Goal: Task Accomplishment & Management: Manage account settings

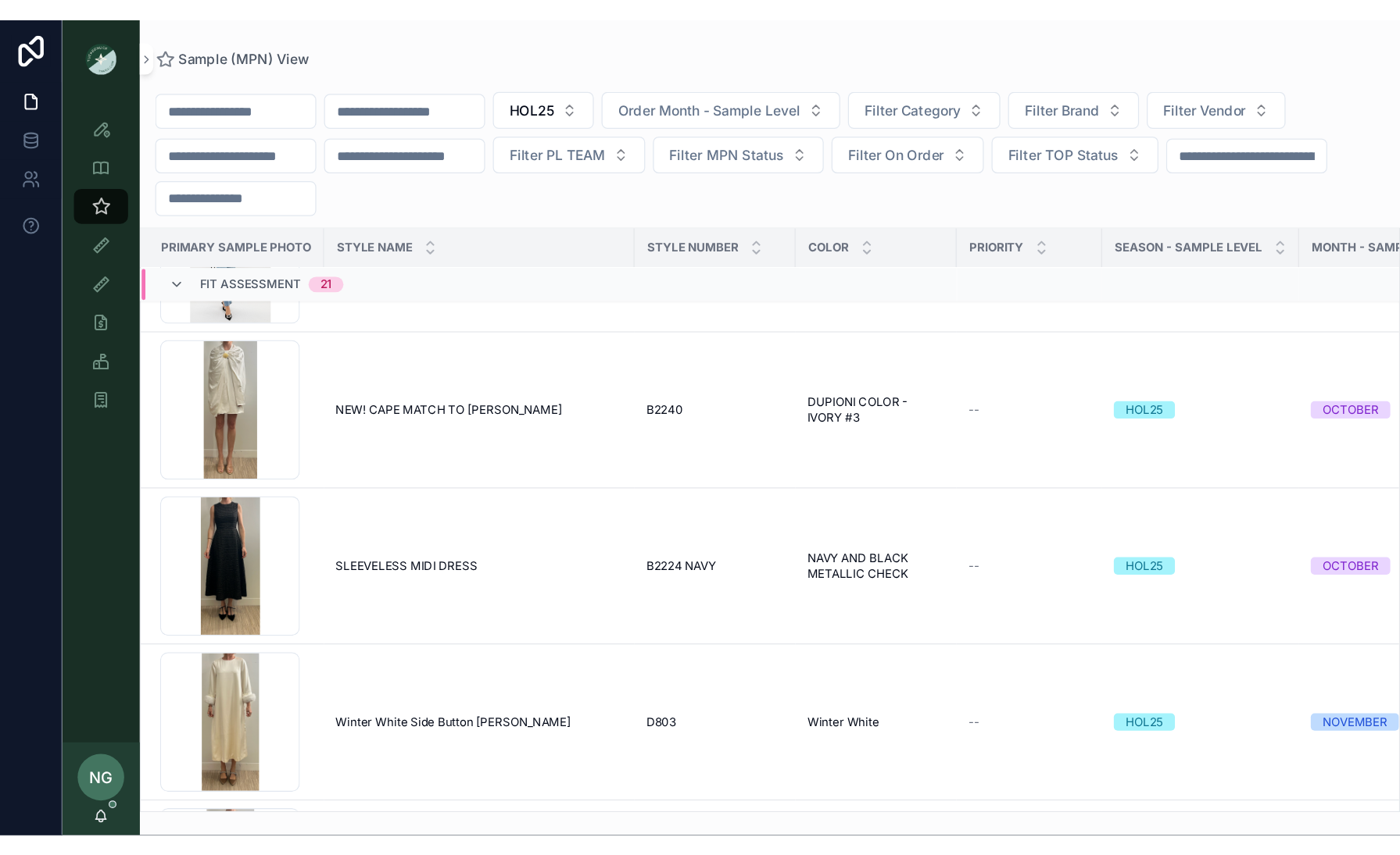
scroll to position [3016, 3]
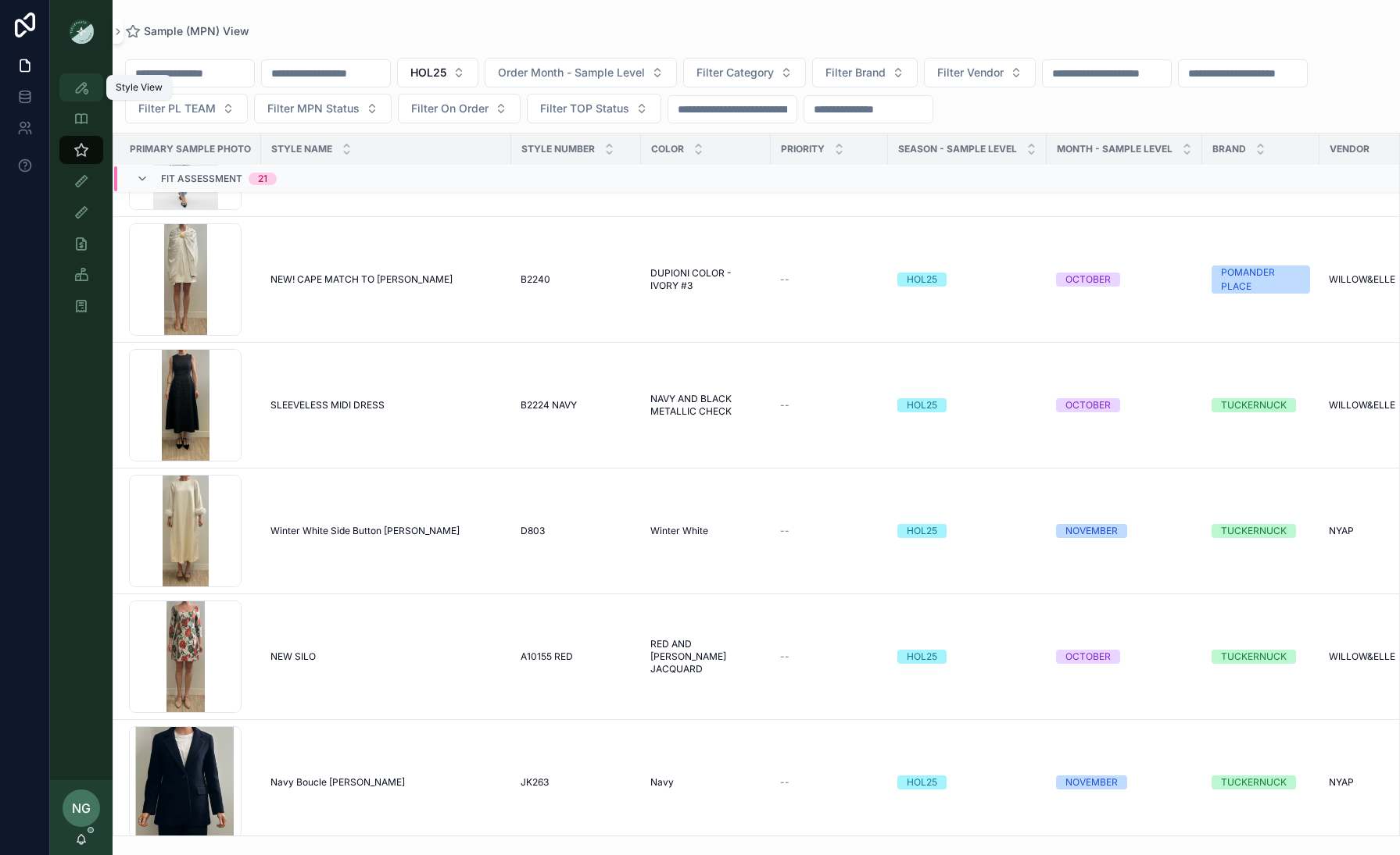
click at [76, 90] on icon "scrollable content" at bounding box center [81, 87] width 16 height 16
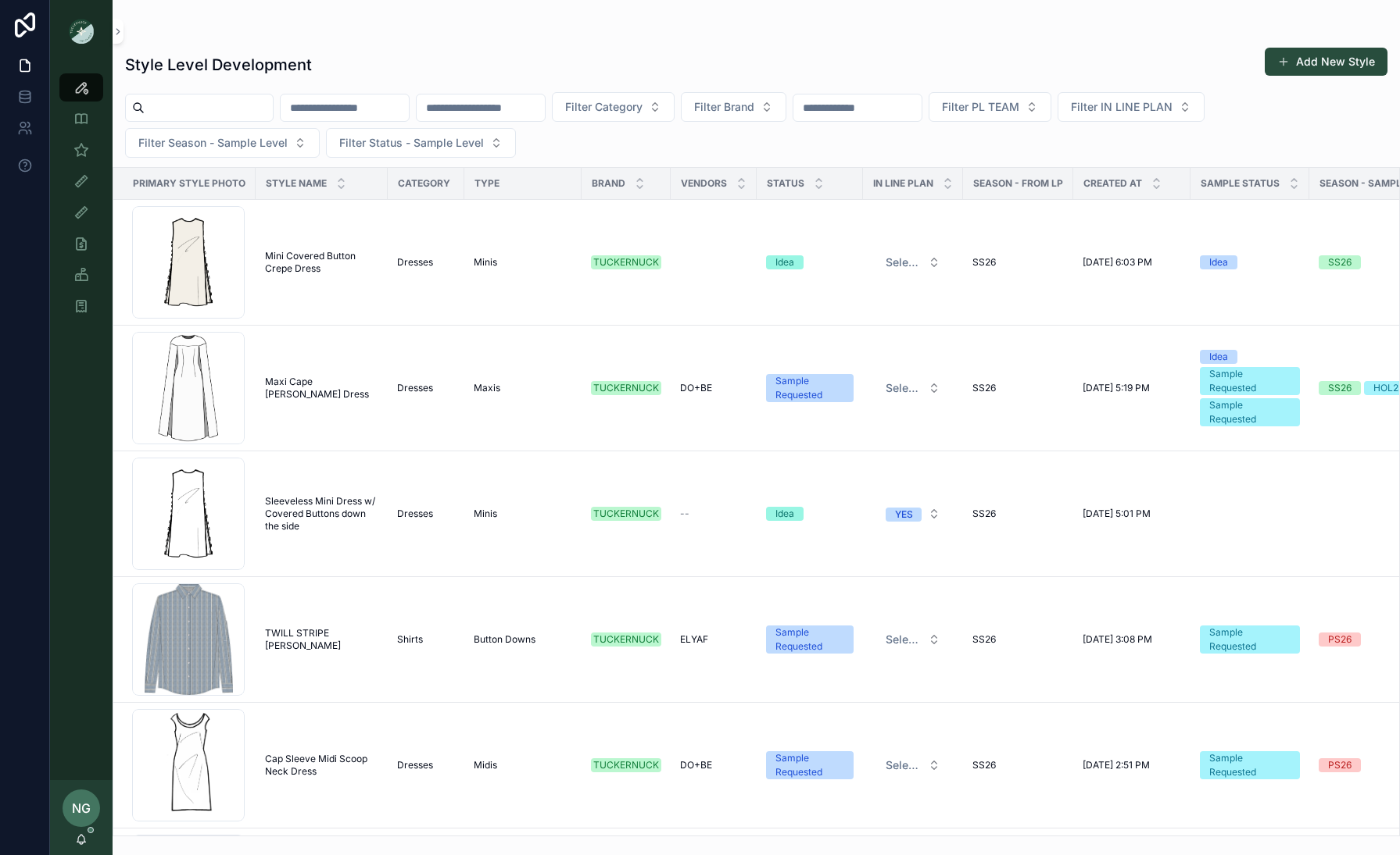
click at [1127, 71] on button "Add New Style" at bounding box center [1326, 62] width 123 height 28
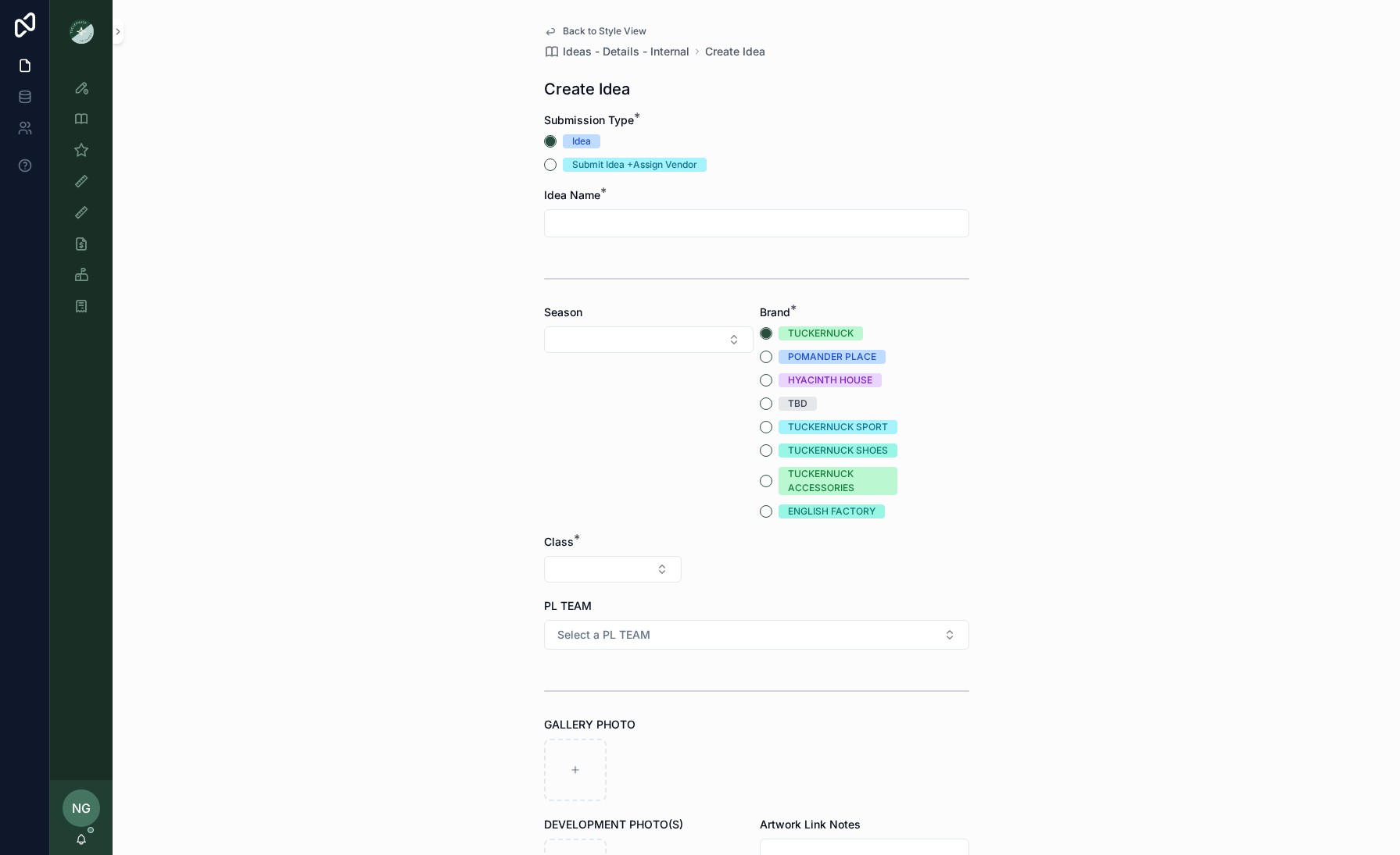
click at [616, 216] on input "scrollable content" at bounding box center [756, 223] width 423 height 22
type input "**********"
click at [620, 323] on div "Season" at bounding box center [648, 411] width 209 height 214
drag, startPoint x: 622, startPoint y: 340, endPoint x: 609, endPoint y: 342, distance: 13.2
click at [621, 341] on button "Select Button" at bounding box center [648, 340] width 209 height 27
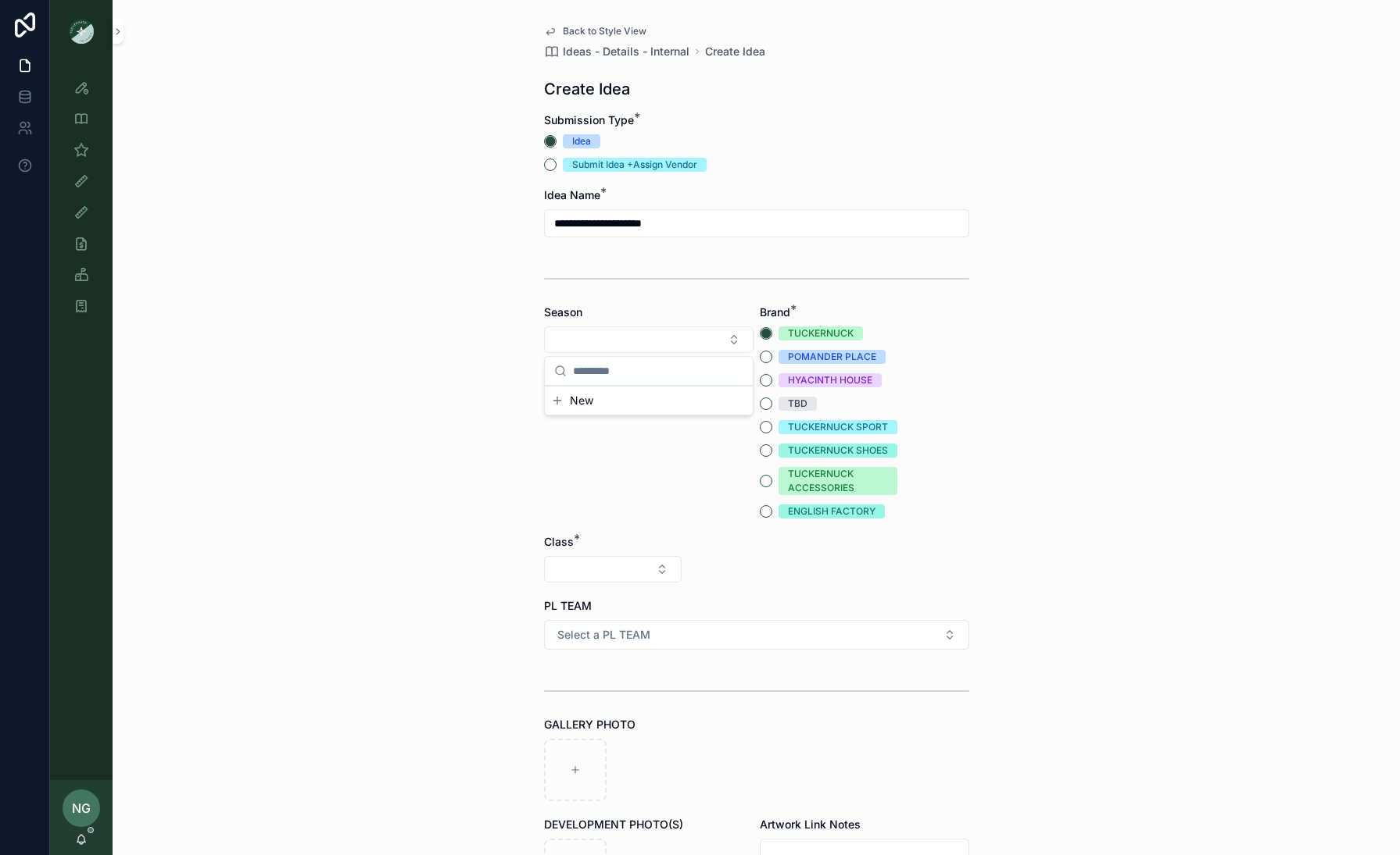
click at [617, 462] on div "Season" at bounding box center [648, 411] width 209 height 214
click at [707, 352] on div "Season" at bounding box center [648, 411] width 209 height 214
click at [763, 405] on button "TBD" at bounding box center [766, 403] width 13 height 13
click at [741, 341] on button "Select Button" at bounding box center [648, 339] width 209 height 27
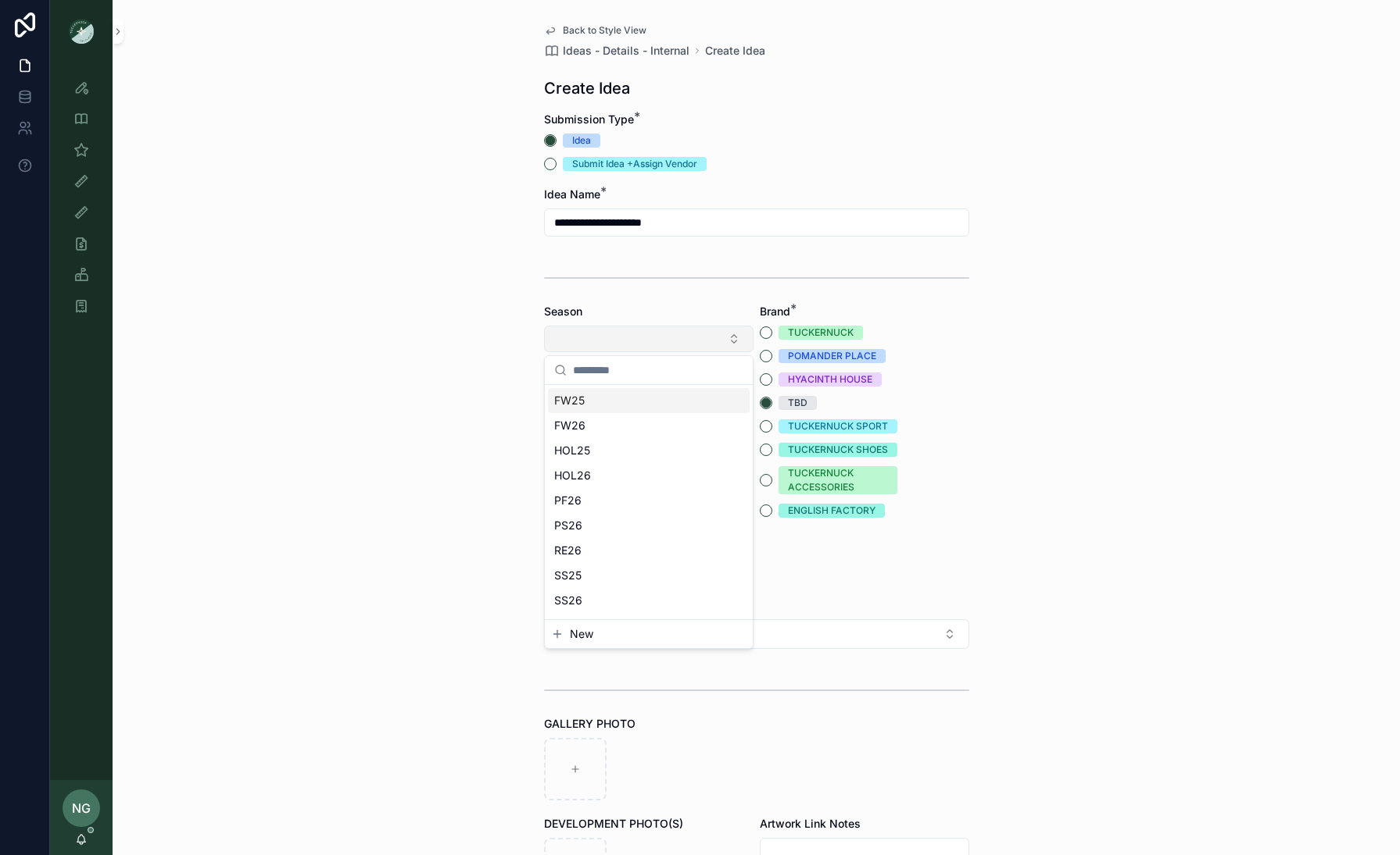
scroll to position [0, 0]
click at [679, 493] on div "PF26" at bounding box center [648, 500] width 201 height 25
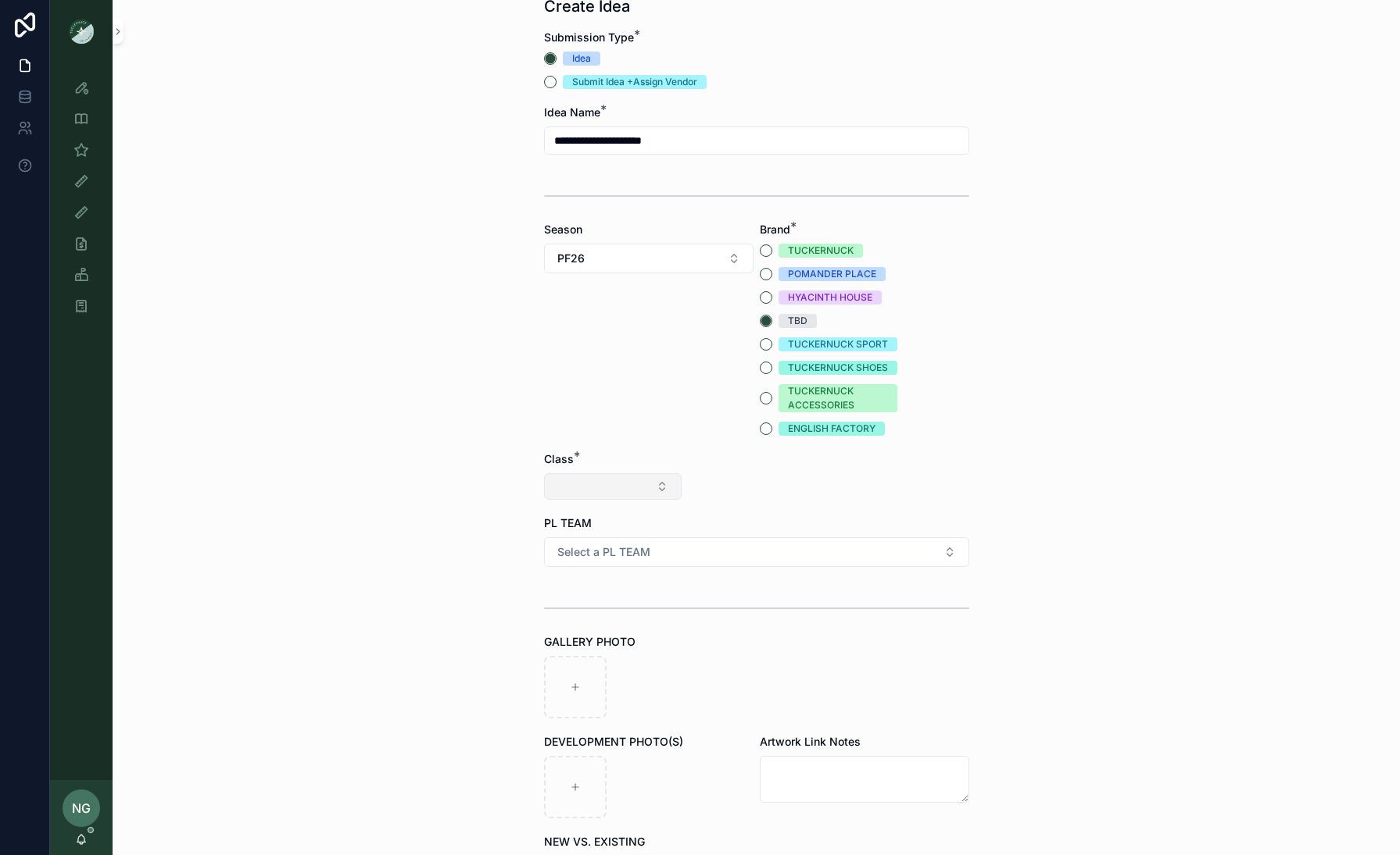
click at [622, 486] on button "Select Button" at bounding box center [612, 487] width 138 height 27
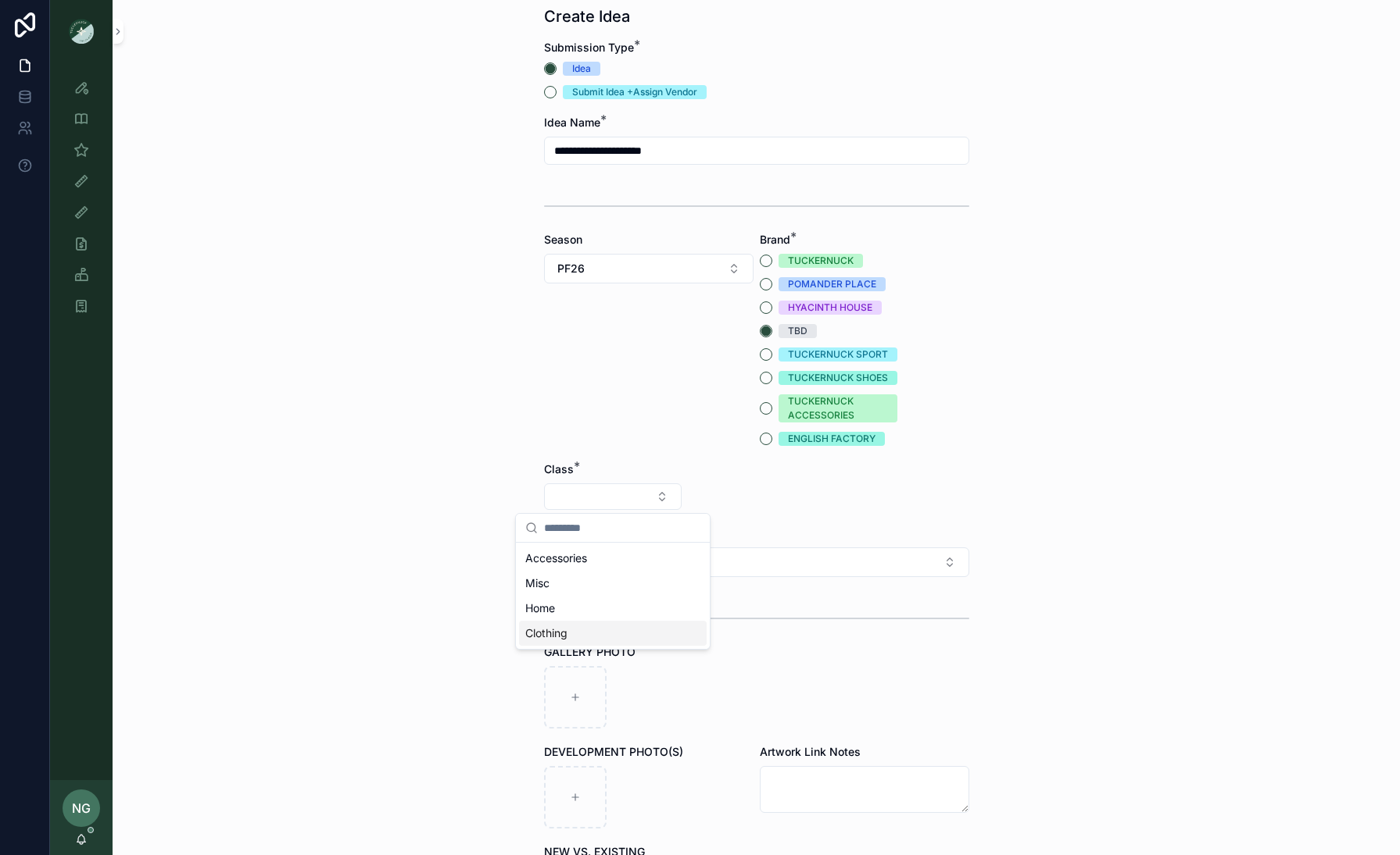
drag, startPoint x: 618, startPoint y: 628, endPoint x: 689, endPoint y: 540, distance: 113.1
click at [619, 627] on div "Clothing" at bounding box center [612, 633] width 187 height 25
click at [735, 499] on button "Select Button" at bounding box center [756, 497] width 138 height 27
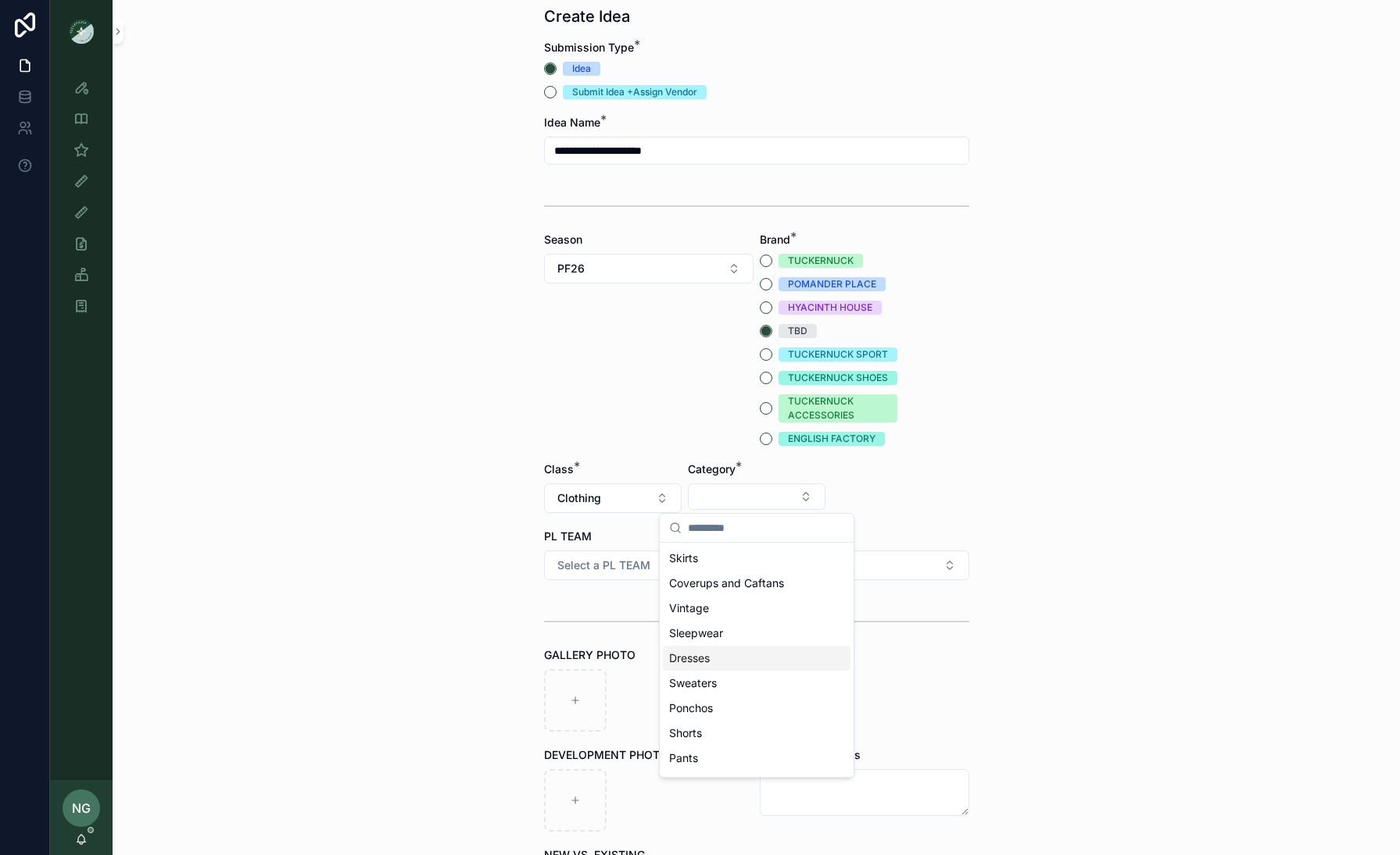
click at [744, 656] on div "Dresses" at bounding box center [756, 658] width 187 height 25
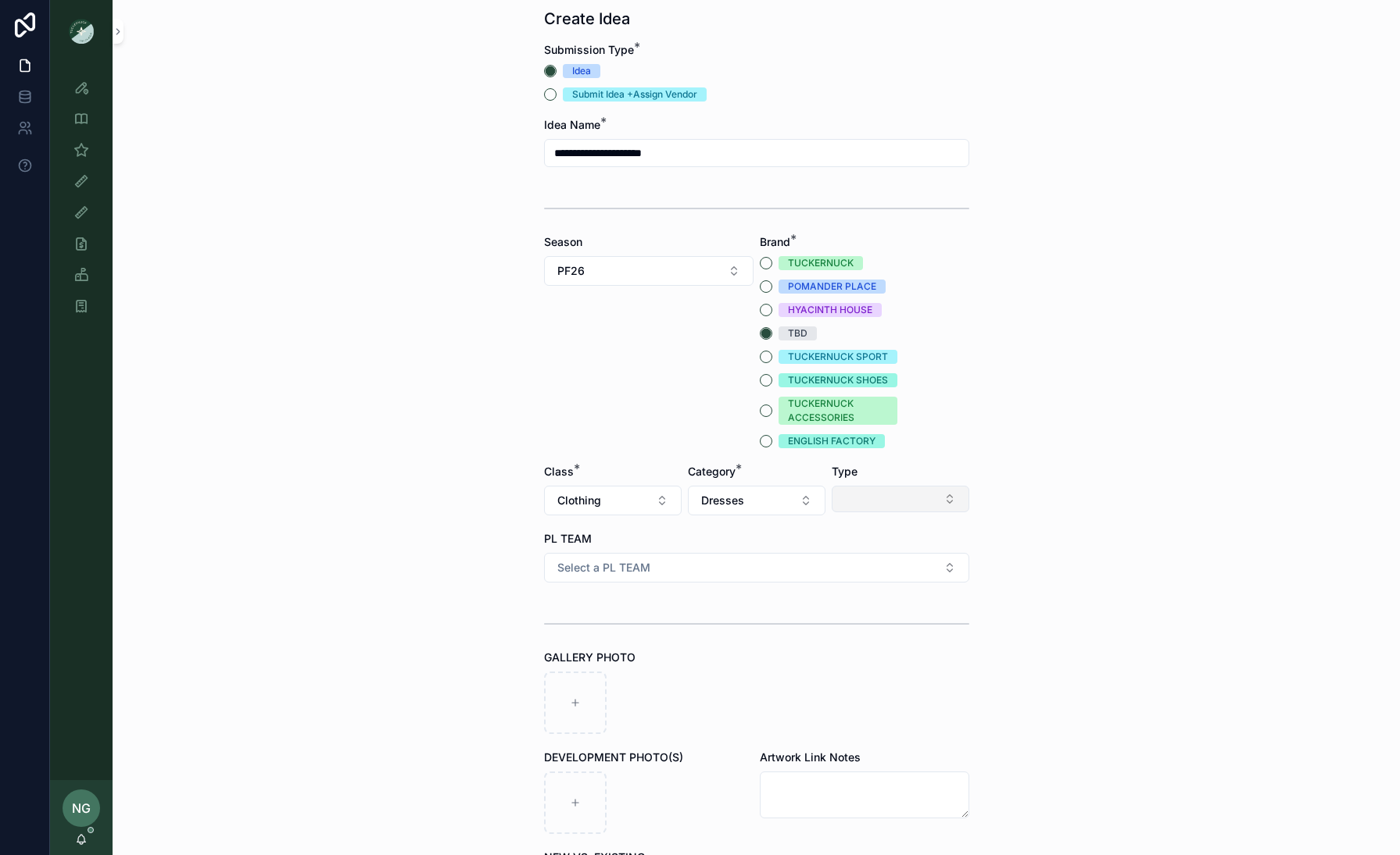
click at [871, 501] on button "Select Button" at bounding box center [900, 499] width 138 height 27
drag, startPoint x: 863, startPoint y: 639, endPoint x: 853, endPoint y: 636, distance: 10.4
click at [863, 639] on div "Minis" at bounding box center [900, 636] width 187 height 25
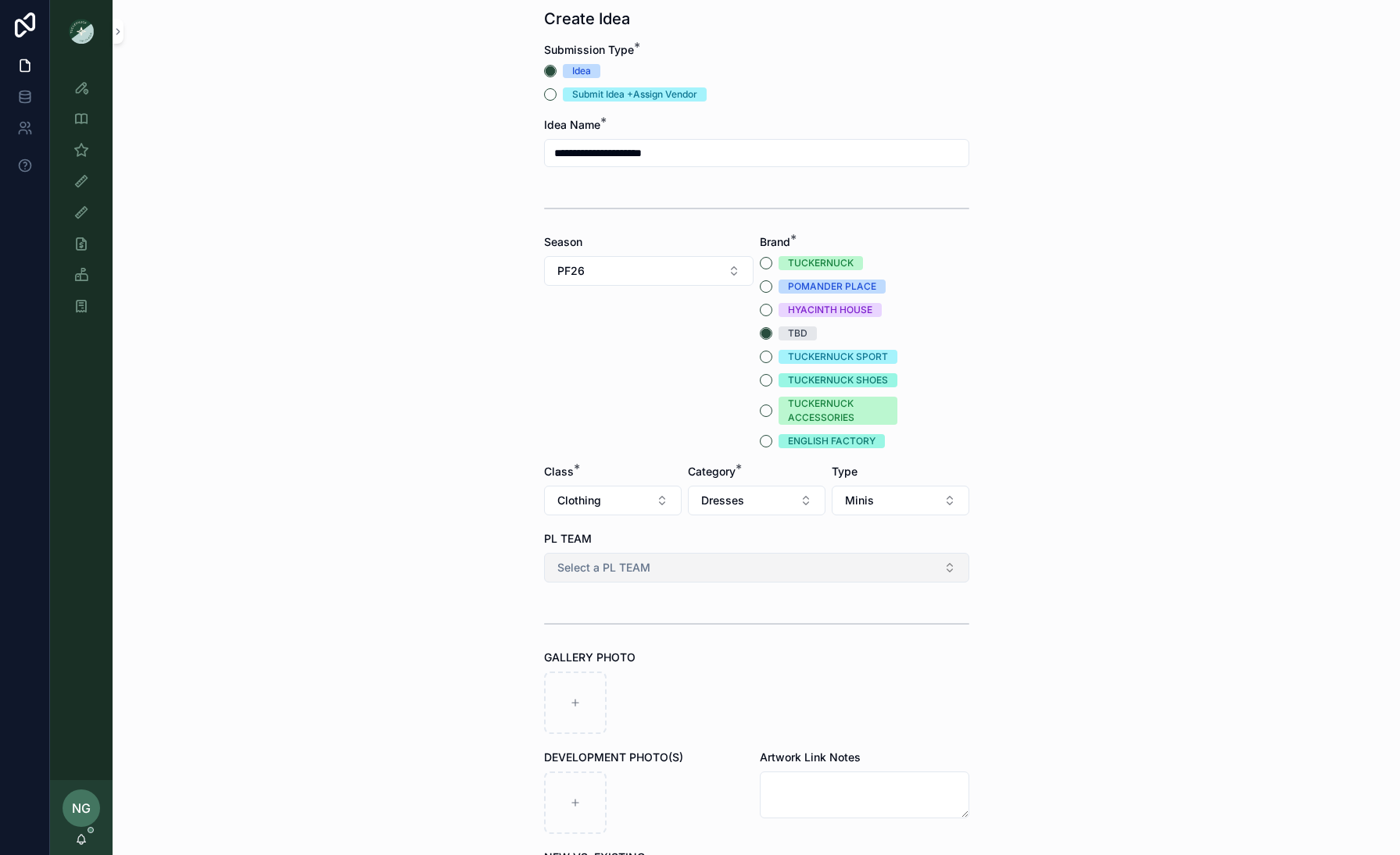
click at [614, 560] on span "Select a PL TEAM" at bounding box center [604, 568] width 93 height 16
click at [655, 628] on div "DC" at bounding box center [756, 631] width 417 height 24
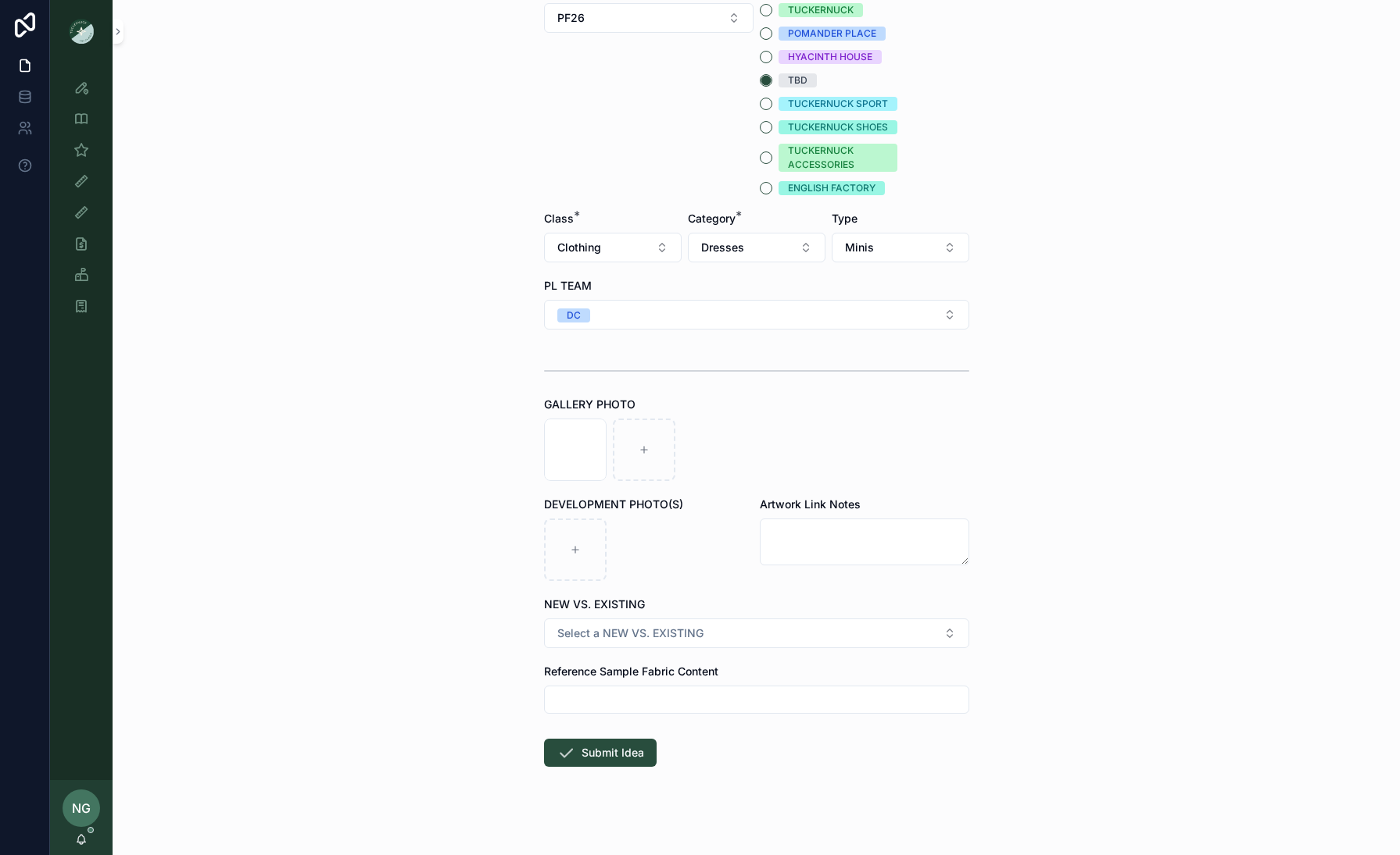
scroll to position [335, 0]
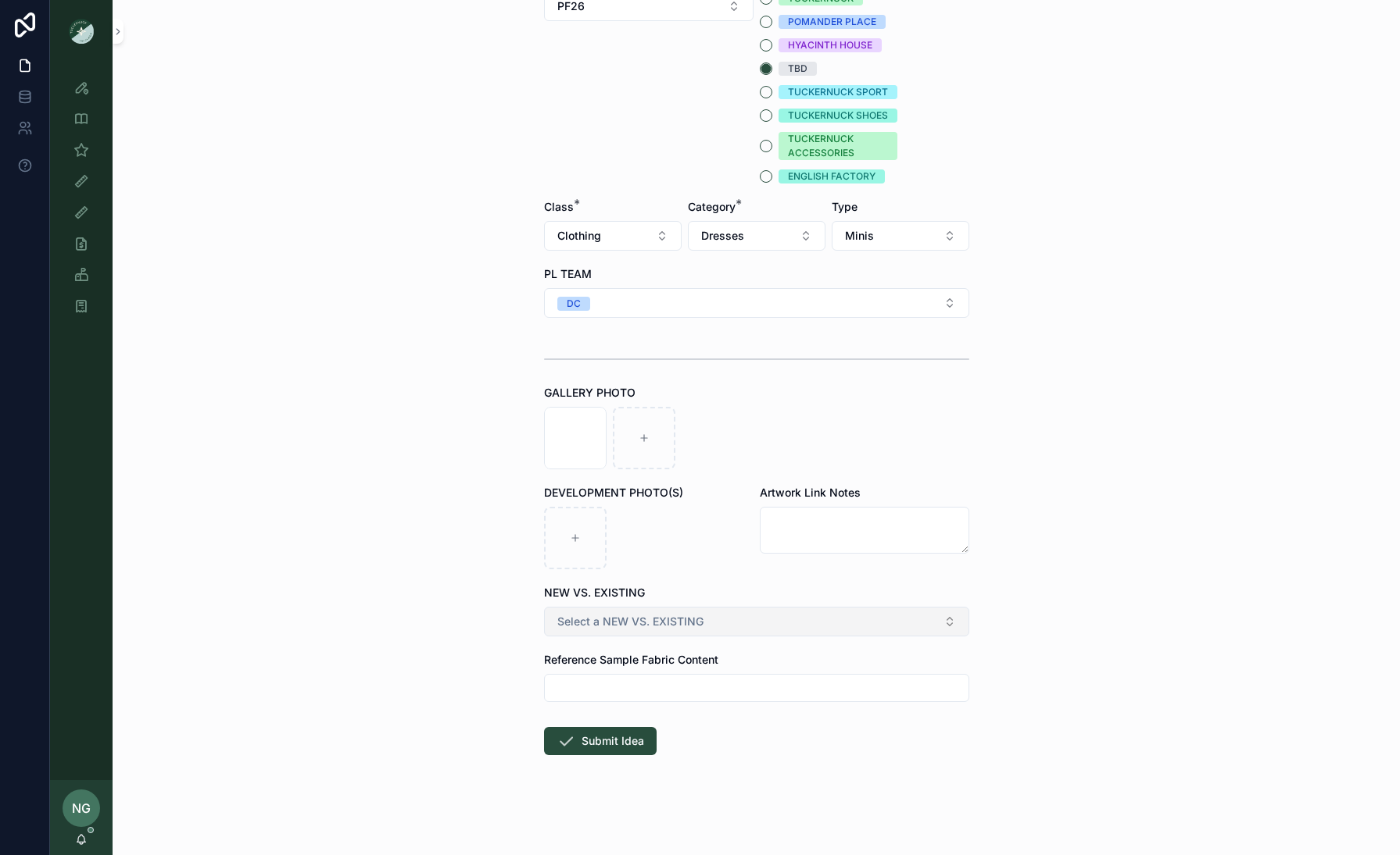
click at [713, 635] on button "Select a NEW VS. EXISTING" at bounding box center [756, 622] width 425 height 30
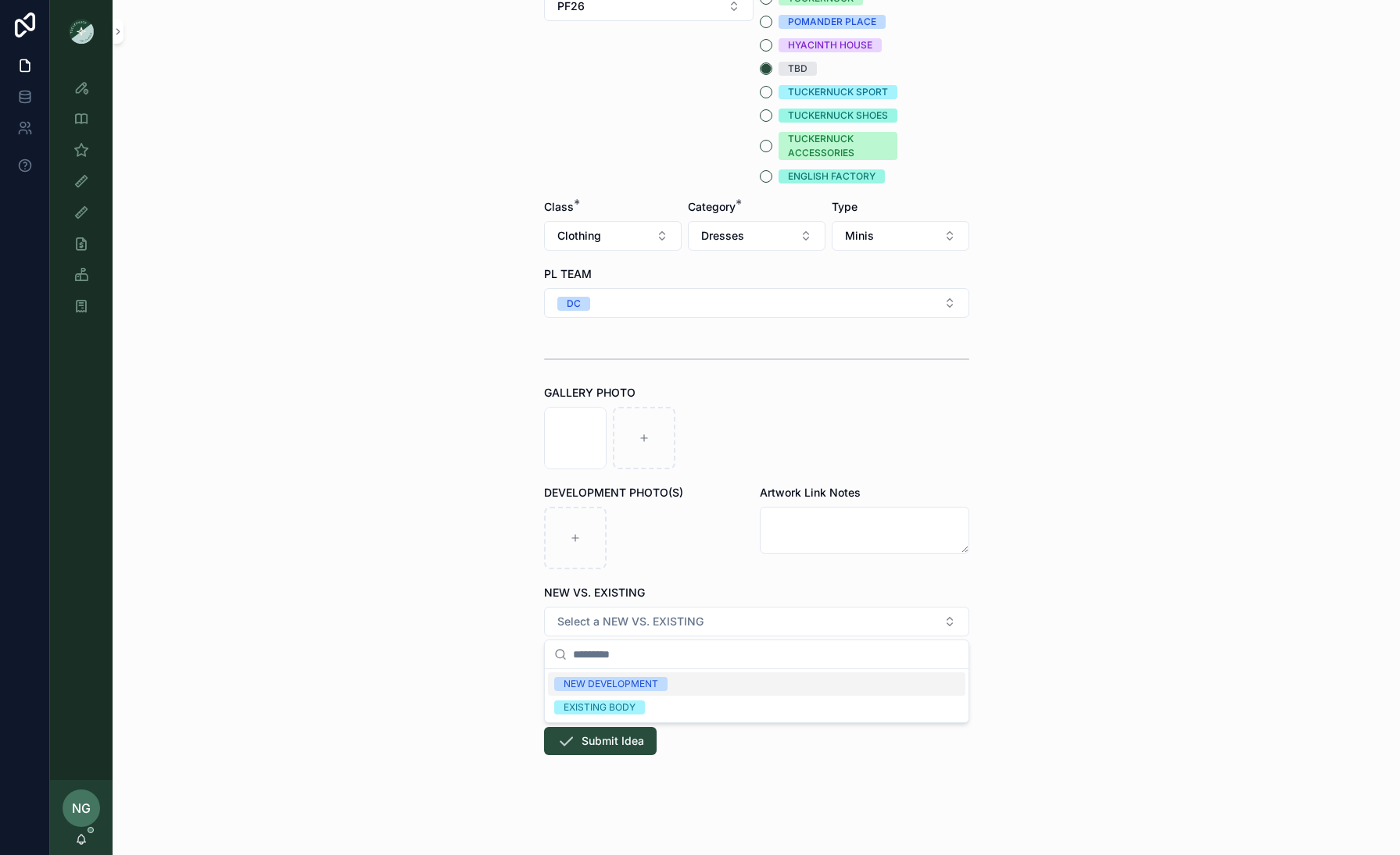
drag, startPoint x: 697, startPoint y: 684, endPoint x: 681, endPoint y: 702, distance: 24.1
click at [697, 656] on div "NEW DEVELOPMENT" at bounding box center [756, 684] width 417 height 24
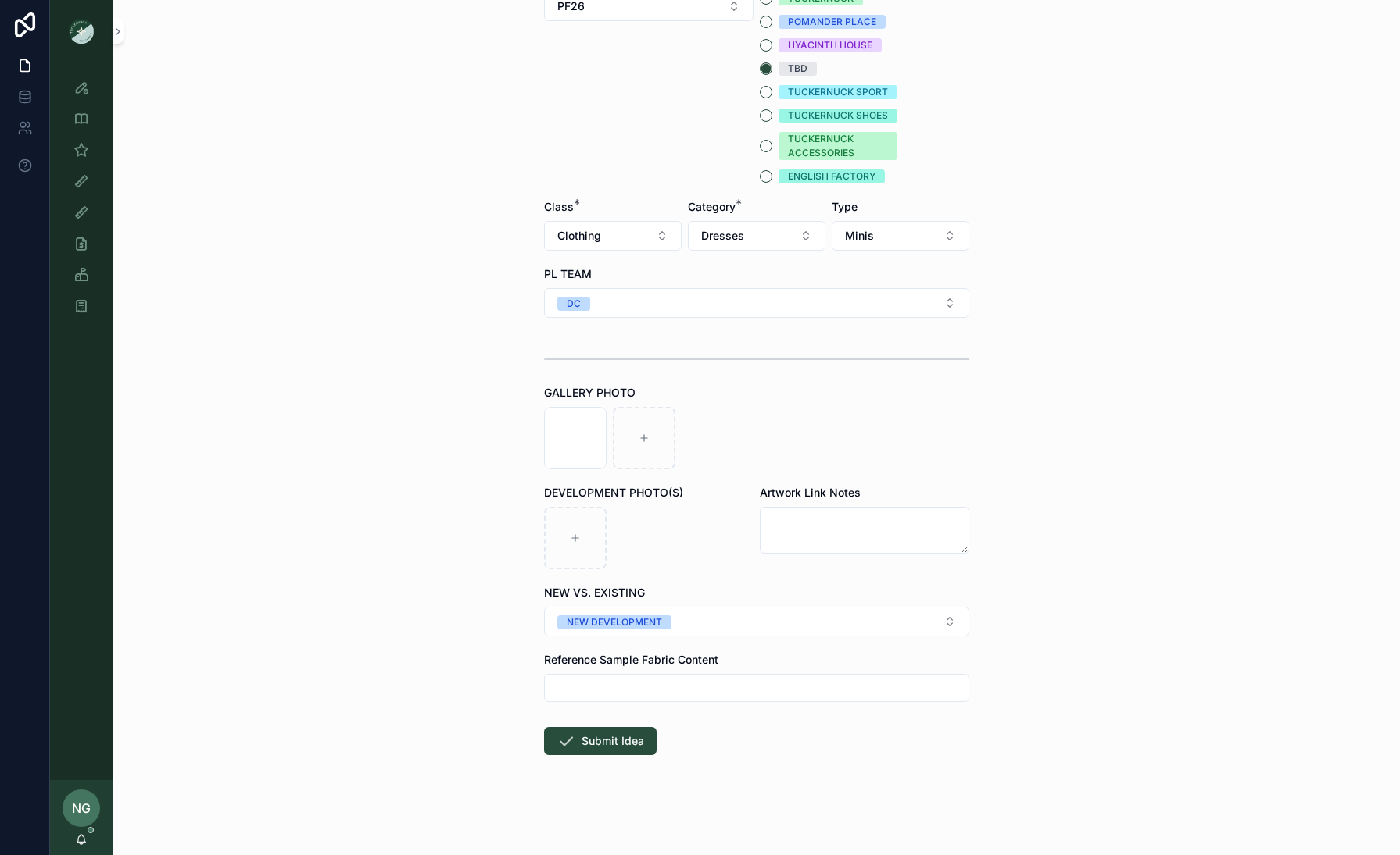
click at [608, 656] on button "Submit Idea" at bounding box center [600, 742] width 113 height 28
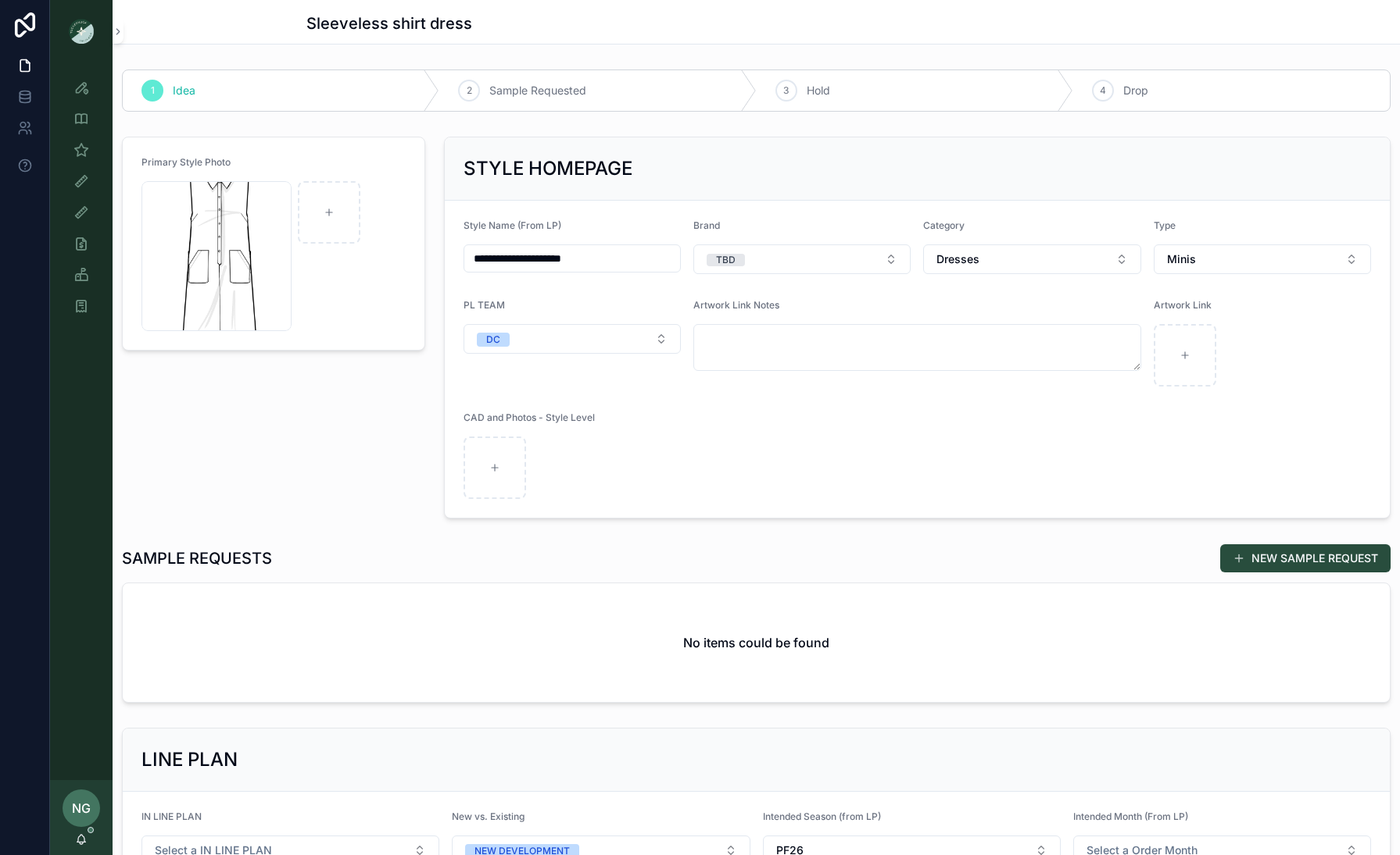
scroll to position [2, 0]
click at [1127, 558] on button "NEW SAMPLE REQUEST" at bounding box center [1305, 556] width 170 height 28
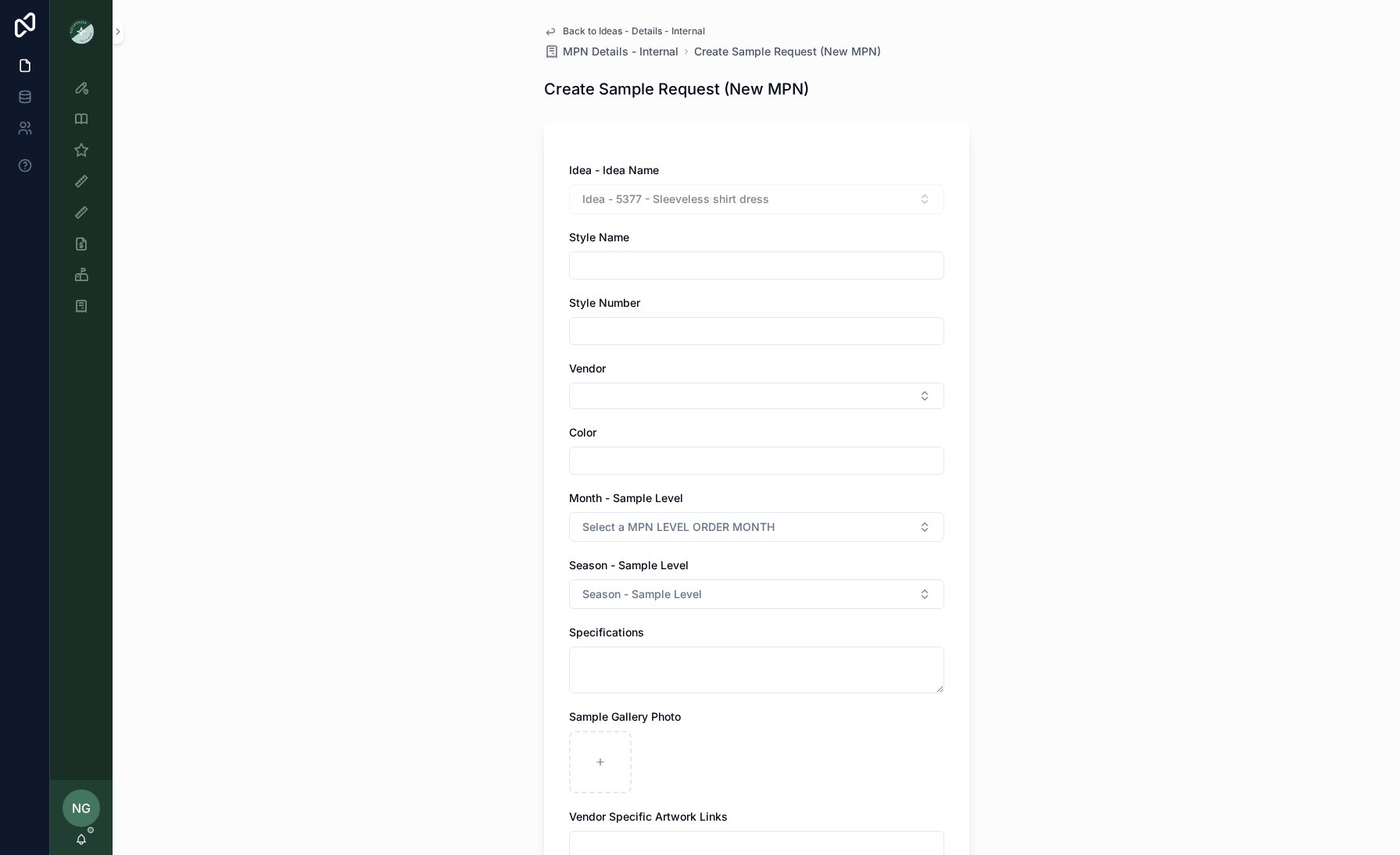
click at [806, 272] on input "scrollable content" at bounding box center [756, 266] width 374 height 22
type input "**********"
click at [761, 337] on input "scrollable content" at bounding box center [756, 331] width 374 height 22
drag, startPoint x: 530, startPoint y: 359, endPoint x: 554, endPoint y: 379, distance: 31.2
click at [536, 366] on div "**********" at bounding box center [756, 586] width 450 height 1172
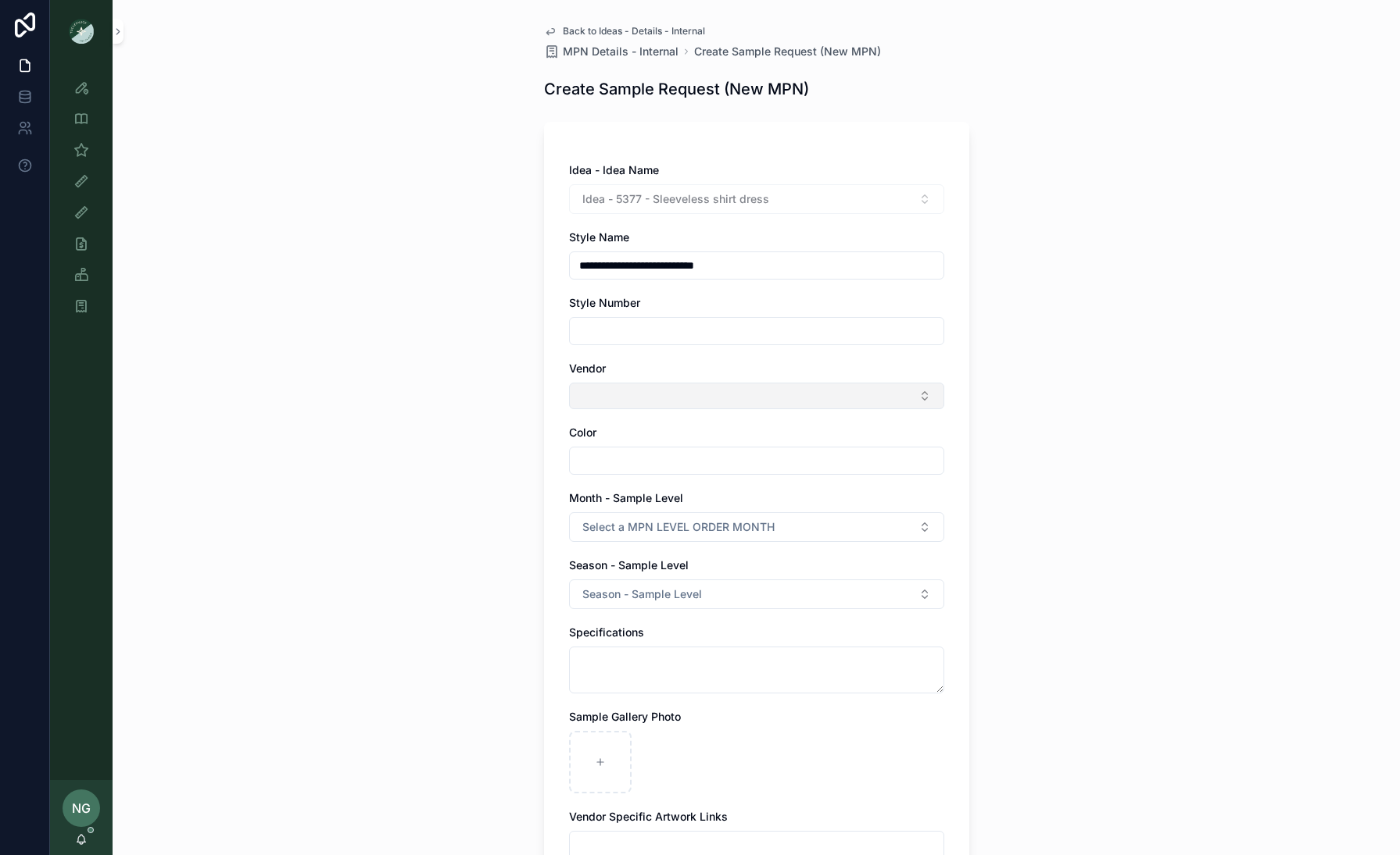
click at [615, 397] on button "Select Button" at bounding box center [756, 396] width 375 height 27
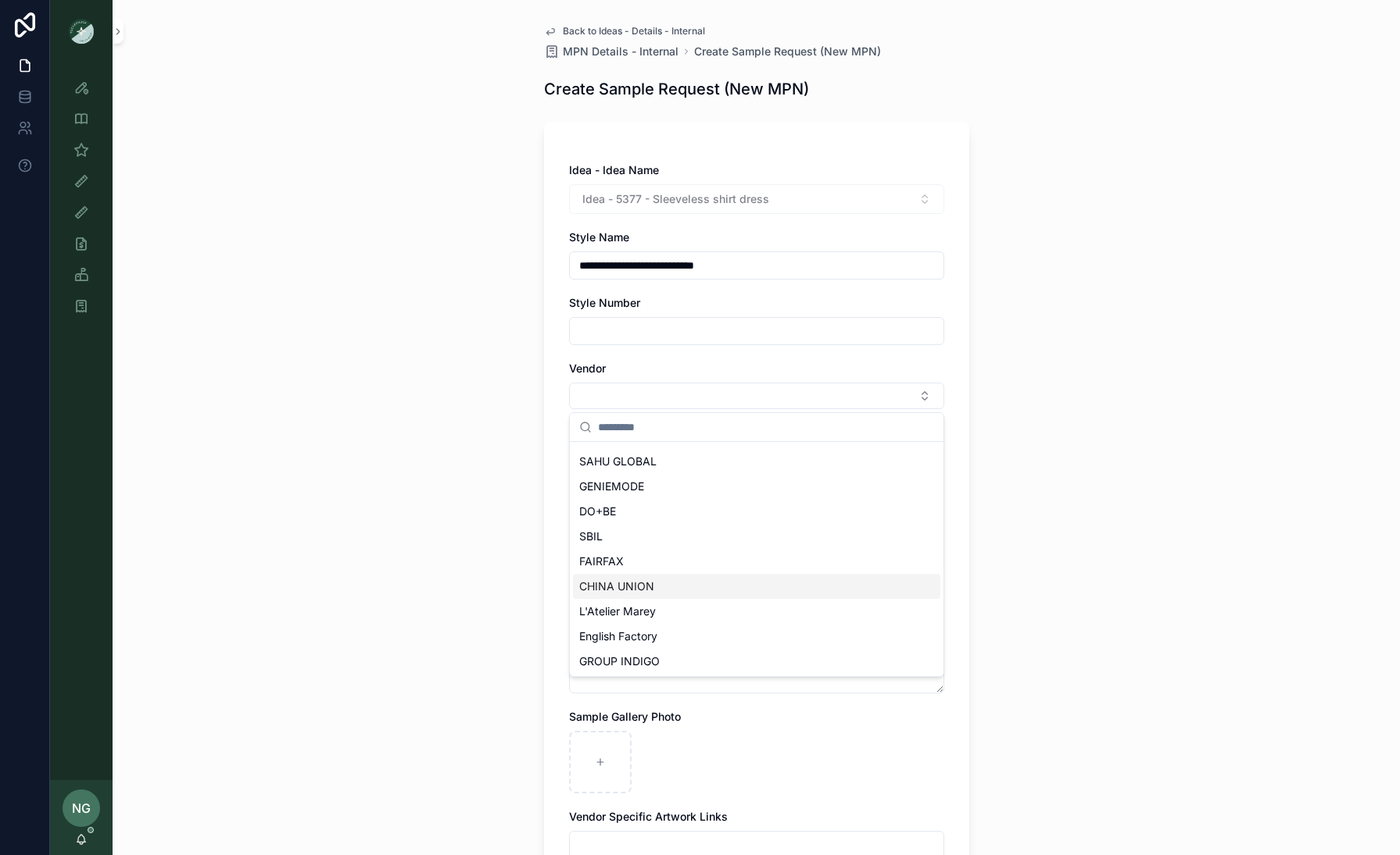
scroll to position [282, 0]
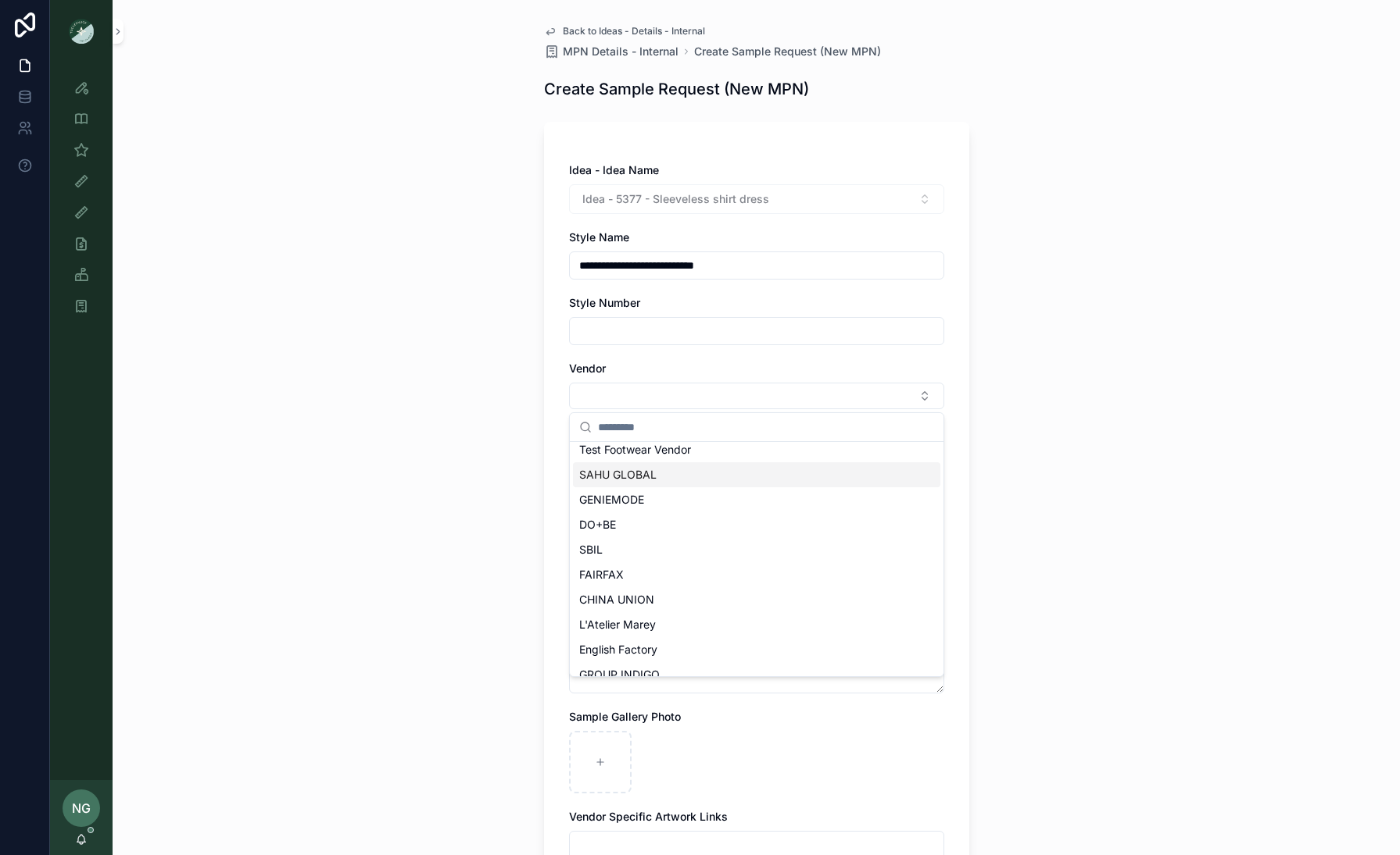
click at [650, 478] on span "SAHU GLOBAL" at bounding box center [618, 475] width 77 height 16
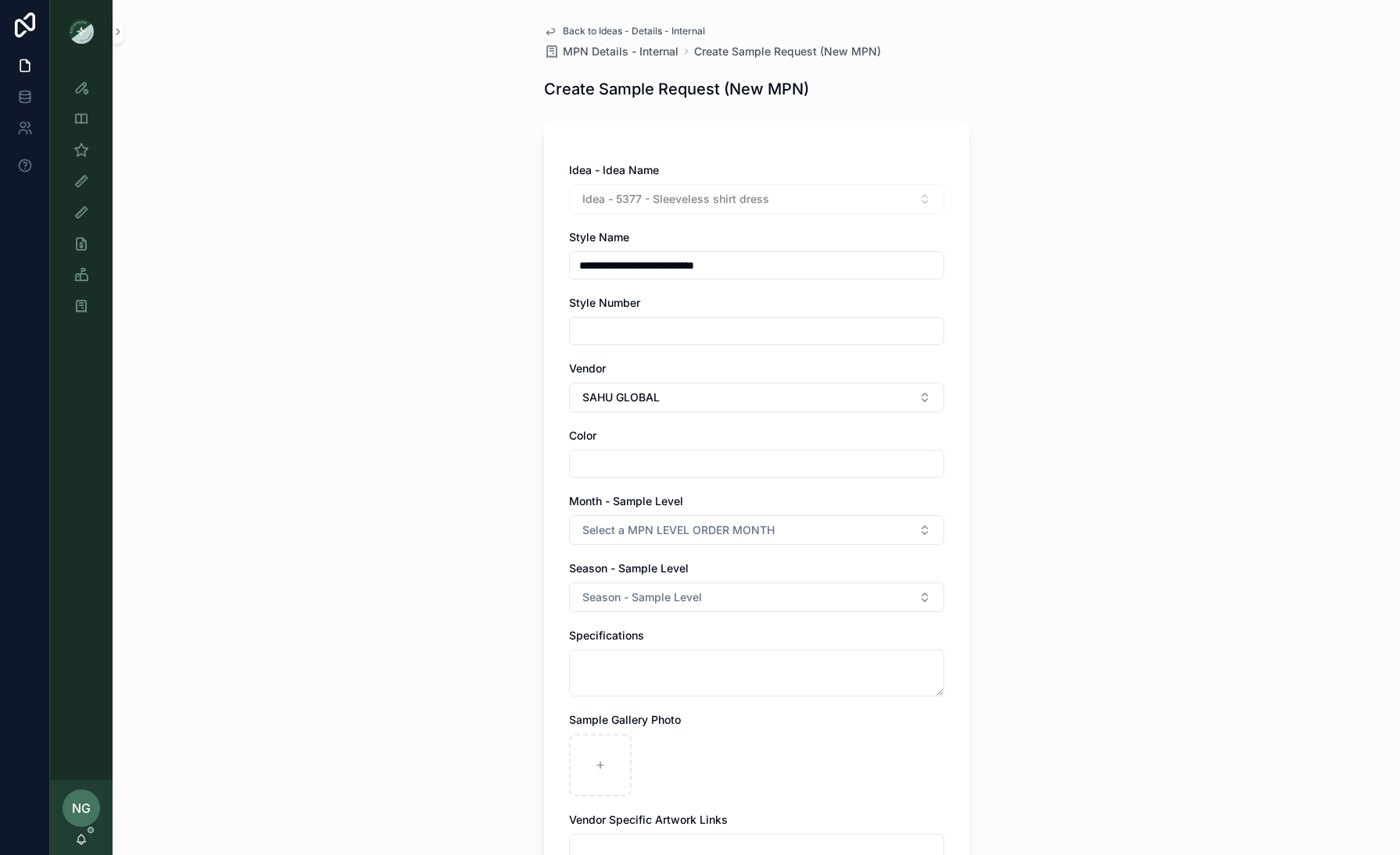
click at [637, 459] on input "scrollable content" at bounding box center [756, 464] width 374 height 22
type input "**********"
click at [668, 532] on span "Select a MPN LEVEL ORDER MONTH" at bounding box center [678, 530] width 192 height 16
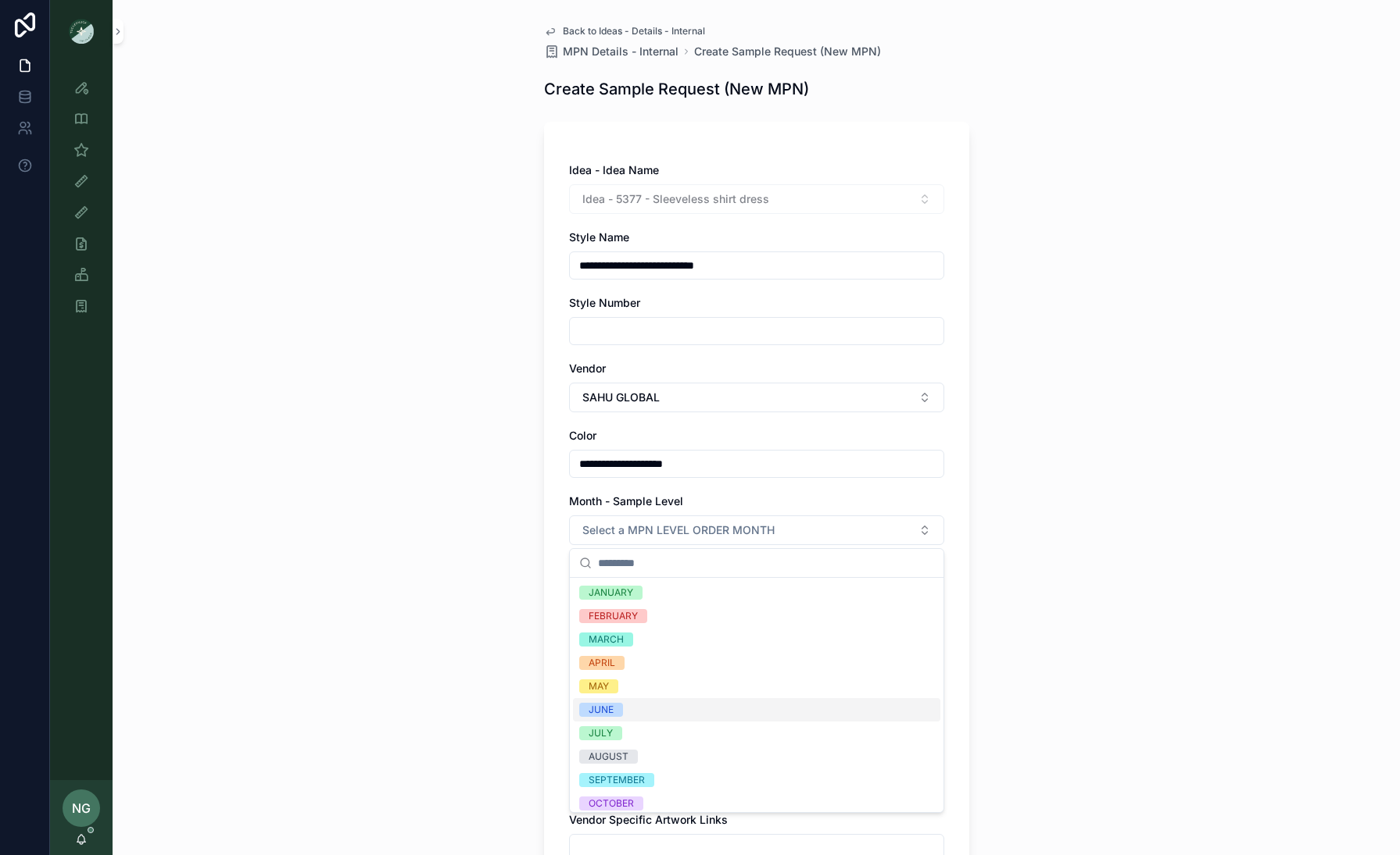
drag, startPoint x: 637, startPoint y: 709, endPoint x: 652, endPoint y: 685, distance: 28.3
click at [637, 656] on div "JUNE" at bounding box center [756, 710] width 368 height 24
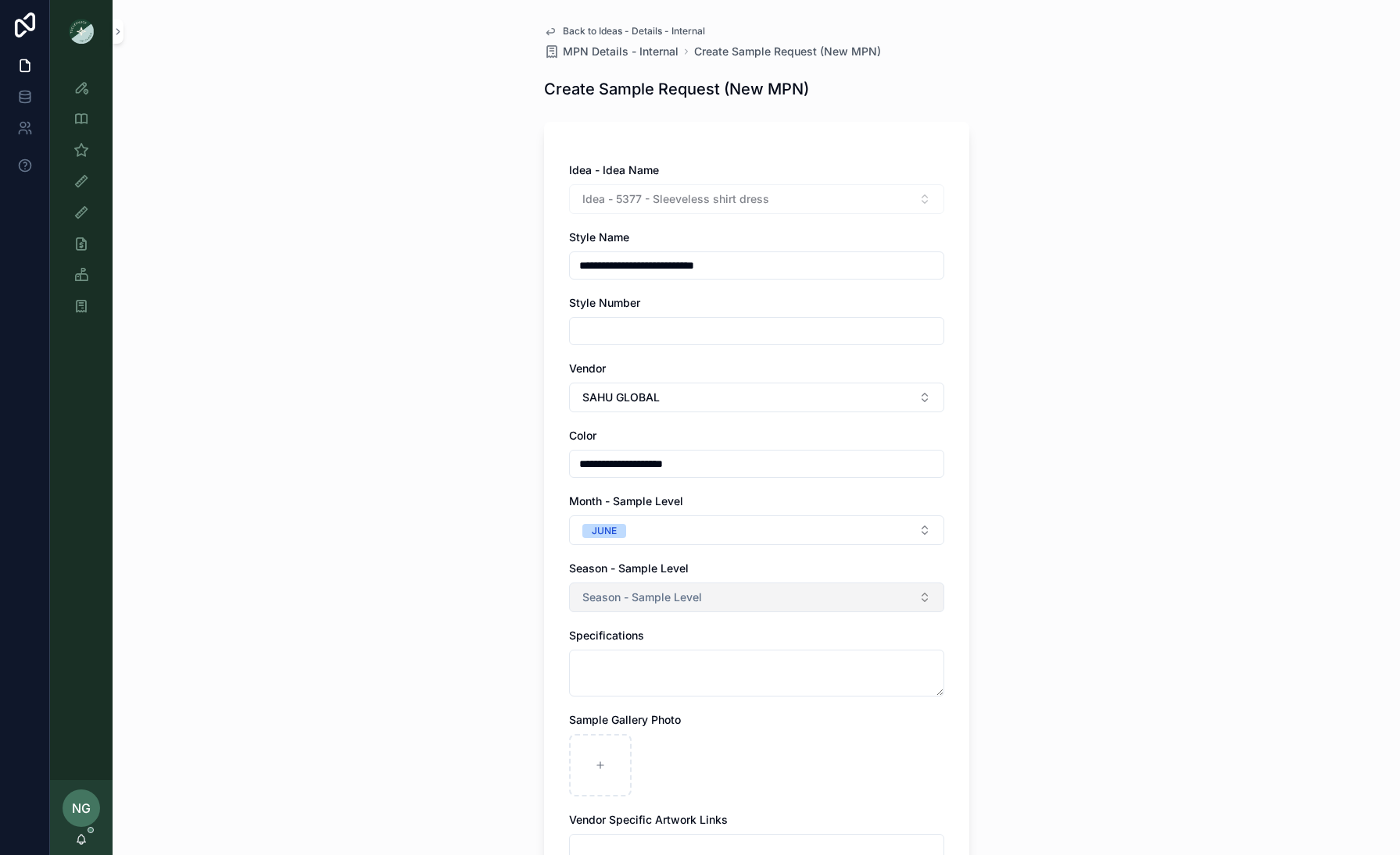
click at [660, 584] on button "Season - Sample Level" at bounding box center [756, 598] width 375 height 30
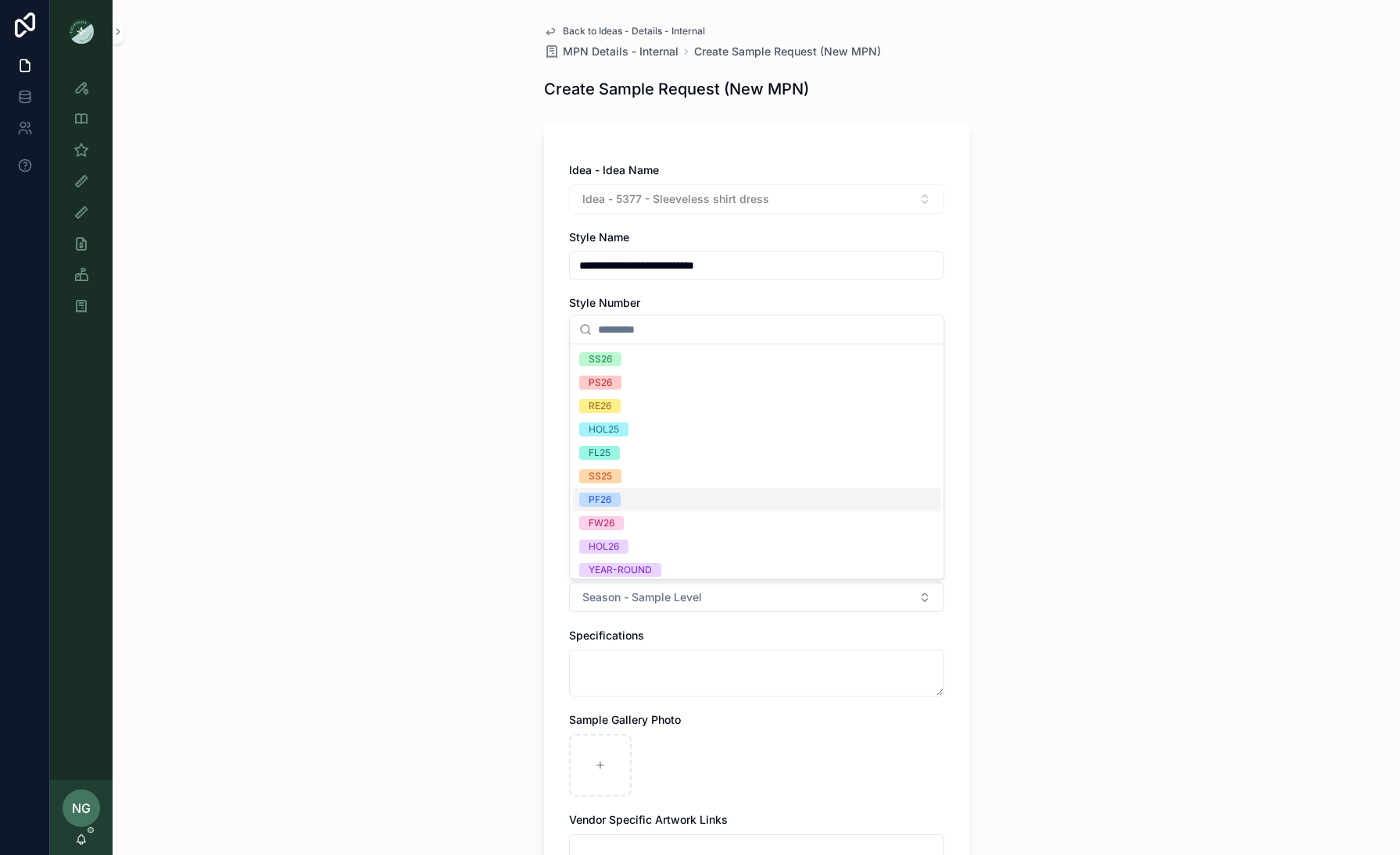
drag, startPoint x: 634, startPoint y: 499, endPoint x: 605, endPoint y: 518, distance: 34.7
click at [634, 499] on div "PF26" at bounding box center [756, 500] width 368 height 24
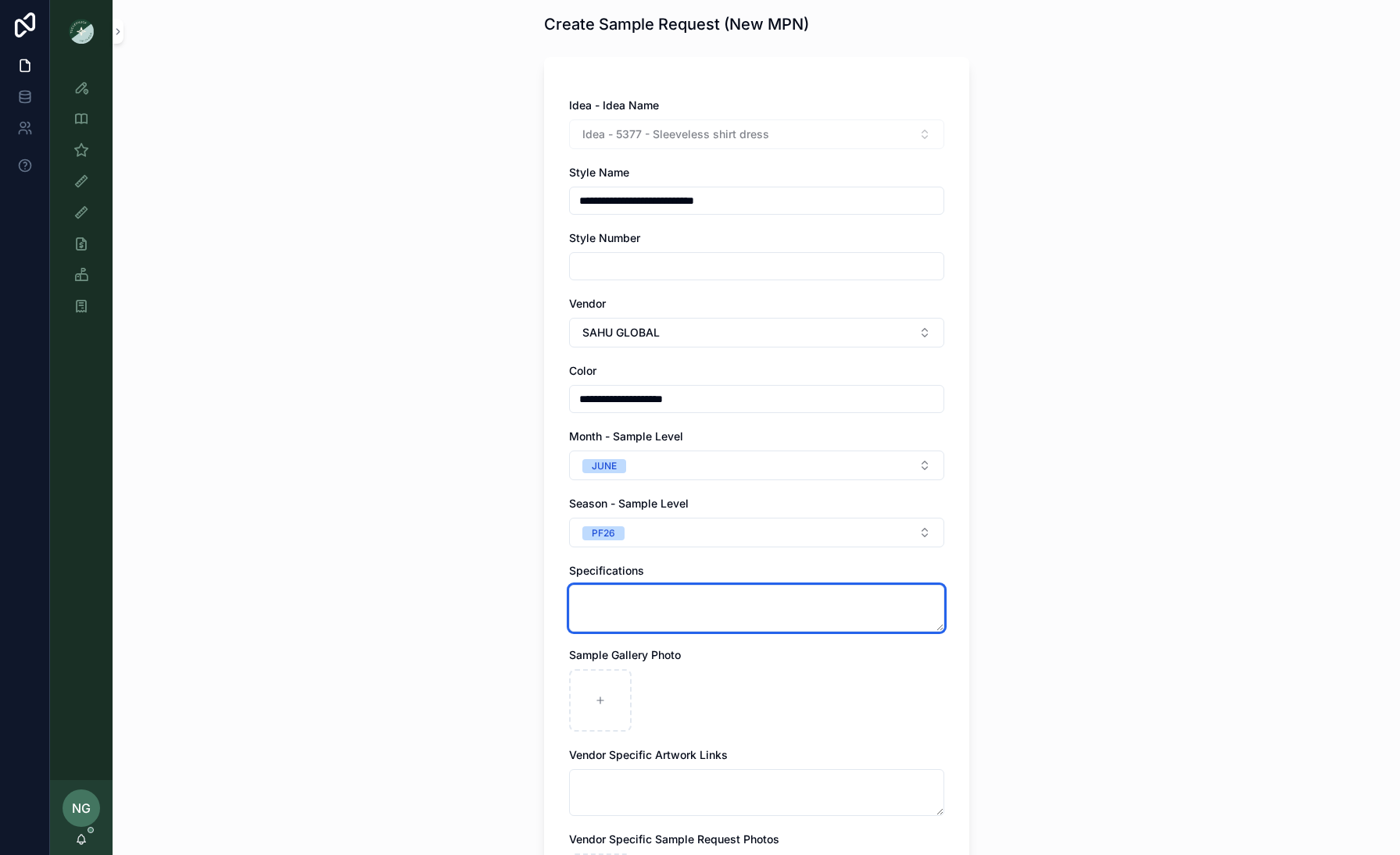
click at [617, 595] on textarea "scrollable content" at bounding box center [756, 609] width 375 height 47
paste textarea "**********"
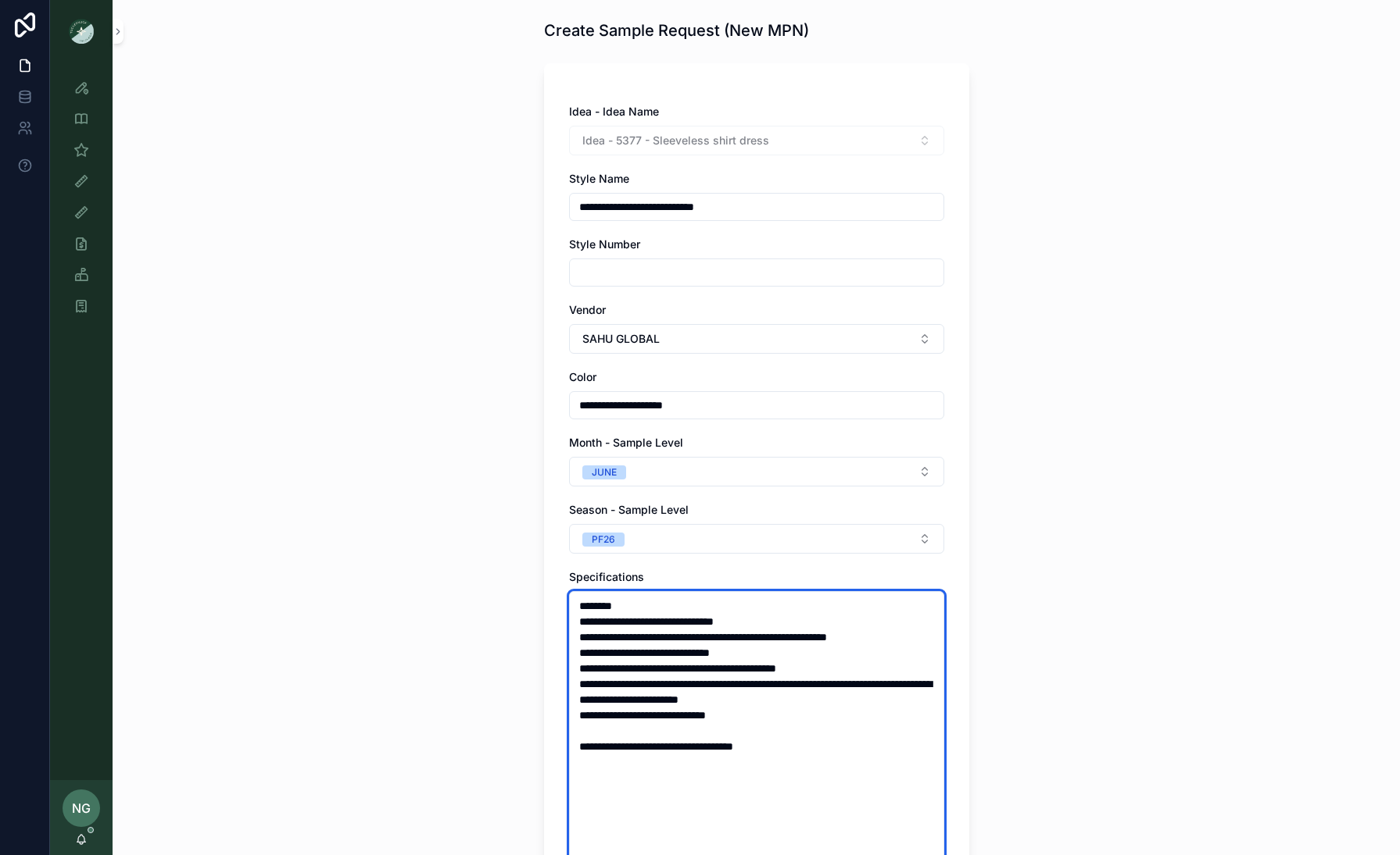
click at [576, 606] on textarea "**********" at bounding box center [756, 802] width 375 height 420
paste textarea "**********"
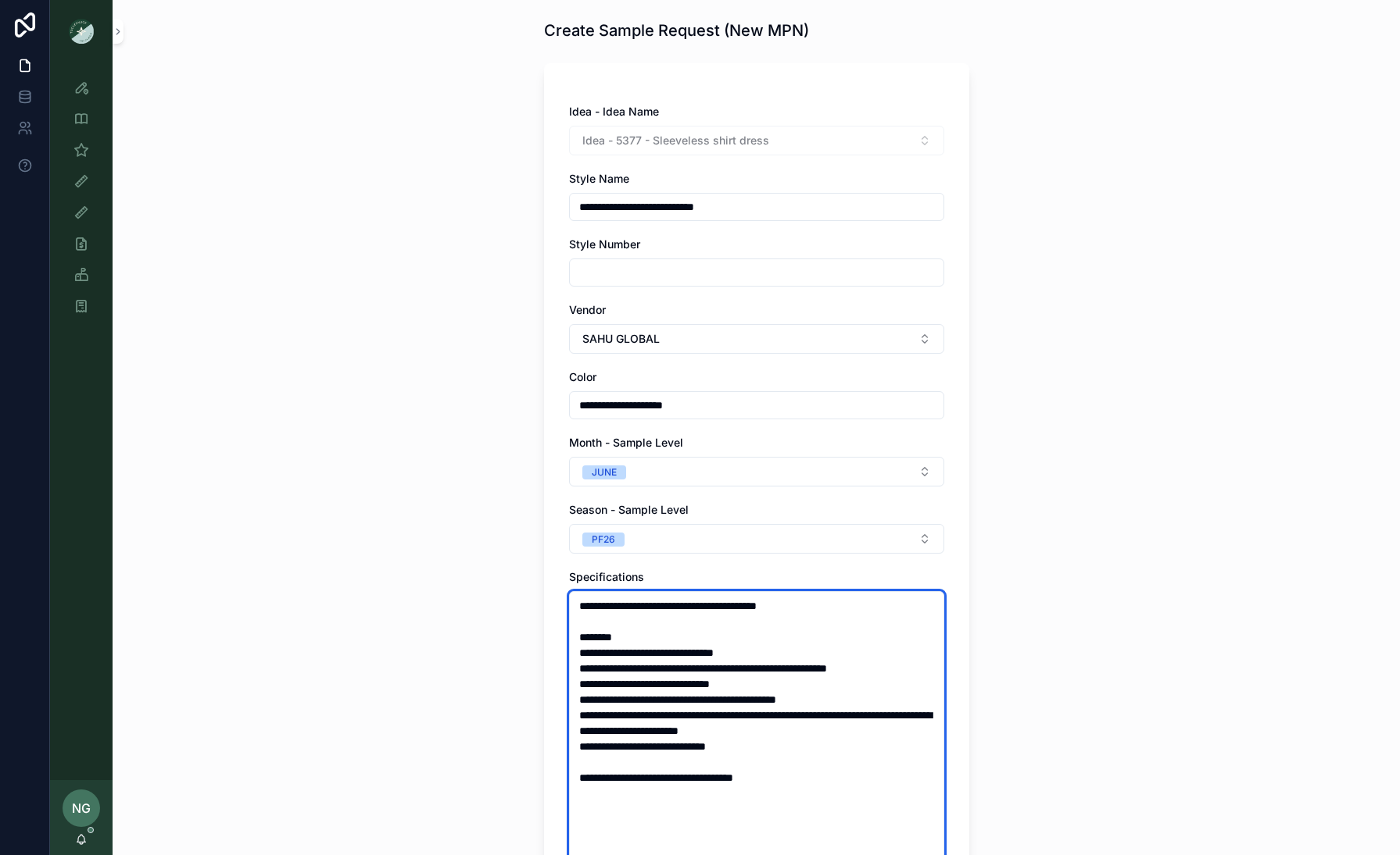
click at [621, 609] on textarea "**********" at bounding box center [756, 833] width 375 height 483
click at [772, 656] on textarea "**********" at bounding box center [756, 833] width 375 height 483
paste textarea "**********"
click at [673, 656] on textarea "**********" at bounding box center [756, 833] width 375 height 483
type textarea "**********"
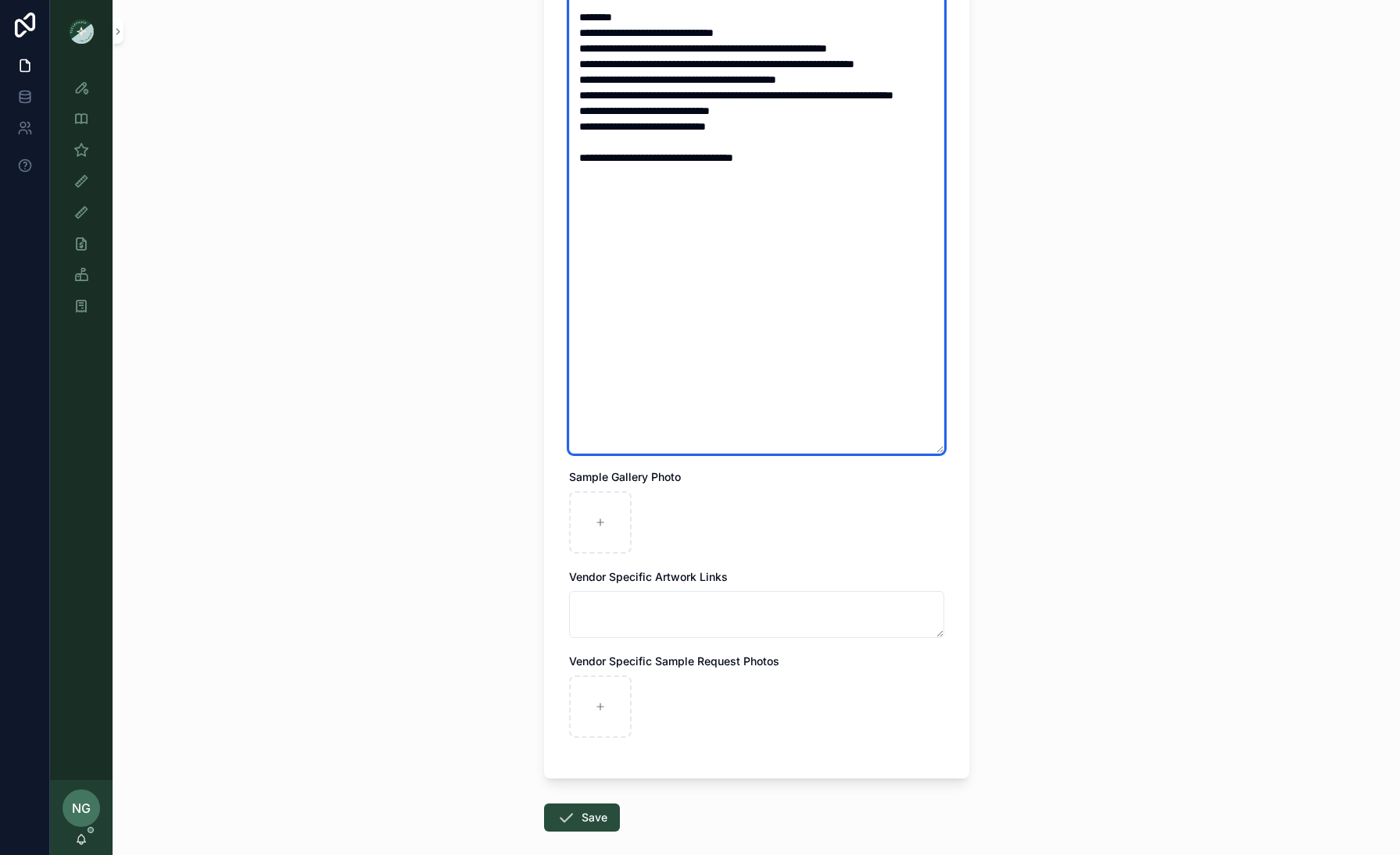
scroll to position [691, 0]
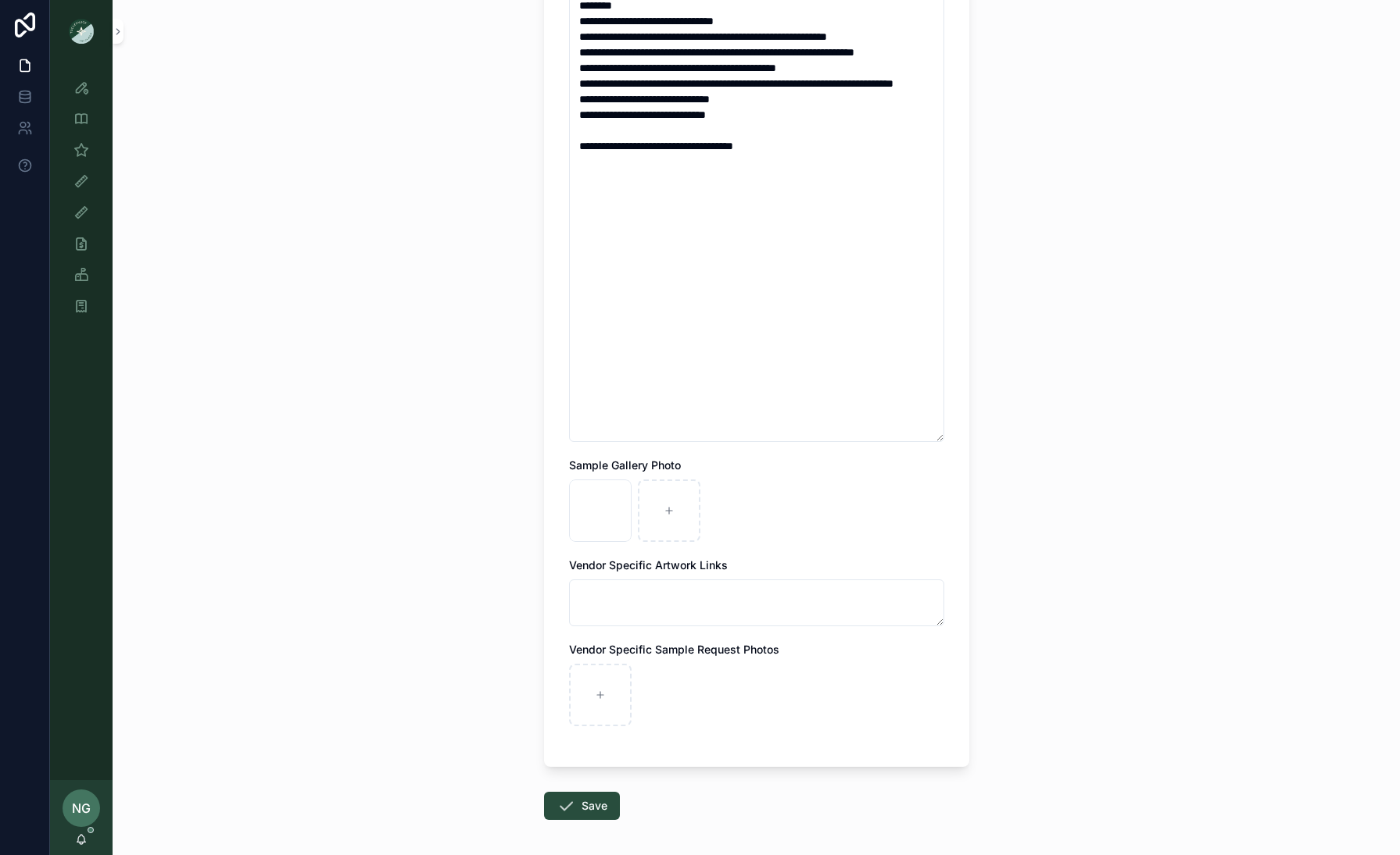
click at [877, 497] on div "Vintage_Dress_Peter_Pan_Collar .png" at bounding box center [756, 510] width 375 height 62
click at [593, 656] on button "Save" at bounding box center [582, 806] width 76 height 28
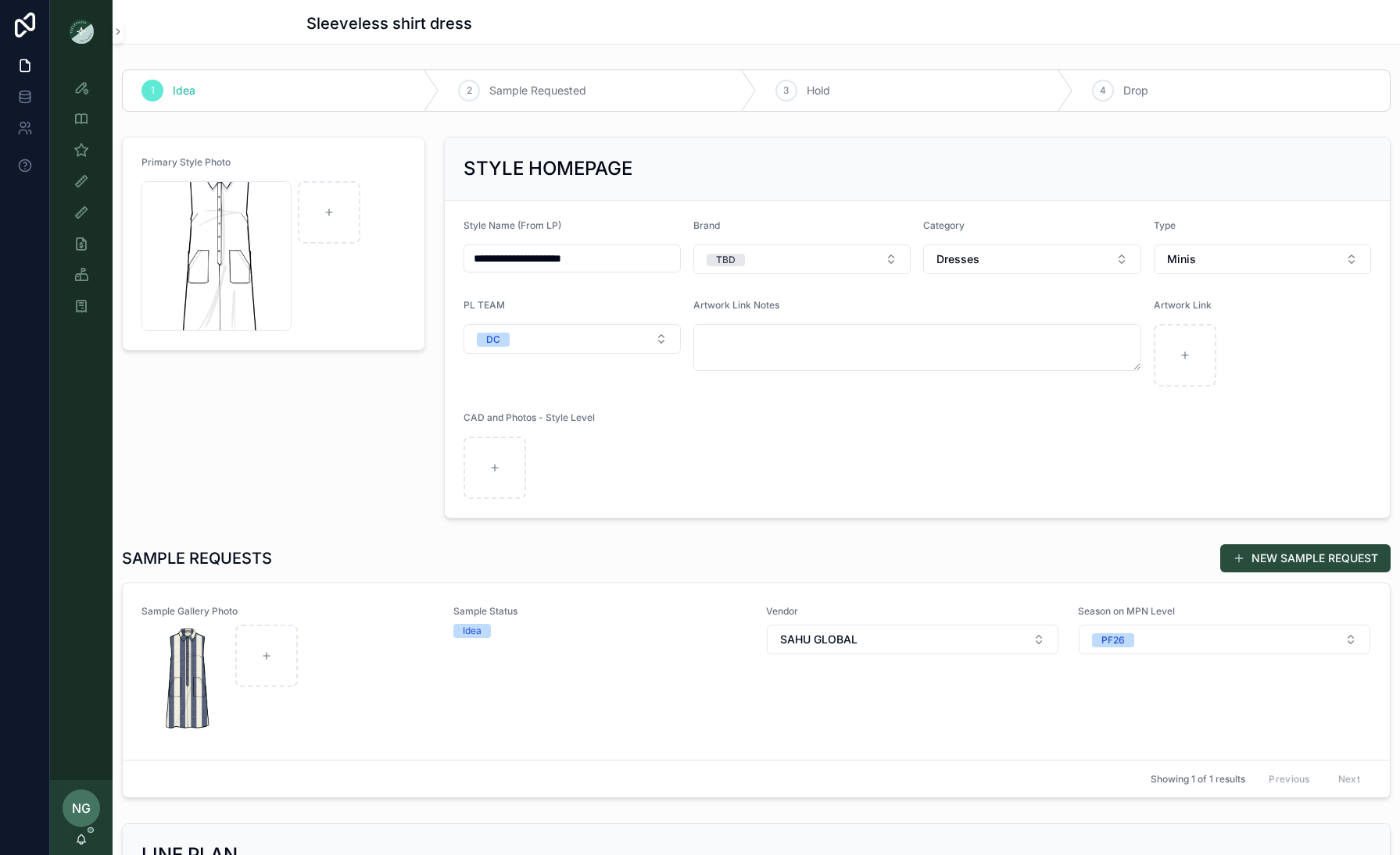
click at [1127, 563] on span "scrollable content" at bounding box center [1239, 558] width 13 height 13
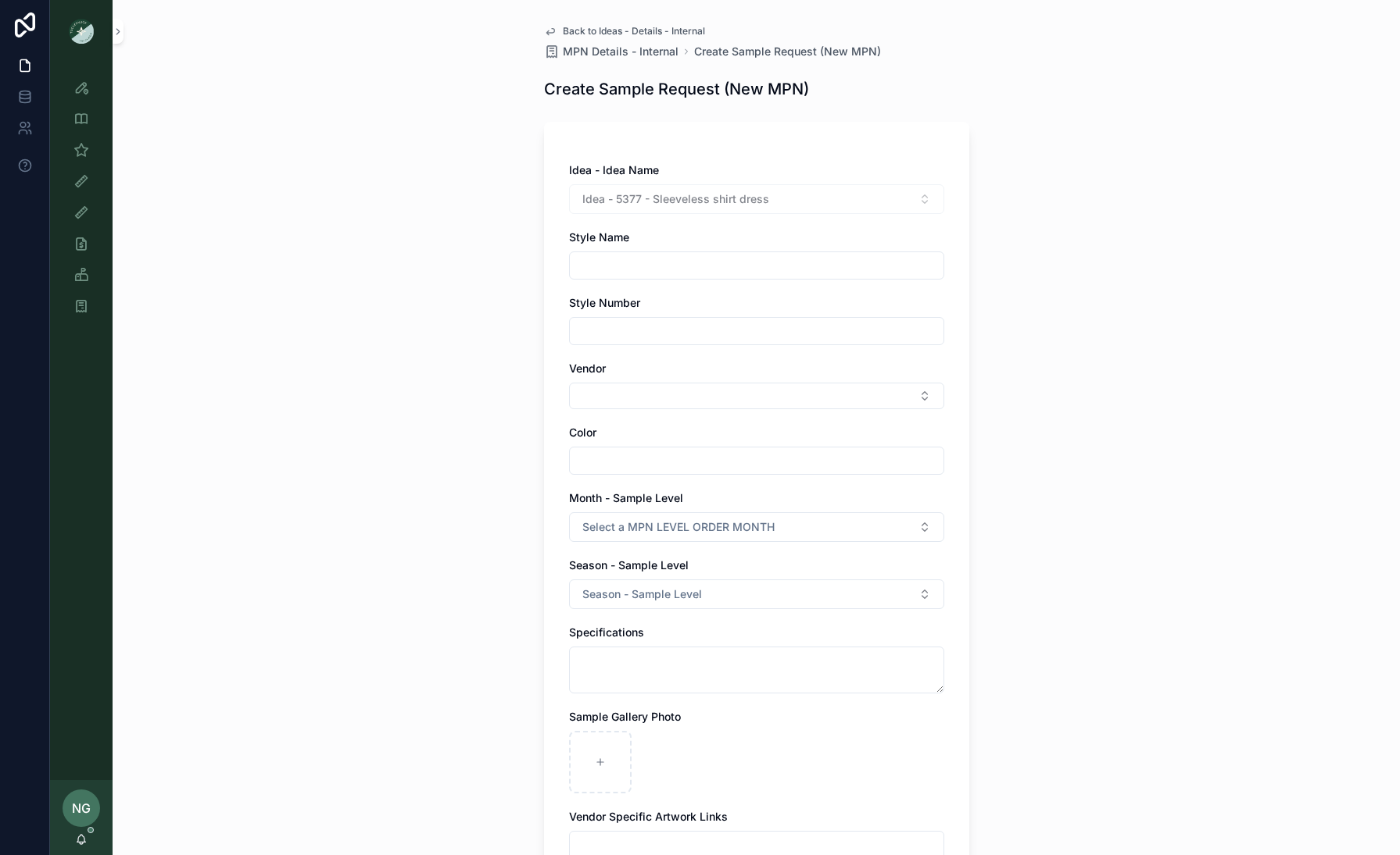
click at [738, 255] on input "scrollable content" at bounding box center [756, 266] width 374 height 22
type input "**********"
click at [678, 406] on button "Select Button" at bounding box center [756, 396] width 375 height 27
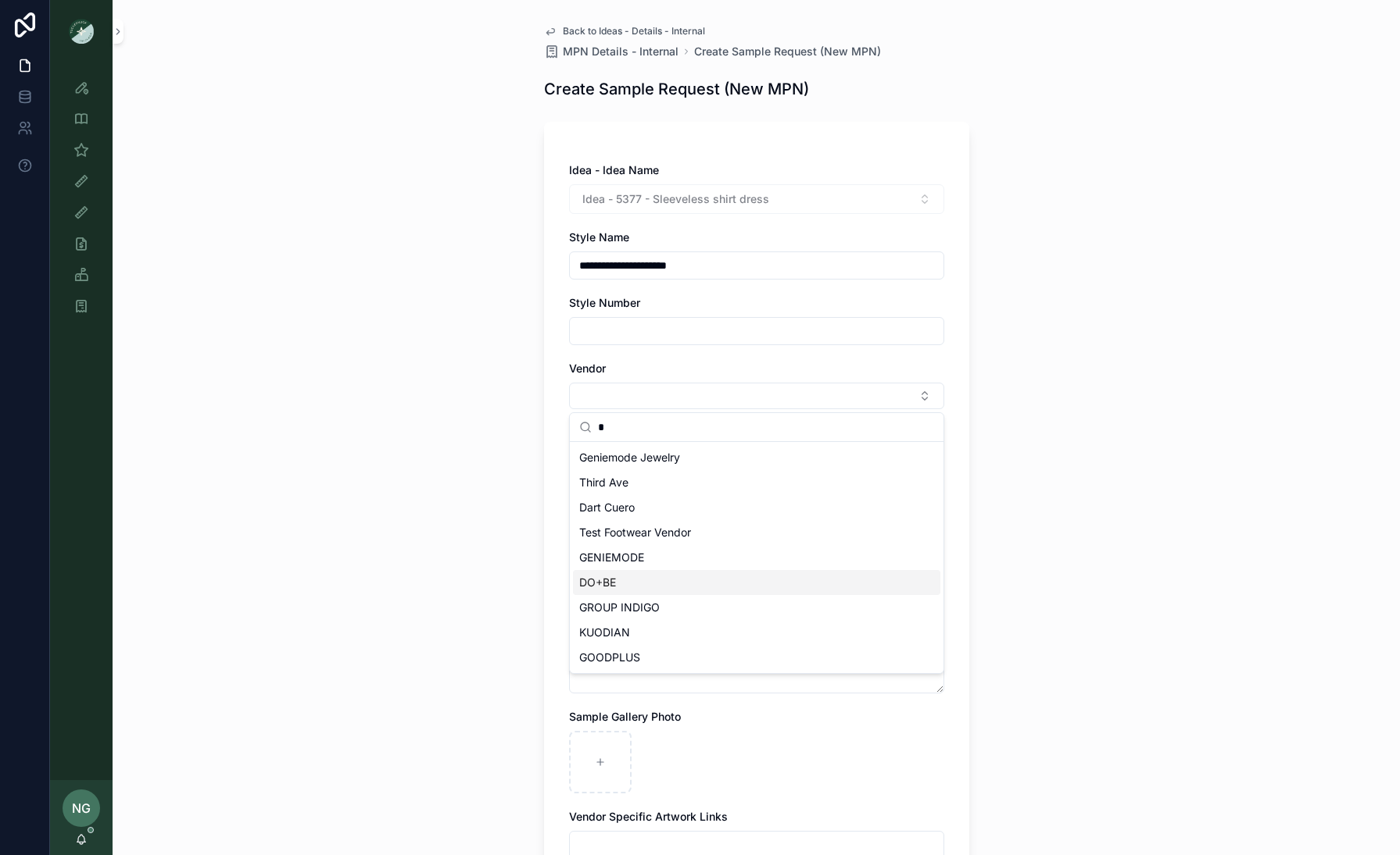
type input "*"
click at [658, 591] on div "DO+BE" at bounding box center [756, 583] width 368 height 25
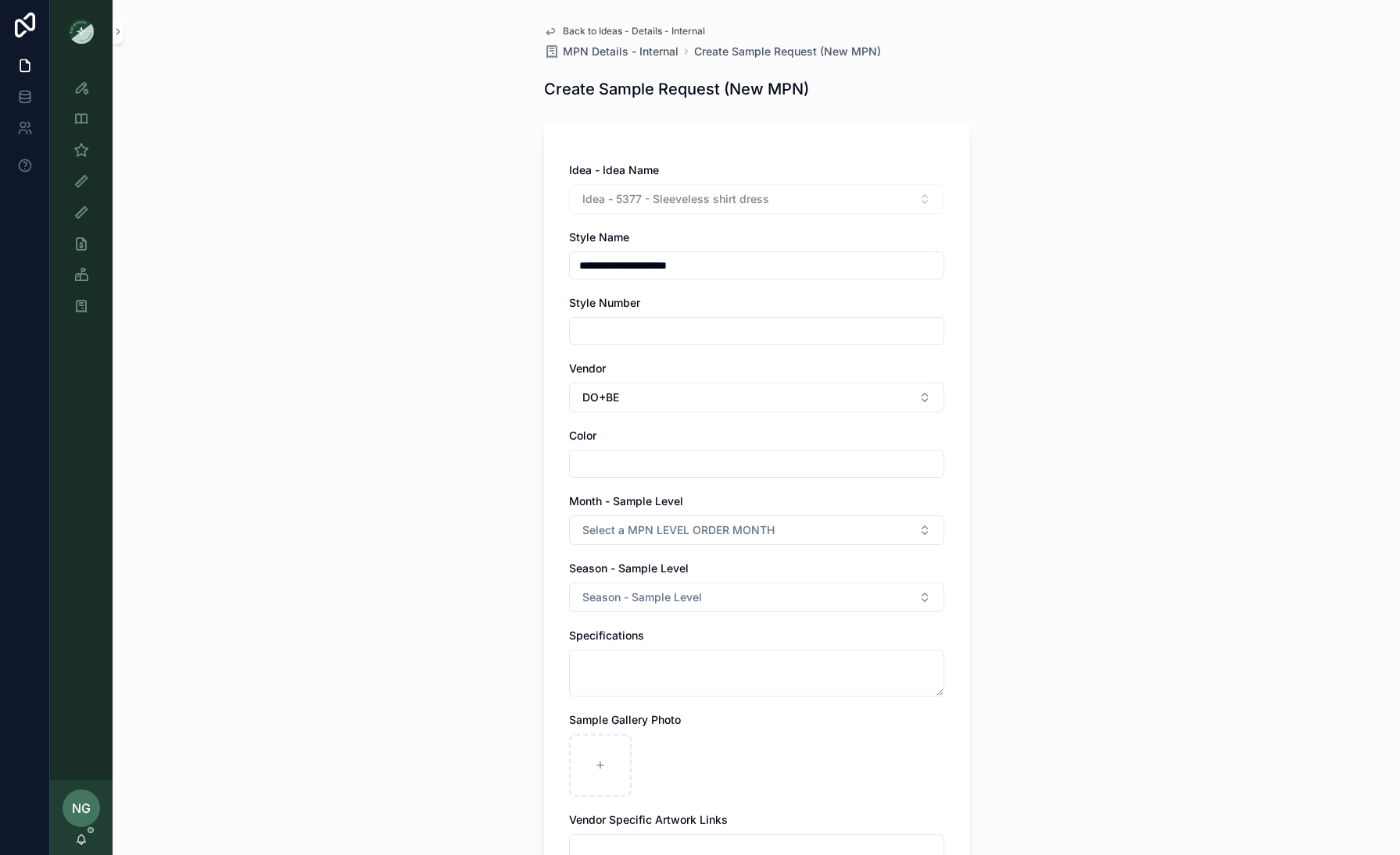
click at [679, 455] on input "scrollable content" at bounding box center [756, 464] width 374 height 22
type input "**********"
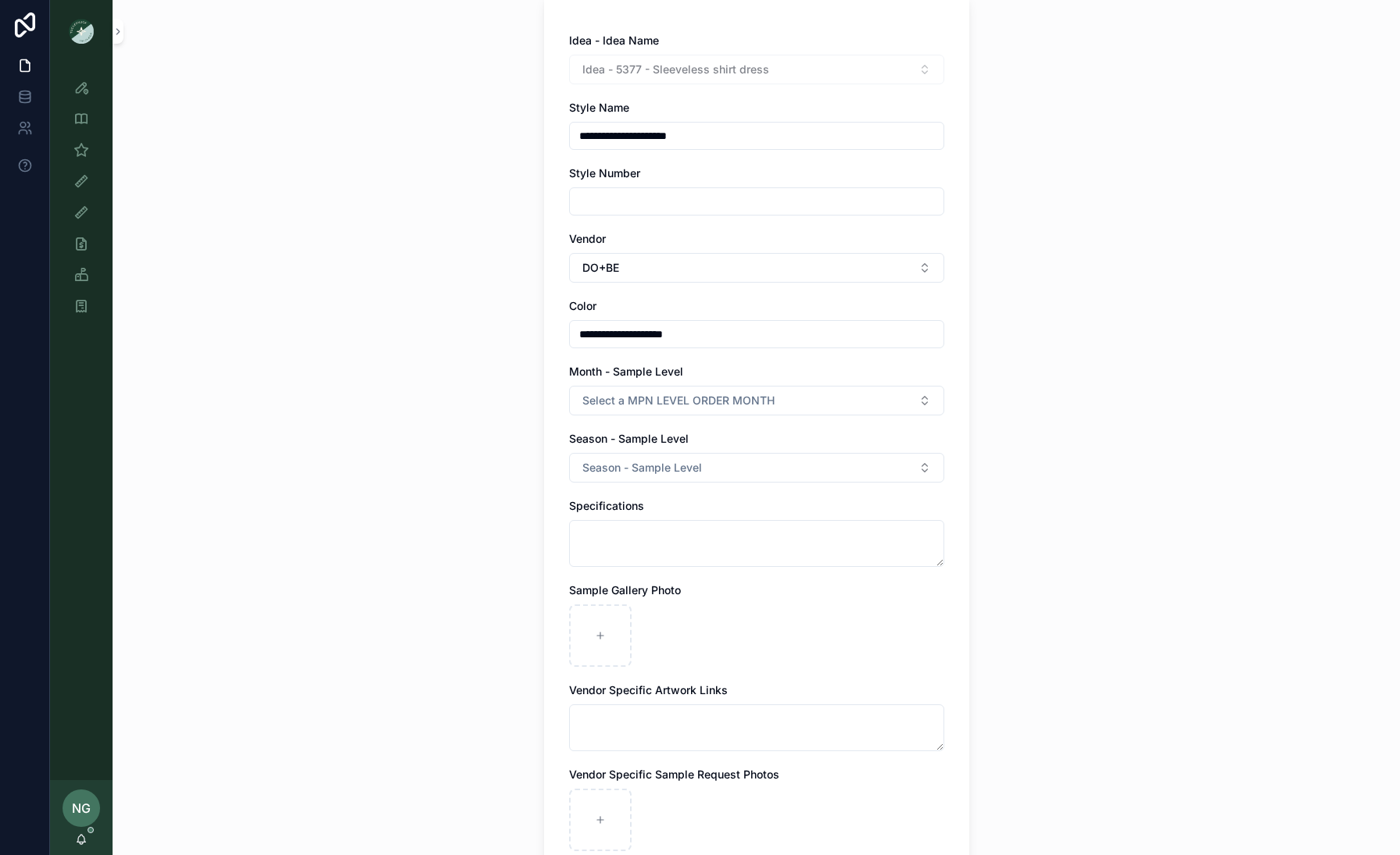
scroll to position [135, 0]
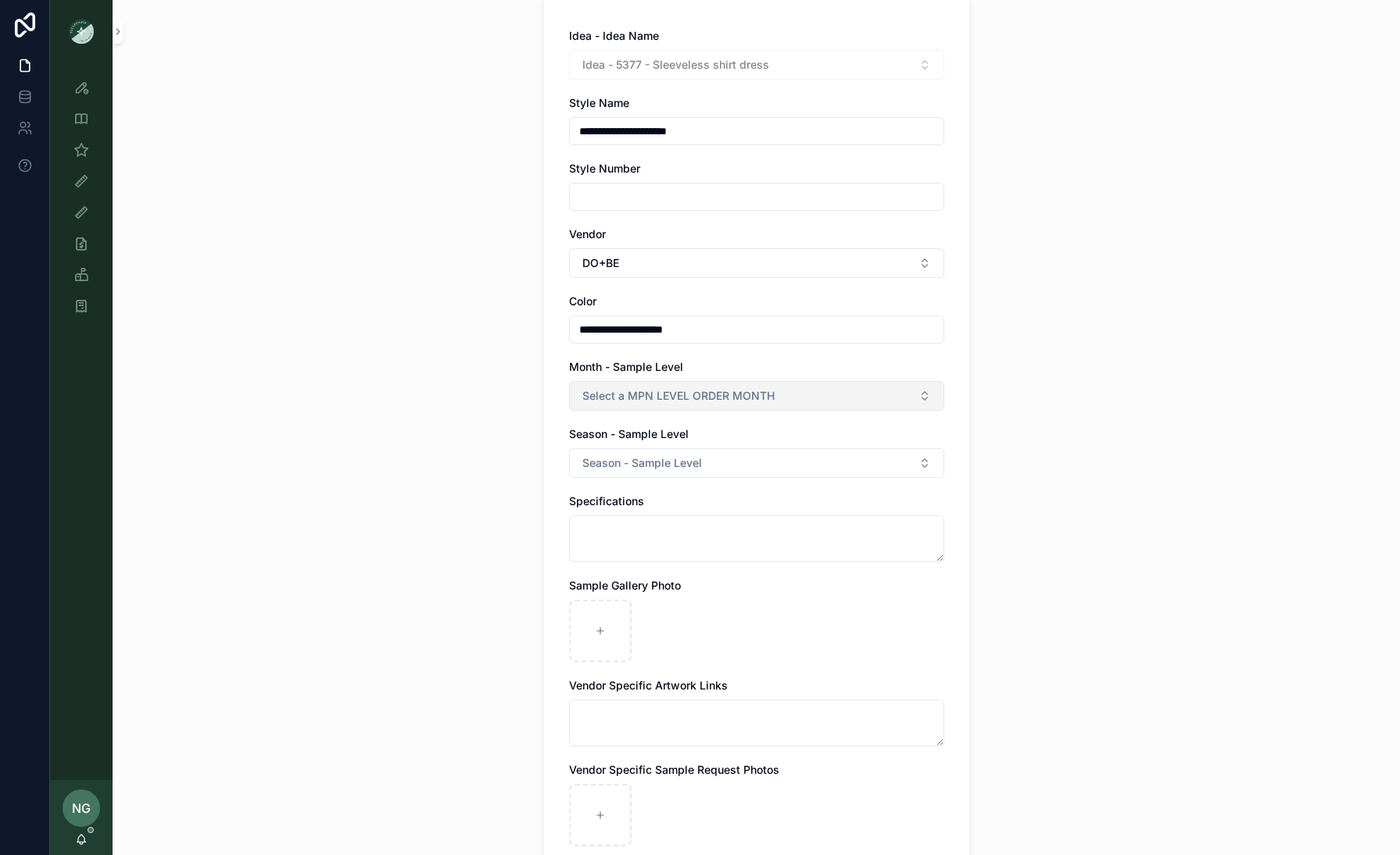
click at [699, 410] on button "Select a MPN LEVEL ORDER MONTH" at bounding box center [756, 396] width 375 height 30
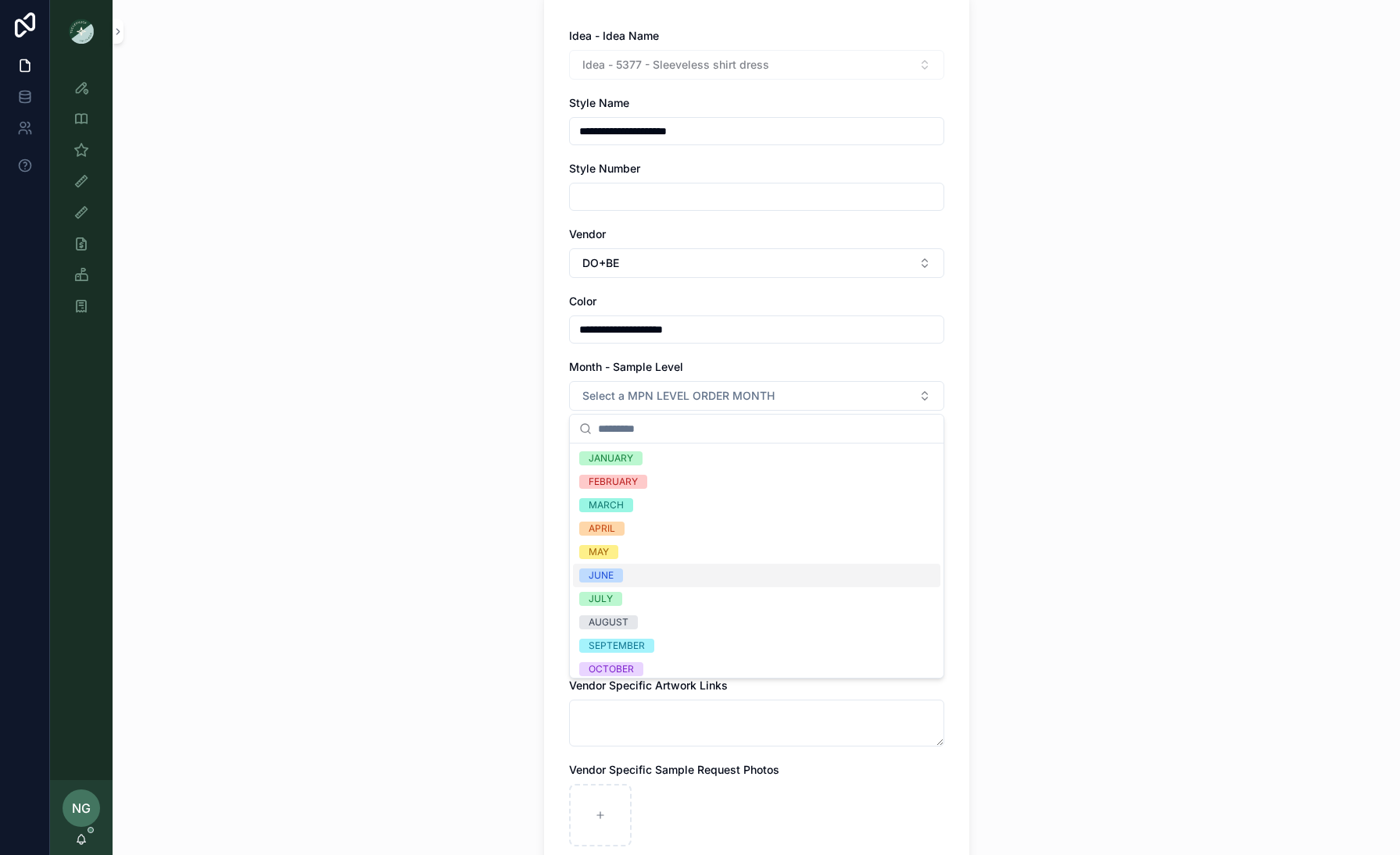
scroll to position [0, 0]
click at [689, 580] on div "JUNE" at bounding box center [756, 576] width 368 height 24
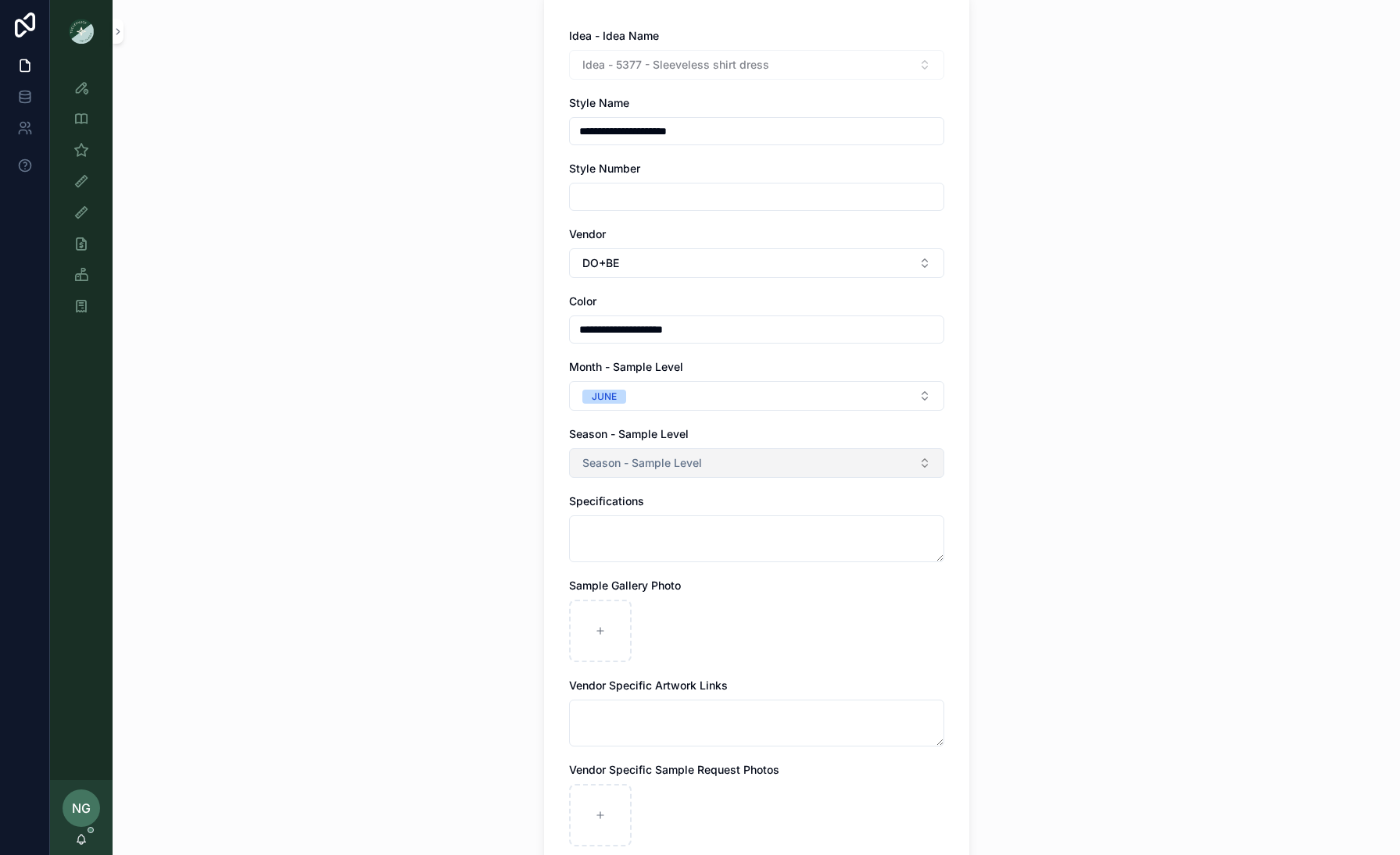
click at [685, 466] on span "Season - Sample Level" at bounding box center [642, 463] width 120 height 16
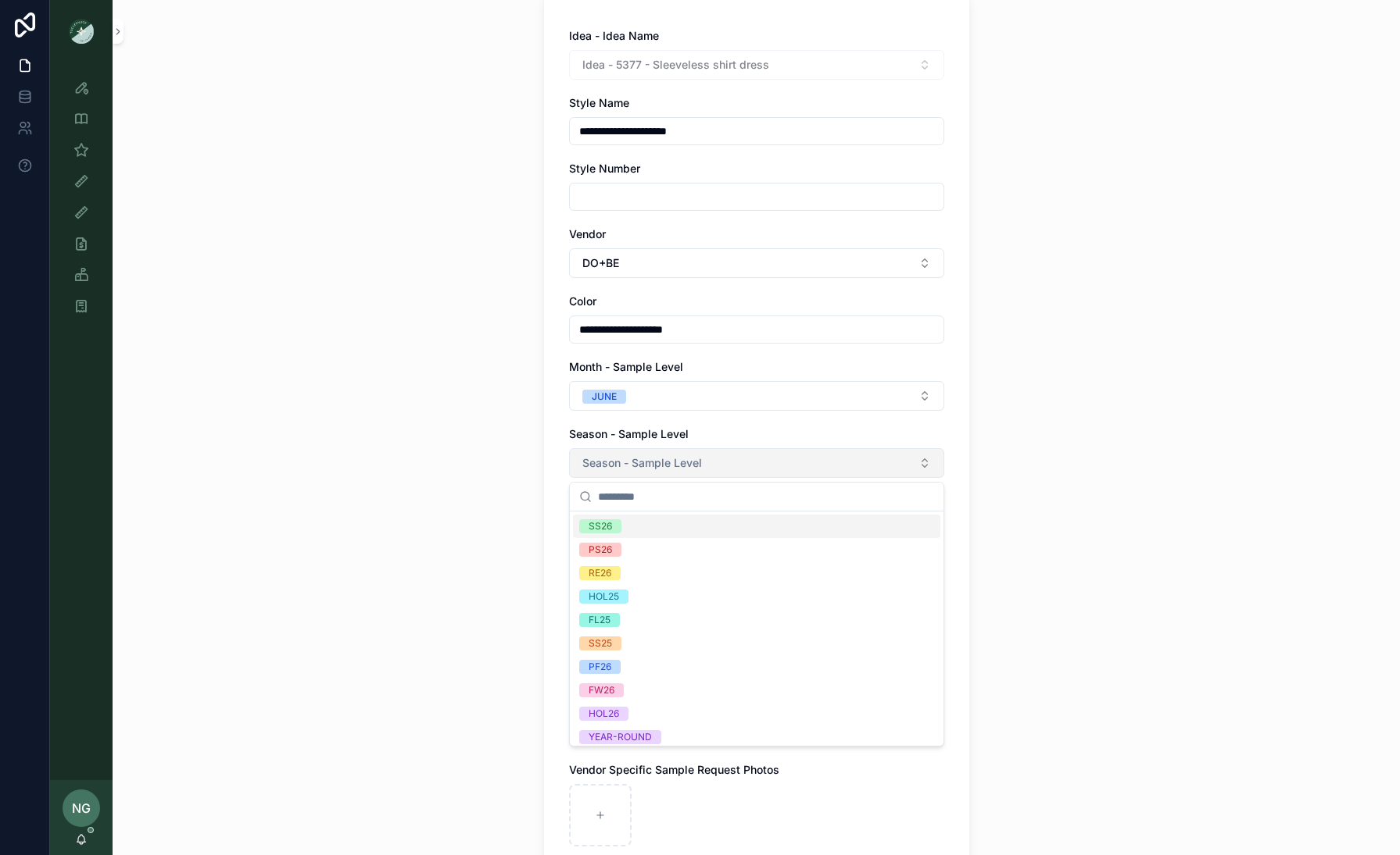
scroll to position [134, 0]
click at [658, 656] on div "PF26" at bounding box center [756, 667] width 368 height 24
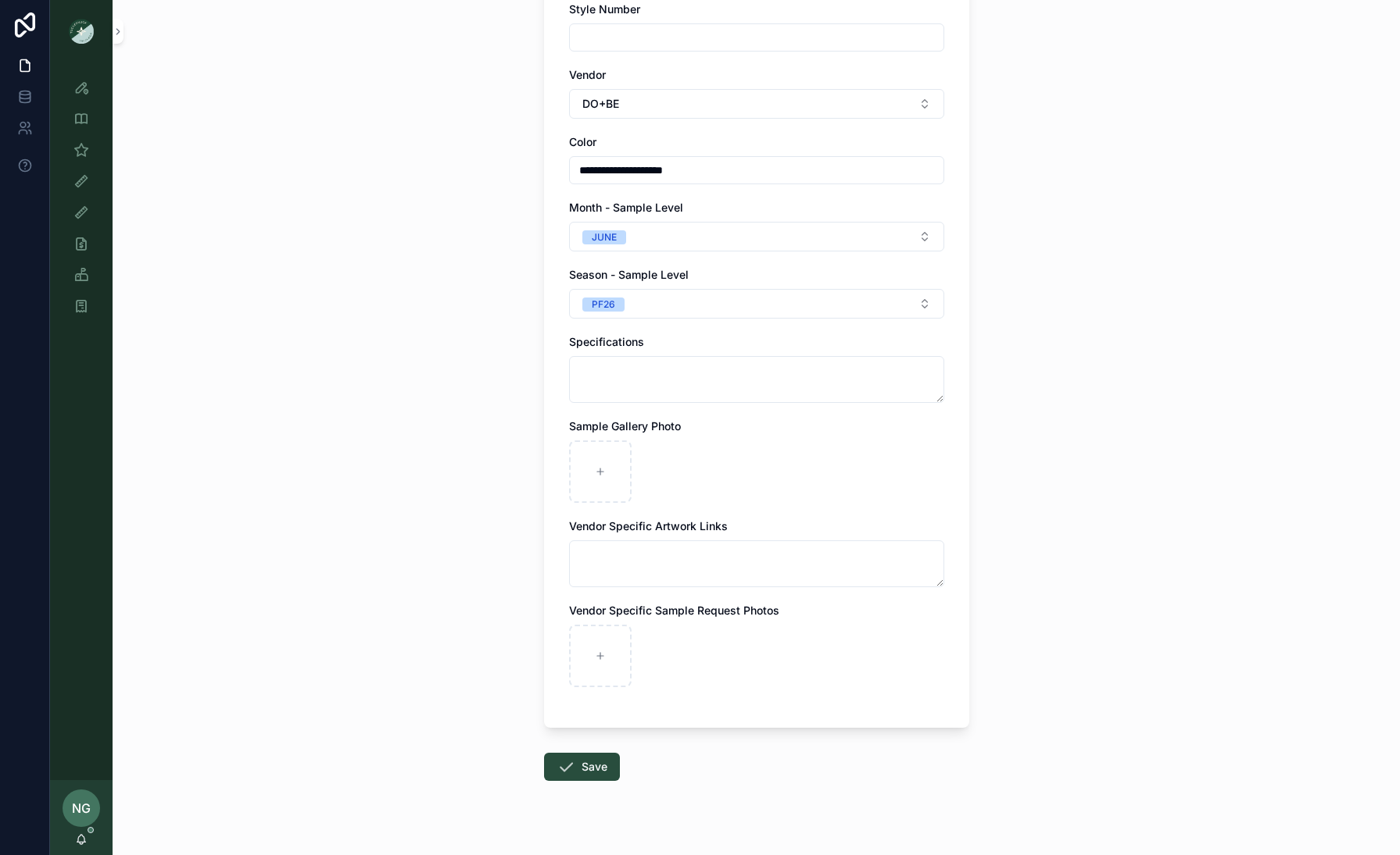
scroll to position [290, 0]
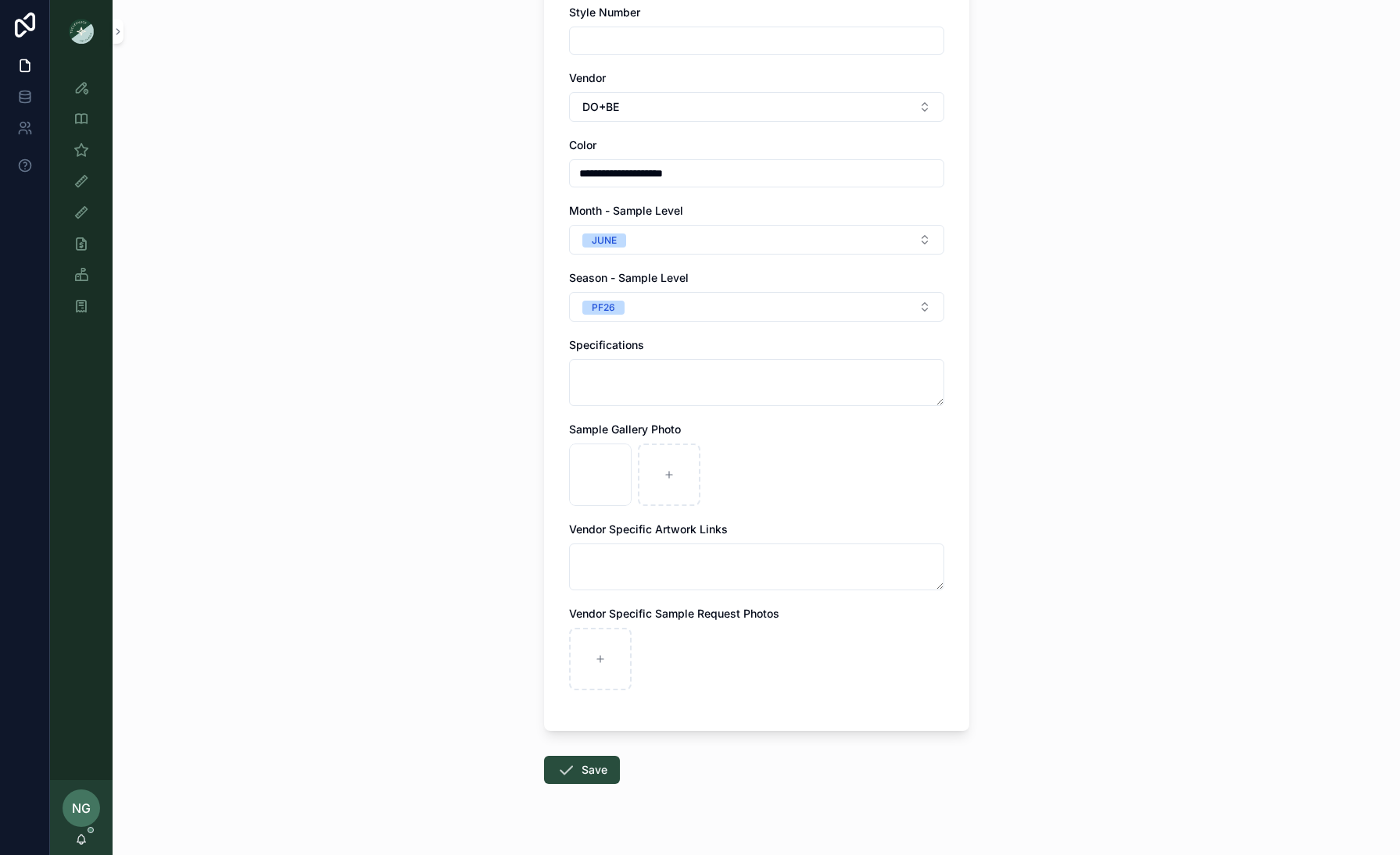
click at [1127, 433] on div "**********" at bounding box center [756, 137] width 1287 height 855
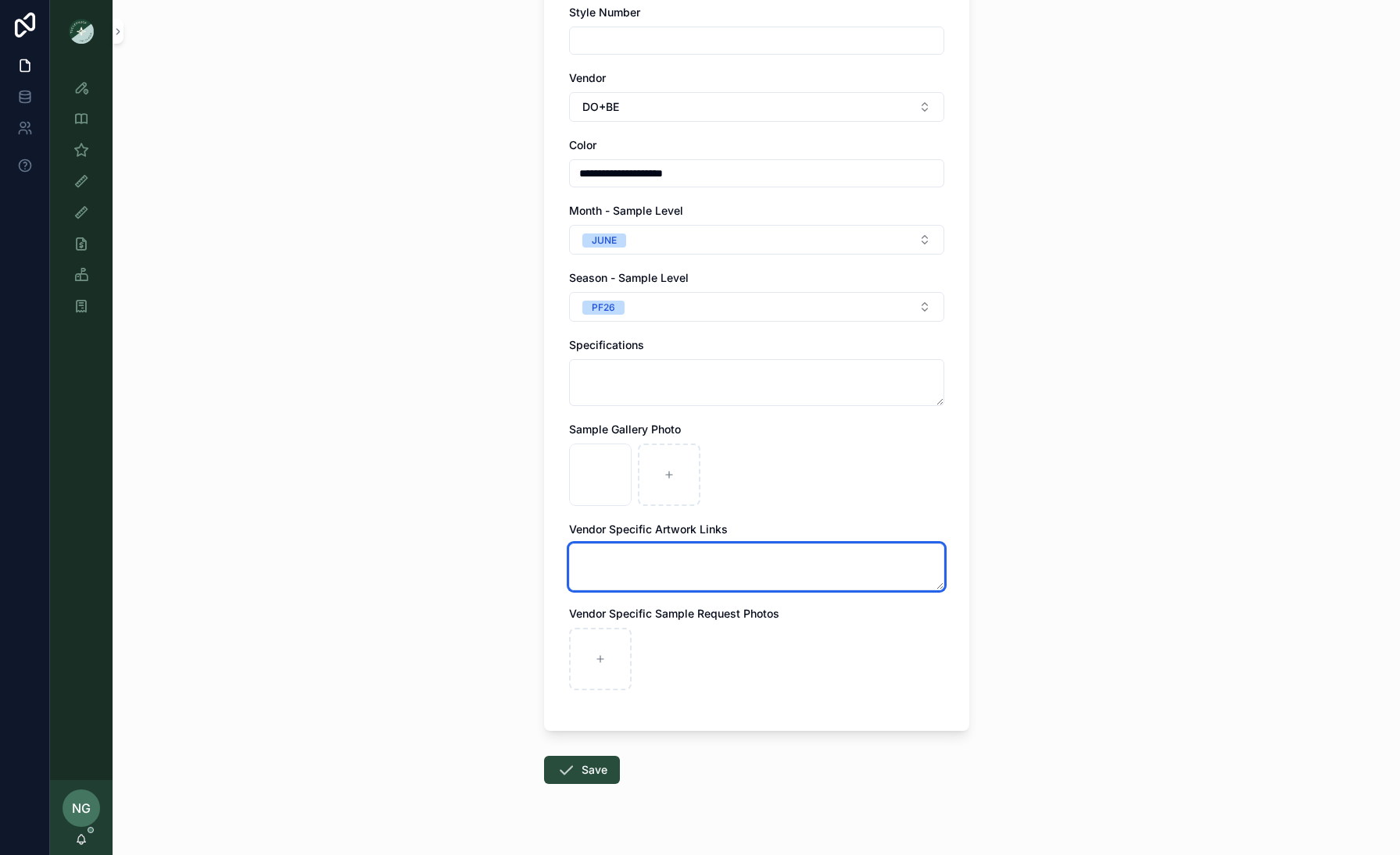
click at [654, 573] on textarea "scrollable content" at bounding box center [756, 567] width 375 height 47
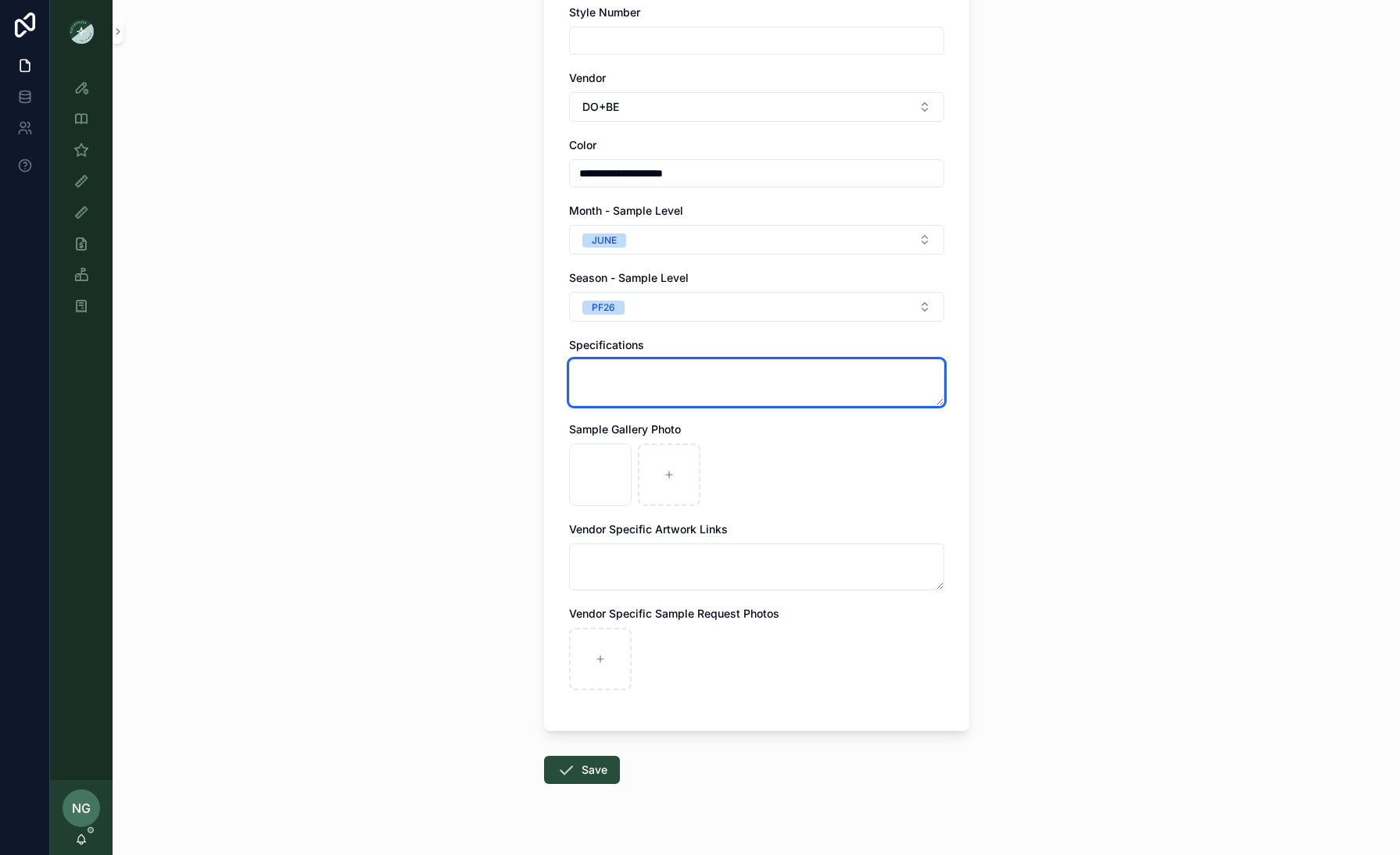
click at [647, 377] on textarea "scrollable content" at bounding box center [756, 383] width 375 height 47
paste textarea "**********"
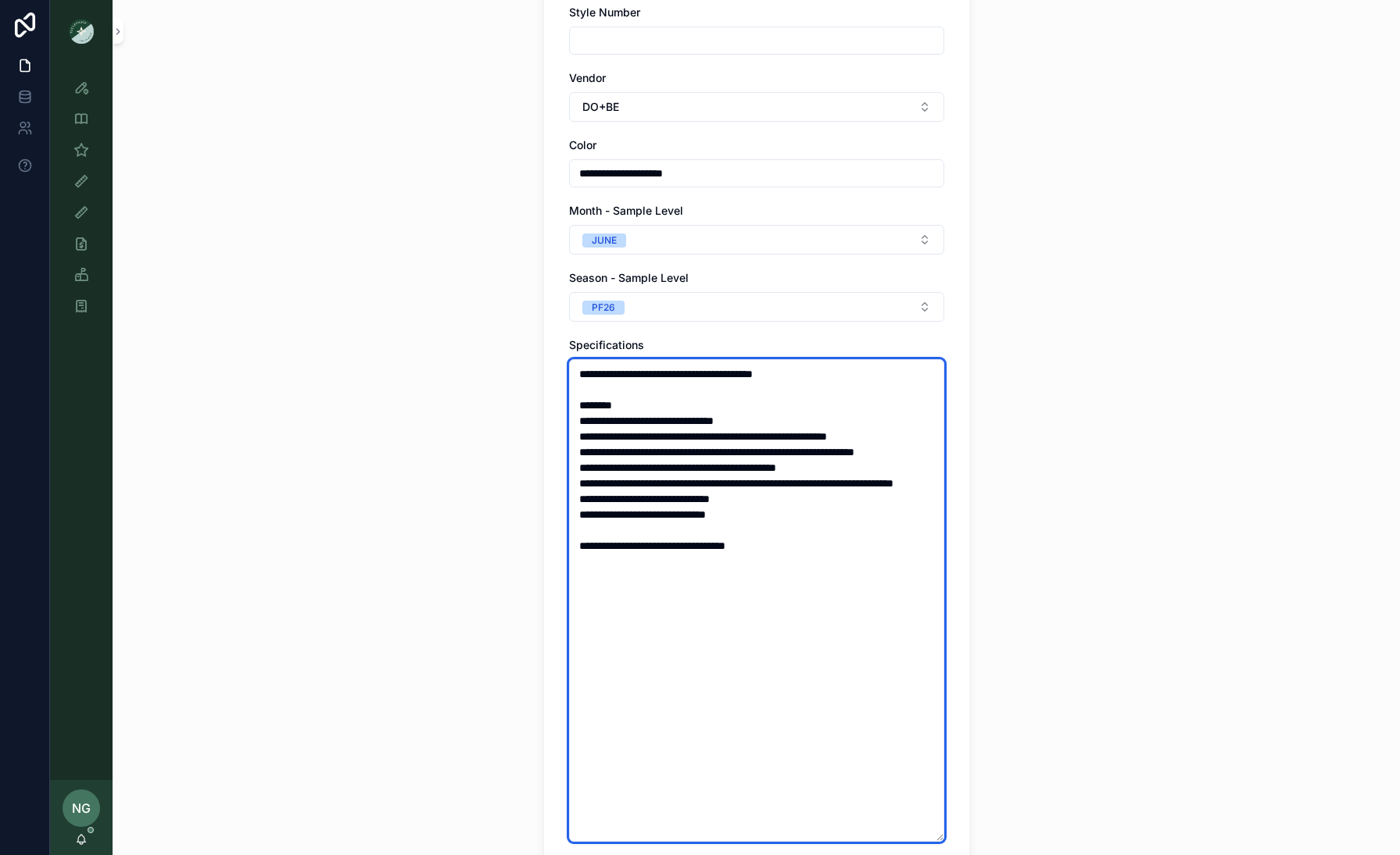
drag, startPoint x: 738, startPoint y: 372, endPoint x: 902, endPoint y: 375, distance: 164.0
click at [902, 375] on textarea "**********" at bounding box center [756, 601] width 375 height 483
drag, startPoint x: 800, startPoint y: 584, endPoint x: 558, endPoint y: 404, distance: 301.6
click at [558, 404] on div "**********" at bounding box center [756, 499] width 425 height 1336
paste textarea "**********"
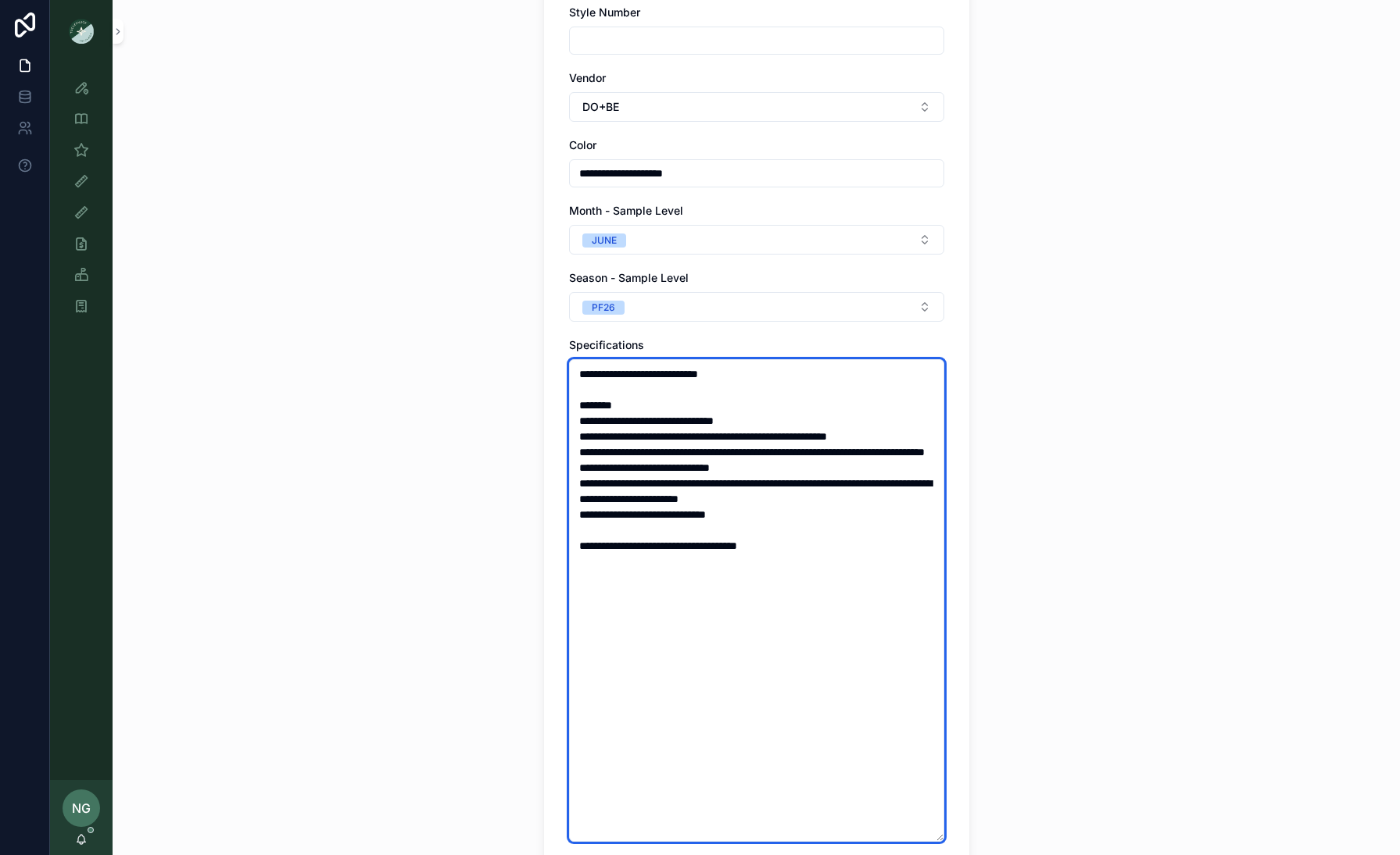
click at [790, 482] on textarea "**********" at bounding box center [756, 601] width 375 height 483
paste textarea "**********"
click at [863, 562] on textarea "**********" at bounding box center [756, 601] width 375 height 483
type textarea "**********"
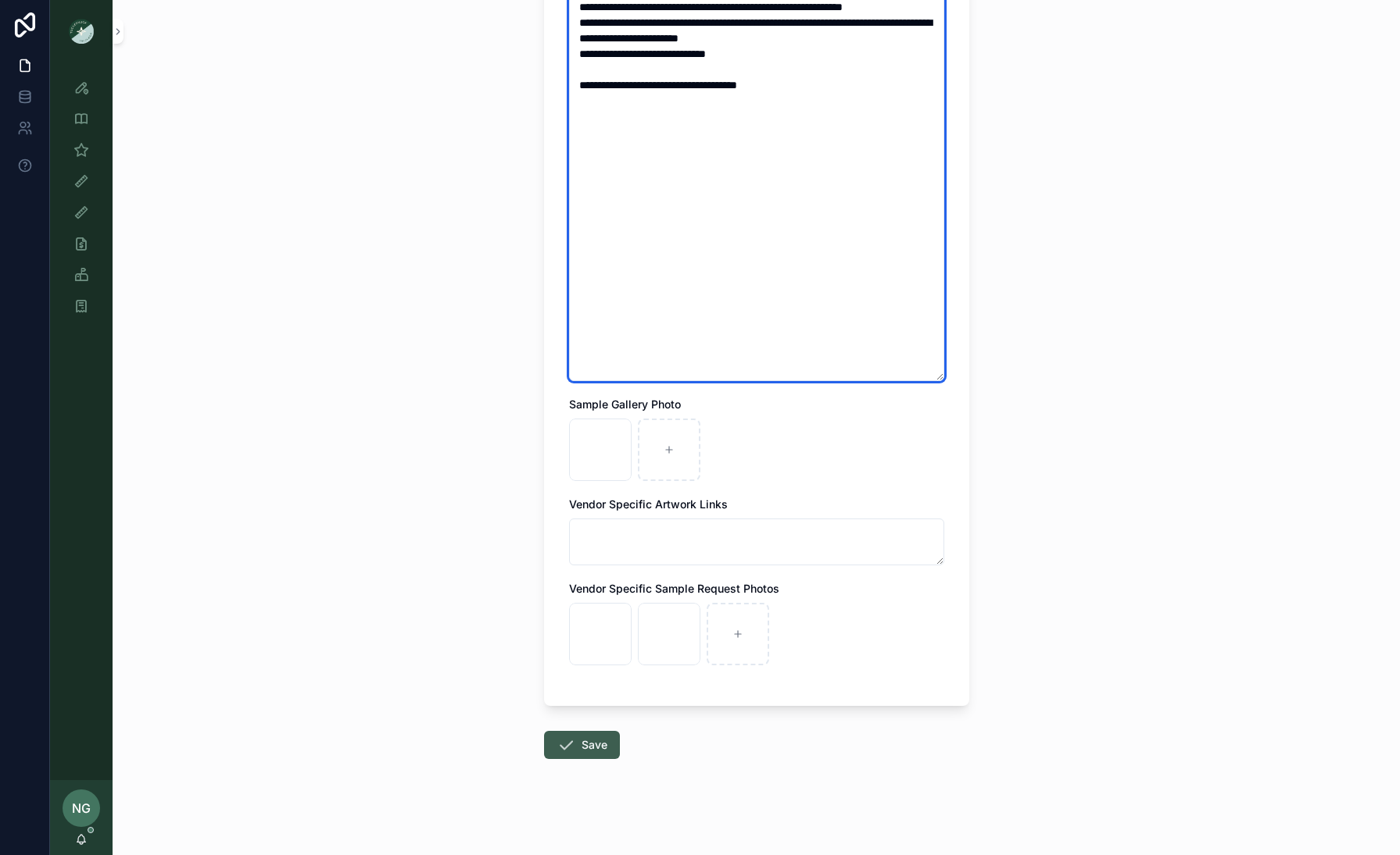
scroll to position [750, 0]
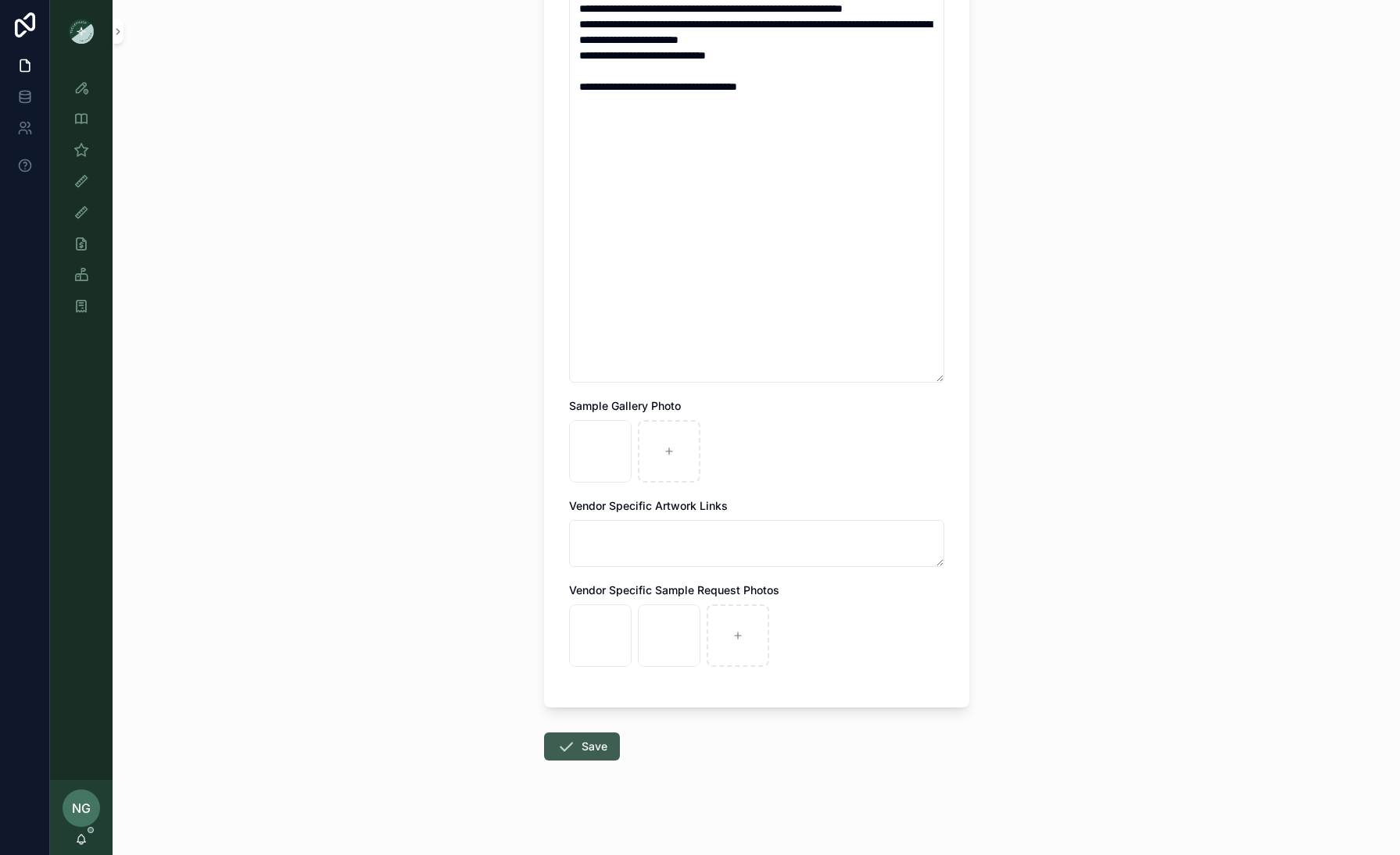
click at [564, 656] on icon "scrollable content" at bounding box center [566, 746] width 19 height 19
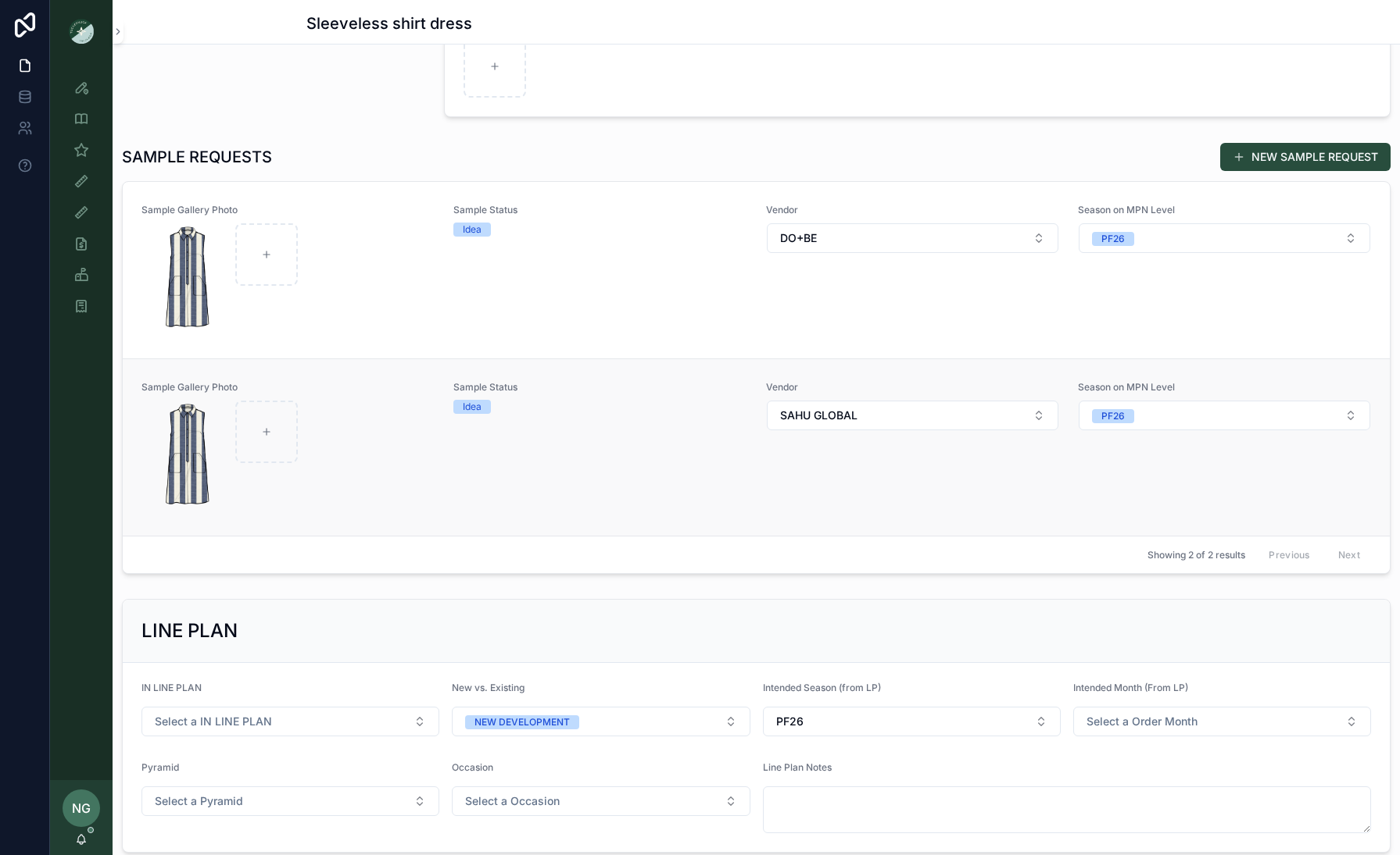
scroll to position [339, 0]
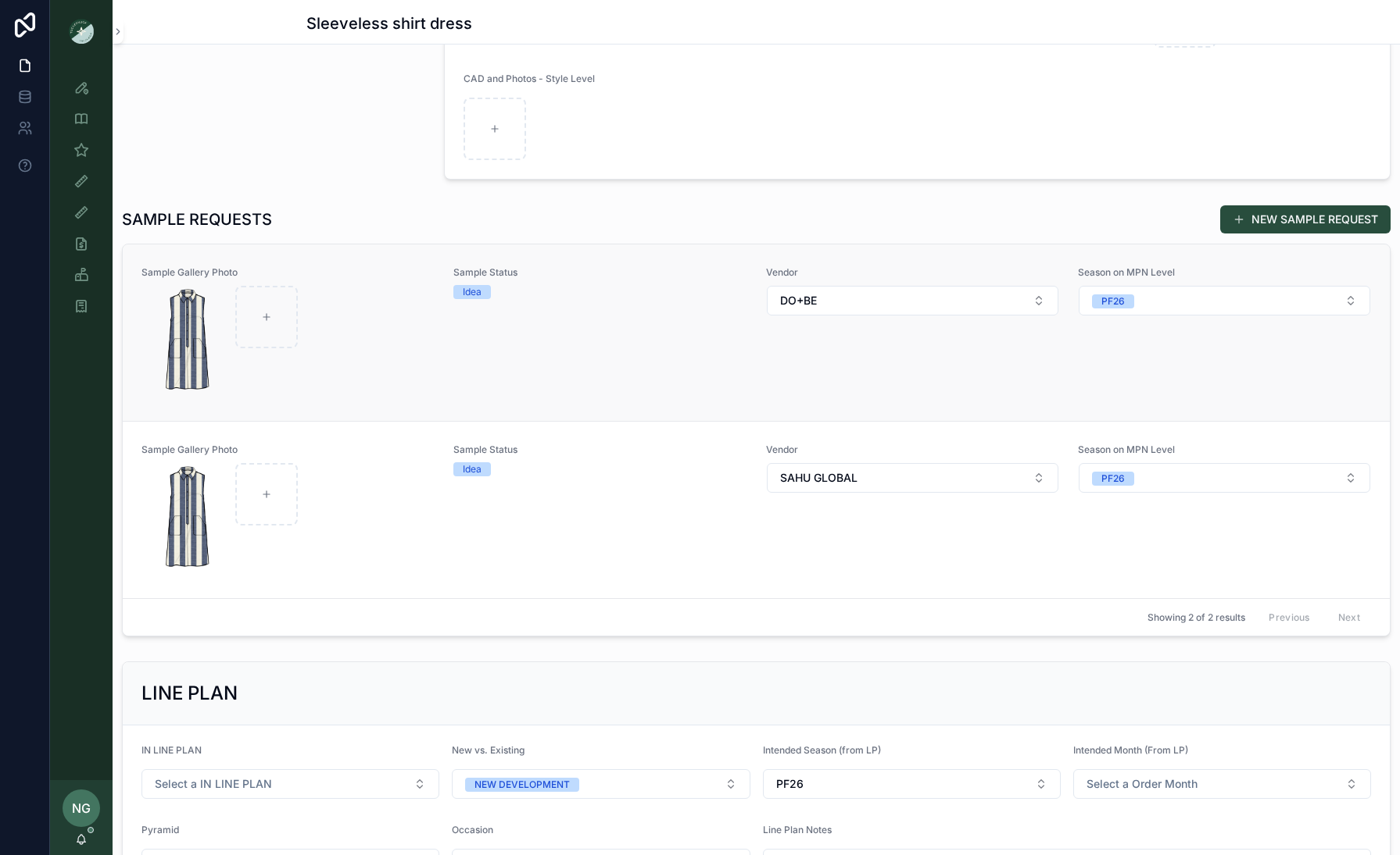
click at [641, 310] on div "Sample Status Idea" at bounding box center [600, 333] width 293 height 133
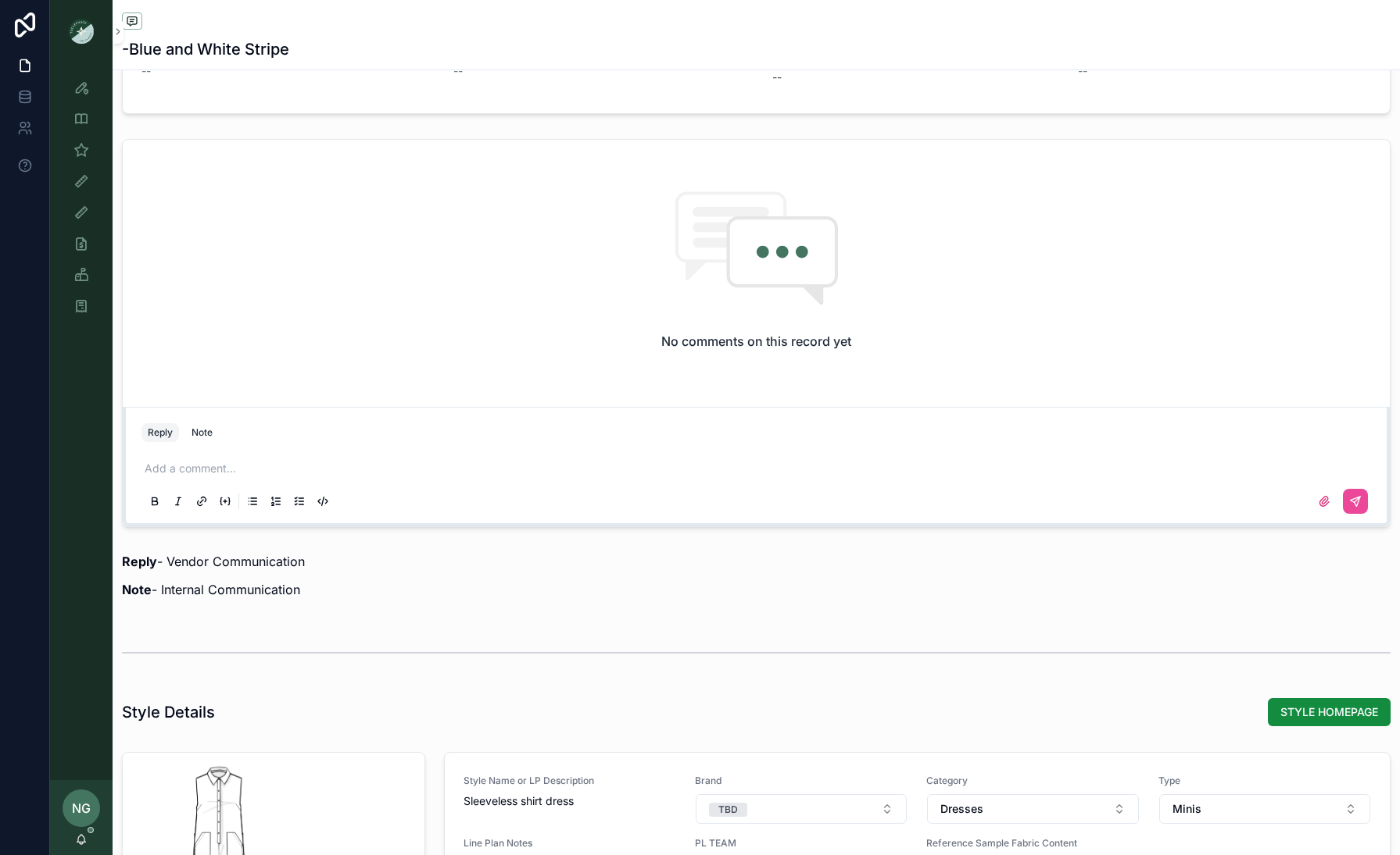
scroll to position [1549, 0]
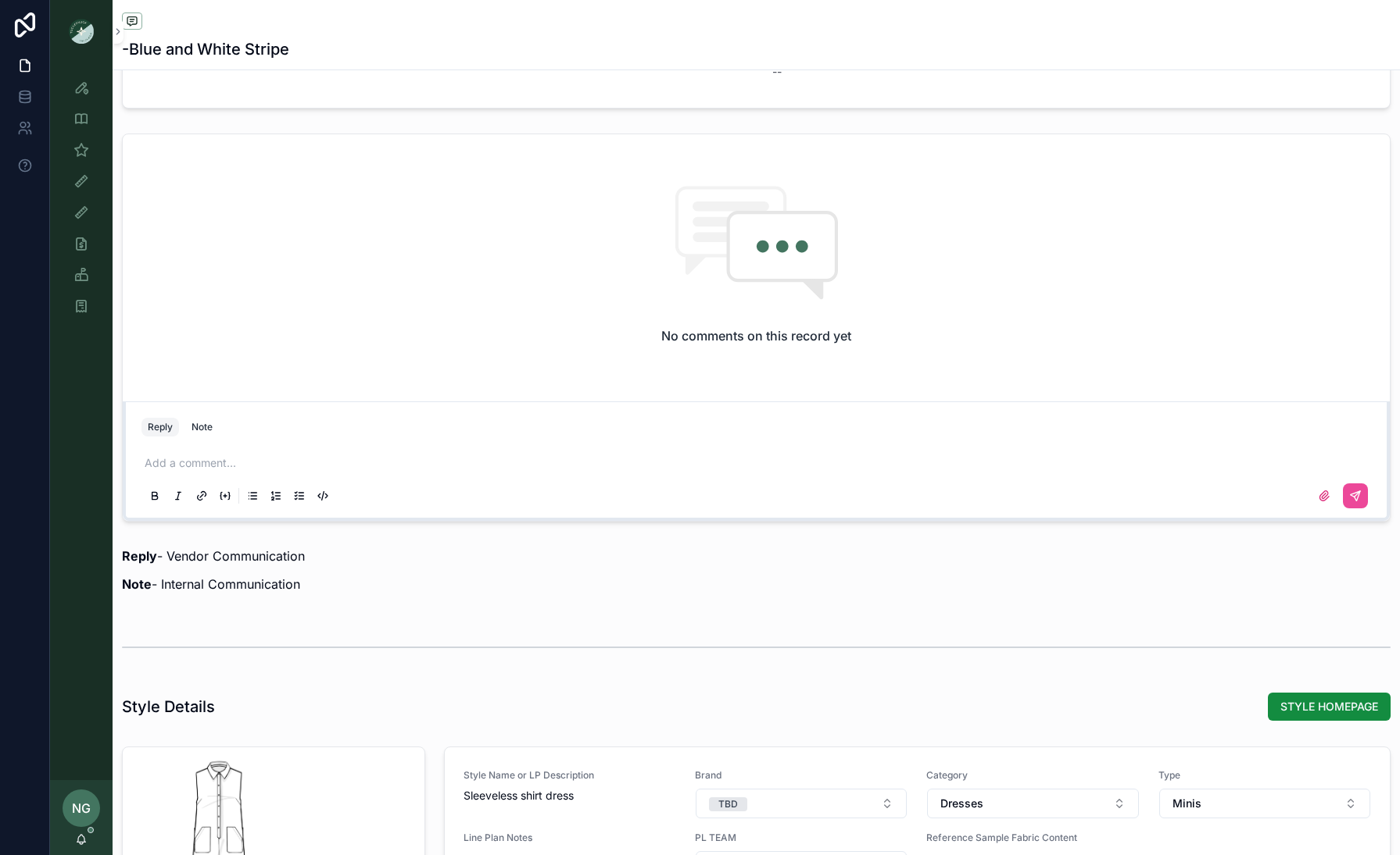
click at [495, 456] on p "scrollable content" at bounding box center [759, 463] width 1229 height 16
drag, startPoint x: 286, startPoint y: 461, endPoint x: 306, endPoint y: 466, distance: 20.6
click at [286, 461] on span "**********" at bounding box center [241, 463] width 193 height 11
drag, startPoint x: 308, startPoint y: 462, endPoint x: 317, endPoint y: 472, distance: 13.5
click at [308, 463] on span "**********" at bounding box center [239, 463] width 189 height 11
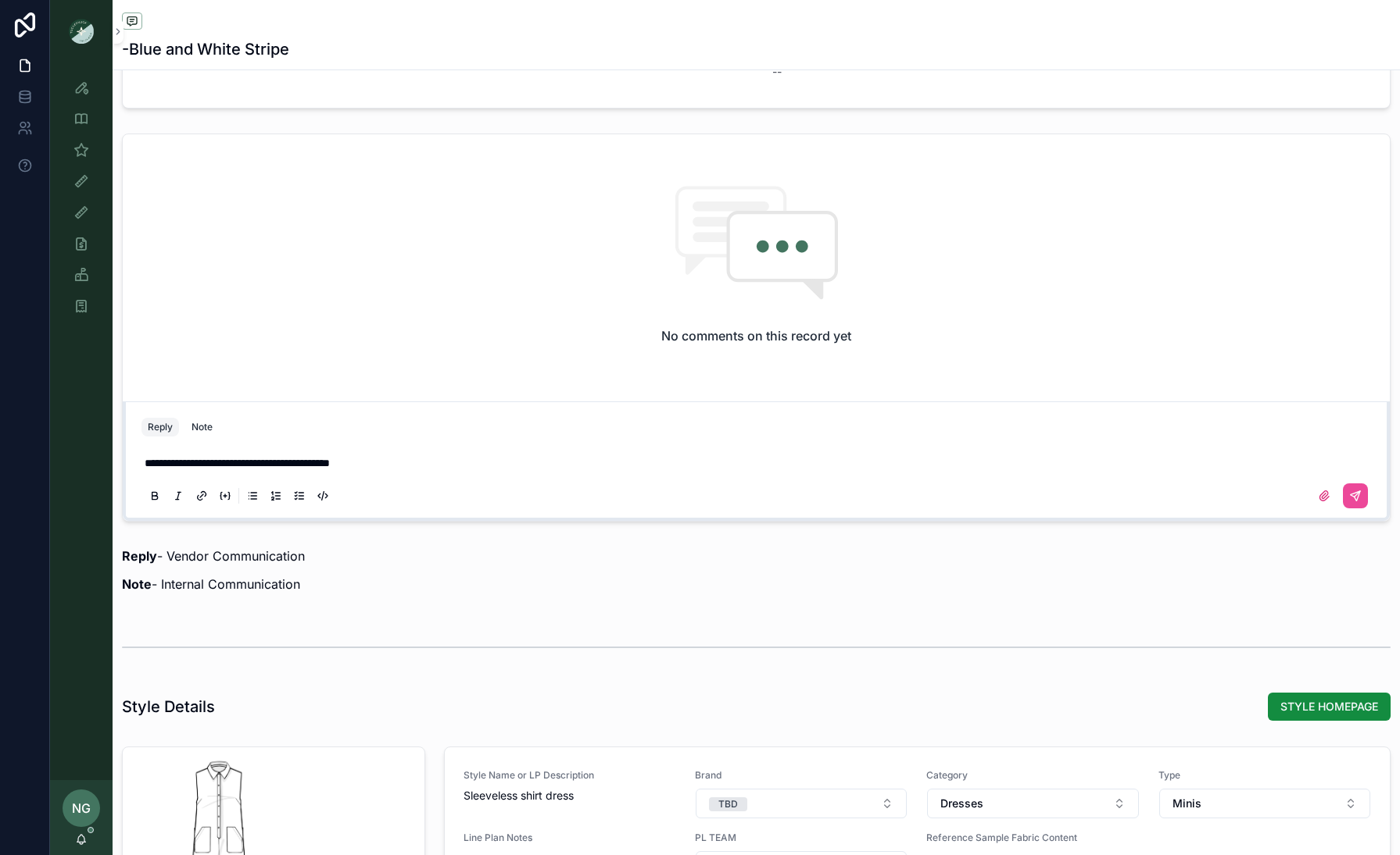
click at [325, 463] on span "**********" at bounding box center [237, 463] width 185 height 11
click at [326, 462] on span "**********" at bounding box center [235, 463] width 181 height 11
click at [322, 463] on span "**********" at bounding box center [233, 463] width 177 height 11
click at [1127, 494] on icon "scrollable content" at bounding box center [1355, 496] width 13 height 13
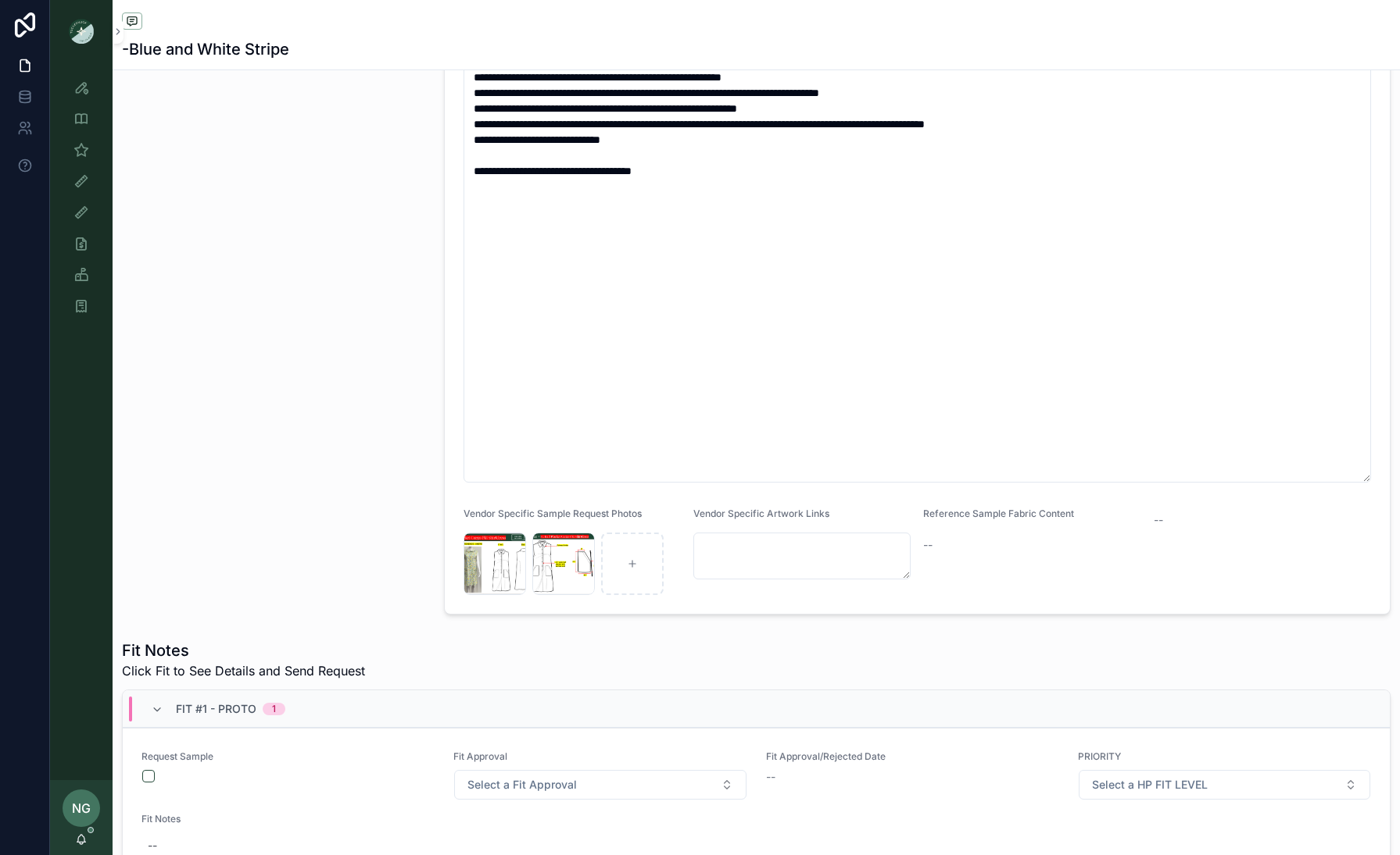
scroll to position [0, 0]
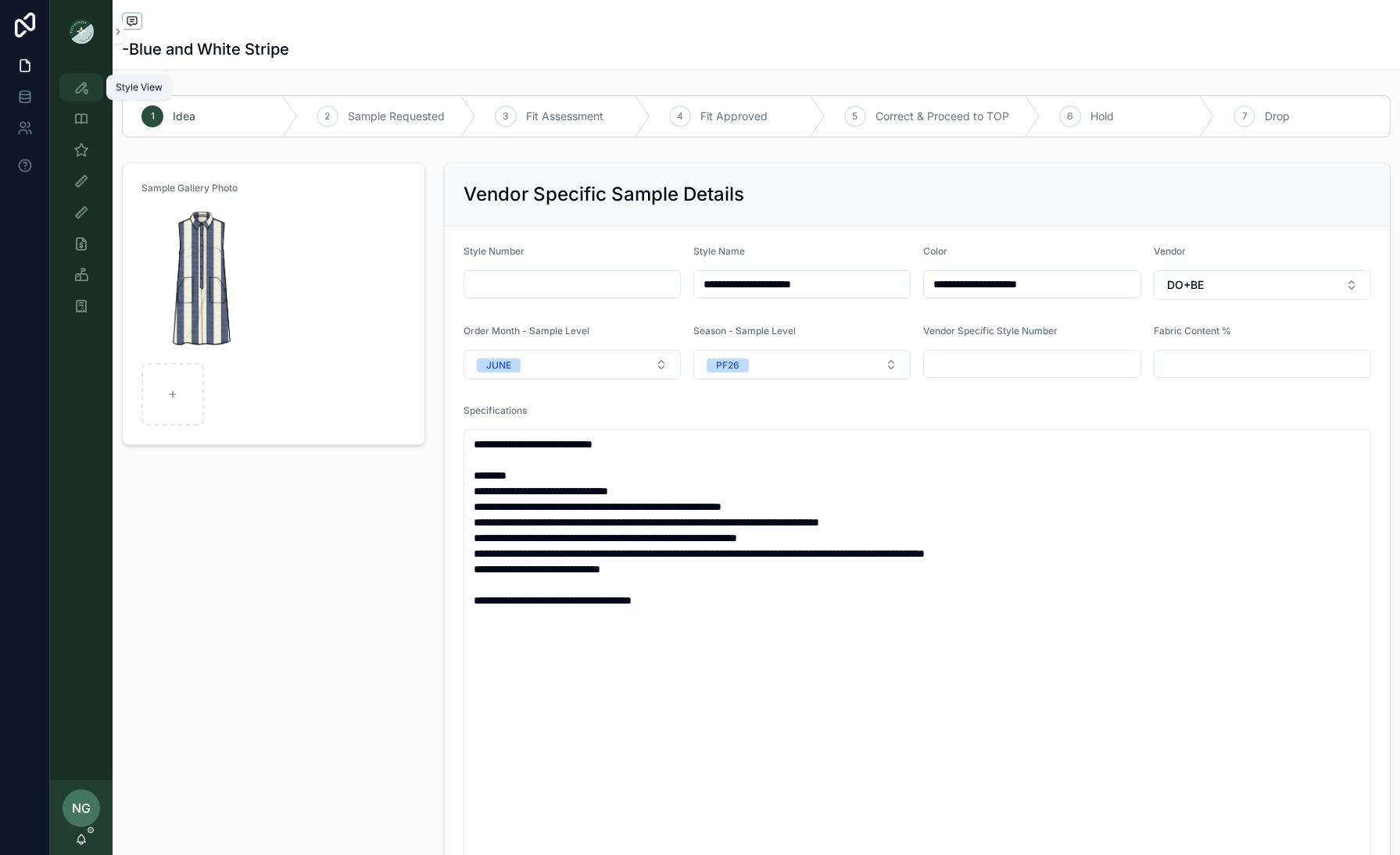
click at [85, 93] on icon "scrollable content" at bounding box center [81, 87] width 16 height 16
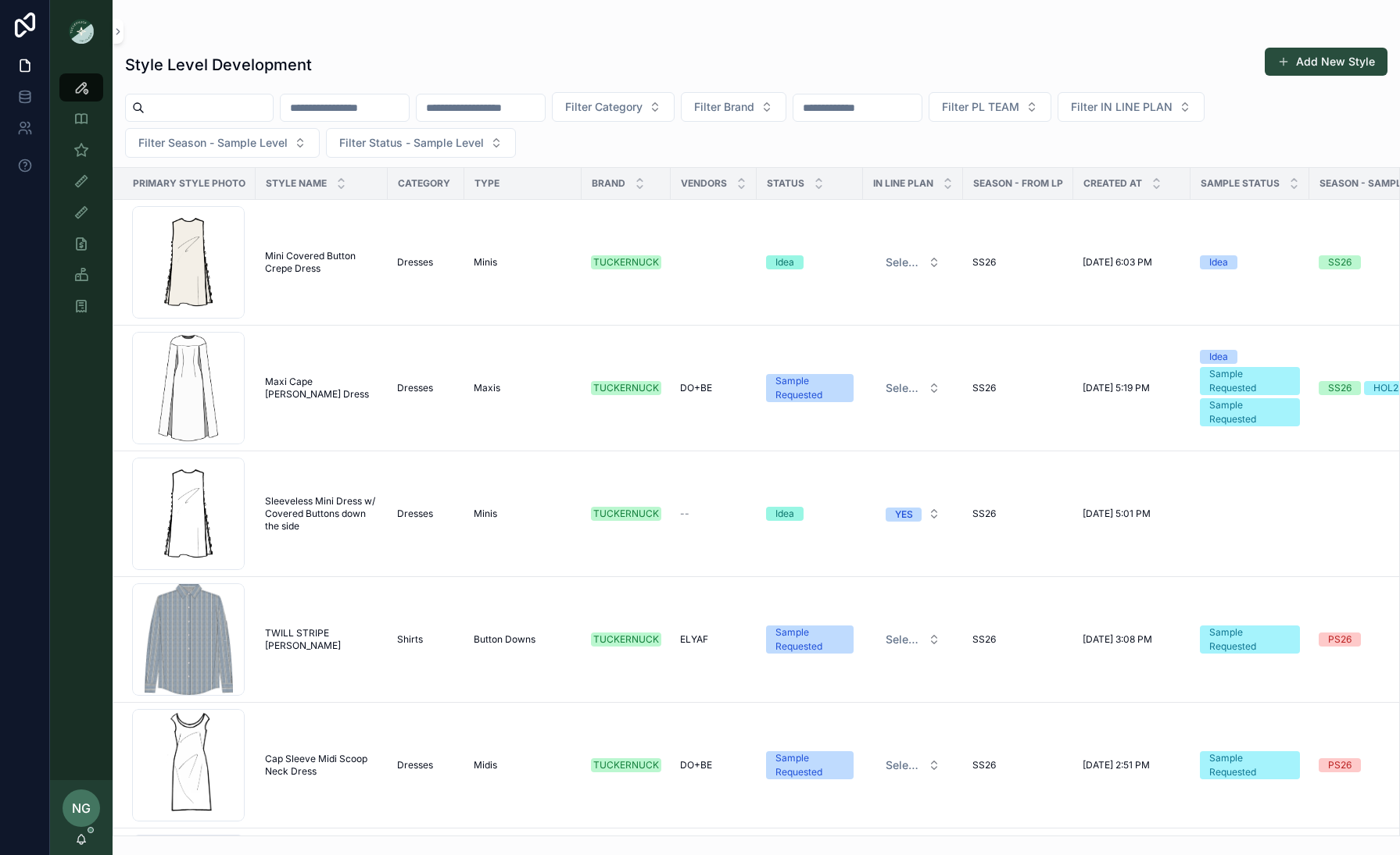
click at [922, 108] on input "scrollable content" at bounding box center [857, 108] width 128 height 22
type input "****"
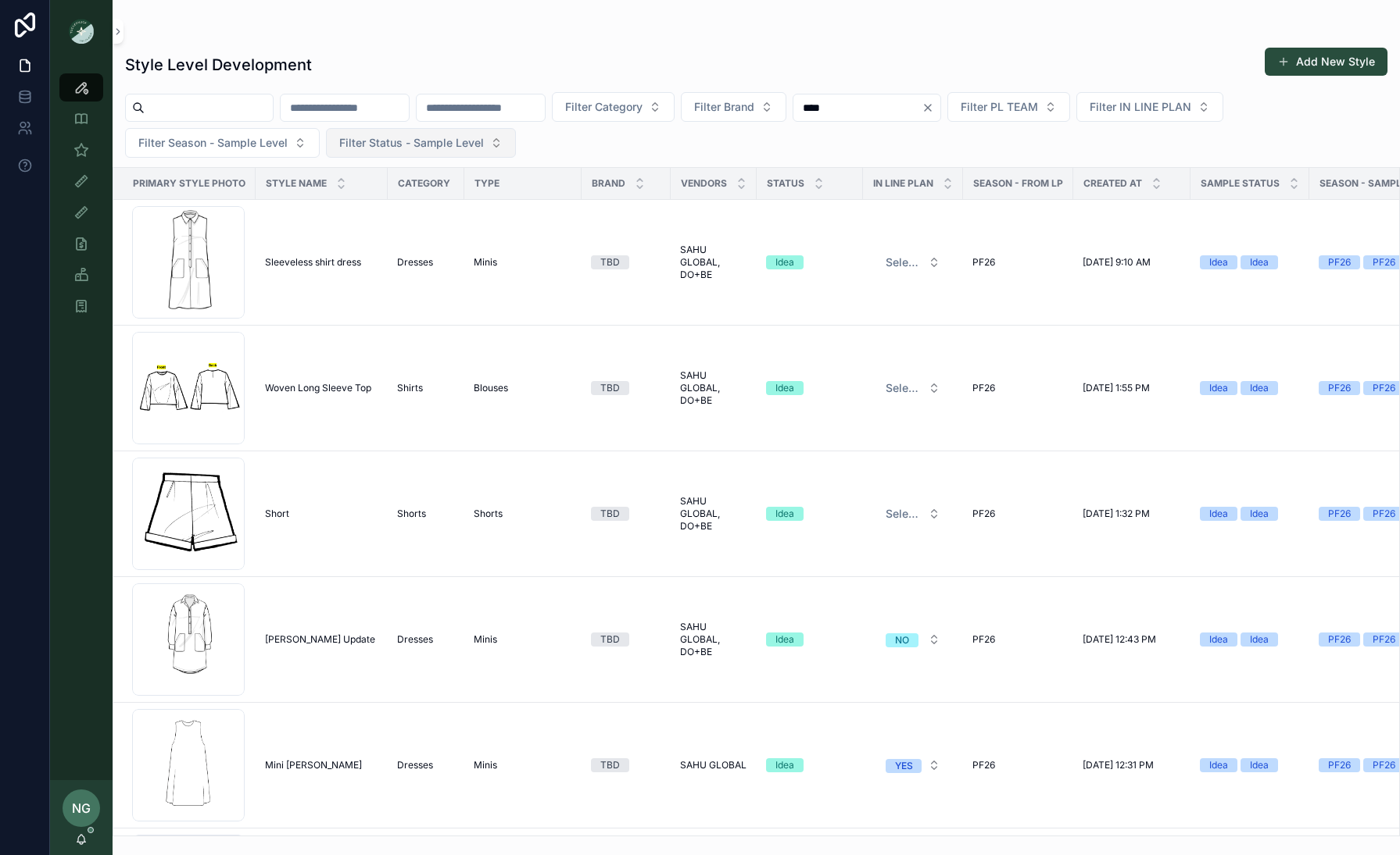
click at [468, 146] on span "Filter Status - Sample Level" at bounding box center [412, 143] width 145 height 16
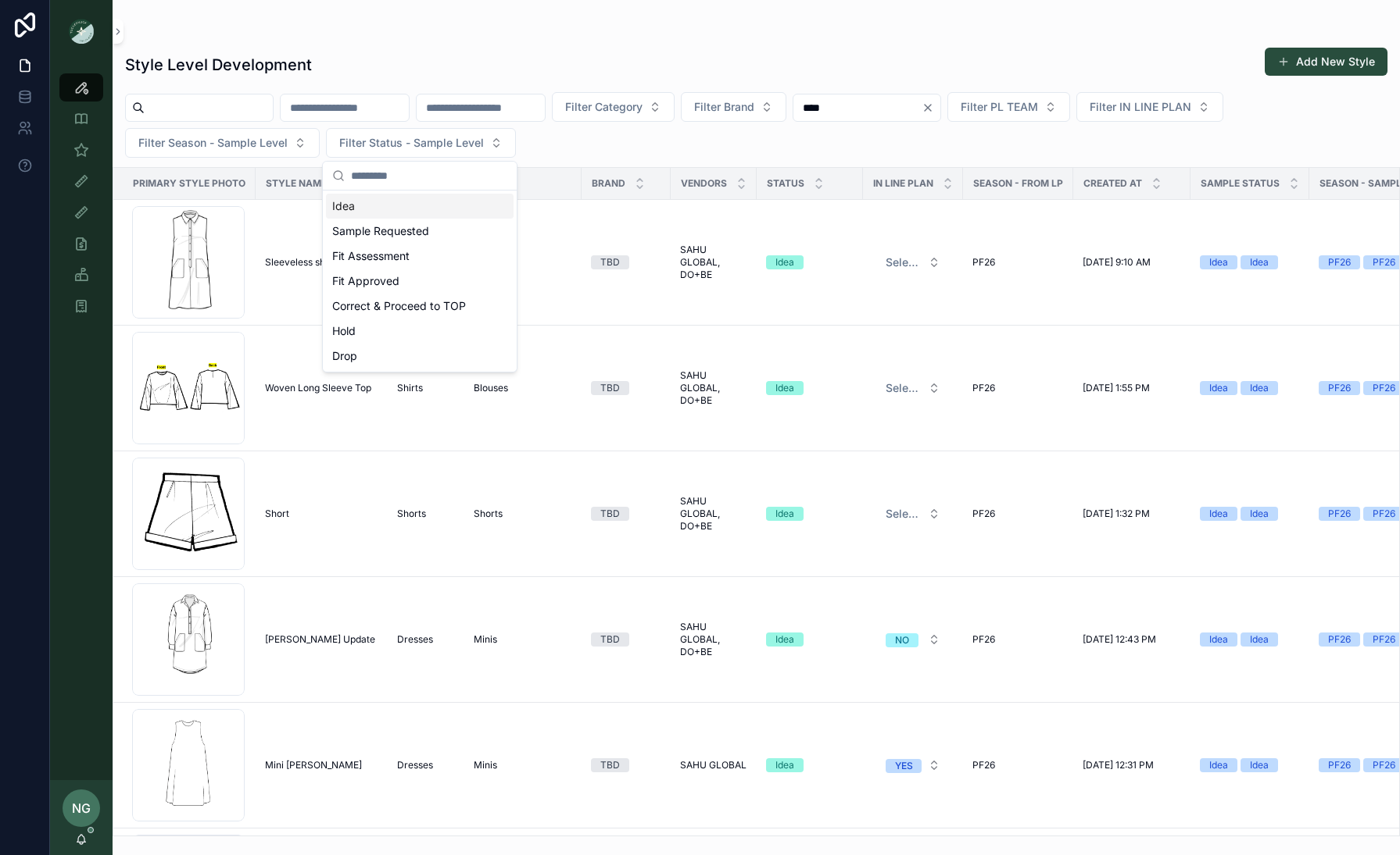
drag, startPoint x: 479, startPoint y: 40, endPoint x: 359, endPoint y: 116, distance: 142.0
click at [479, 40] on div "Style Level Development Add New Style Filter Category Filter Brand **** Filter …" at bounding box center [756, 437] width 1287 height 799
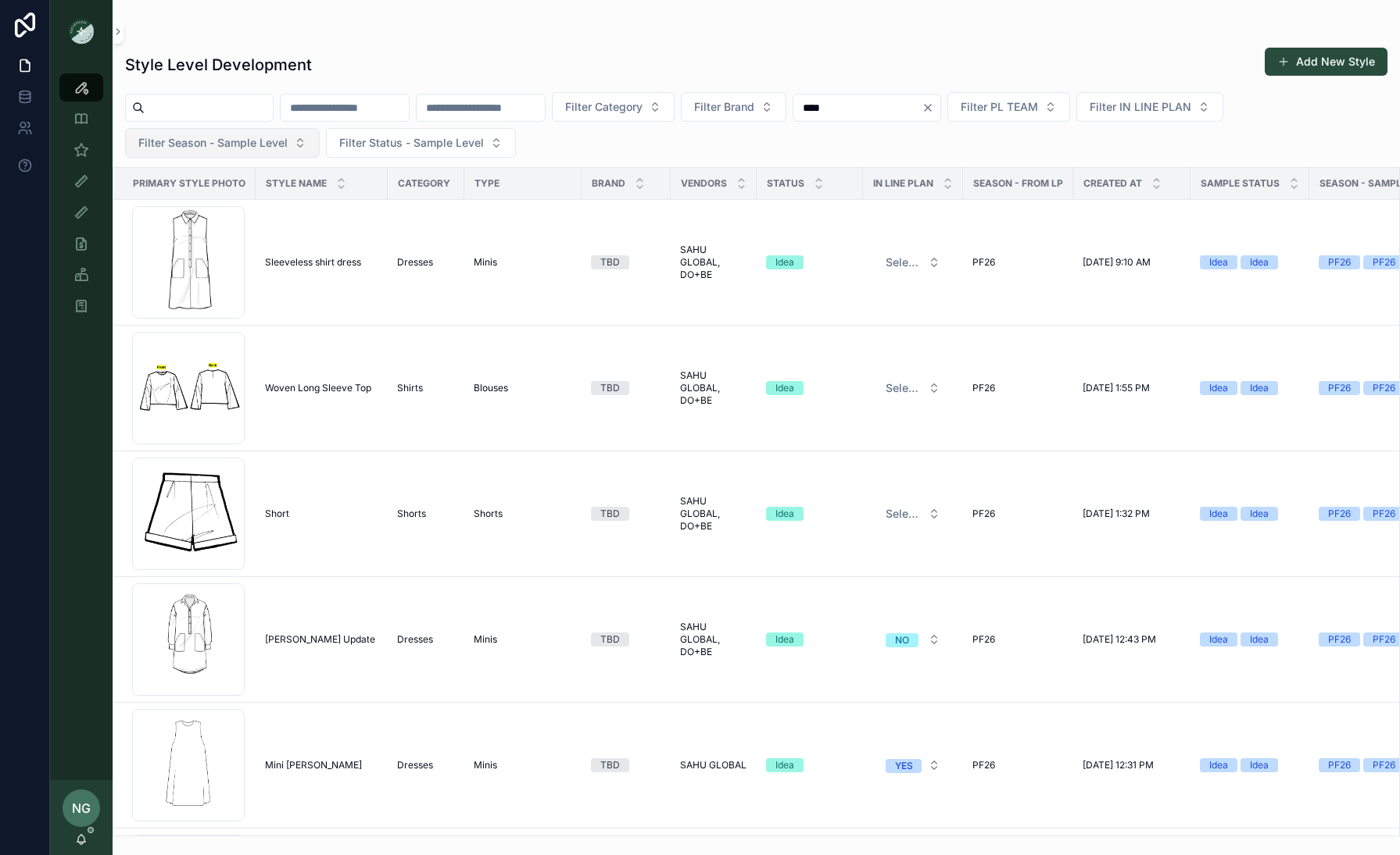
click at [289, 137] on button "Filter Season - Sample Level" at bounding box center [222, 143] width 194 height 30
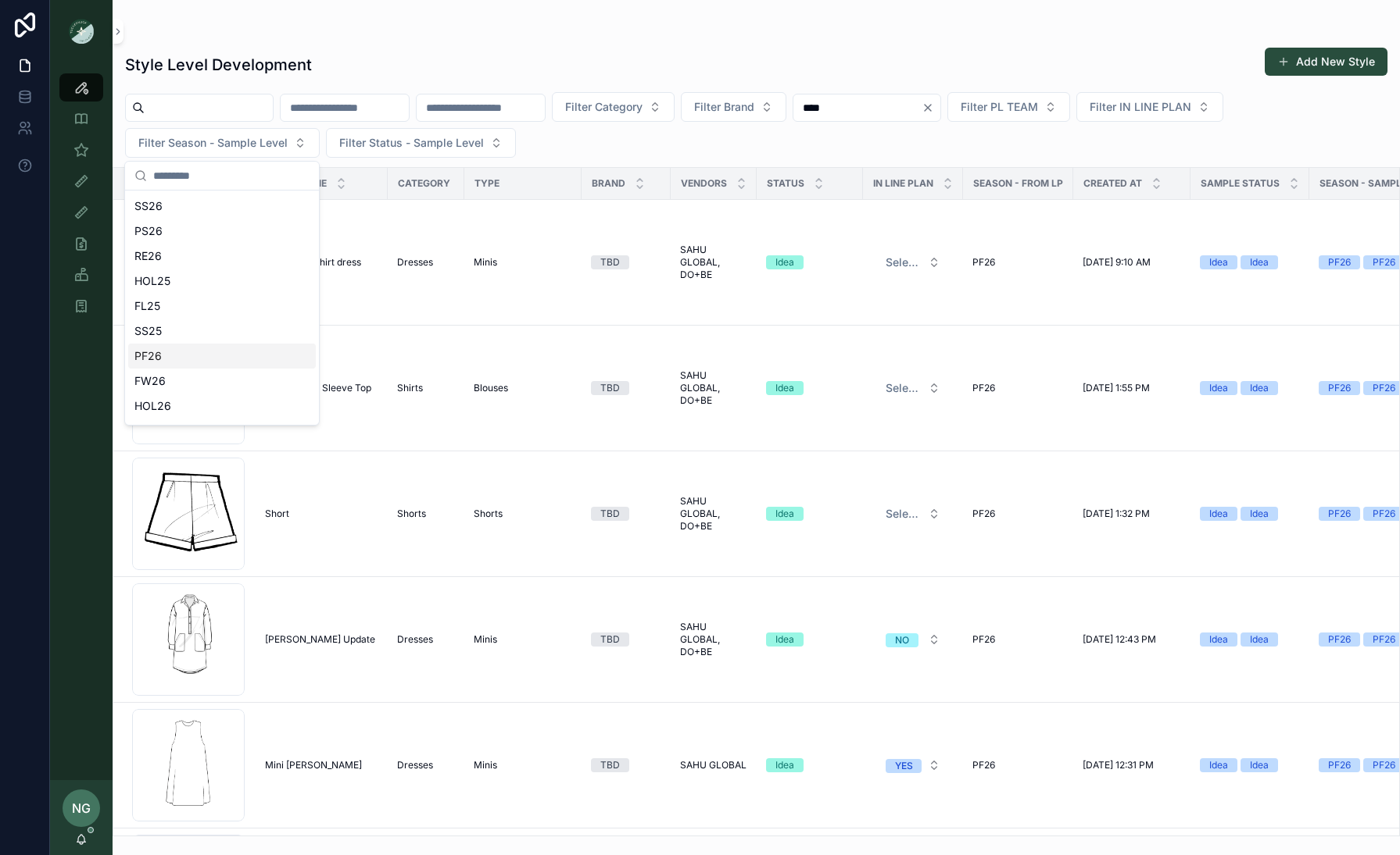
click at [246, 357] on div "PF26" at bounding box center [222, 356] width 187 height 25
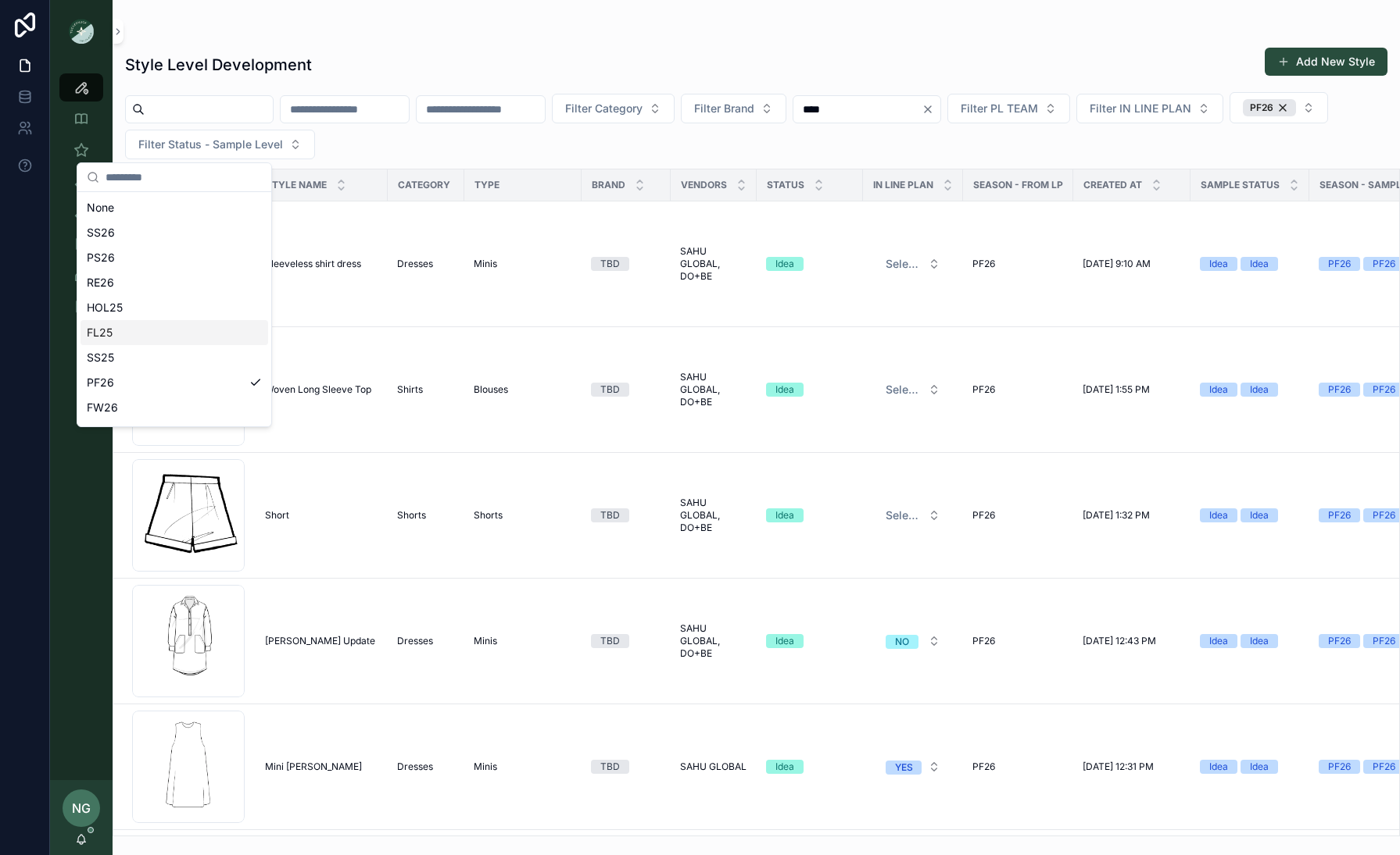
click at [547, 33] on div "scrollable content" at bounding box center [756, 31] width 1262 height 13
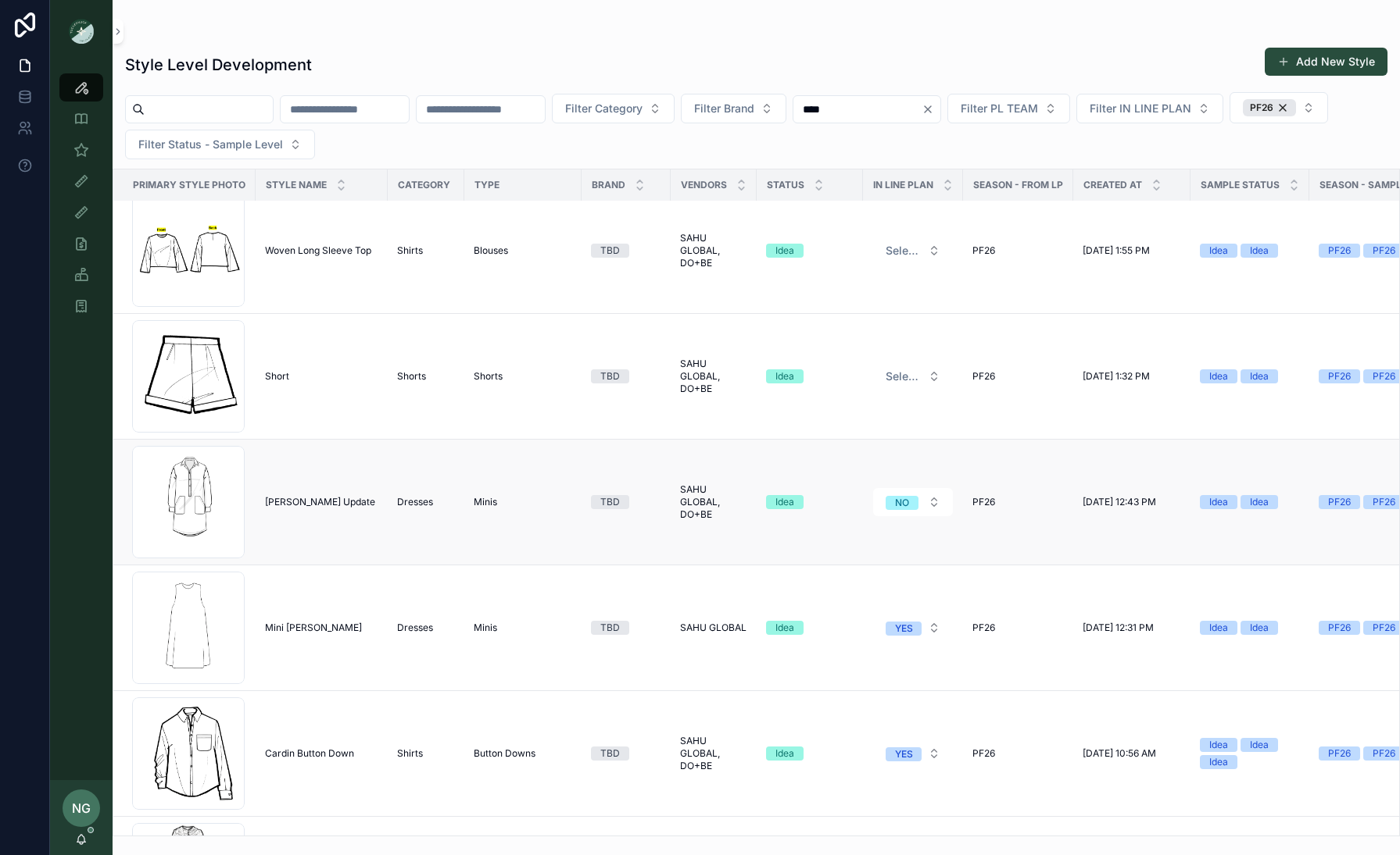
scroll to position [144, 0]
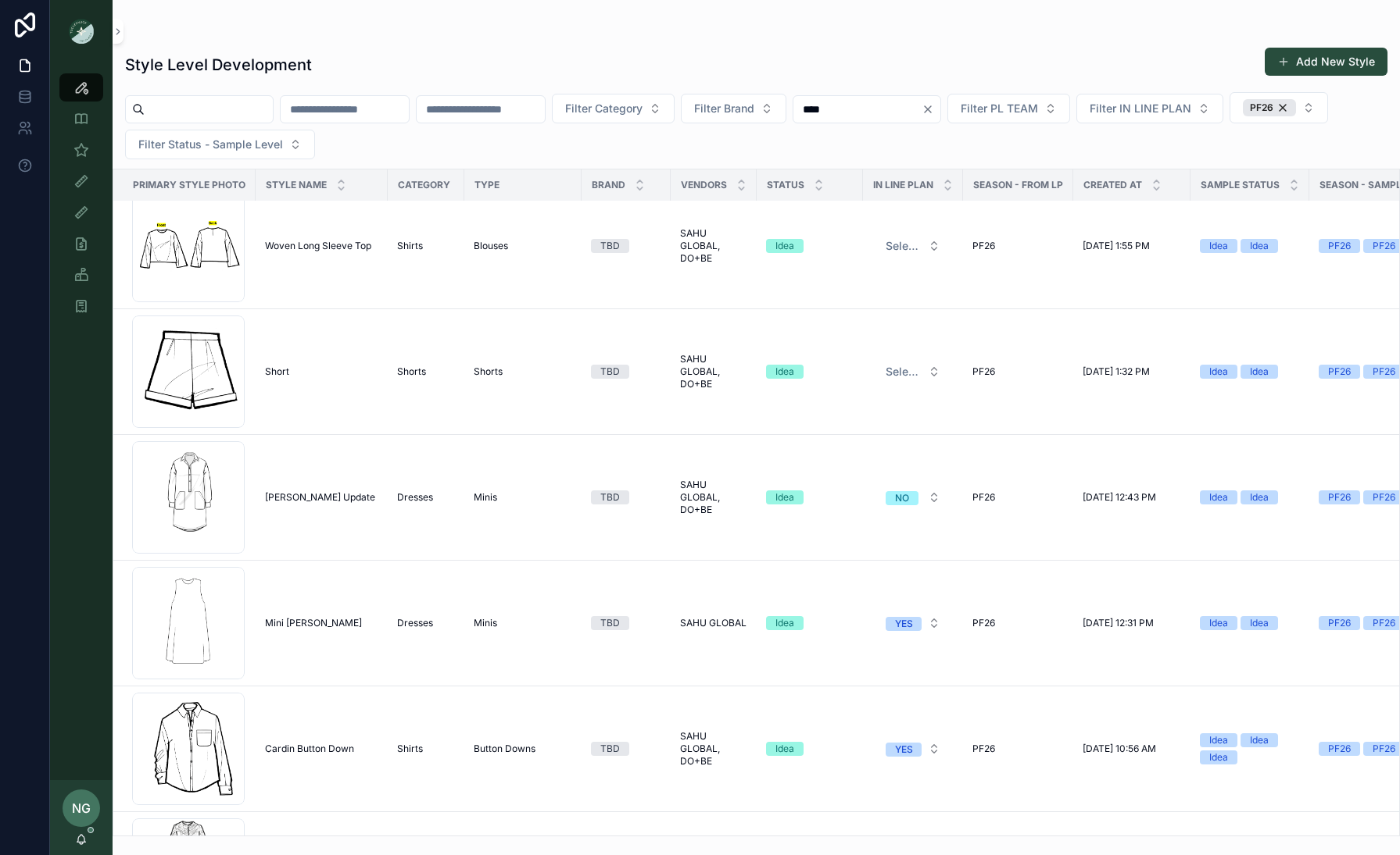
click at [313, 492] on span "Bradley Shirtdress Update" at bounding box center [320, 498] width 110 height 13
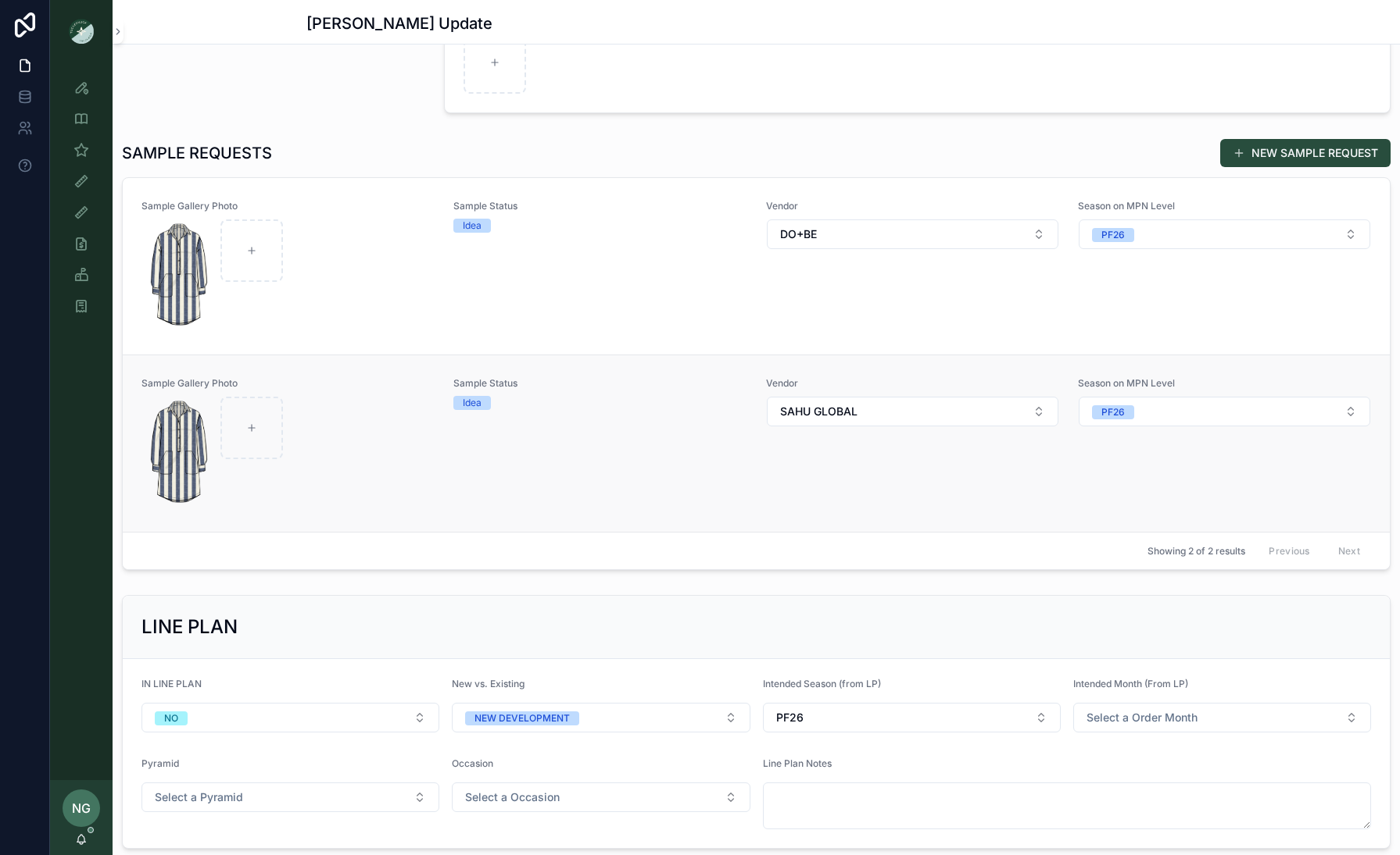
scroll to position [451, 0]
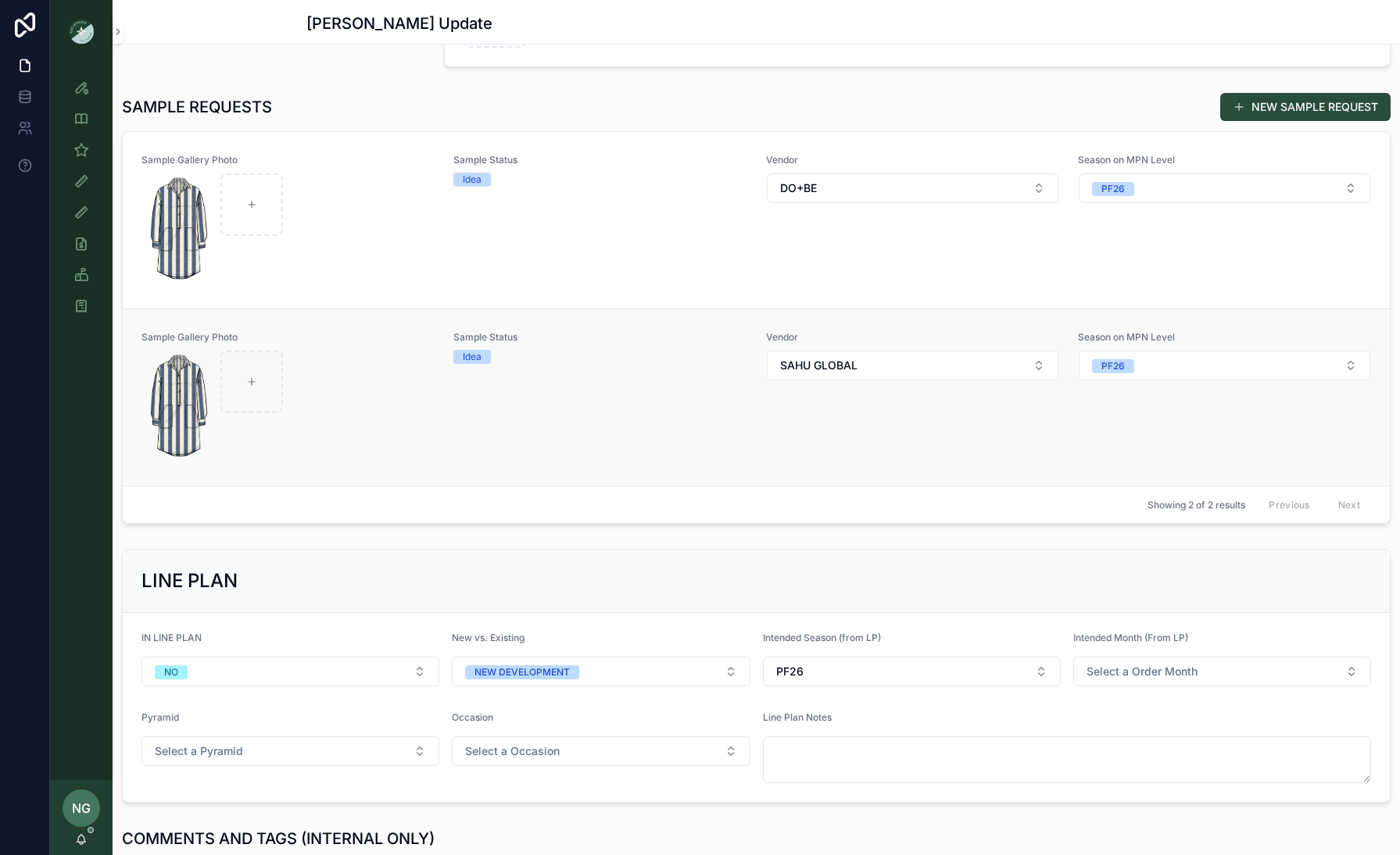
click at [511, 416] on div "Sample Status Idea" at bounding box center [600, 397] width 293 height 133
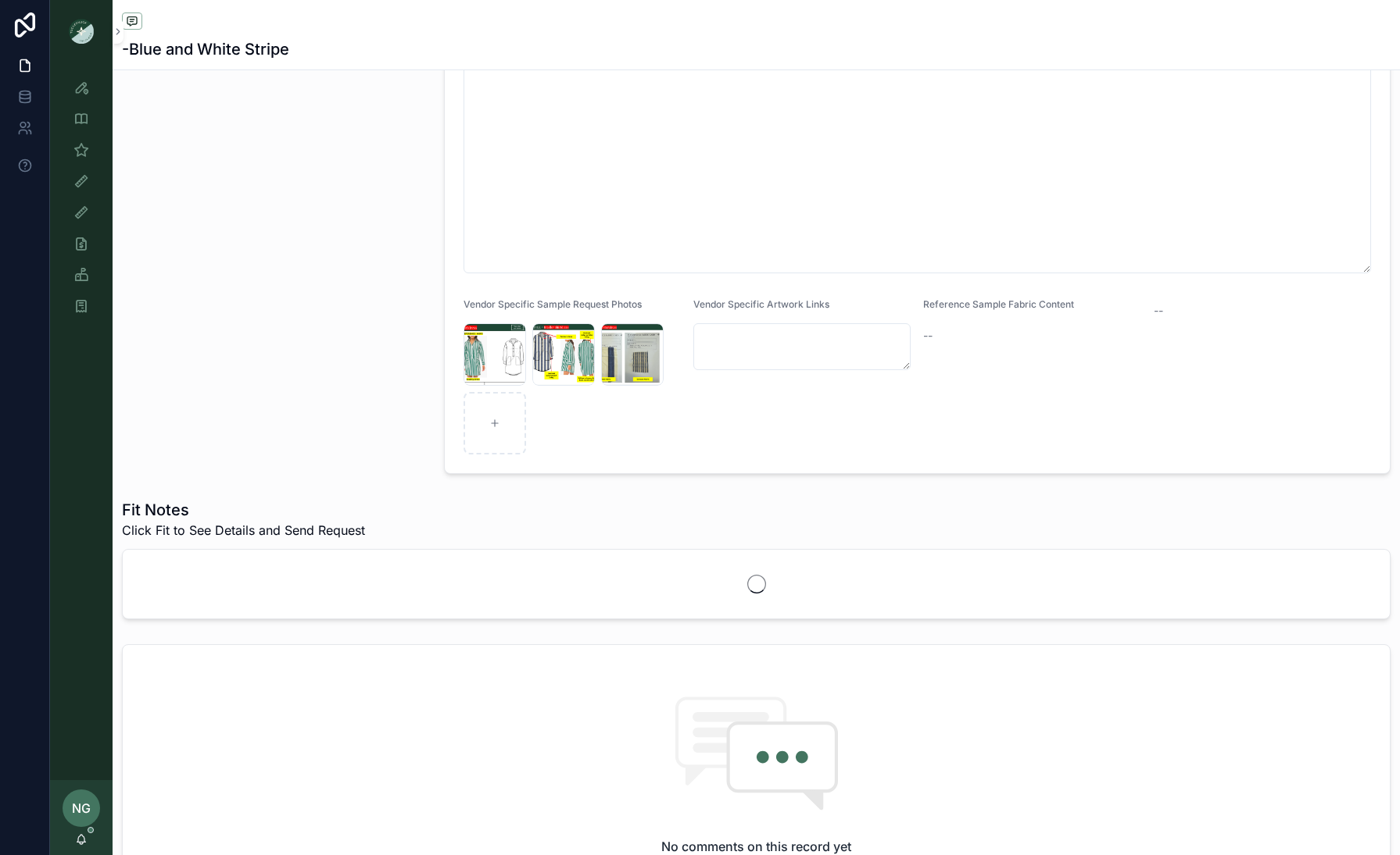
scroll to position [549, 0]
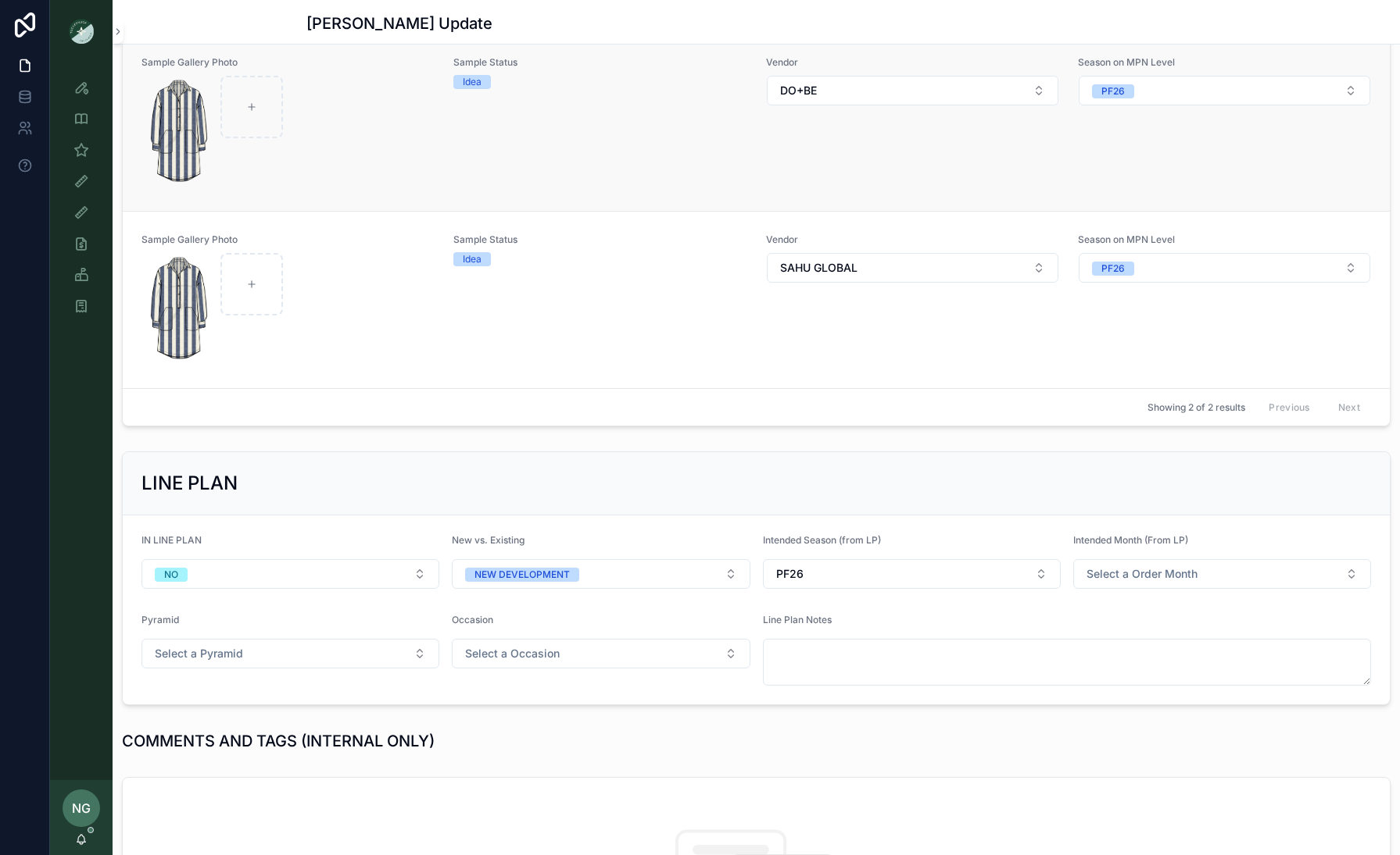
click at [352, 118] on div "scrollable content" at bounding box center [288, 131] width 291 height 112
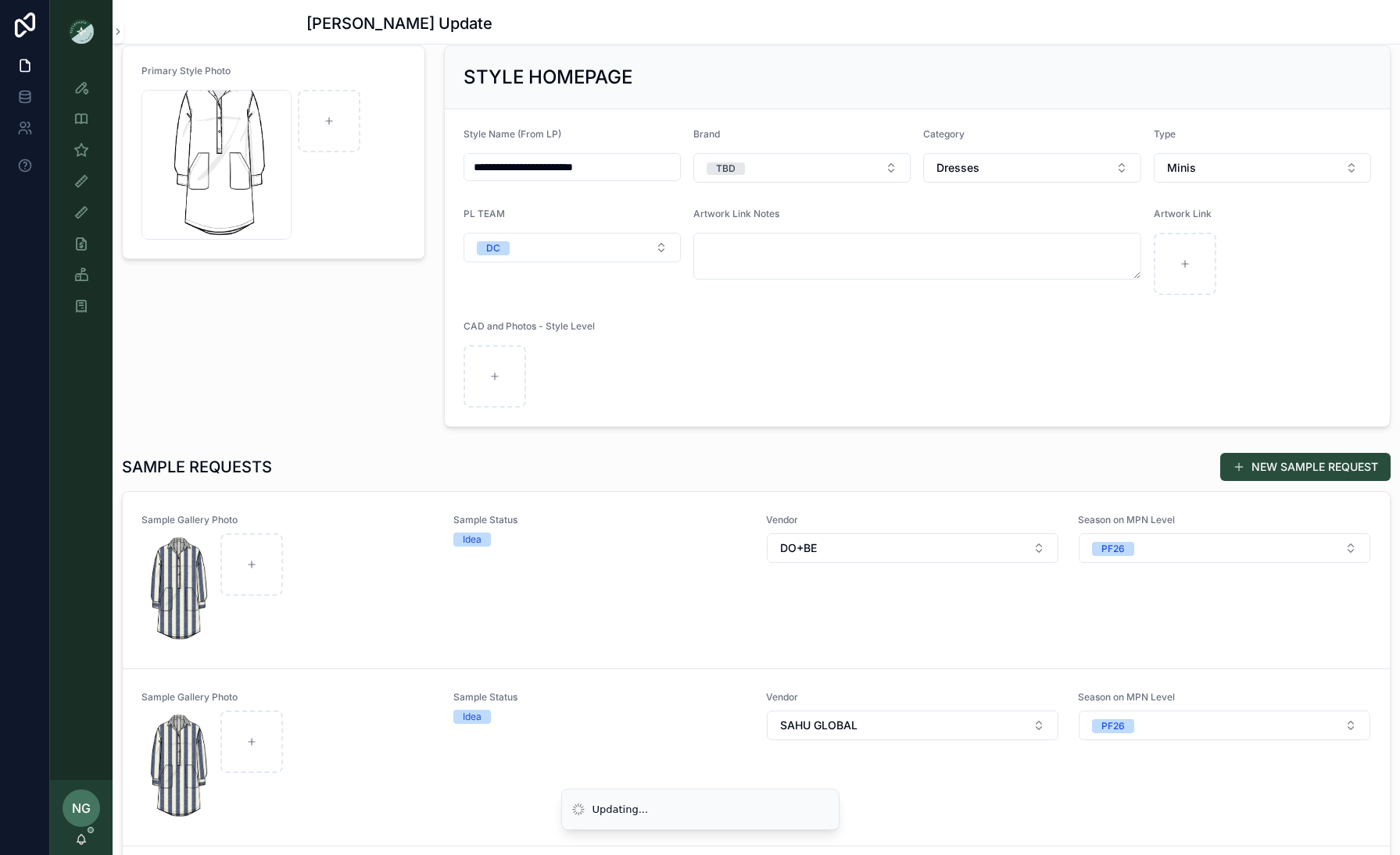
scroll to position [93, 0]
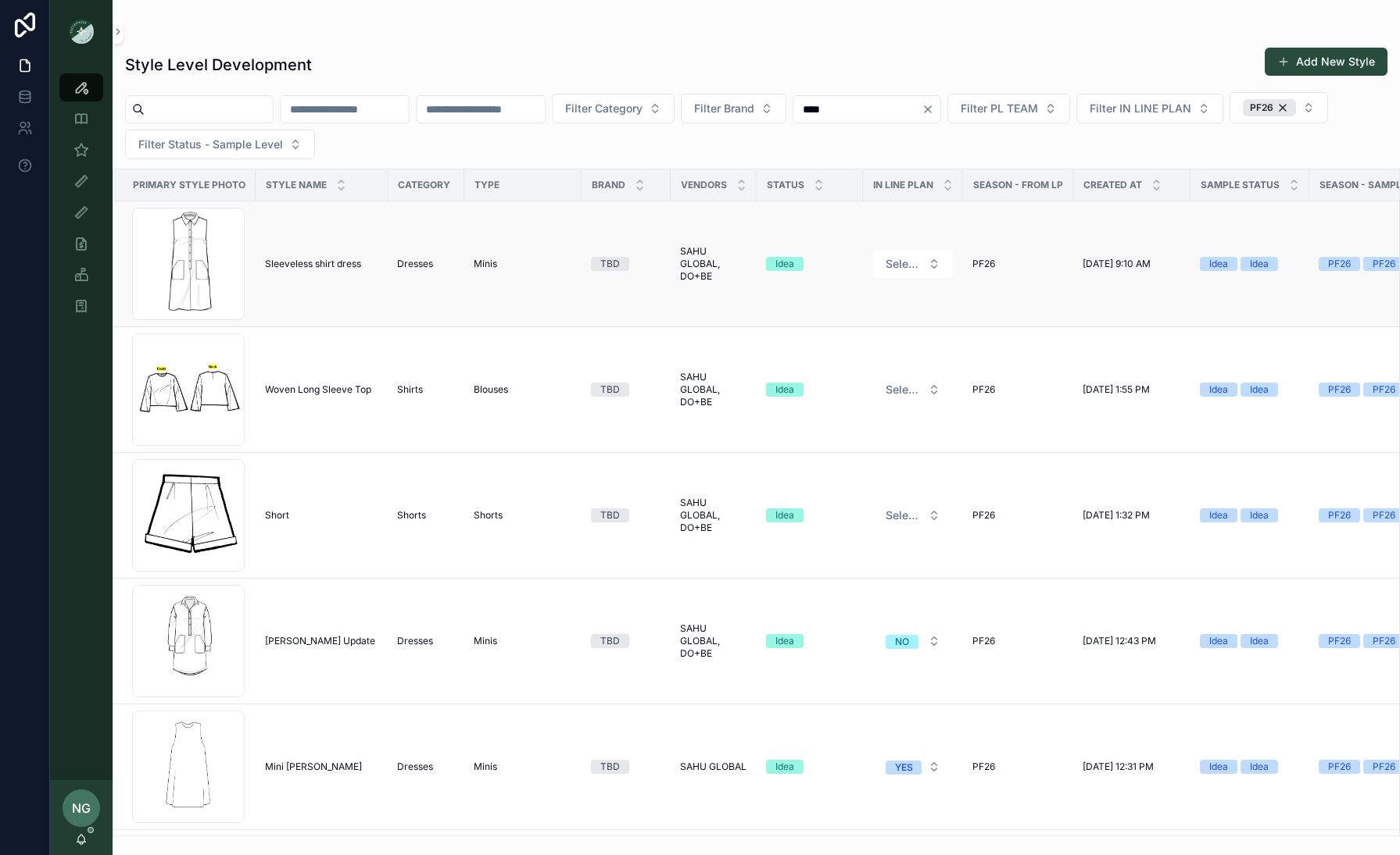
click at [296, 260] on span "Sleeveless shirt dress" at bounding box center [313, 264] width 96 height 13
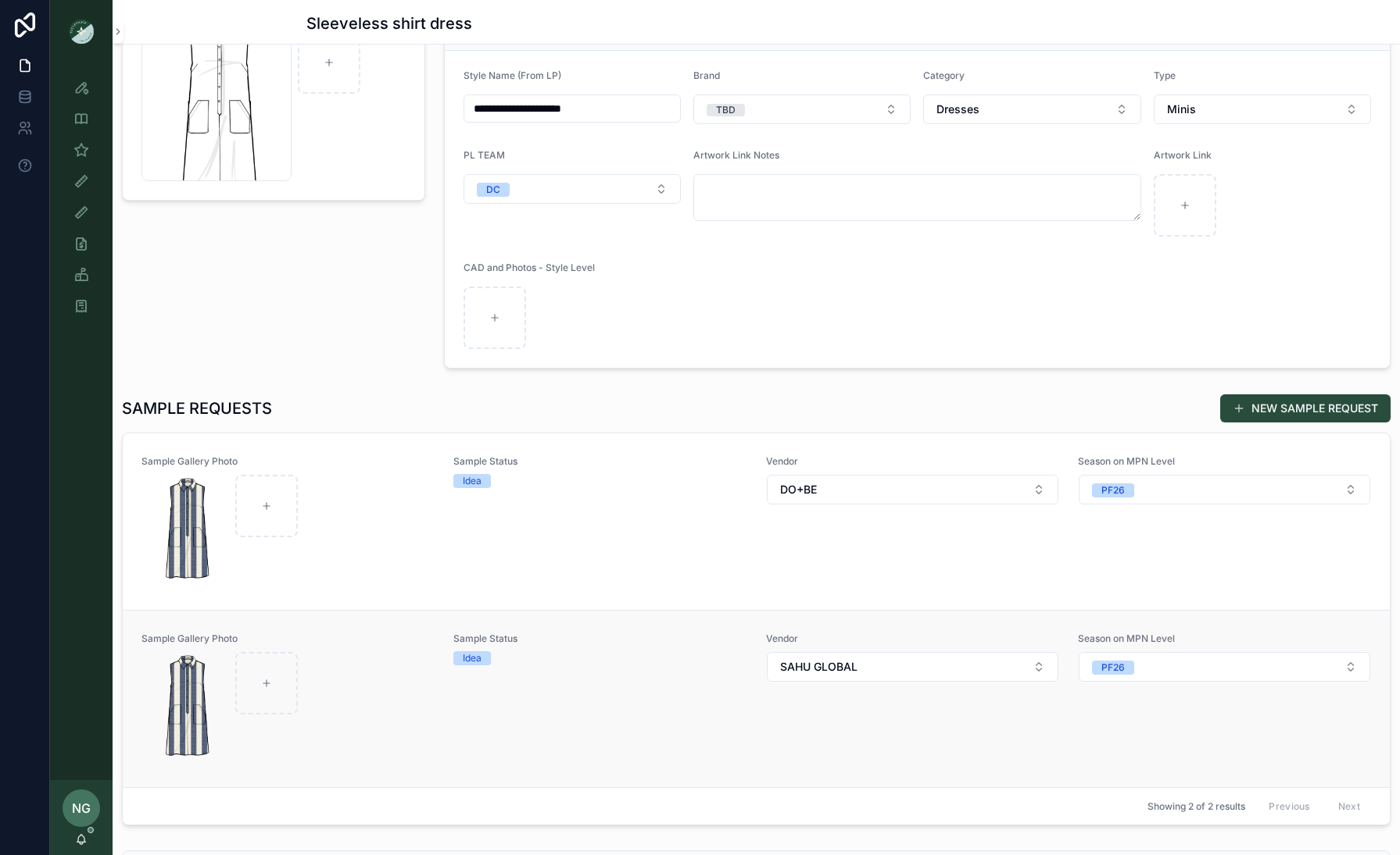
scroll to position [167, 0]
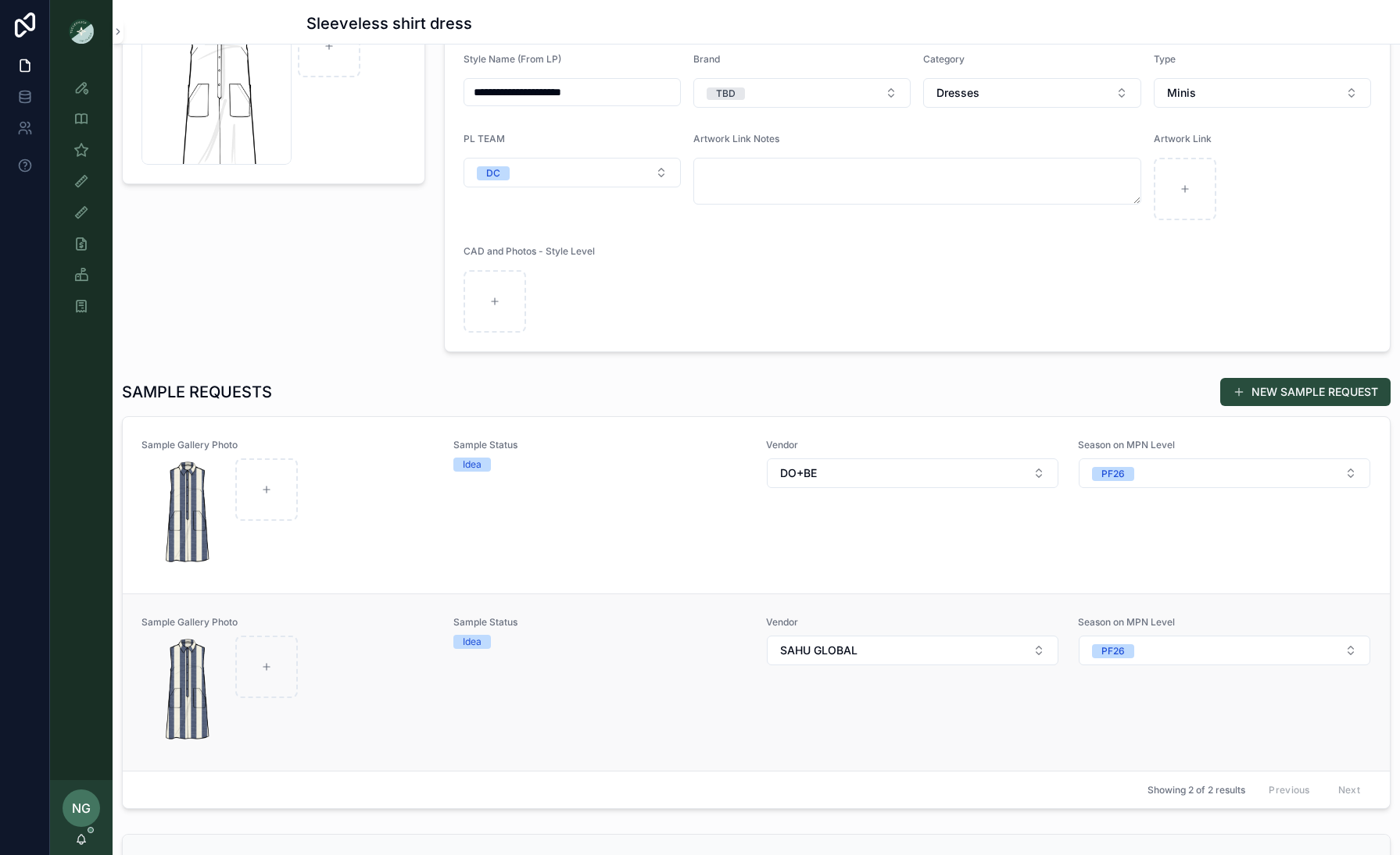
click at [546, 645] on div "Idea" at bounding box center [600, 642] width 293 height 14
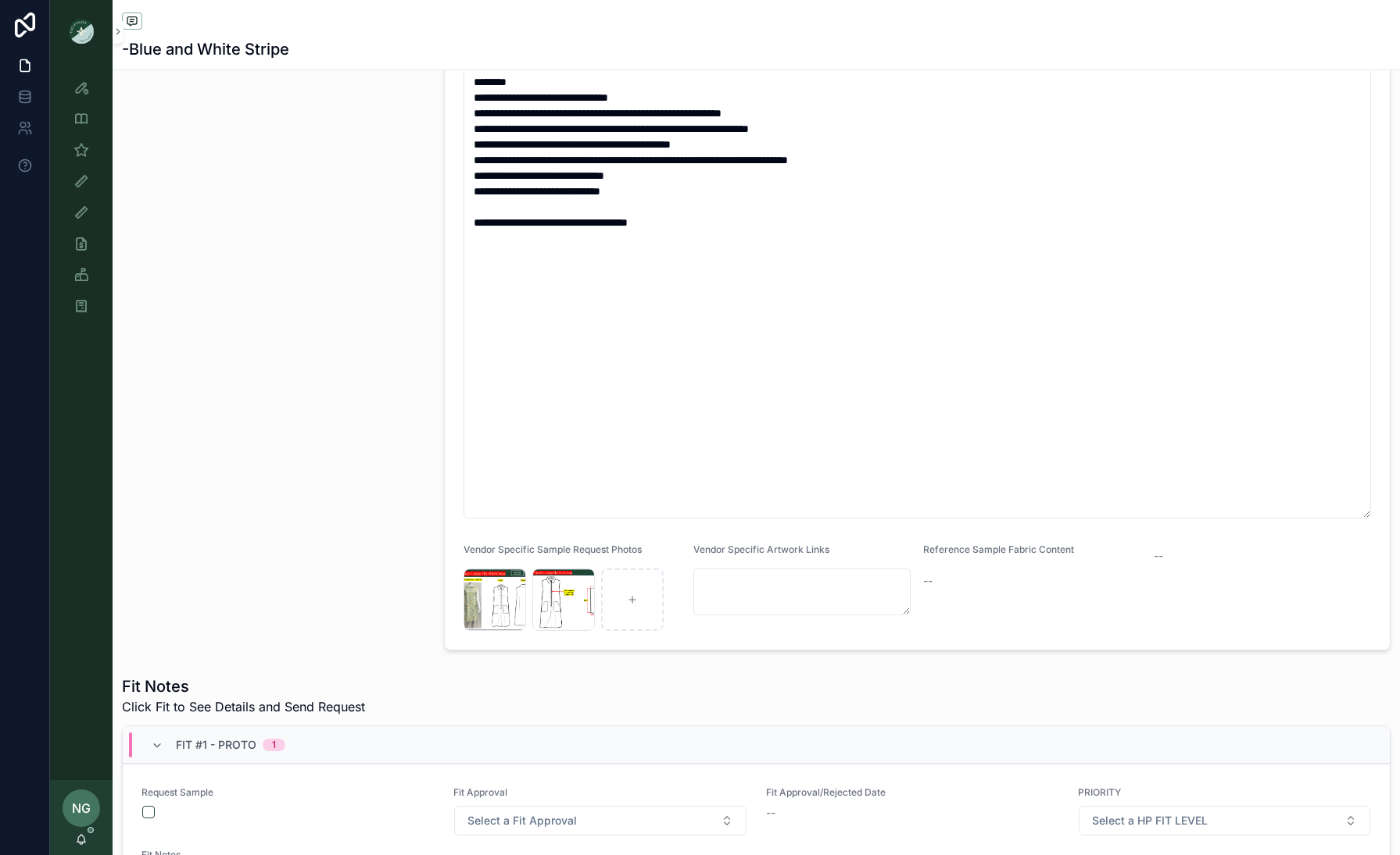
scroll to position [398, 0]
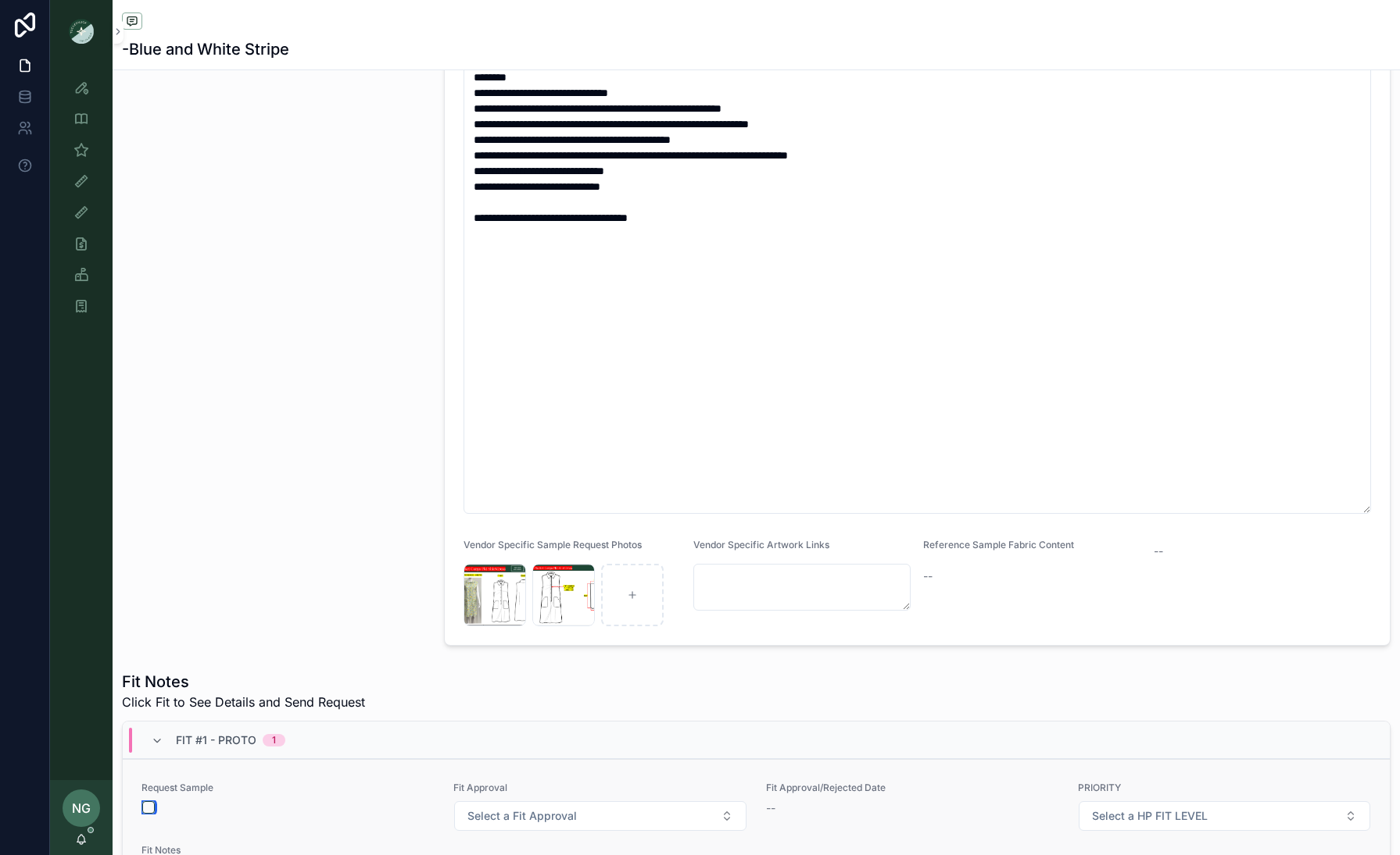
click at [150, 656] on button "scrollable content" at bounding box center [149, 808] width 13 height 13
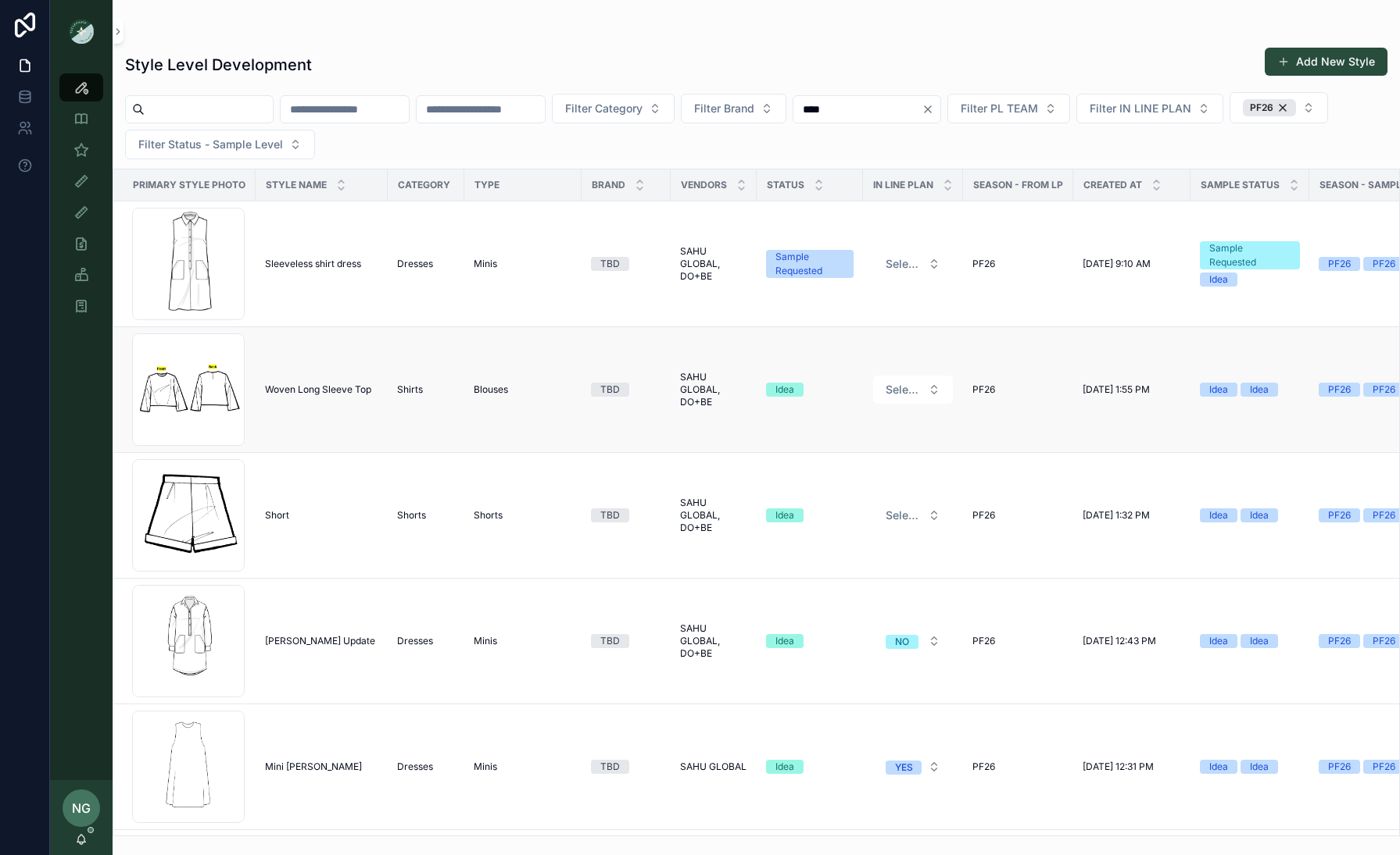
click at [383, 425] on td "Woven Long Sleeve Top Woven Long Sleeve Top" at bounding box center [322, 390] width 132 height 126
click at [360, 394] on span "Woven Long Sleeve Top" at bounding box center [318, 390] width 106 height 13
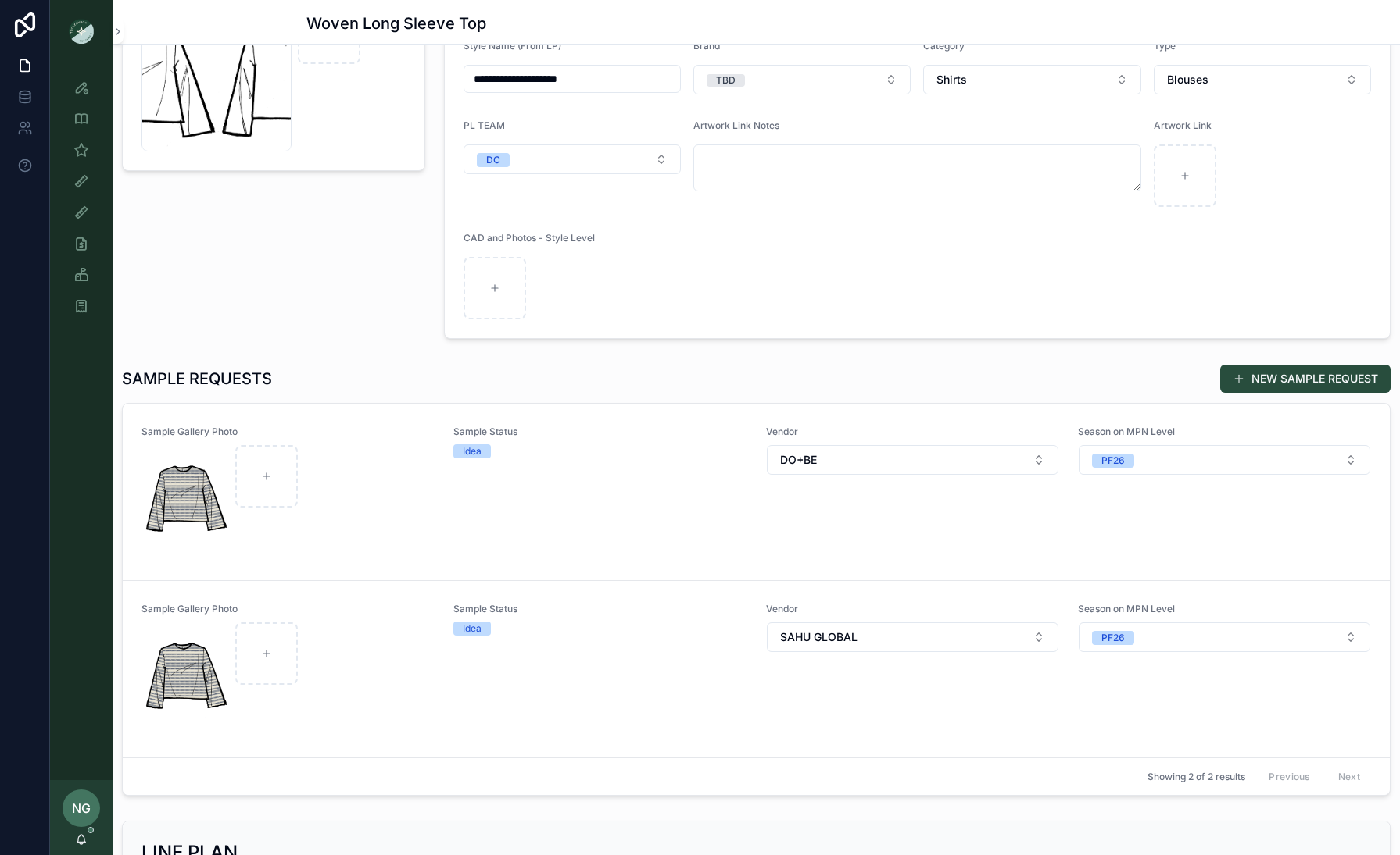
scroll to position [337, 0]
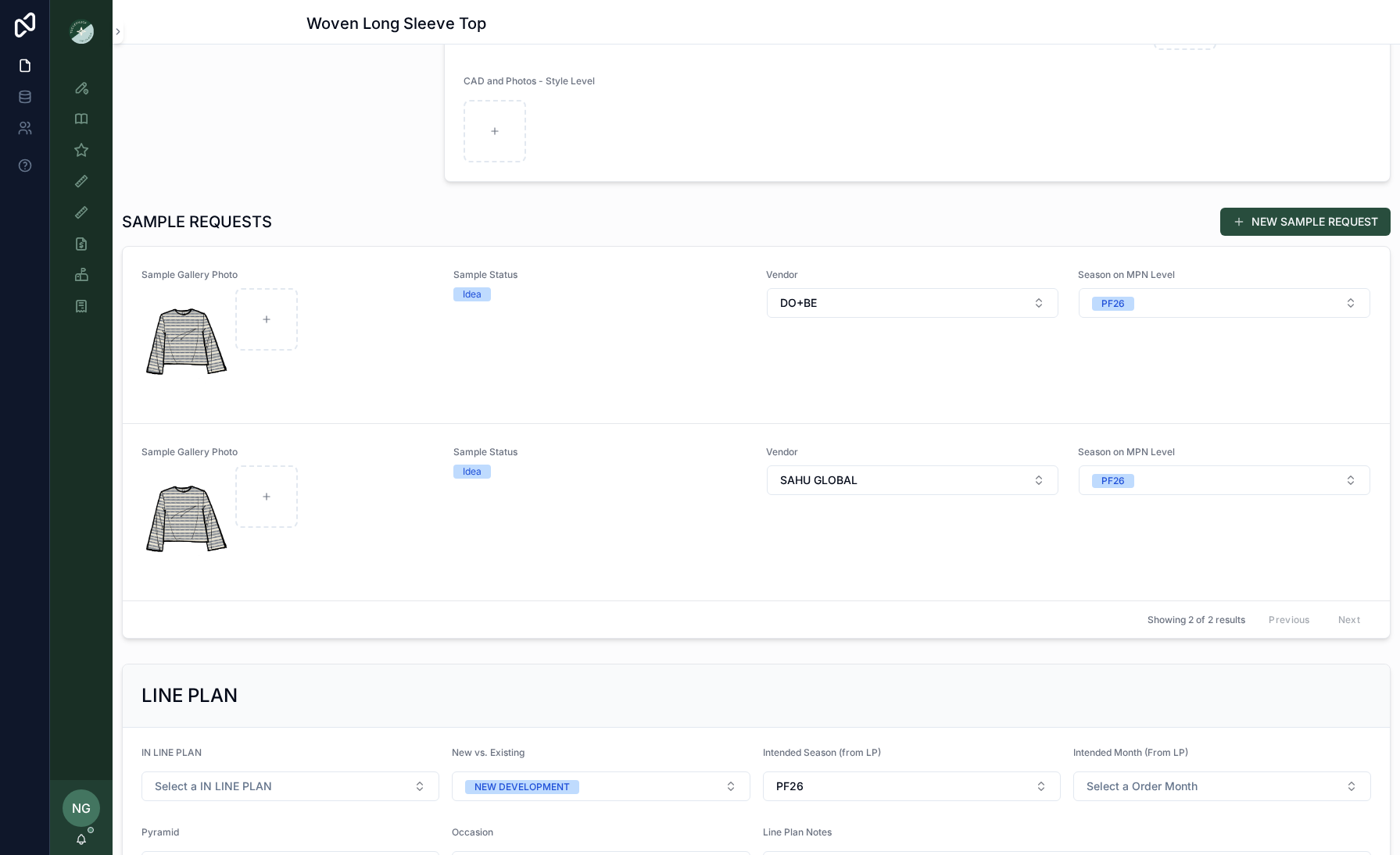
click at [356, 518] on div "scrollable content" at bounding box center [288, 521] width 291 height 112
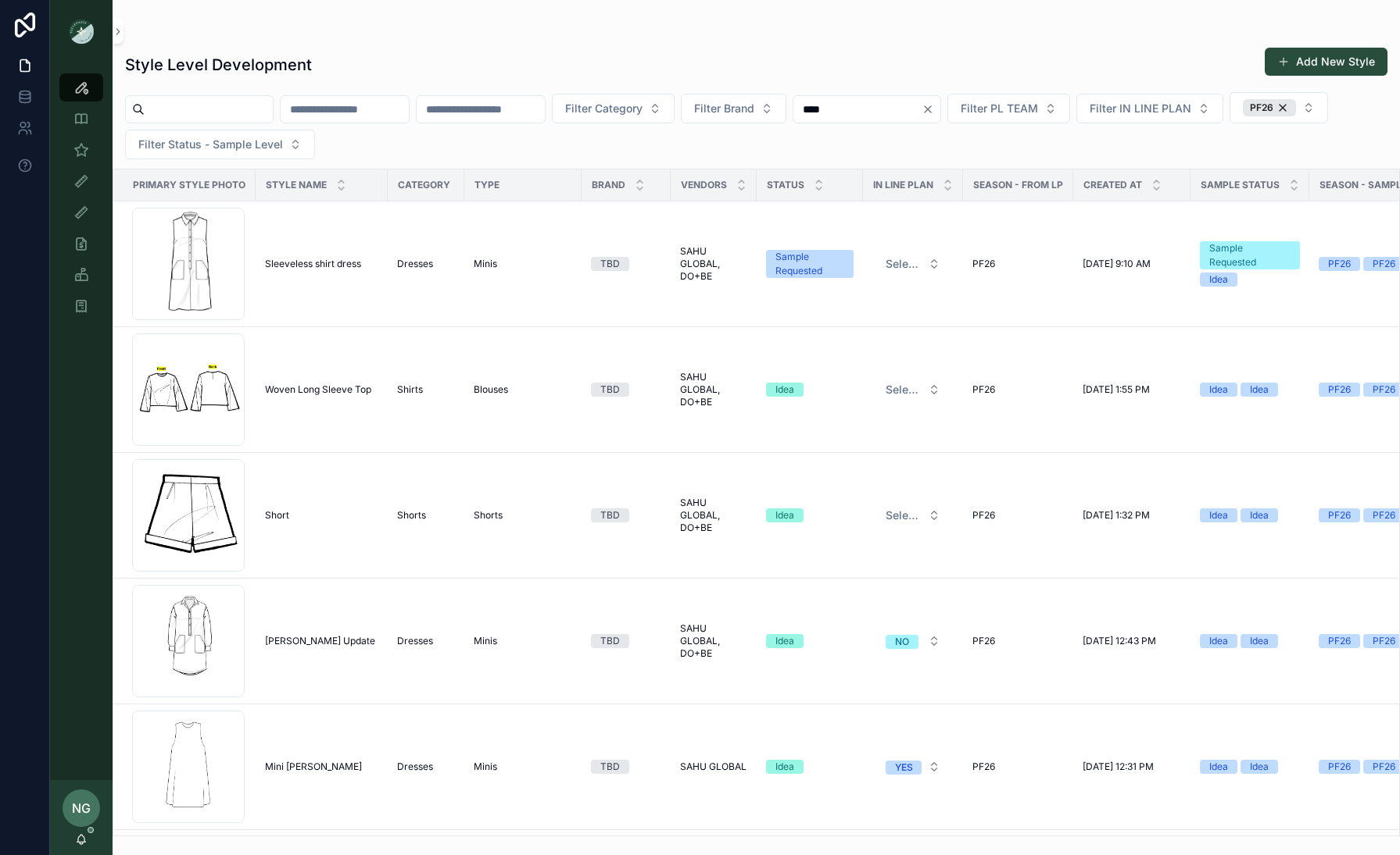
drag, startPoint x: 60, startPoint y: 412, endPoint x: 92, endPoint y: 403, distance: 33.2
click at [61, 412] on div "Style View Style View - Vendor Specific Sample (MPN) View Fit View Sample Coord…" at bounding box center [81, 421] width 62 height 718
click at [73, 271] on icon "scrollable content" at bounding box center [81, 275] width 16 height 16
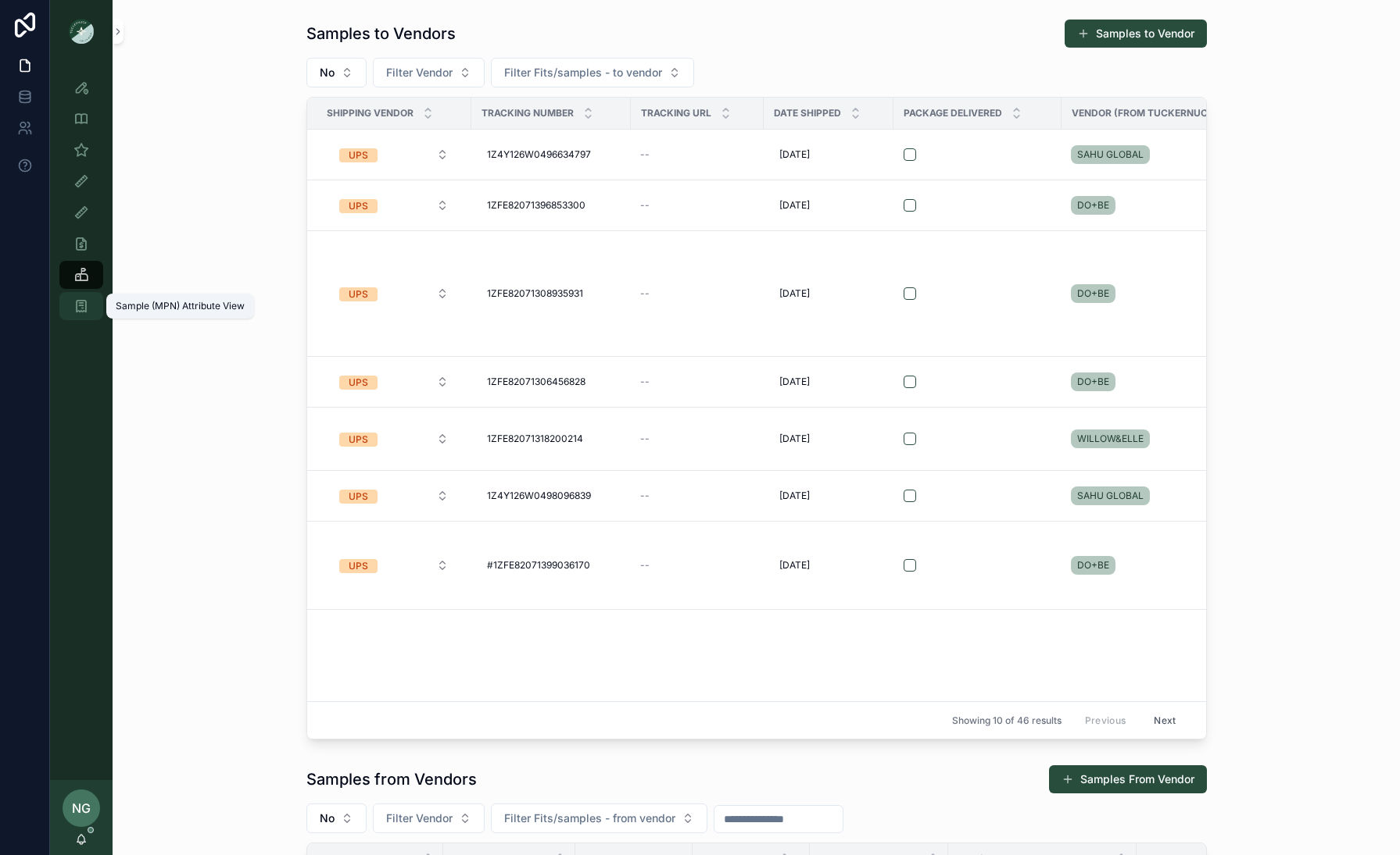
click at [79, 300] on icon "scrollable content" at bounding box center [81, 306] width 16 height 16
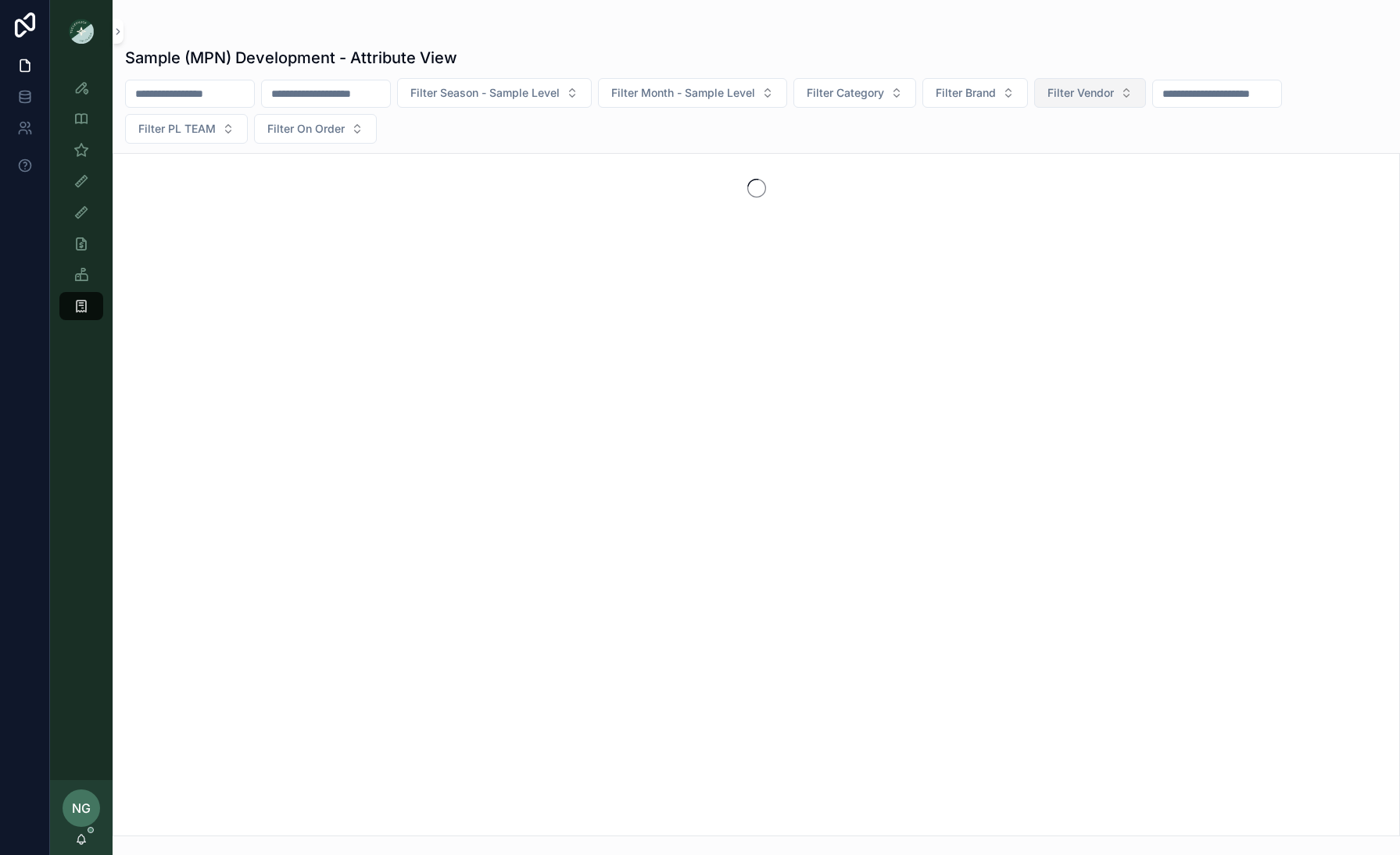
click at [1114, 98] on span "Filter Vendor" at bounding box center [1080, 93] width 66 height 16
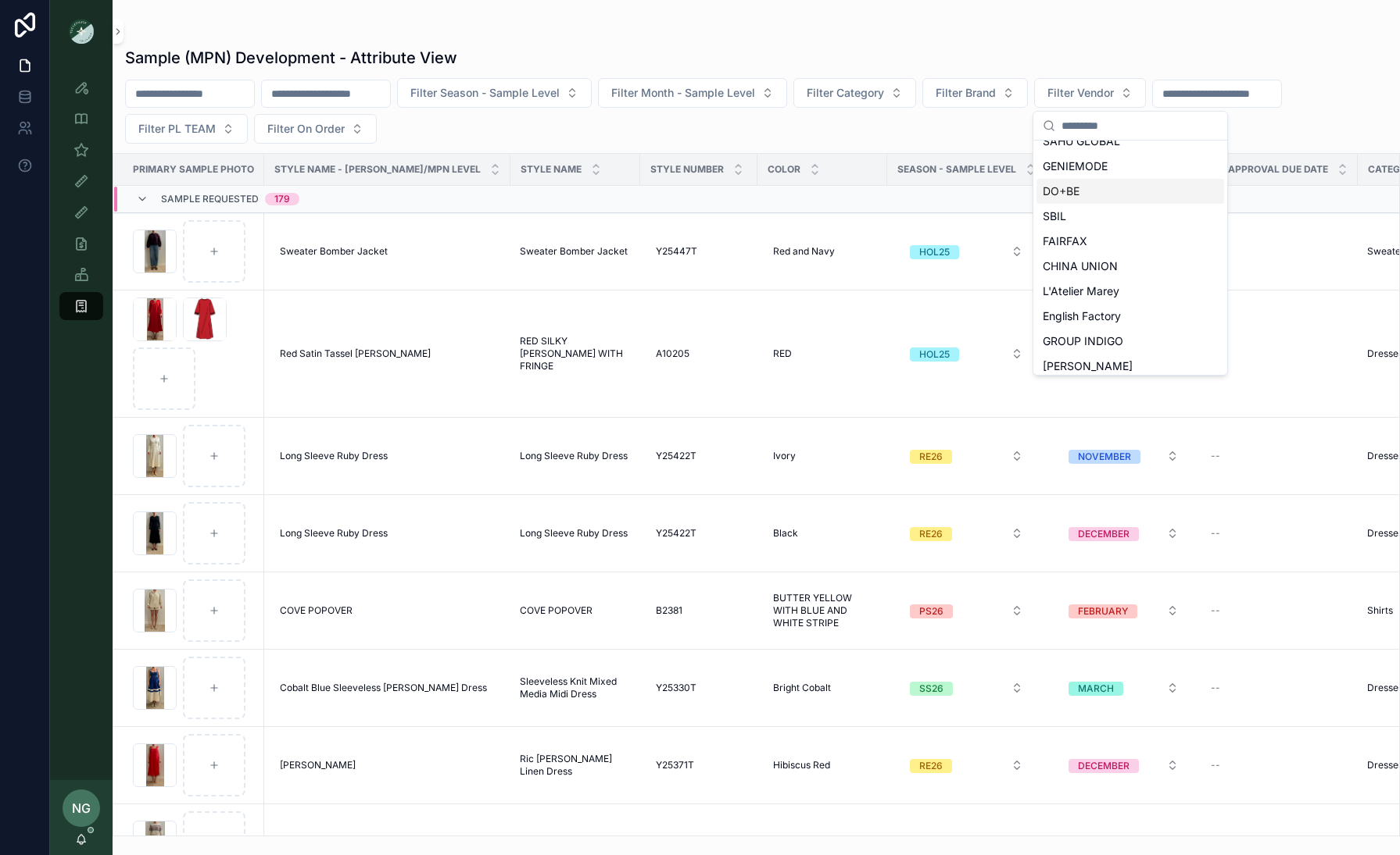
scroll to position [279, 0]
click at [1102, 178] on span "SAHU GLOBAL" at bounding box center [1081, 177] width 77 height 16
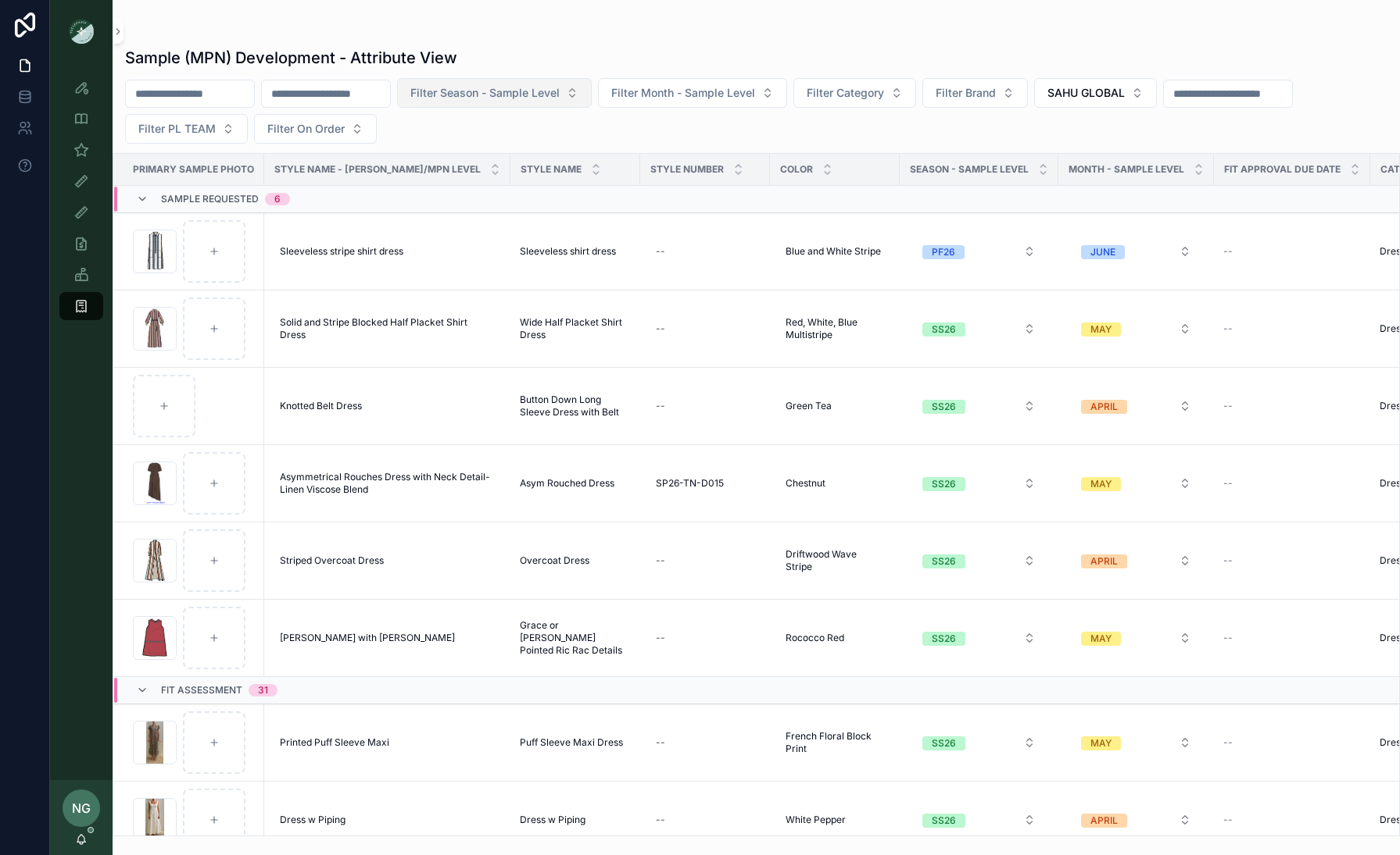
click at [540, 81] on button "Filter Season - Sample Level" at bounding box center [493, 93] width 194 height 30
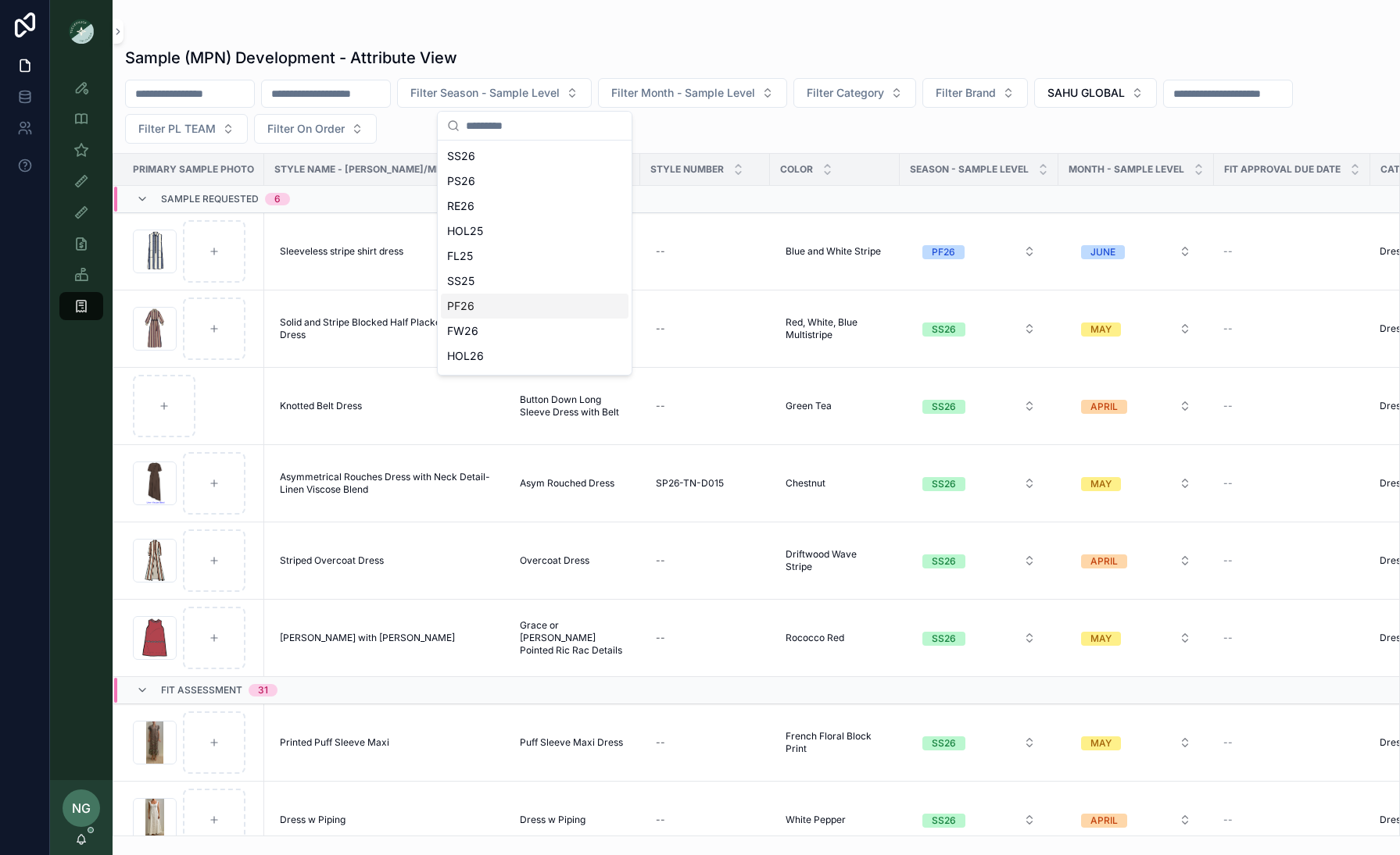
click at [507, 300] on div "PF26" at bounding box center [534, 306] width 187 height 25
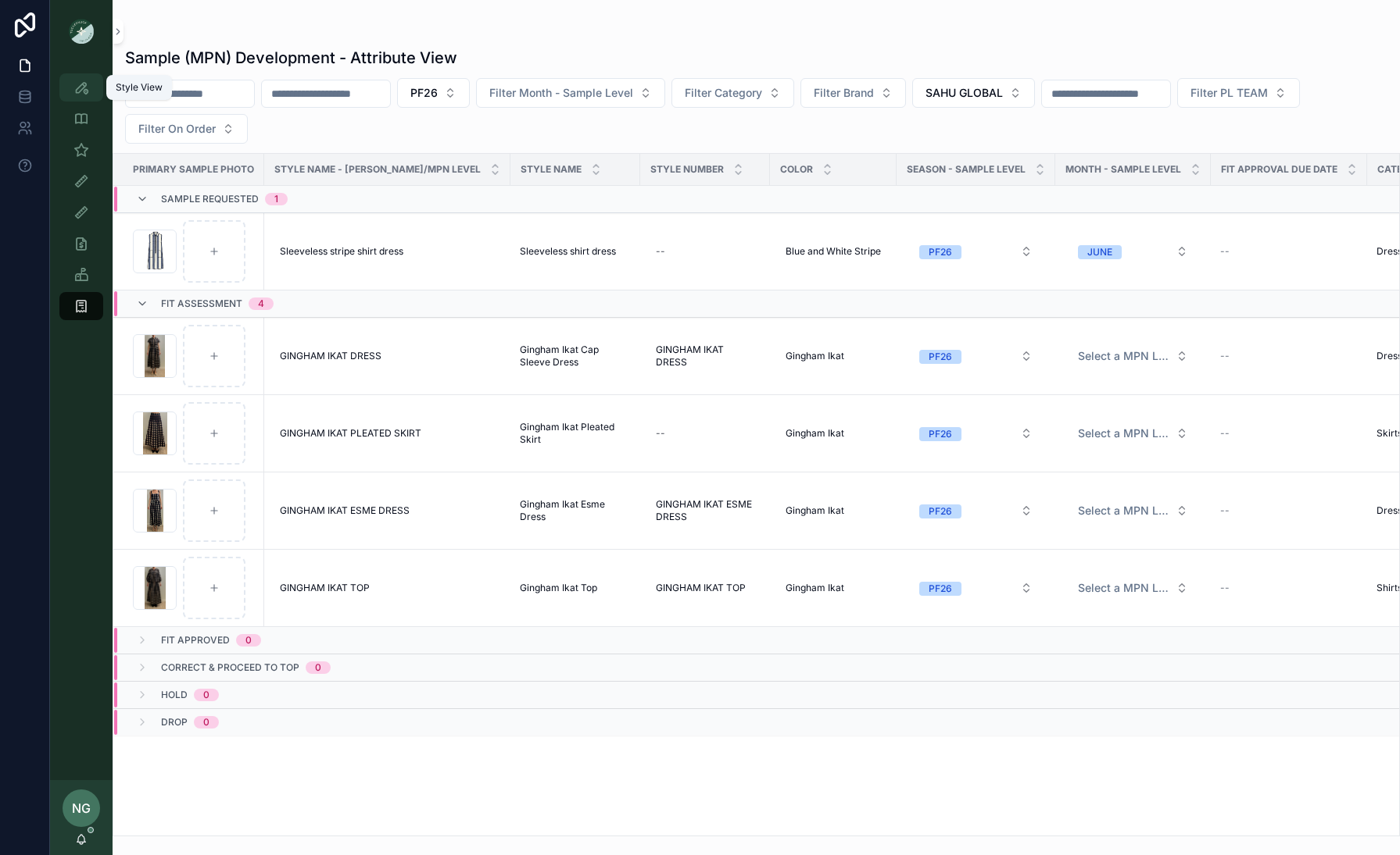
click at [84, 90] on icon "scrollable content" at bounding box center [81, 87] width 16 height 16
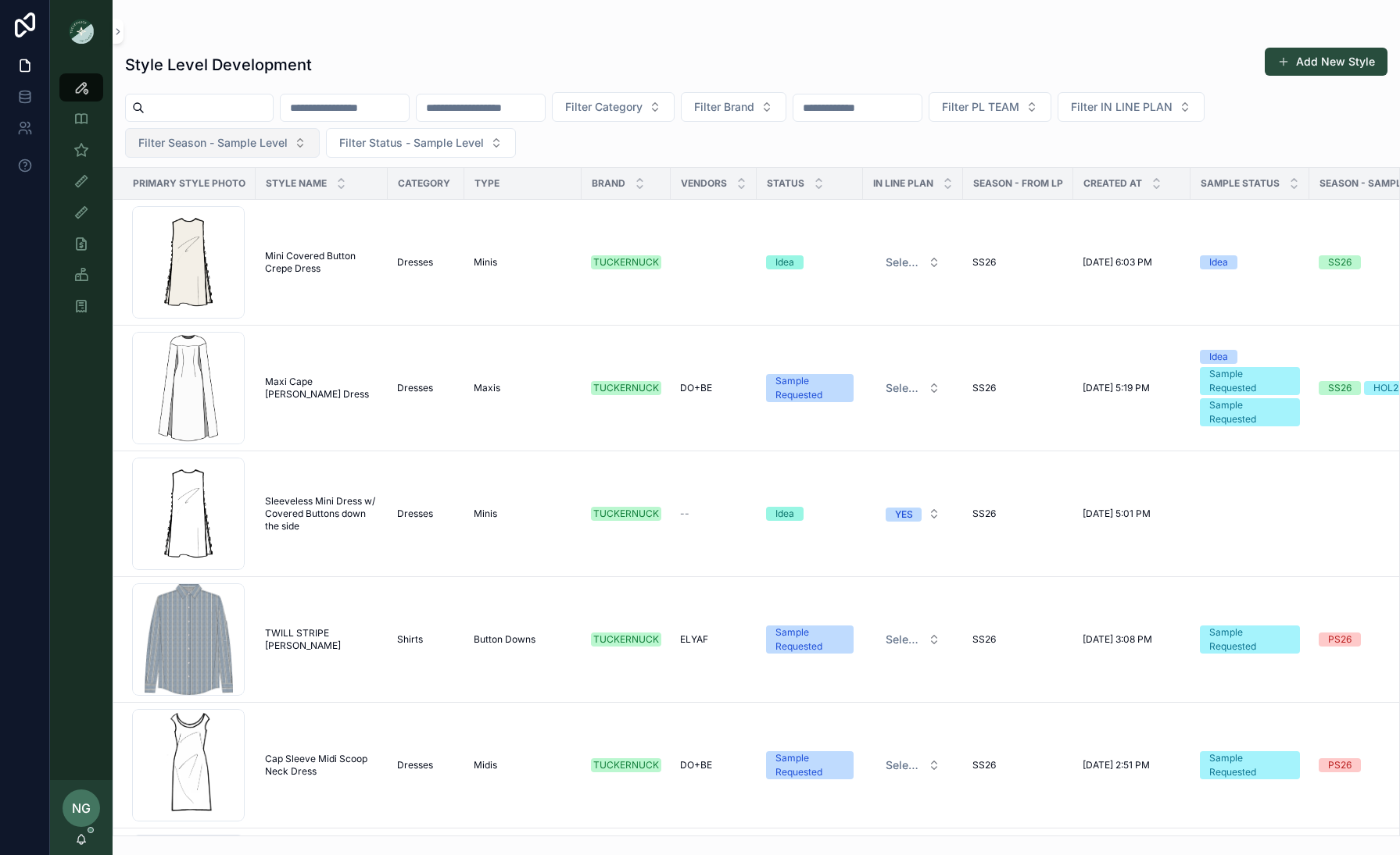
drag, startPoint x: 261, startPoint y: 135, endPoint x: 260, endPoint y: 153, distance: 18.0
click at [261, 135] on span "Filter Season - Sample Level" at bounding box center [213, 143] width 150 height 16
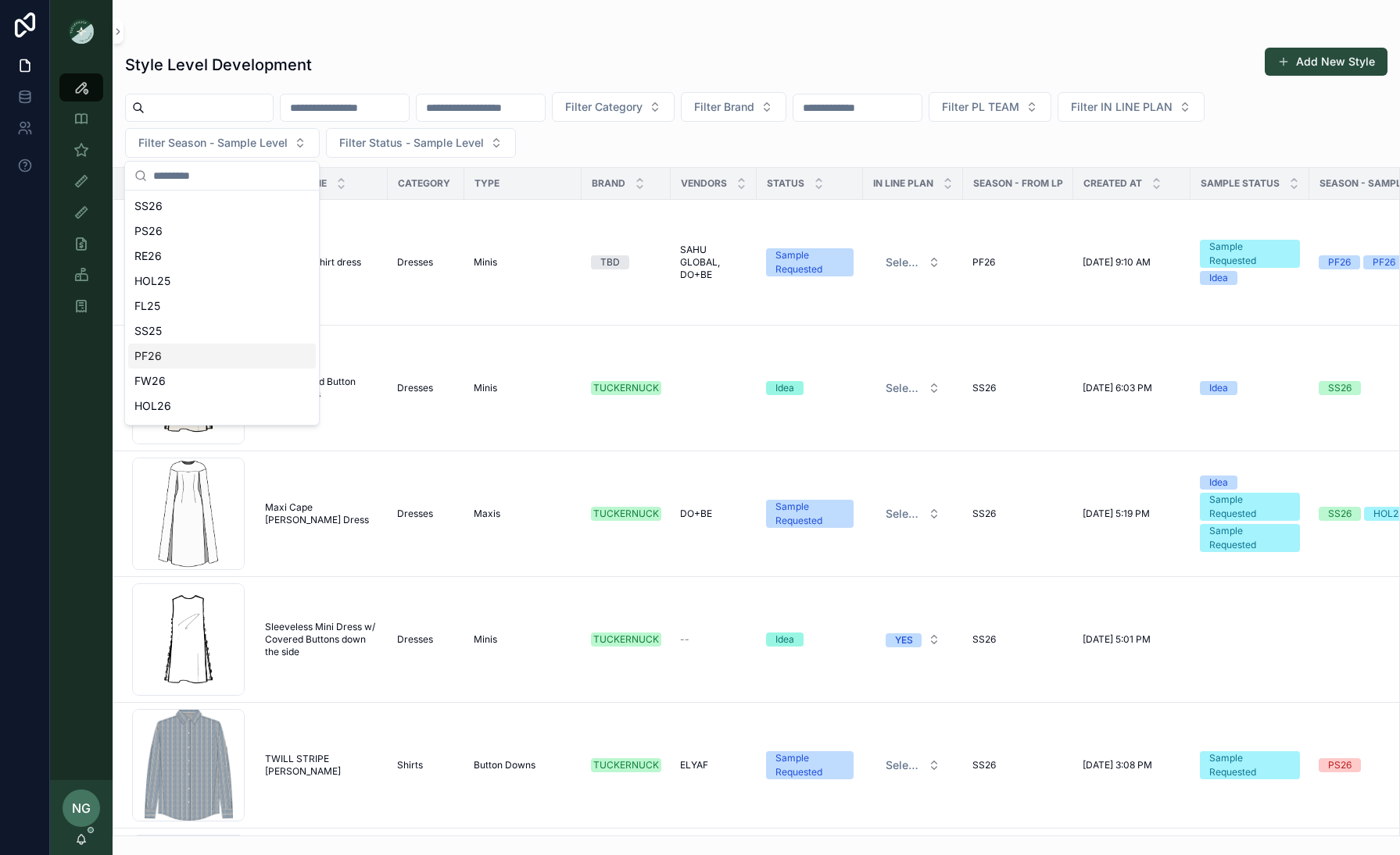
drag, startPoint x: 246, startPoint y: 350, endPoint x: 271, endPoint y: 344, distance: 25.7
click at [246, 350] on div "PF26" at bounding box center [222, 356] width 187 height 25
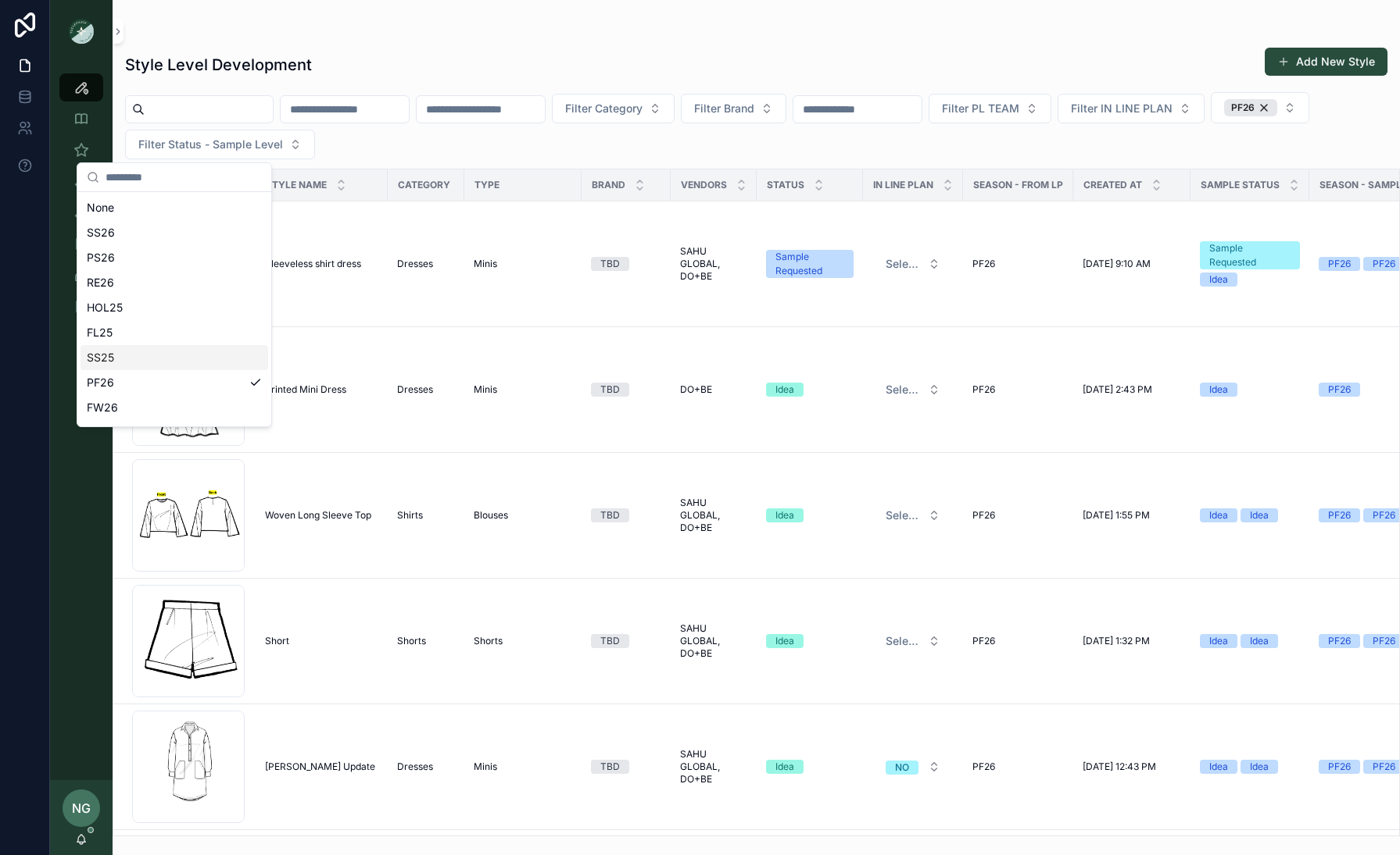
click at [922, 108] on input "scrollable content" at bounding box center [857, 109] width 128 height 22
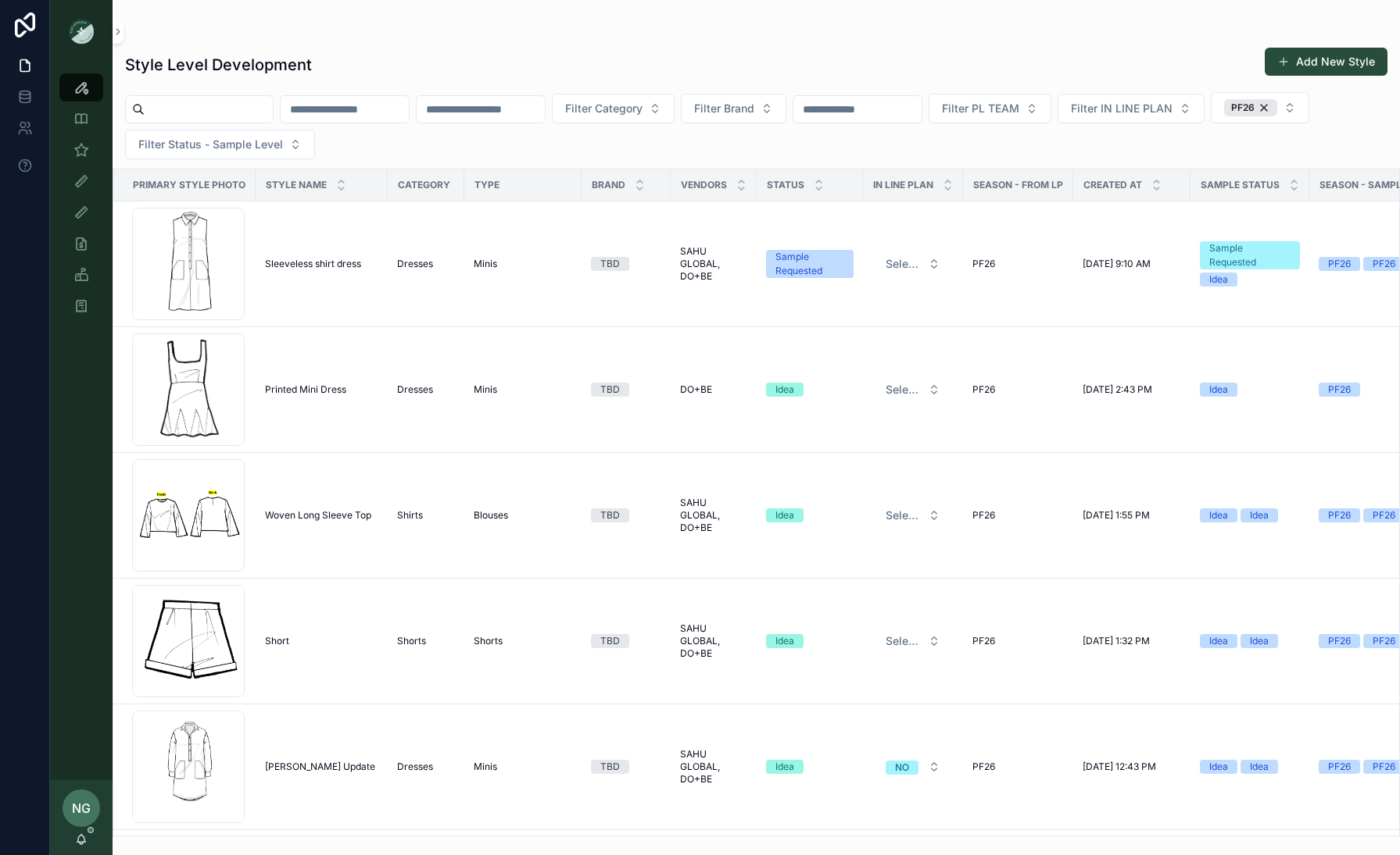
type input "****"
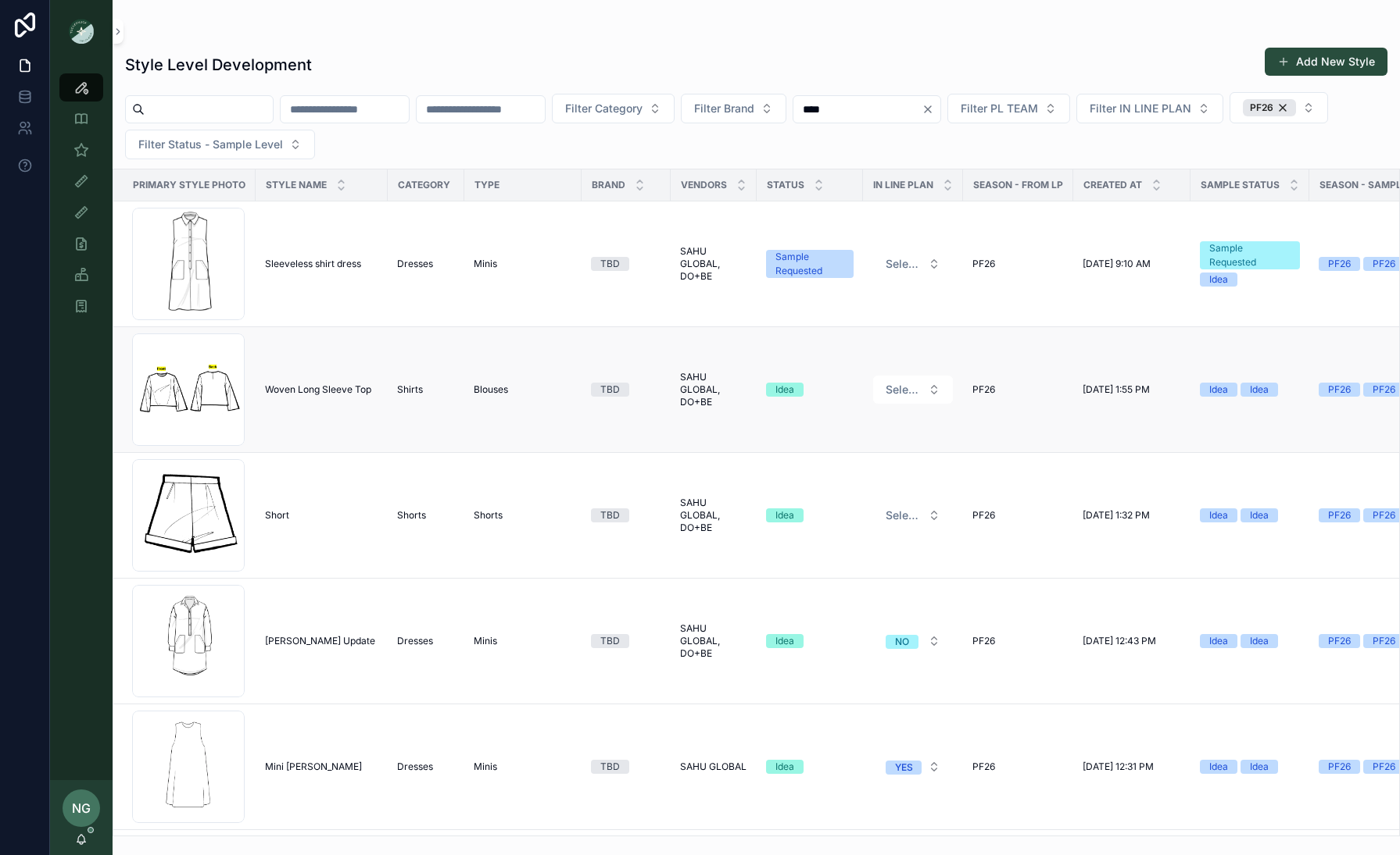
click at [316, 391] on span "Woven Long Sleeve Top" at bounding box center [318, 390] width 106 height 13
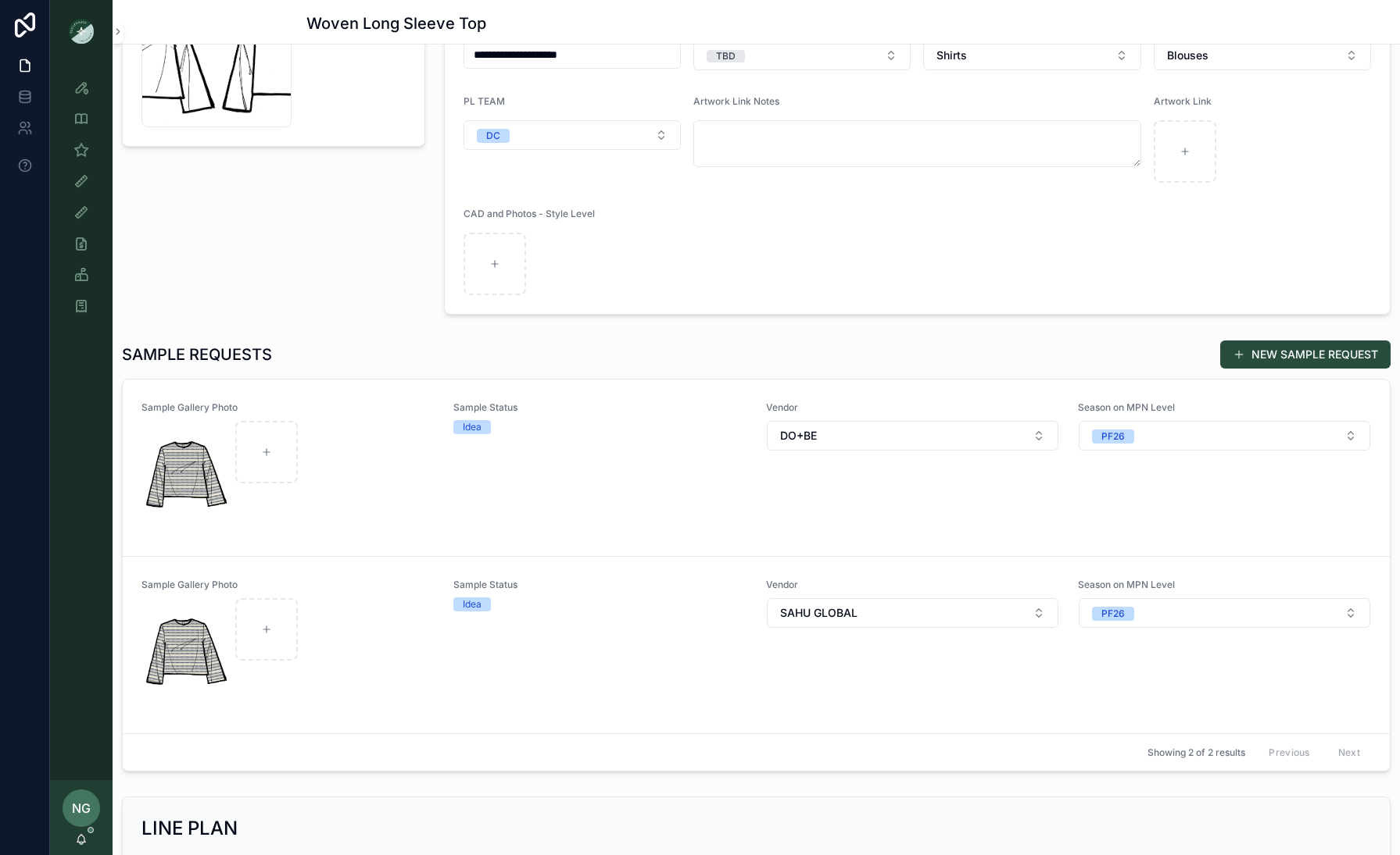
scroll to position [219, 0]
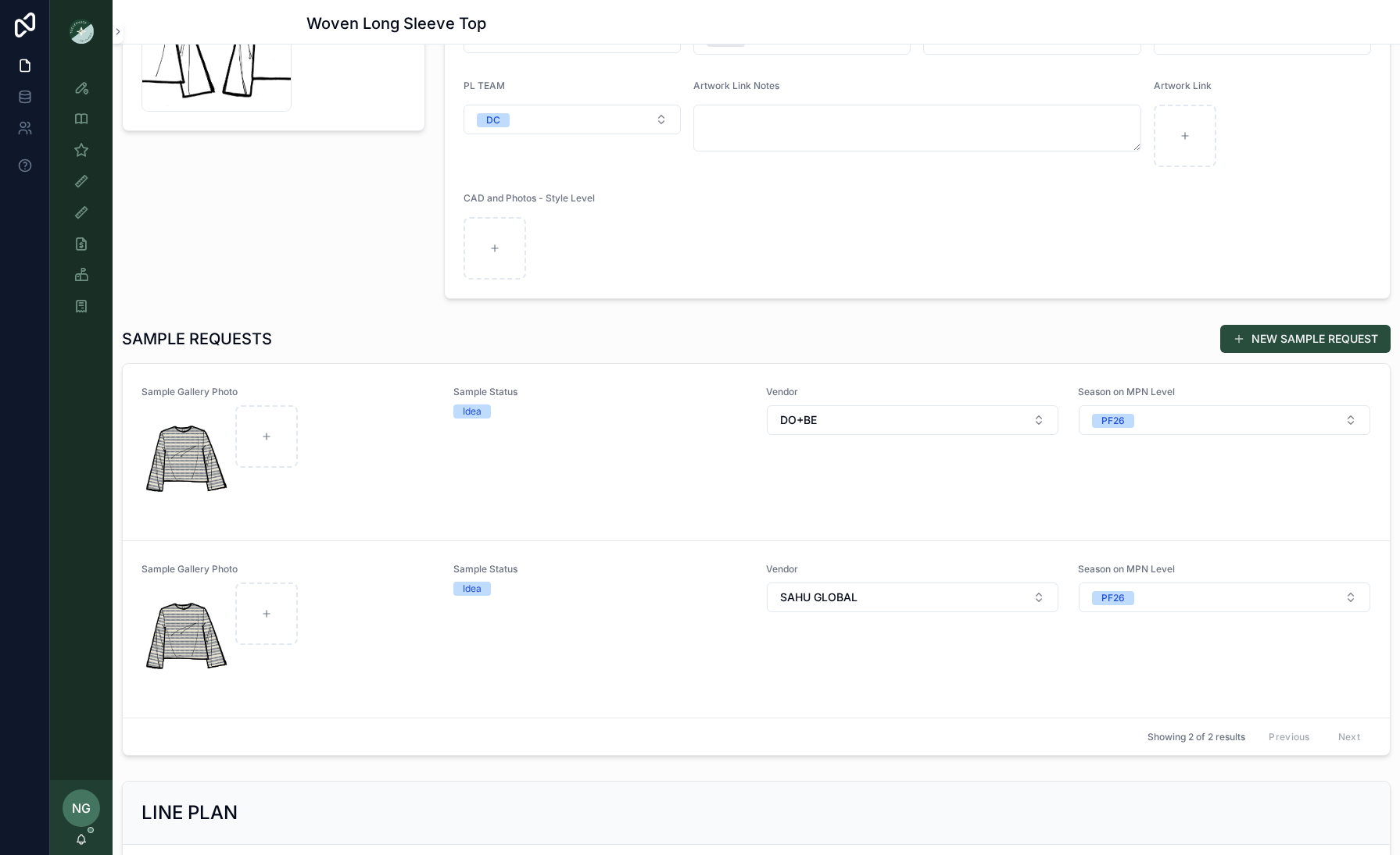
drag, startPoint x: 560, startPoint y: 629, endPoint x: 87, endPoint y: 13, distance: 776.6
click at [0, 0] on div "**********" at bounding box center [700, 427] width 1400 height 855
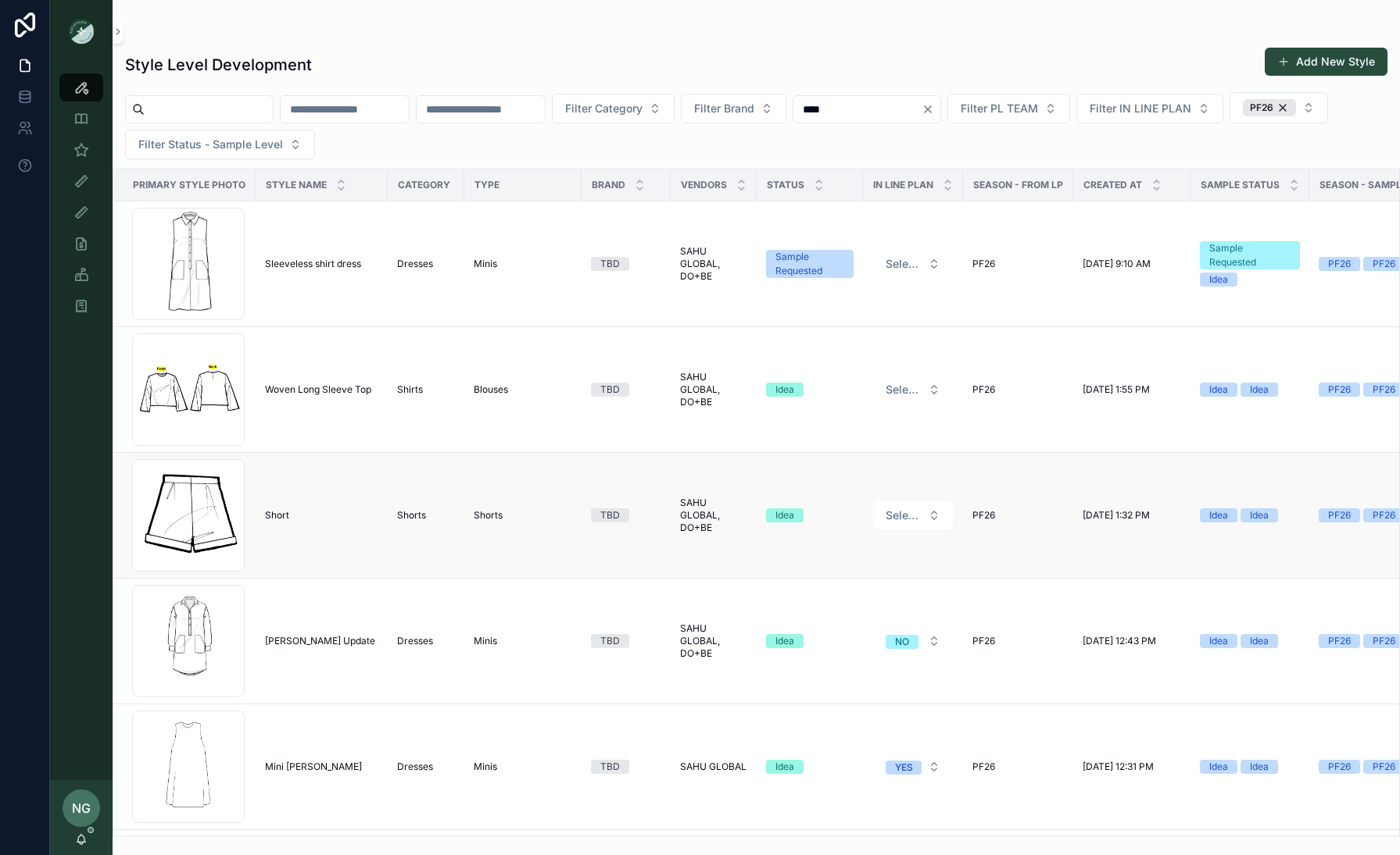
scroll to position [9, 0]
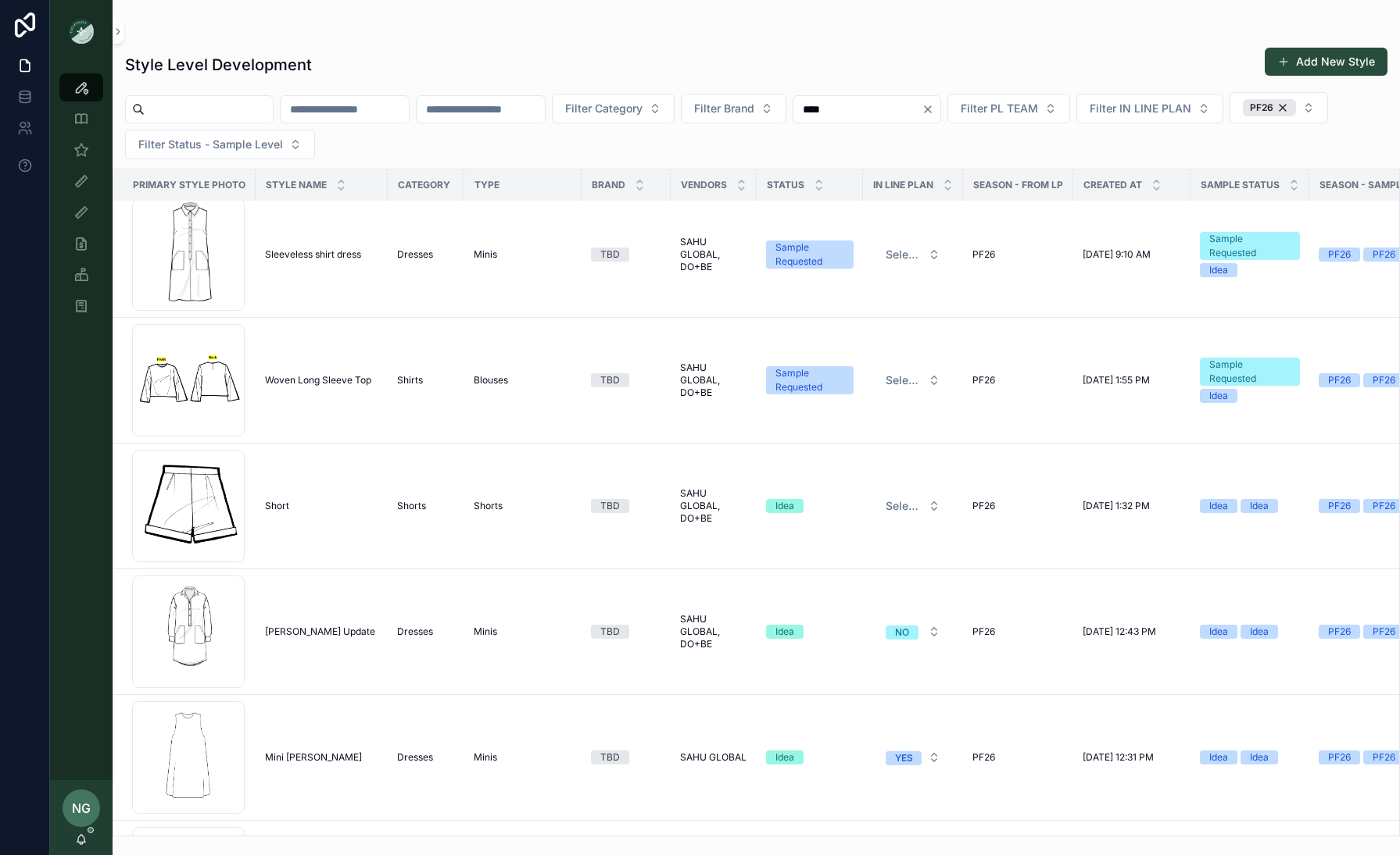
drag, startPoint x: 322, startPoint y: 507, endPoint x: 804, endPoint y: 26, distance: 680.9
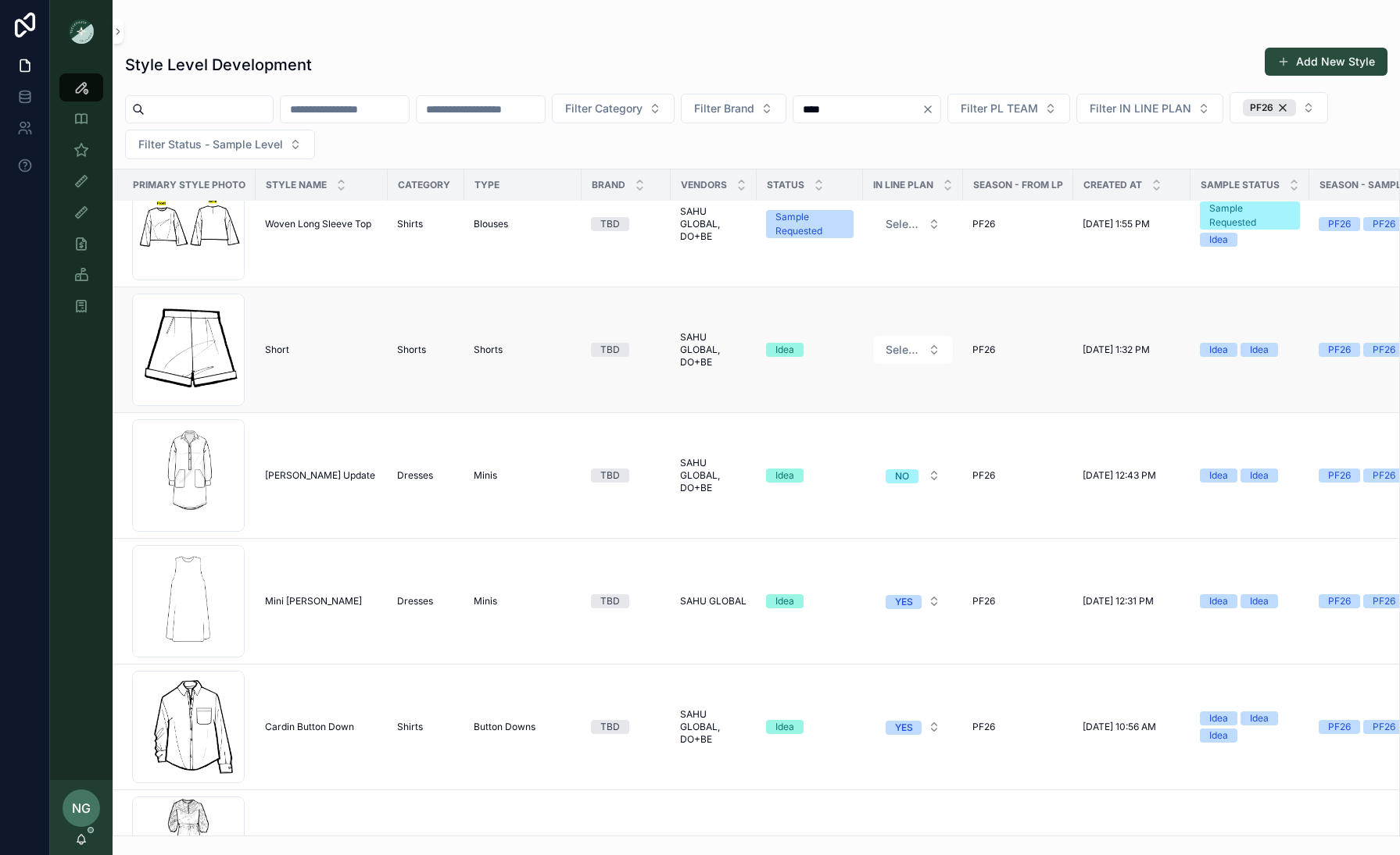
scroll to position [179, 0]
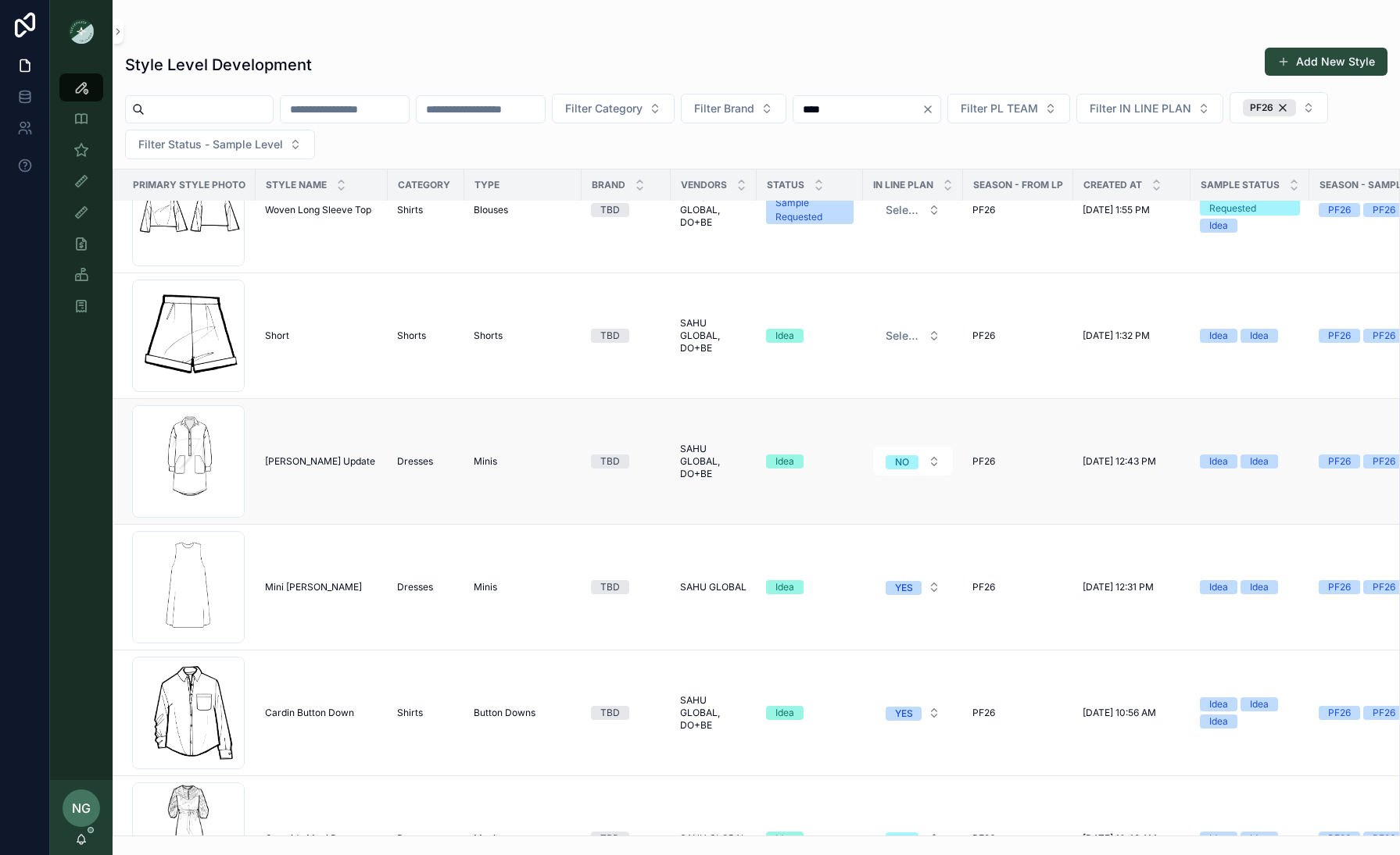
click at [294, 455] on span "Bradley Shirtdress Update" at bounding box center [320, 462] width 110 height 13
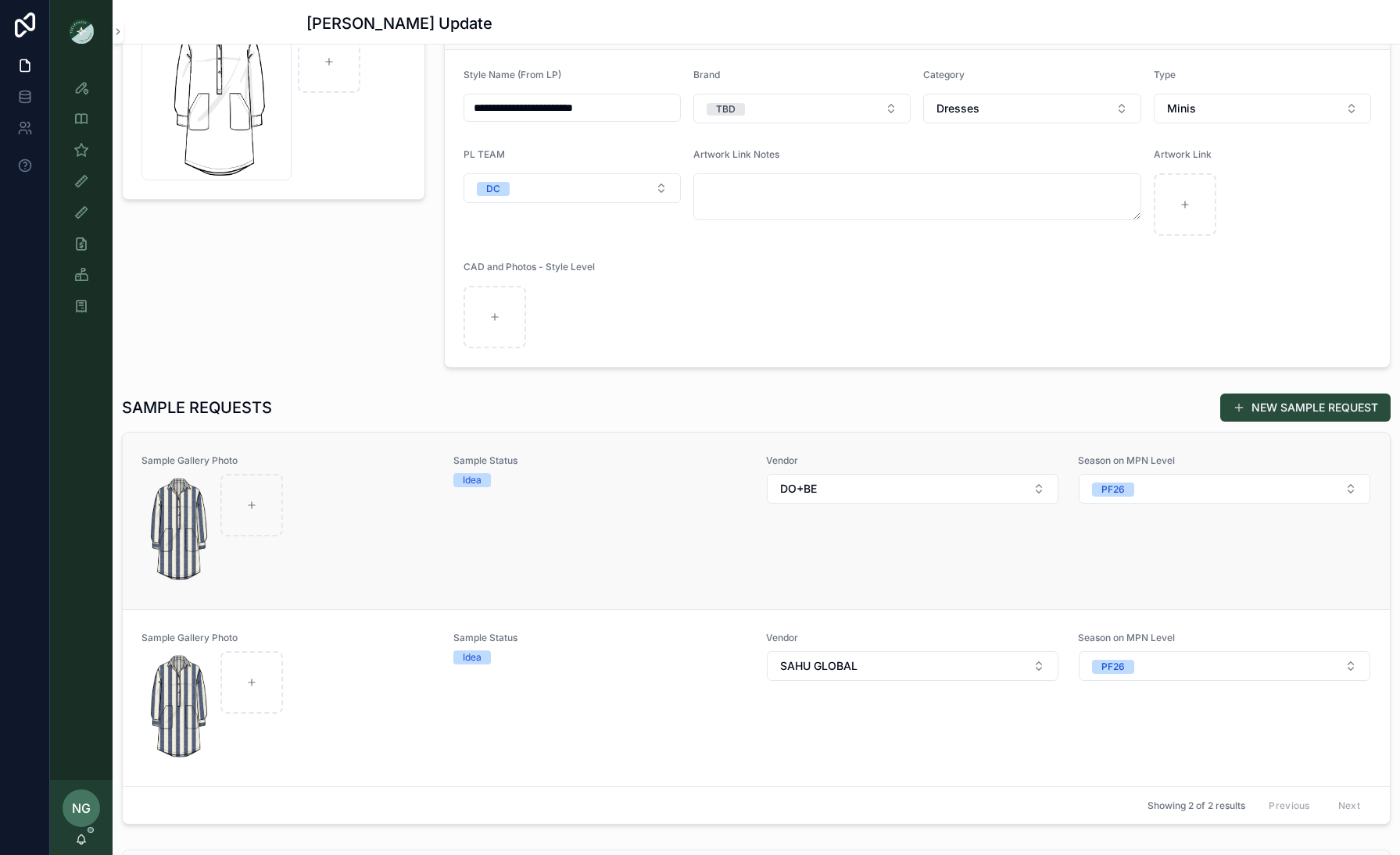
scroll to position [264, 0]
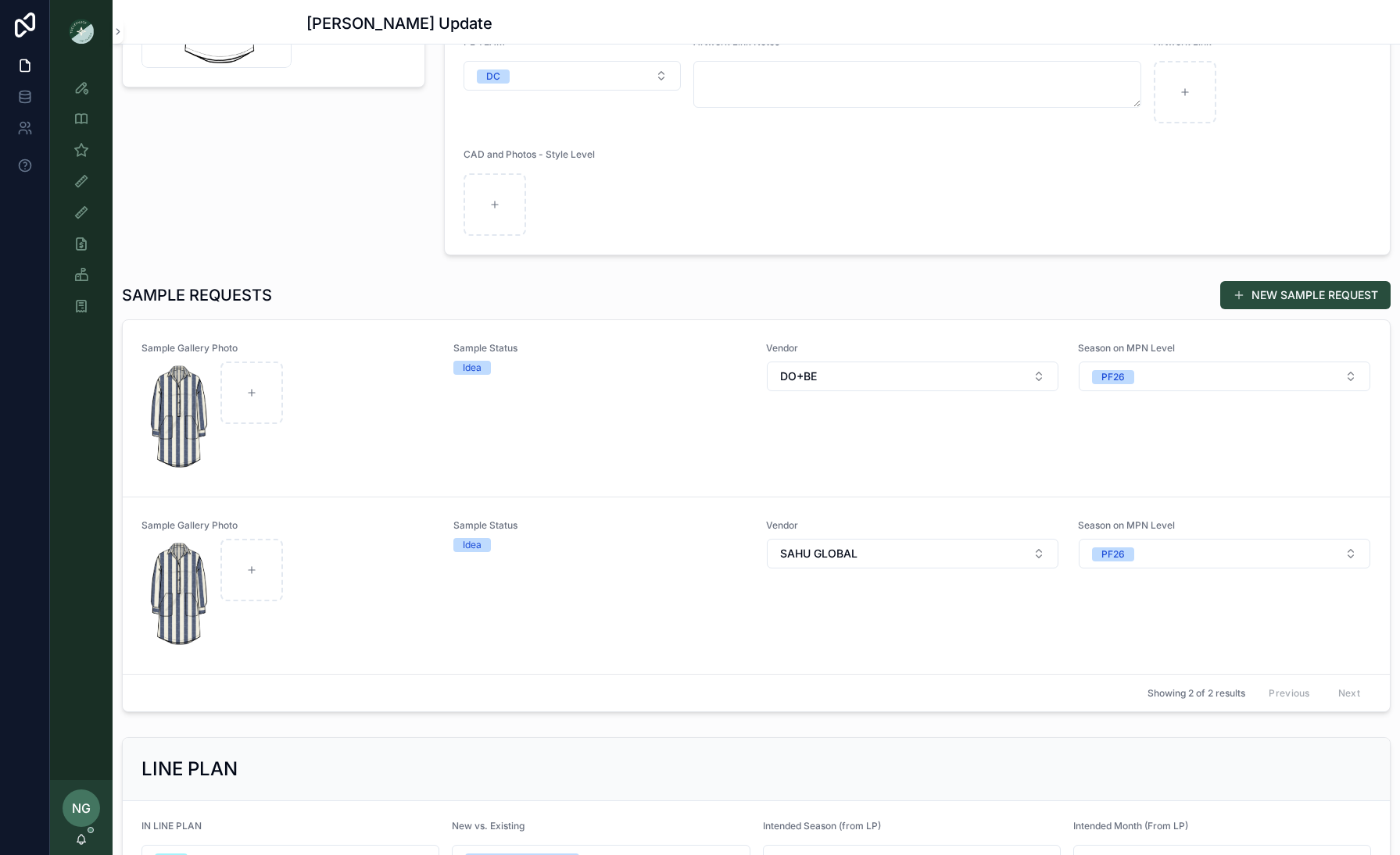
drag, startPoint x: 396, startPoint y: 585, endPoint x: 1013, endPoint y: 2, distance: 848.9
click at [0, 0] on div "**********" at bounding box center [700, 427] width 1400 height 855
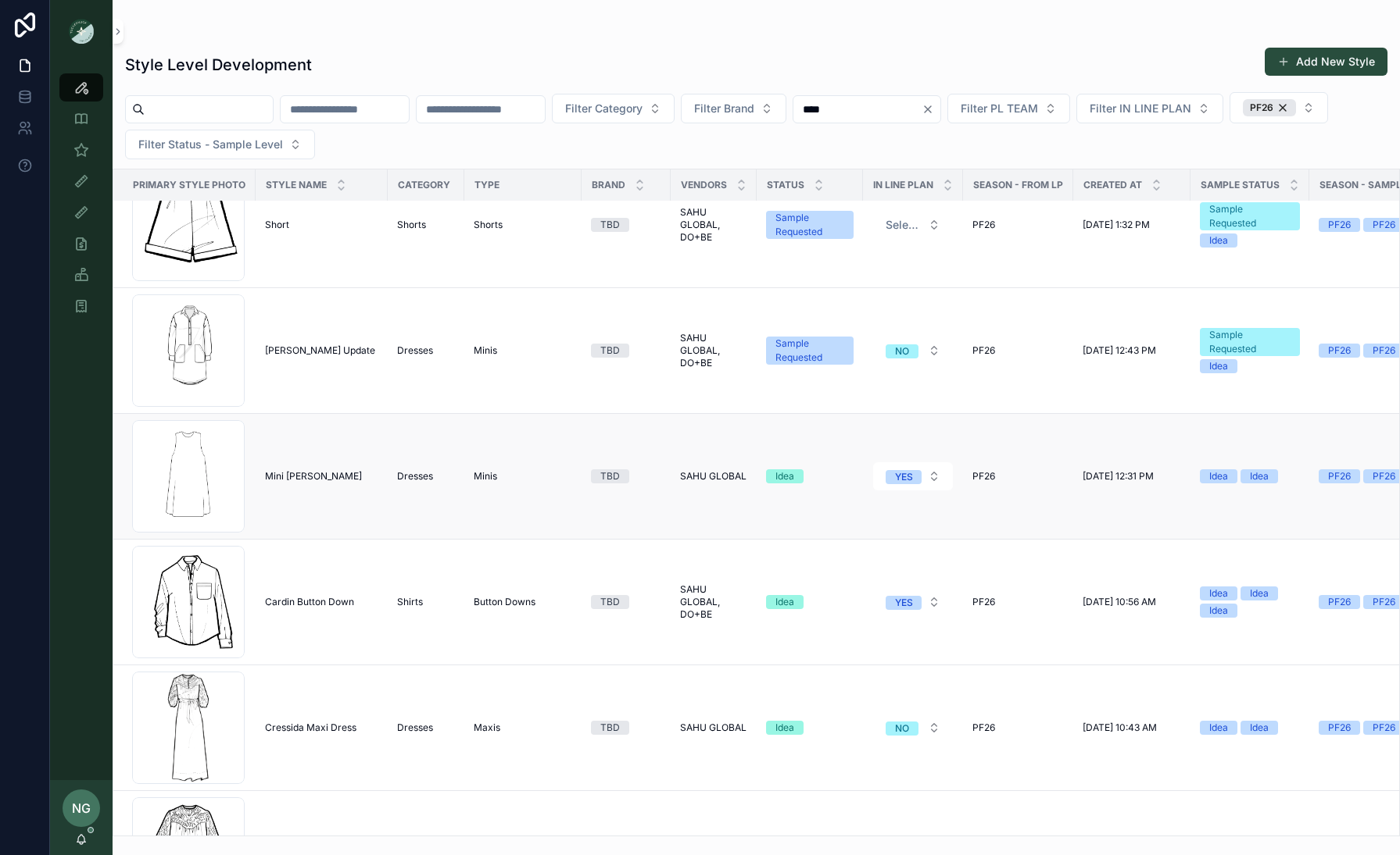
scroll to position [294, 0]
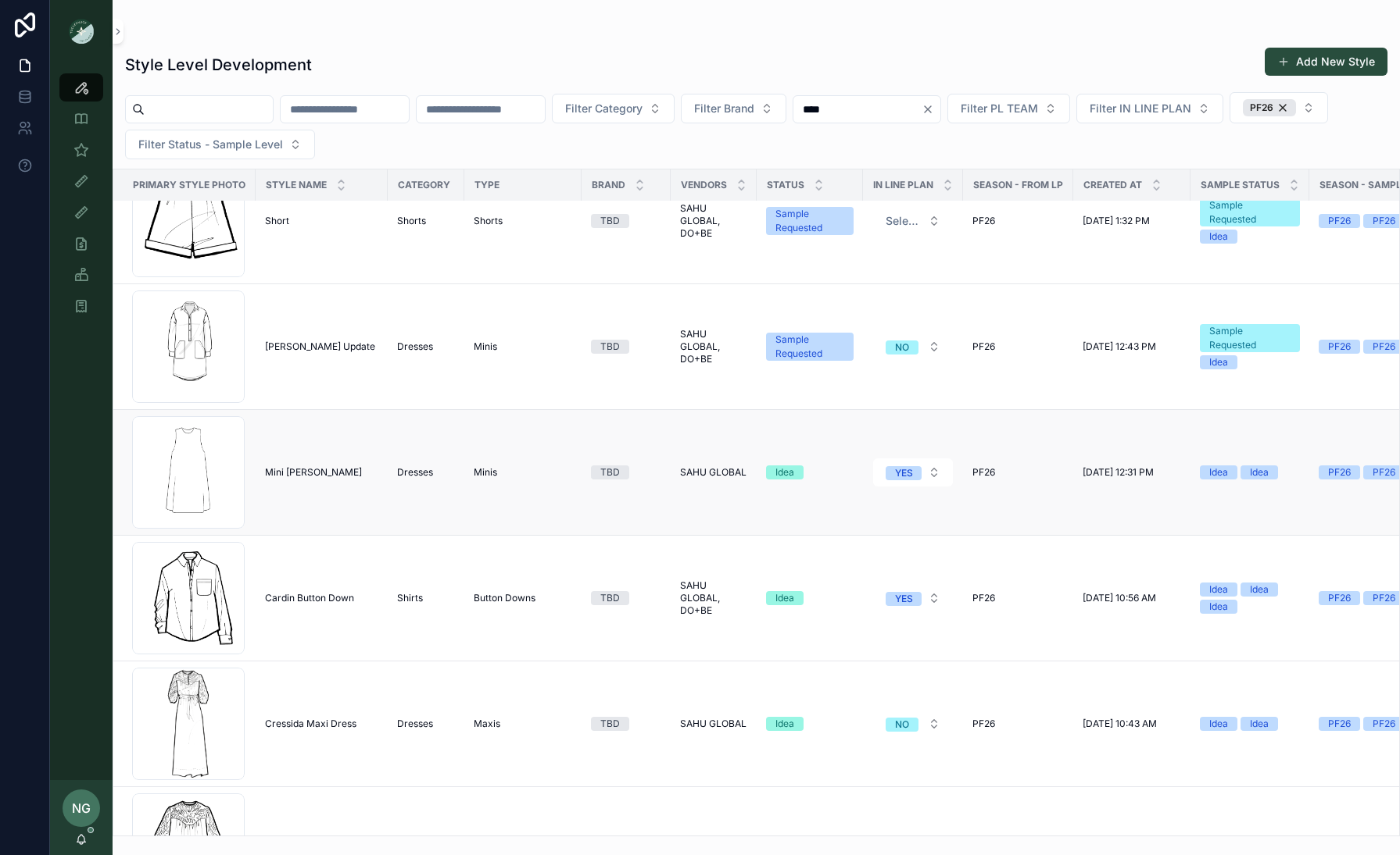
click at [286, 473] on span "Mini Portia" at bounding box center [313, 473] width 97 height 13
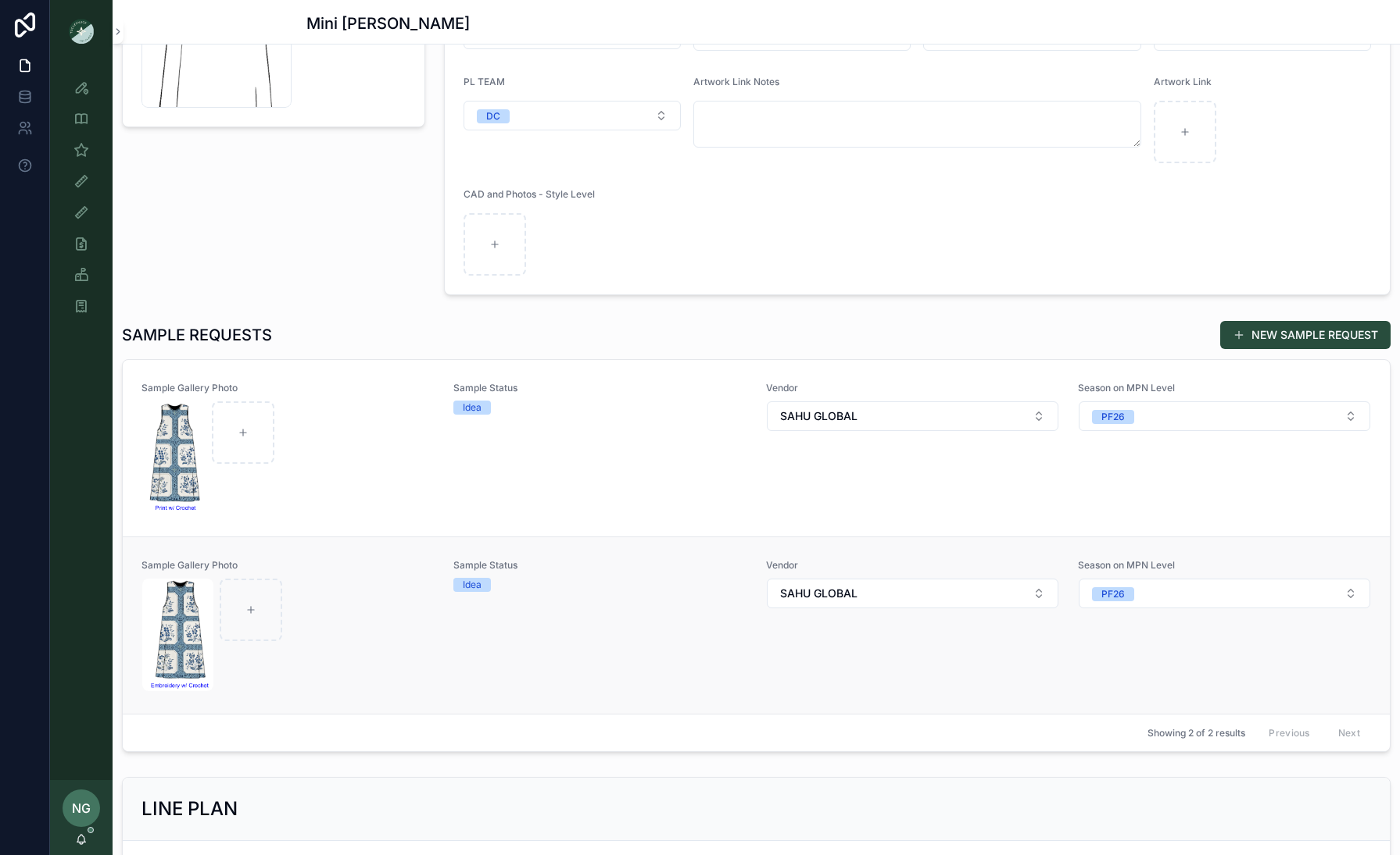
scroll to position [393, 0]
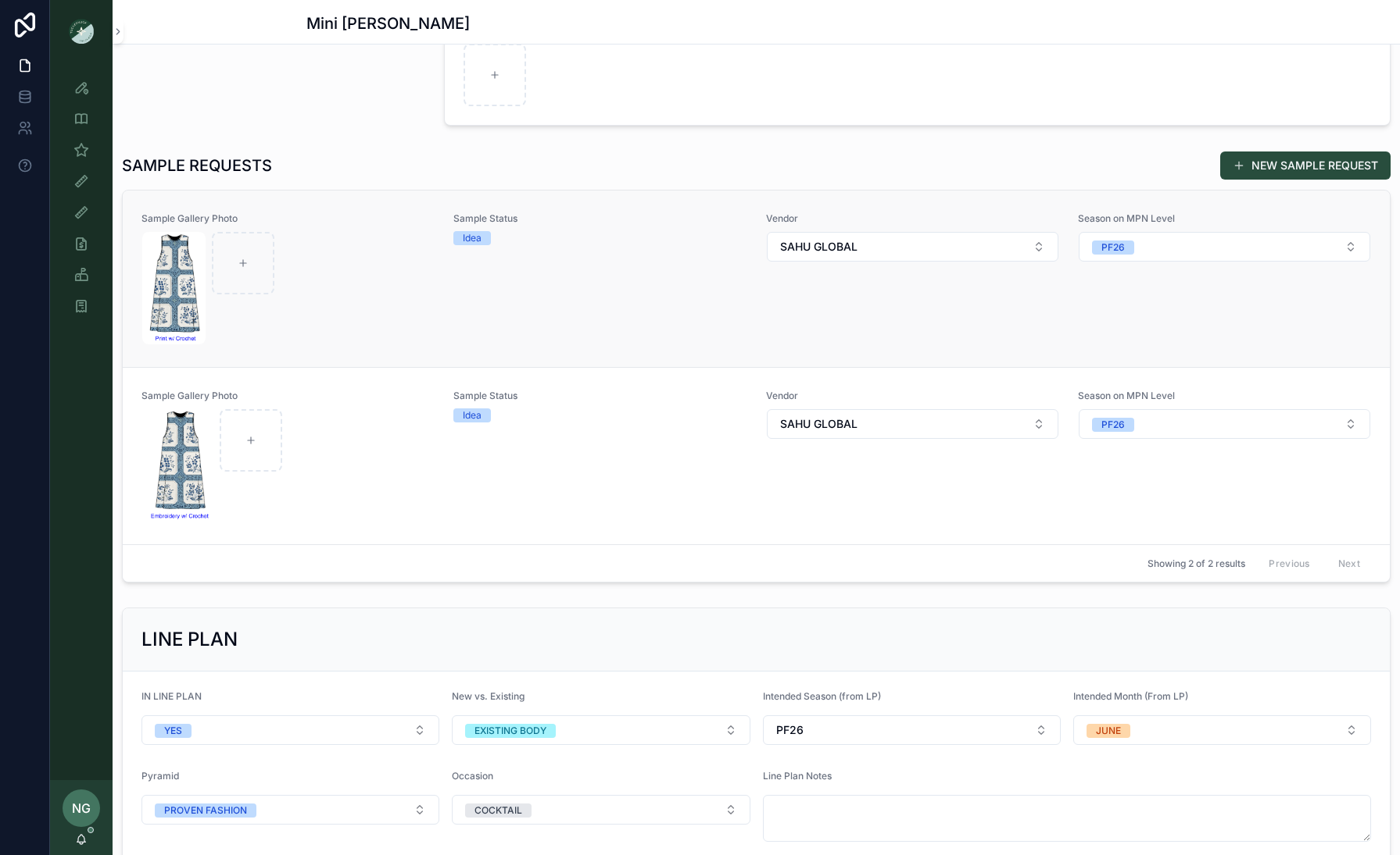
click at [428, 313] on div "scrollable content" at bounding box center [288, 288] width 291 height 112
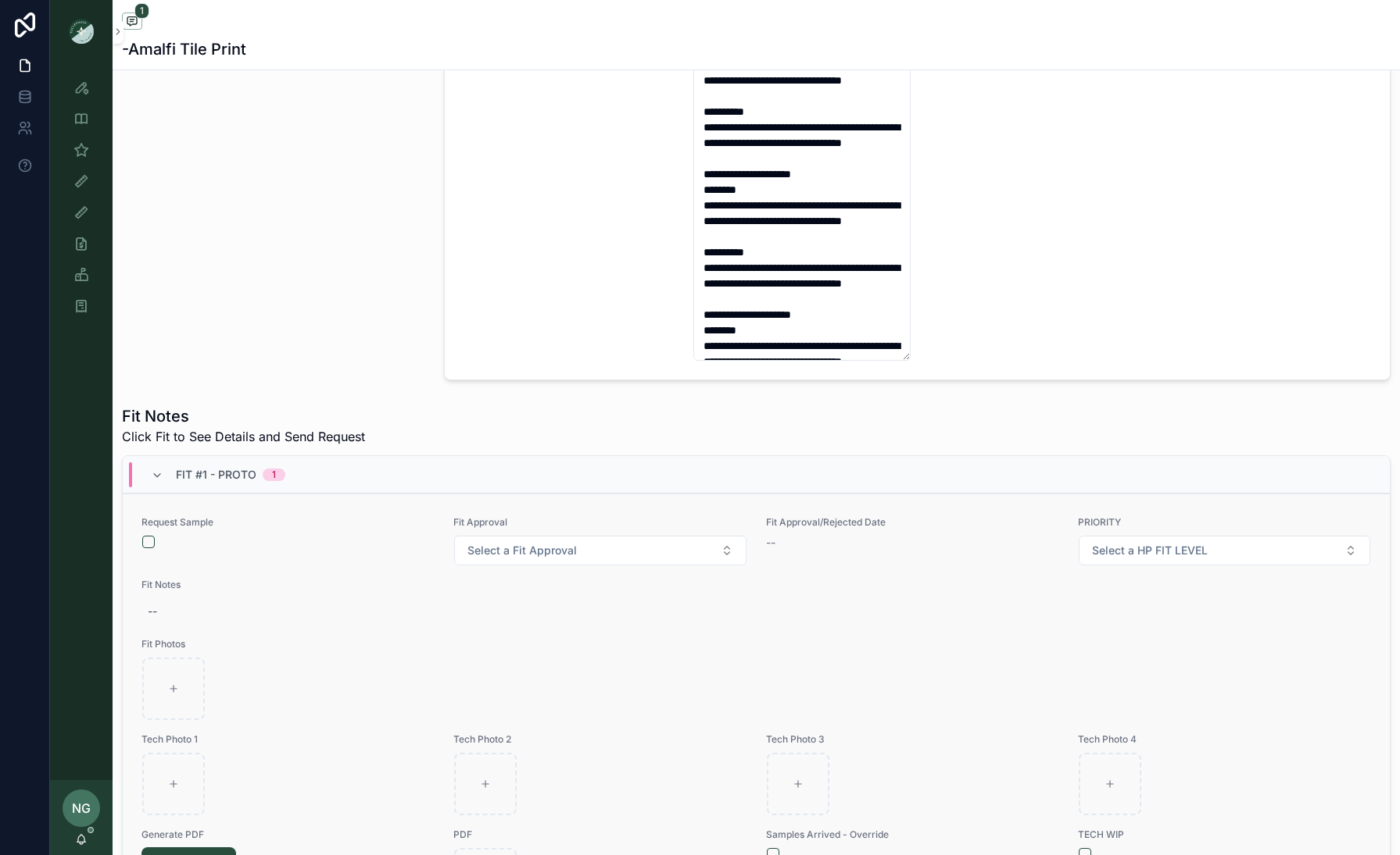
scroll to position [1148, 0]
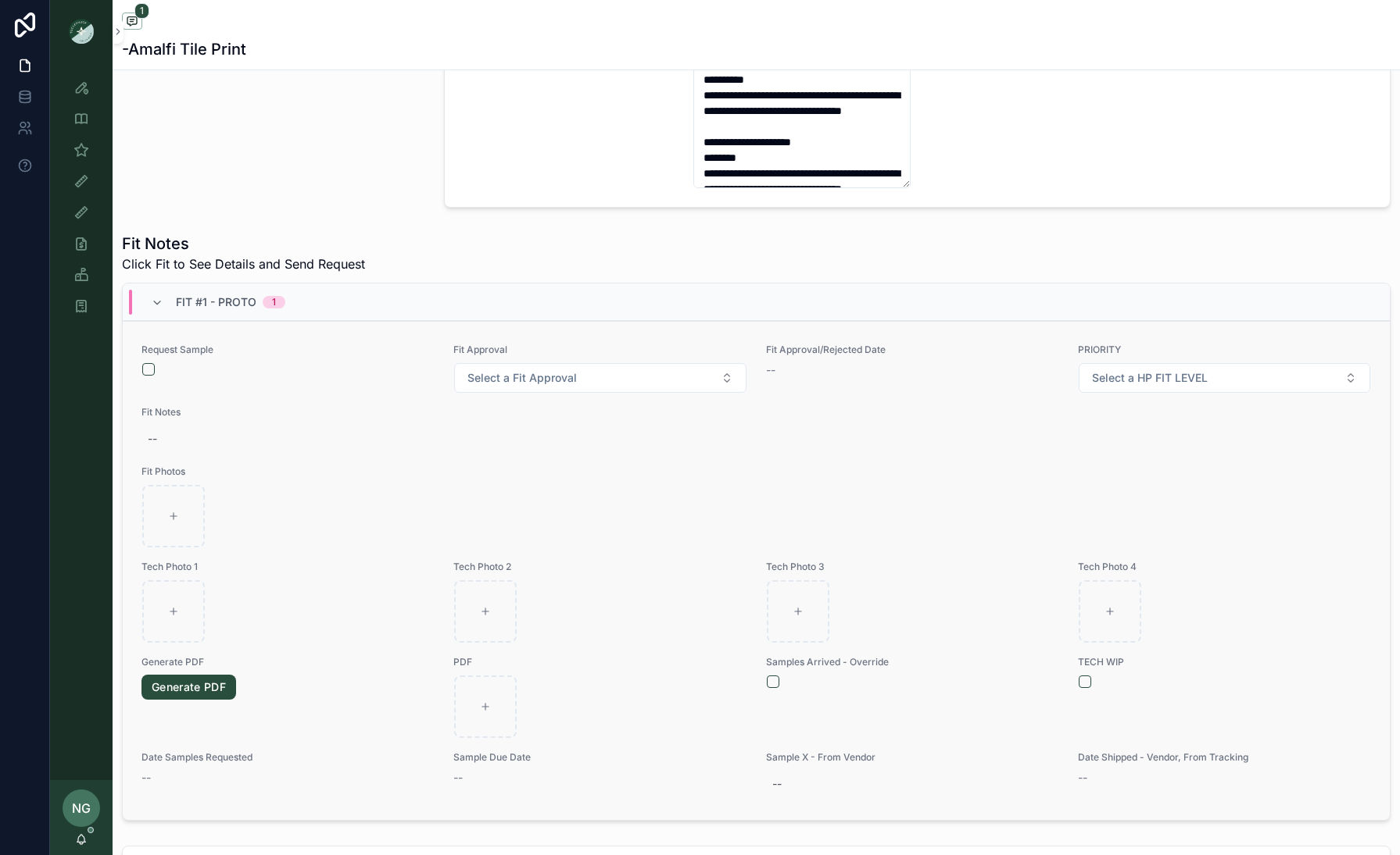
click at [145, 367] on button "scrollable content" at bounding box center [149, 370] width 13 height 13
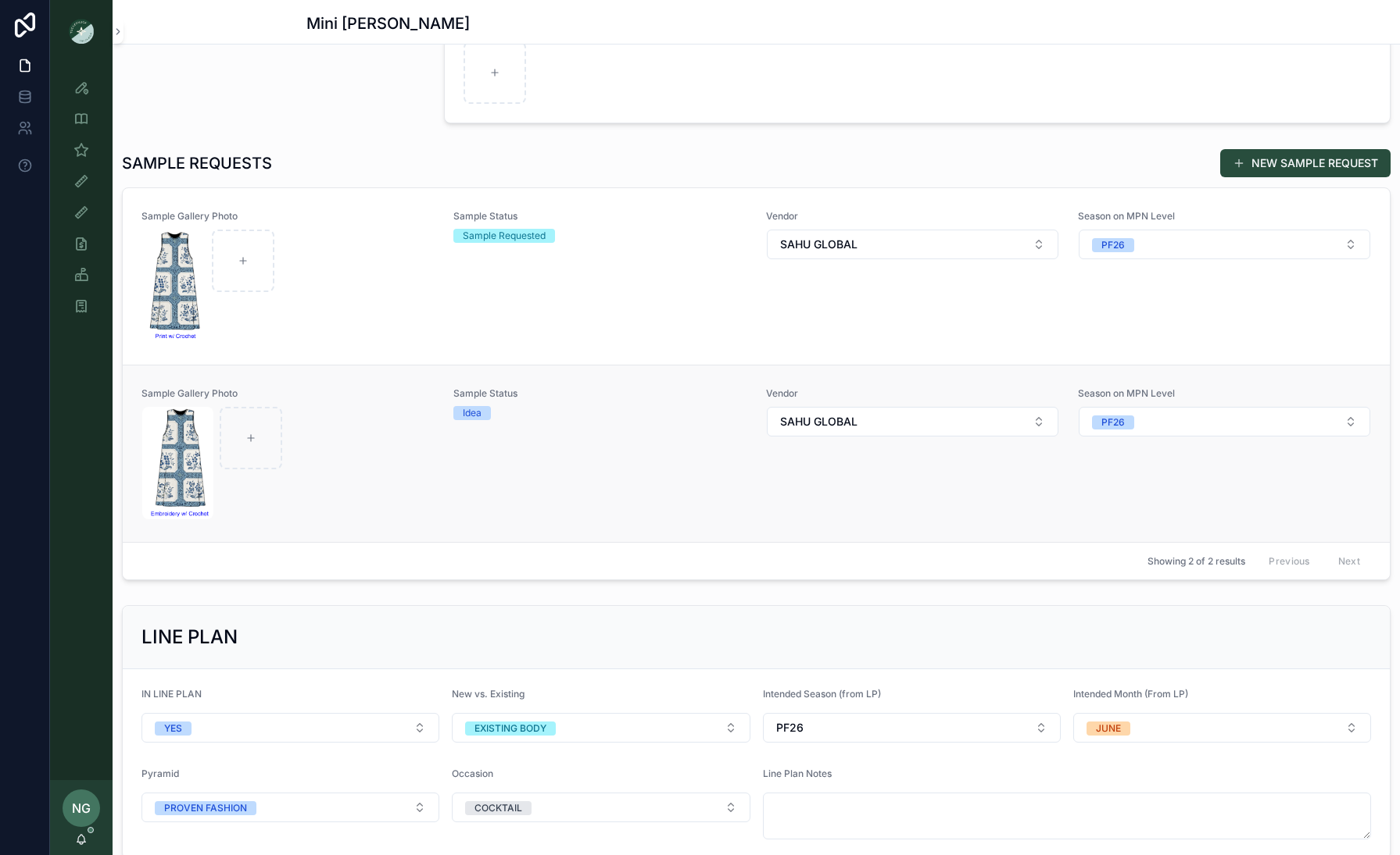
click at [363, 407] on div "scrollable content" at bounding box center [288, 463] width 291 height 112
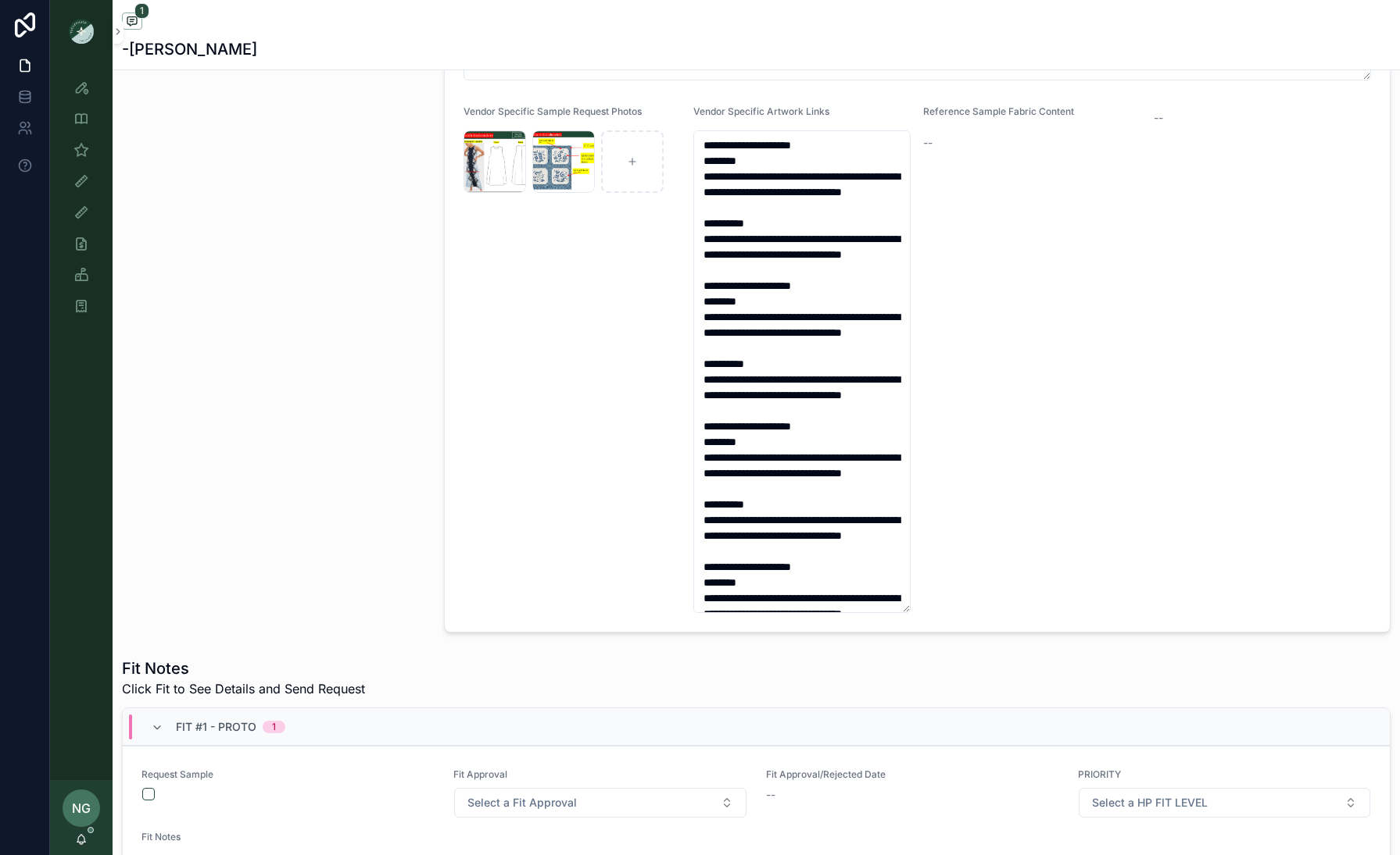
scroll to position [968, 0]
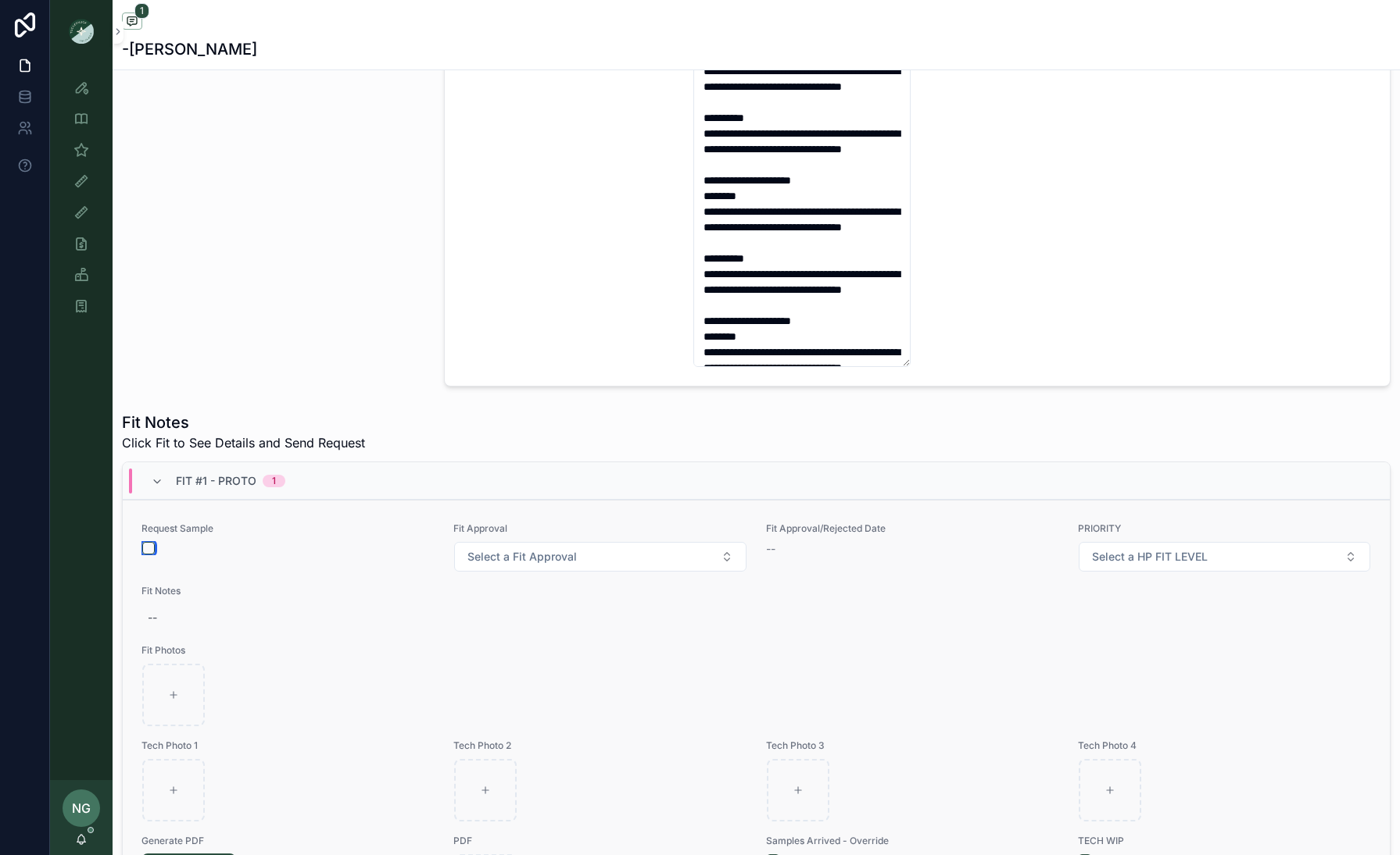
click at [146, 547] on button "scrollable content" at bounding box center [149, 548] width 13 height 13
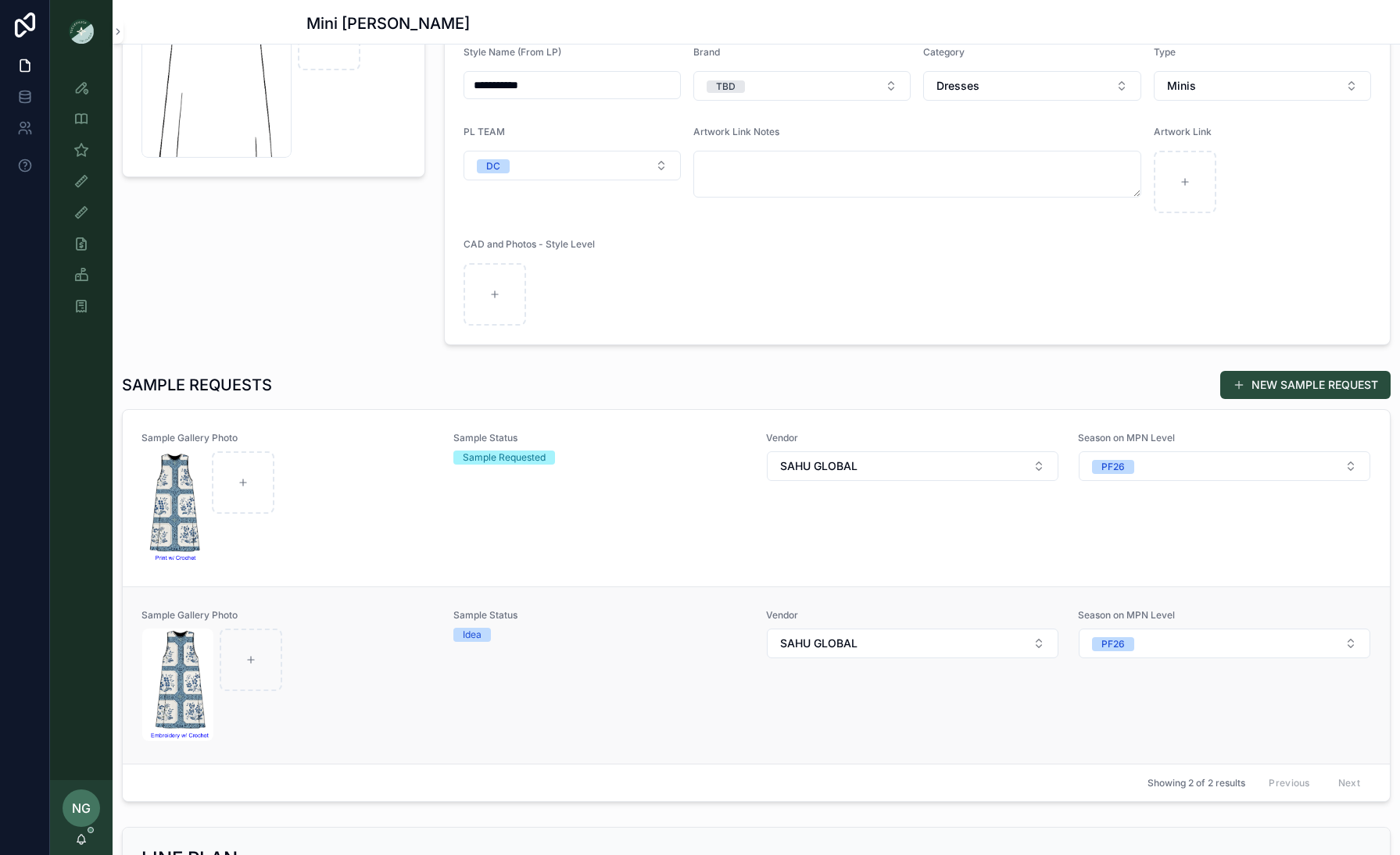
scroll to position [176, 0]
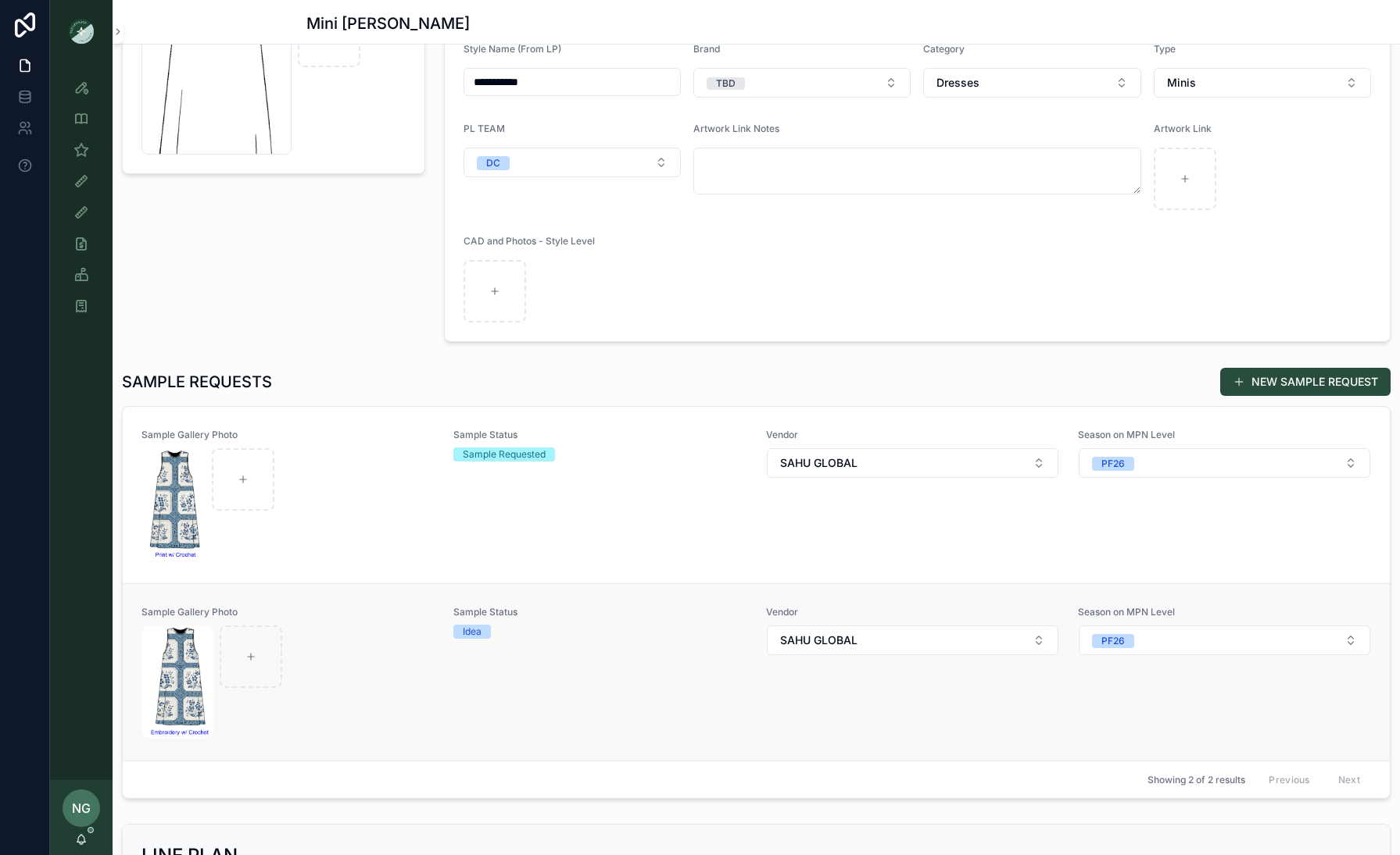
click at [438, 656] on div "Sample Gallery Photo Sample Status Idea Vendor SAHU GLOBAL Season on MPN Level …" at bounding box center [756, 673] width 1229 height 133
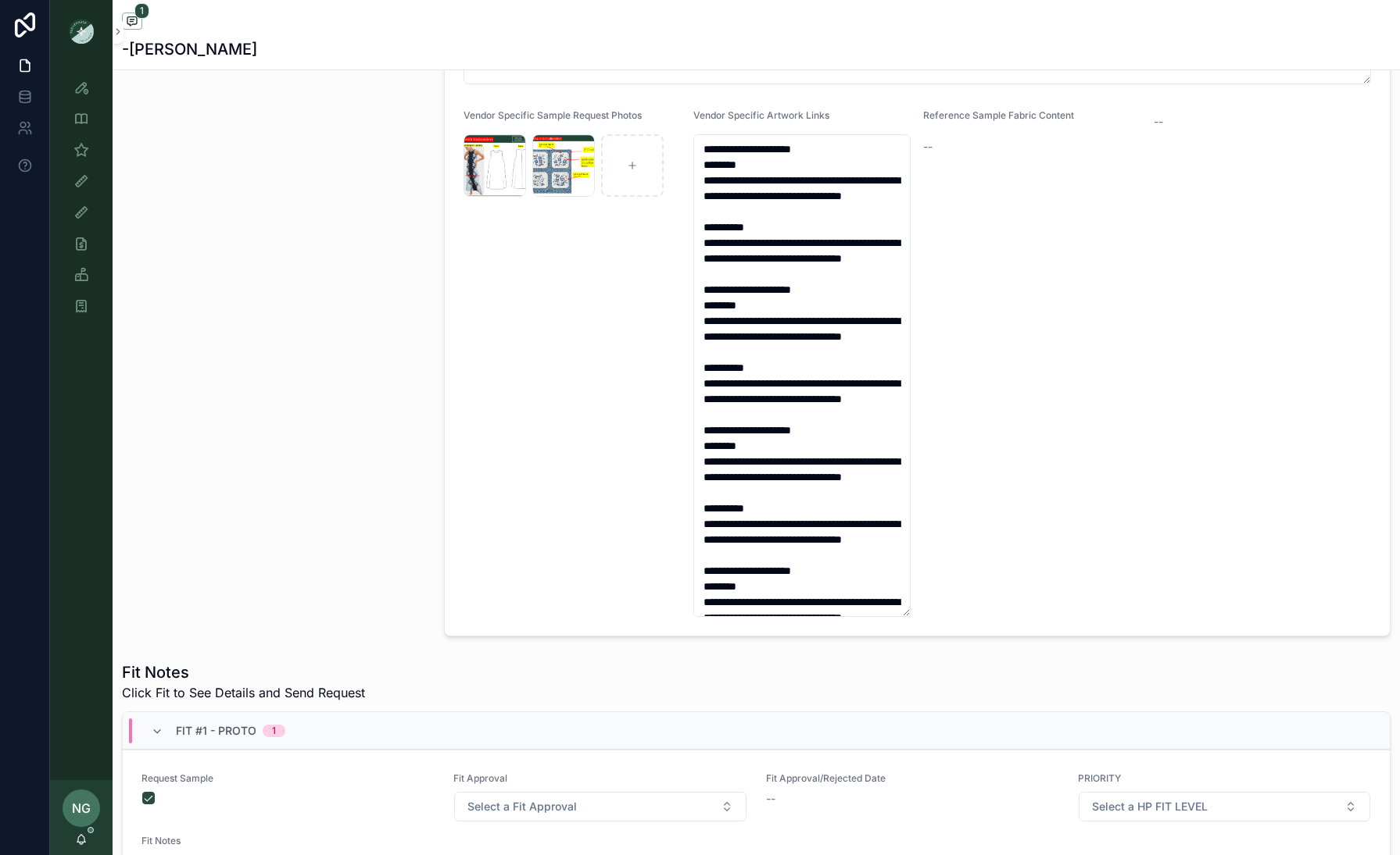
scroll to position [728, 0]
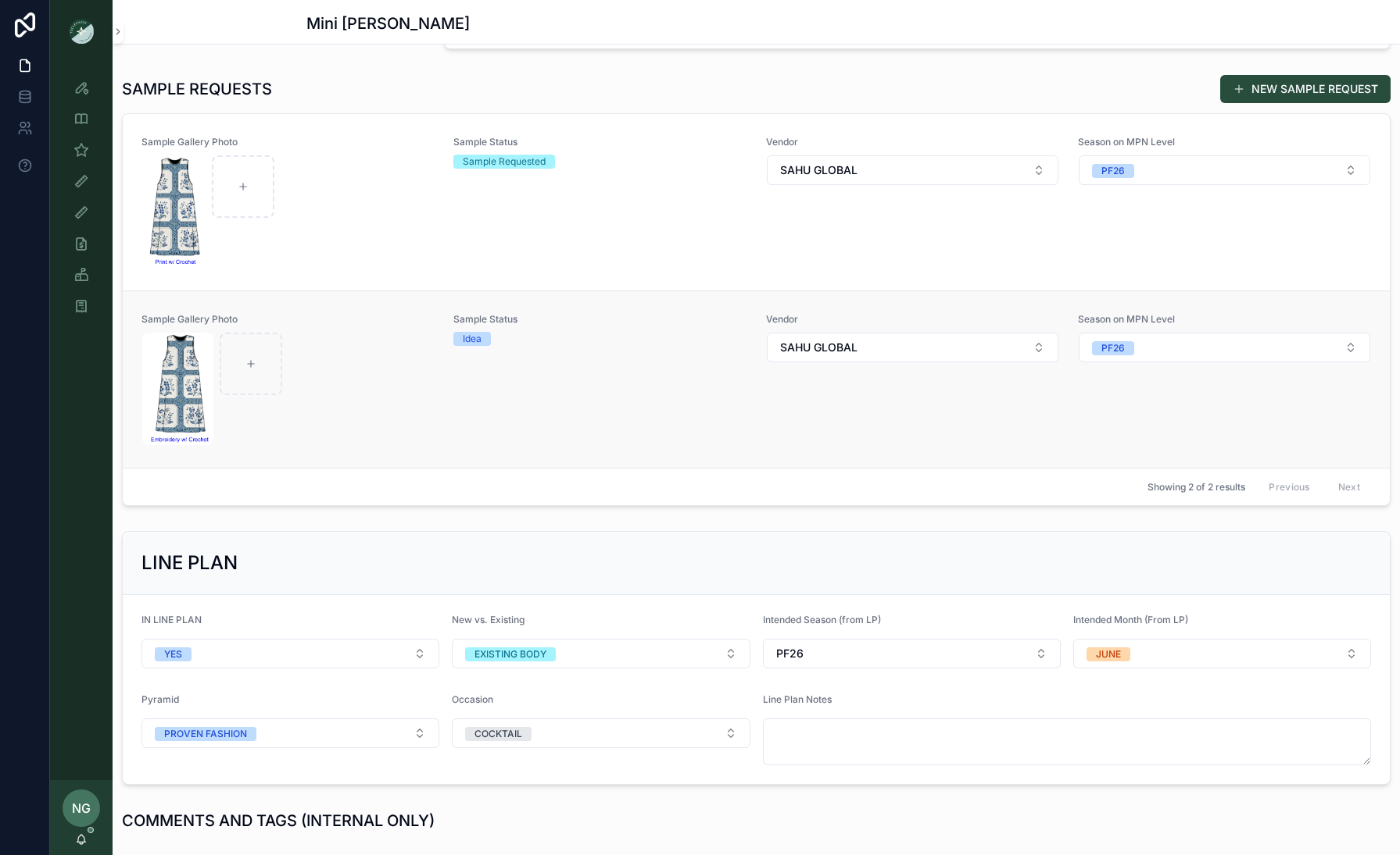
scroll to position [387, 0]
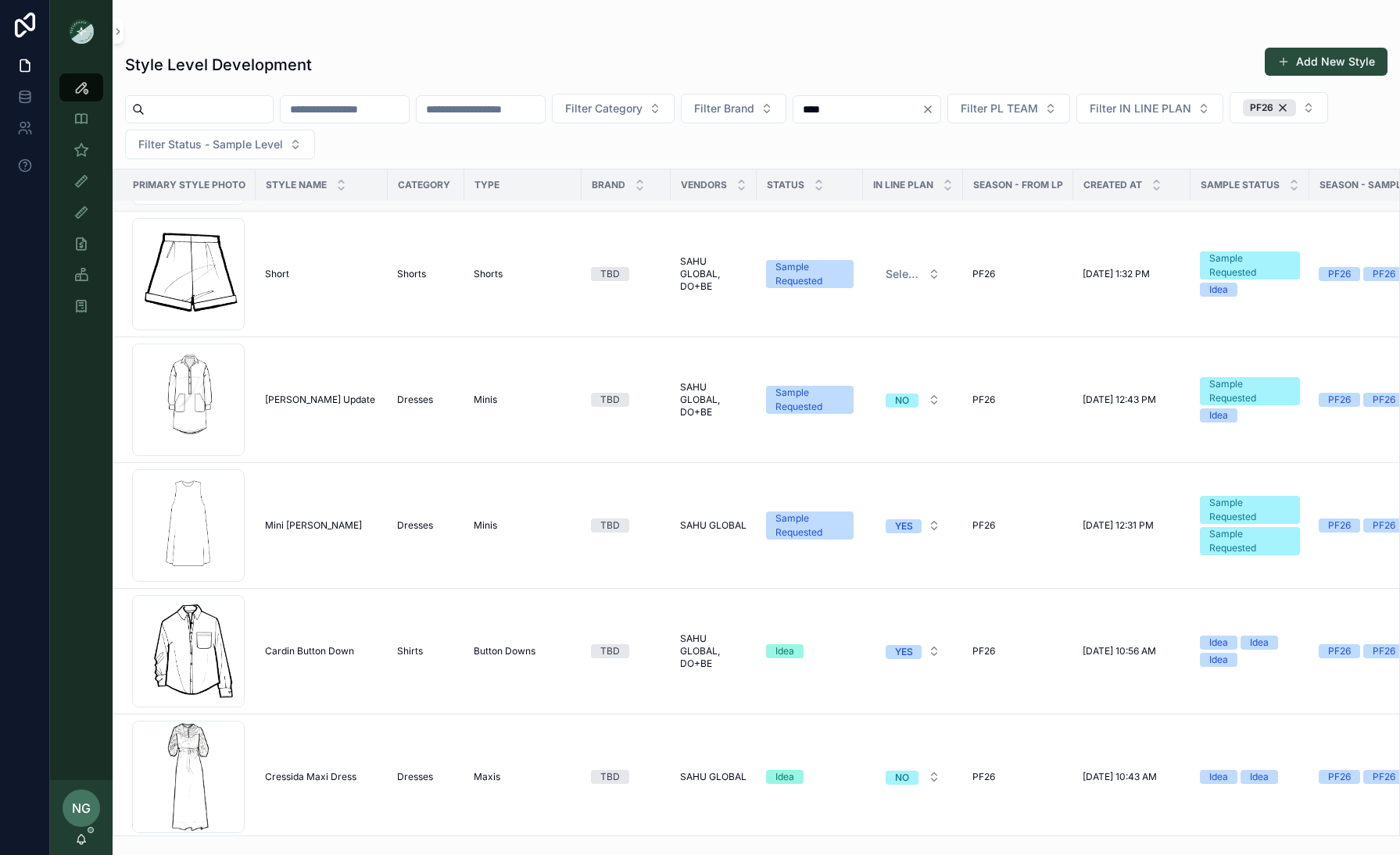
scroll to position [267, 0]
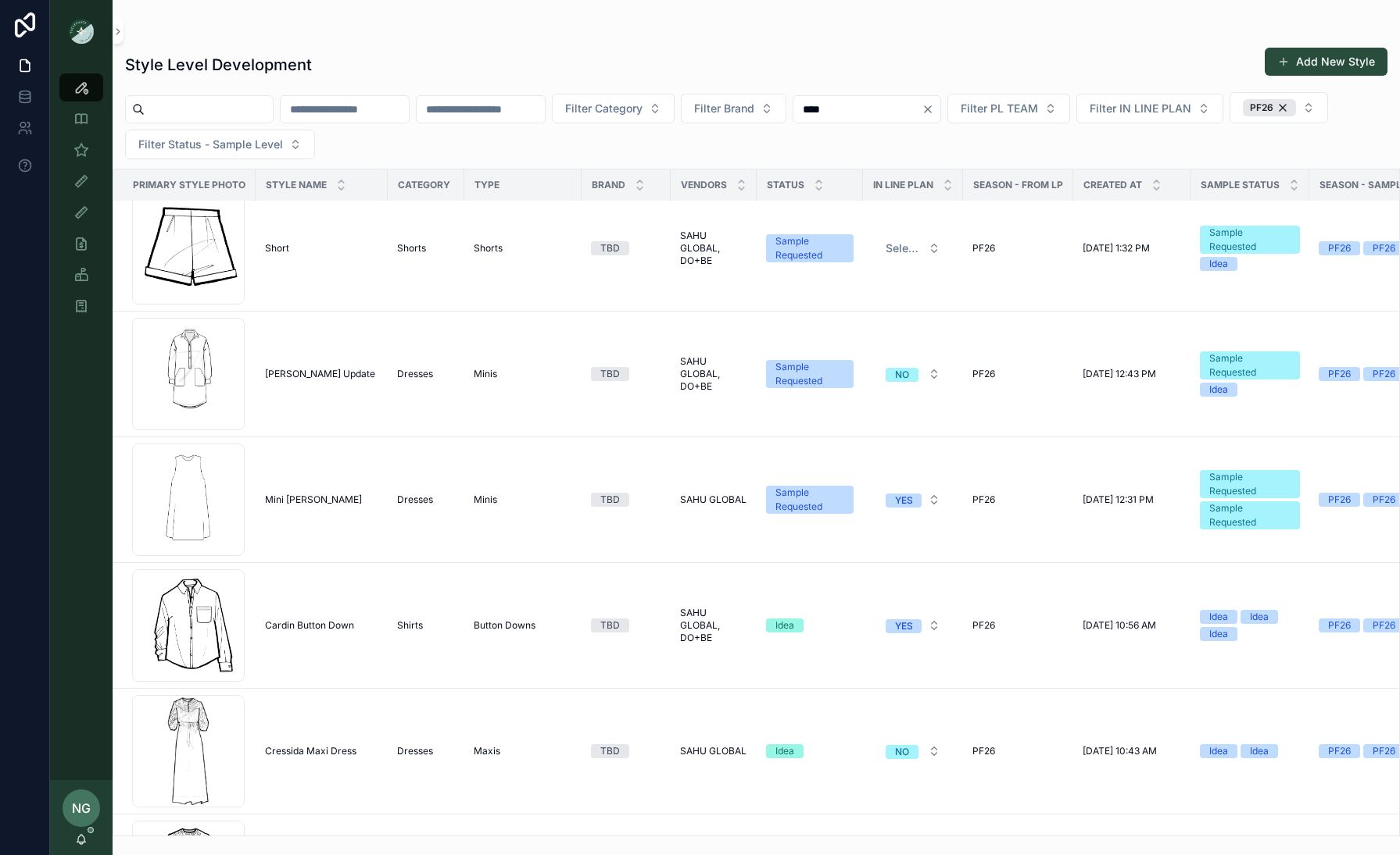
click at [306, 628] on span "Cardin Button Down" at bounding box center [309, 626] width 89 height 13
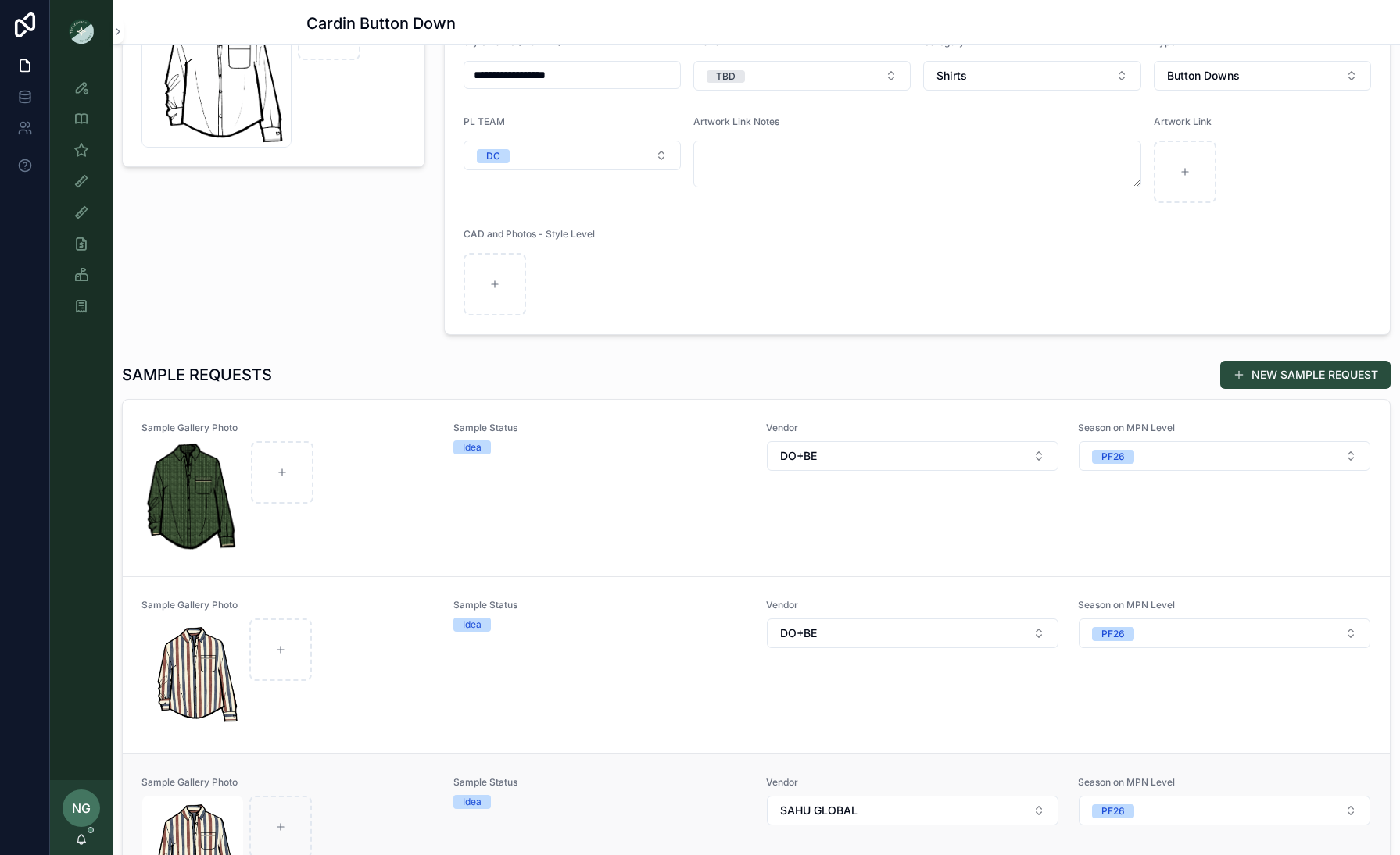
scroll to position [367, 0]
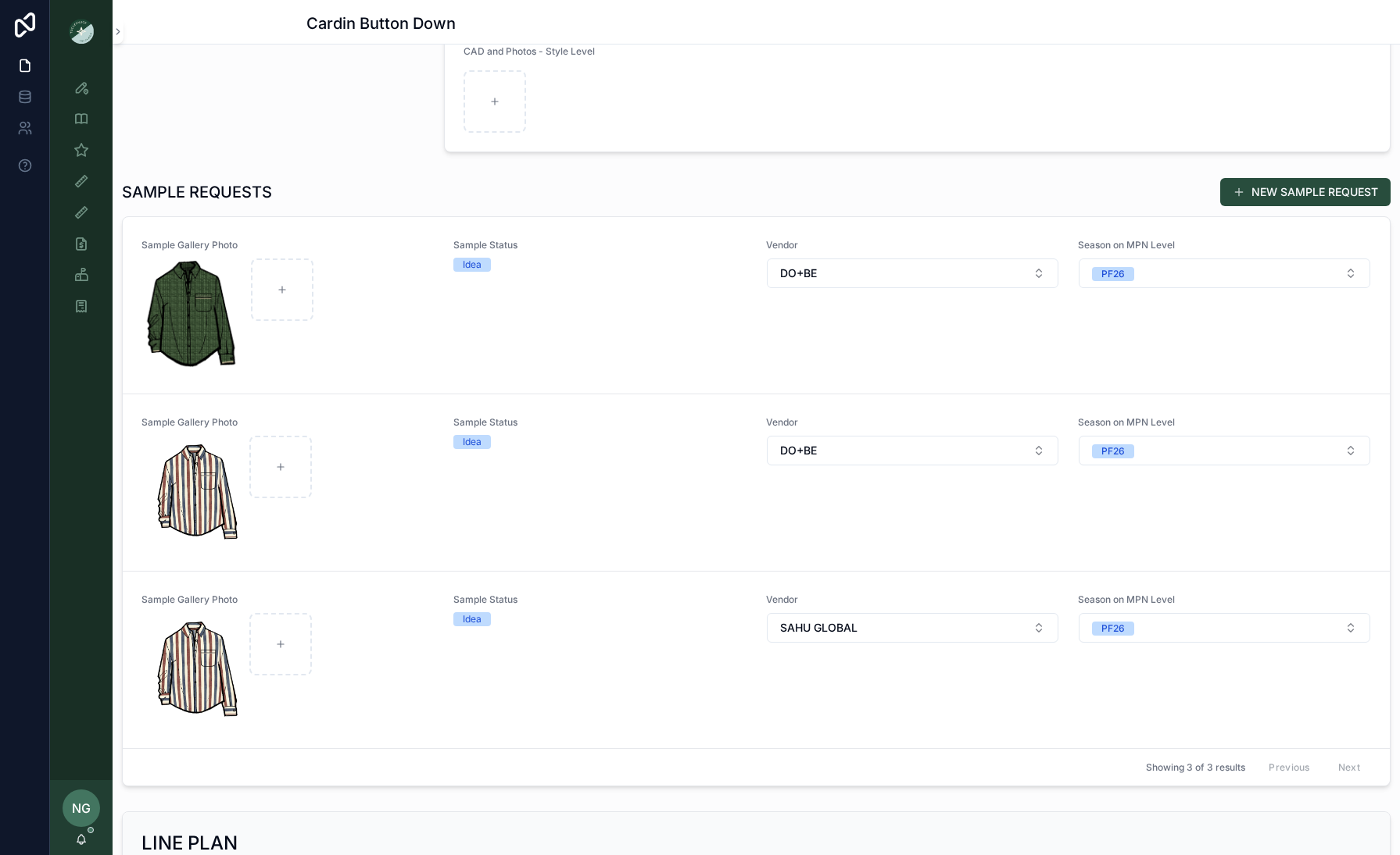
click at [551, 656] on div "Sample Status Idea" at bounding box center [600, 660] width 293 height 133
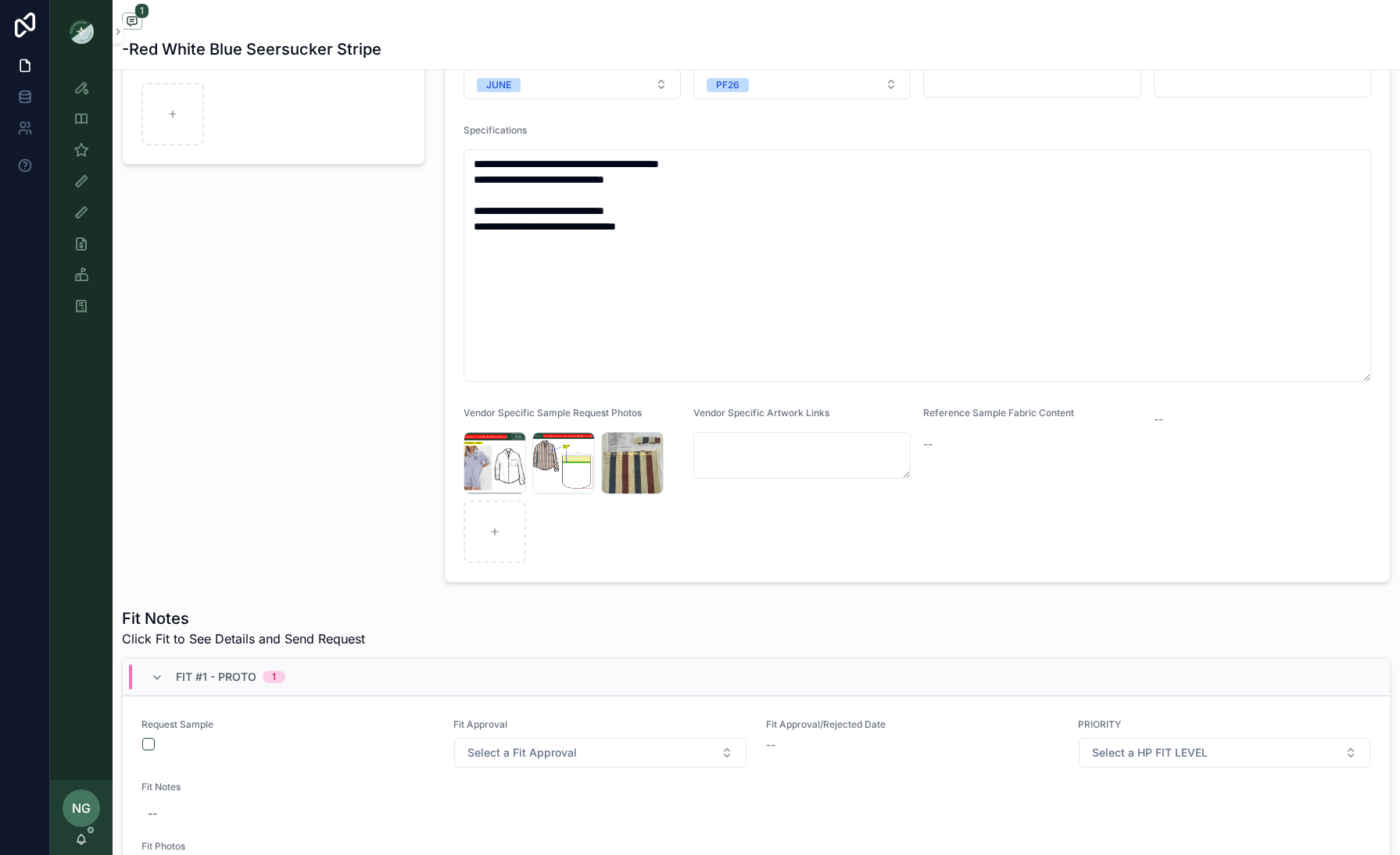
scroll to position [358, 0]
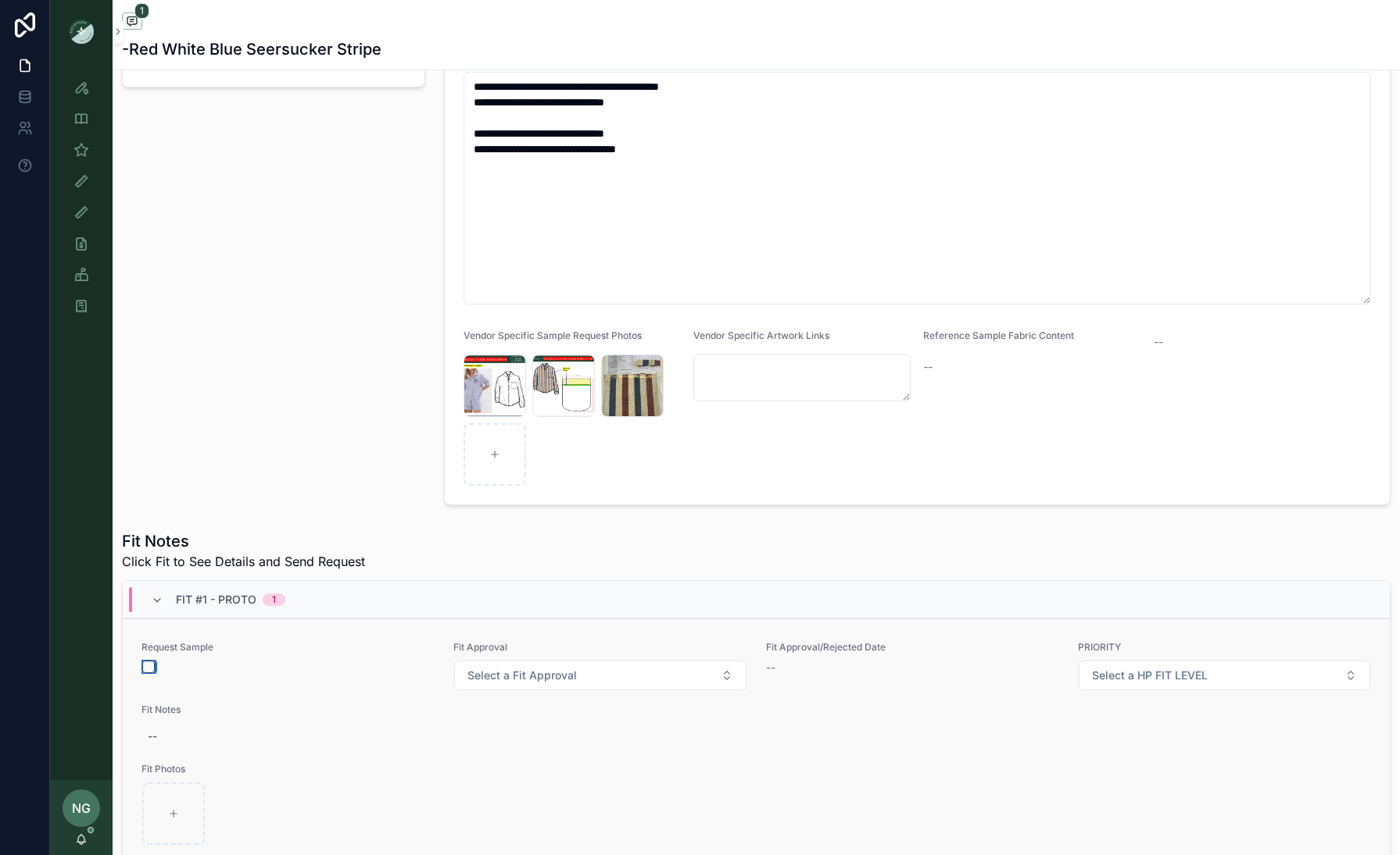
click at [148, 656] on button "scrollable content" at bounding box center [149, 667] width 13 height 13
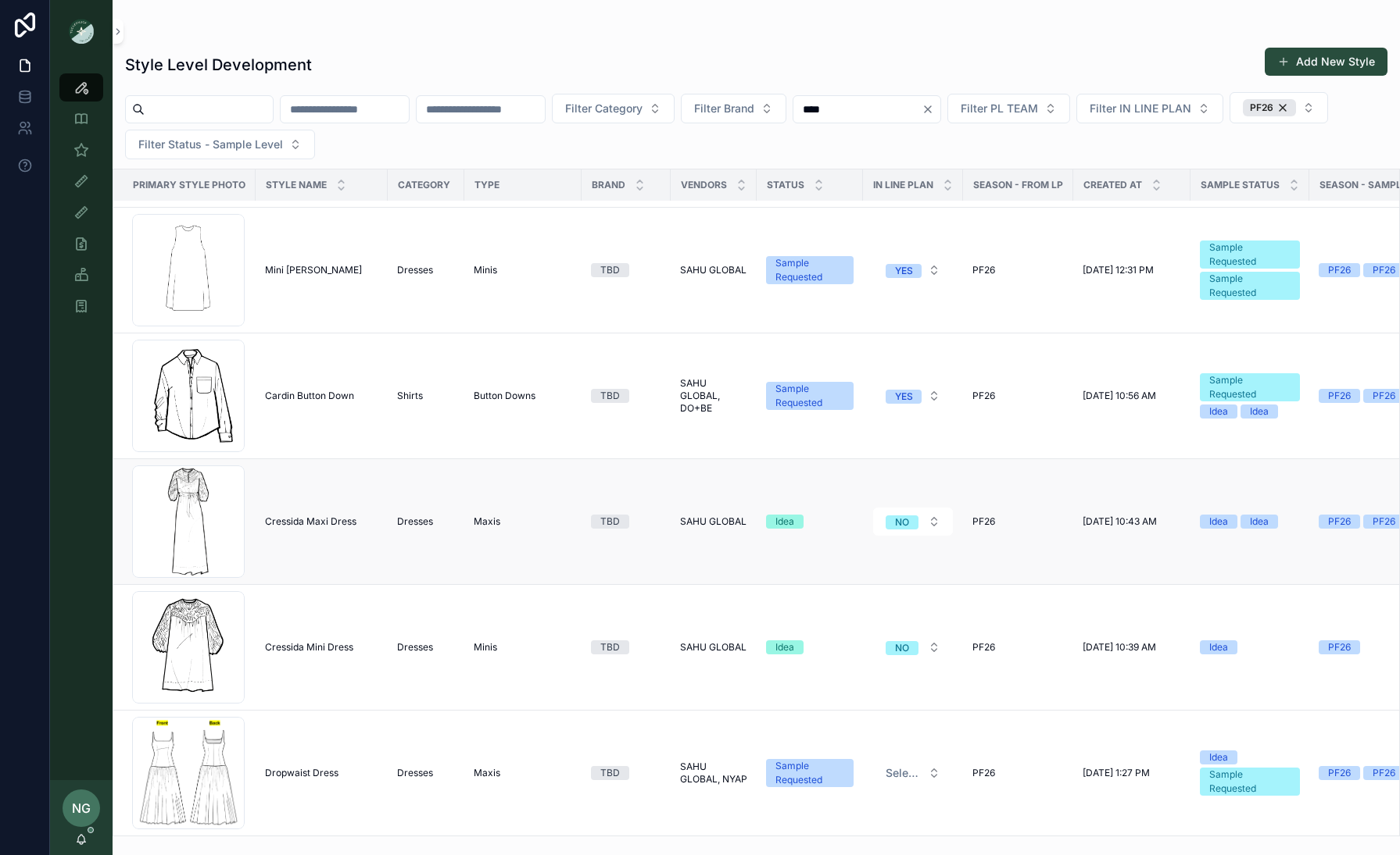
scroll to position [491, 7]
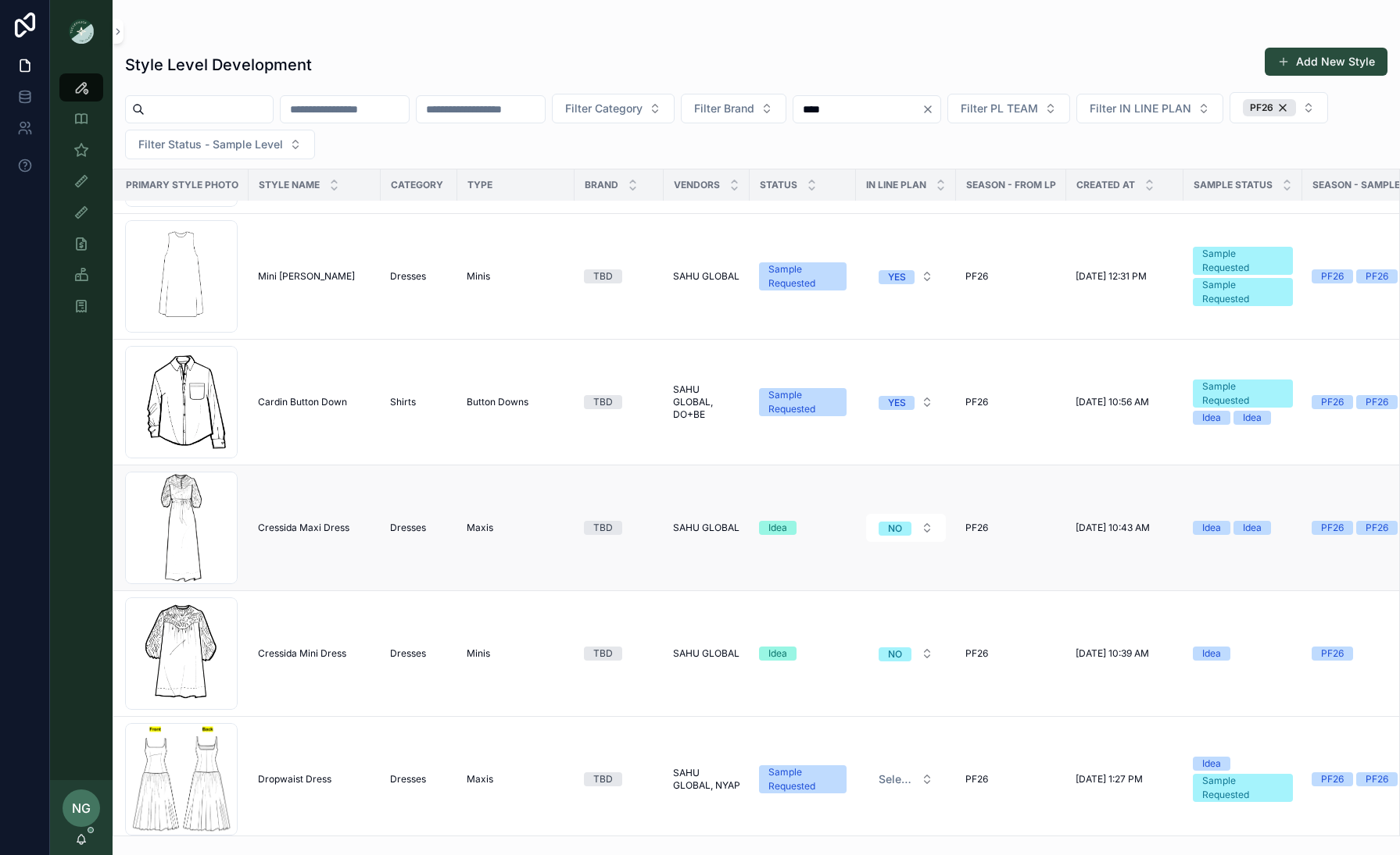
click at [366, 543] on td "Cressida Maxi Dress Cressida Maxi Dress" at bounding box center [315, 529] width 132 height 126
click at [327, 529] on span "Cressida Maxi Dress" at bounding box center [304, 528] width 91 height 13
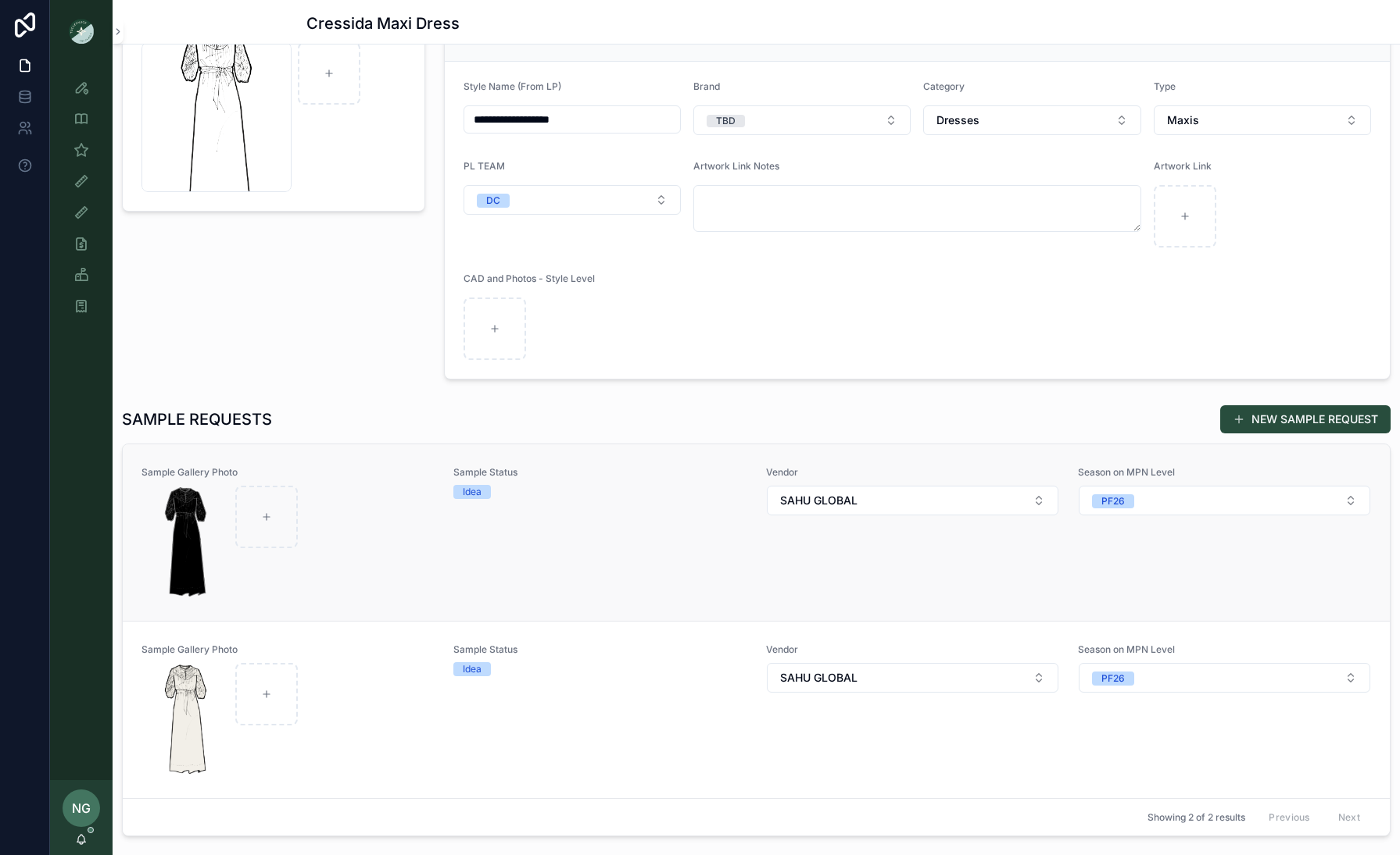
scroll to position [181, 0]
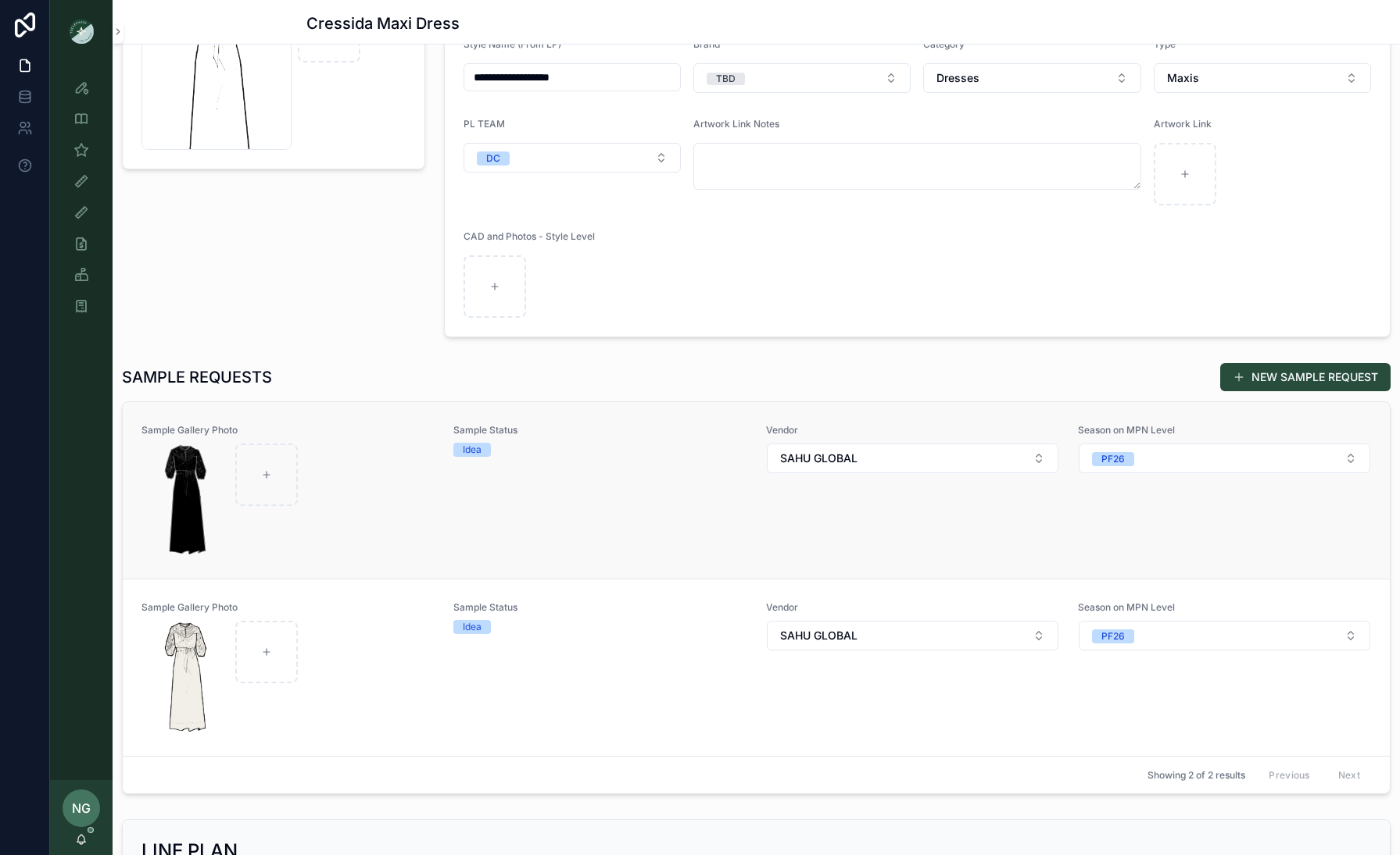
click at [379, 507] on div "scrollable content" at bounding box center [288, 499] width 291 height 112
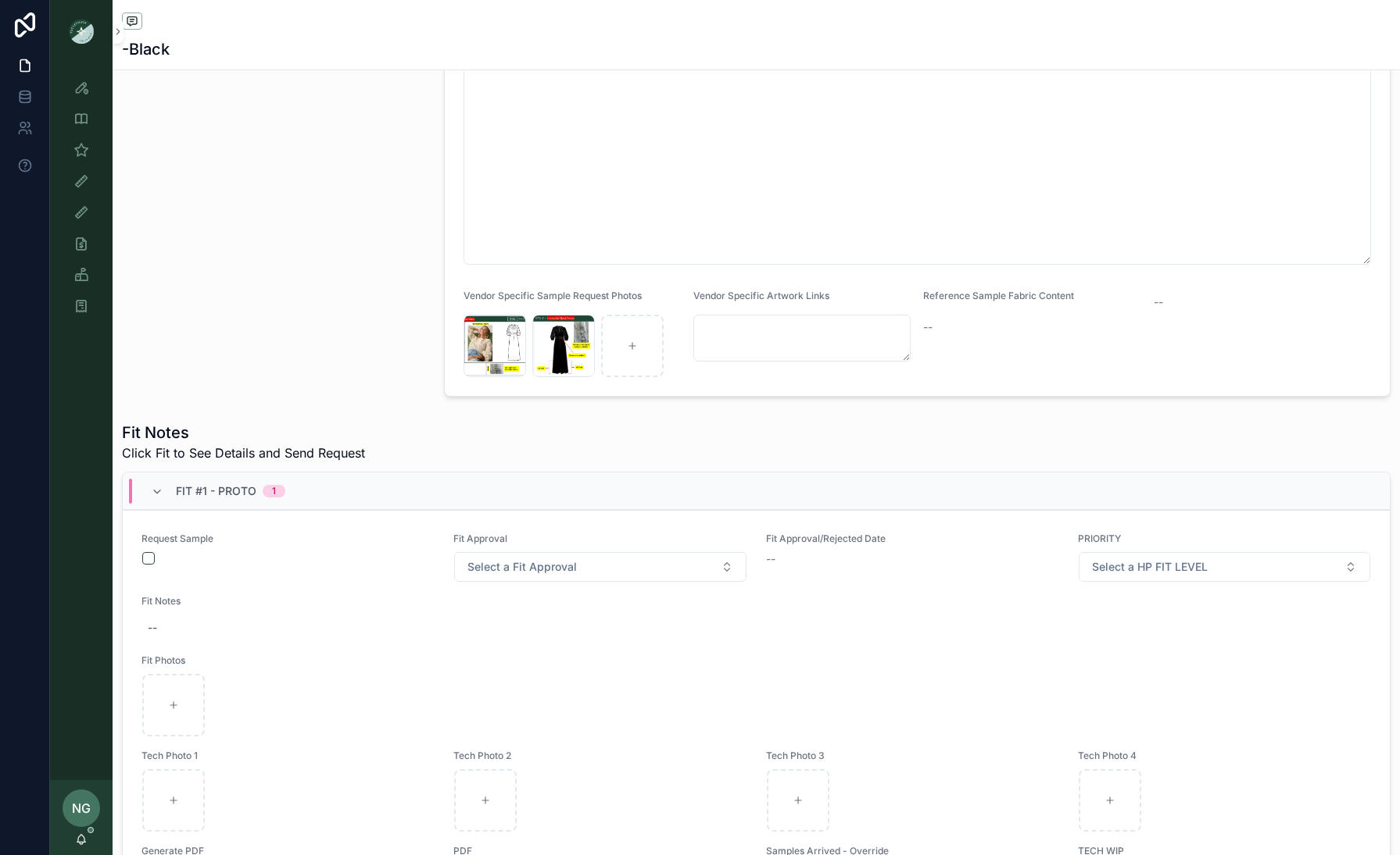
scroll to position [559, 0]
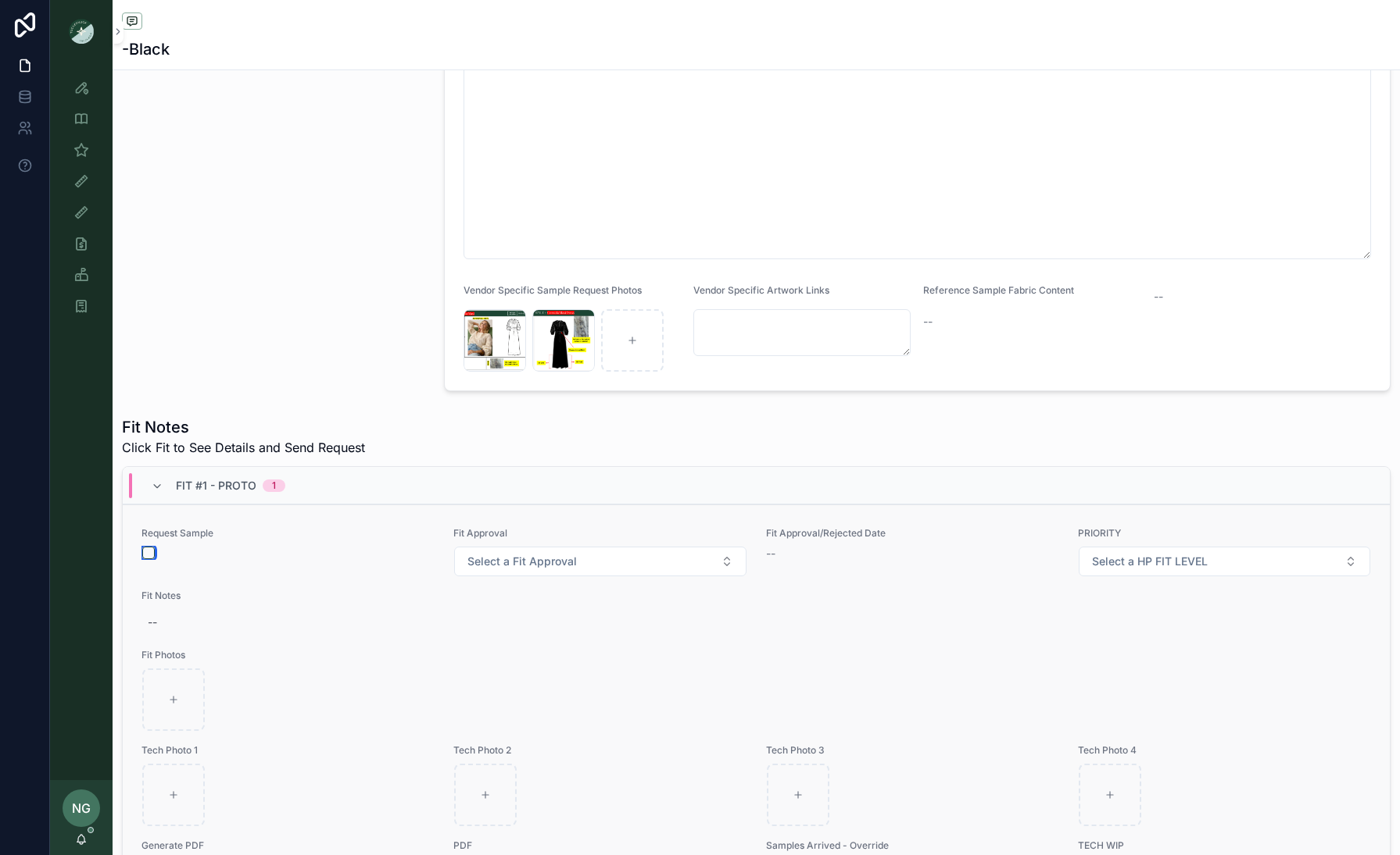
click at [153, 551] on button "scrollable content" at bounding box center [149, 553] width 13 height 13
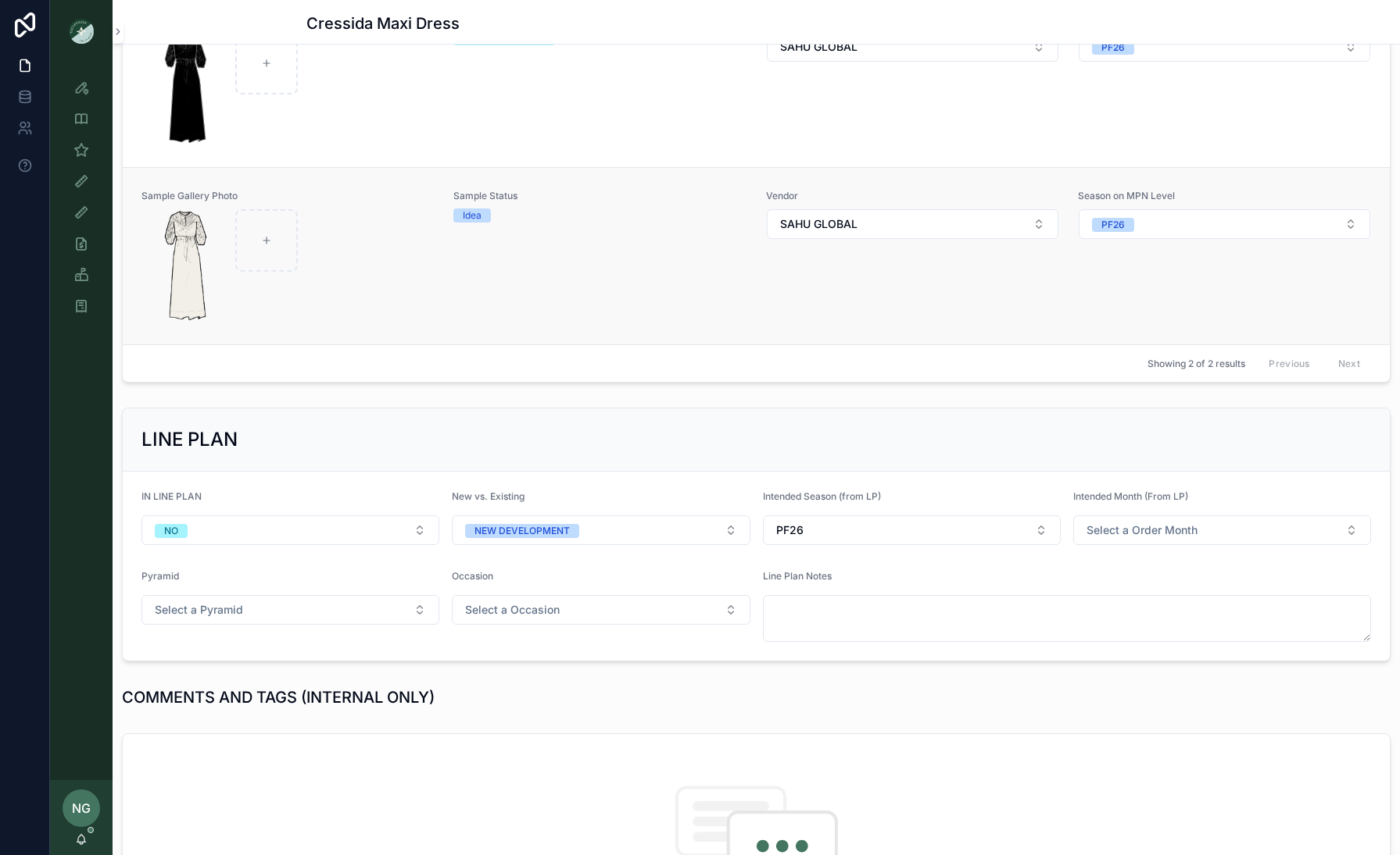
scroll to position [546, 0]
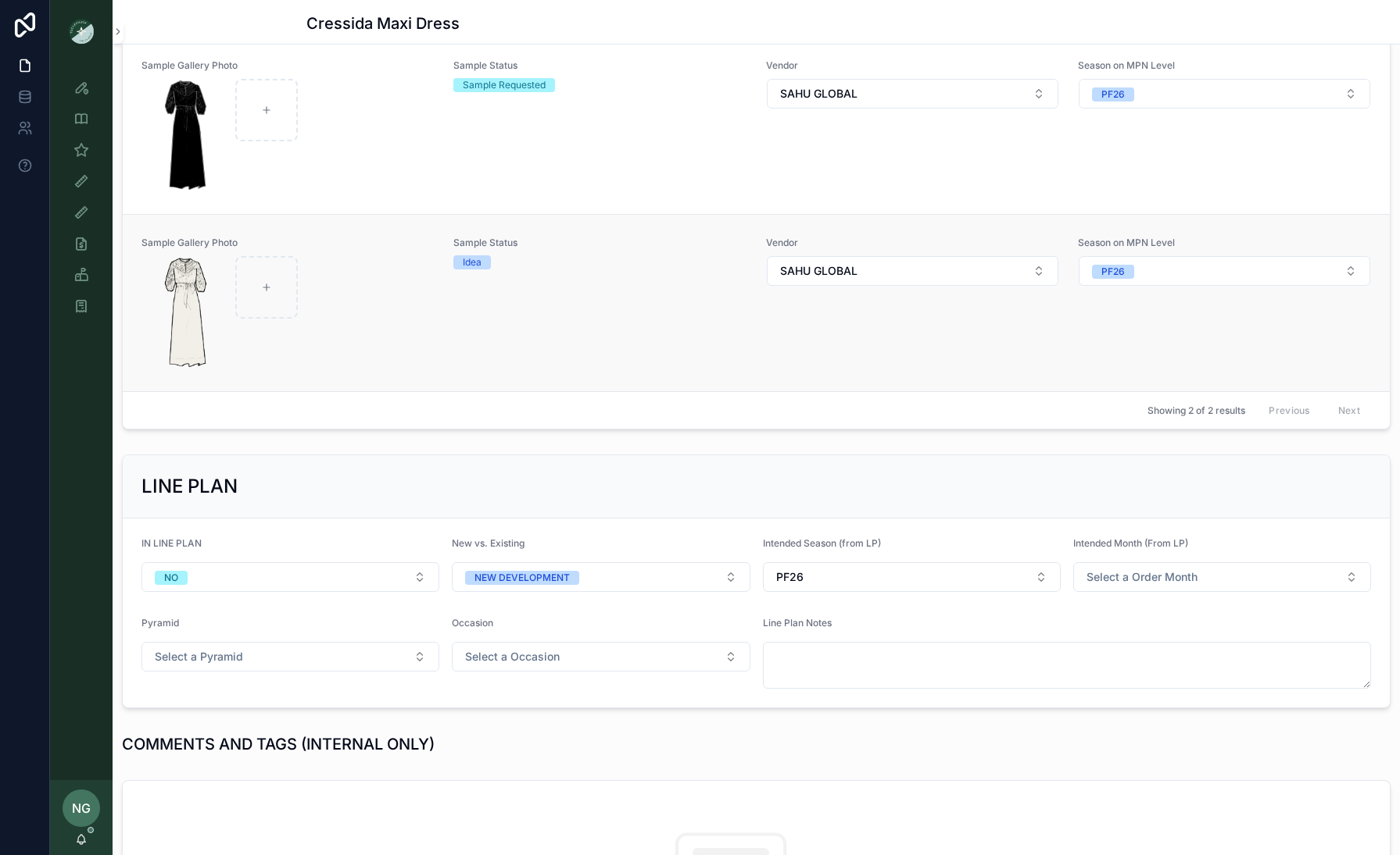
click at [392, 307] on div "scrollable content" at bounding box center [288, 312] width 291 height 112
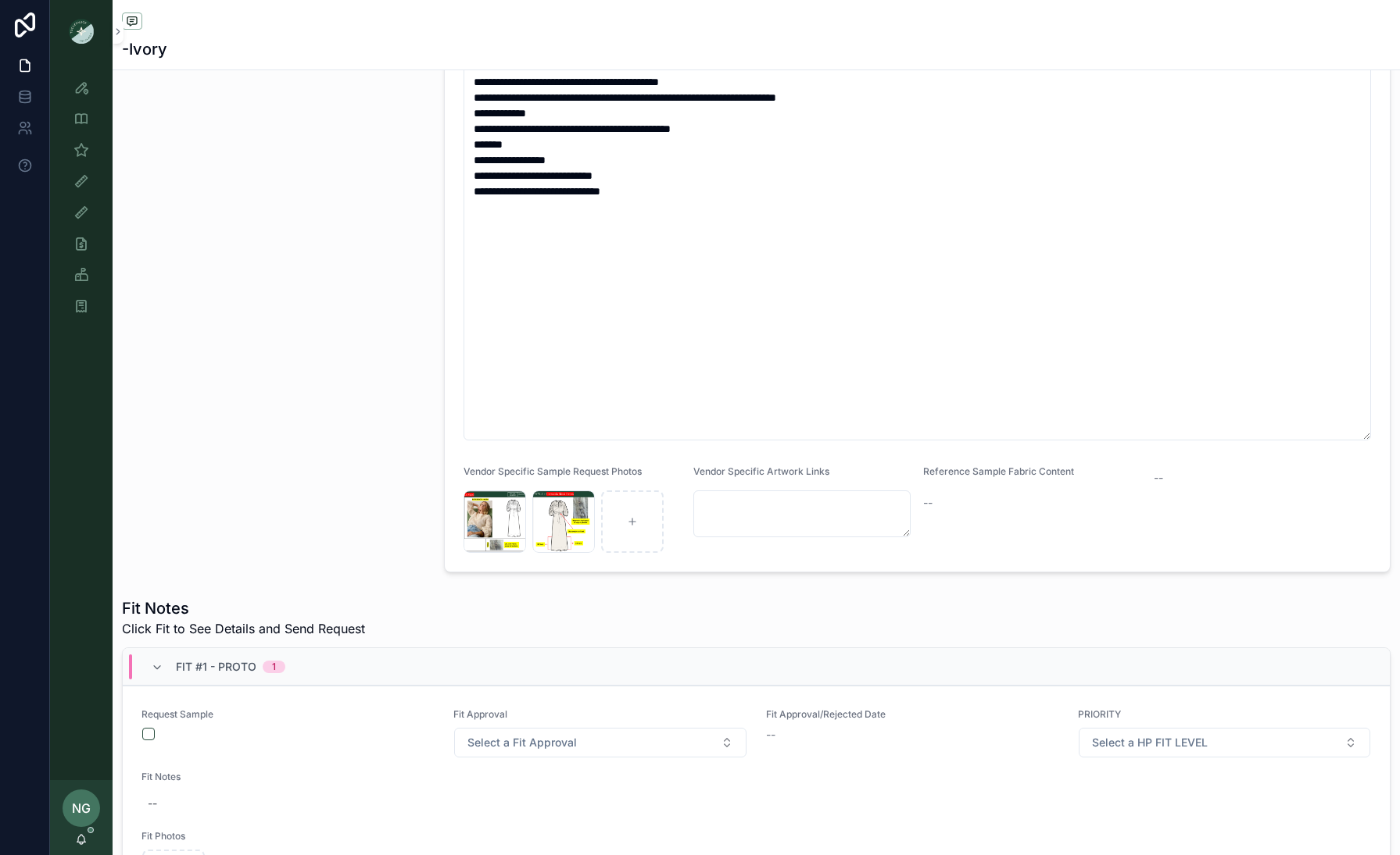
scroll to position [533, 0]
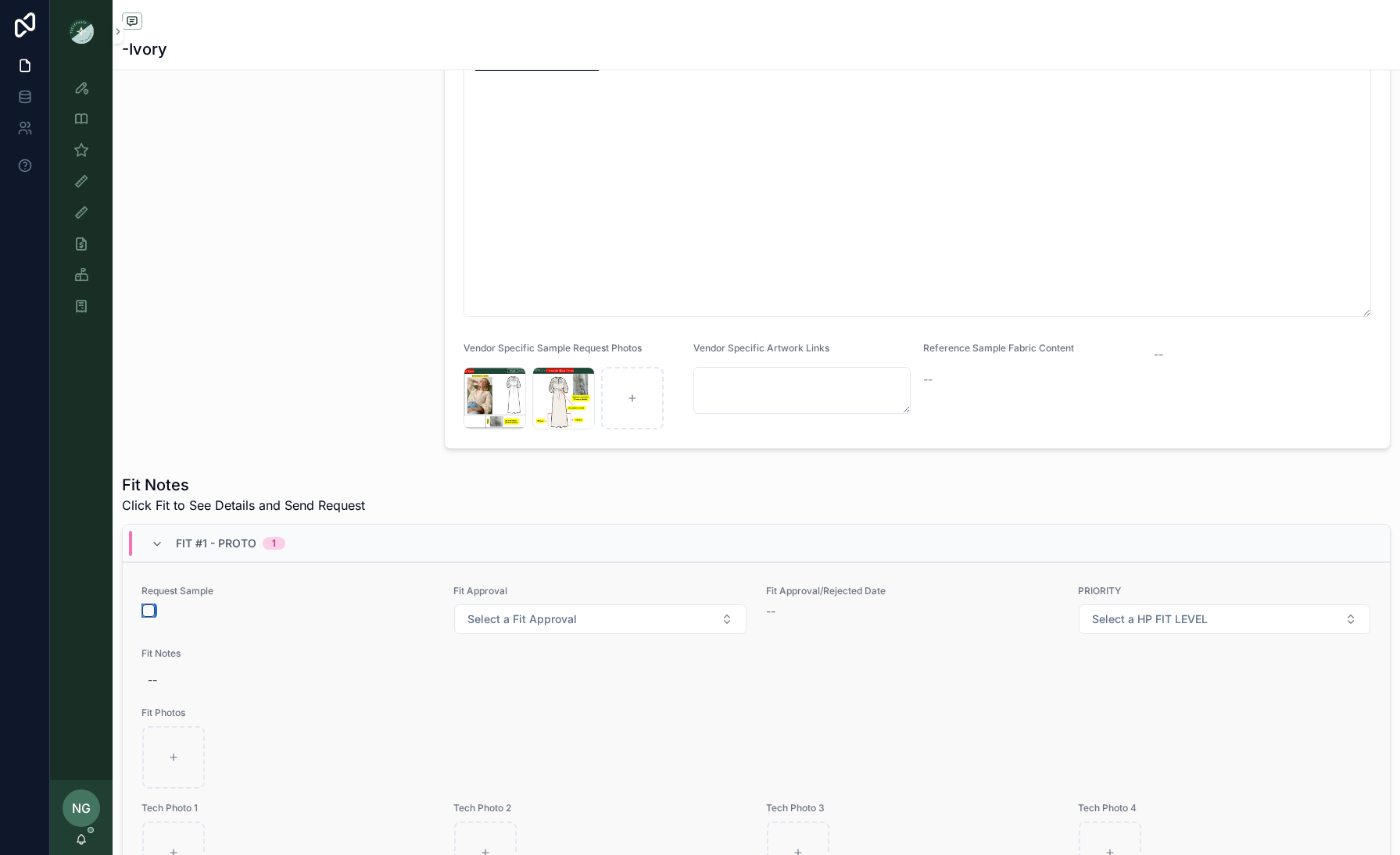
click at [152, 614] on button "scrollable content" at bounding box center [149, 611] width 13 height 13
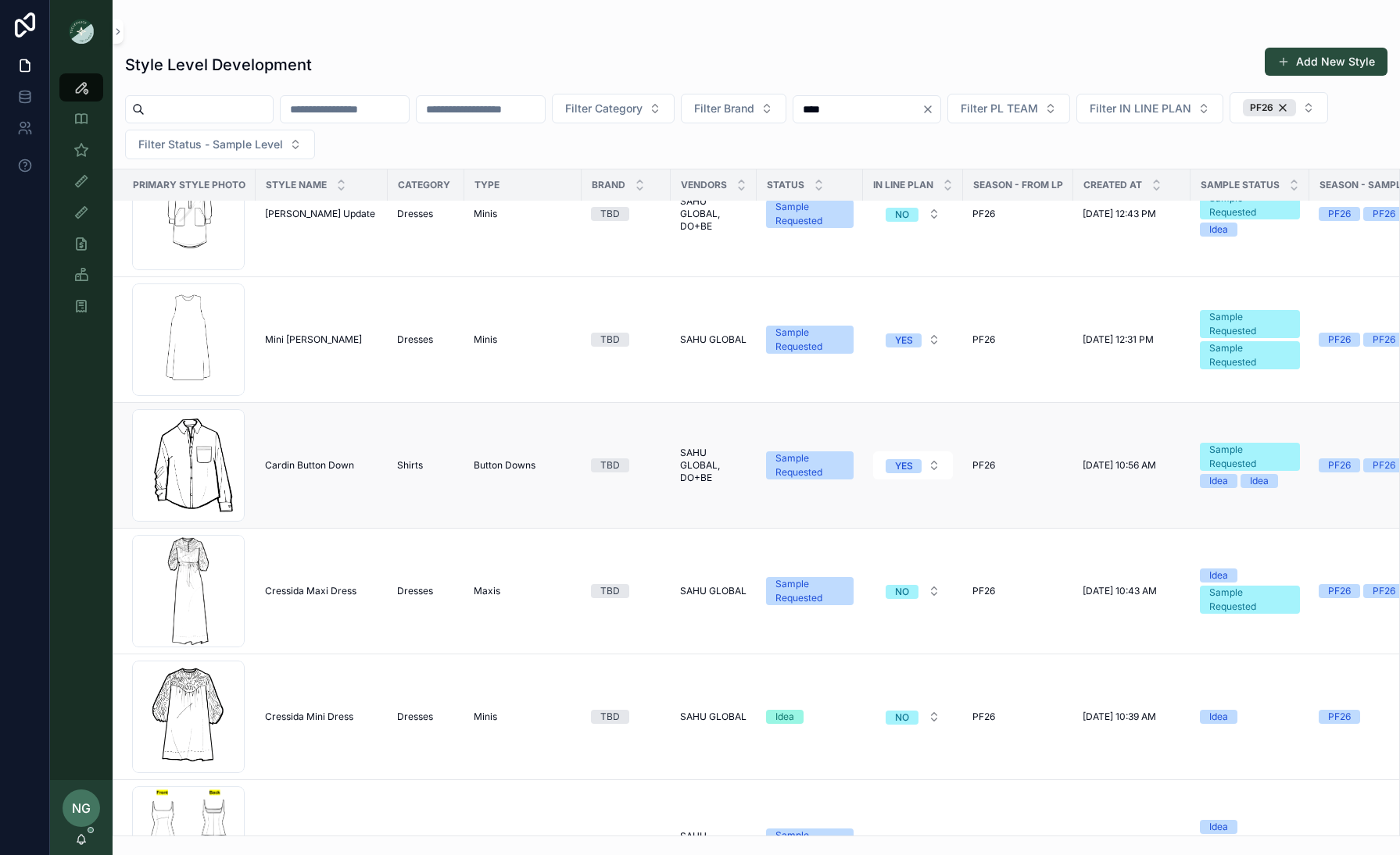
scroll to position [489, 0]
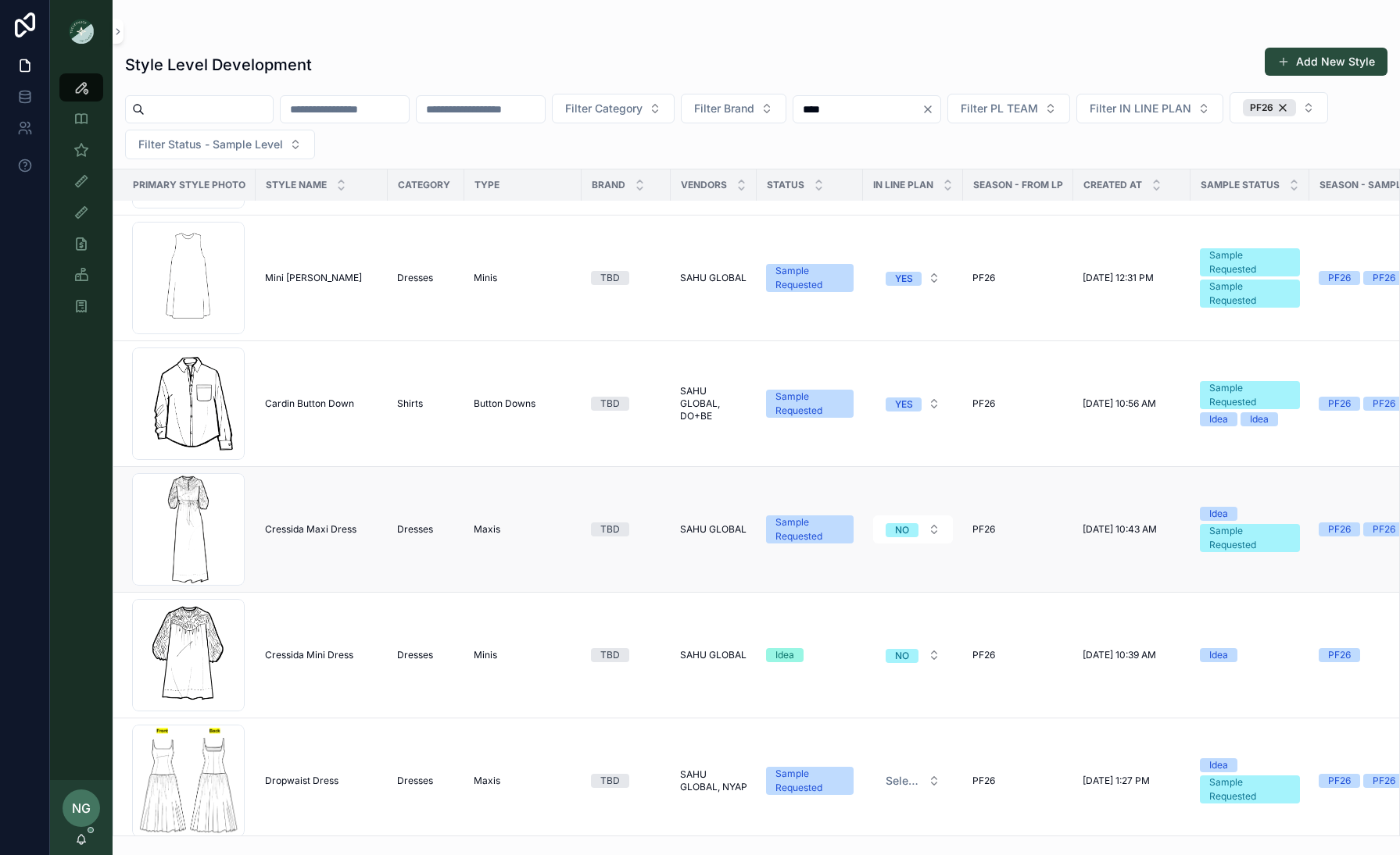
click at [329, 533] on span "Cressida Maxi Dress" at bounding box center [311, 529] width 91 height 13
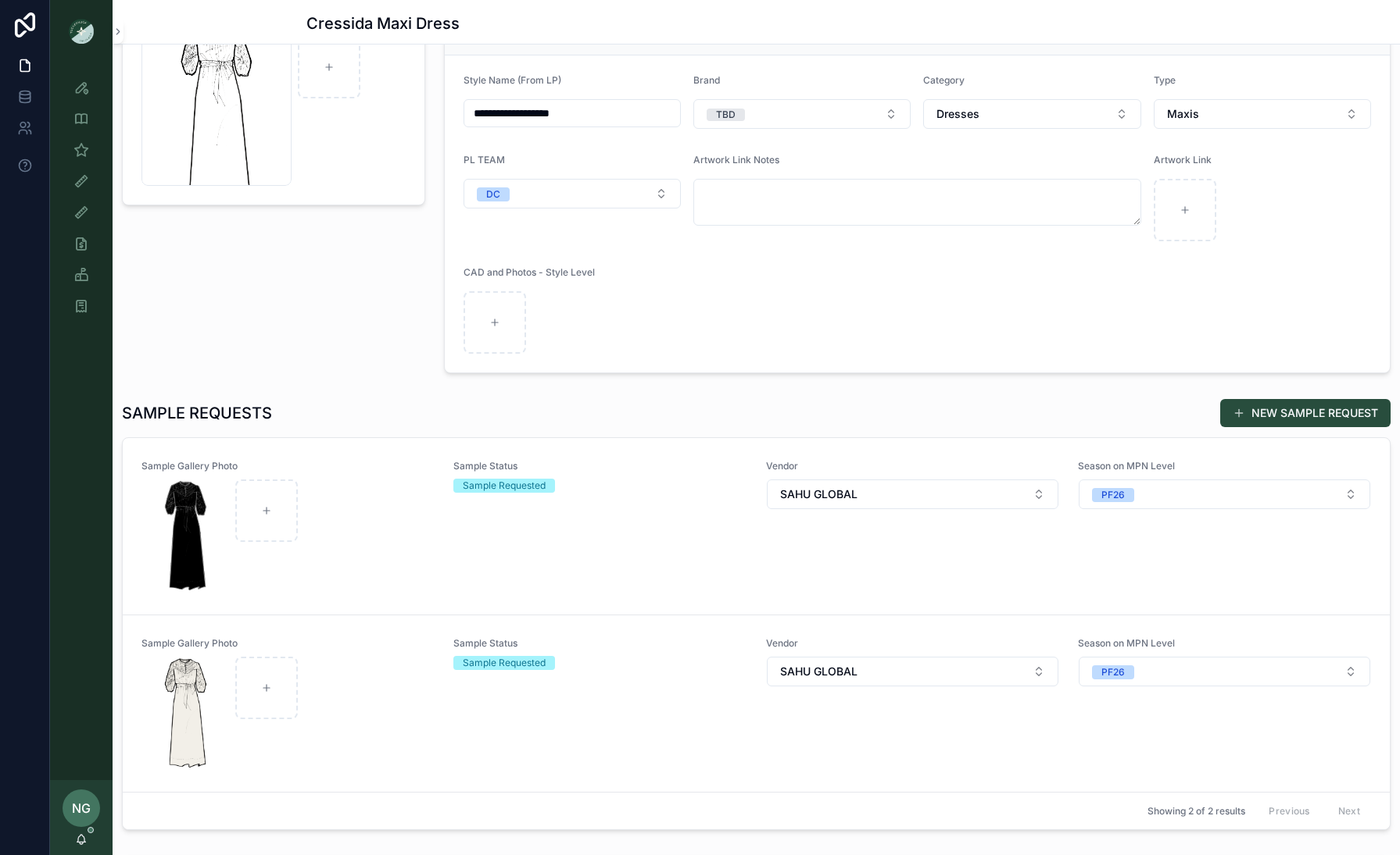
scroll to position [146, 0]
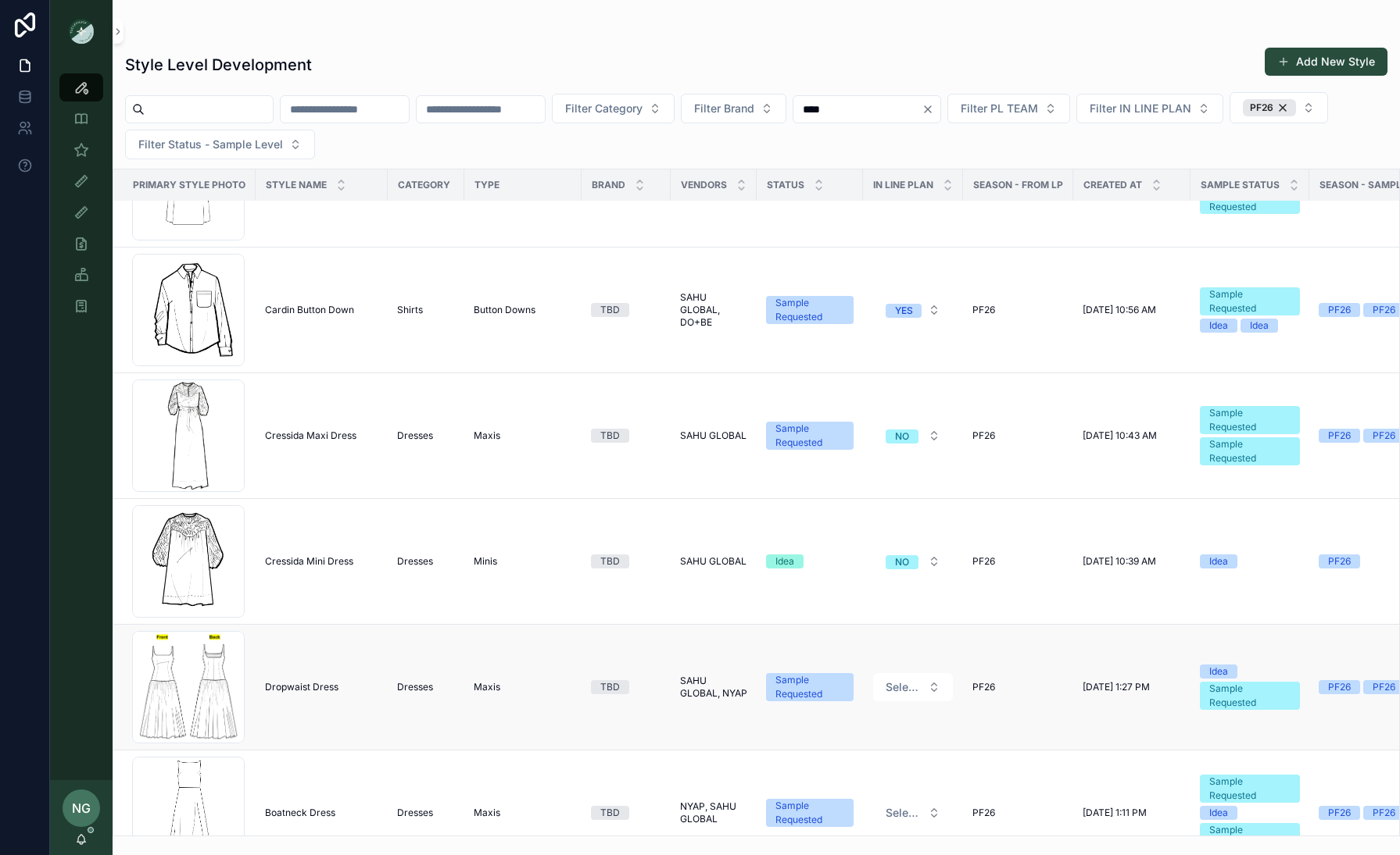
scroll to position [639, 0]
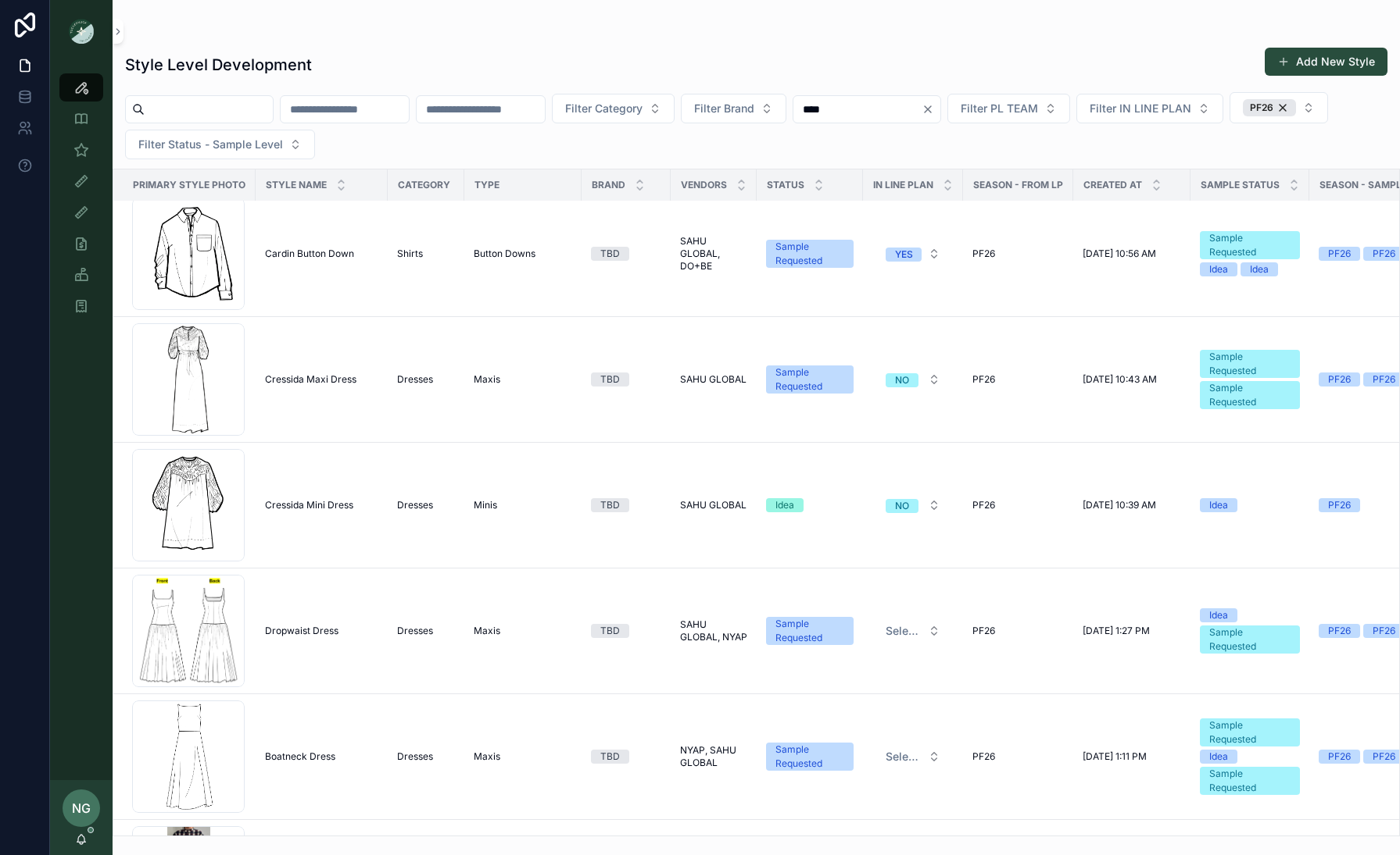
click at [312, 507] on span "Cressida Mini Dress" at bounding box center [309, 506] width 88 height 13
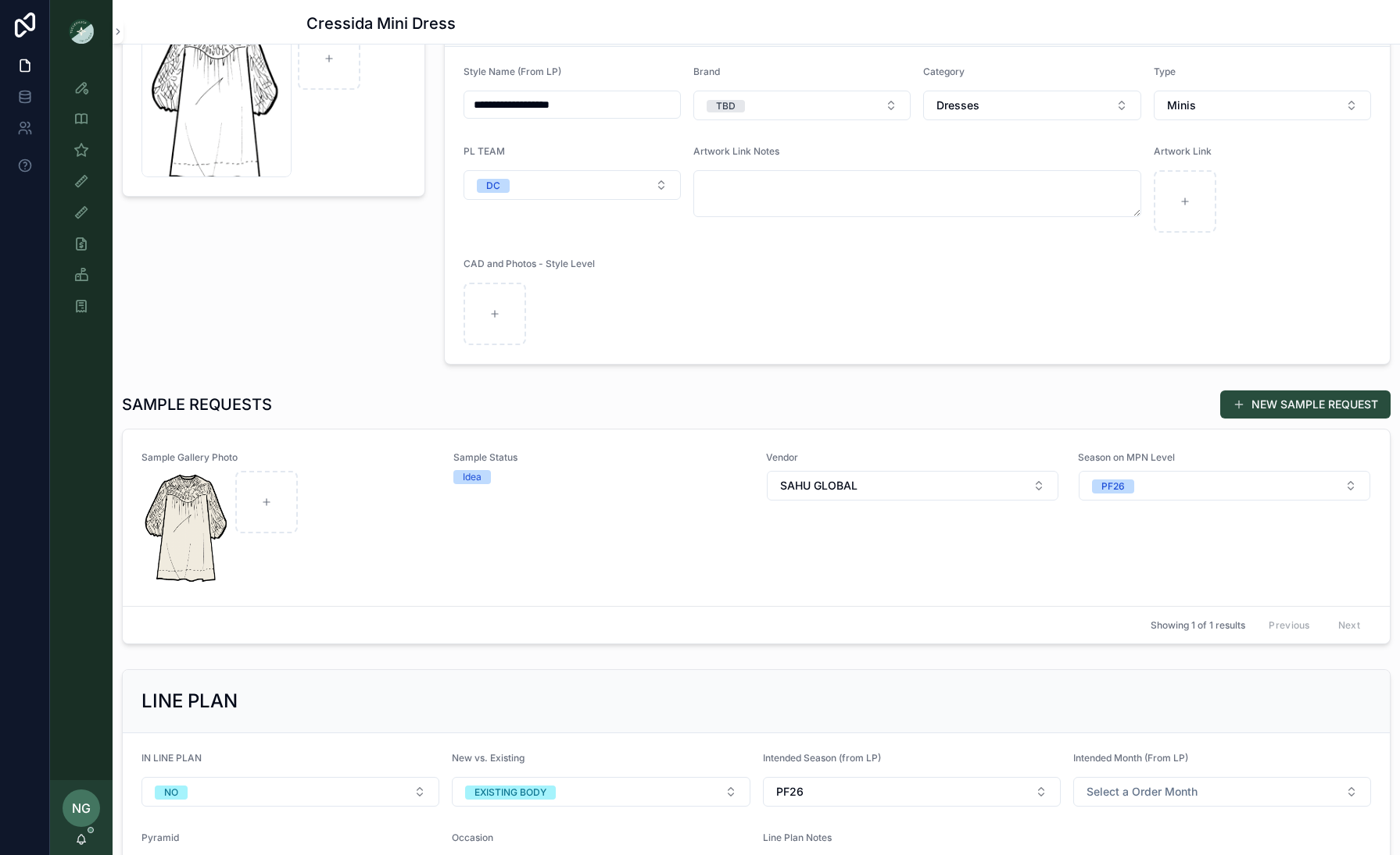
scroll to position [282, 0]
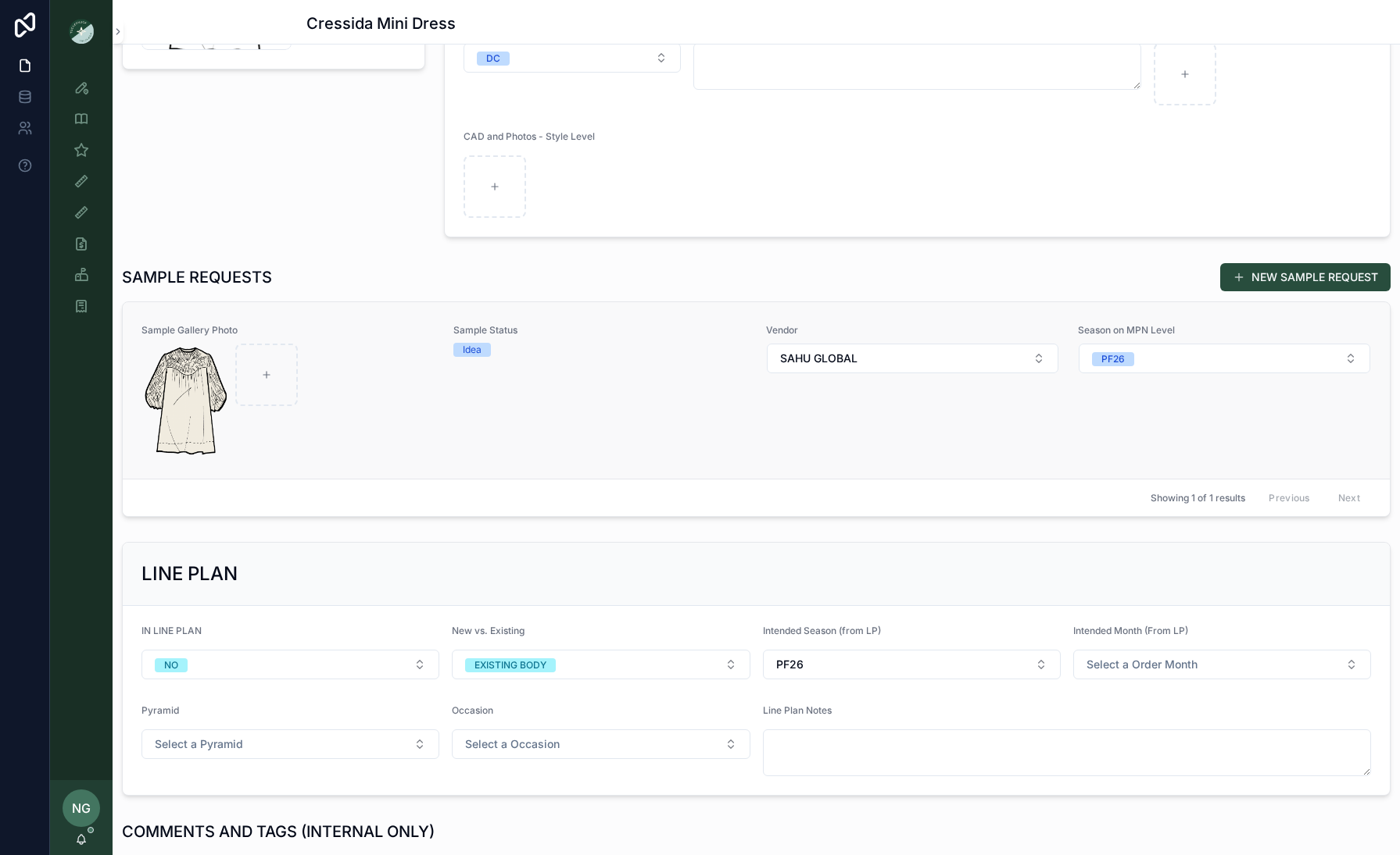
click at [366, 403] on div "scrollable content" at bounding box center [288, 400] width 291 height 112
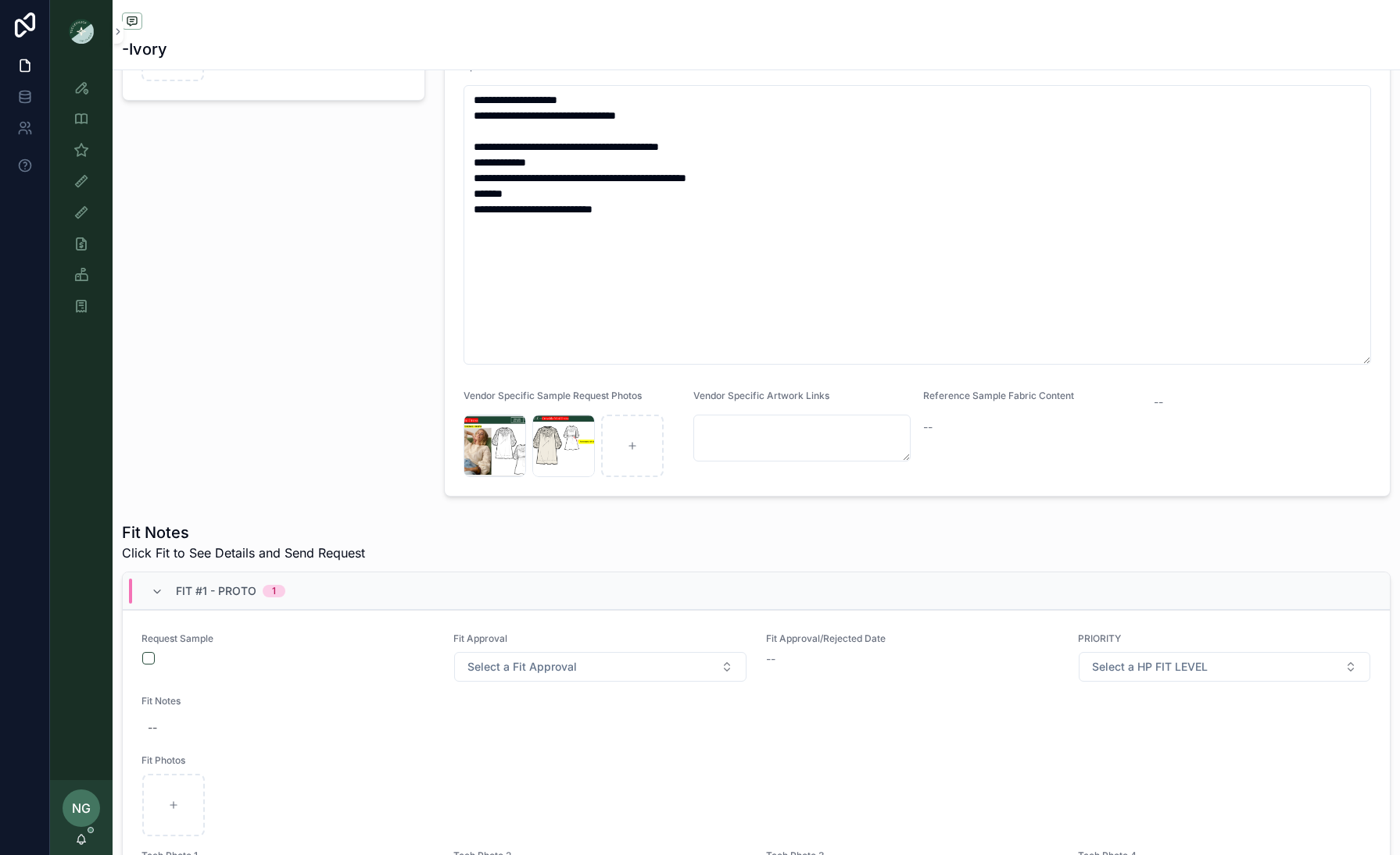
scroll to position [389, 0]
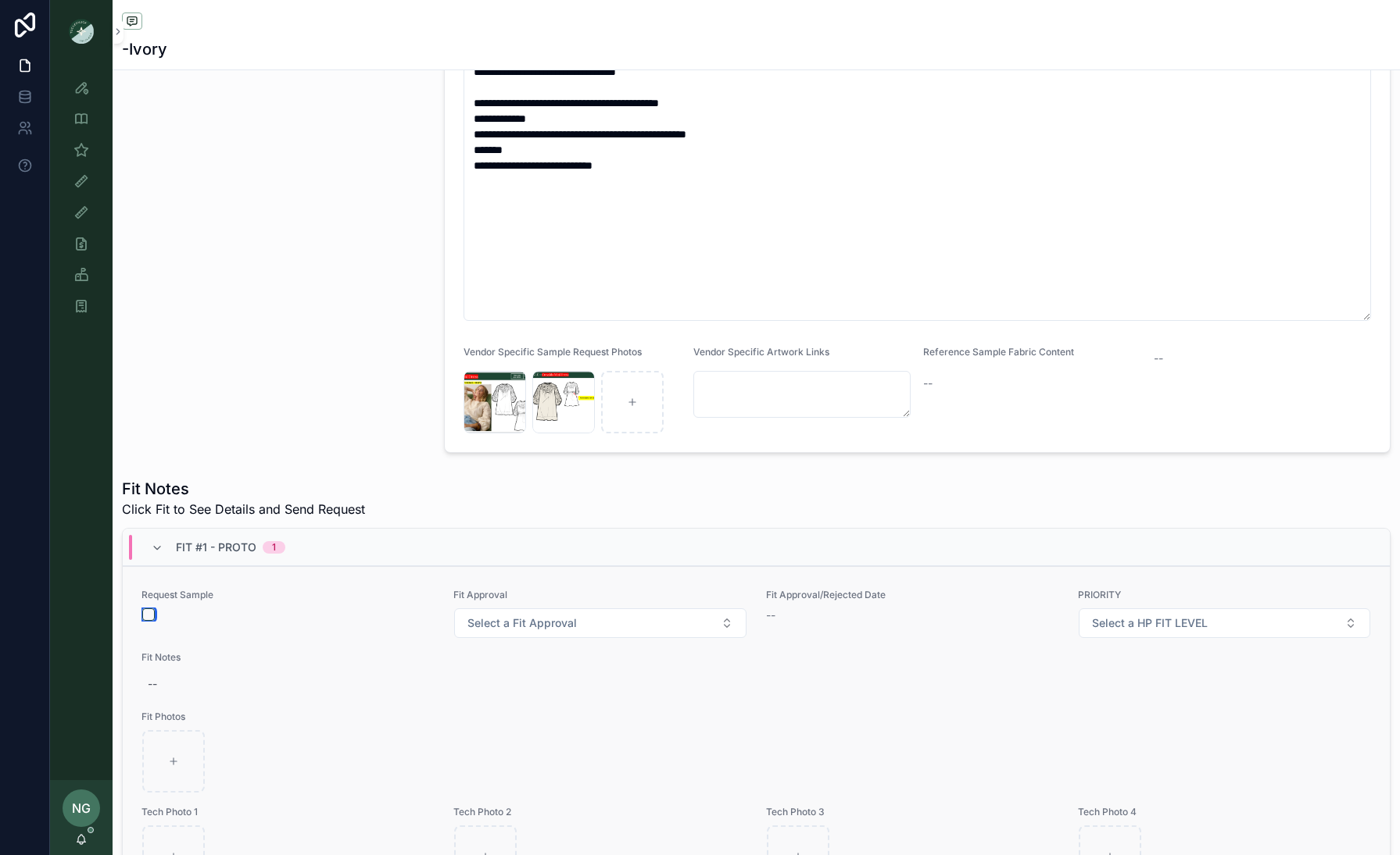
click at [146, 614] on button "scrollable content" at bounding box center [149, 615] width 13 height 13
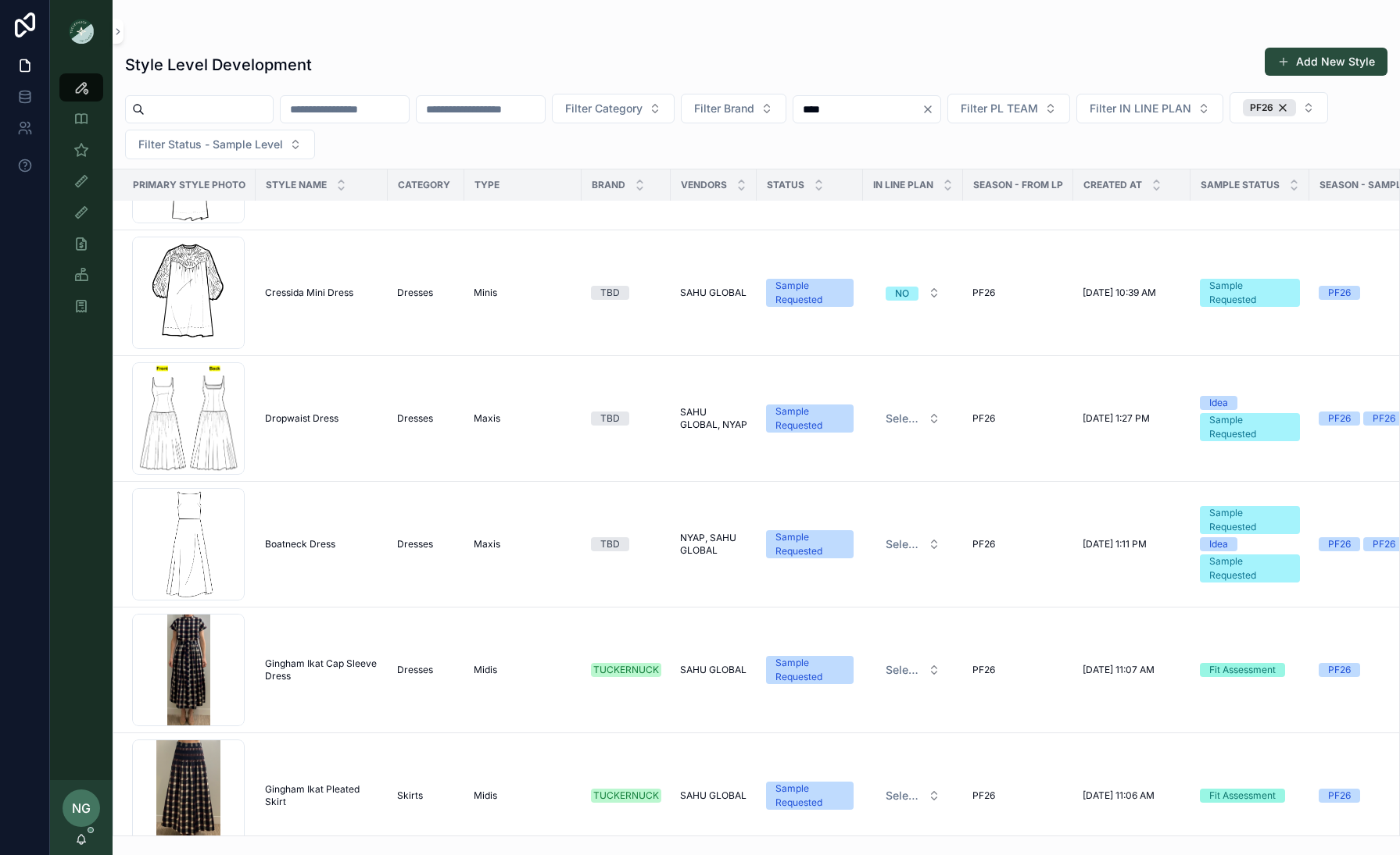
scroll to position [852, 0]
click at [294, 418] on span "Dropwaist Dress" at bounding box center [301, 418] width 73 height 13
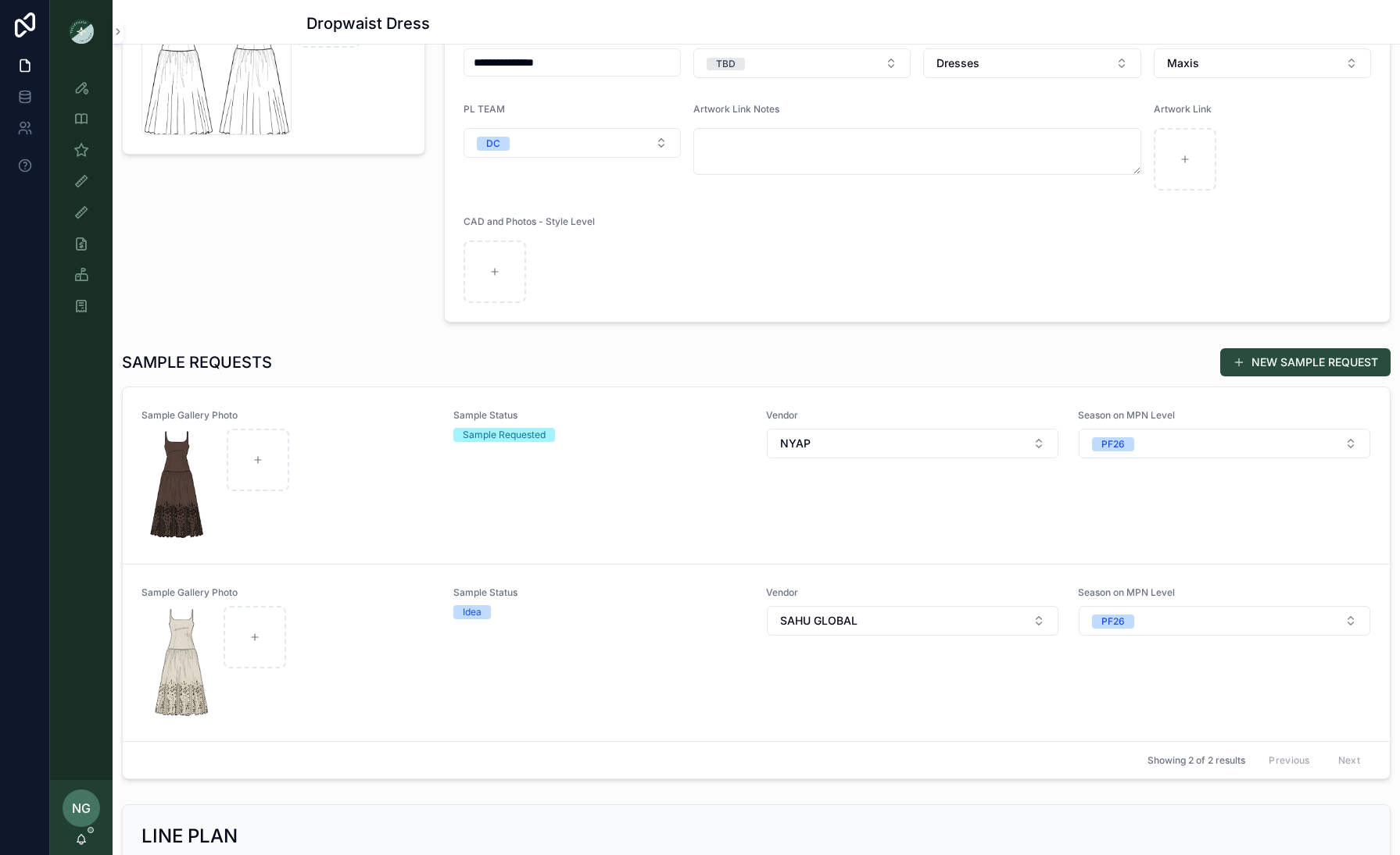
scroll to position [200, 0]
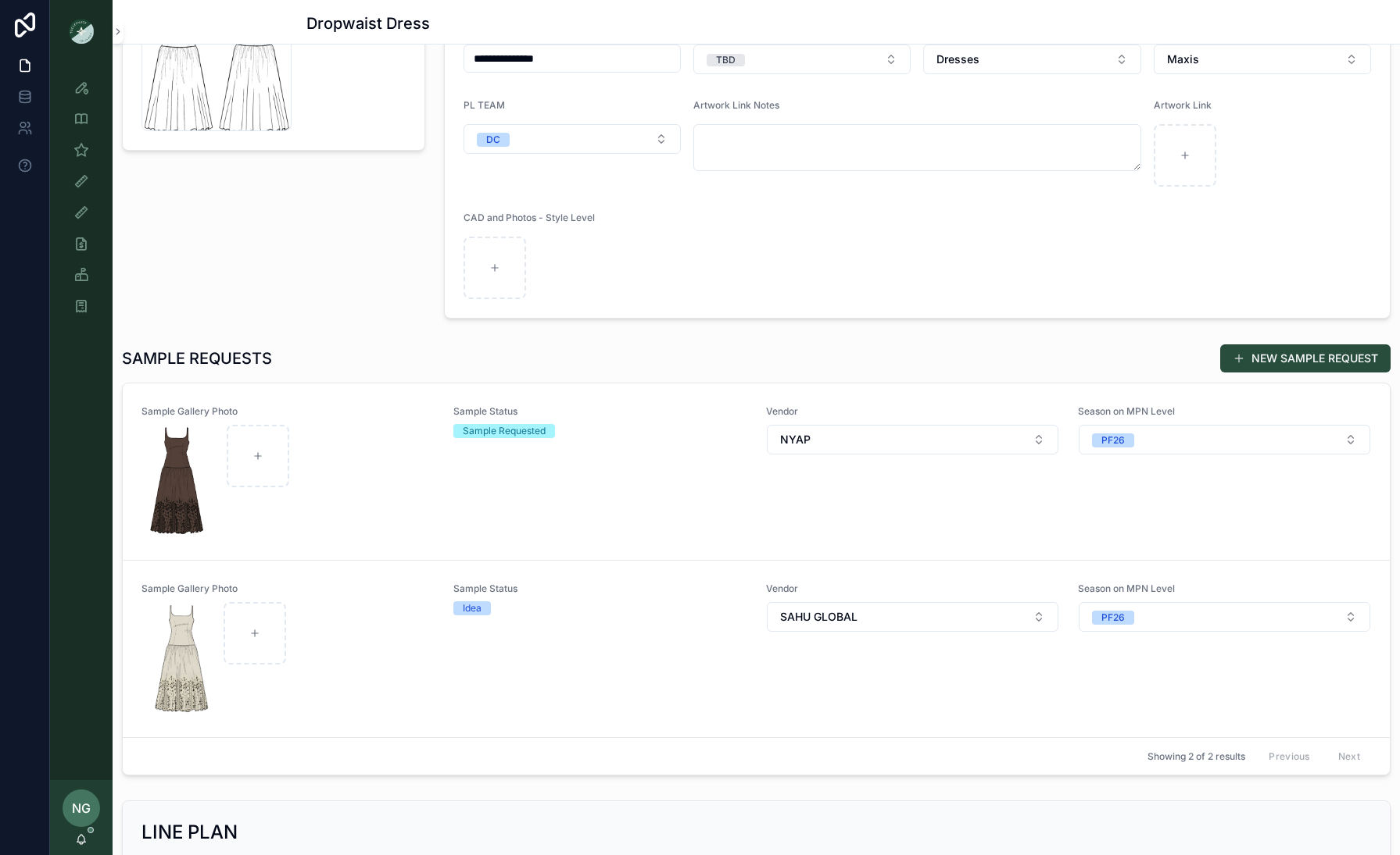
click at [349, 656] on div "scrollable content" at bounding box center [288, 658] width 291 height 112
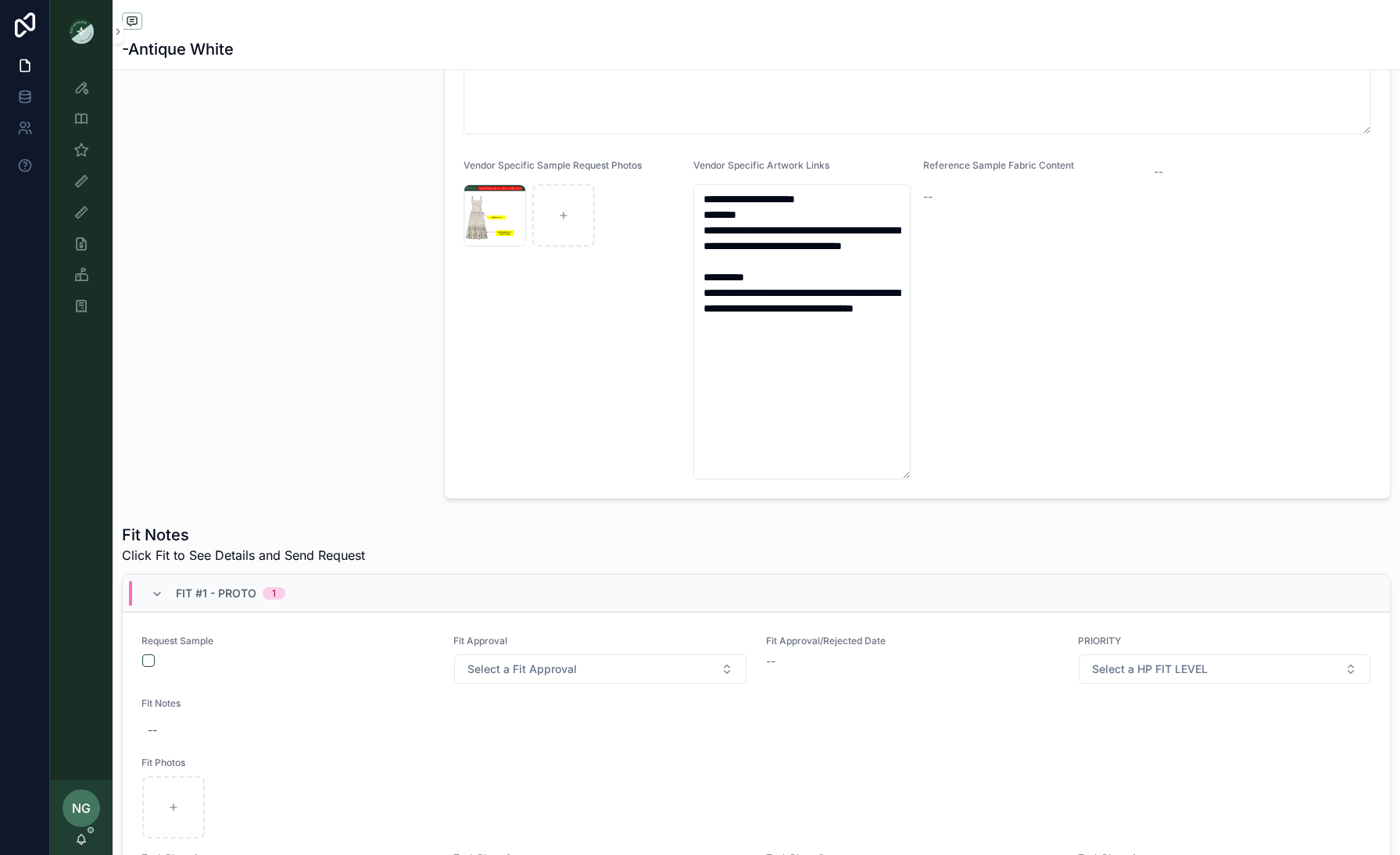
scroll to position [648, 0]
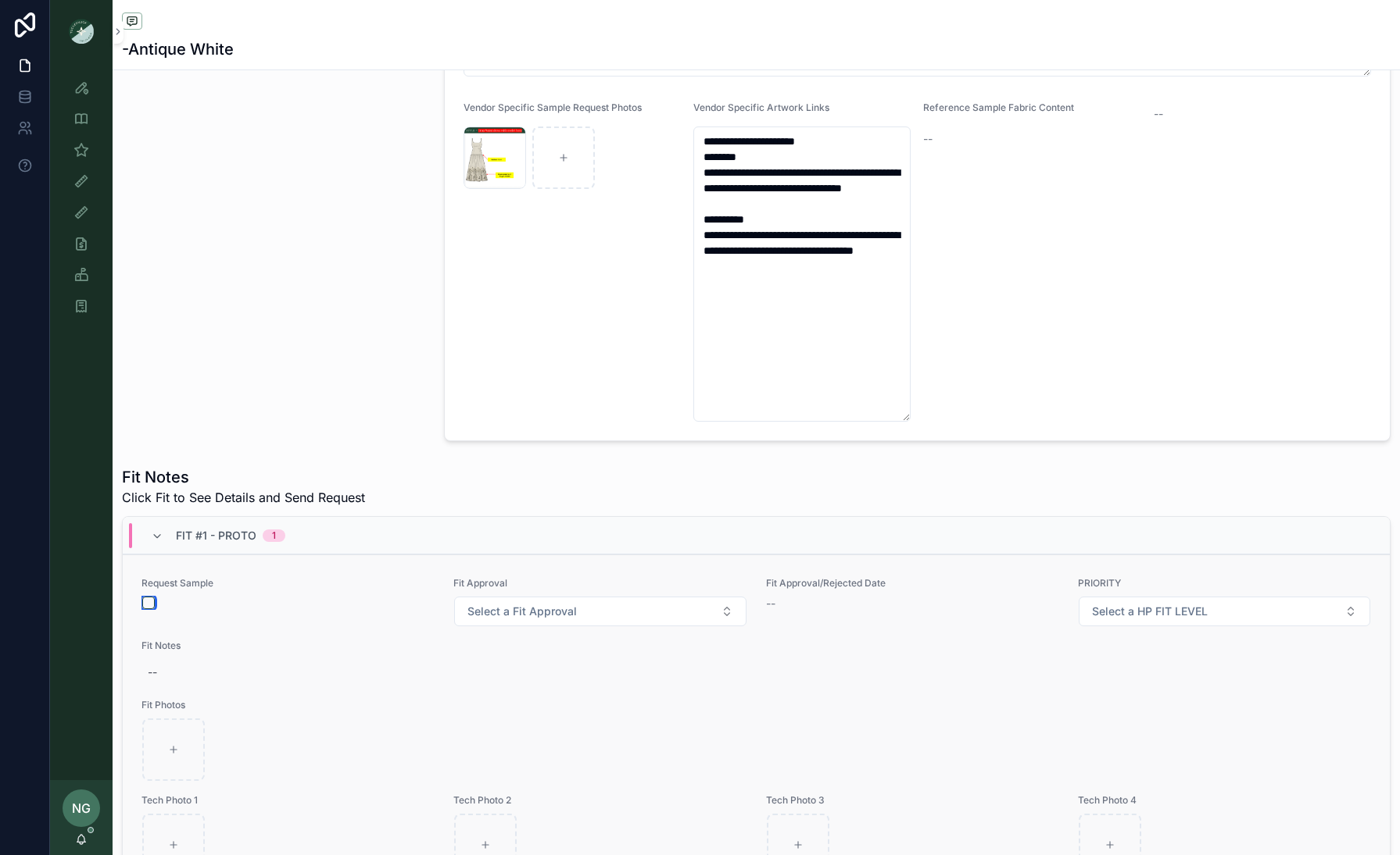
click at [150, 604] on button "scrollable content" at bounding box center [149, 603] width 13 height 13
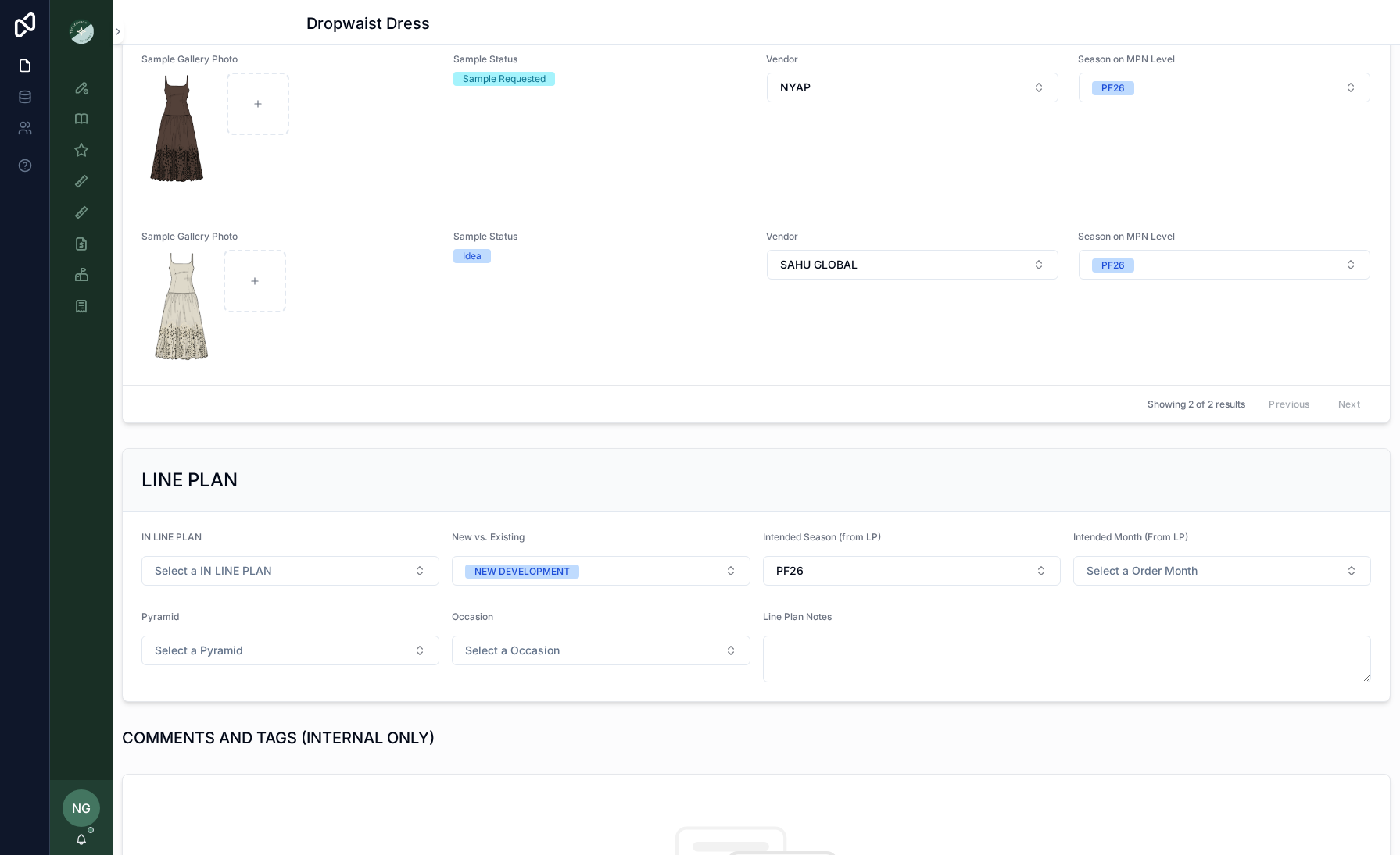
scroll to position [448, 0]
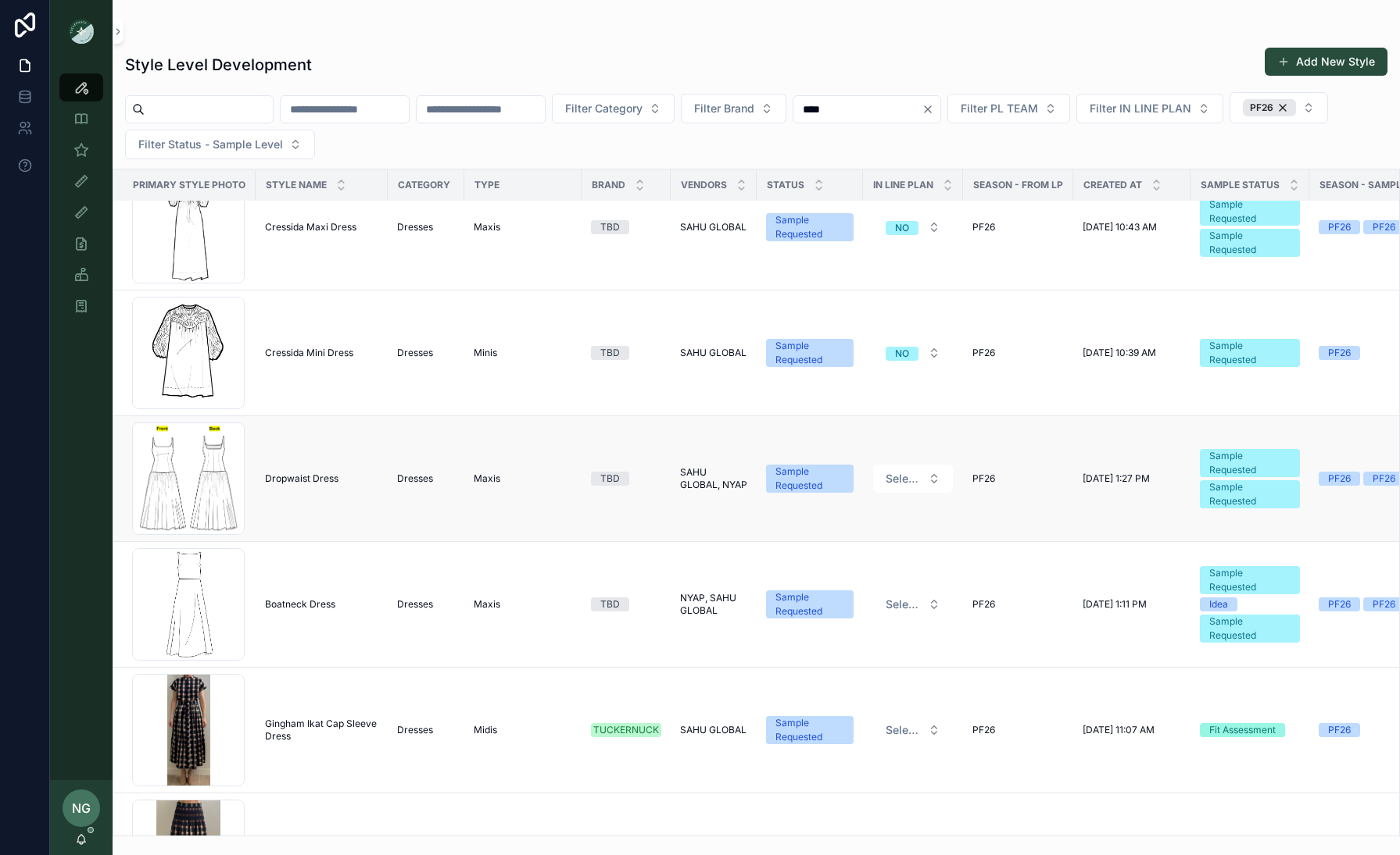
scroll to position [791, 31]
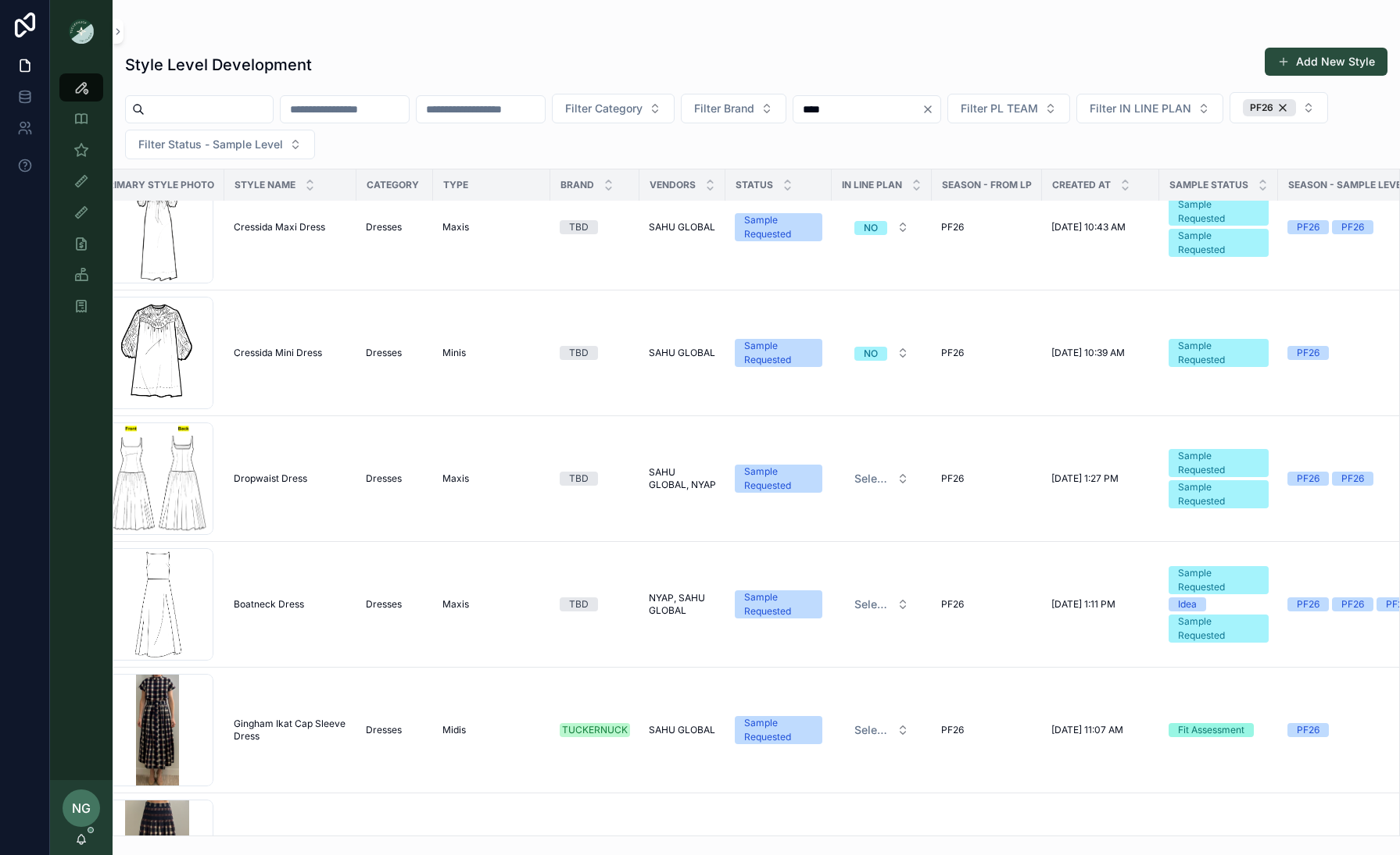
click at [260, 606] on span "Boatneck Dress" at bounding box center [268, 605] width 70 height 13
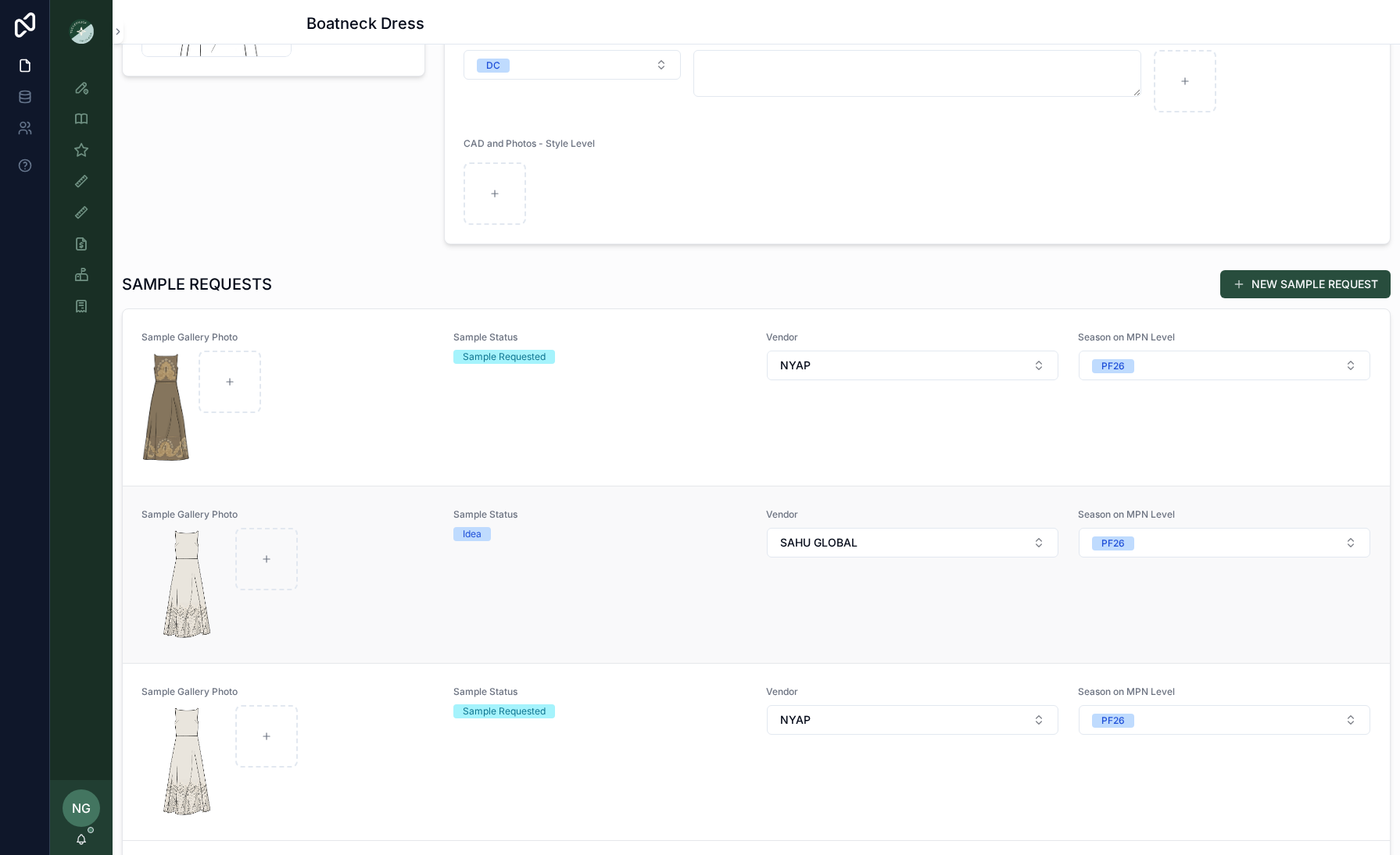
scroll to position [274, 0]
click at [349, 565] on div "scrollable content" at bounding box center [288, 584] width 291 height 112
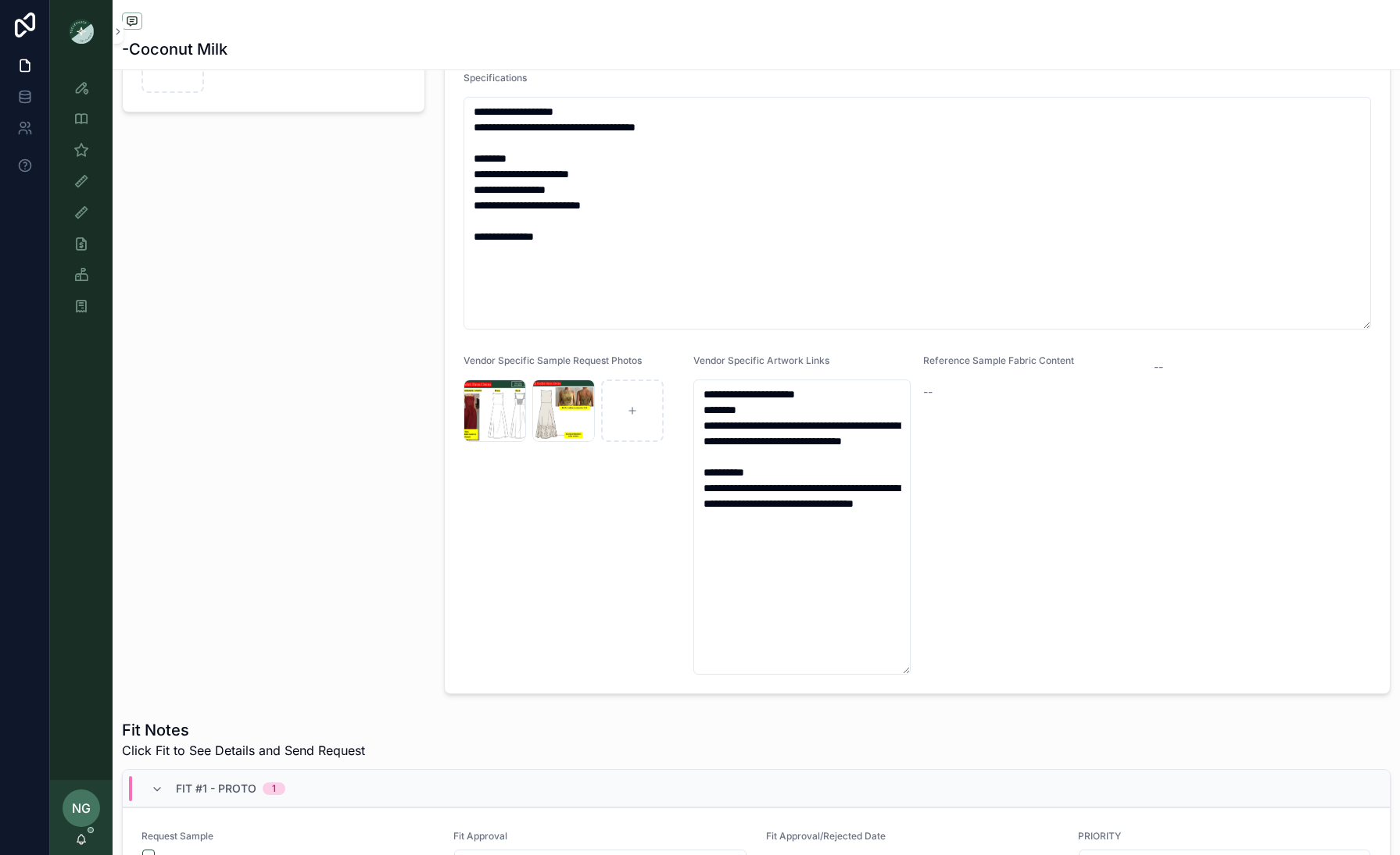
scroll to position [449, 0]
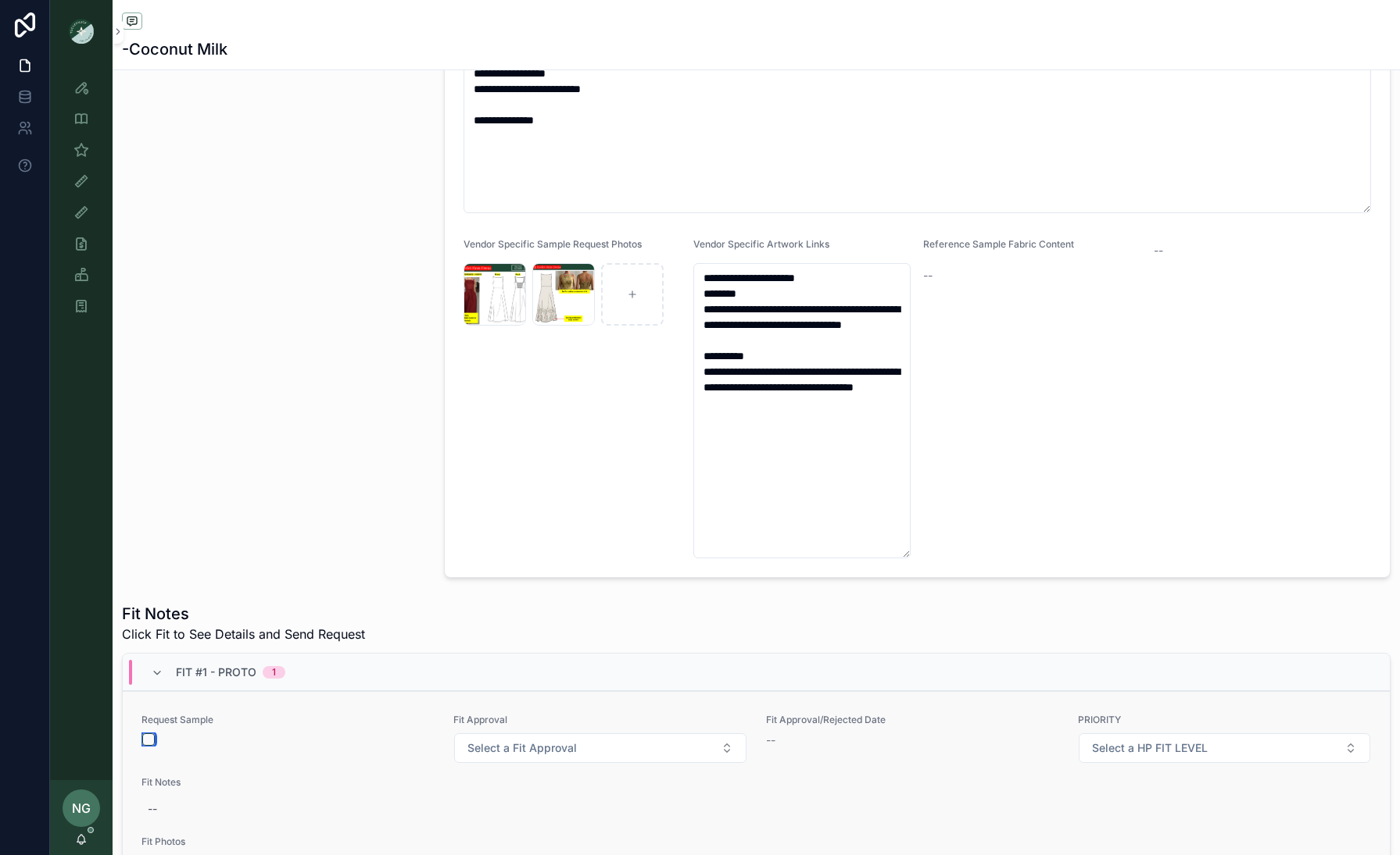
click at [153, 656] on button "scrollable content" at bounding box center [149, 739] width 13 height 13
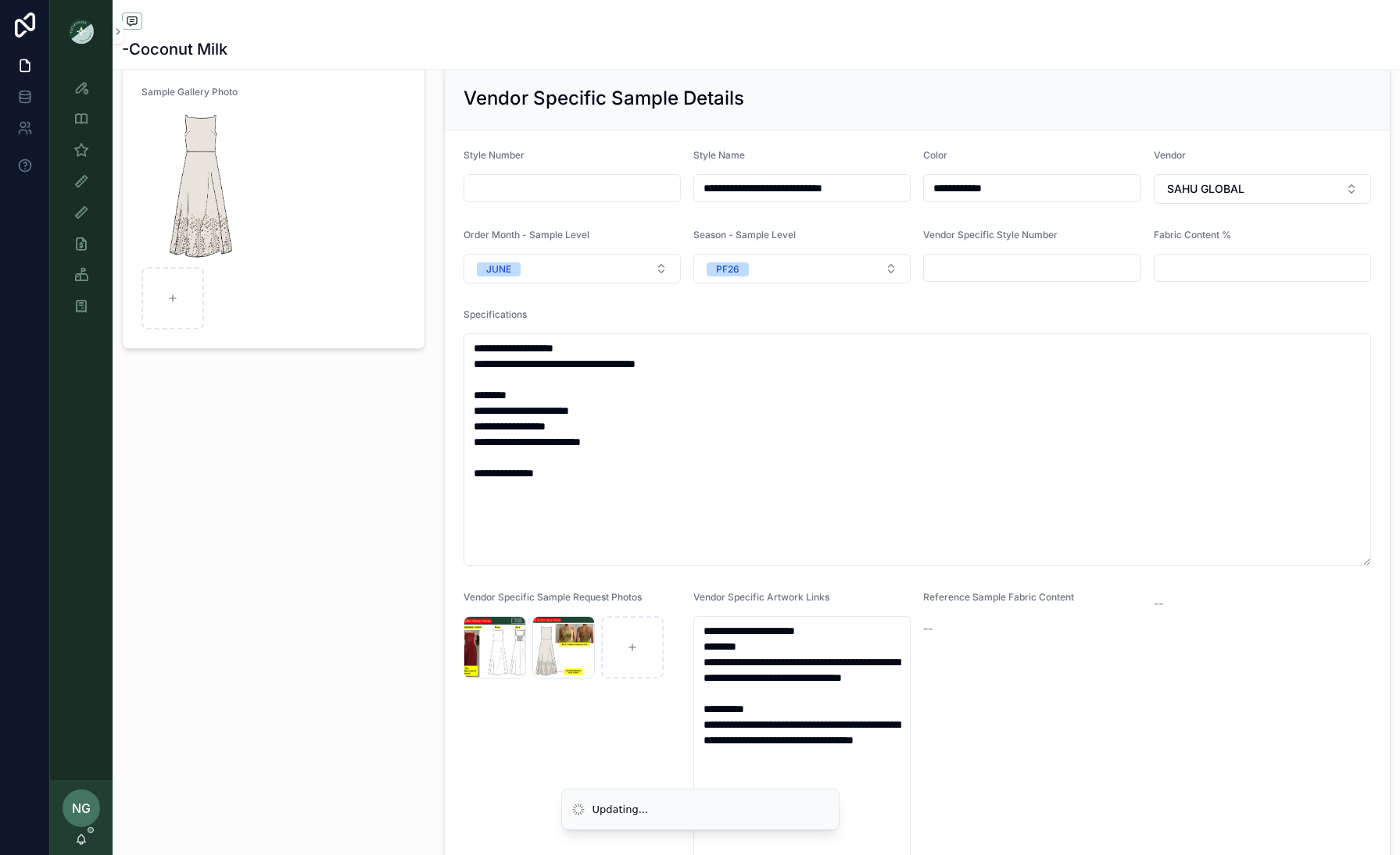
scroll to position [0, 0]
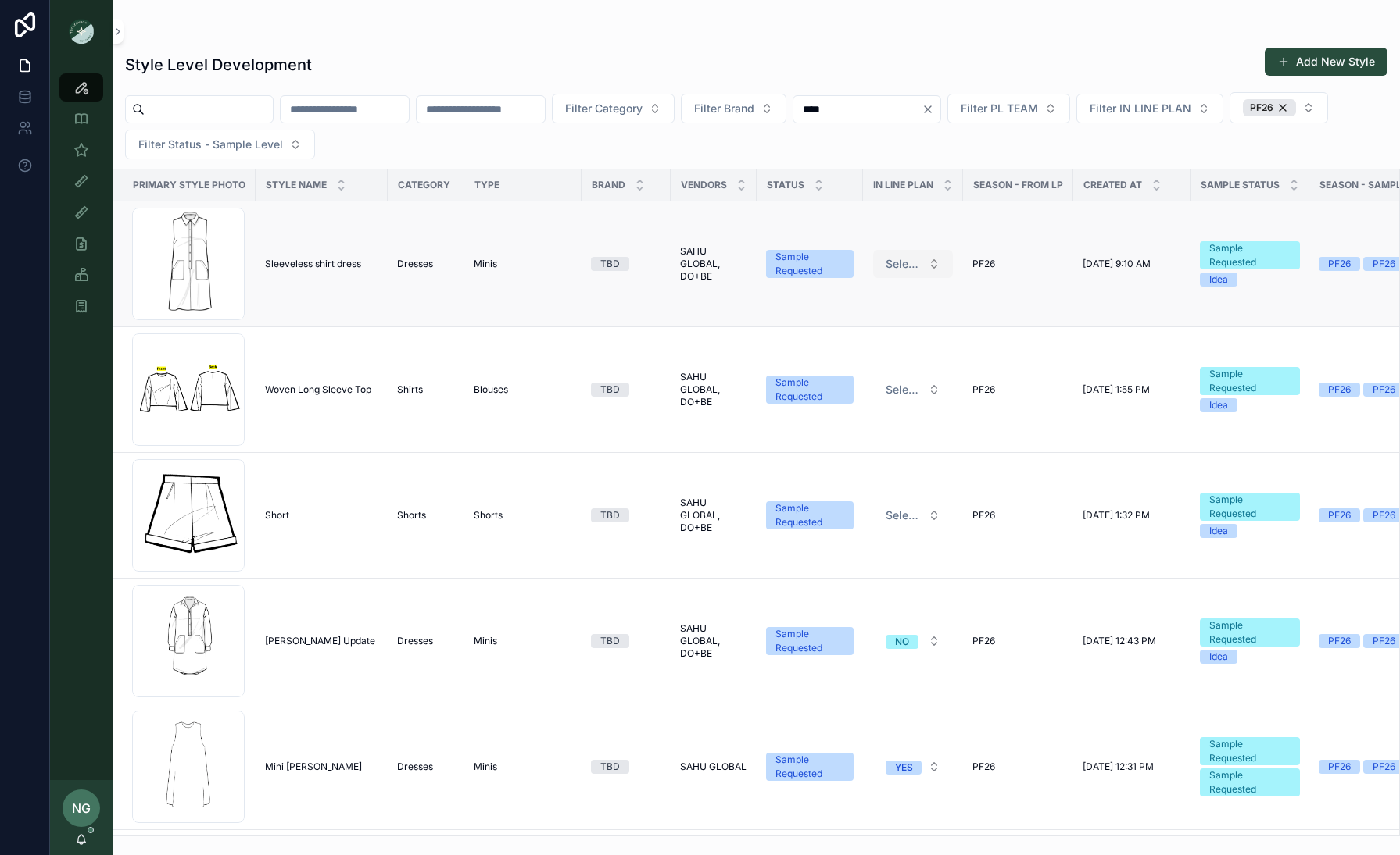
click at [902, 265] on span "Select a IN LINE PLAN" at bounding box center [903, 264] width 36 height 16
click at [861, 352] on div "NO" at bounding box center [912, 349] width 187 height 24
click at [899, 386] on span "Select a IN LINE PLAN" at bounding box center [903, 390] width 36 height 16
click at [913, 477] on div "NO" at bounding box center [912, 475] width 187 height 24
click at [907, 521] on span "Select a IN LINE PLAN" at bounding box center [903, 515] width 36 height 16
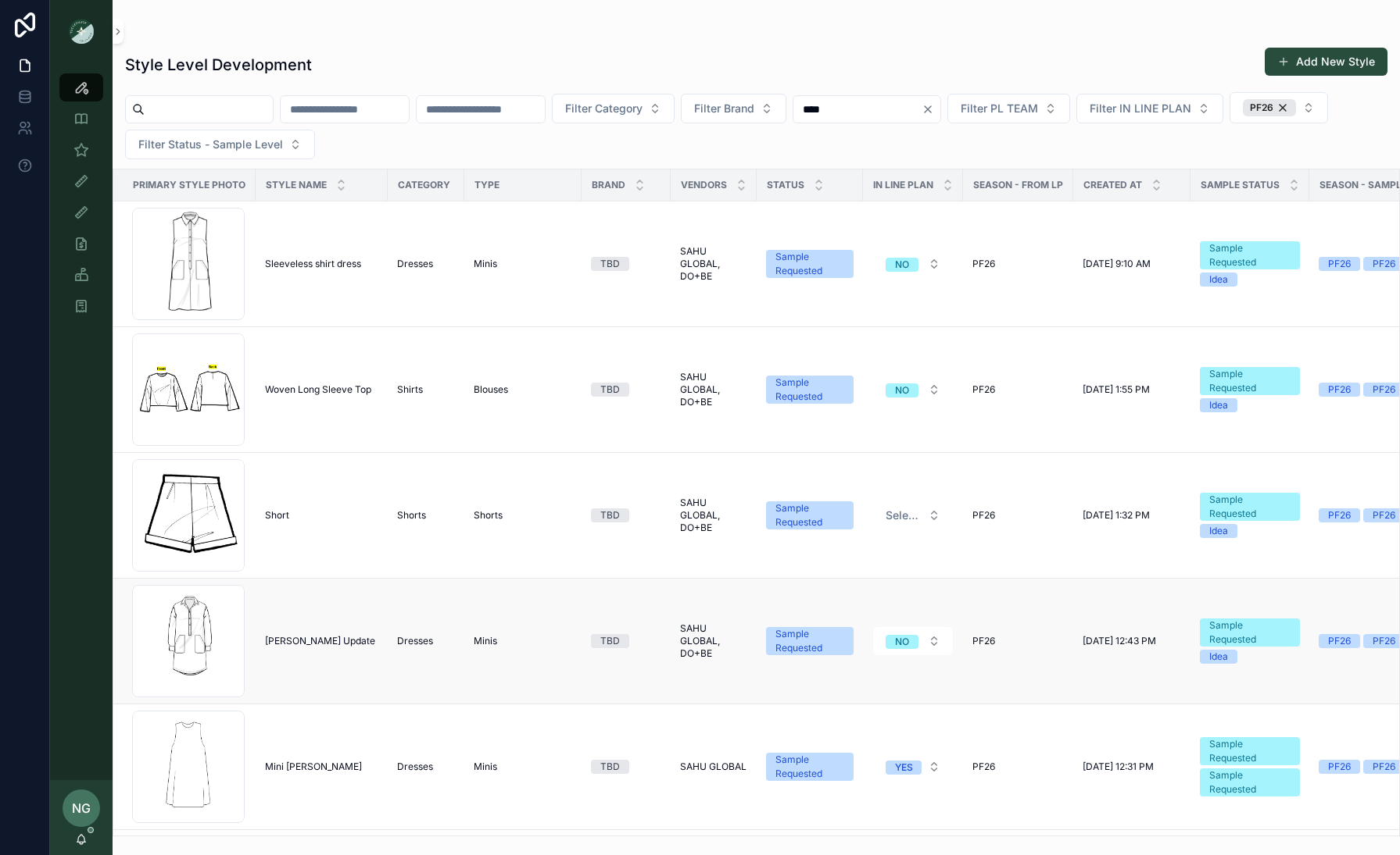
click at [888, 595] on td "NO" at bounding box center [912, 642] width 100 height 126
click at [906, 521] on span "Select a IN LINE PLAN" at bounding box center [903, 515] width 36 height 16
click at [904, 599] on div "NO" at bounding box center [912, 601] width 187 height 24
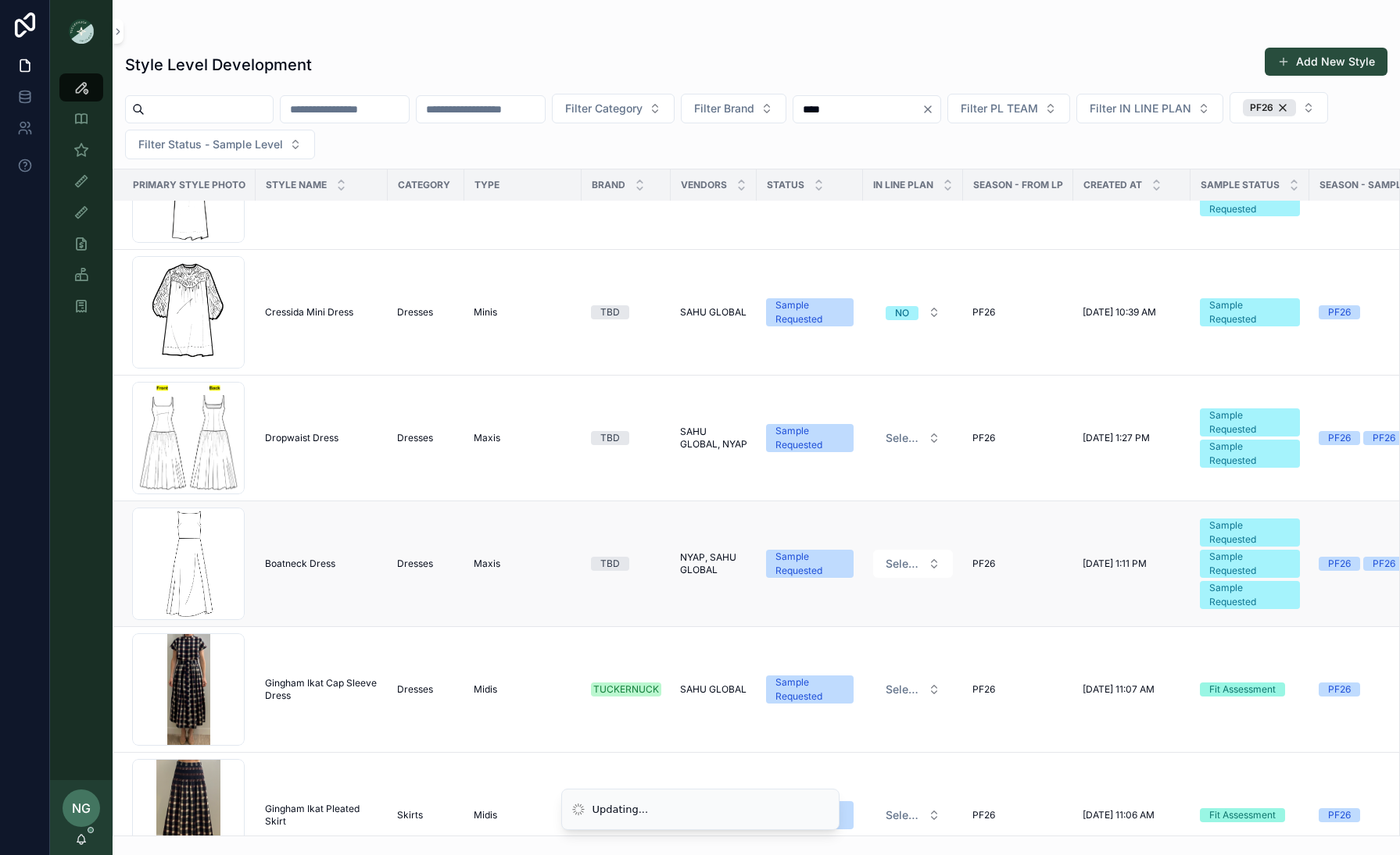
scroll to position [828, 0]
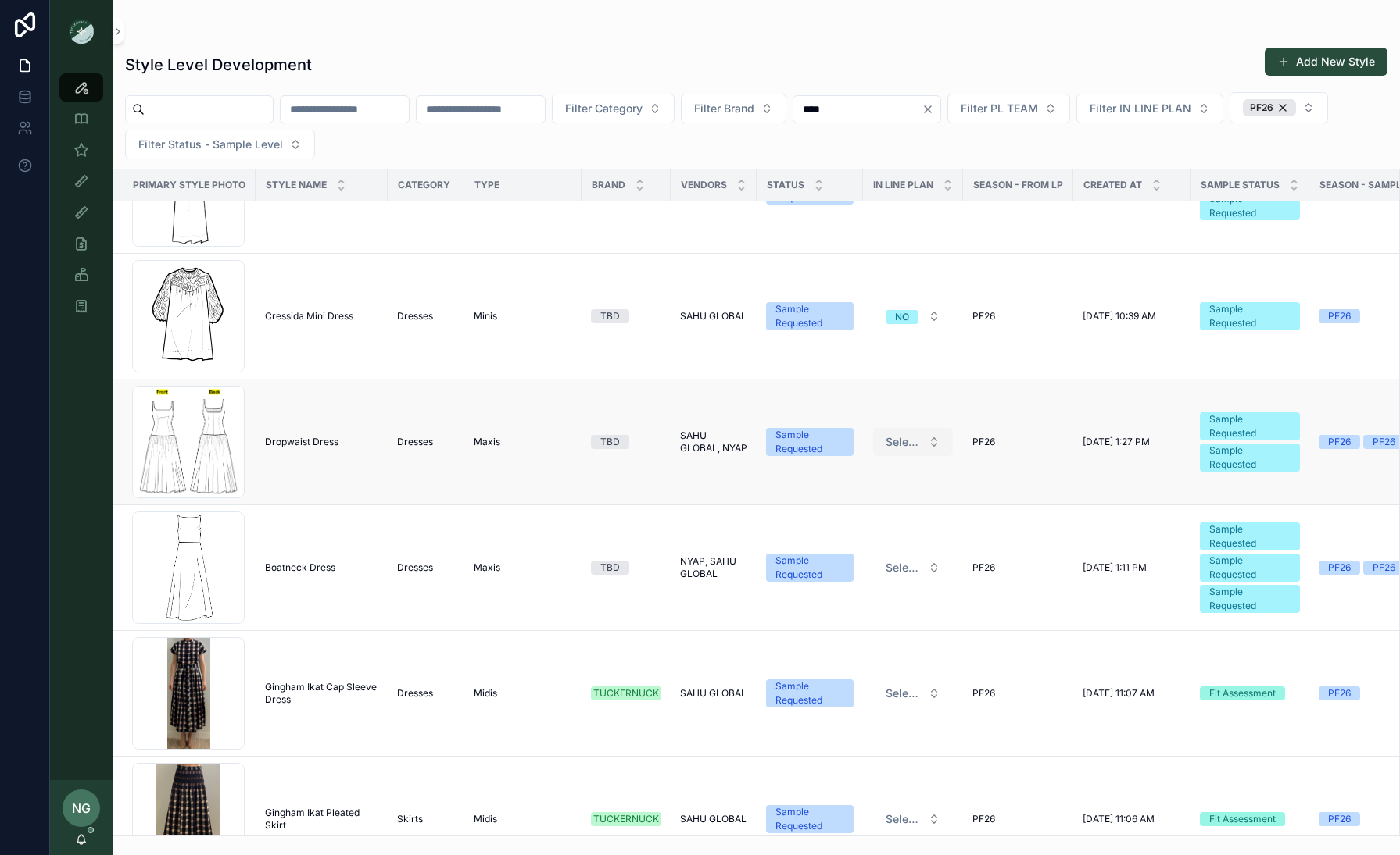
click at [912, 440] on span "Select a IN LINE PLAN" at bounding box center [903, 442] width 36 height 16
click at [907, 450] on button "Select a IN LINE PLAN" at bounding box center [912, 442] width 79 height 28
click at [896, 528] on div "NO" at bounding box center [912, 527] width 187 height 24
click at [897, 573] on span "Select a IN LINE PLAN" at bounding box center [903, 568] width 36 height 16
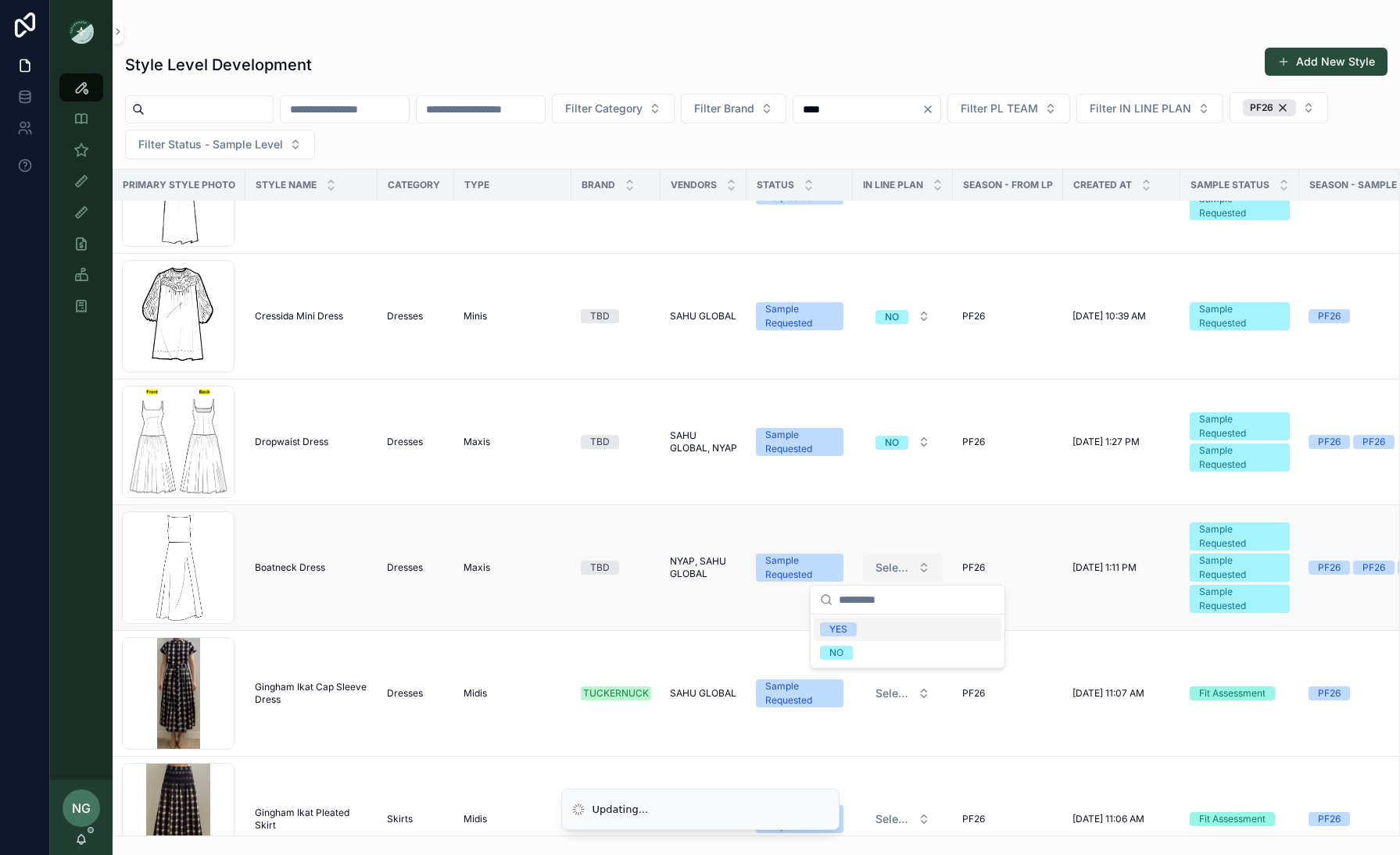
scroll to position [827, 10]
click at [898, 646] on div "NO" at bounding box center [902, 654] width 187 height 24
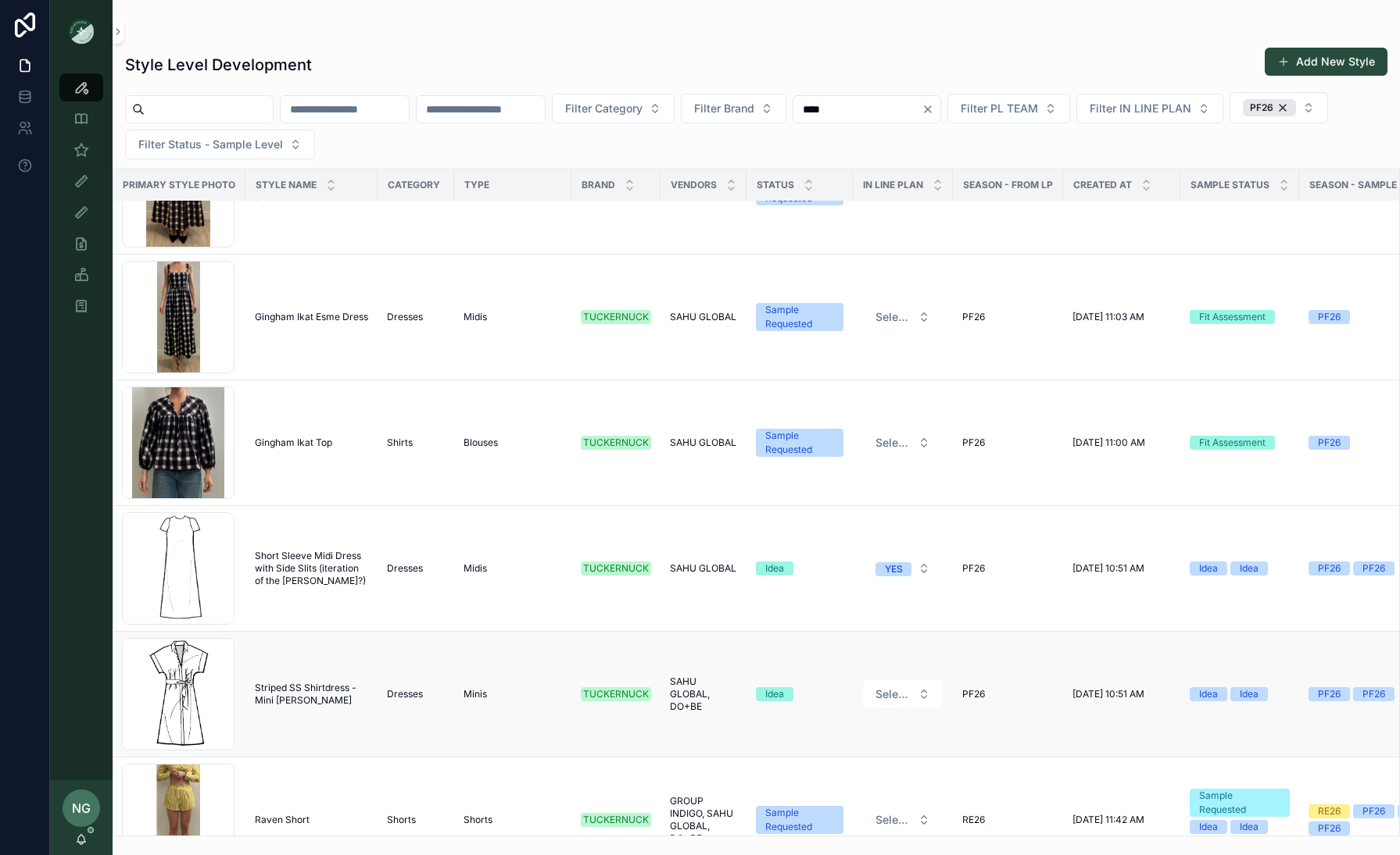
scroll to position [1454, 13]
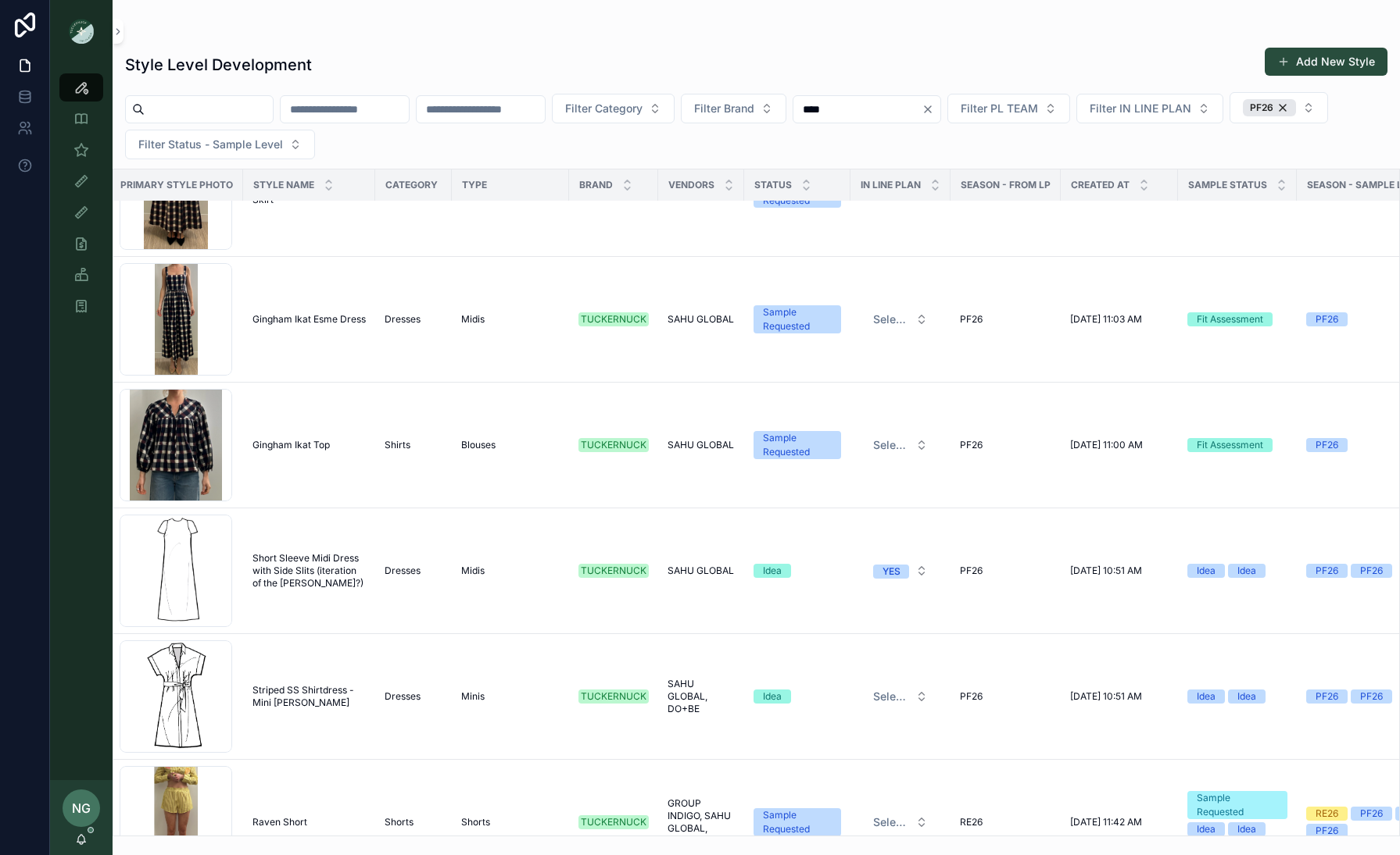
click at [298, 566] on span "Short Sleeve Midi Dress with Side Slits (iteration of the James?)" at bounding box center [309, 571] width 113 height 38
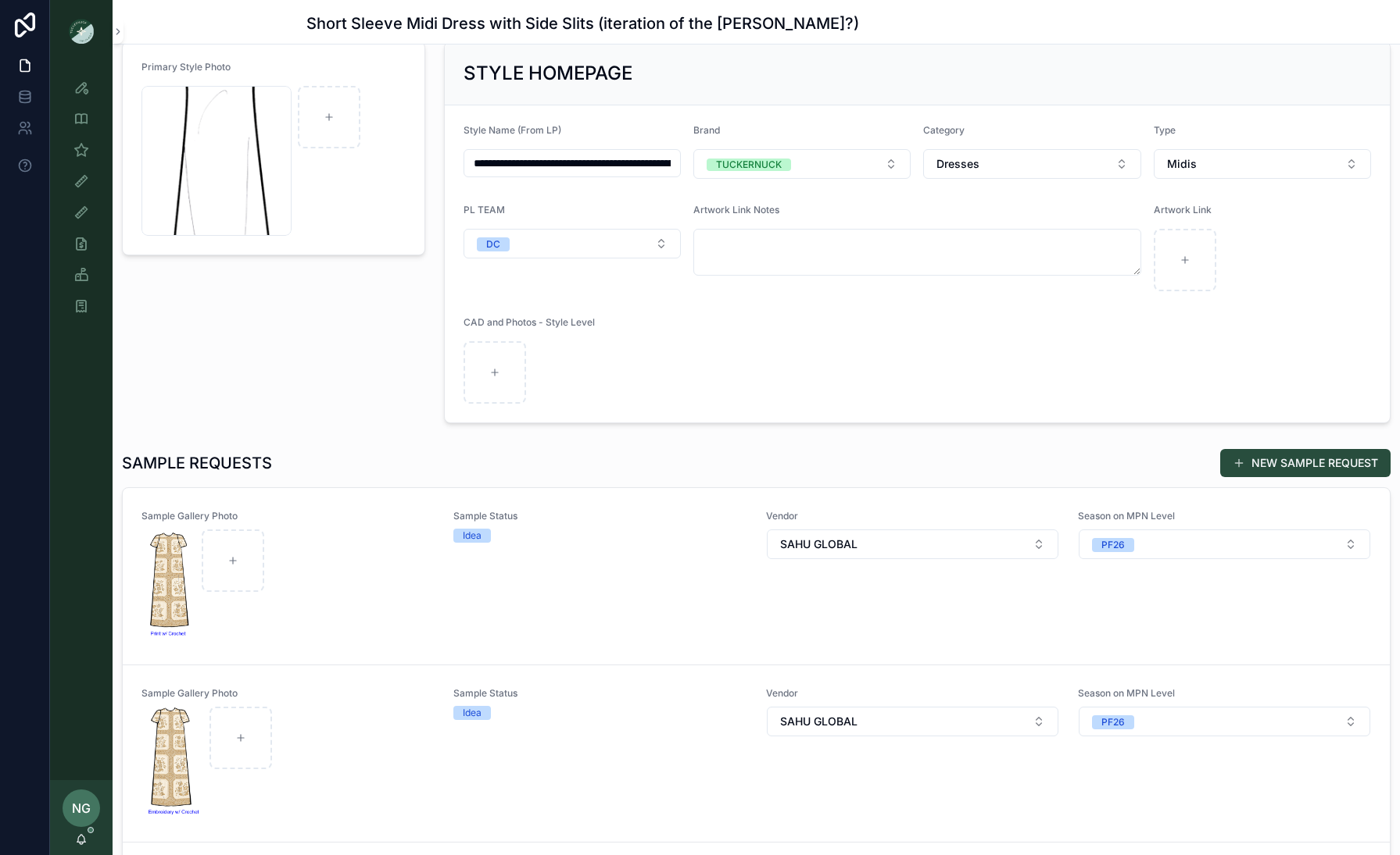
scroll to position [102, 0]
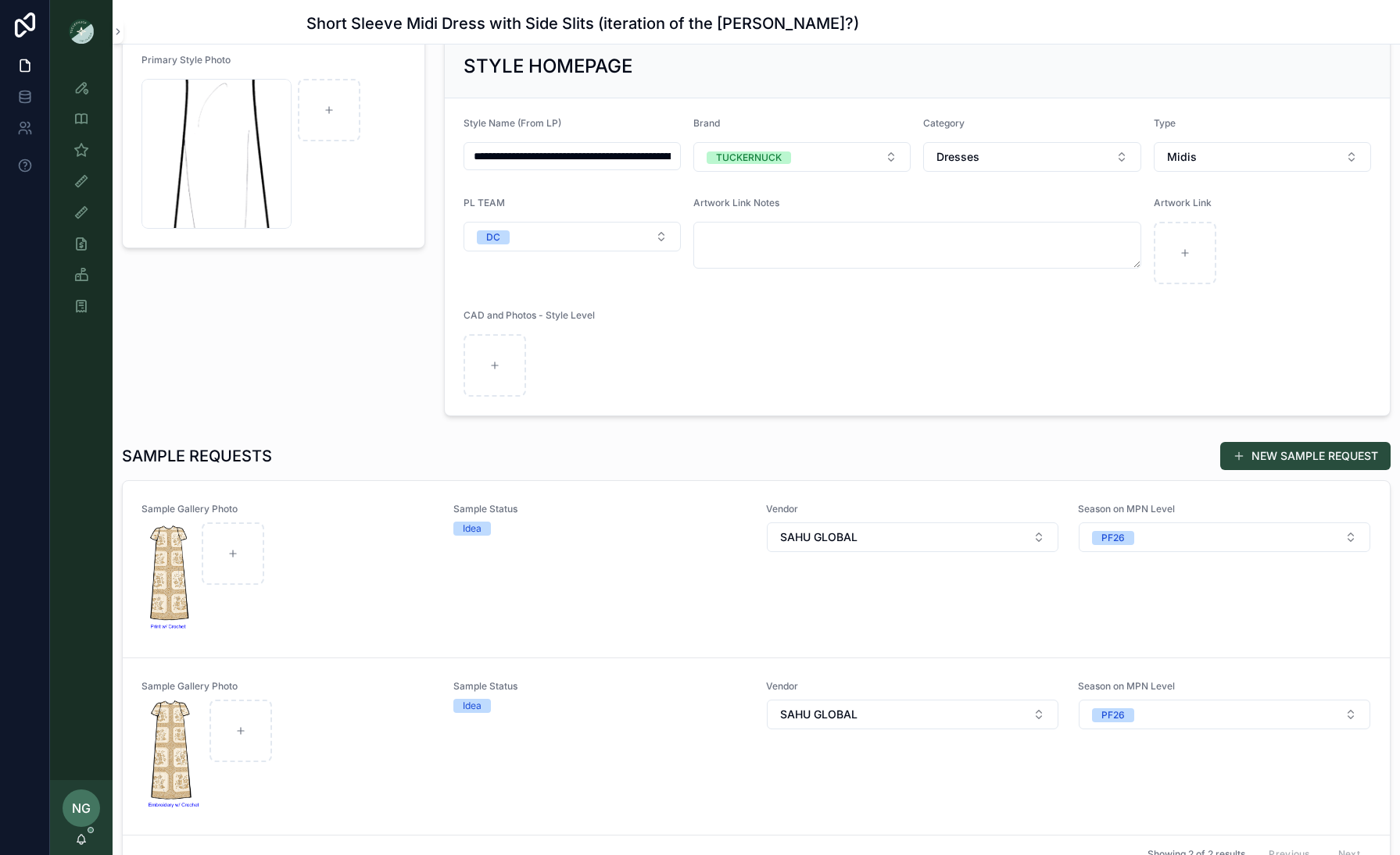
click at [358, 562] on div "scrollable content" at bounding box center [288, 578] width 291 height 112
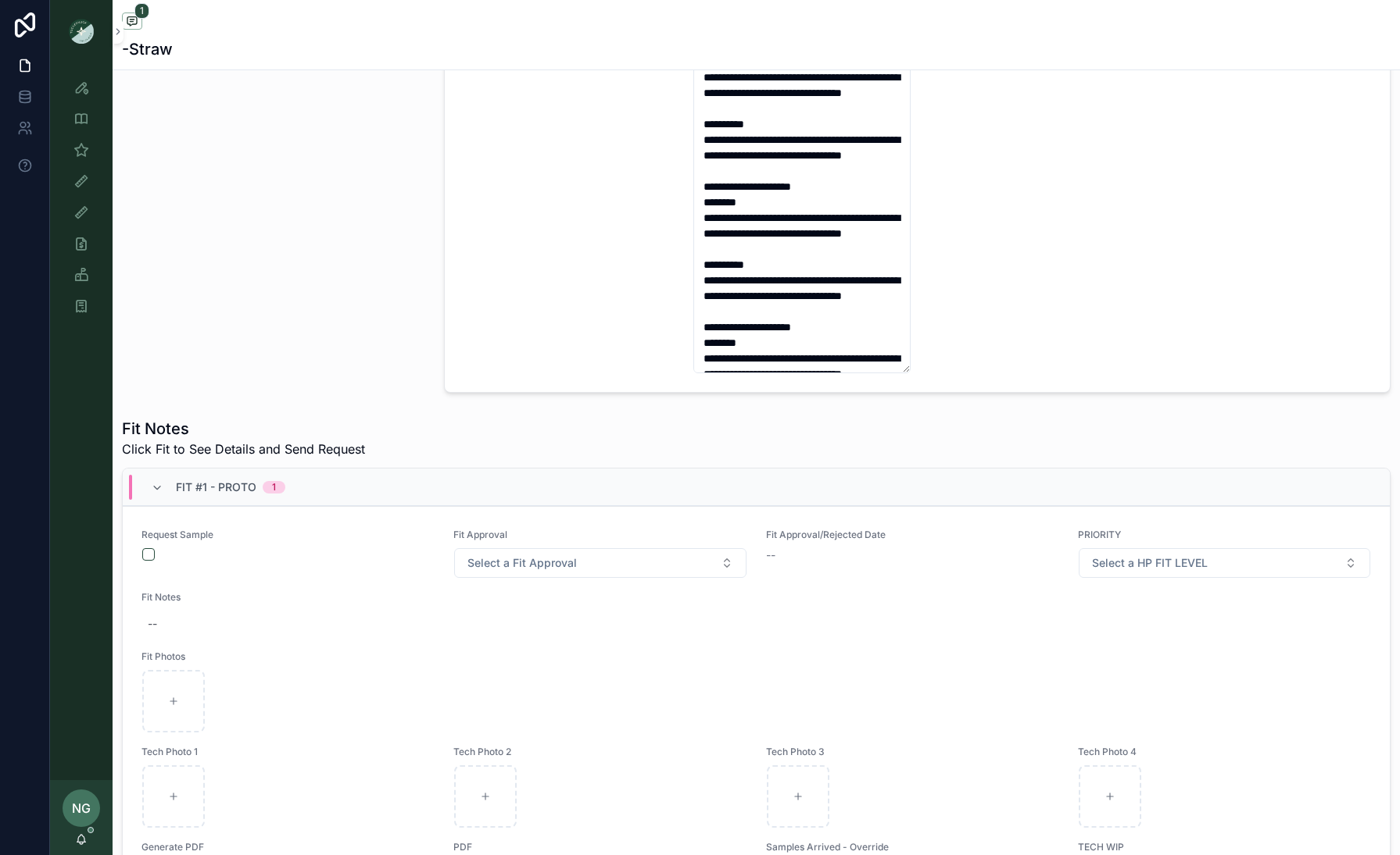
scroll to position [976, 0]
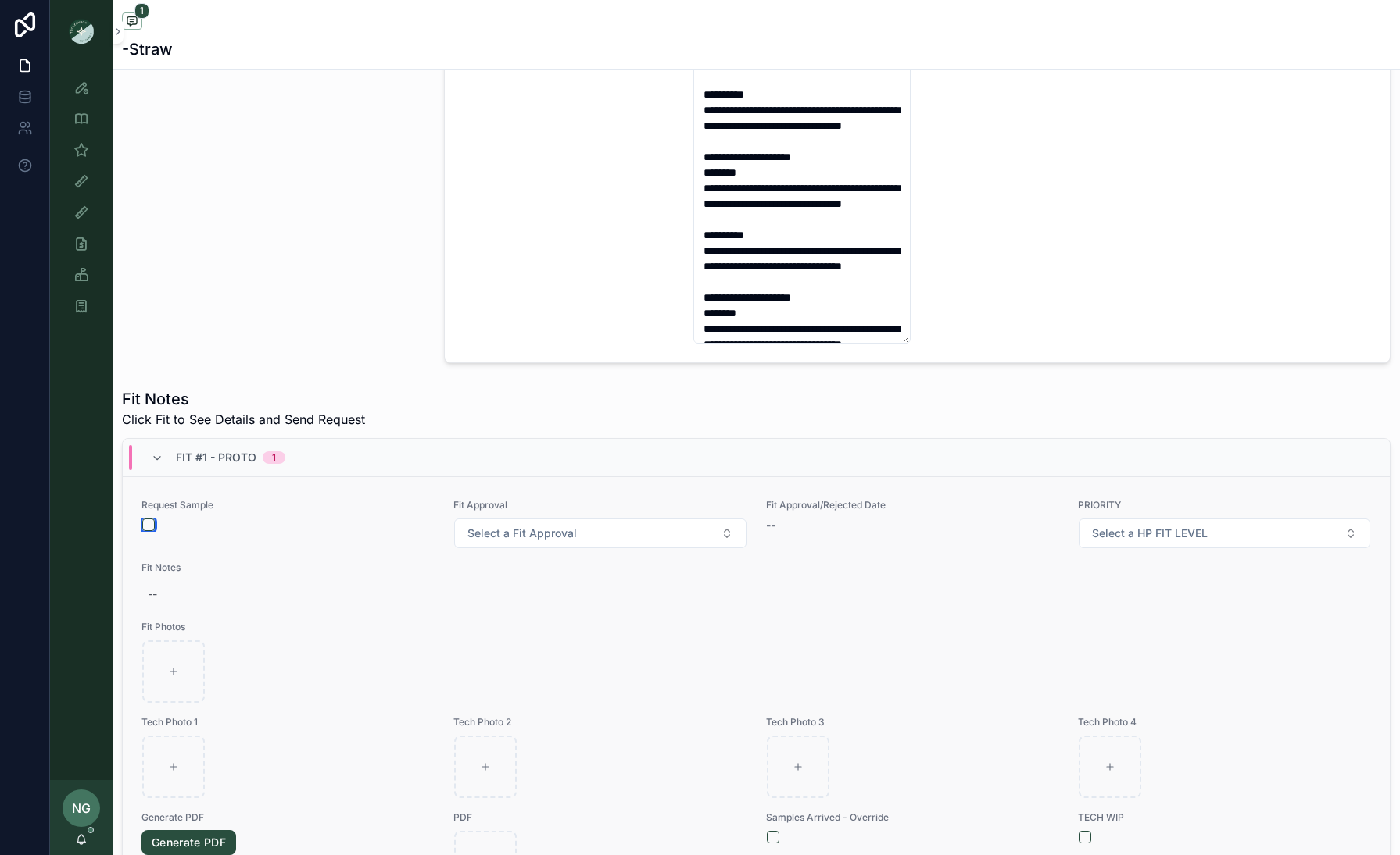
click at [151, 528] on button "scrollable content" at bounding box center [149, 525] width 13 height 13
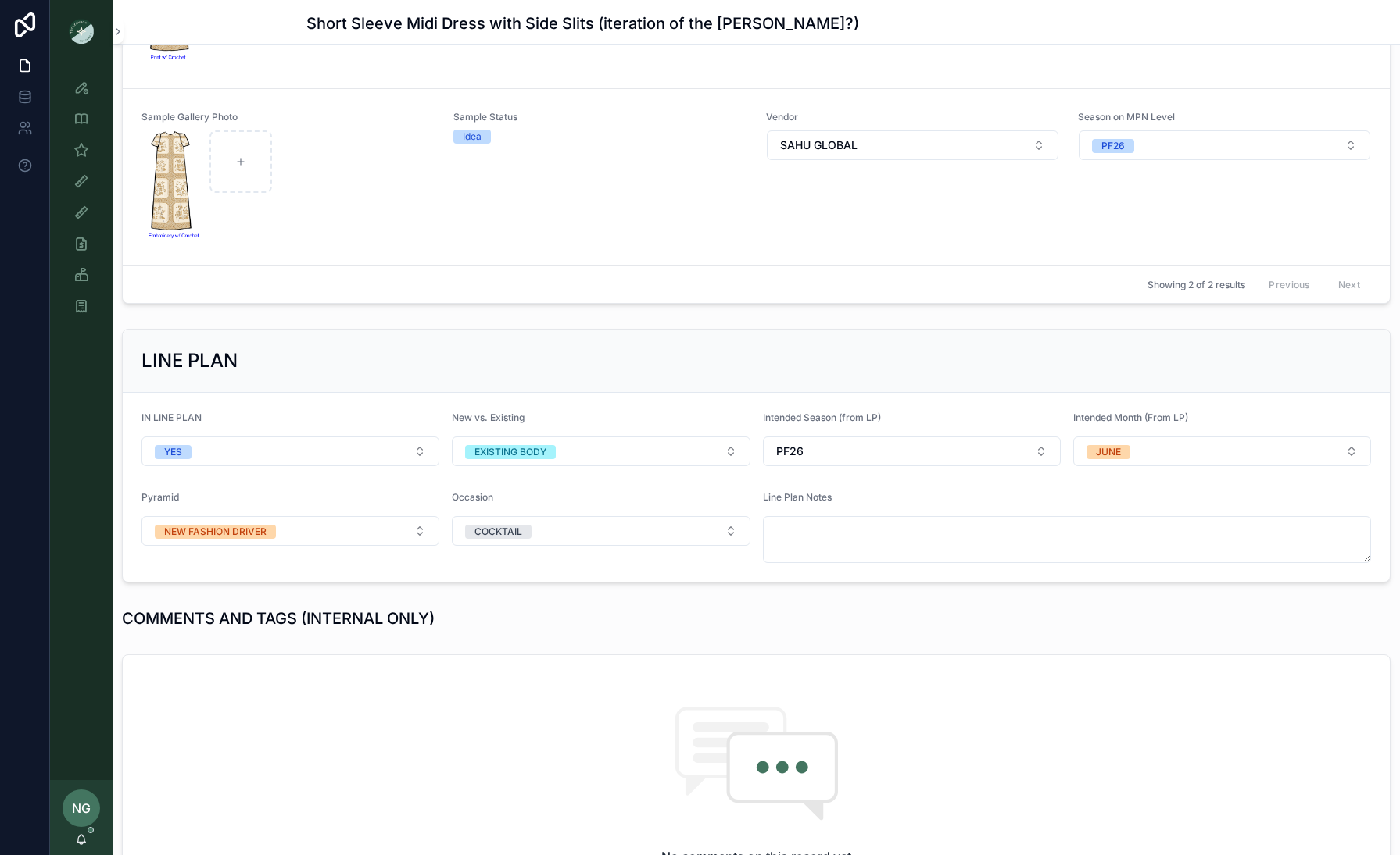
scroll to position [283, 0]
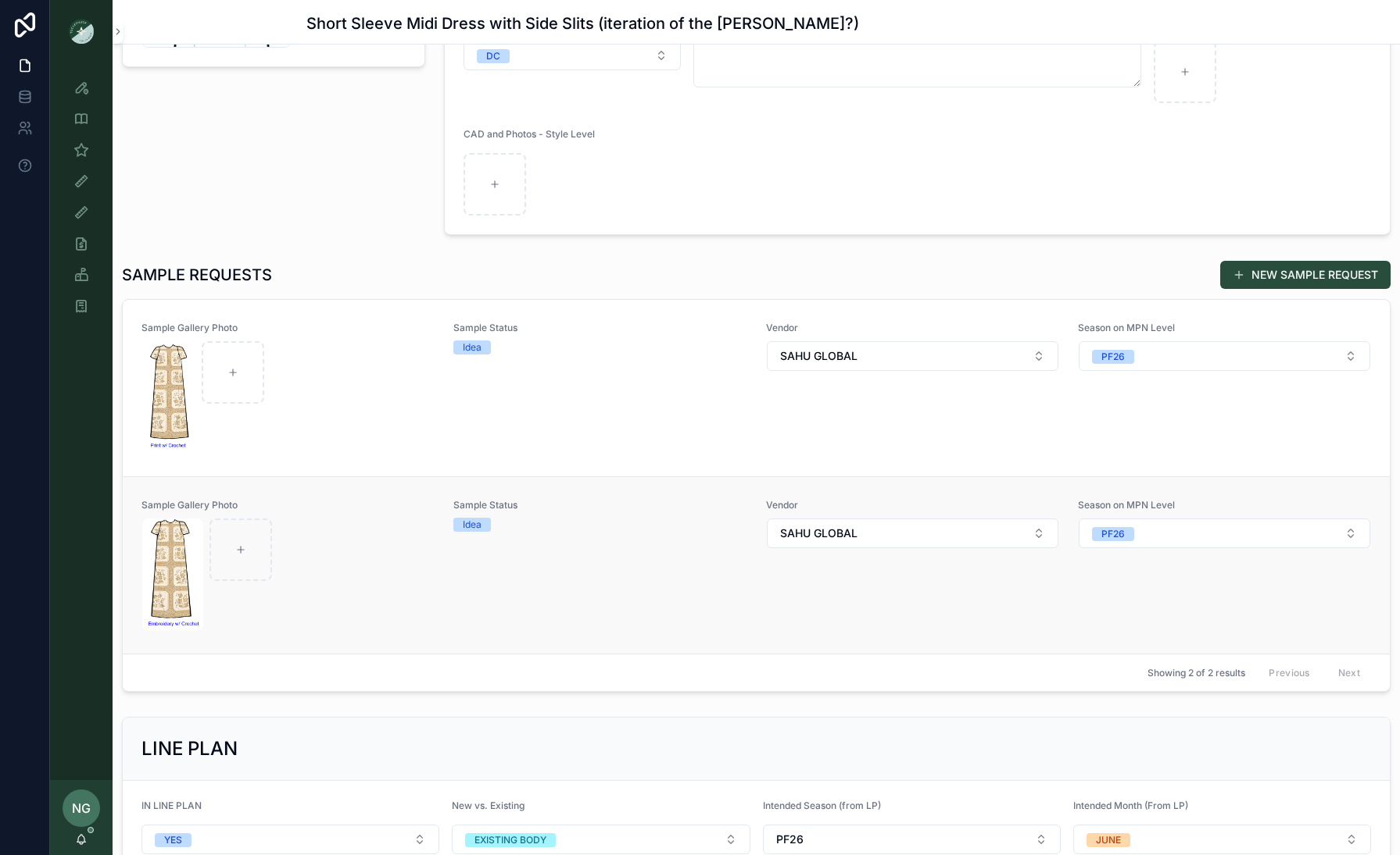
click at [409, 531] on div "scrollable content" at bounding box center [288, 574] width 291 height 112
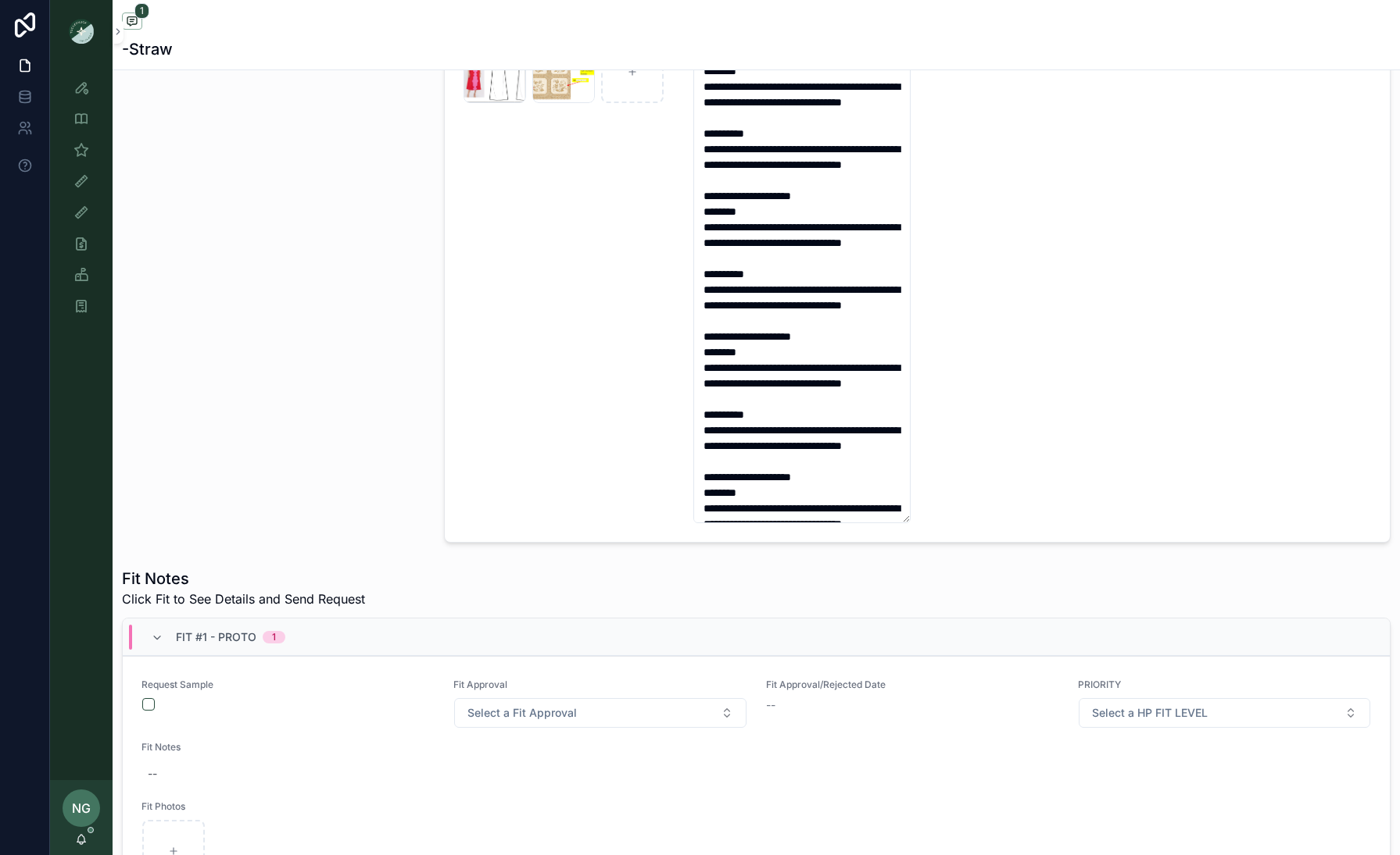
scroll to position [827, 0]
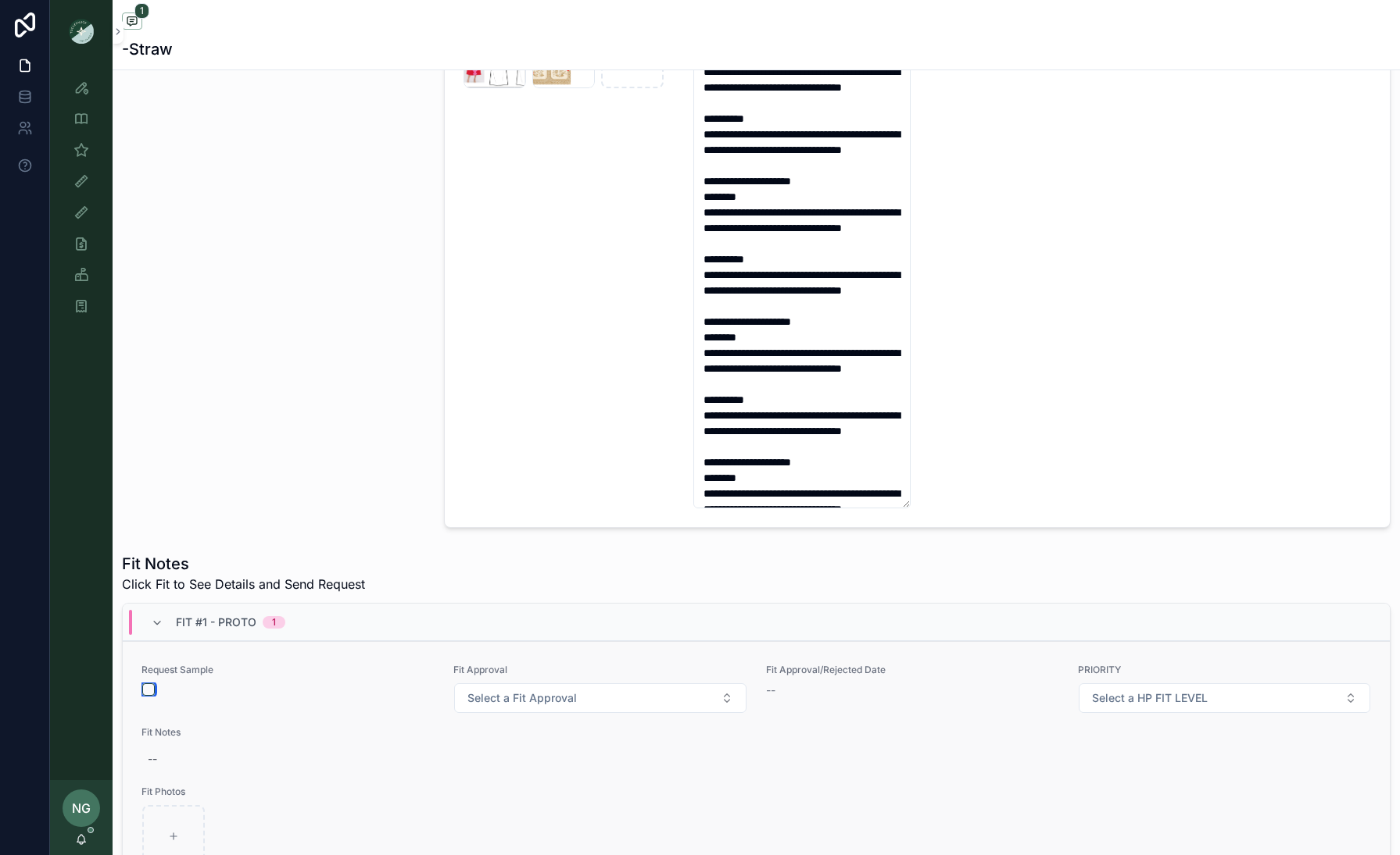
click at [145, 656] on button "scrollable content" at bounding box center [149, 690] width 13 height 13
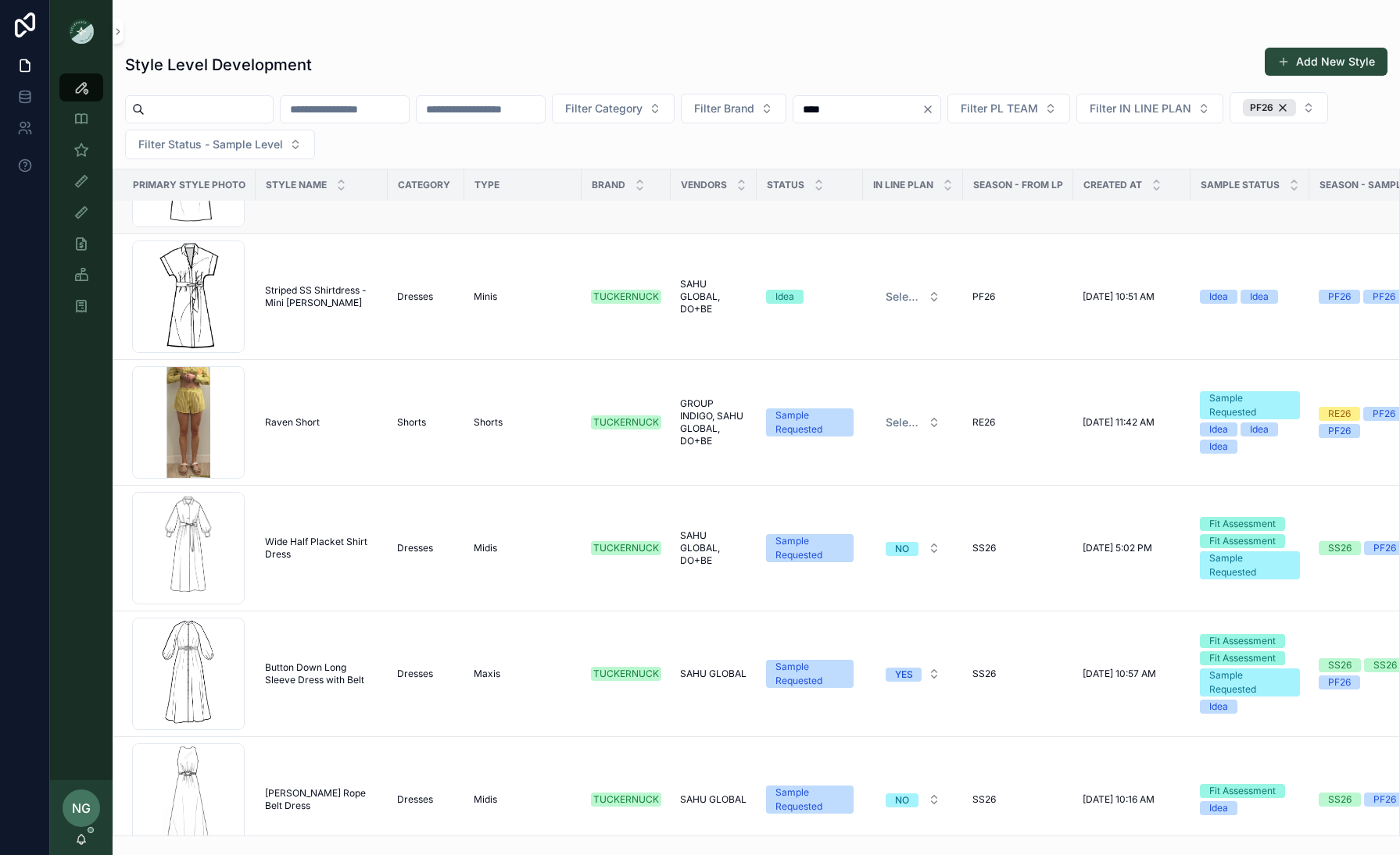
scroll to position [1880, 0]
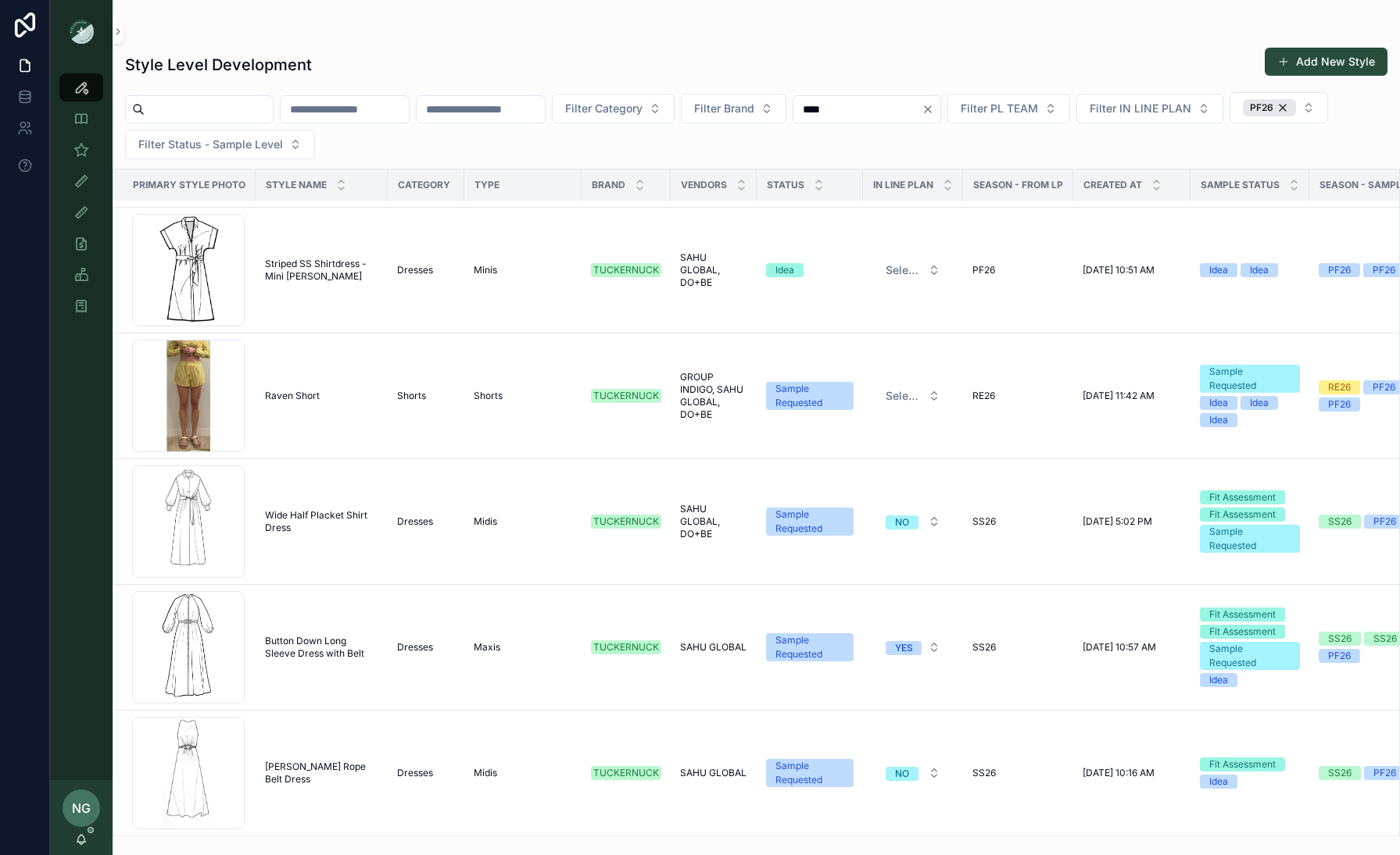
click at [294, 656] on span "Cotton Ramie Rope Belt Dress" at bounding box center [322, 773] width 113 height 25
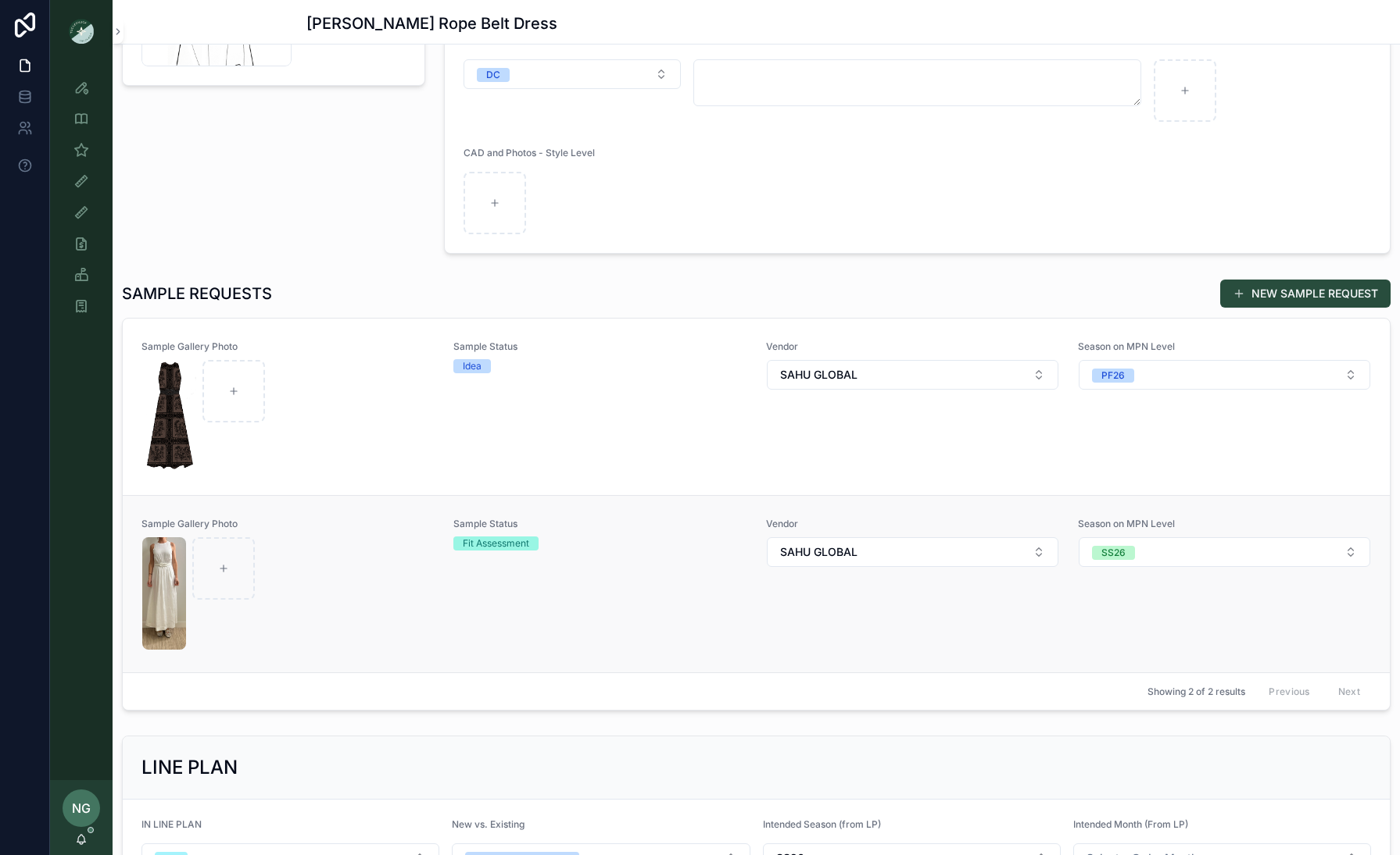
scroll to position [254, 0]
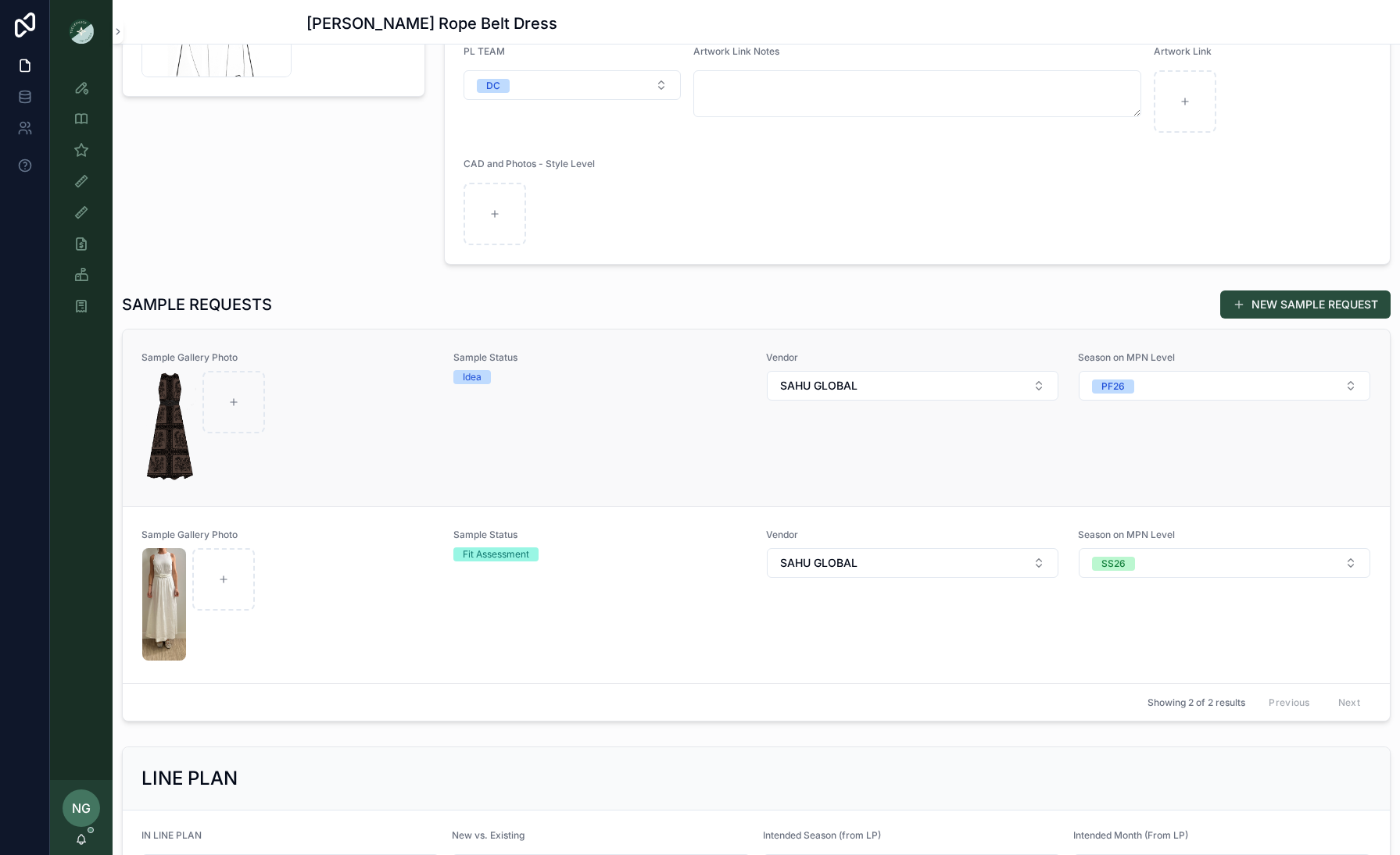
click at [441, 434] on div "Sample Gallery Photo Sample Status Idea Vendor SAHU GLOBAL Season on MPN Level …" at bounding box center [756, 418] width 1229 height 133
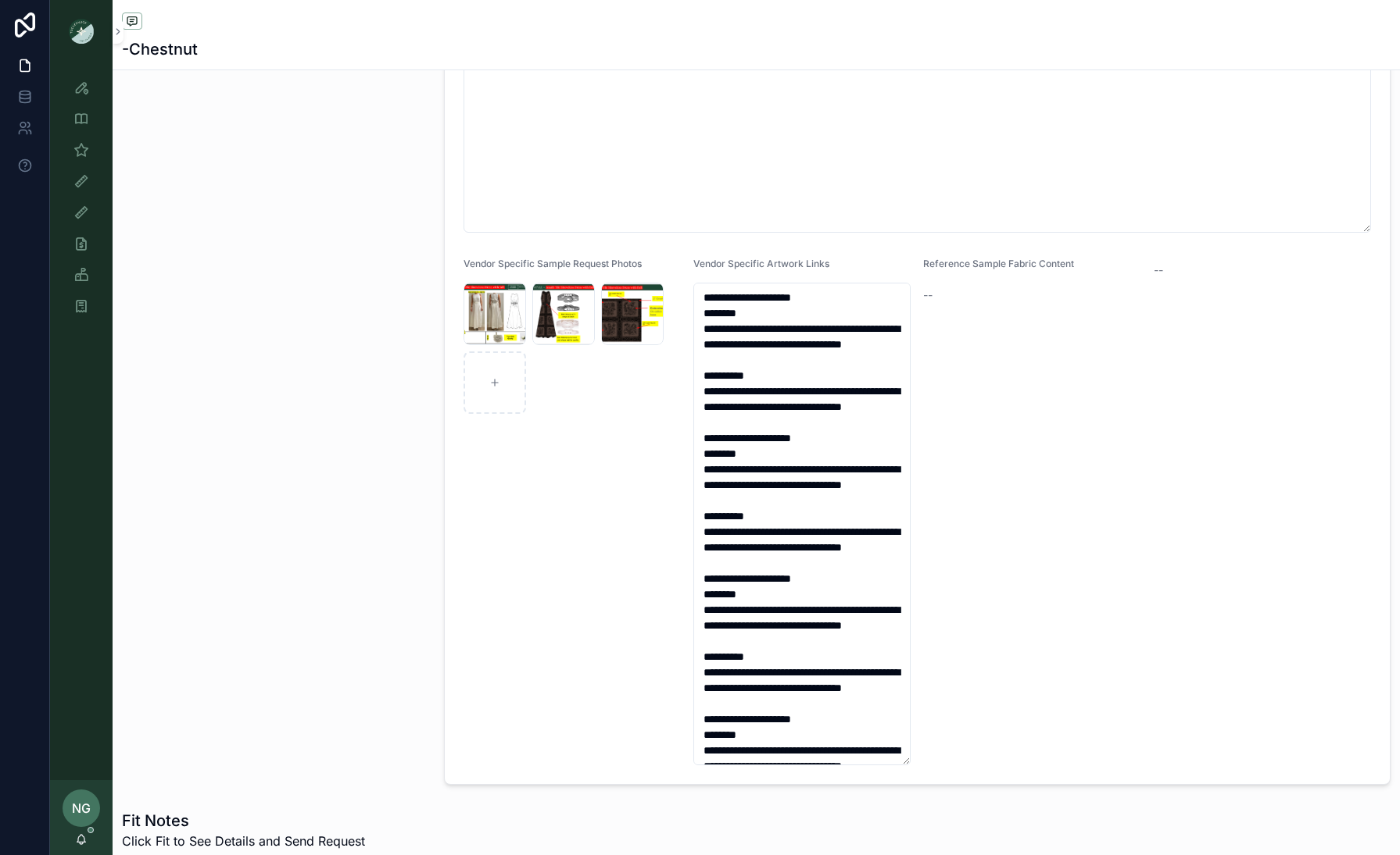
scroll to position [890, 0]
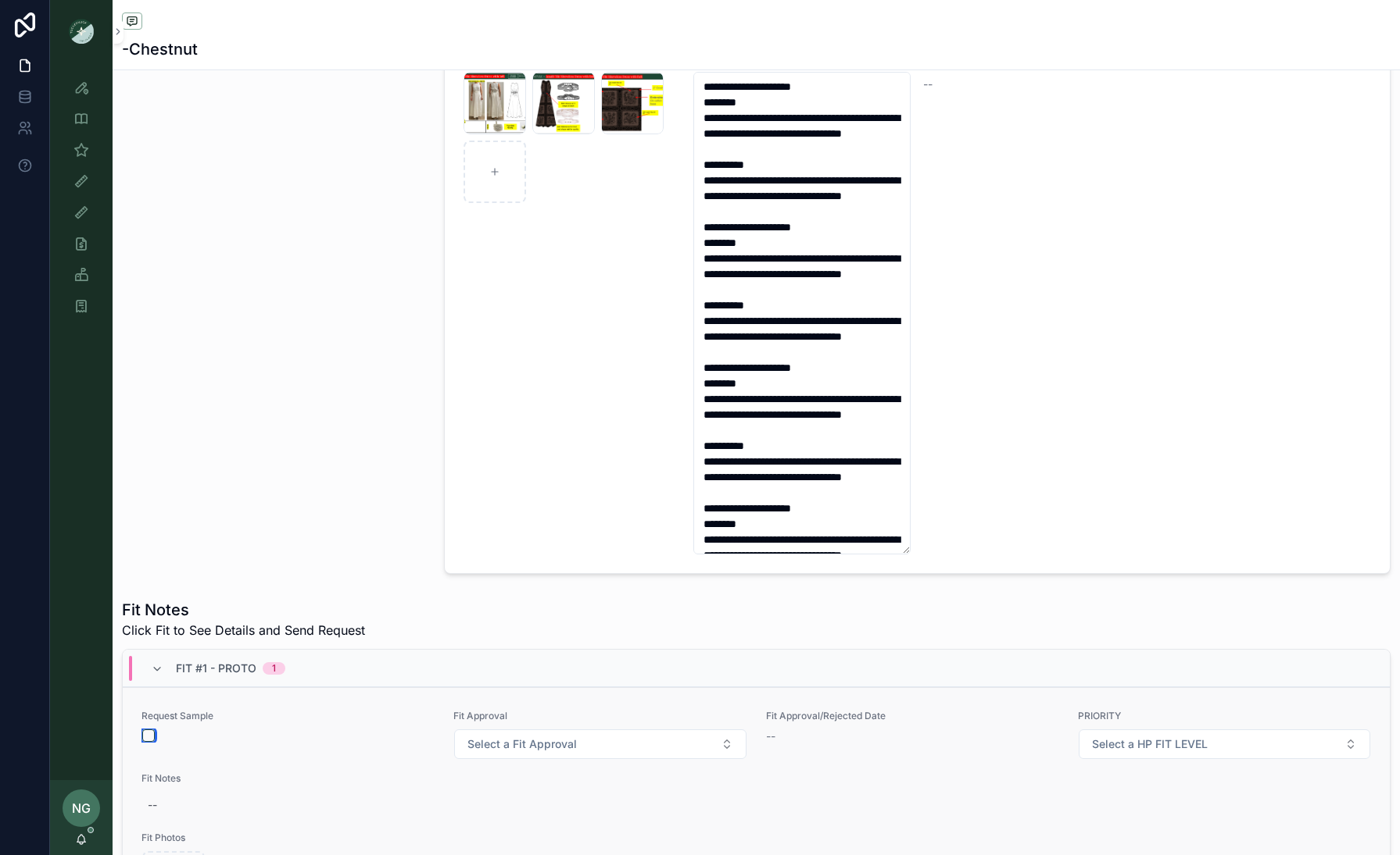
click at [150, 656] on button "scrollable content" at bounding box center [149, 736] width 13 height 13
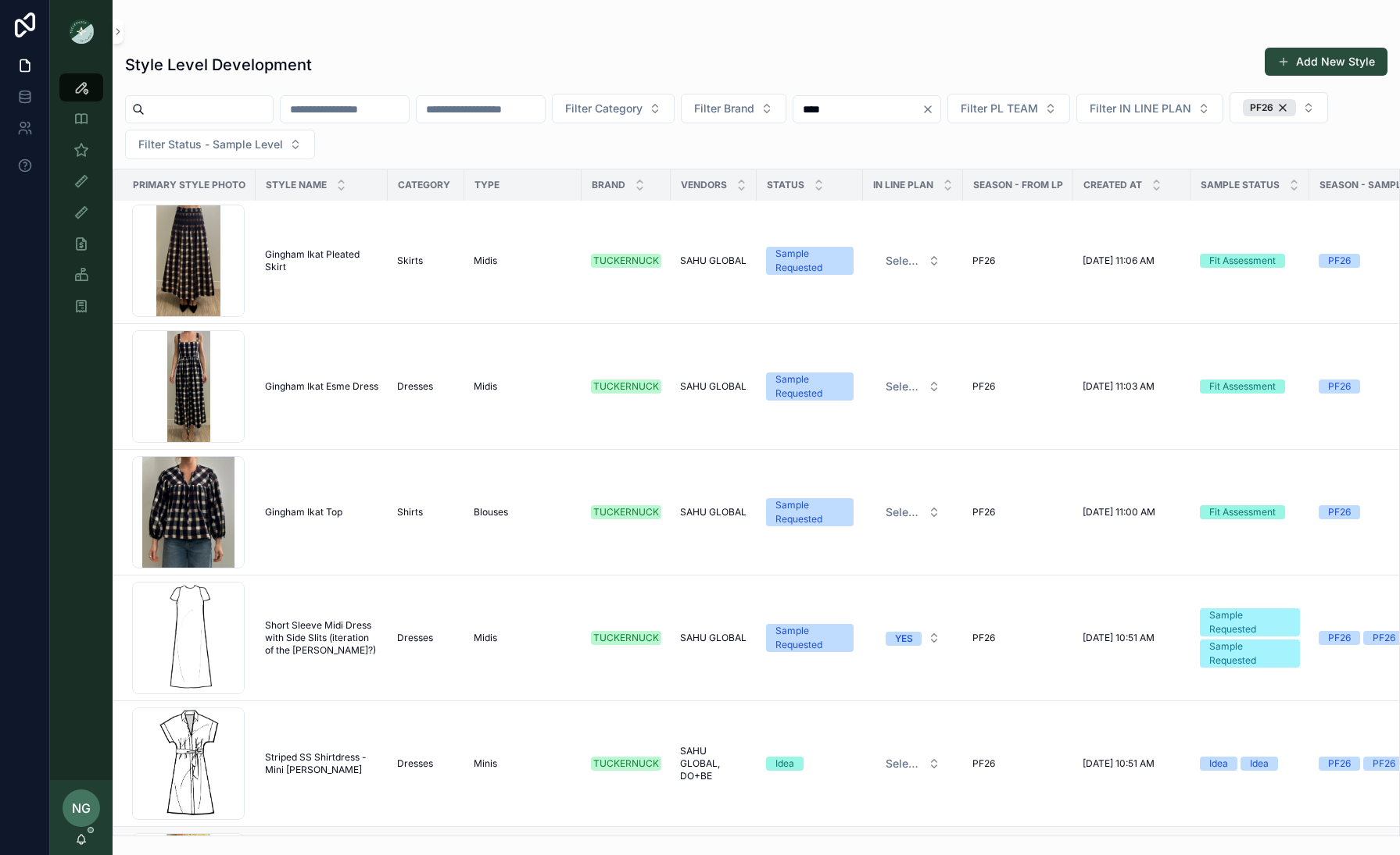
scroll to position [1880, 0]
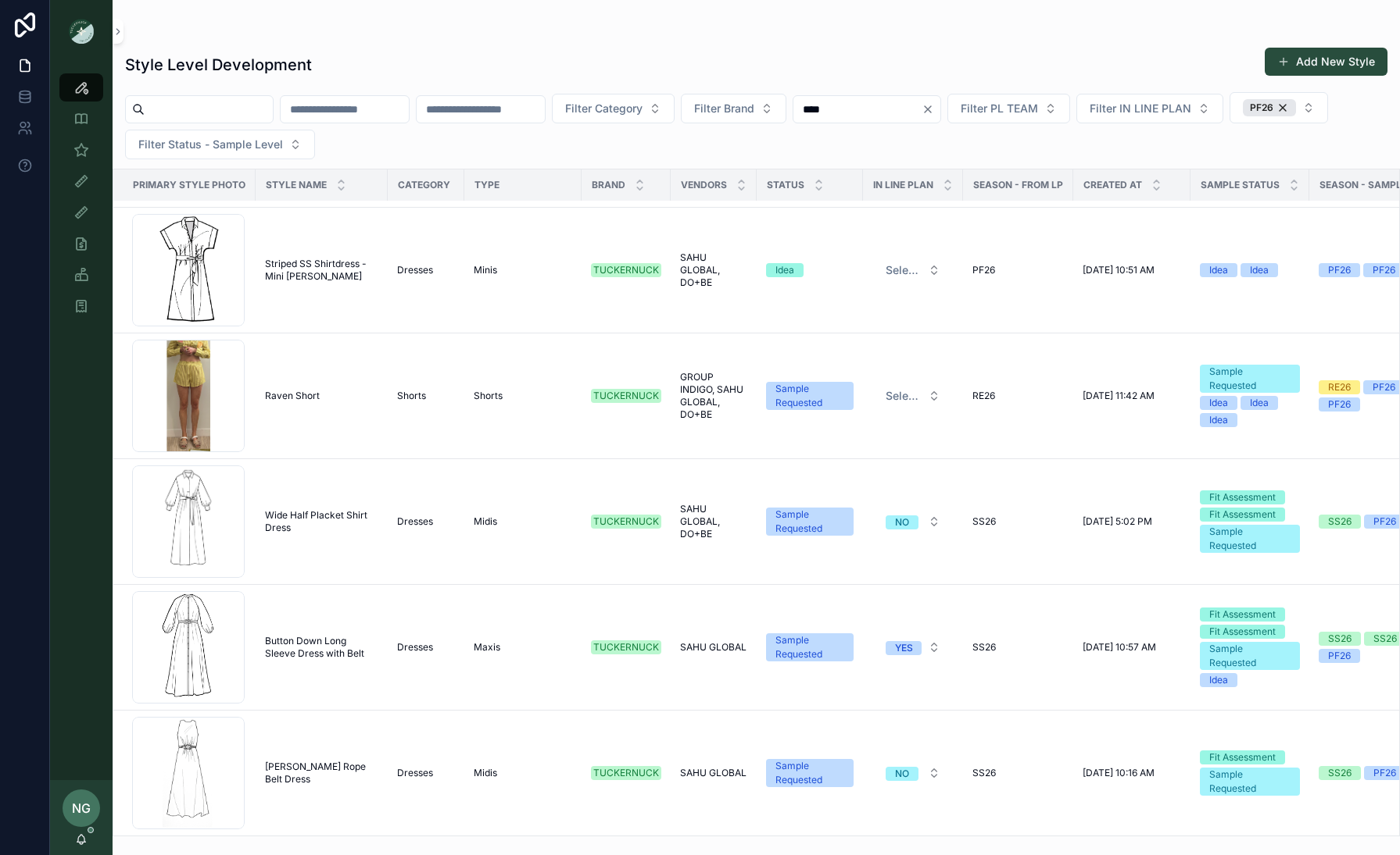
click at [276, 643] on span "Button Down Long Sleeve Dress with Belt" at bounding box center [322, 647] width 113 height 25
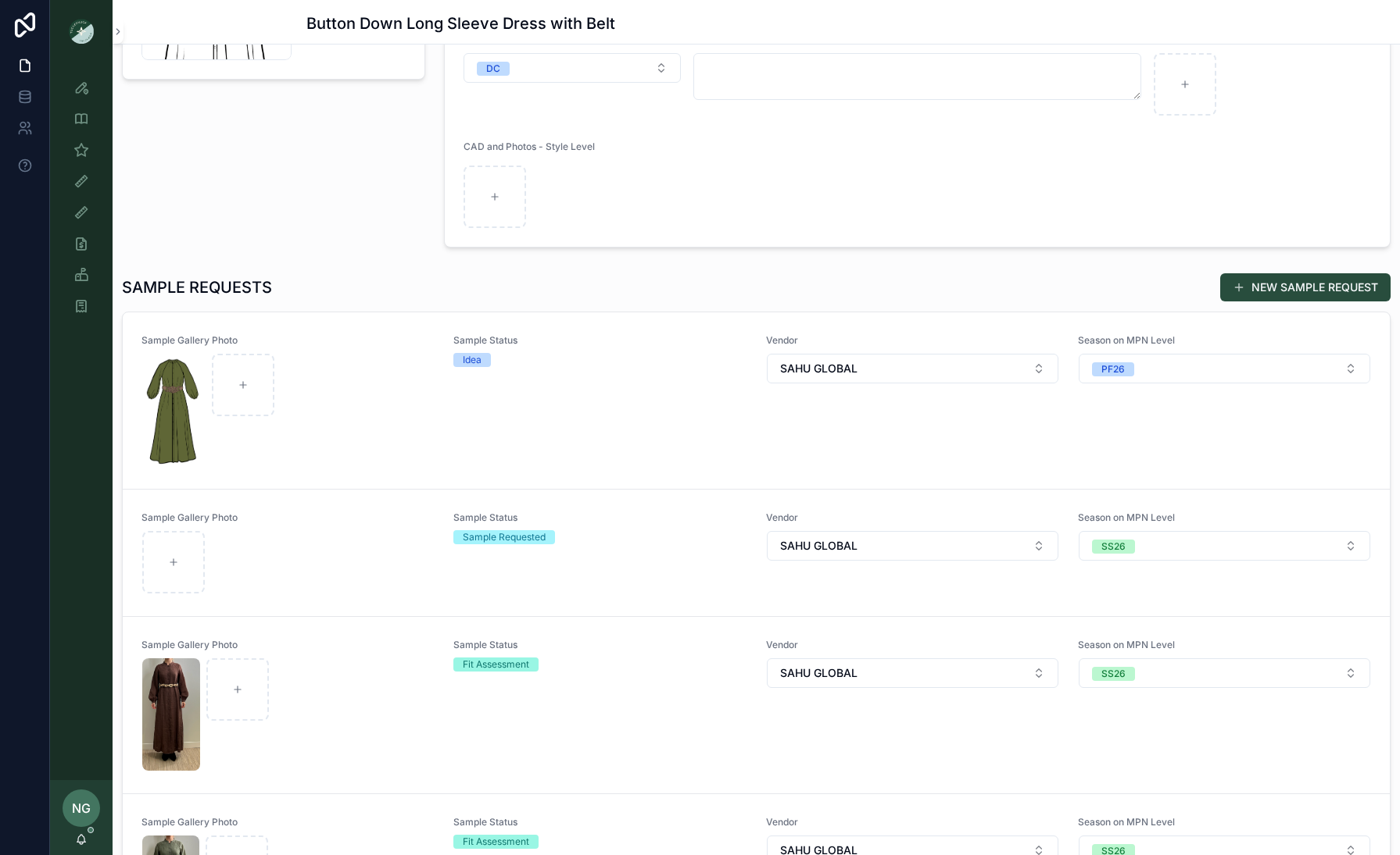
scroll to position [9, 0]
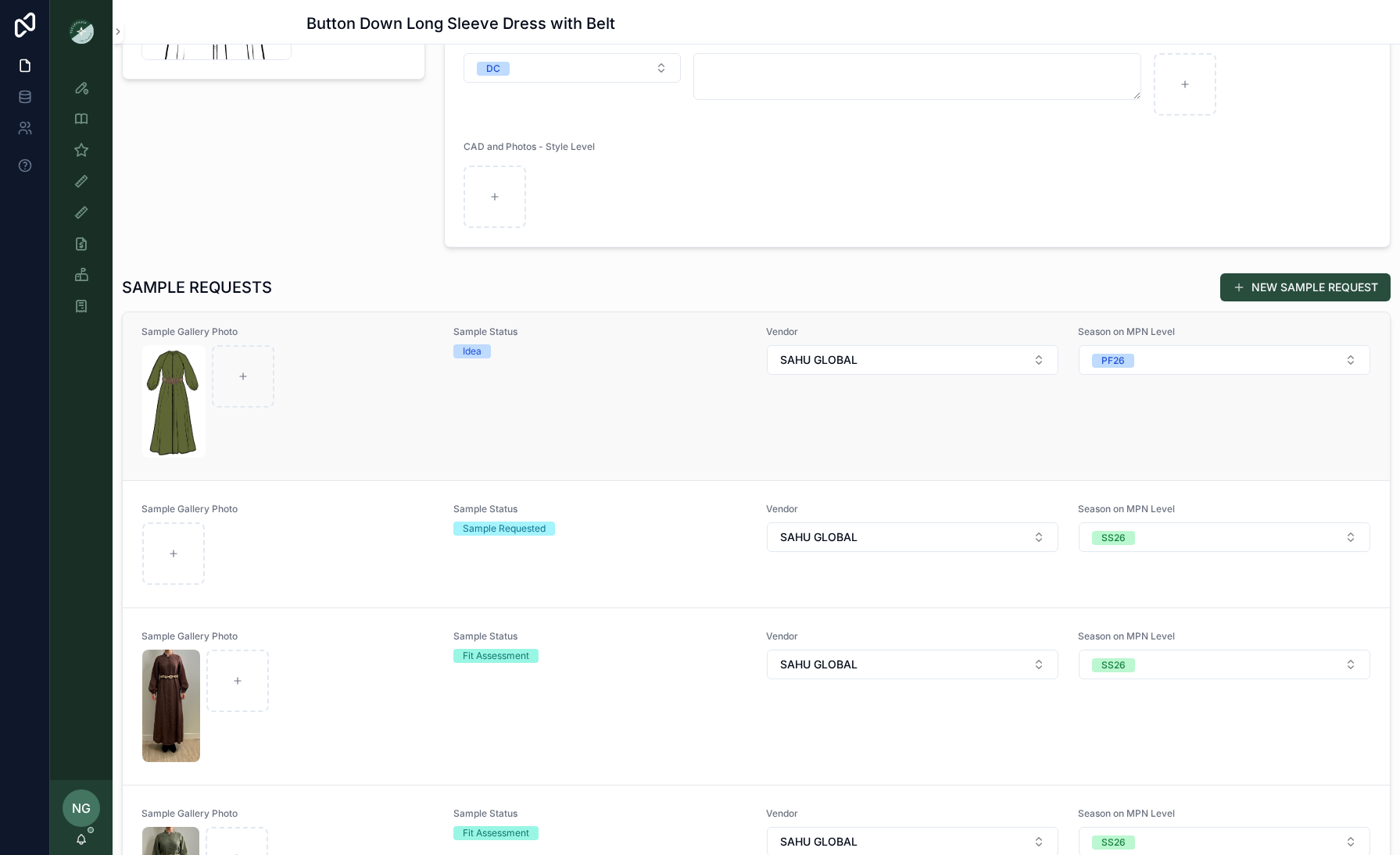
click at [326, 414] on div "scrollable content" at bounding box center [288, 401] width 291 height 112
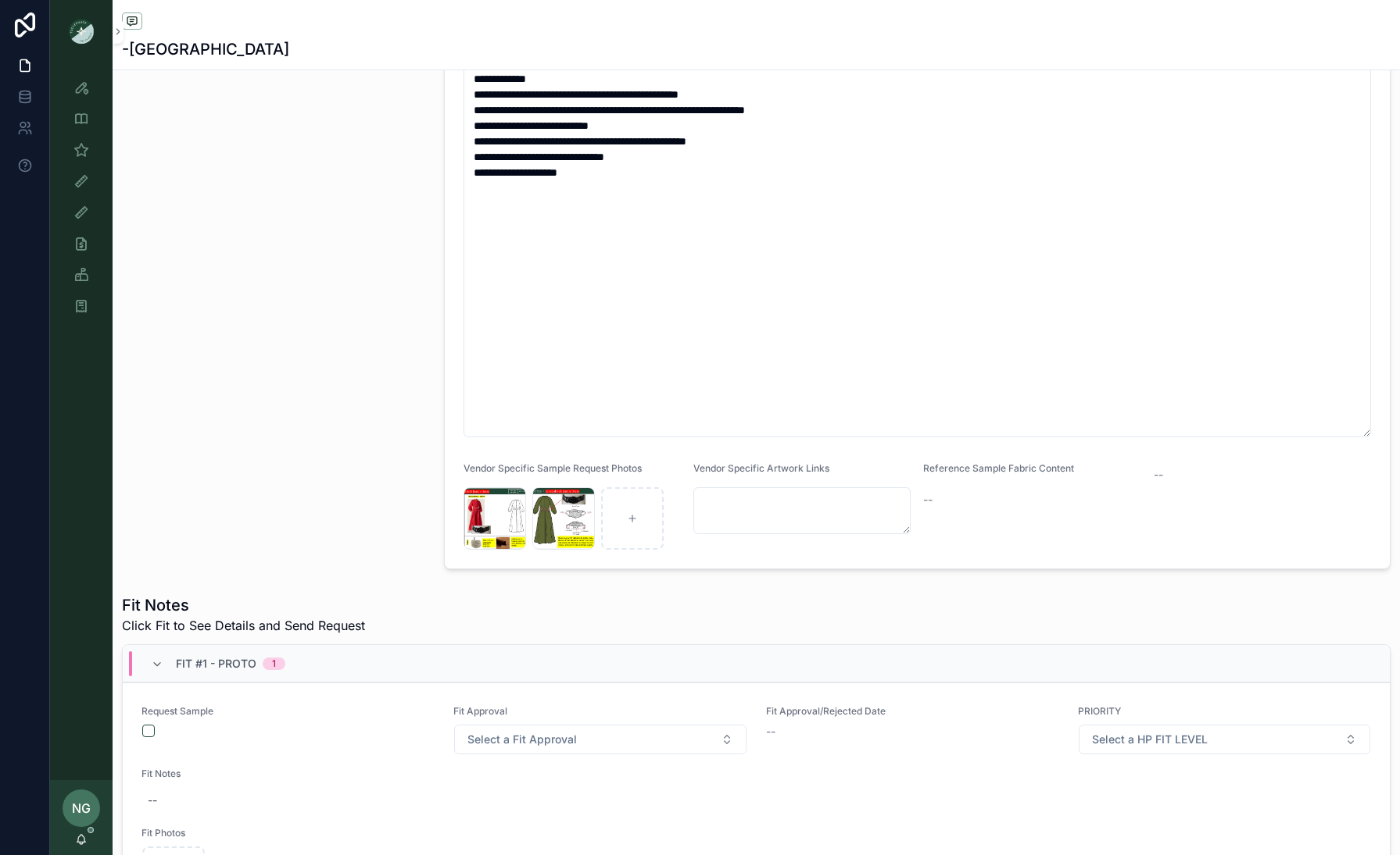
scroll to position [476, 0]
click at [142, 656] on button "scrollable content" at bounding box center [149, 731] width 13 height 13
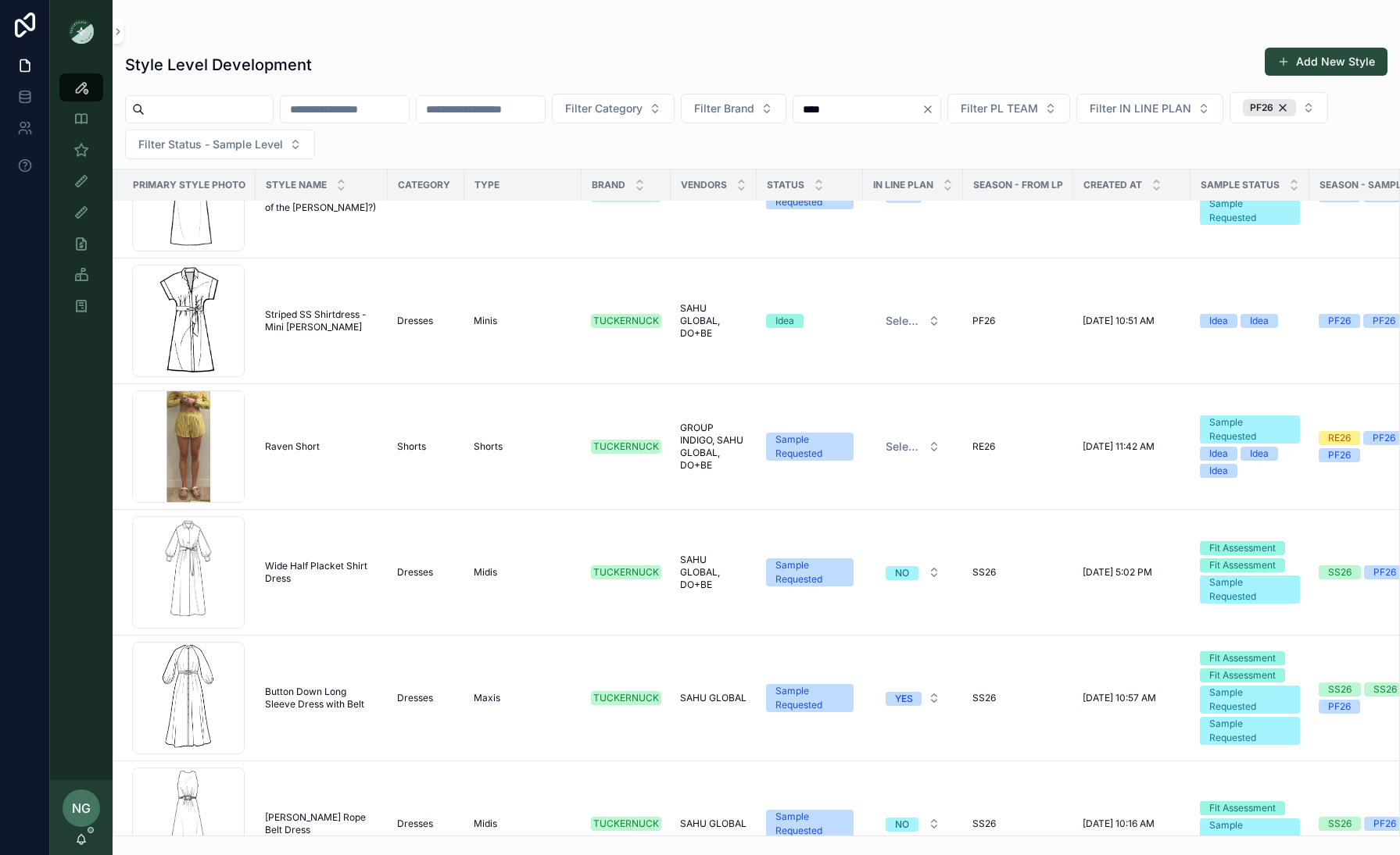
scroll to position [1880, 0]
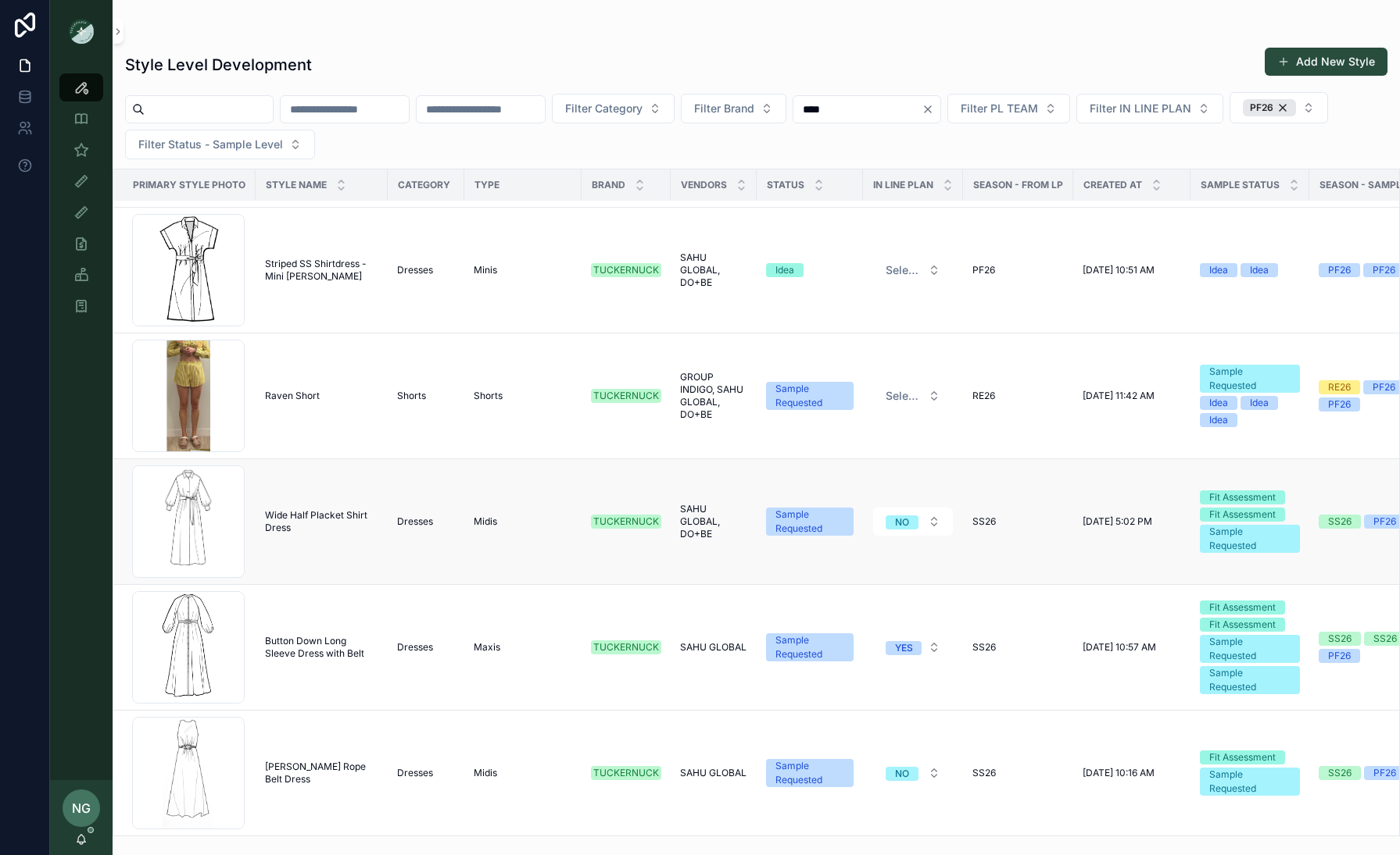
click at [305, 521] on span "Wide Half Placket Shirt Dress" at bounding box center [322, 521] width 113 height 25
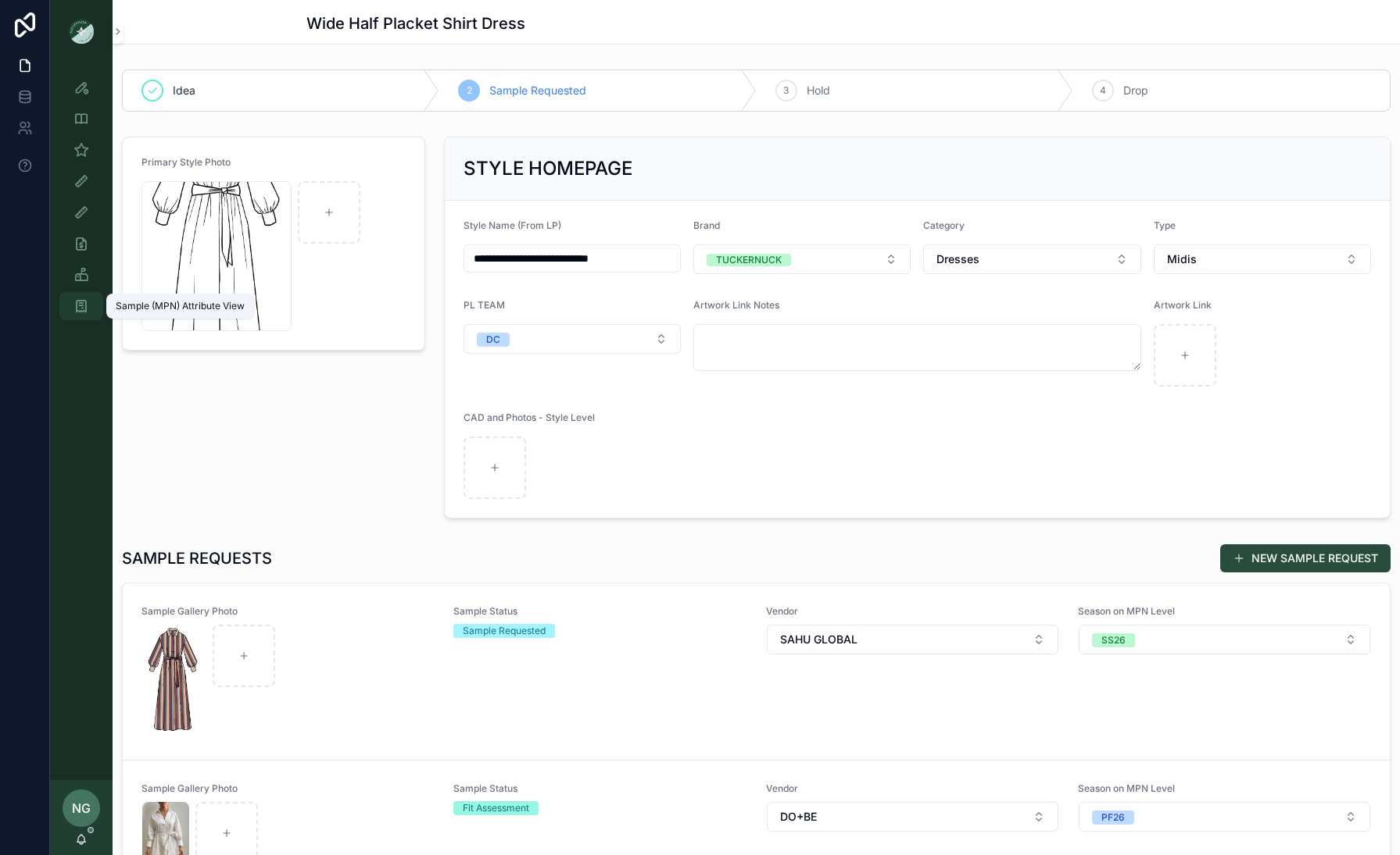
click at [75, 304] on icon "scrollable content" at bounding box center [81, 306] width 16 height 16
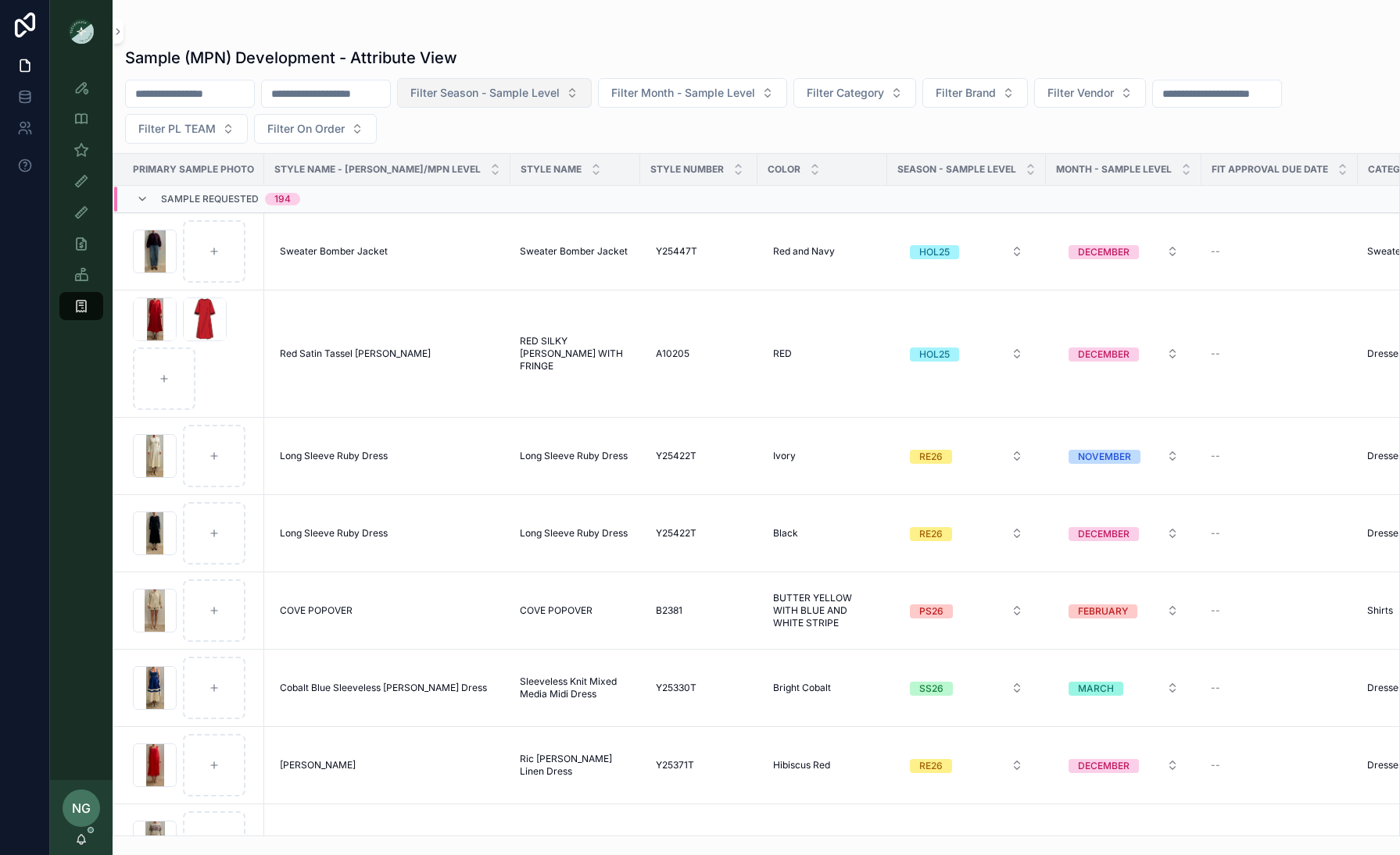
click at [534, 99] on span "Filter Season - Sample Level" at bounding box center [485, 93] width 150 height 16
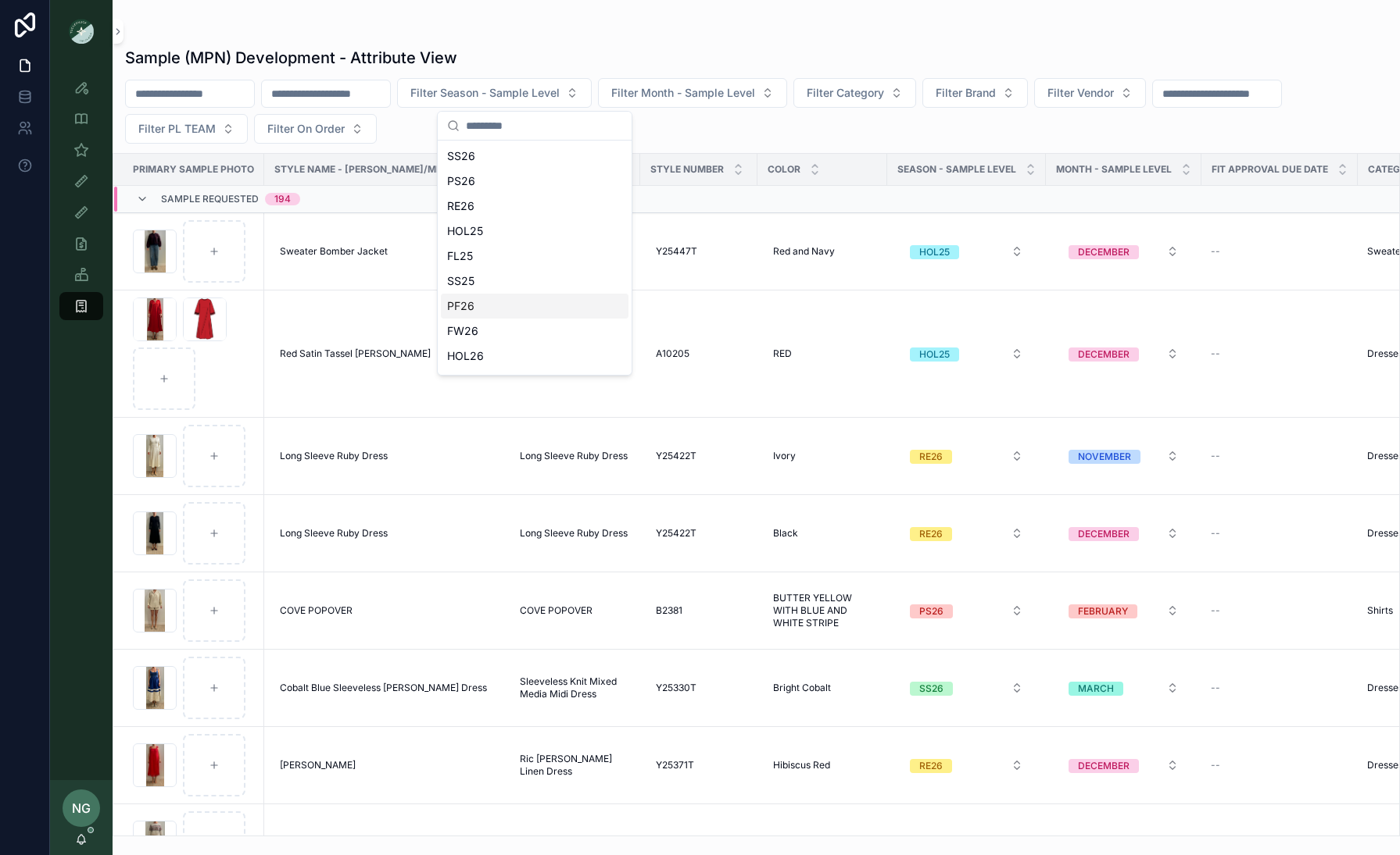
click at [528, 304] on div "PF26" at bounding box center [534, 306] width 187 height 25
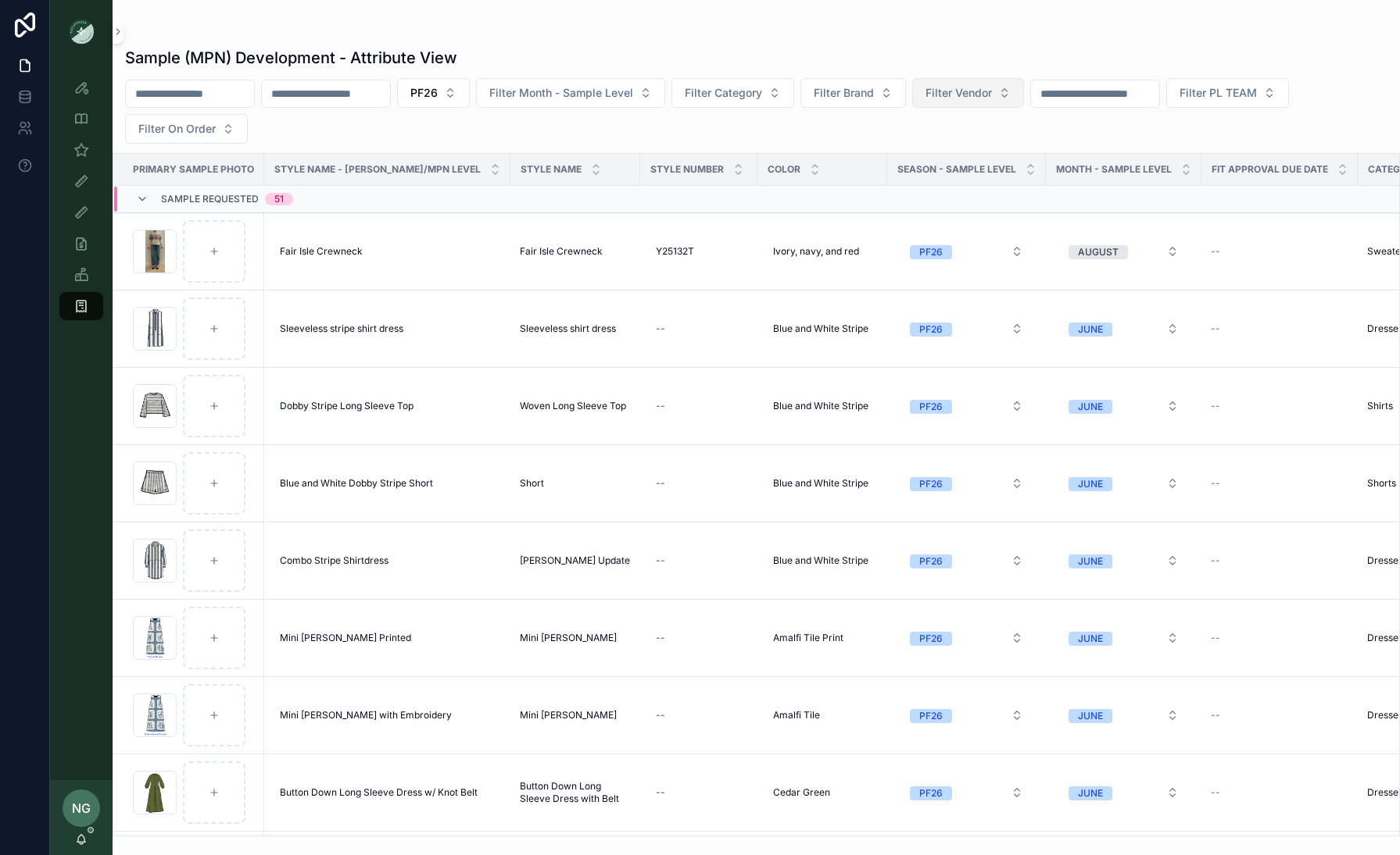
click at [992, 88] on span "Filter Vendor" at bounding box center [959, 93] width 66 height 16
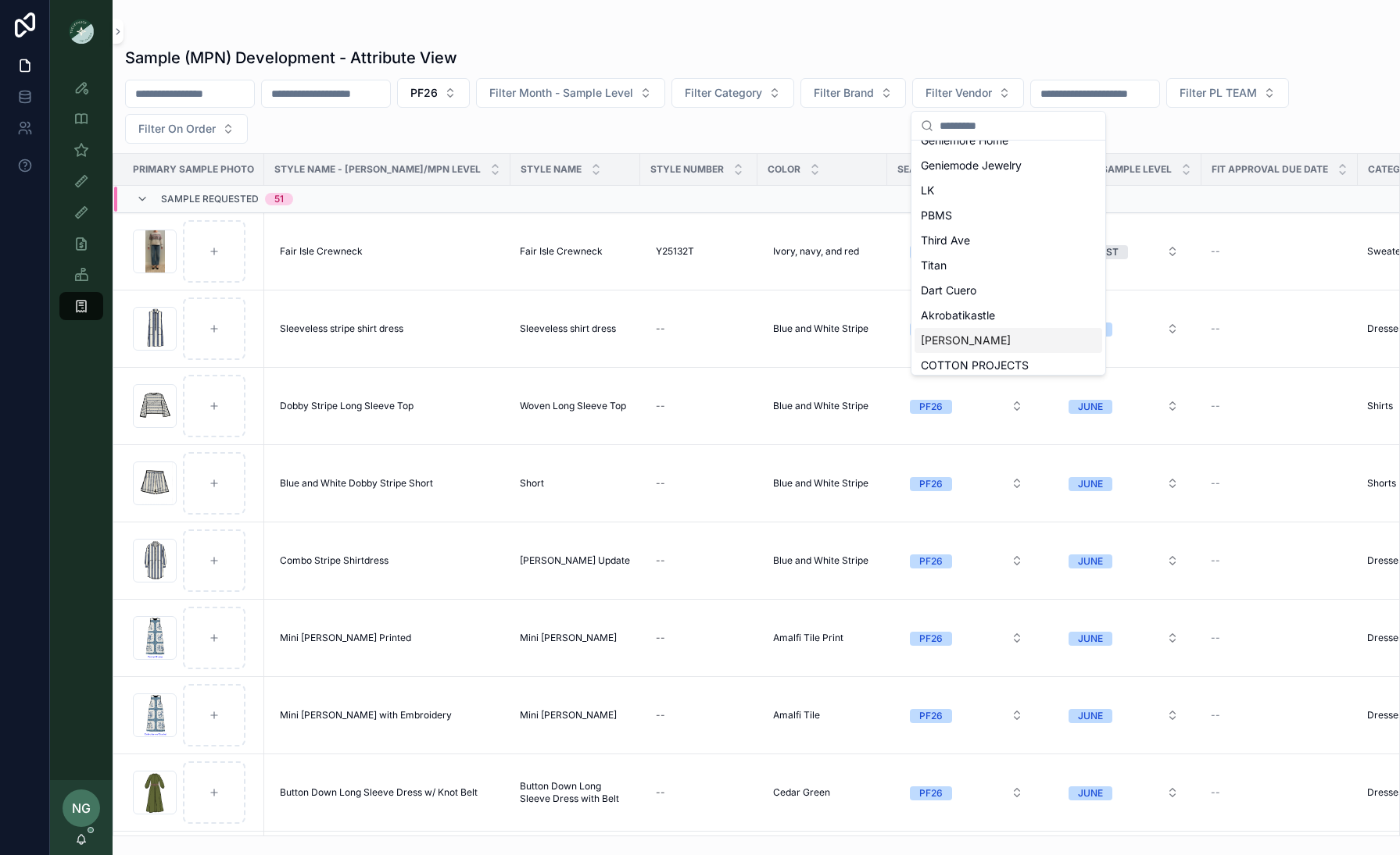
scroll to position [91, 0]
click at [977, 355] on div "SAHU GLOBAL" at bounding box center [1008, 365] width 187 height 25
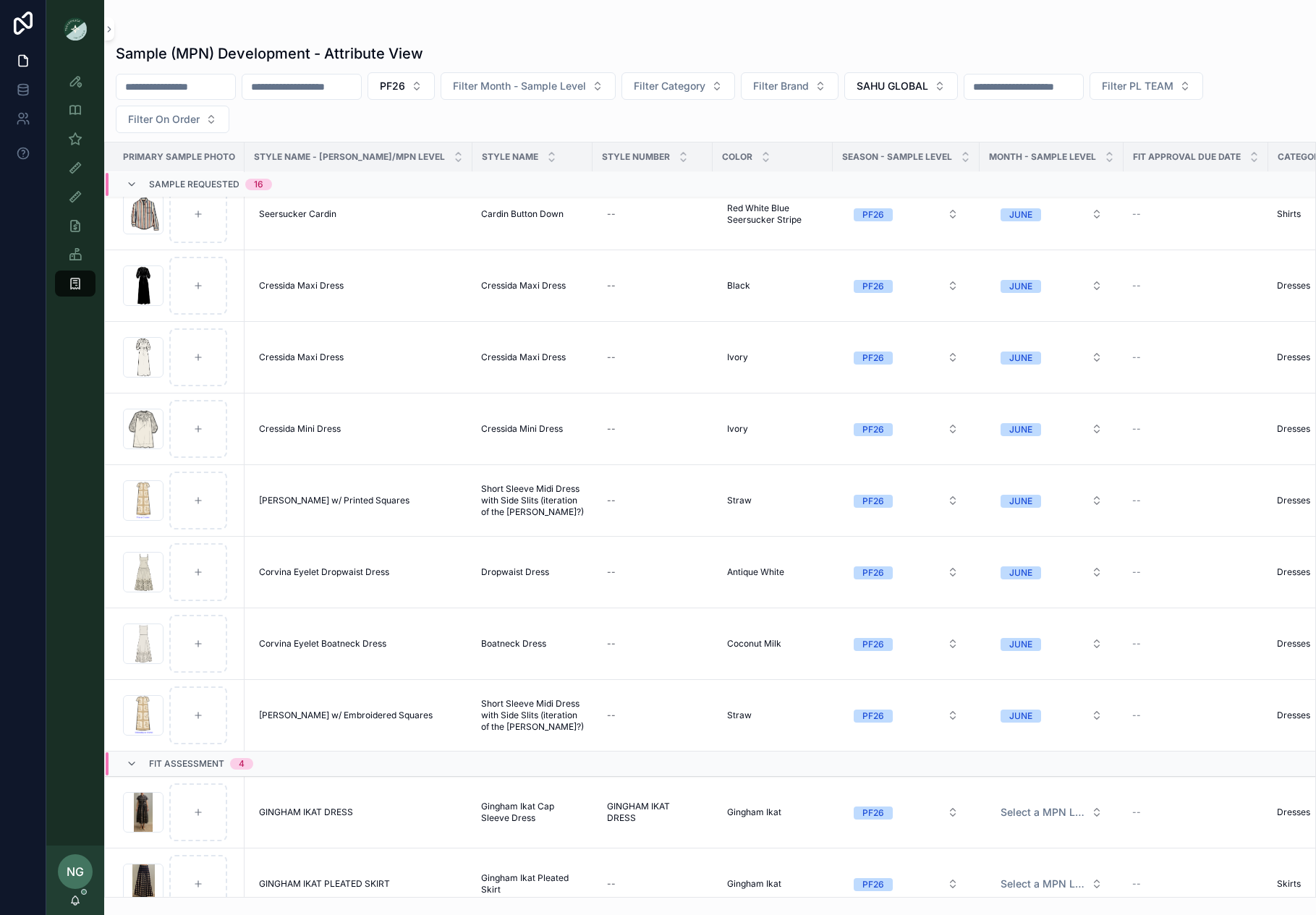
scroll to position [703, 0]
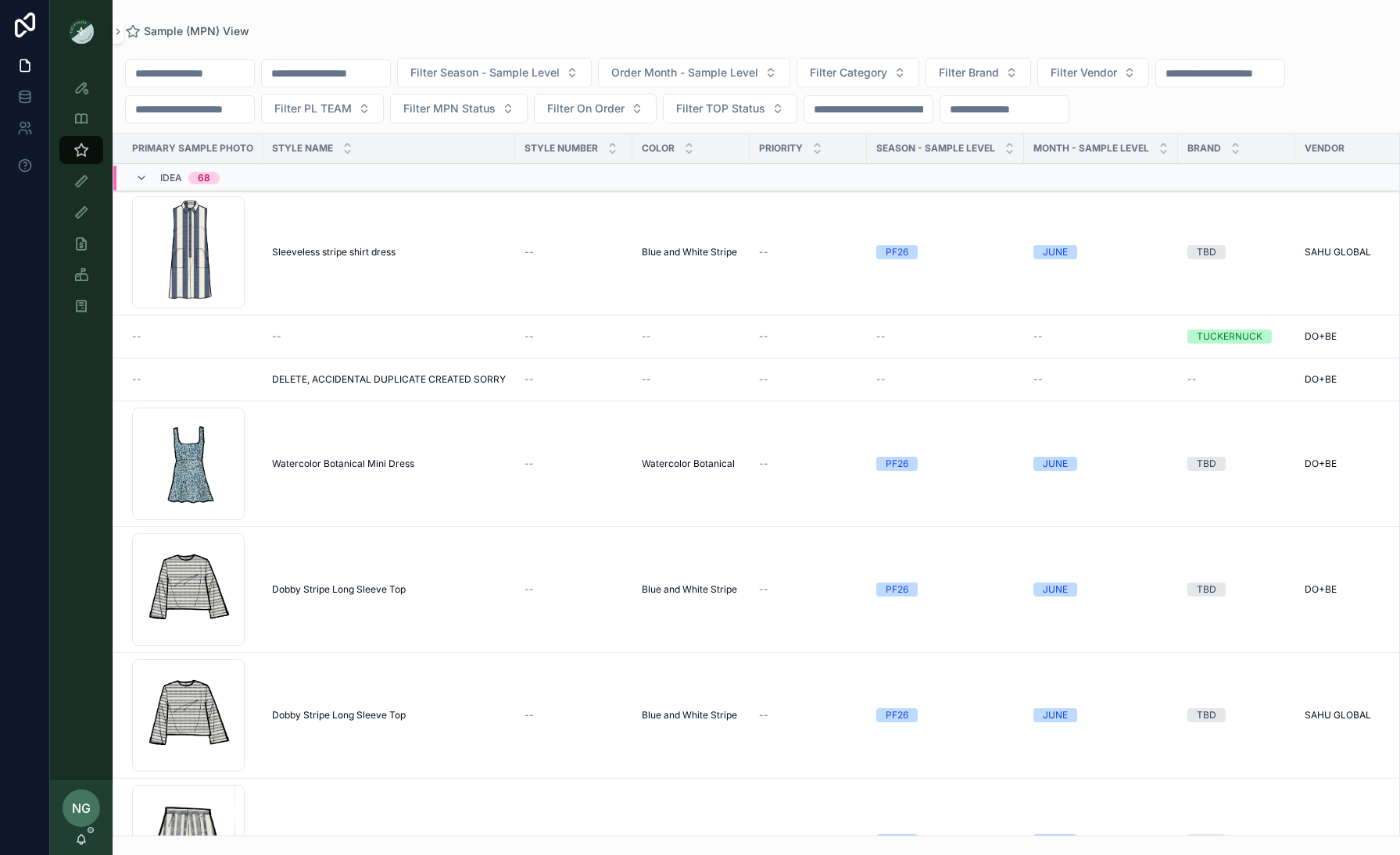
click at [409, 247] on div "Sleeveless stripe shirt dress Sleeveless stripe shirt dress" at bounding box center [389, 252] width 234 height 13
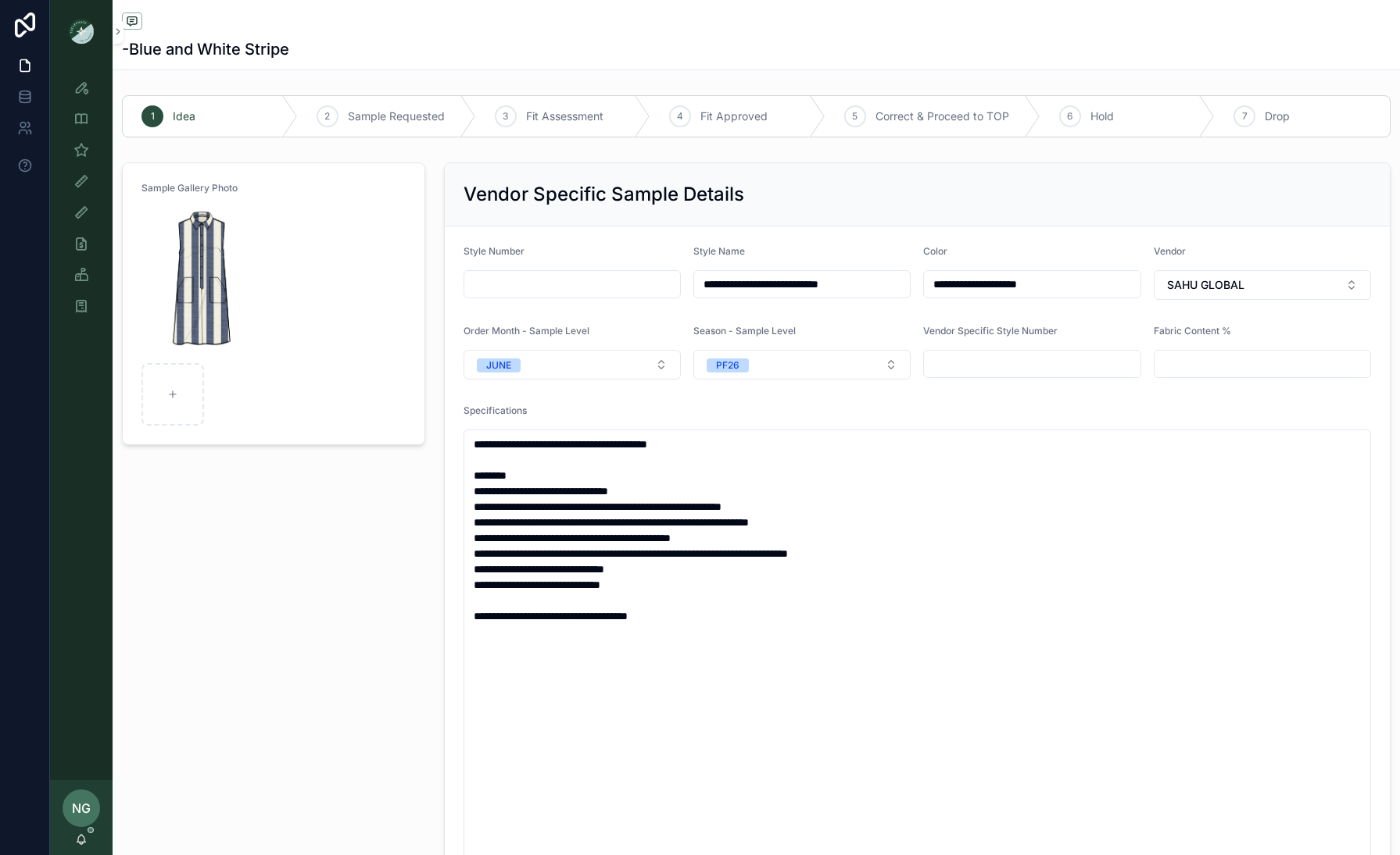
drag, startPoint x: 684, startPoint y: 620, endPoint x: 393, endPoint y: 446, distance: 339.1
click at [826, 214] on div "Vendor Specific Sample Details" at bounding box center [917, 195] width 945 height 63
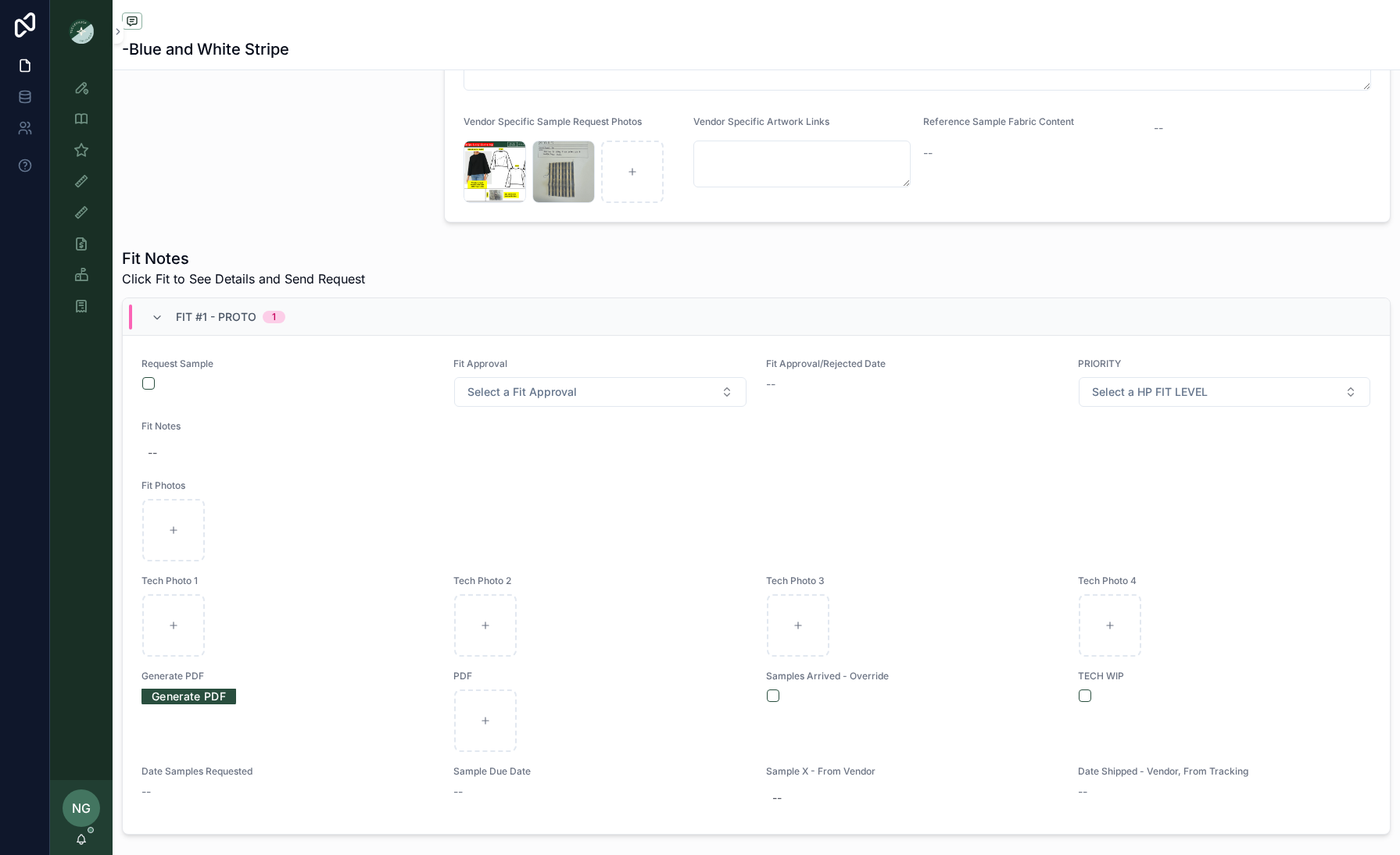
scroll to position [813, 0]
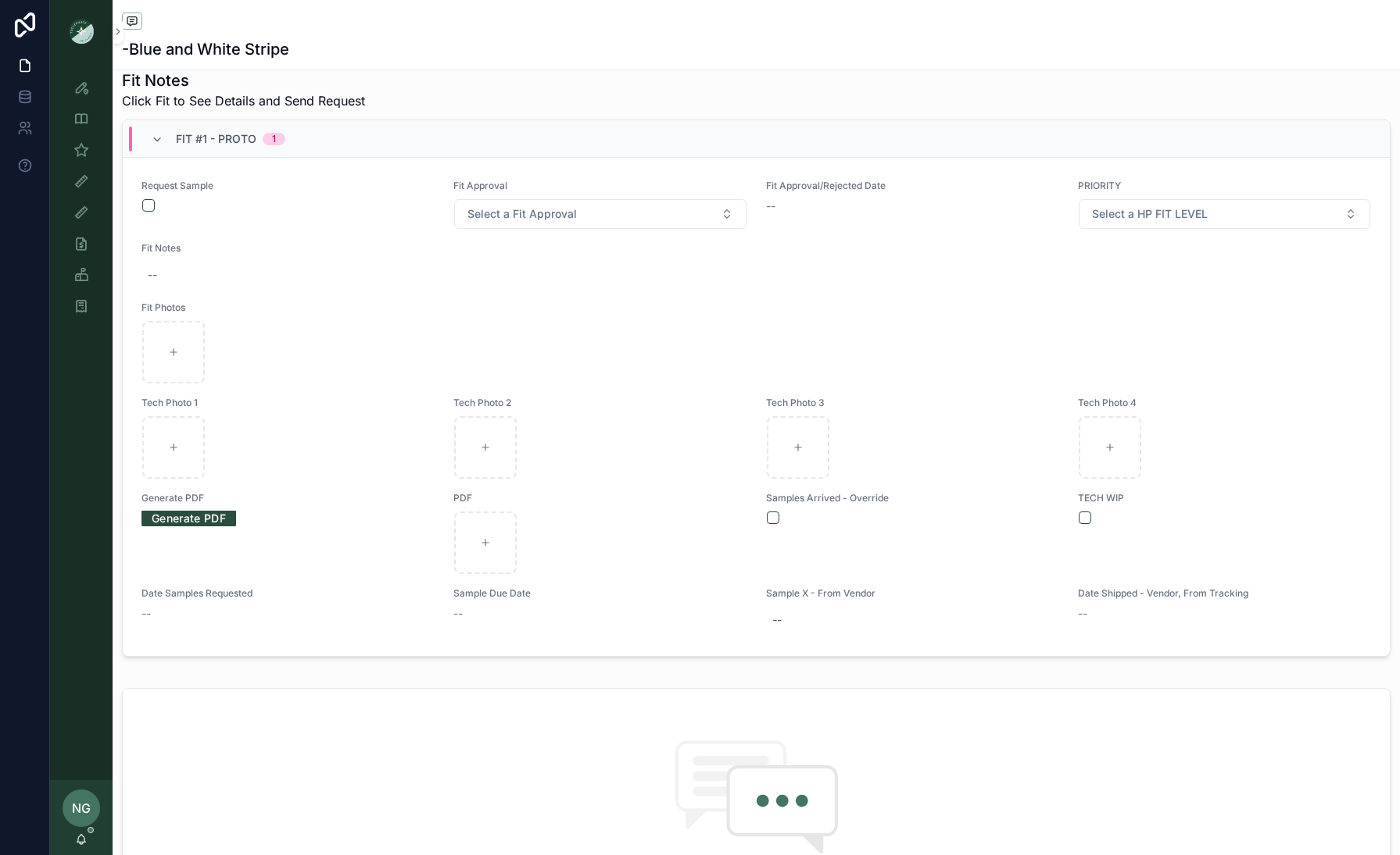
click at [146, 206] on button "scrollable content" at bounding box center [149, 205] width 13 height 13
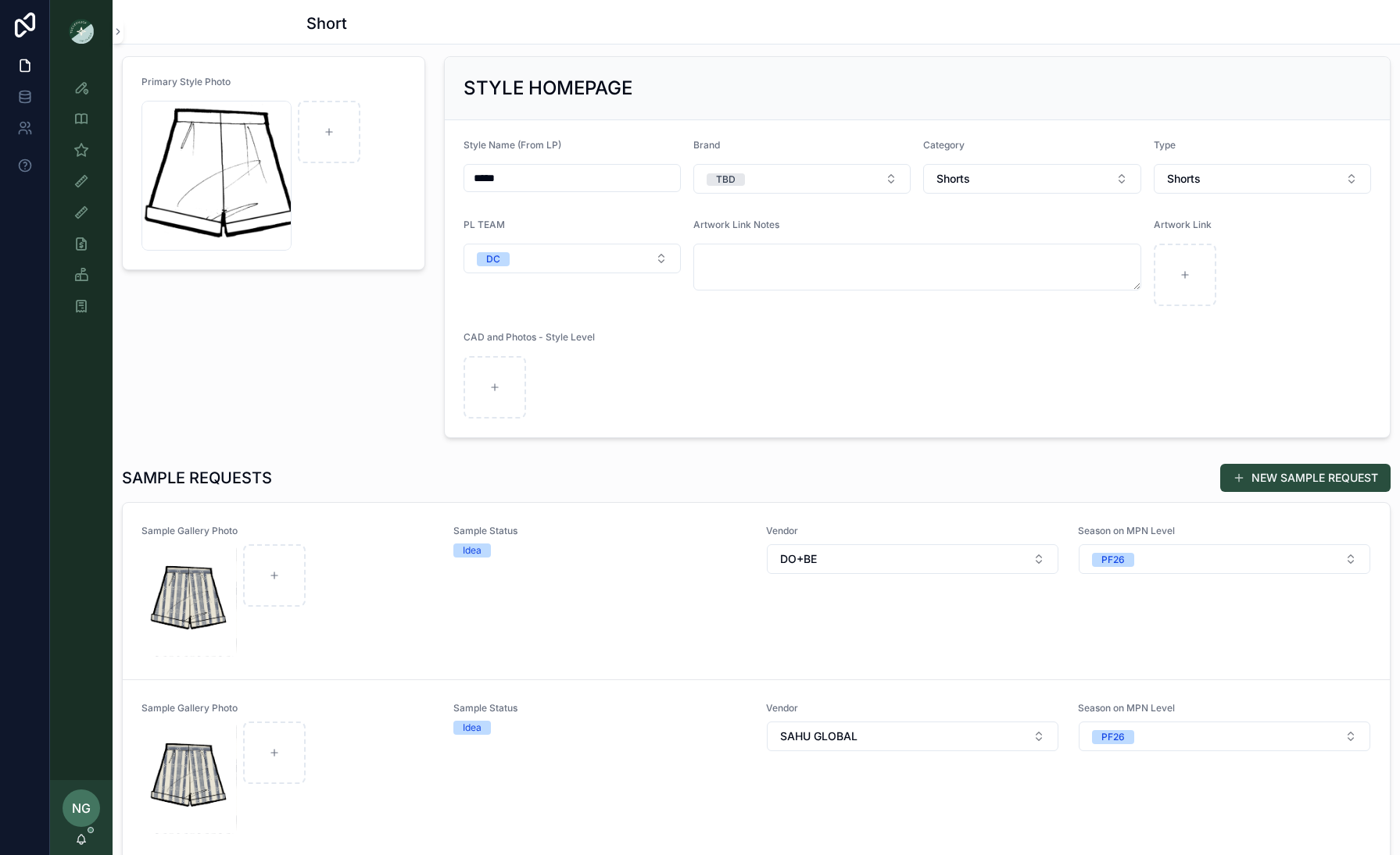
scroll to position [83, 0]
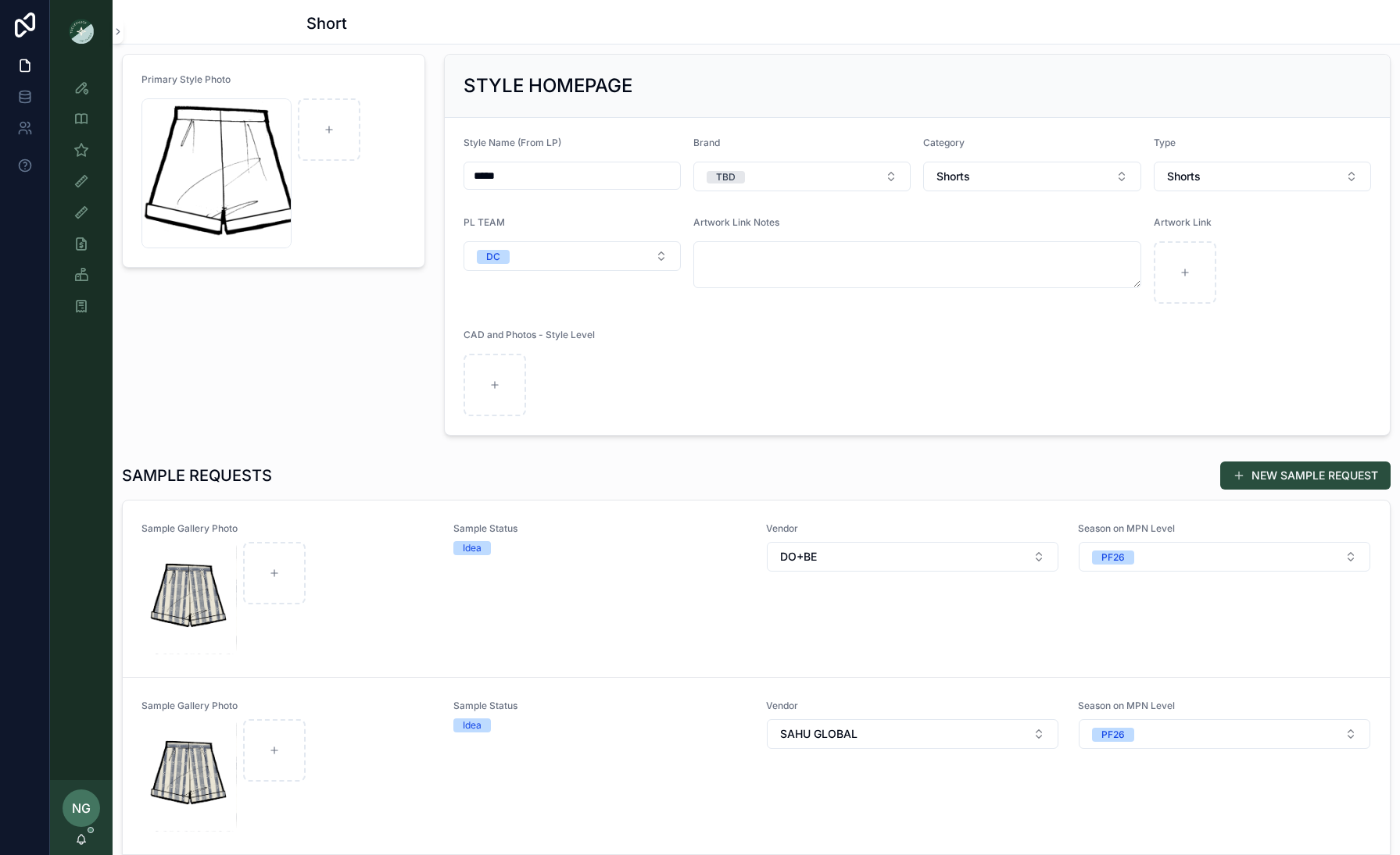
click at [375, 756] on div "scrollable content" at bounding box center [288, 776] width 291 height 112
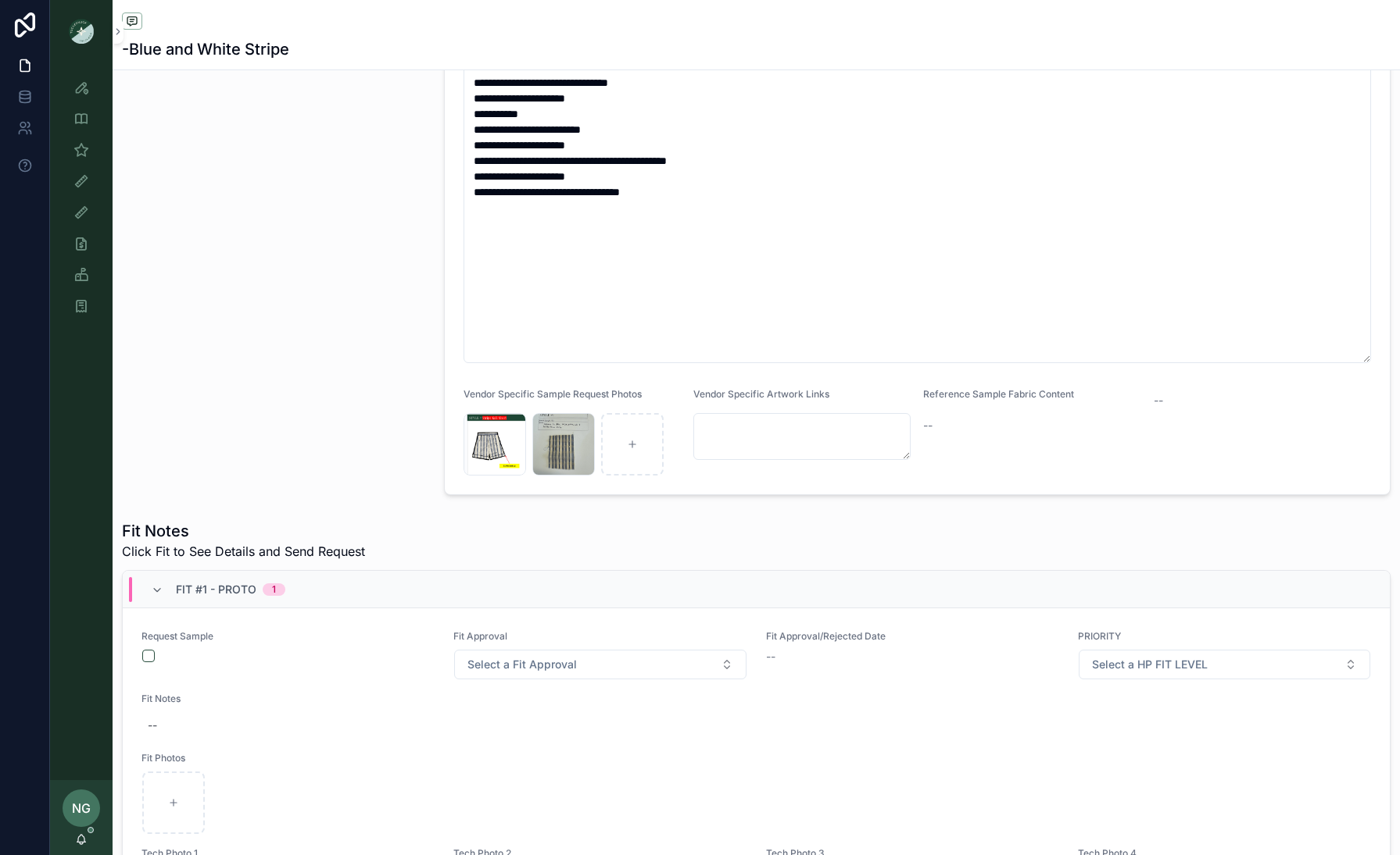
scroll to position [477, 0]
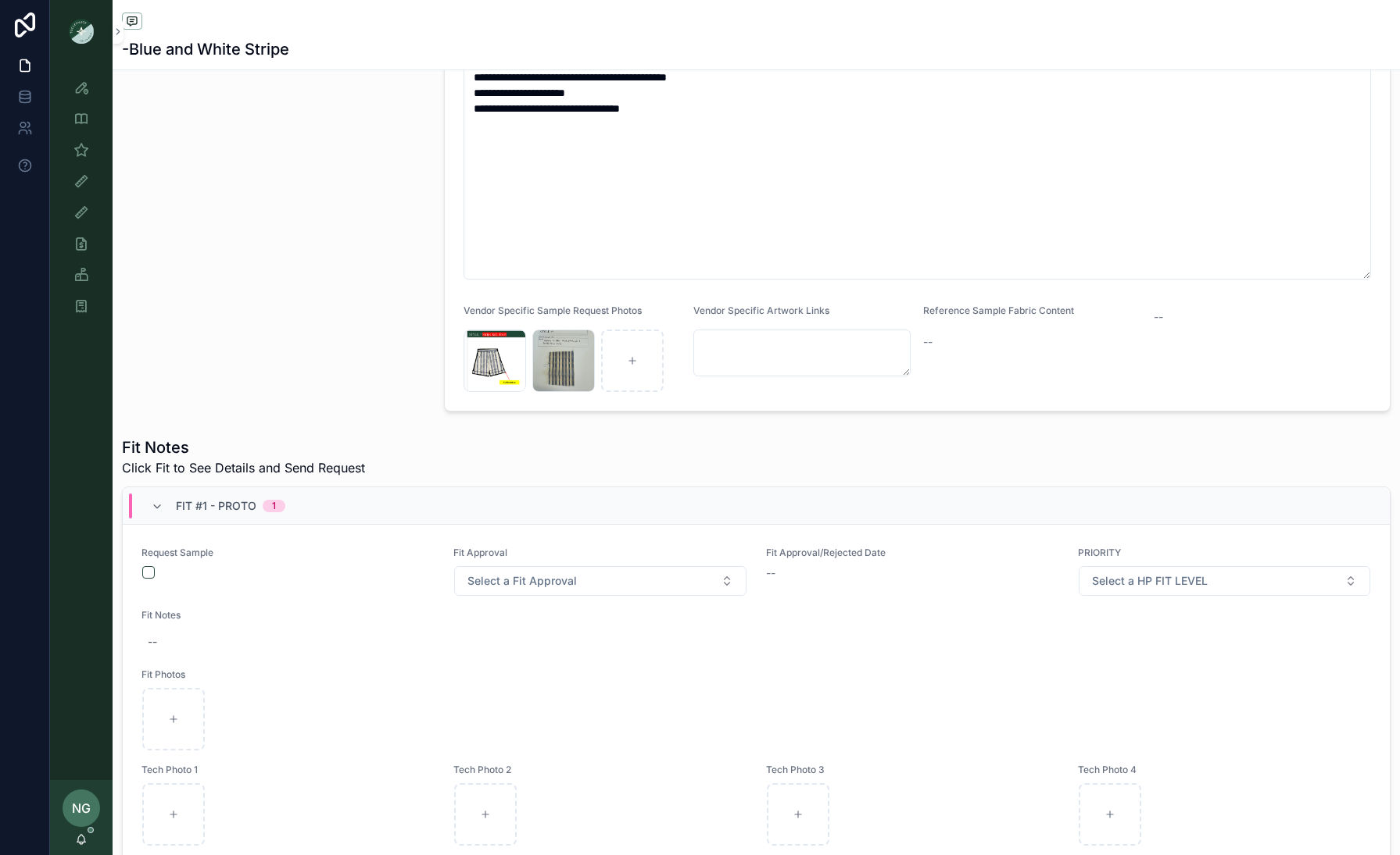
click at [149, 569] on button "scrollable content" at bounding box center [149, 573] width 13 height 13
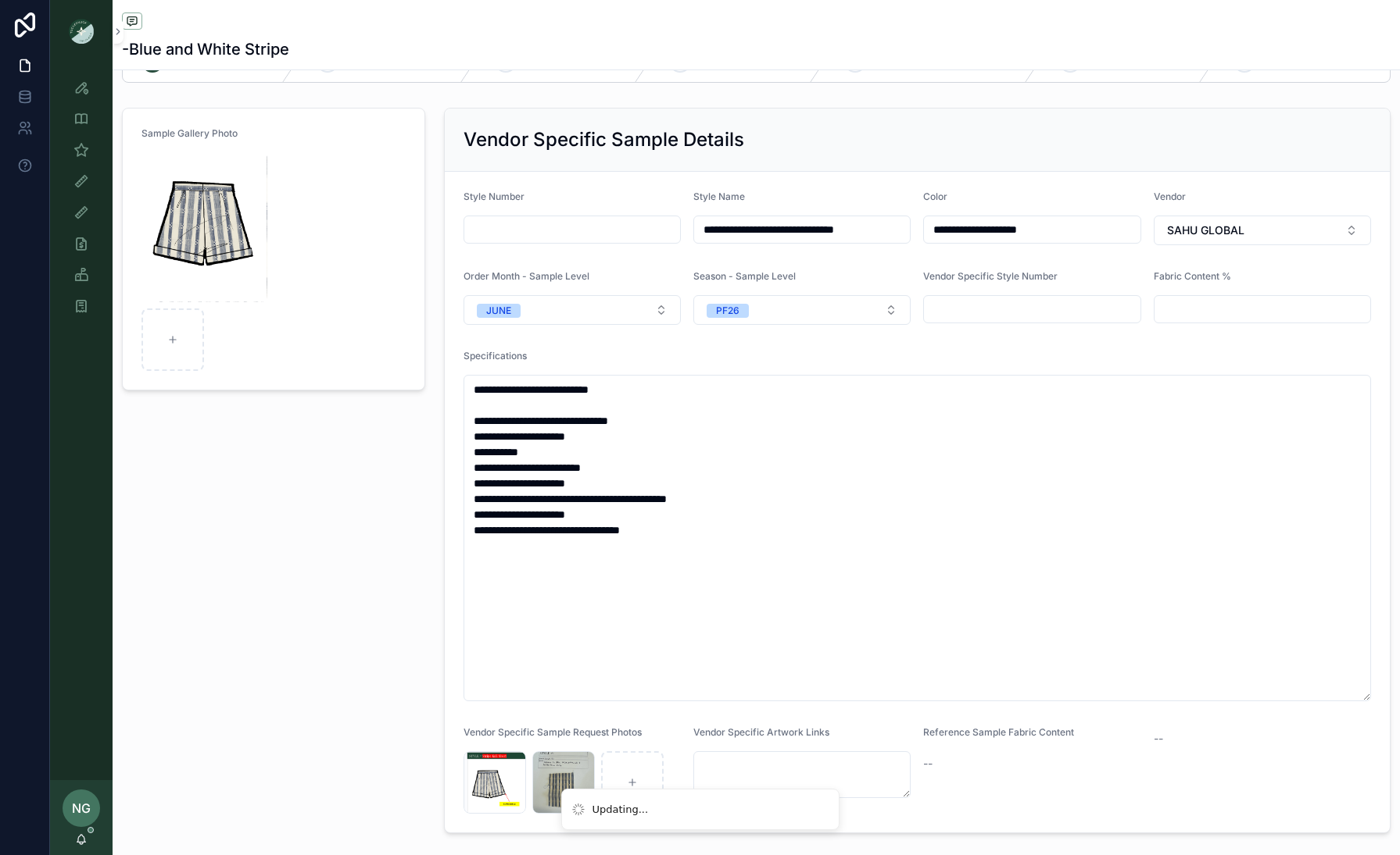
scroll to position [0, 0]
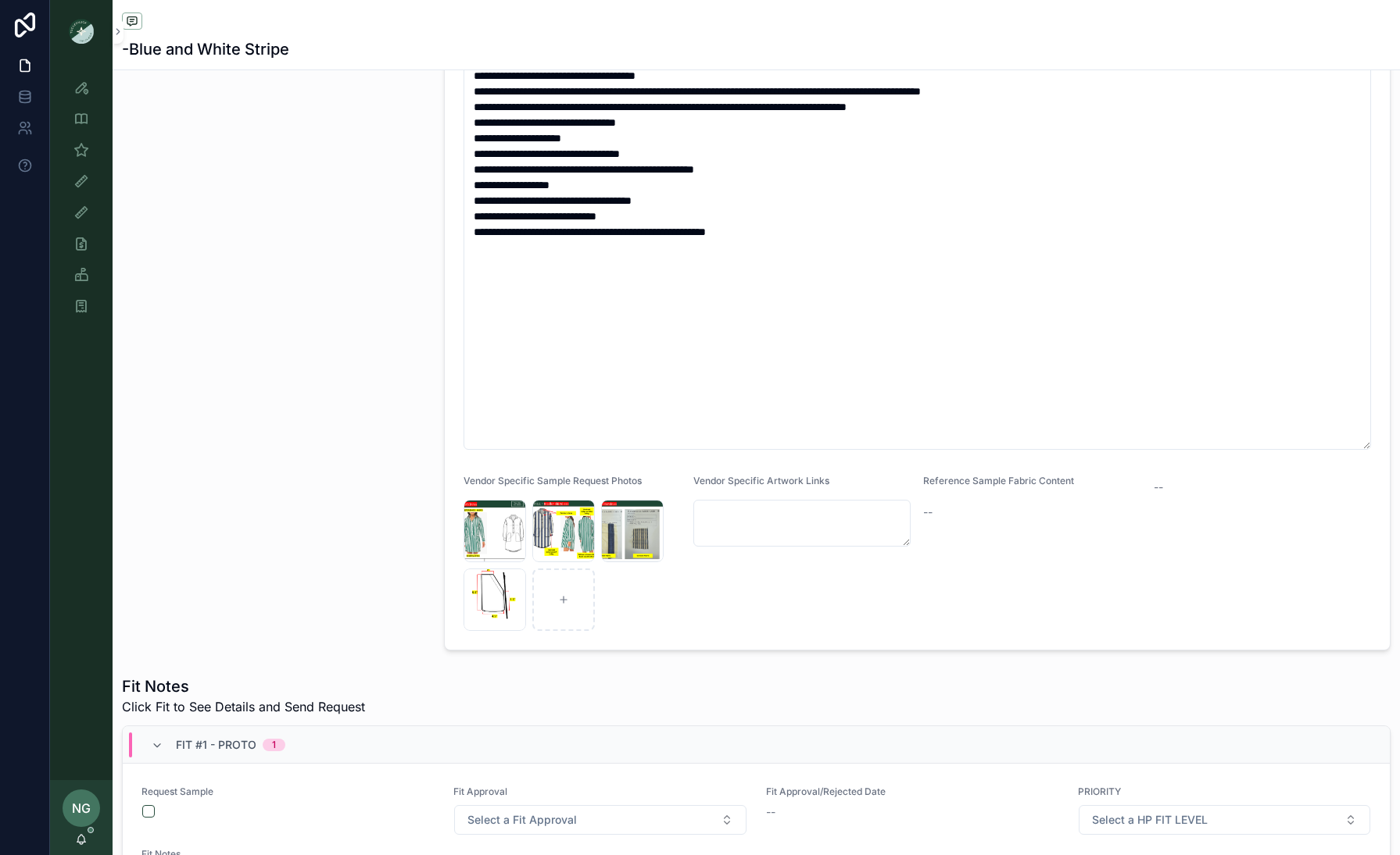
scroll to position [517, 0]
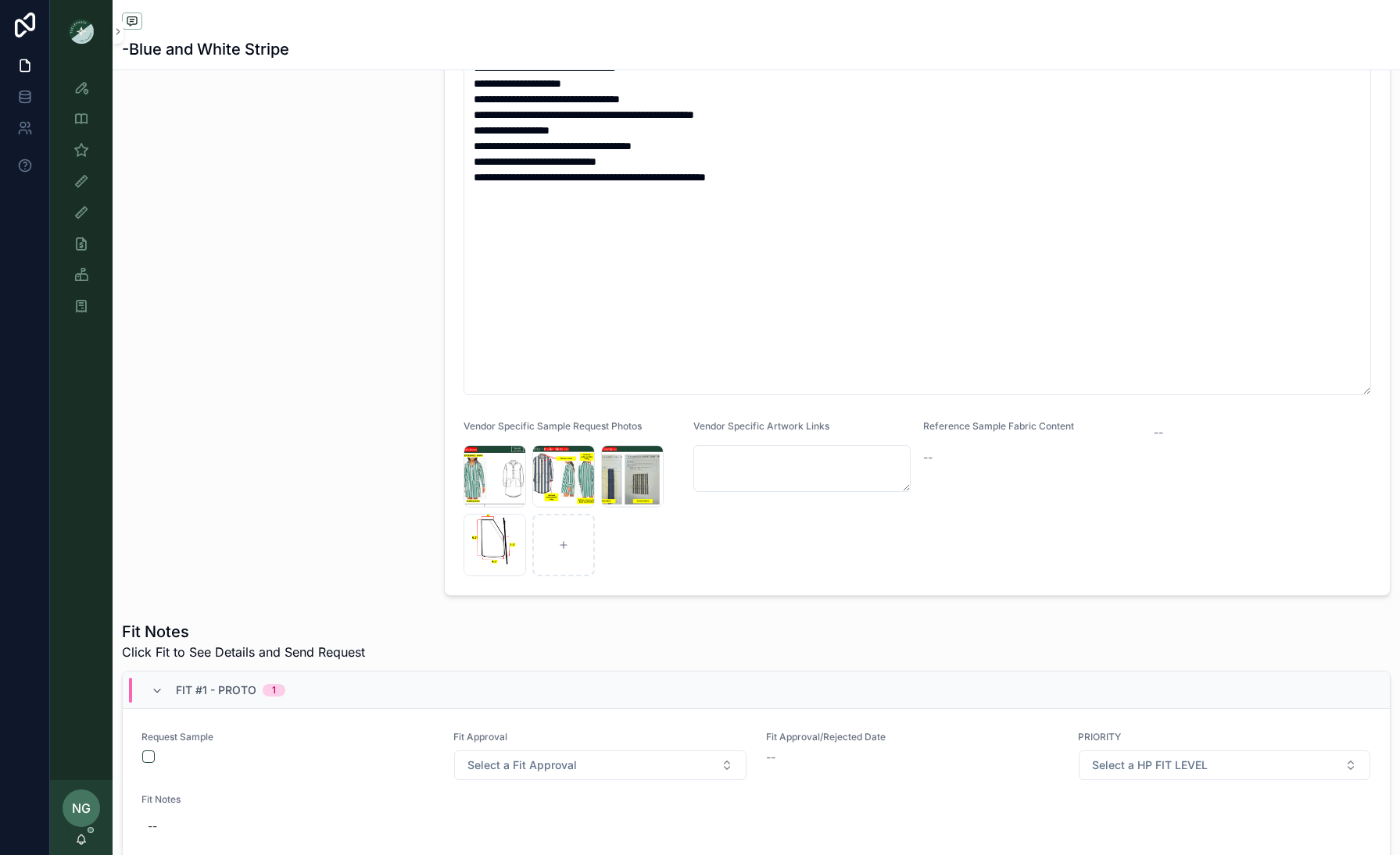
click at [153, 756] on button "scrollable content" at bounding box center [149, 757] width 13 height 13
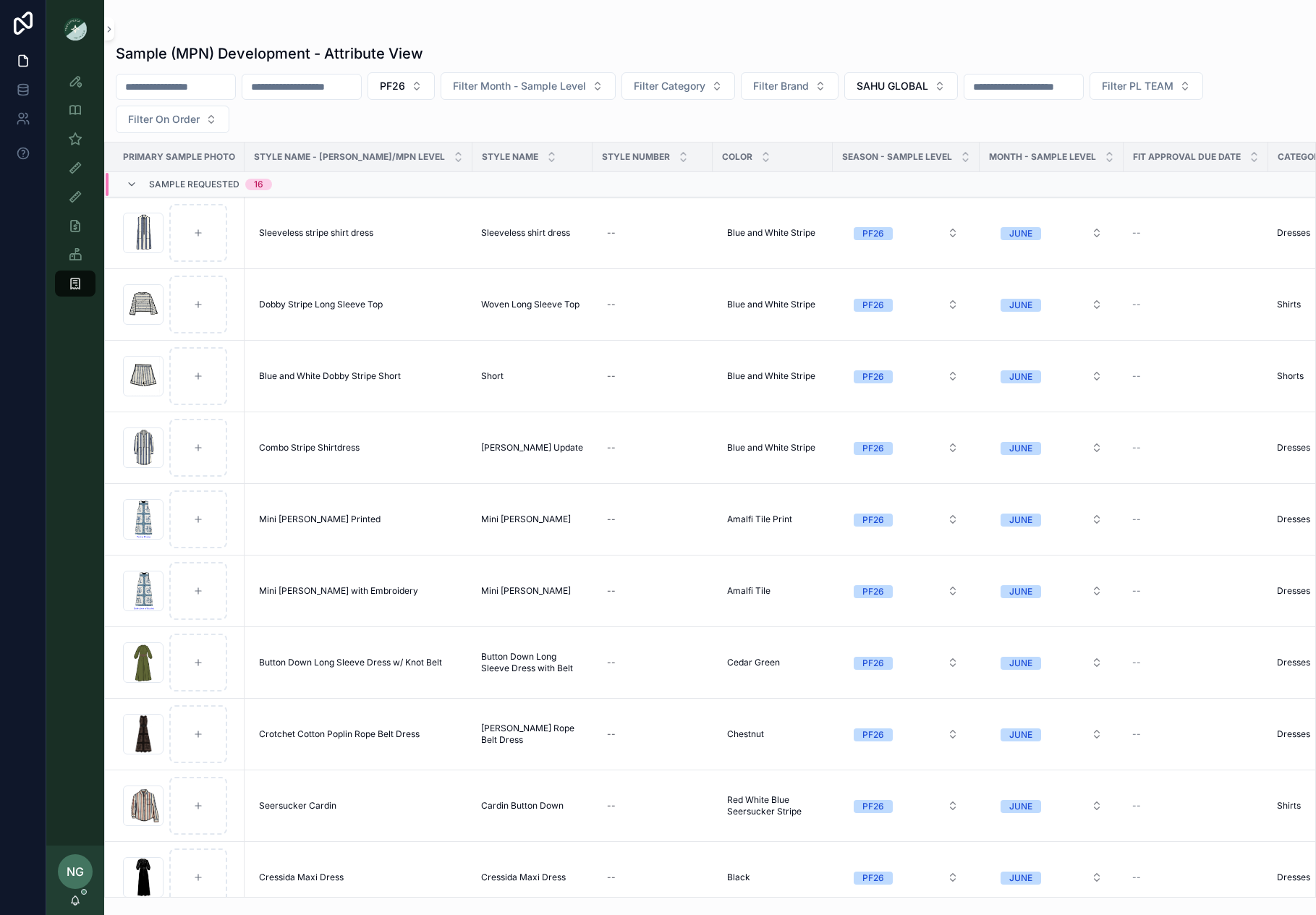
click at [309, 132] on div "PF26 Filter Month - Sample Level Filter Category Filter Brand SAHU GLOBAL Filte…" at bounding box center [710, 102] width 1212 height 60
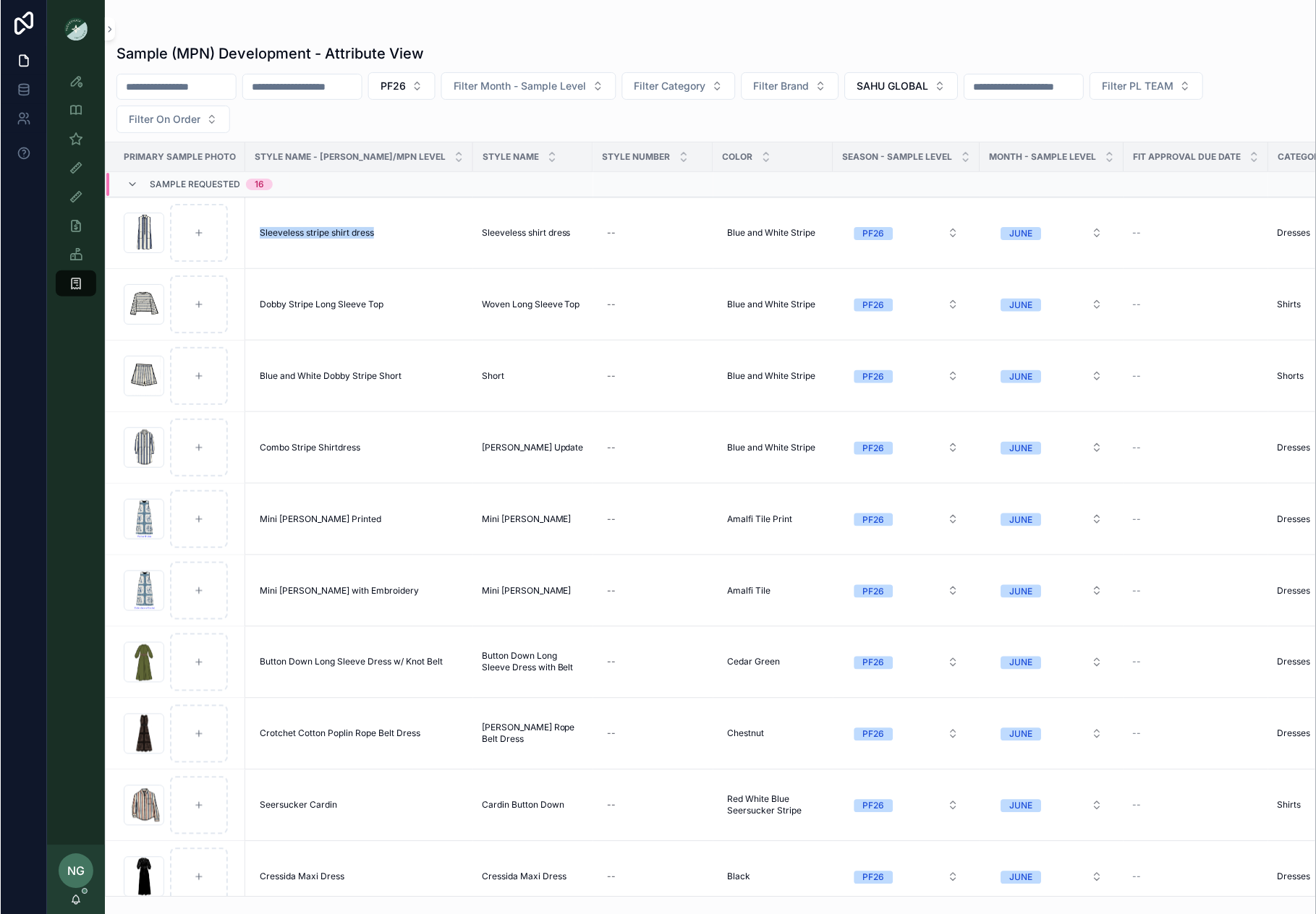
scroll to position [15, 0]
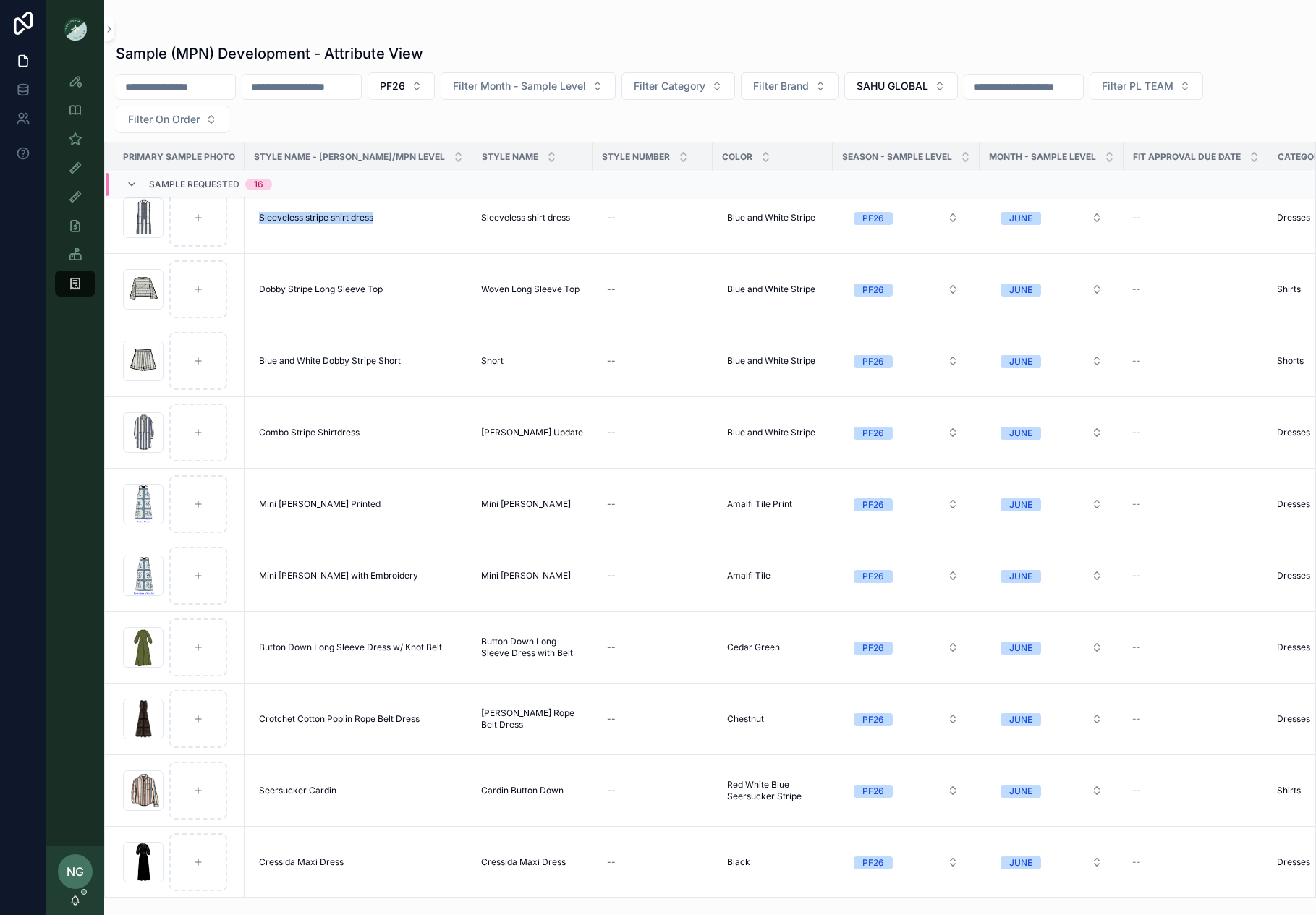
drag, startPoint x: 339, startPoint y: 235, endPoint x: 40, endPoint y: 0, distance: 380.3
drag, startPoint x: 354, startPoint y: 219, endPoint x: 635, endPoint y: 17, distance: 346.1
click at [0, 0] on div "Style View Style View - Vendor Specific Sample (MPN) View Fit View Sample Coord…" at bounding box center [658, 457] width 1316 height 914
drag, startPoint x: 323, startPoint y: 287, endPoint x: 760, endPoint y: 25, distance: 509.5
click at [0, 0] on div "Style View Style View - Vendor Specific Sample (MPN) View Fit View Sample Coord…" at bounding box center [658, 457] width 1316 height 914
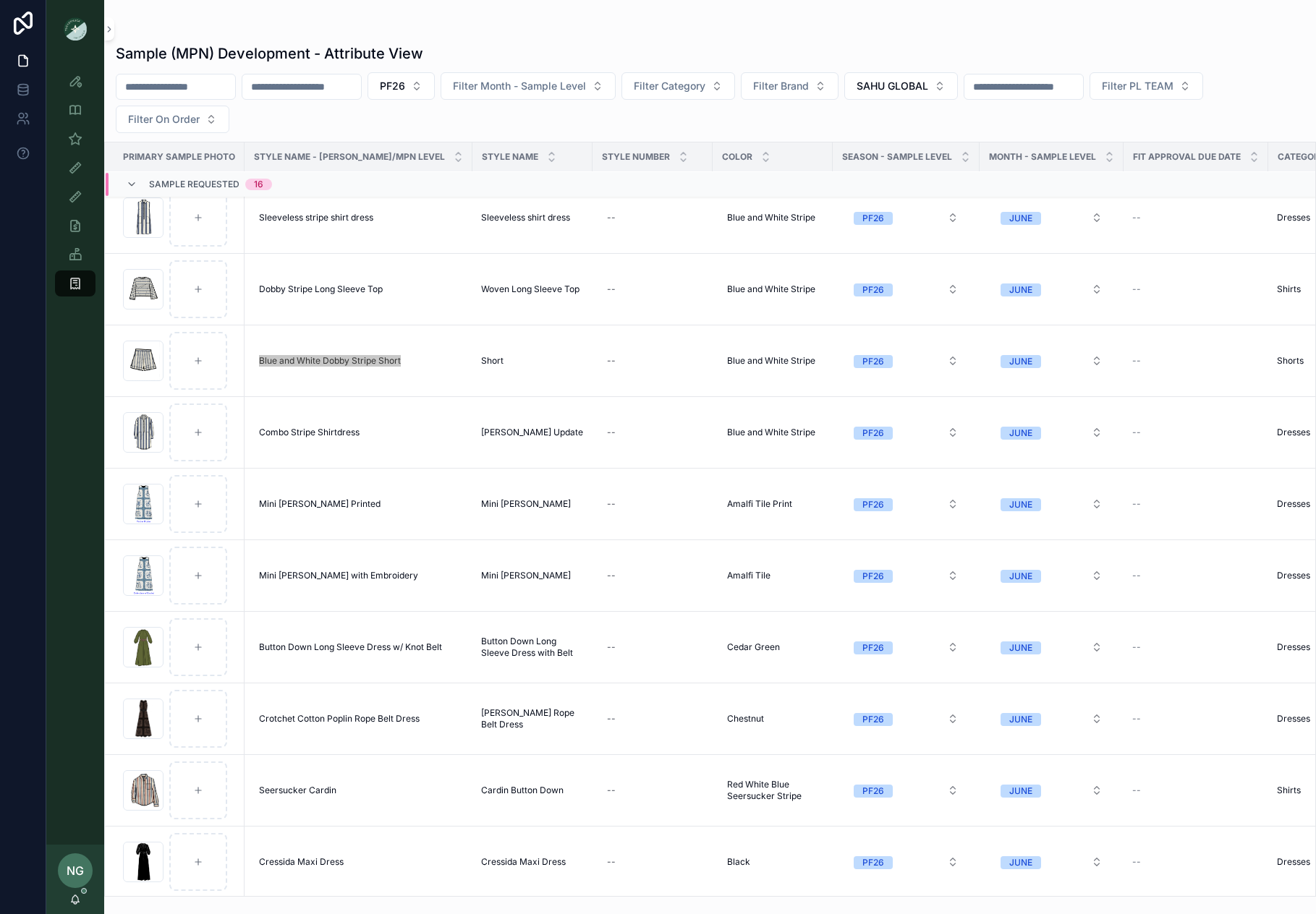
drag, startPoint x: 325, startPoint y: 357, endPoint x: 600, endPoint y: 23, distance: 432.6
click at [0, 0] on div "Style View Style View - Vendor Specific Sample (MPN) View Fit View Sample Coord…" at bounding box center [658, 457] width 1316 height 914
click at [278, 431] on span "Combo Stripe Shirtdress" at bounding box center [305, 433] width 101 height 12
click at [318, 410] on td "Combo Stripe Shirtdress Combo Stripe Shirtdress" at bounding box center [354, 433] width 228 height 71
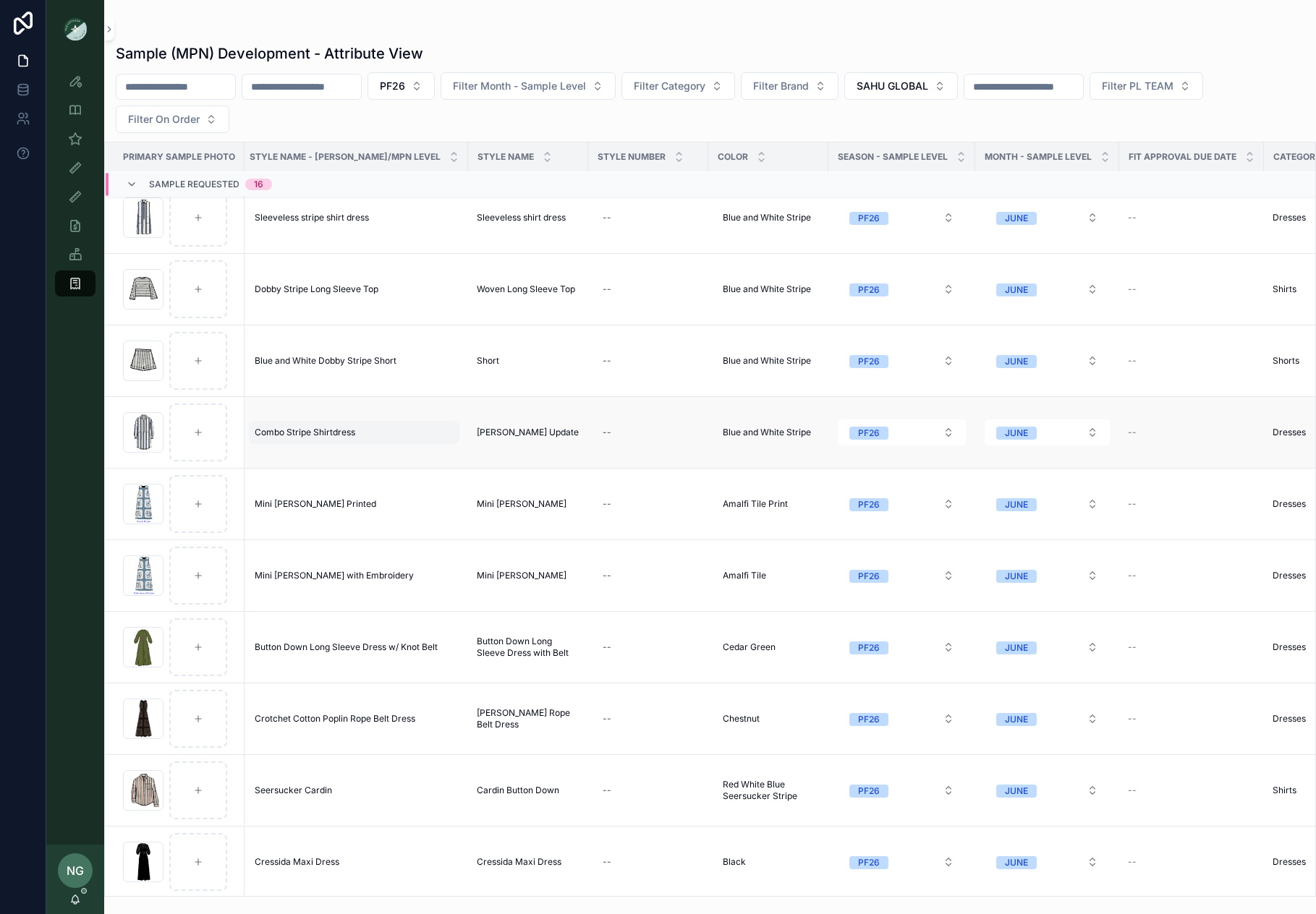
click at [315, 436] on span "Combo Stripe Shirtdress" at bounding box center [305, 433] width 101 height 12
click at [321, 407] on td "Combo Stripe Shirtdress Combo Stripe Shirtdress" at bounding box center [354, 433] width 228 height 71
click at [273, 408] on td "Combo Stripe Shirtdress Combo Stripe Shirtdress" at bounding box center [354, 433] width 228 height 71
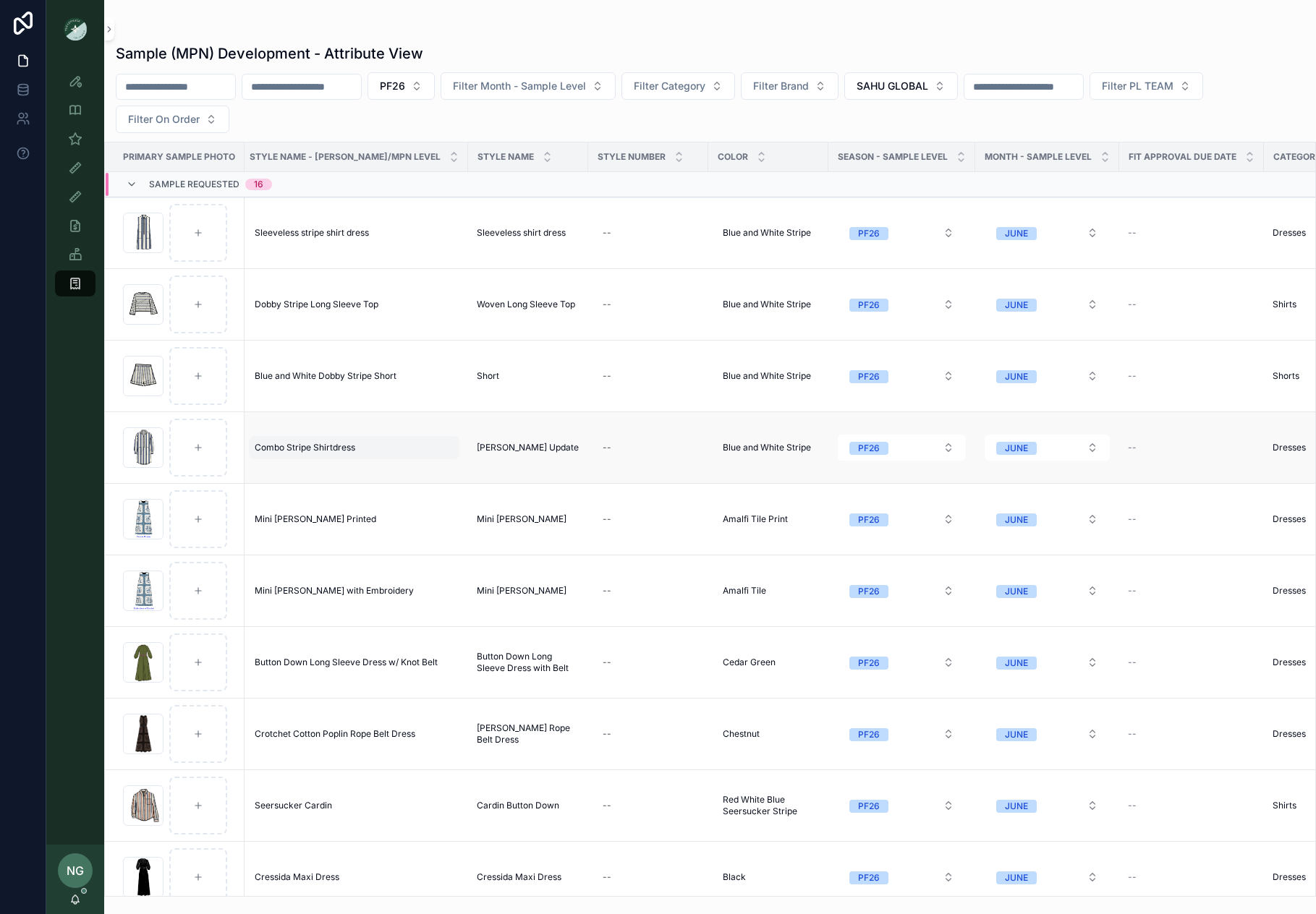
click at [415, 448] on div "Combo Stripe Shirtdress Combo Stripe Shirtdress" at bounding box center [354, 448] width 211 height 23
click at [469, 432] on td "Bradley Shirtdress Update Bradley Shirtdress Update" at bounding box center [528, 448] width 120 height 71
click at [134, 457] on div "scrollable content" at bounding box center [144, 448] width 41 height 41
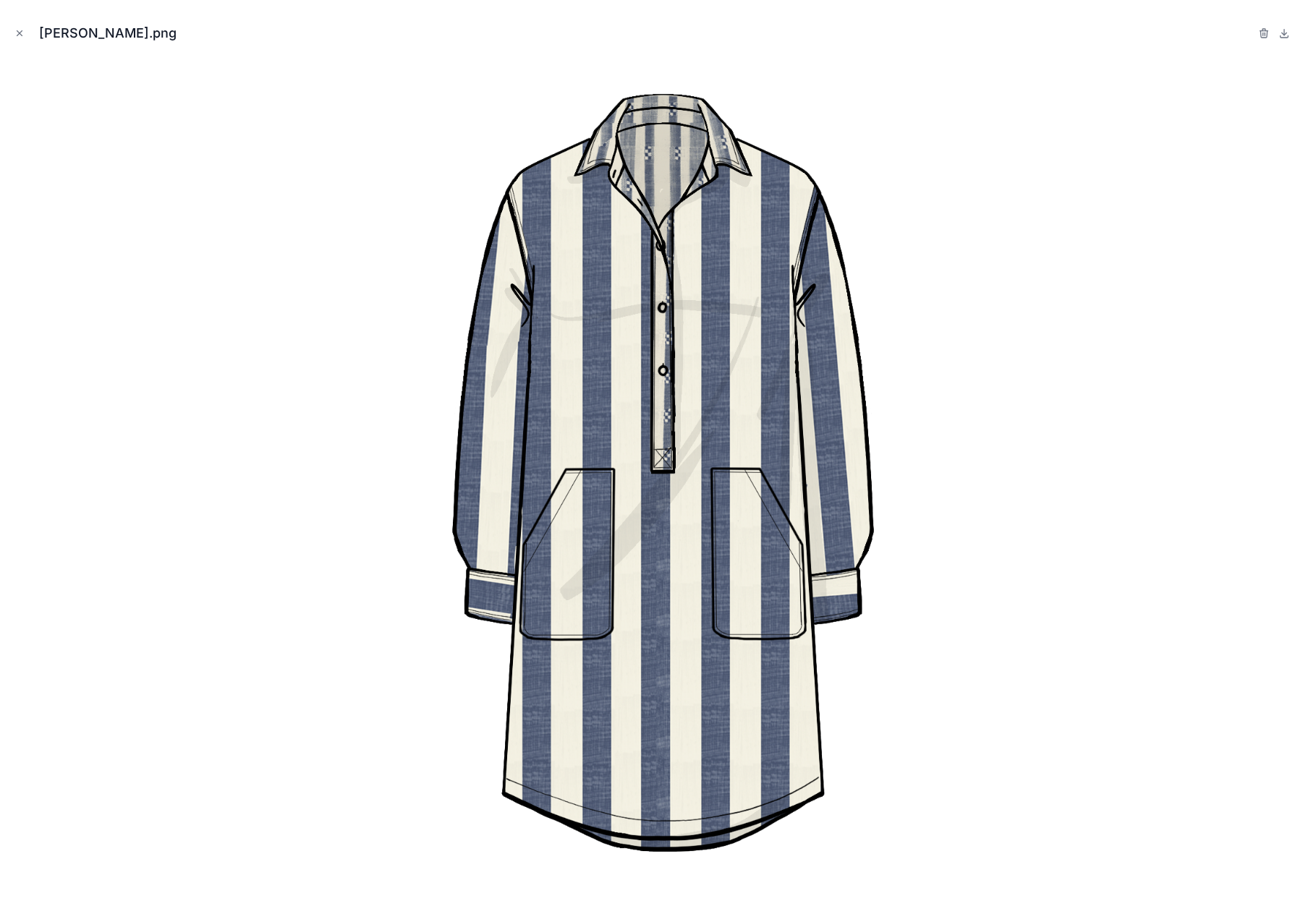
click at [22, 34] on icon "Close modal" at bounding box center [20, 34] width 10 height 10
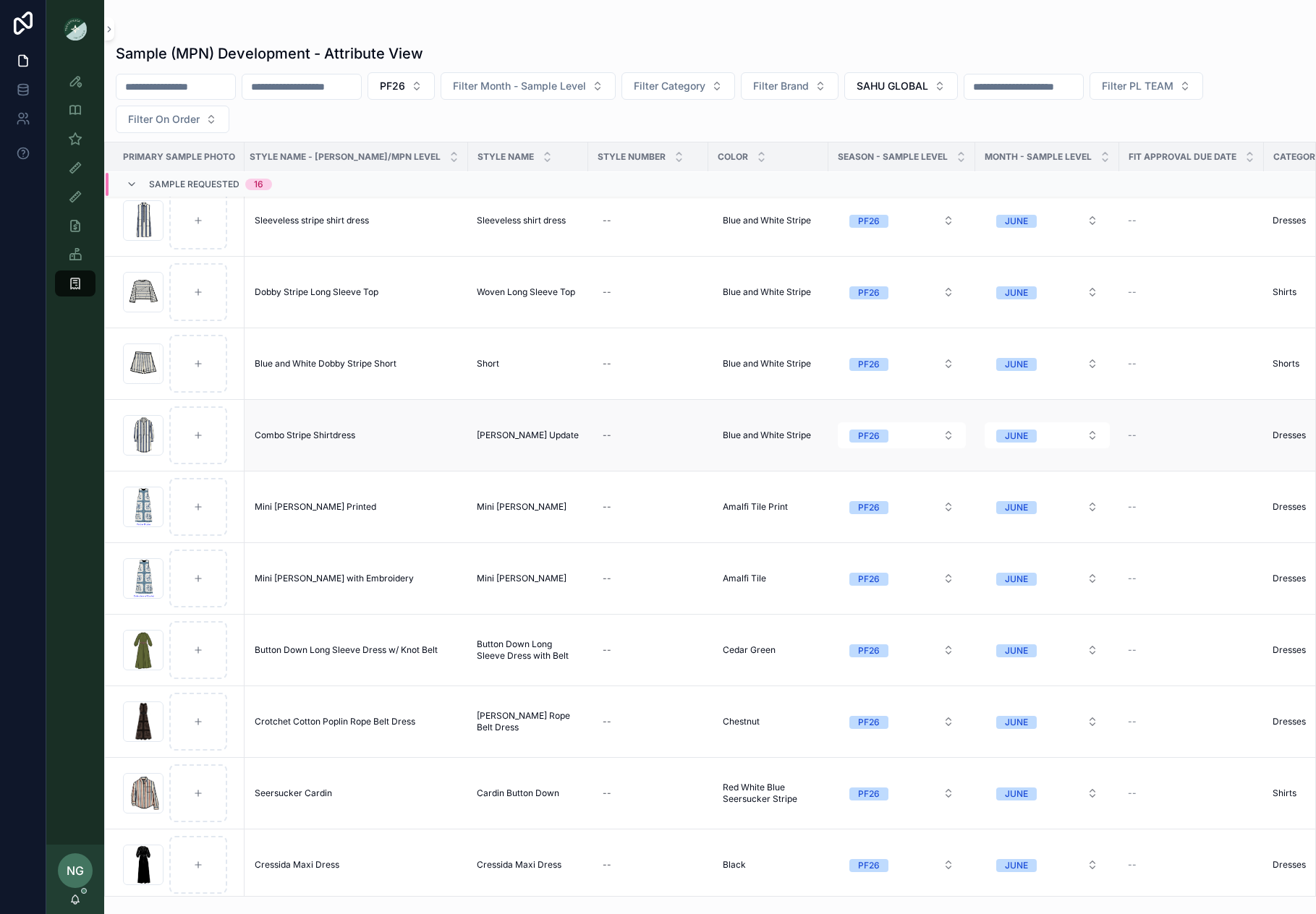
click at [321, 421] on td "Combo Stripe Shirtdress Combo Stripe Shirtdress" at bounding box center [354, 436] width 228 height 71
click at [418, 446] on div "Combo Stripe Shirtdress Combo Stripe Shirtdress" at bounding box center [354, 437] width 211 height 23
drag, startPoint x: 547, startPoint y: 453, endPoint x: 551, endPoint y: 462, distance: 9.8
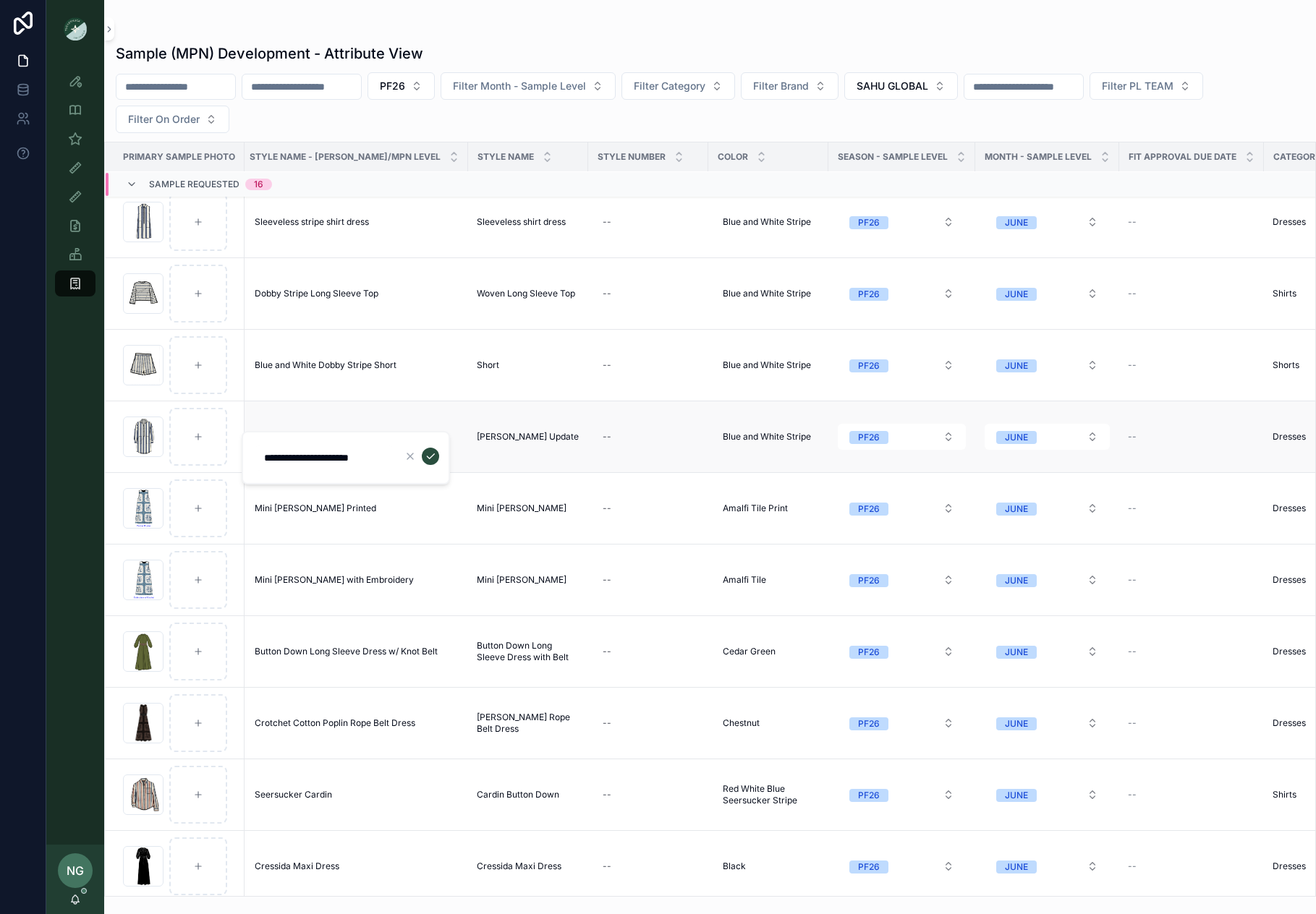
click at [547, 454] on td "Bradley Shirtdress Update Bradley Shirtdress Update" at bounding box center [528, 437] width 120 height 71
click at [588, 466] on td "--" at bounding box center [648, 437] width 120 height 71
drag, startPoint x: 560, startPoint y: 460, endPoint x: 559, endPoint y: 417, distance: 43.0
click at [588, 460] on td "--" at bounding box center [648, 437] width 120 height 71
click at [588, 413] on td "--" at bounding box center [648, 437] width 120 height 71
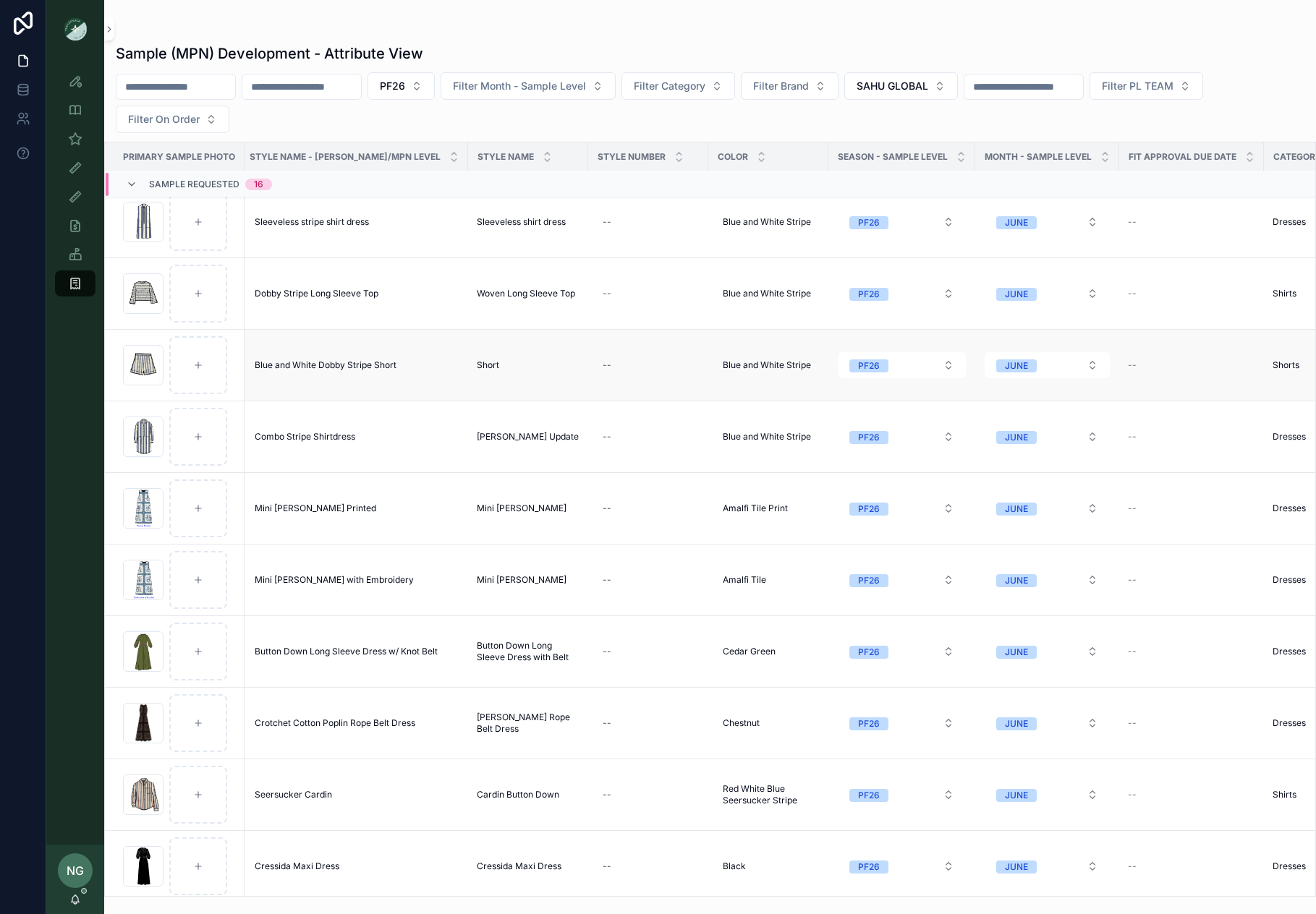
scroll to position [0, 4]
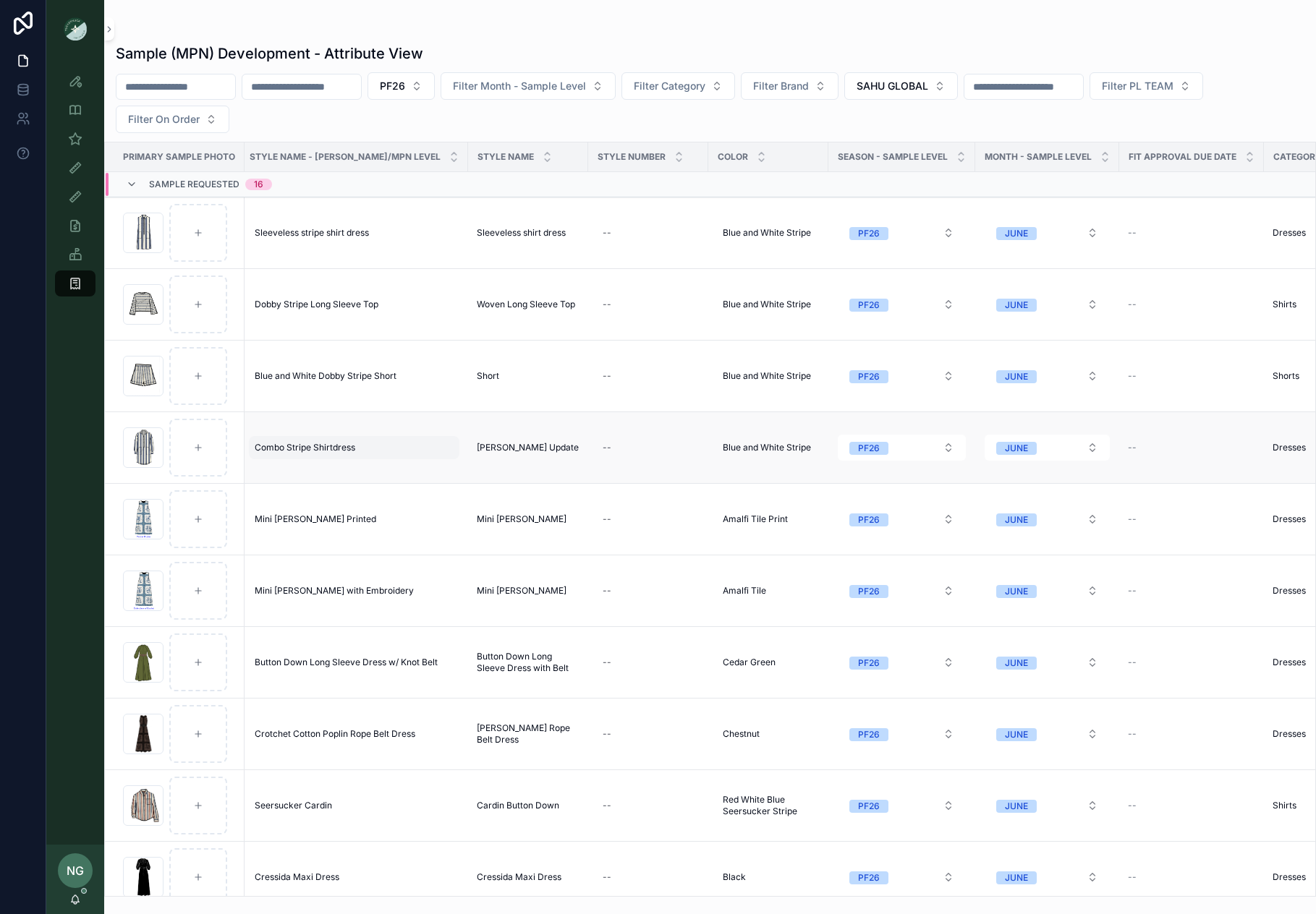
click at [338, 449] on span "Combo Stripe Shirtdress" at bounding box center [305, 448] width 101 height 12
click at [339, 440] on div "Combo Stripe Shirtdress Combo Stripe Shirtdress" at bounding box center [354, 448] width 211 height 23
click at [342, 429] on td "Combo Stripe Shirtdress Combo Stripe Shirtdress" at bounding box center [354, 448] width 228 height 71
drag, startPoint x: 342, startPoint y: 423, endPoint x: 359, endPoint y: 418, distance: 17.7
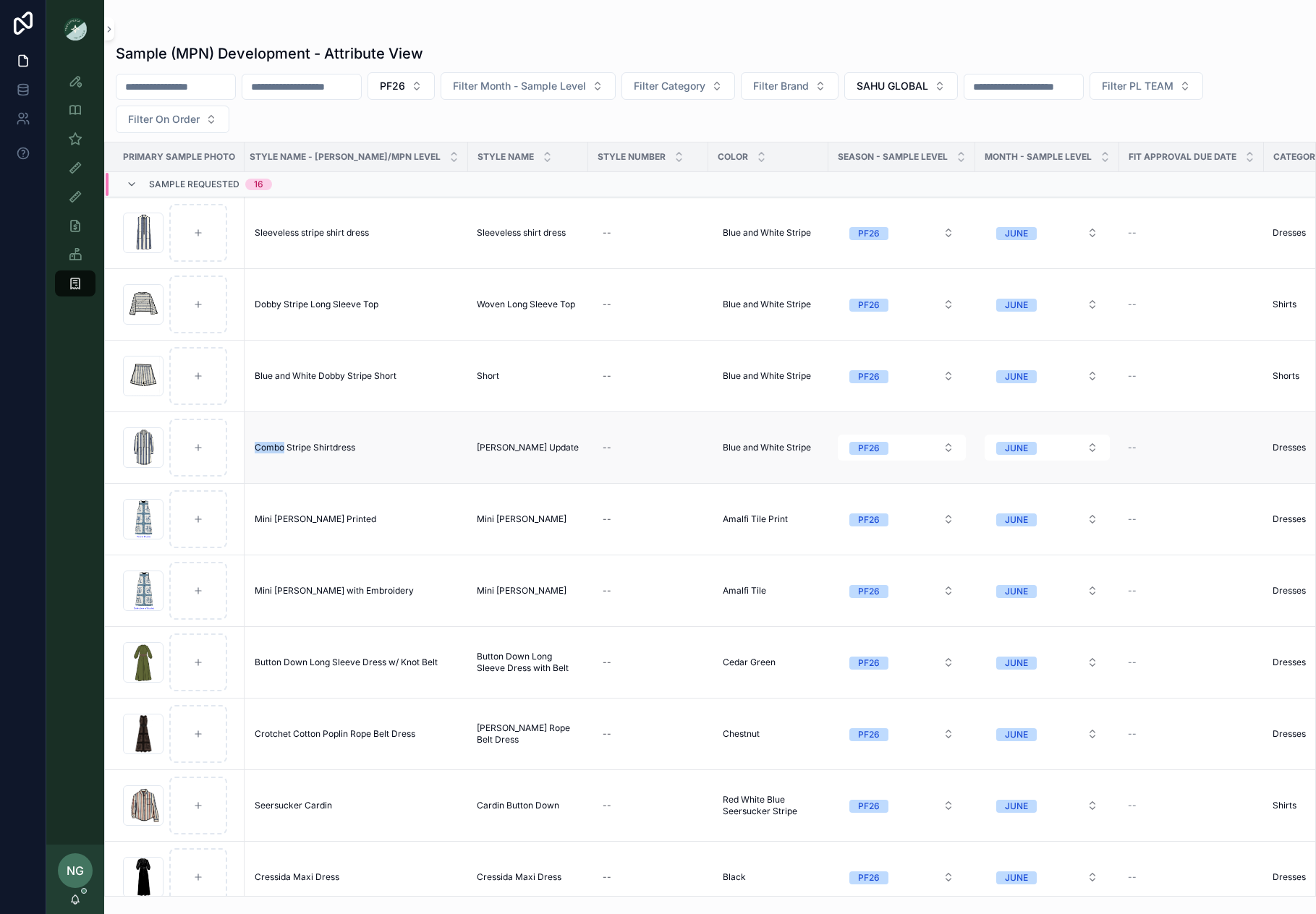
click at [342, 423] on td "Combo Stripe Shirtdress Combo Stripe Shirtdress" at bounding box center [354, 448] width 228 height 71
drag, startPoint x: 393, startPoint y: 419, endPoint x: 452, endPoint y: 427, distance: 59.5
click at [393, 419] on td "Combo Stripe Shirtdress Combo Stripe Shirtdress" at bounding box center [354, 448] width 228 height 71
click at [469, 432] on td "Bradley Shirtdress Update Bradley Shirtdress Update" at bounding box center [528, 448] width 120 height 71
click at [406, 365] on div "Blue and White Dobby Stripe Short Blue and White Dobby Stripe Short" at bounding box center [354, 377] width 211 height 23
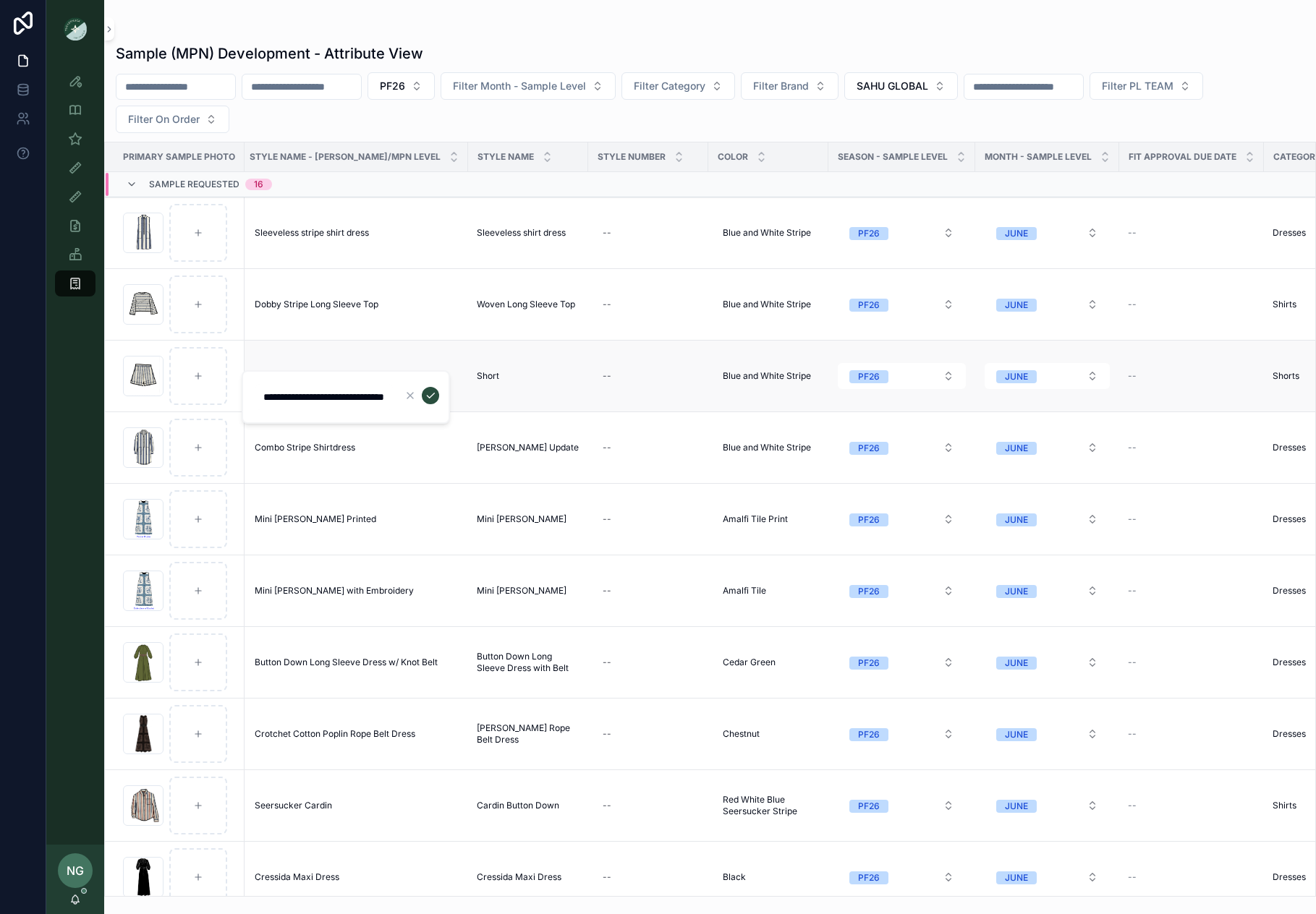
scroll to position [0, 0]
click at [419, 350] on td "Blue and White Dobby Stripe Short Blue and White Dobby Stripe Short" at bounding box center [354, 377] width 228 height 71
click at [469, 357] on td "Short Short" at bounding box center [528, 377] width 120 height 71
drag, startPoint x: 308, startPoint y: 516, endPoint x: 690, endPoint y: 23, distance: 623.7
click at [0, 0] on div "Style View Style View - Vendor Specific Sample (MPN) View Fit View Sample Coord…" at bounding box center [658, 457] width 1316 height 914
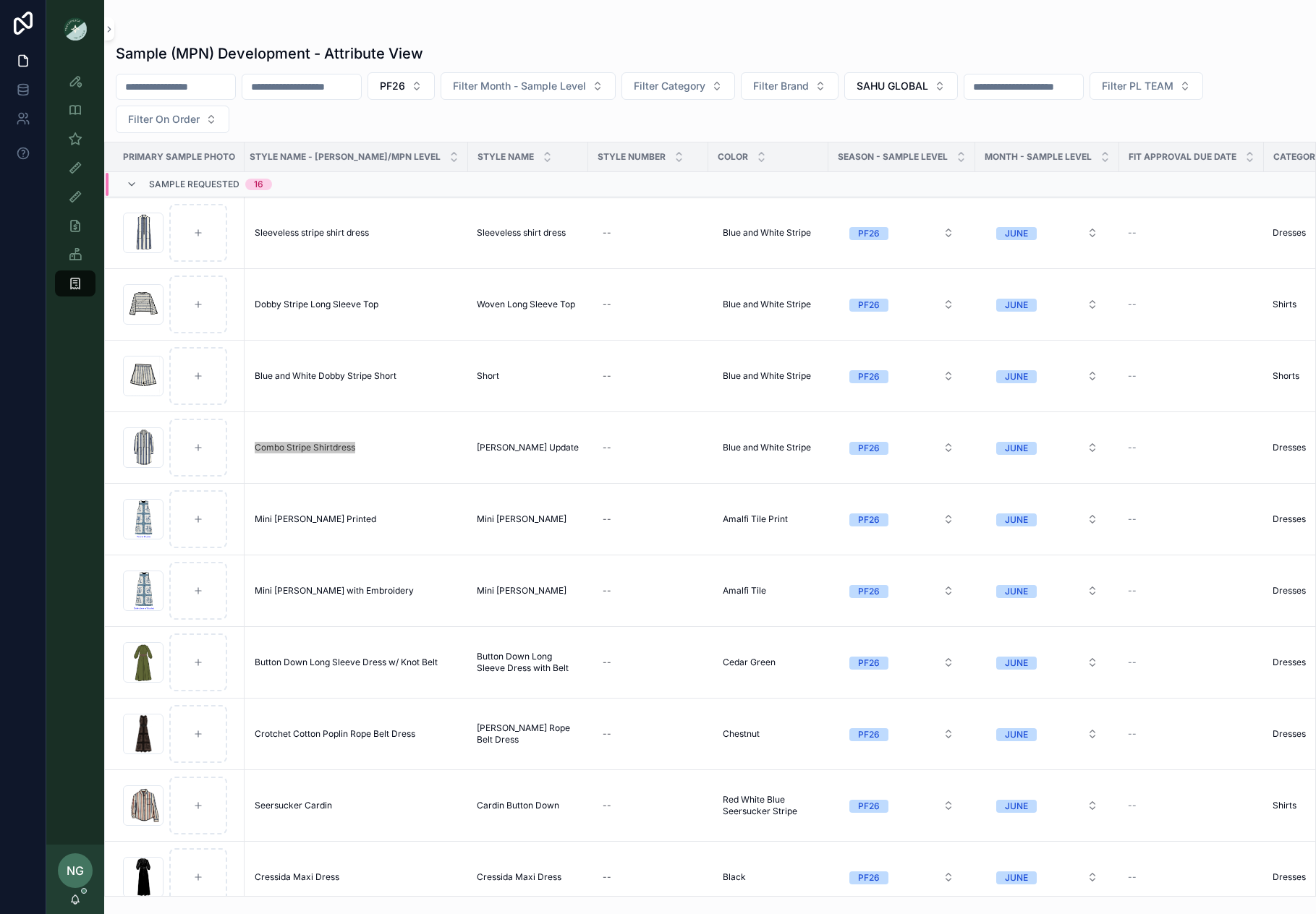
drag, startPoint x: 301, startPoint y: 452, endPoint x: 842, endPoint y: 0, distance: 705.0
click at [0, 0] on div "Style View Style View - Vendor Specific Sample (MPN) View Fit View Sample Coord…" at bounding box center [658, 457] width 1316 height 914
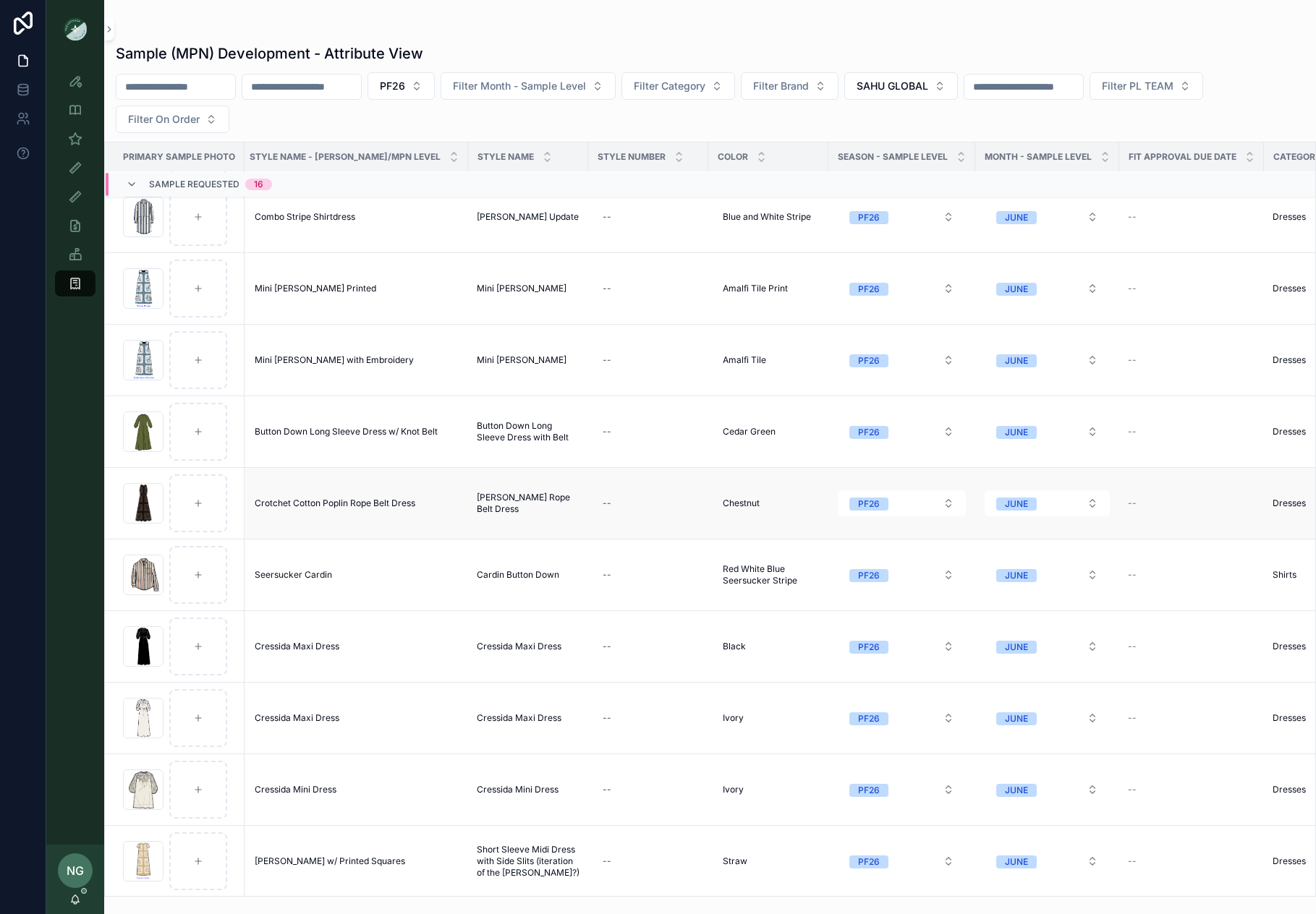
scroll to position [240, 4]
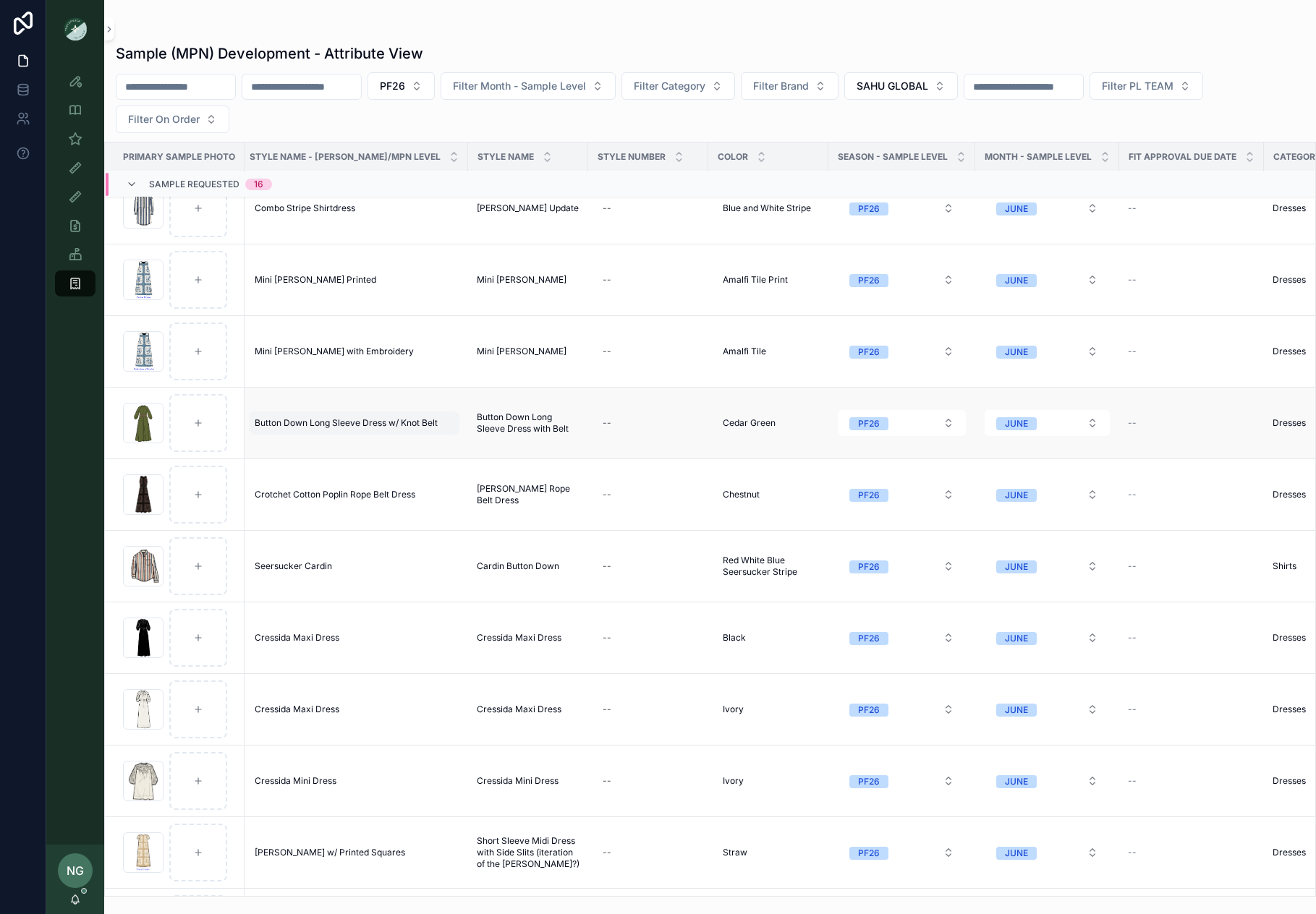
click at [328, 421] on span "Button Down Long Sleeve Dress w/ Knot Belt" at bounding box center [346, 423] width 183 height 12
drag, startPoint x: 364, startPoint y: 401, endPoint x: 342, endPoint y: 419, distance: 28.4
click at [364, 401] on td "Button Down Long Sleeve Dress w/ Knot Belt Button Down Long Sleeve Dress w/ Kno…" at bounding box center [354, 423] width 228 height 71
drag, startPoint x: 334, startPoint y: 421, endPoint x: 518, endPoint y: 72, distance: 394.5
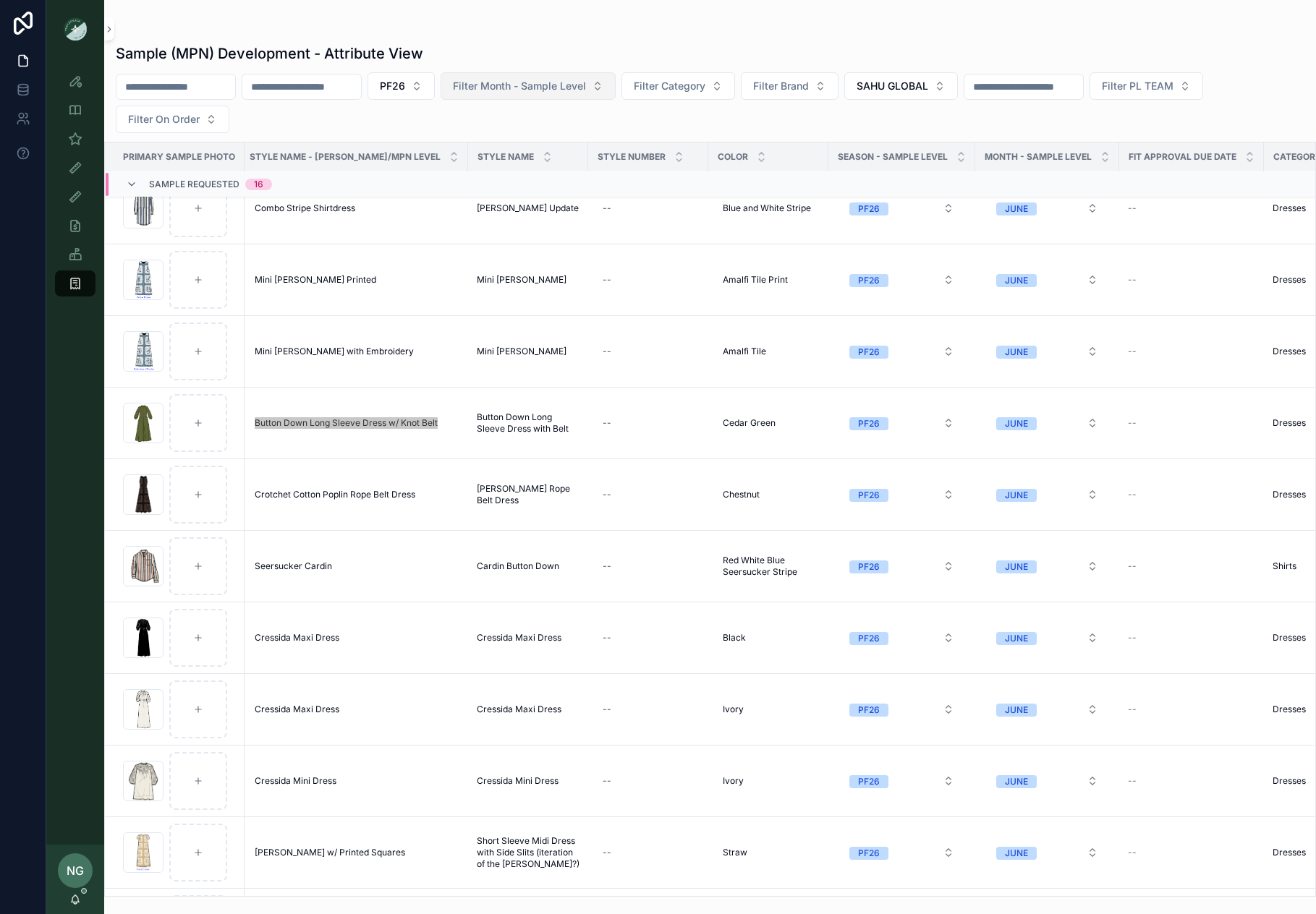
click at [0, 0] on div "Style View Style View - Vendor Specific Sample (MPN) View Fit View Sample Coord…" at bounding box center [658, 457] width 1316 height 914
drag, startPoint x: 333, startPoint y: 495, endPoint x: 749, endPoint y: 1, distance: 645.8
click at [0, 0] on div "Style View Style View - Vendor Specific Sample (MPN) View Fit View Sample Coord…" at bounding box center [658, 457] width 1316 height 914
drag, startPoint x: 293, startPoint y: 566, endPoint x: 607, endPoint y: 5, distance: 642.9
click at [0, 0] on div "Style View Style View - Vendor Specific Sample (MPN) View Fit View Sample Coord…" at bounding box center [658, 457] width 1316 height 914
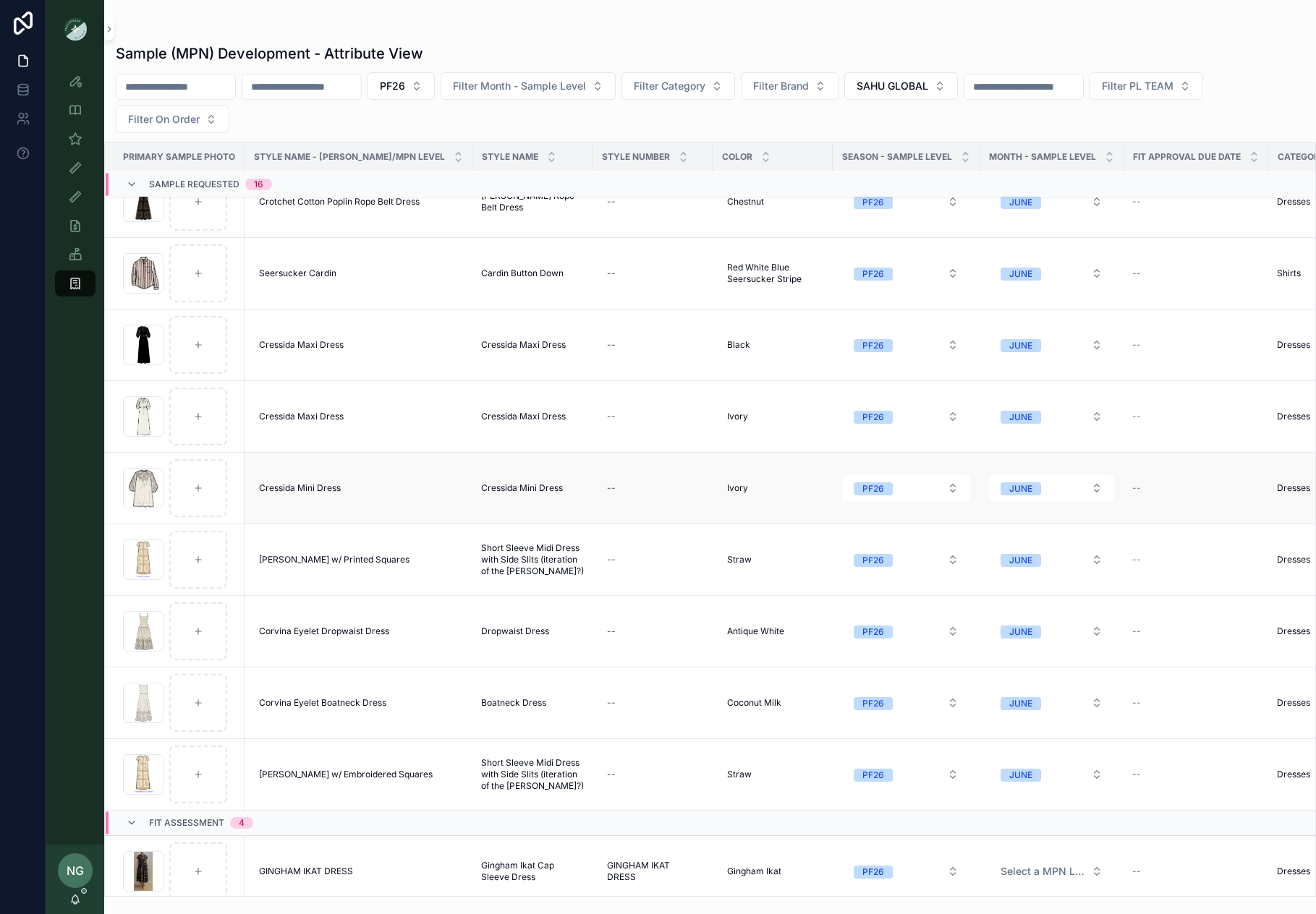
scroll to position [483, 0]
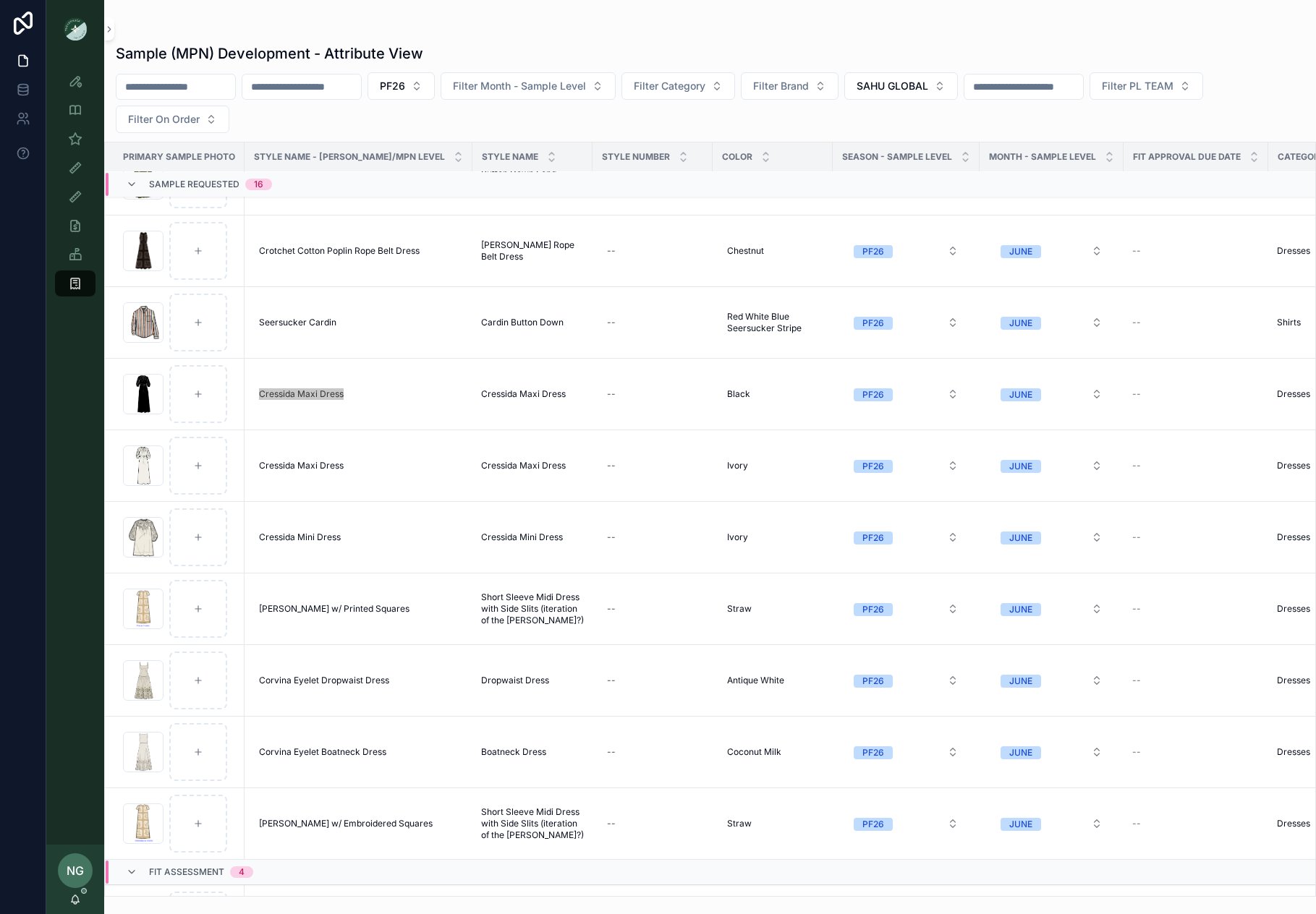
drag, startPoint x: 286, startPoint y: 390, endPoint x: 887, endPoint y: 19, distance: 706.3
click at [0, 0] on div "Style View Style View - Vendor Specific Sample (MPN) View Fit View Sample Coord…" at bounding box center [658, 457] width 1316 height 914
drag, startPoint x: 297, startPoint y: 534, endPoint x: 653, endPoint y: 4, distance: 638.5
click at [0, 0] on div "Style View Style View - Vendor Specific Sample (MPN) View Fit View Sample Coord…" at bounding box center [658, 457] width 1316 height 914
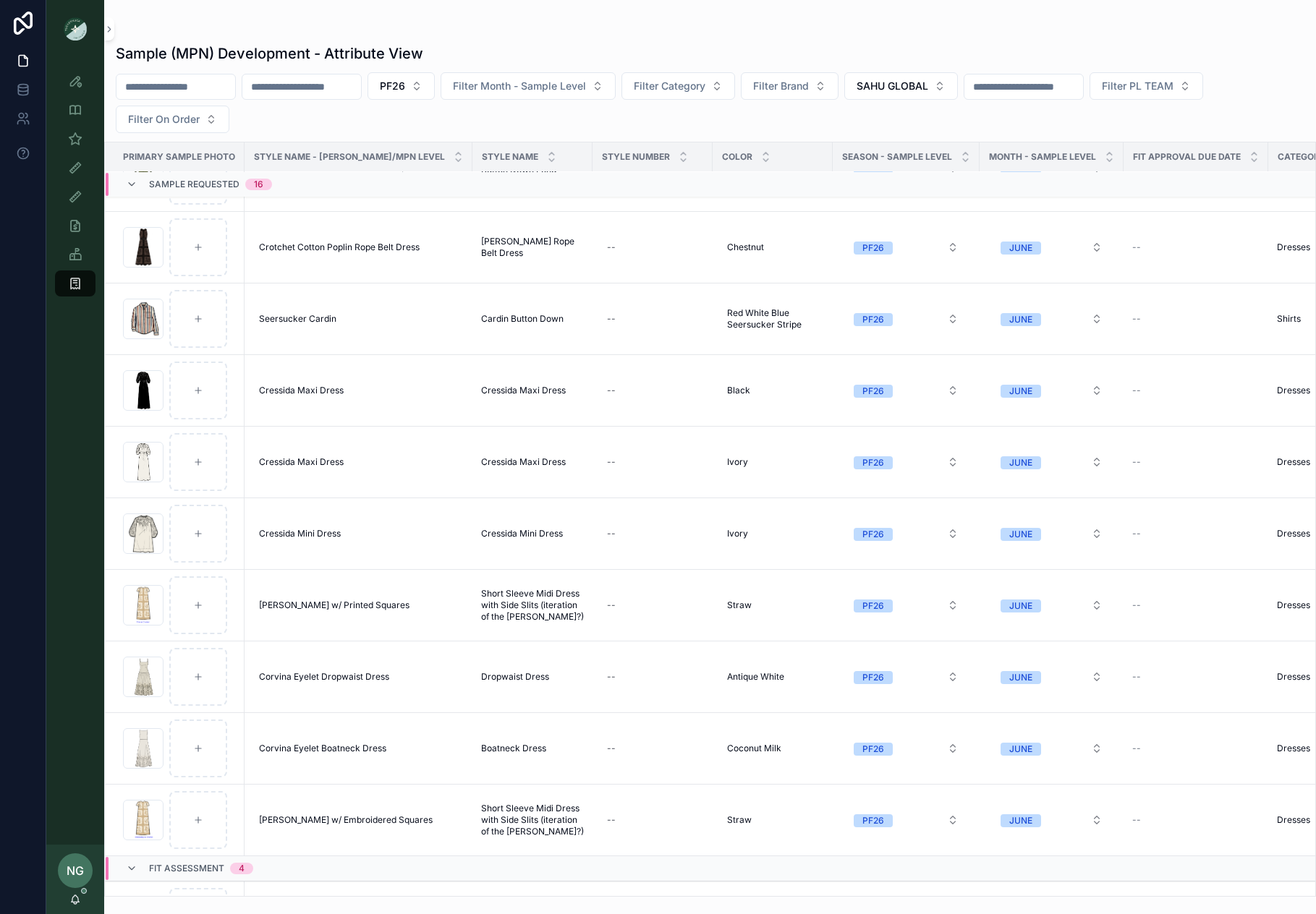
drag, startPoint x: 329, startPoint y: 598, endPoint x: 694, endPoint y: 5, distance: 696.3
click at [0, 0] on div "Style View Style View - Vendor Specific Sample (MPN) View Fit View Sample Coord…" at bounding box center [658, 457] width 1316 height 914
drag, startPoint x: 324, startPoint y: 679, endPoint x: 674, endPoint y: 23, distance: 743.5
click at [0, 0] on div "Style View Style View - Vendor Specific Sample (MPN) View Fit View Sample Coord…" at bounding box center [658, 457] width 1316 height 914
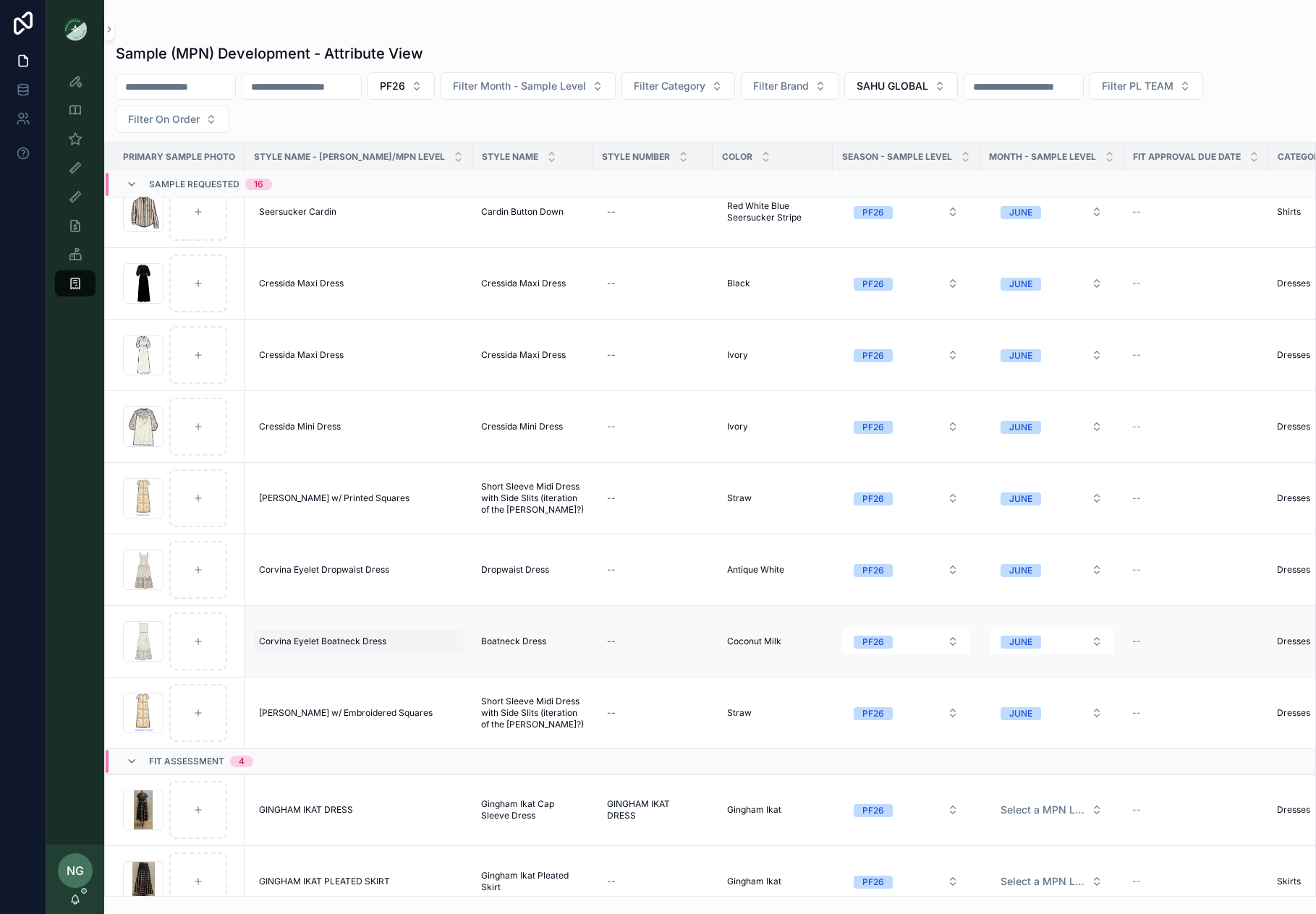
click at [344, 639] on span "Corvina Eyelet Boatneck Dress" at bounding box center [323, 642] width 128 height 12
click at [384, 621] on td "Corvina Eyelet Boatneck Dress Corvina Eyelet Boatneck Dress" at bounding box center [359, 641] width 228 height 71
drag, startPoint x: 335, startPoint y: 639, endPoint x: 1115, endPoint y: 17, distance: 997.6
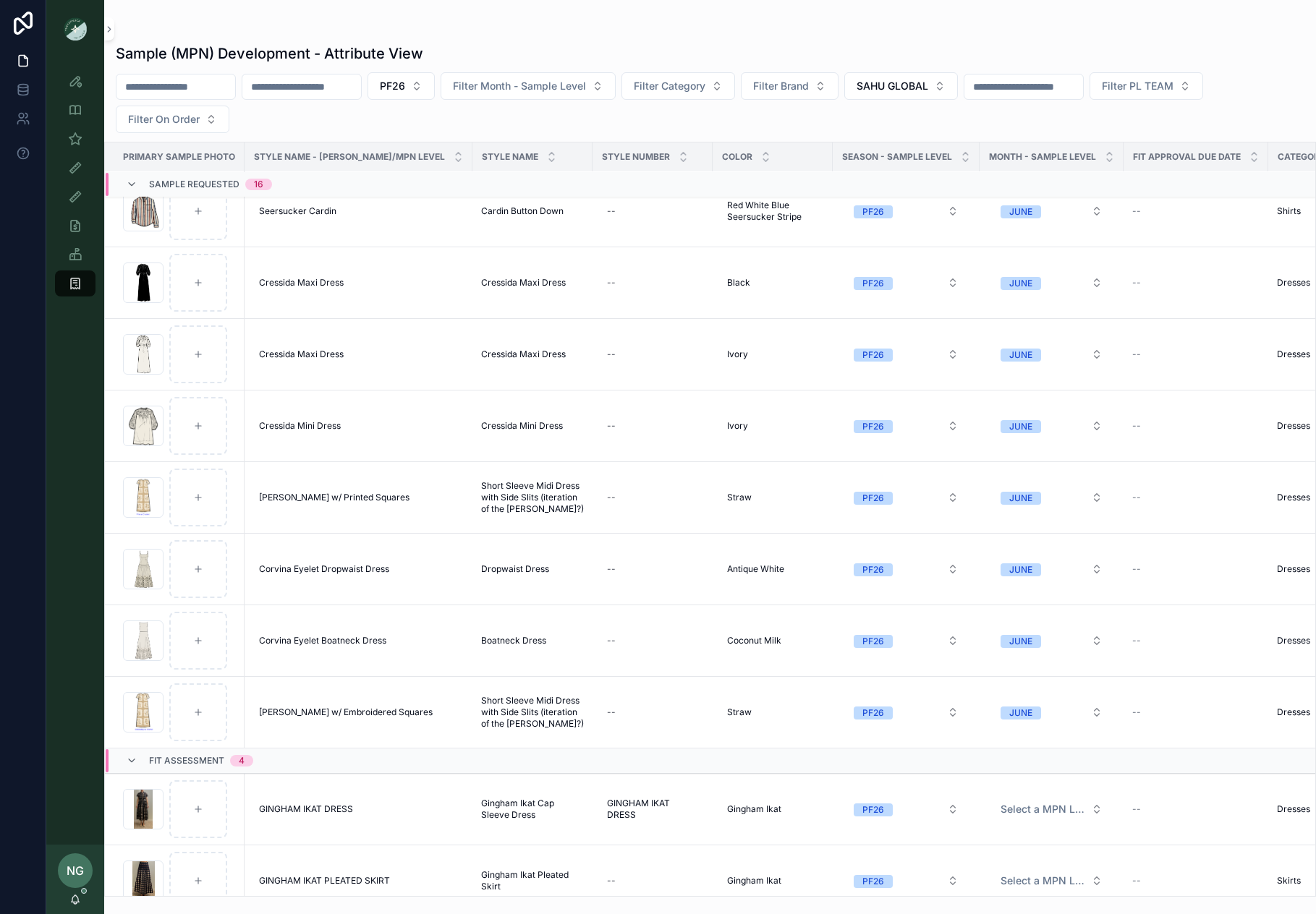
click at [0, 0] on div "Style View Style View - Vendor Specific Sample (MPN) View Fit View Sample Coord…" at bounding box center [658, 457] width 1316 height 914
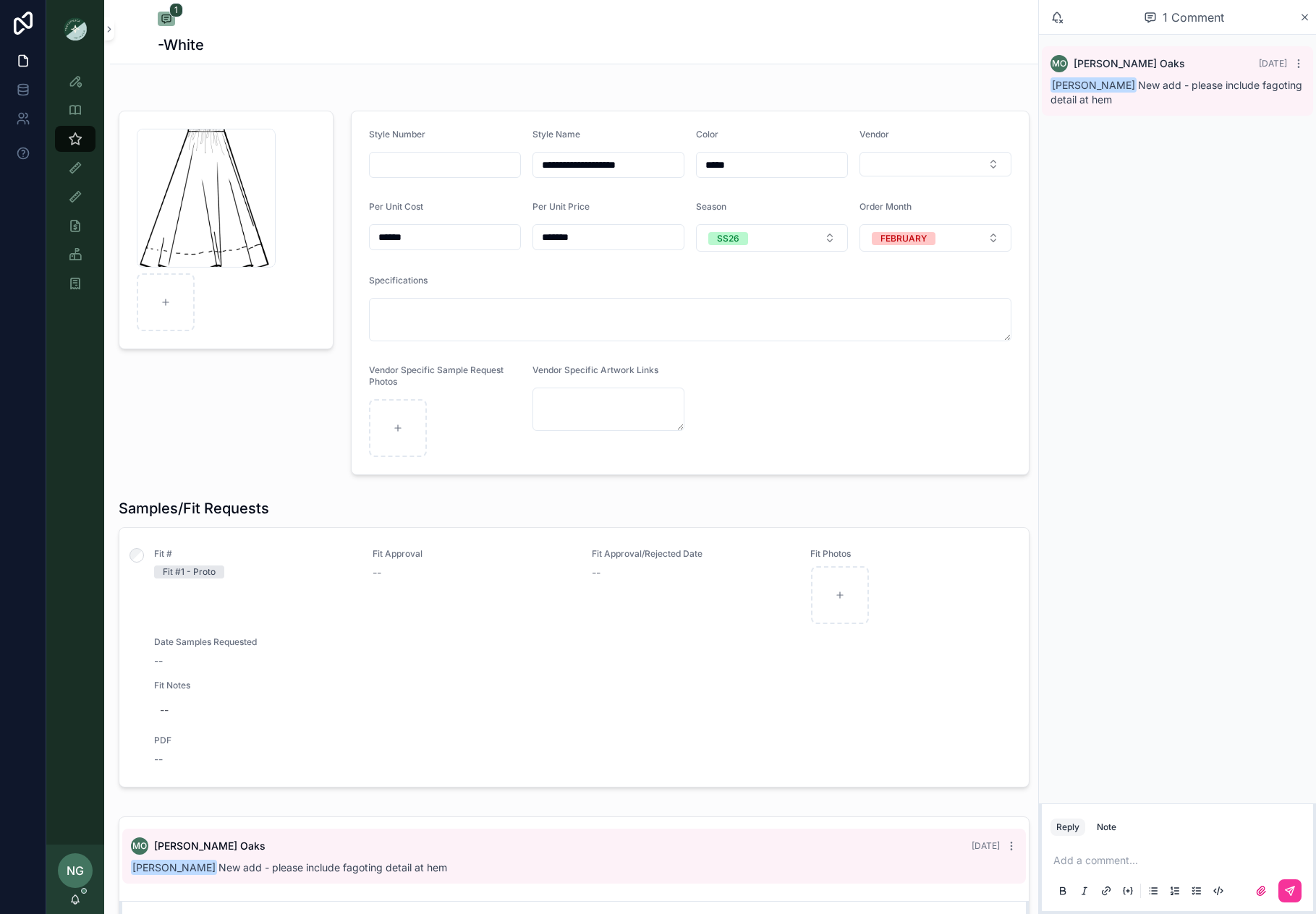
click at [758, 291] on div "Specifications" at bounding box center [690, 283] width 643 height 17
click at [748, 300] on textarea "scrollable content" at bounding box center [690, 320] width 643 height 44
type textarea "*"
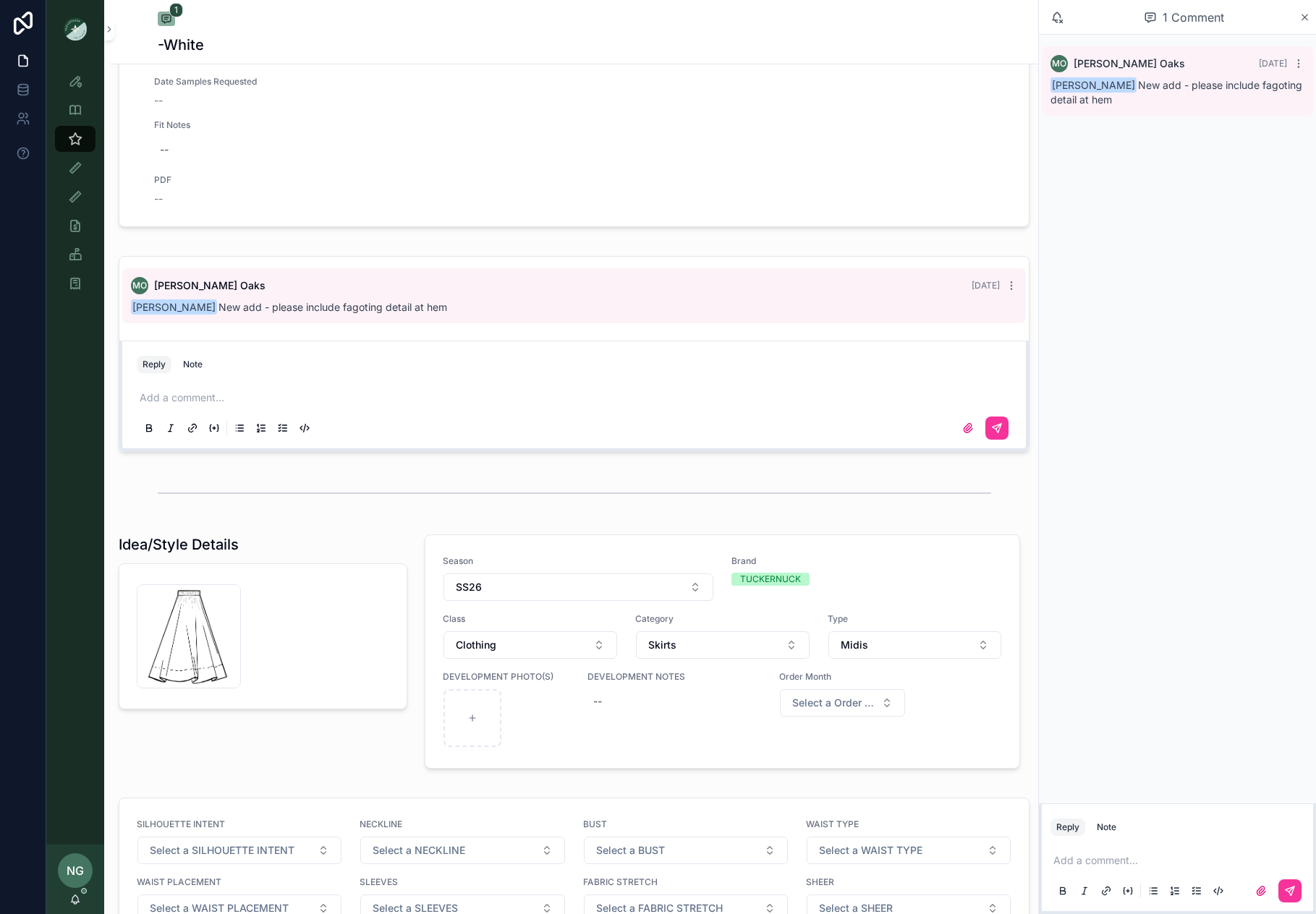
scroll to position [603, 0]
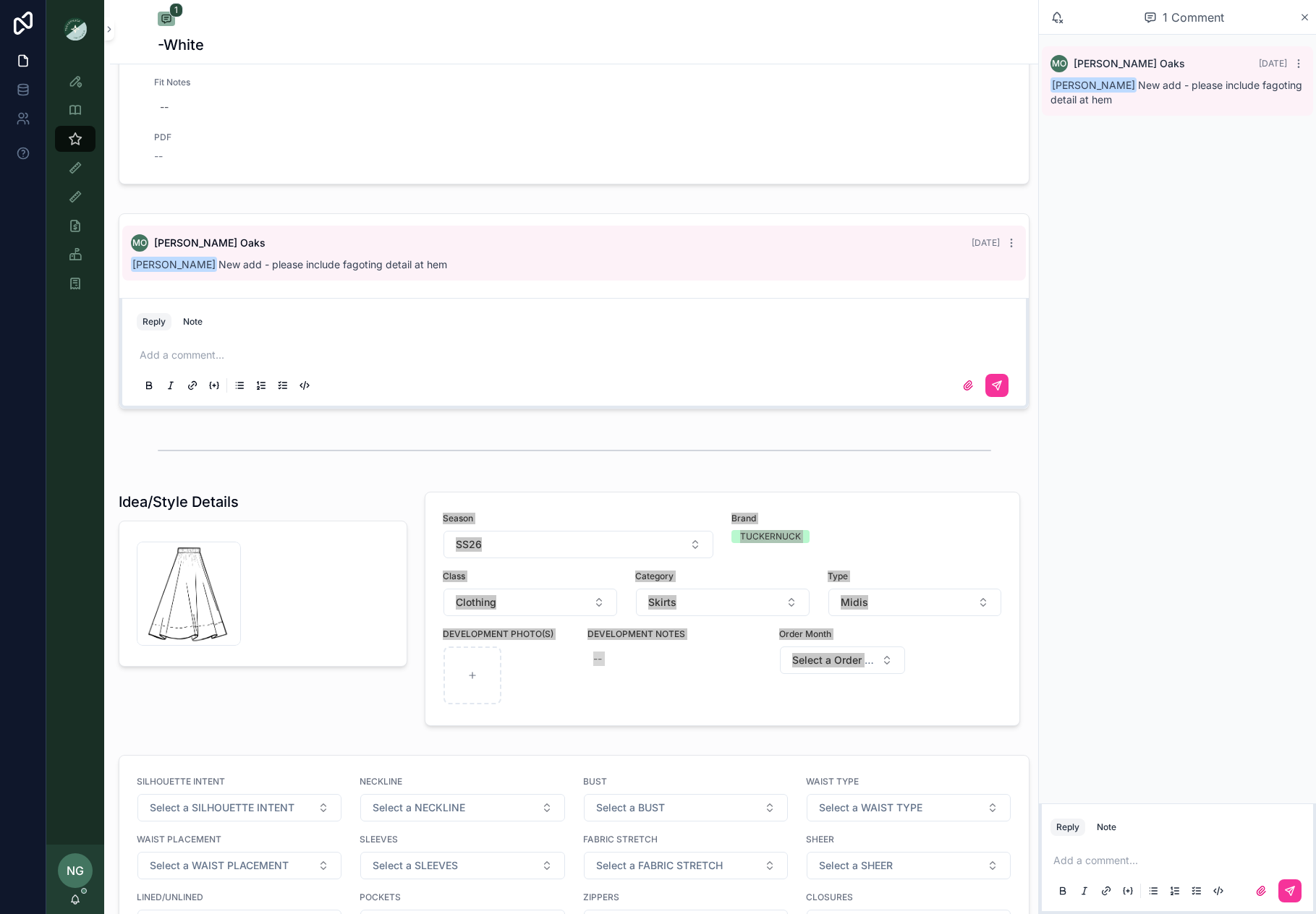
drag, startPoint x: 898, startPoint y: 520, endPoint x: 311, endPoint y: 0, distance: 784.2
click at [1, 0] on div "**********" at bounding box center [658, 457] width 1316 height 914
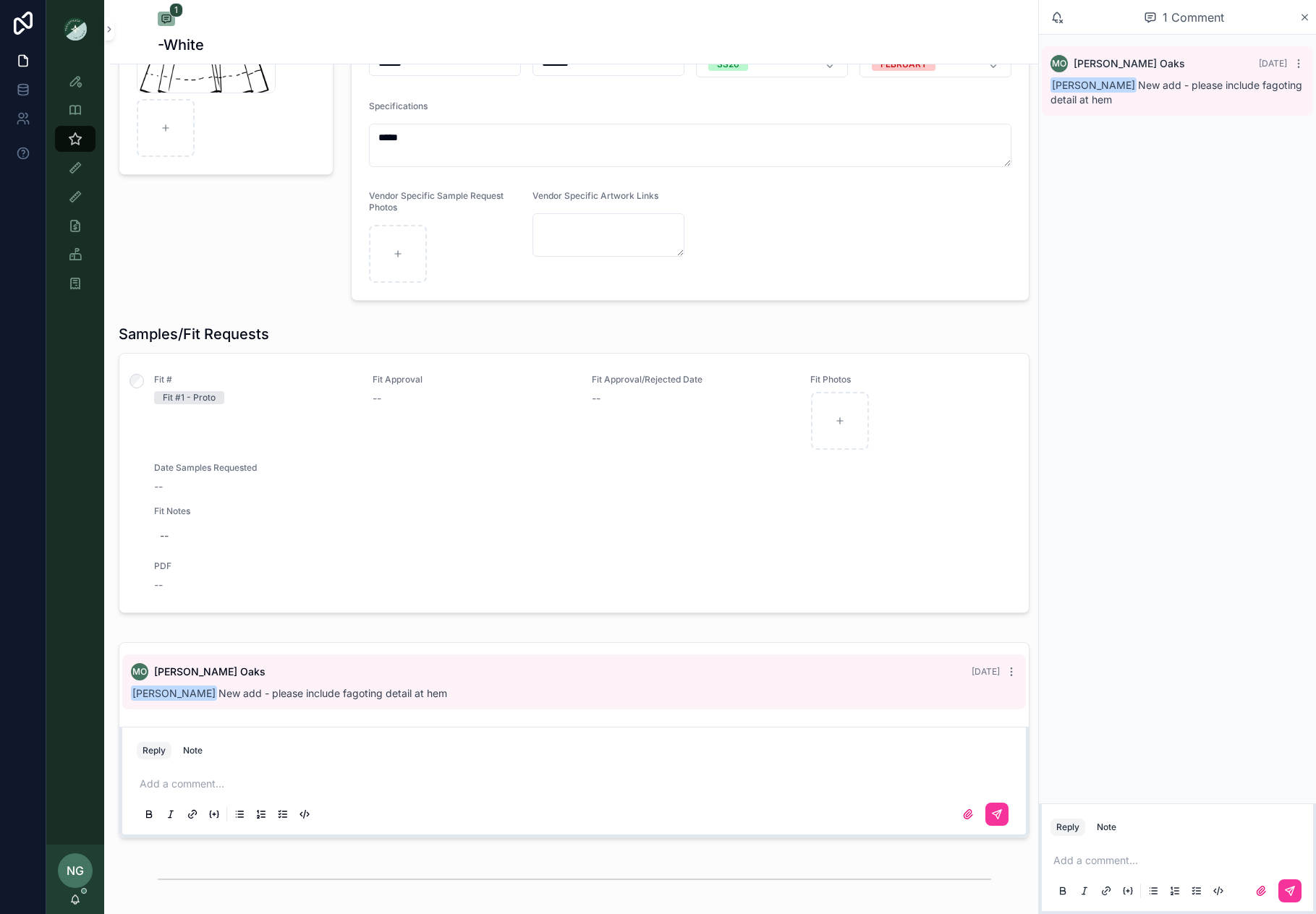
scroll to position [0, 0]
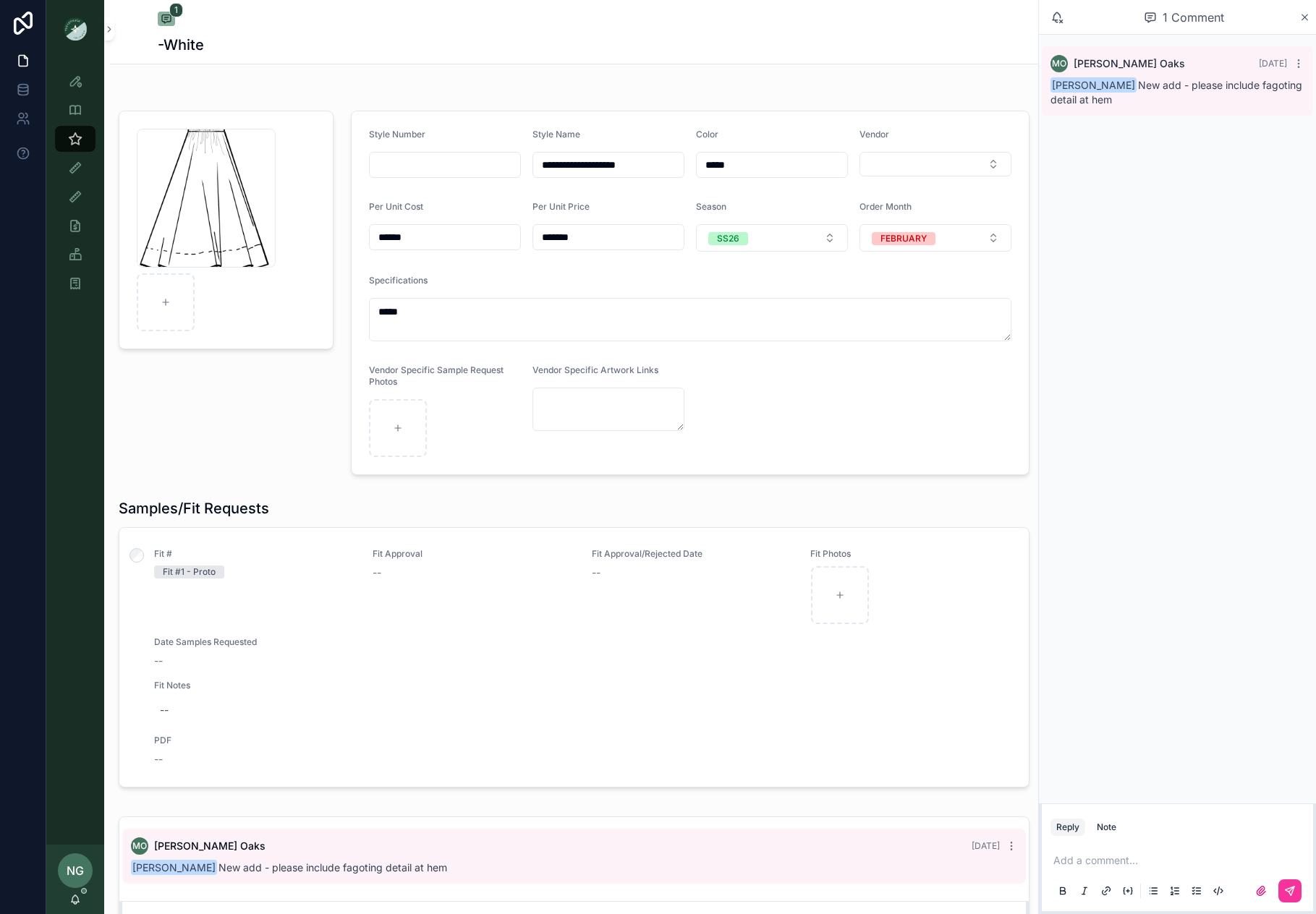
click at [850, 169] on form "**********" at bounding box center [691, 293] width 678 height 363
click at [882, 171] on button "Select Button" at bounding box center [936, 165] width 152 height 25
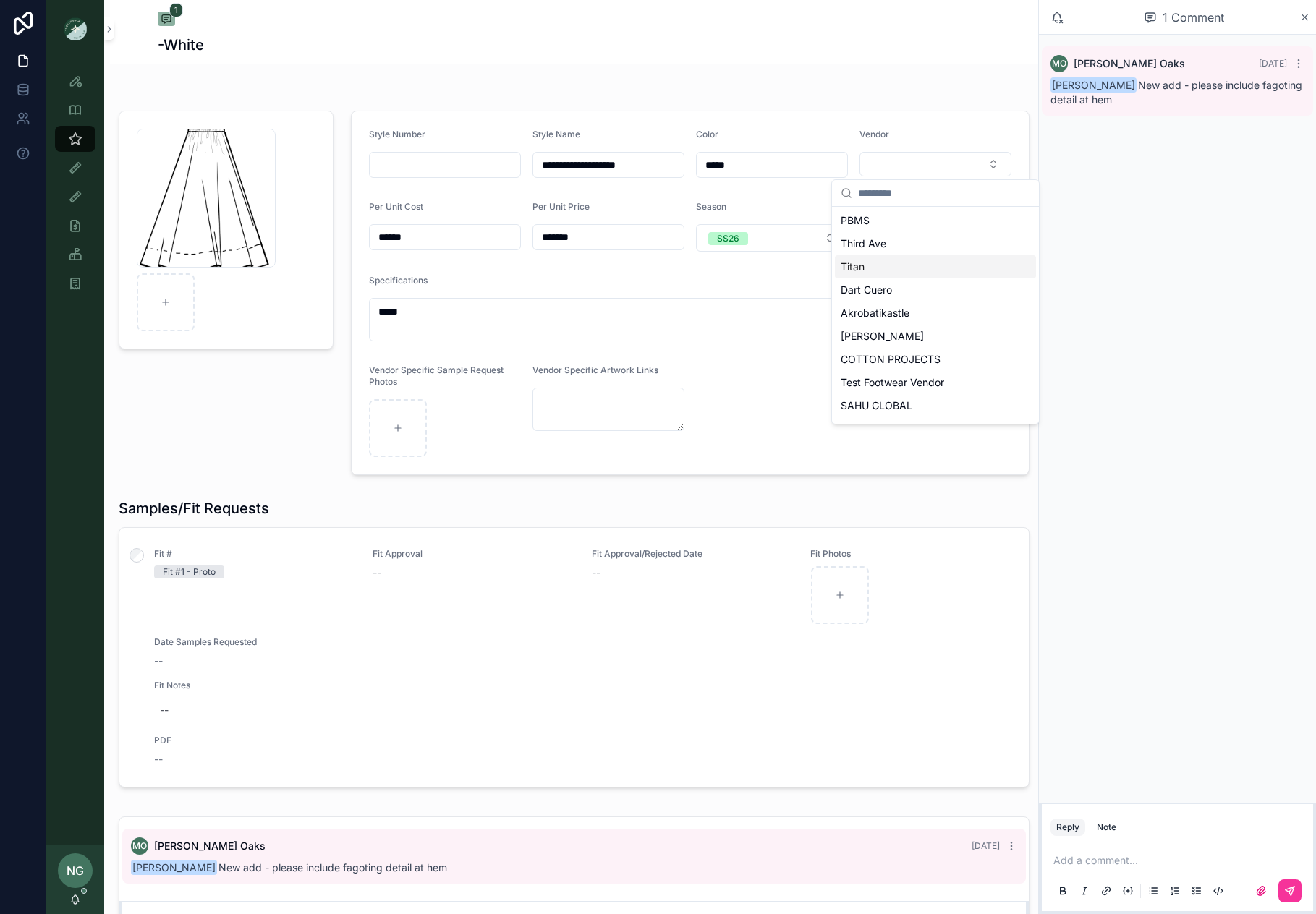
scroll to position [208, 0]
drag, startPoint x: 900, startPoint y: 334, endPoint x: 890, endPoint y: 333, distance: 10.0
click at [900, 334] on div "DO+BE" at bounding box center [936, 338] width 201 height 23
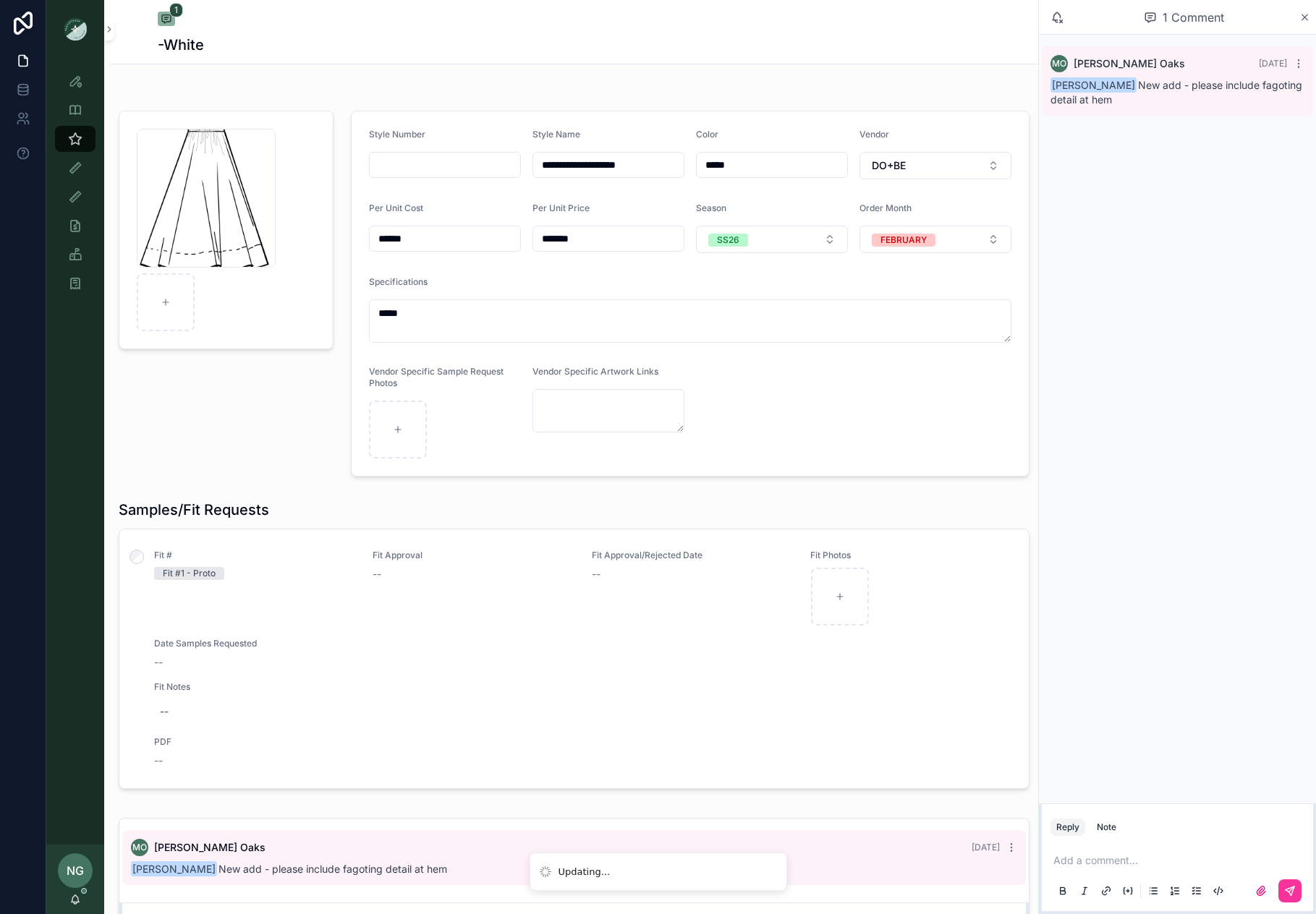
click at [735, 323] on textarea "*****" at bounding box center [690, 321] width 643 height 44
drag, startPoint x: 581, startPoint y: 304, endPoint x: 374, endPoint y: 293, distance: 207.3
click at [369, 292] on div "Specifications *****" at bounding box center [690, 309] width 643 height 66
drag, startPoint x: 410, startPoint y: 298, endPoint x: 421, endPoint y: 307, distance: 14.2
click at [410, 302] on div "Specifications *****" at bounding box center [690, 309] width 643 height 66
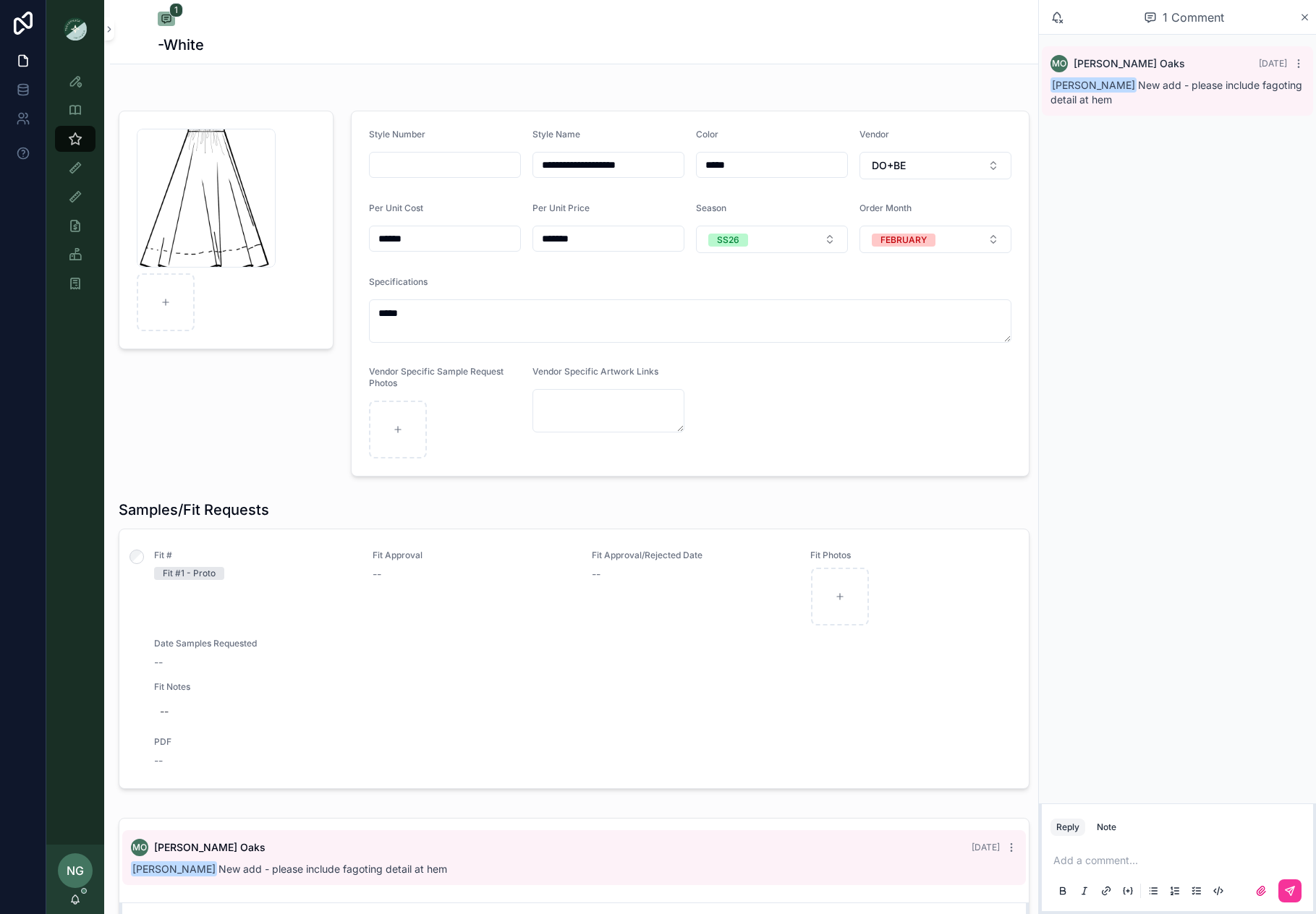
drag, startPoint x: 400, startPoint y: 307, endPoint x: 357, endPoint y: 302, distance: 43.3
click at [357, 302] on form "**********" at bounding box center [691, 293] width 678 height 365
paste textarea "********"
drag, startPoint x: 496, startPoint y: 312, endPoint x: 471, endPoint y: 315, distance: 25.2
click at [471, 315] on textarea "**********" at bounding box center [690, 321] width 643 height 44
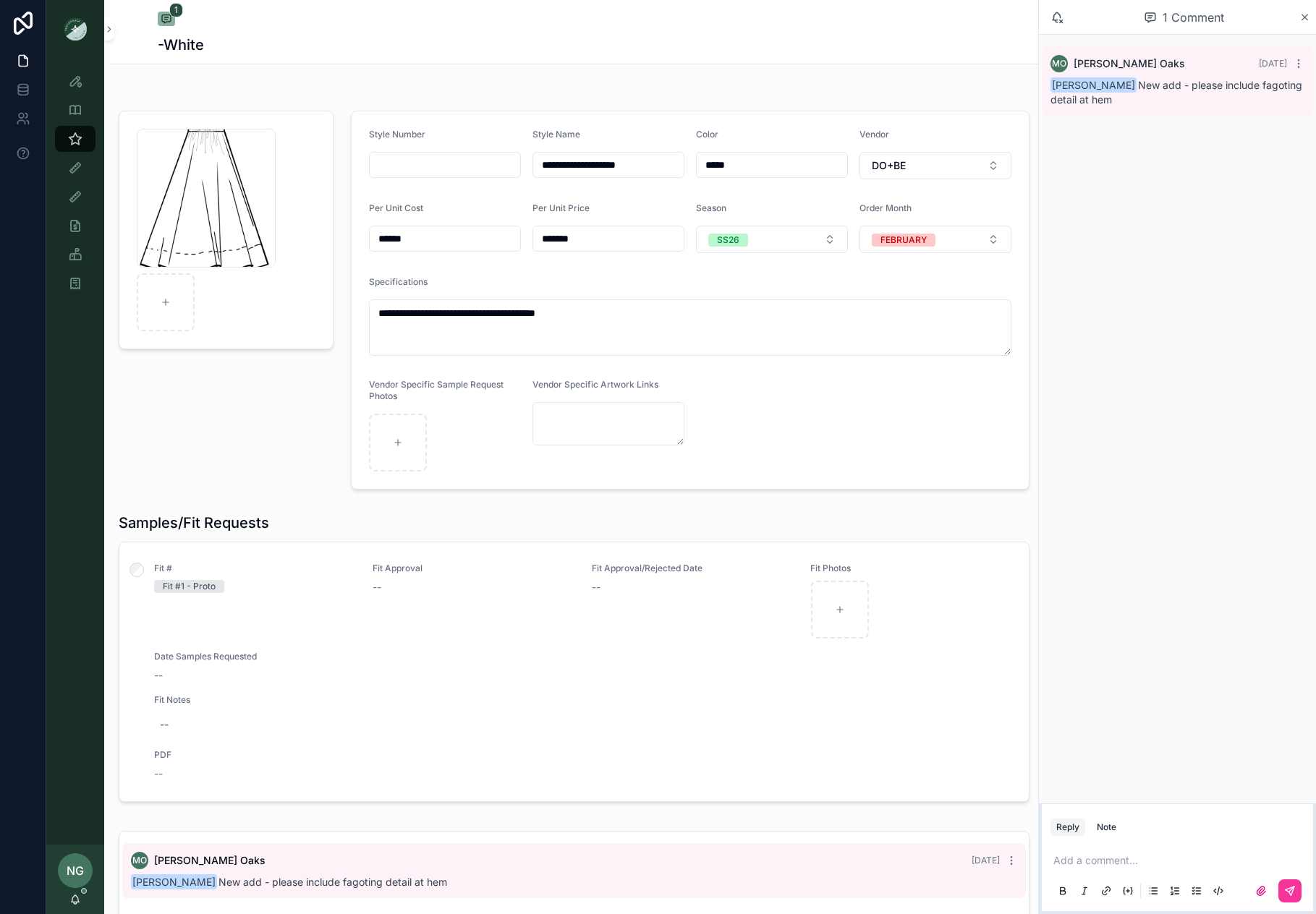
click at [666, 314] on textarea "**********" at bounding box center [690, 327] width 643 height 56
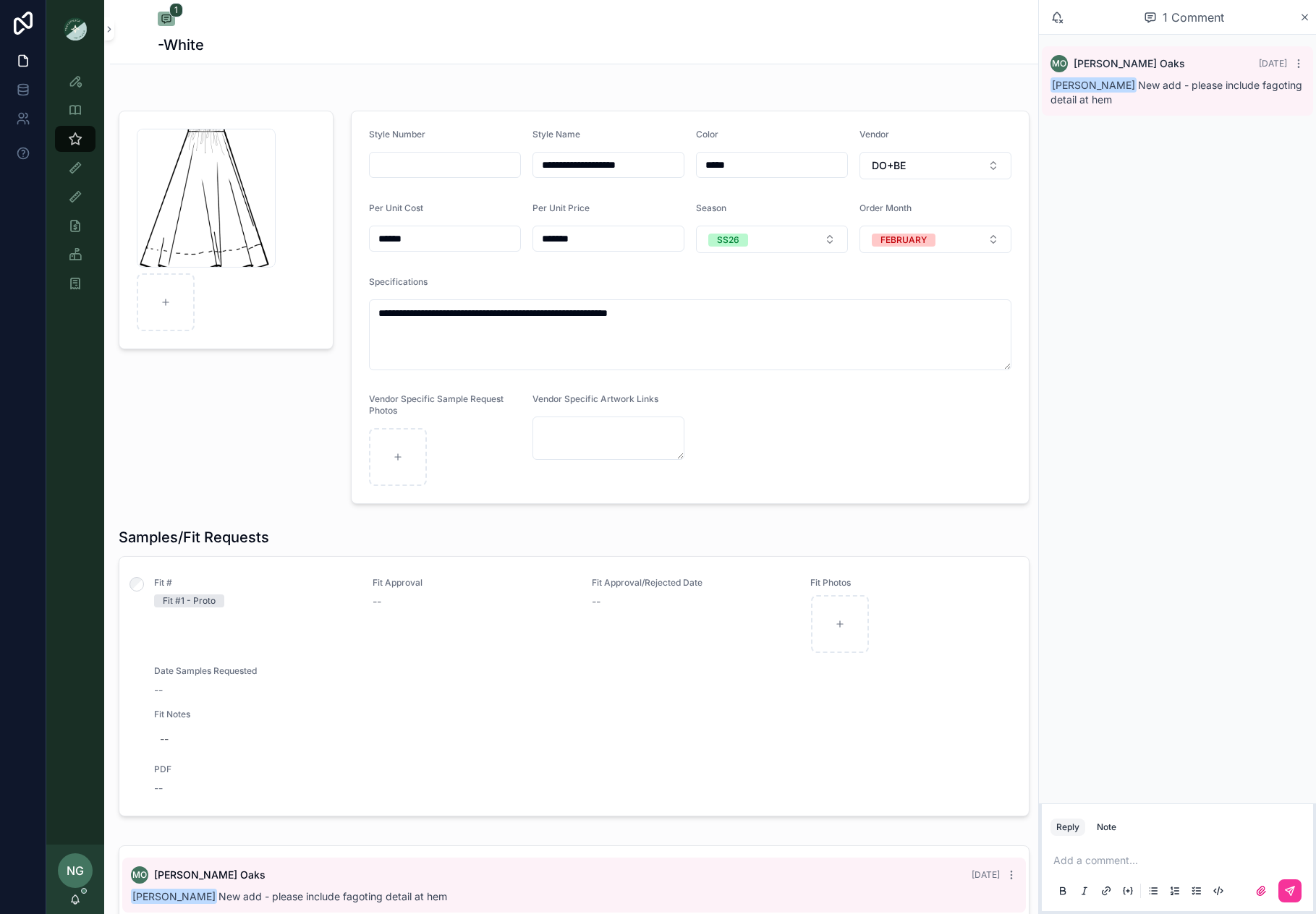
scroll to position [6, 0]
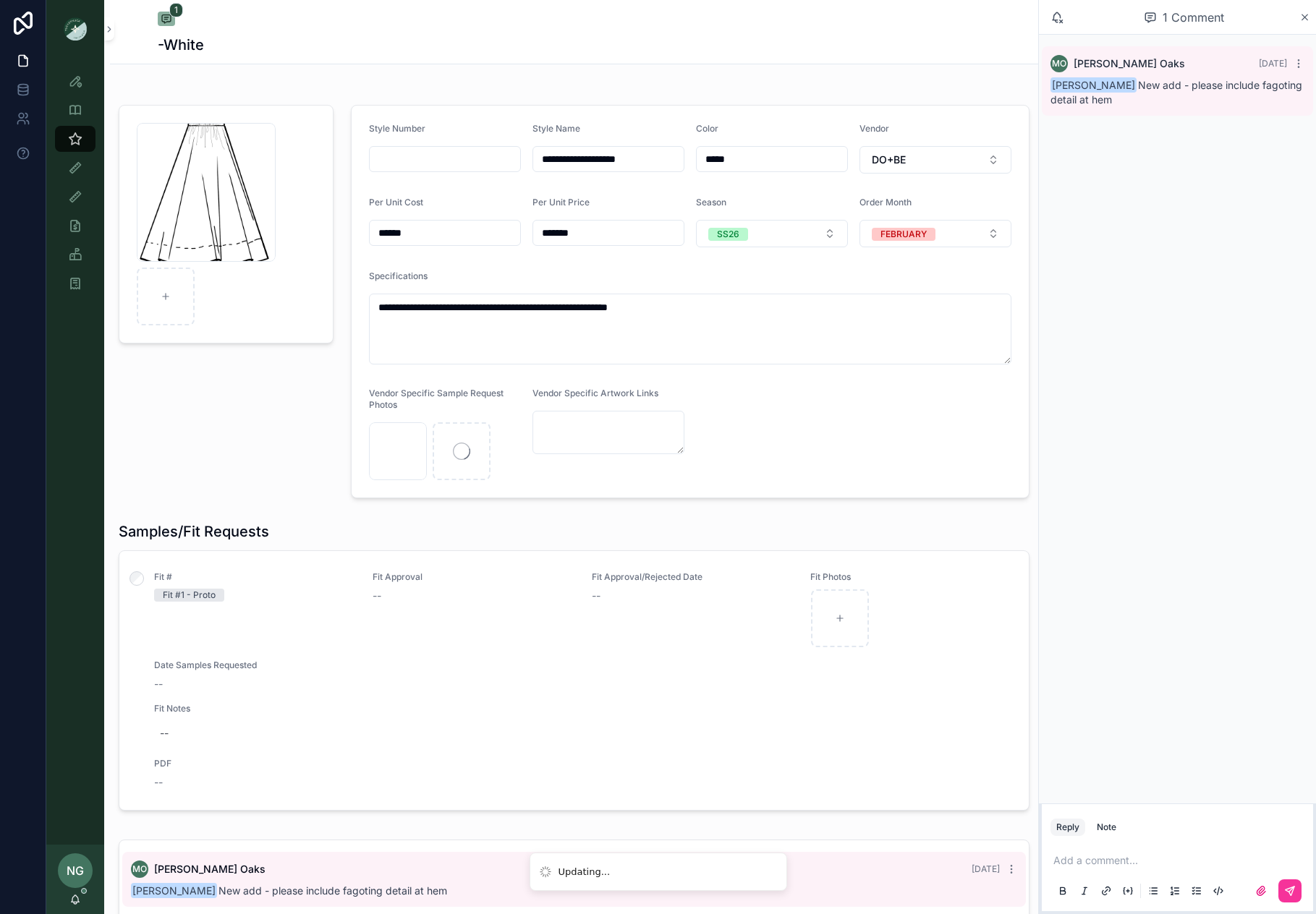
click at [720, 305] on textarea "**********" at bounding box center [690, 328] width 643 height 71
drag, startPoint x: 677, startPoint y: 312, endPoint x: 667, endPoint y: 312, distance: 10.0
click at [667, 312] on textarea "**********" at bounding box center [690, 328] width 643 height 71
type textarea "**********"
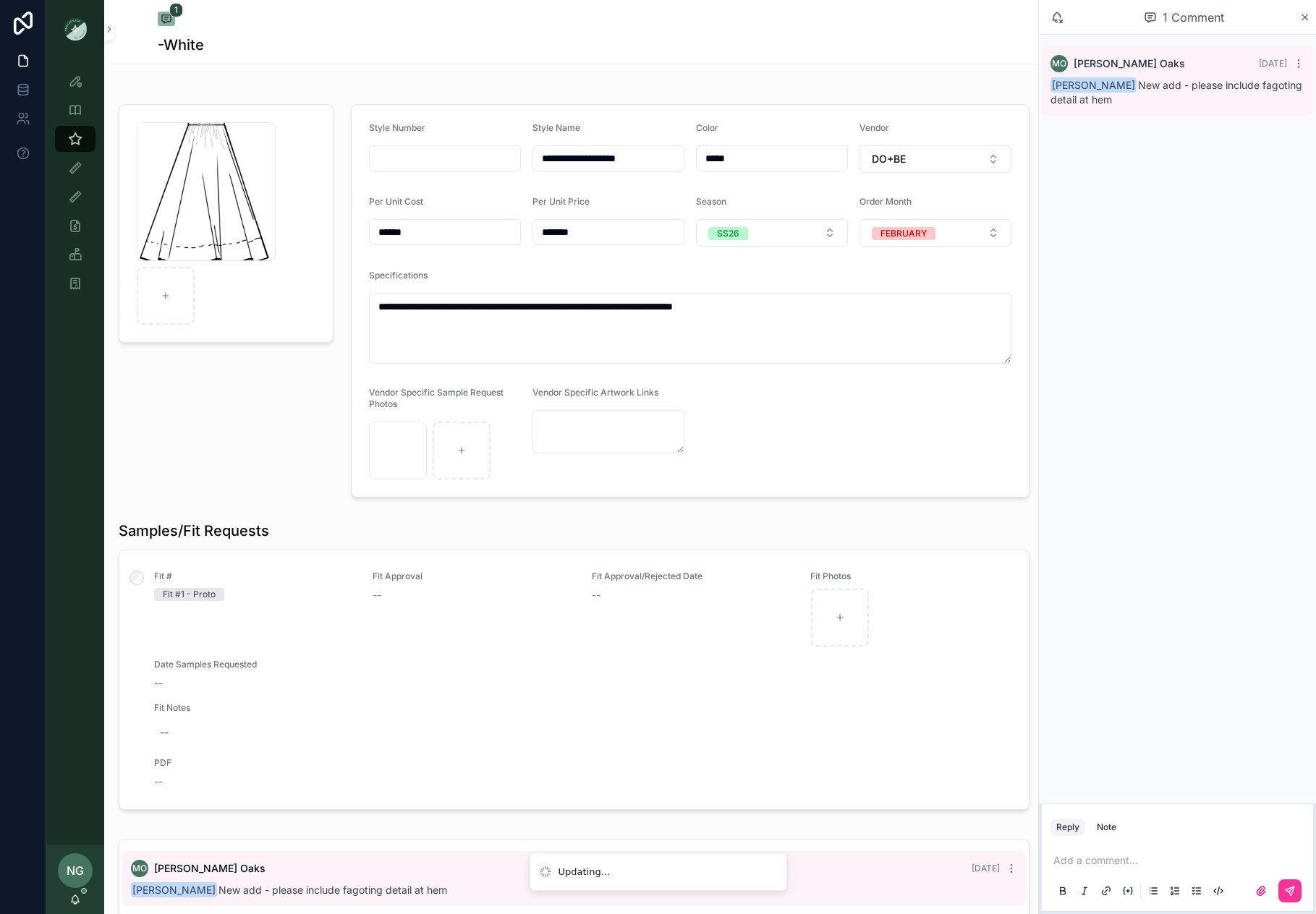
scroll to position [0, 0]
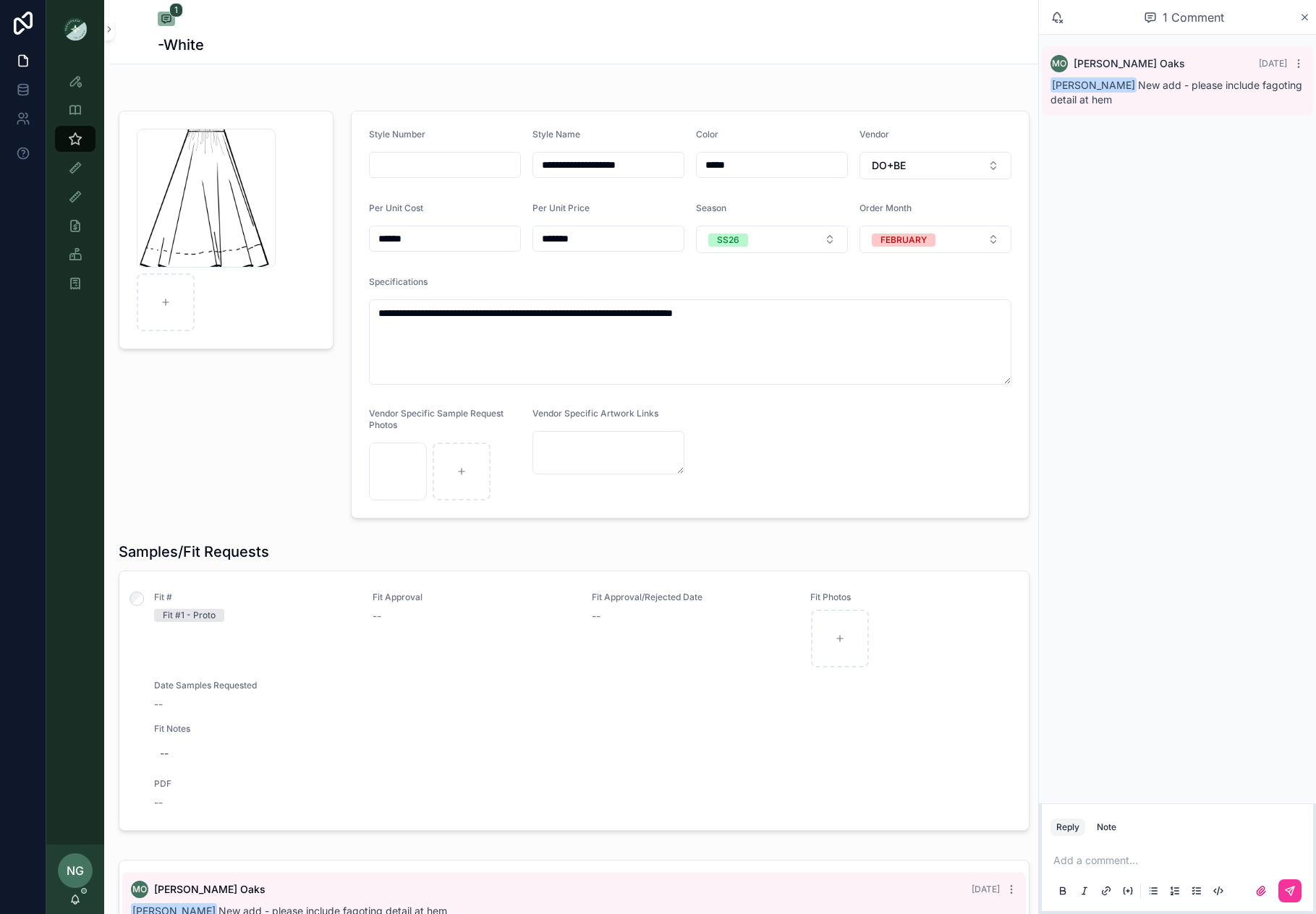
click at [821, 311] on textarea "**********" at bounding box center [690, 342] width 643 height 85
click at [589, 311] on textarea "**********" at bounding box center [690, 342] width 643 height 85
click at [0, 0] on icon "scrollable content" at bounding box center [0, 0] width 0 height 0
click at [276, 115] on icon "scrollable content" at bounding box center [278, 116] width 7 height 7
click at [590, 310] on textarea "**********" at bounding box center [690, 342] width 643 height 85
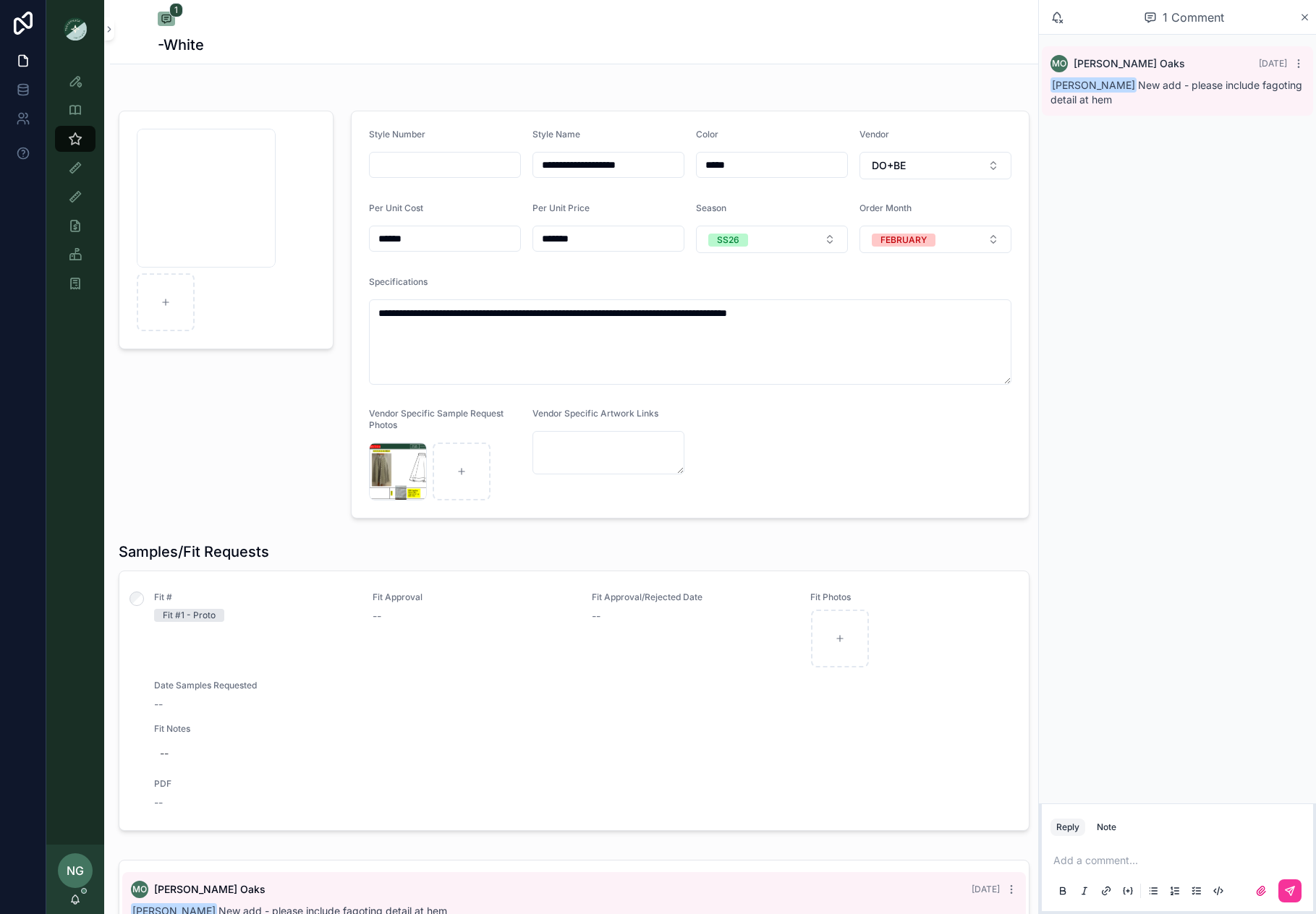
type textarea "**********"
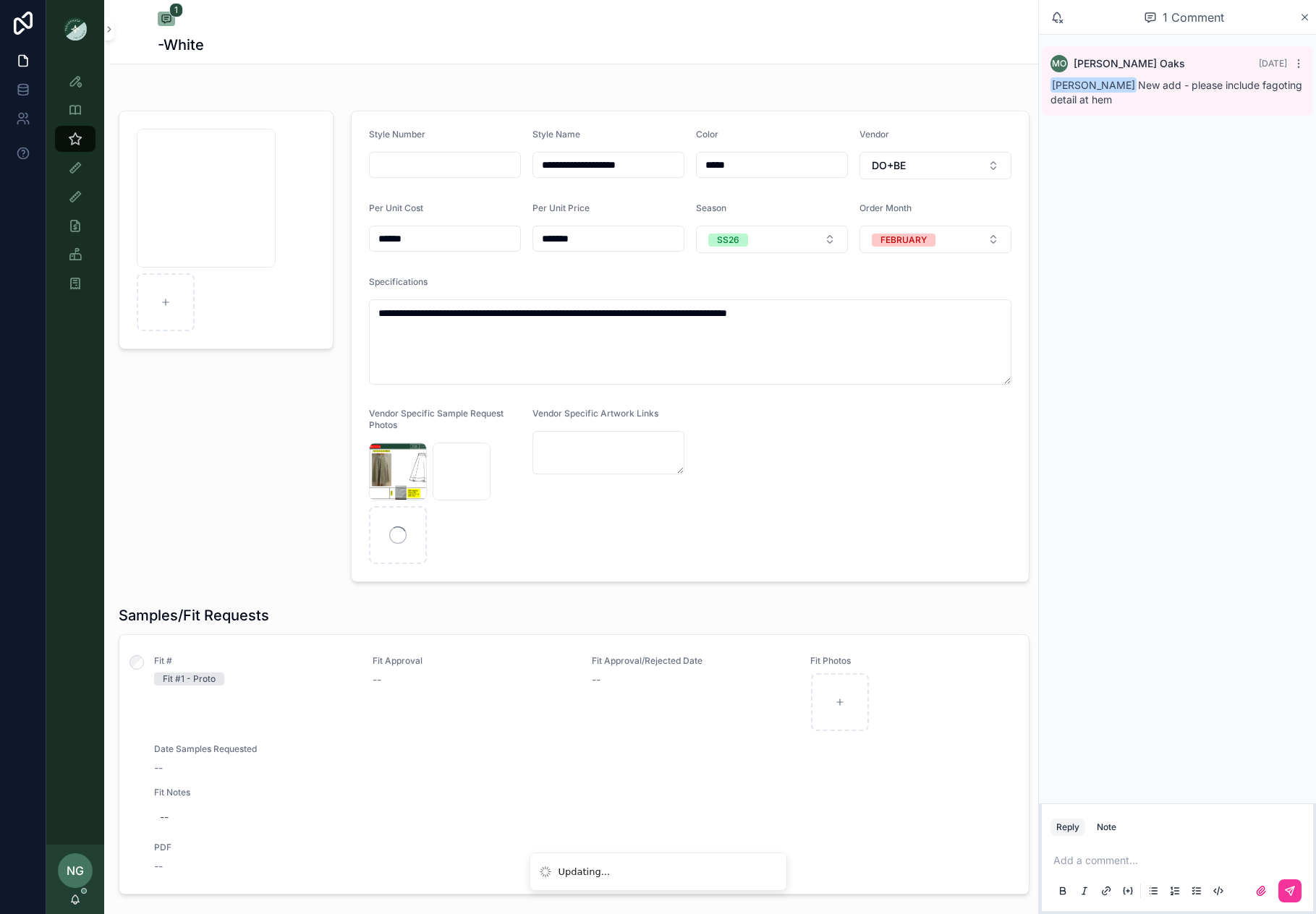
click at [458, 337] on textarea "**********" at bounding box center [690, 342] width 643 height 85
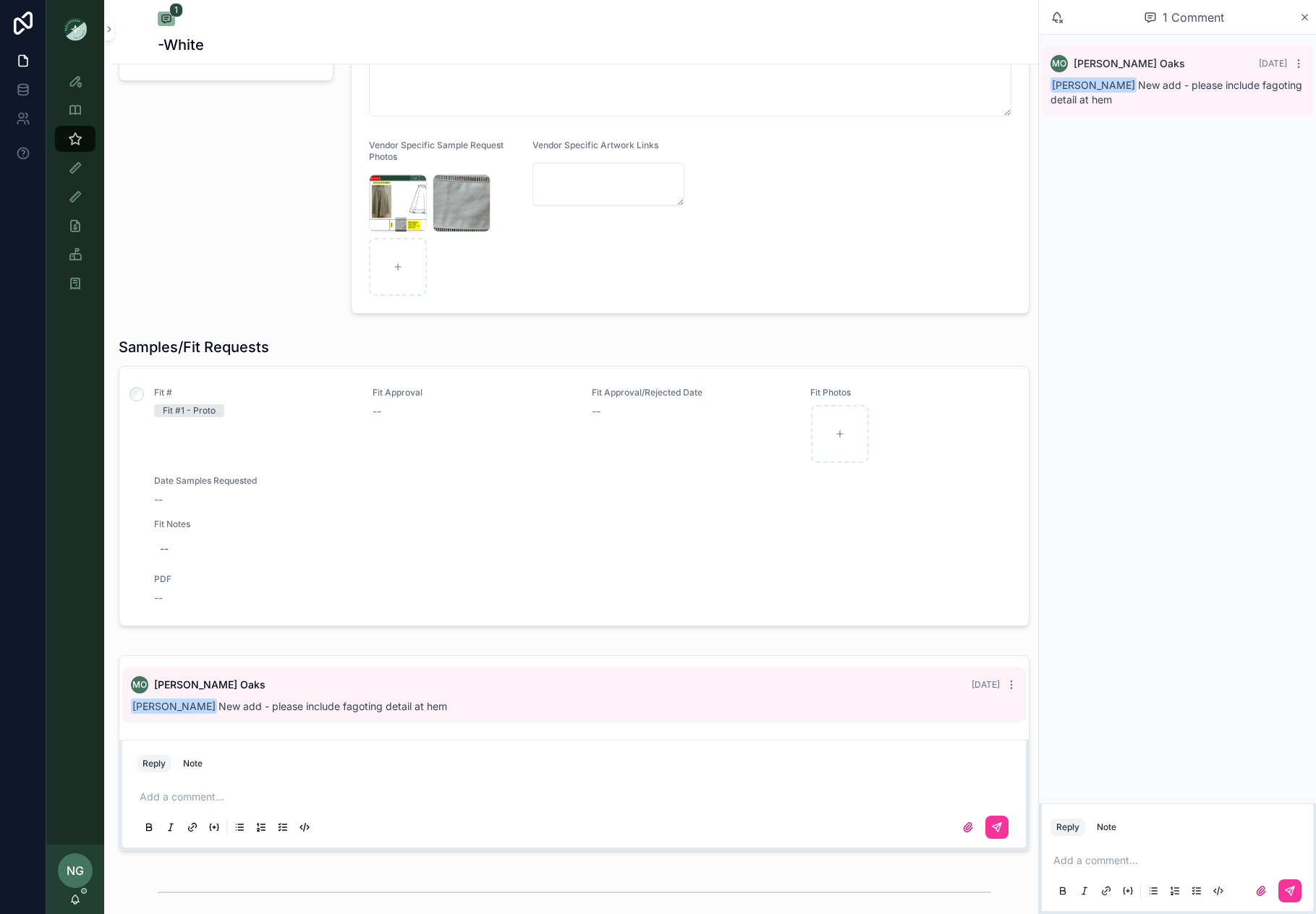
scroll to position [268, 0]
click at [292, 799] on p "scrollable content" at bounding box center [577, 797] width 875 height 15
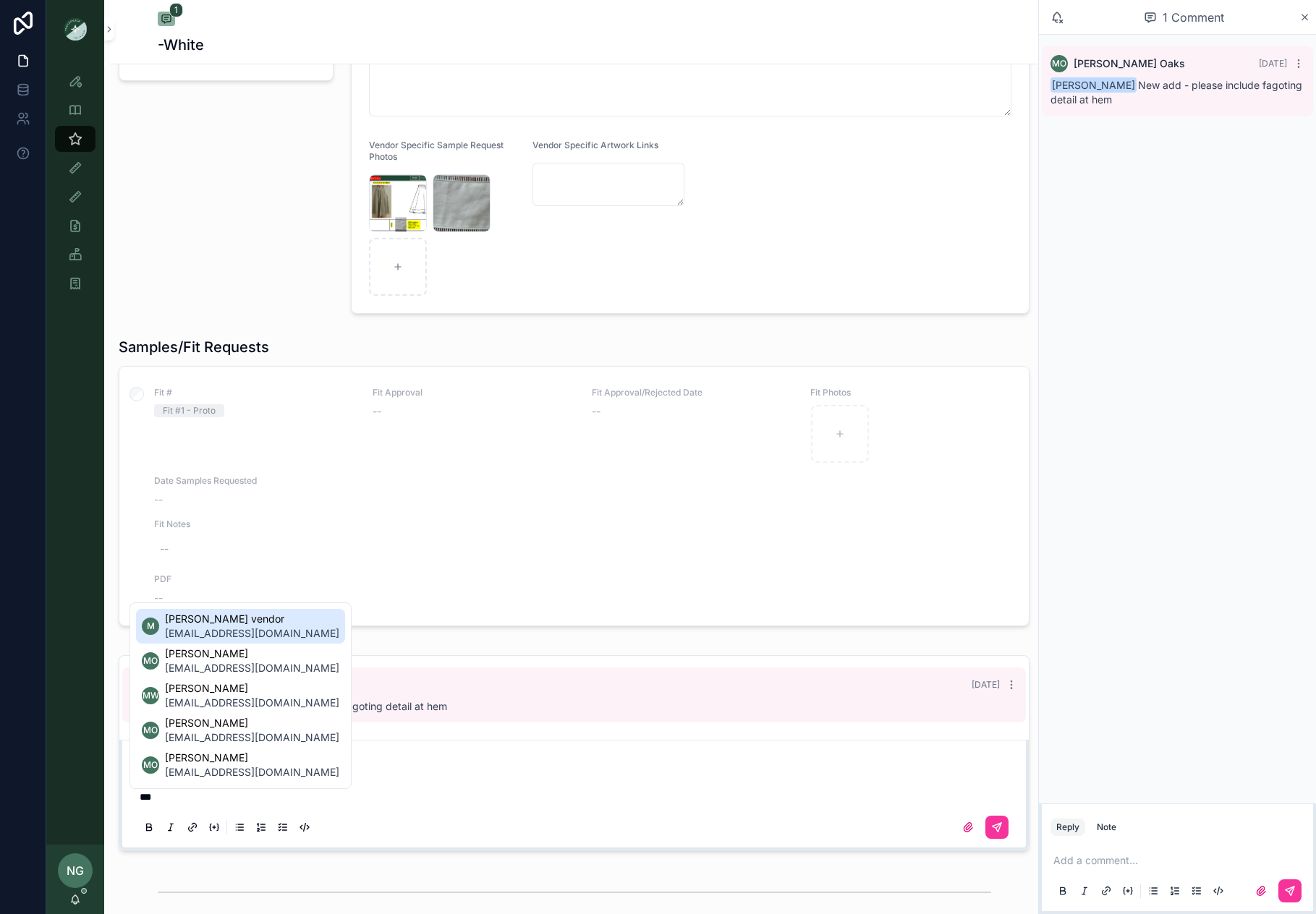
click at [243, 771] on span "[EMAIL_ADDRESS][DOMAIN_NAME]" at bounding box center [251, 773] width 174 height 15
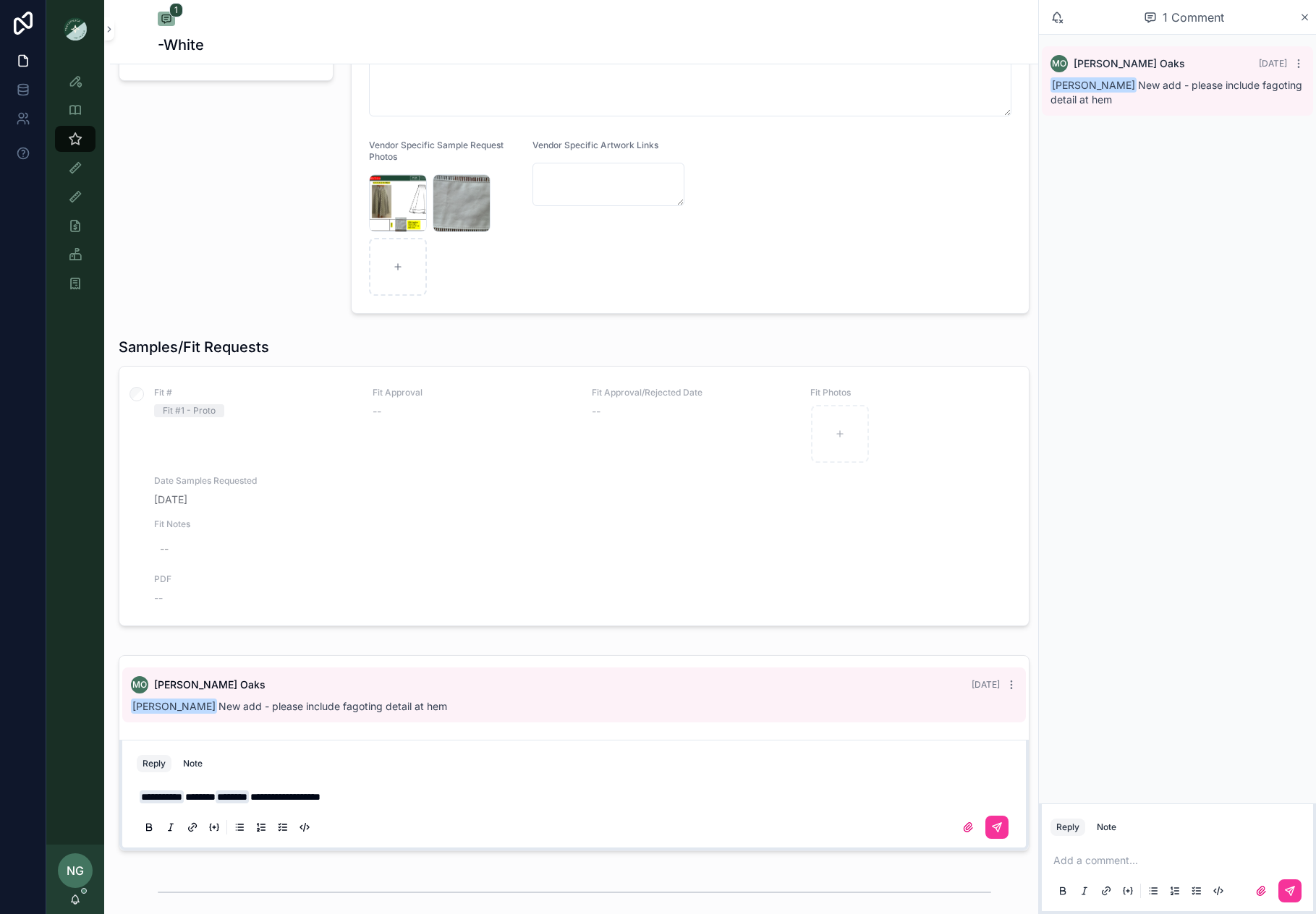
click at [1003, 826] on button "scrollable content" at bounding box center [998, 827] width 23 height 23
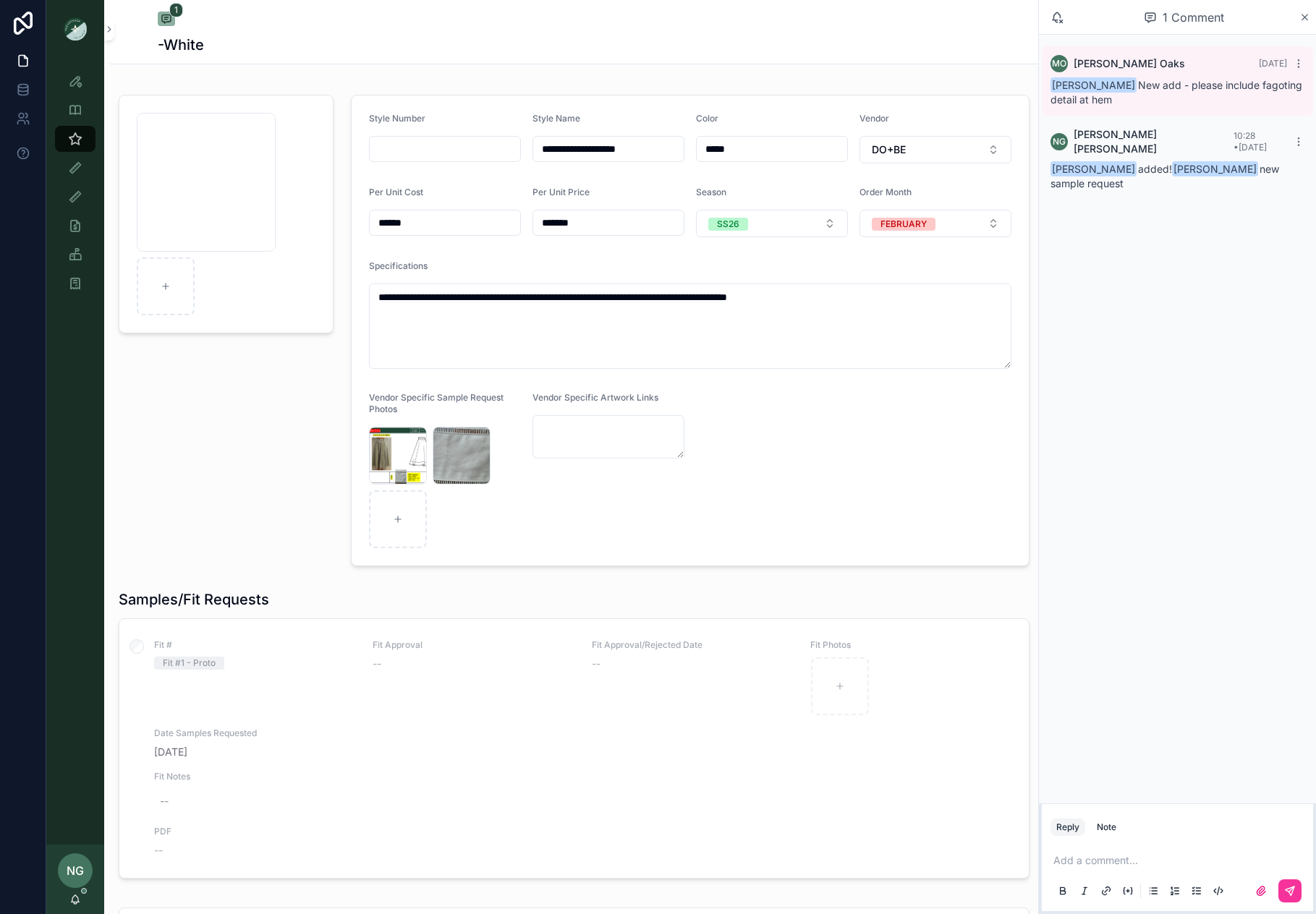
scroll to position [17, 0]
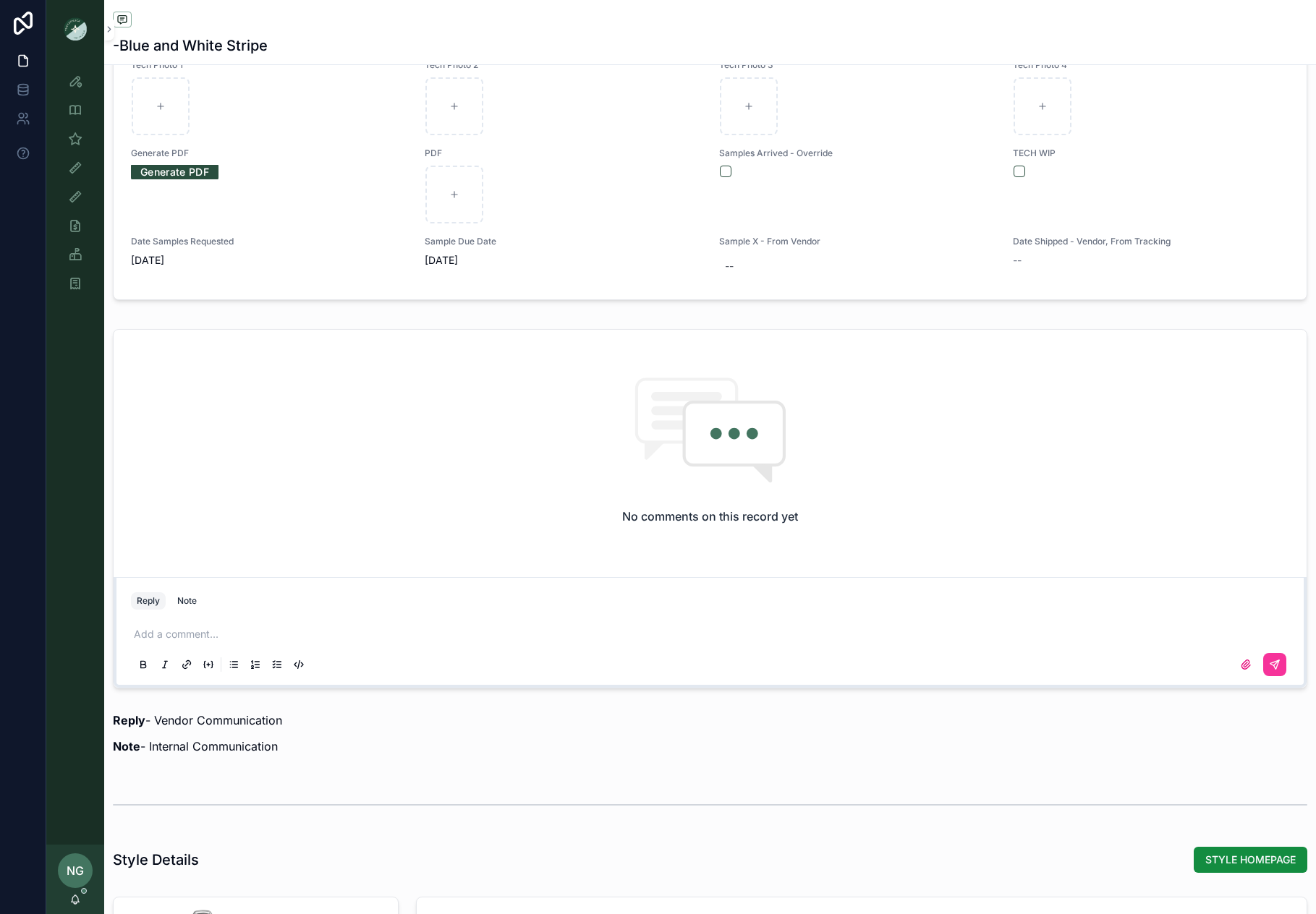
scroll to position [1482, 0]
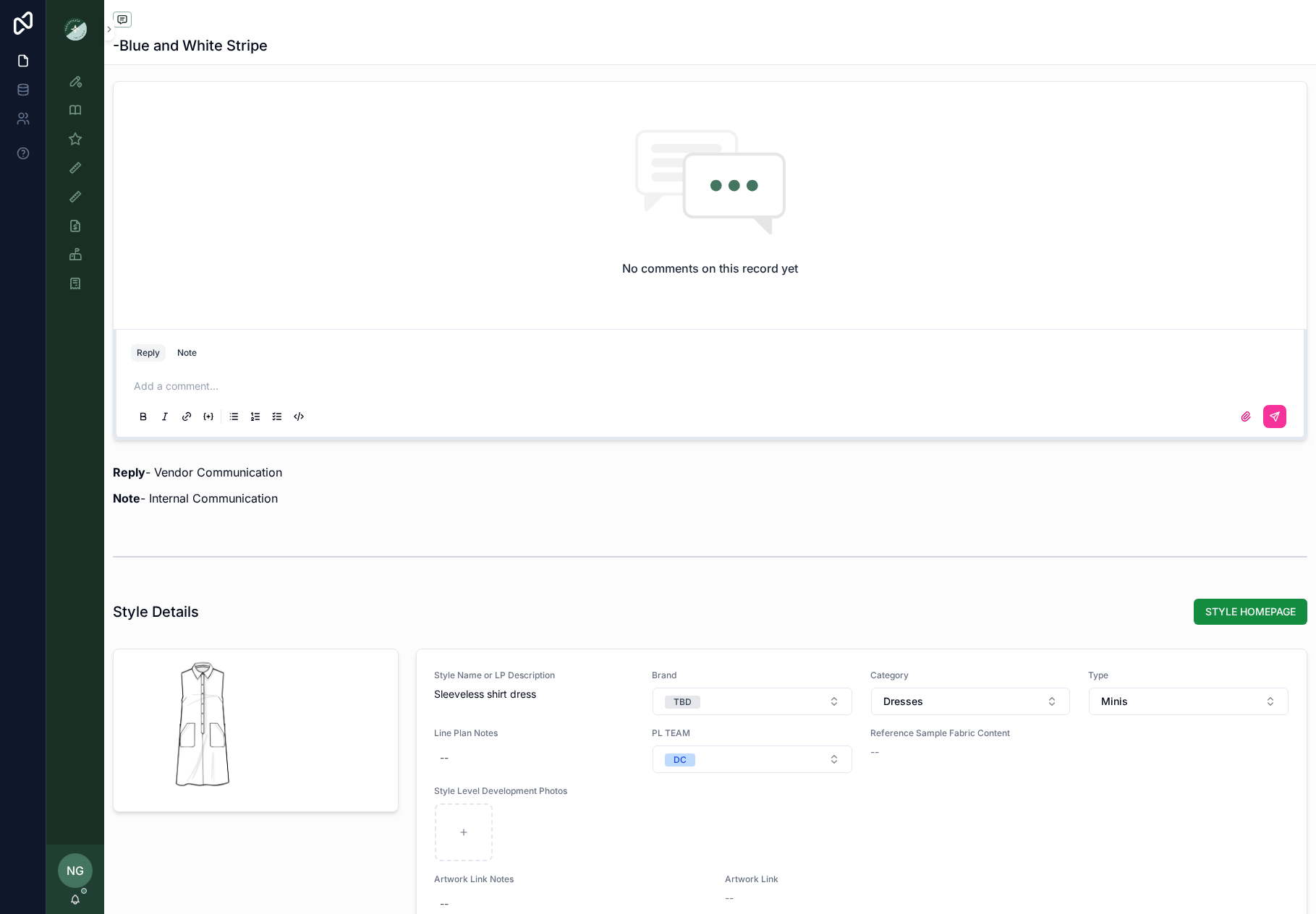
click at [1215, 738] on div "Style Name or LP Description Sleeveless shirt dress Brand TBD Category Dresses …" at bounding box center [862, 794] width 855 height 248
click at [1248, 609] on span "STYLE HOMEPAGE" at bounding box center [1250, 612] width 90 height 15
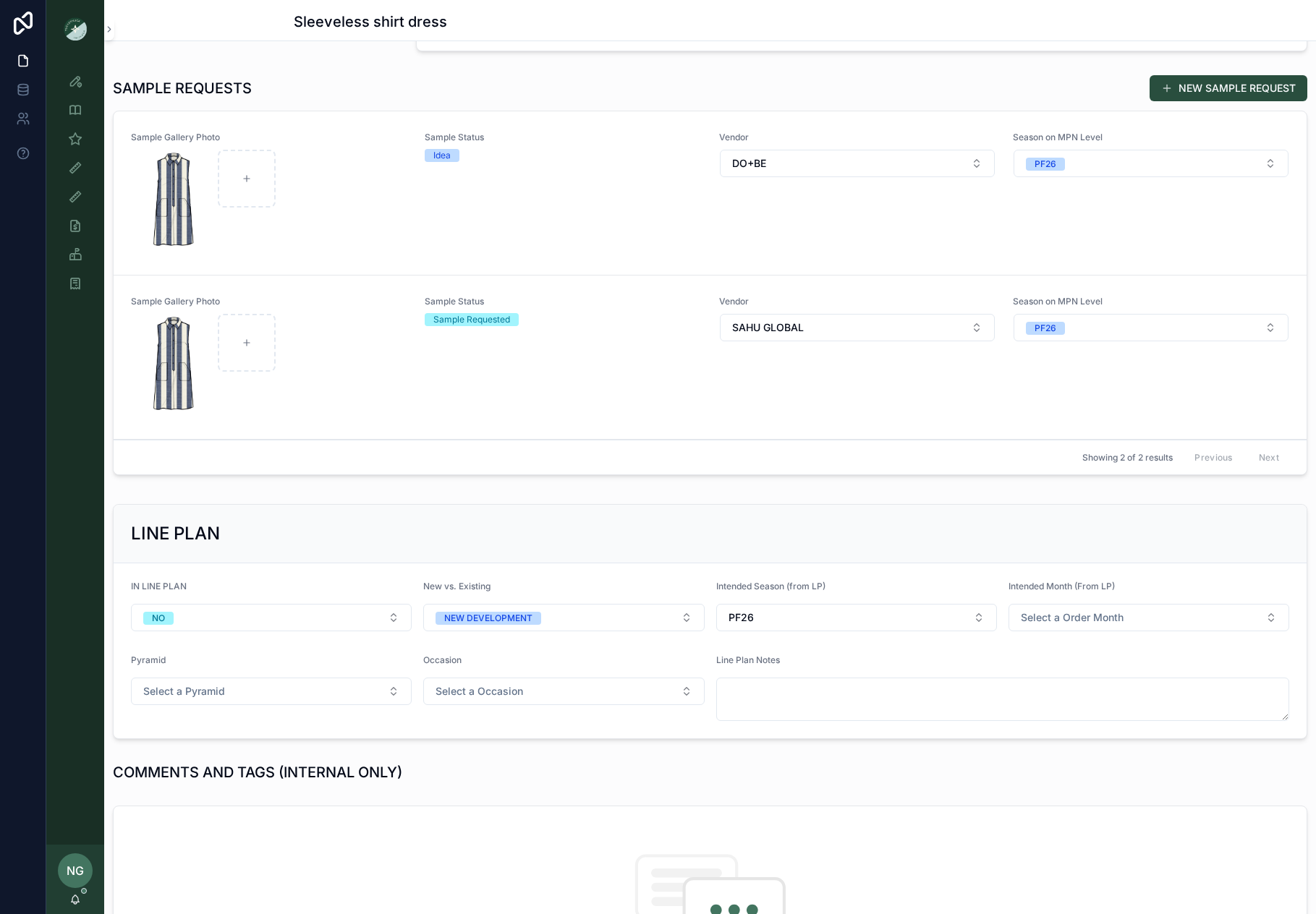
scroll to position [728, 0]
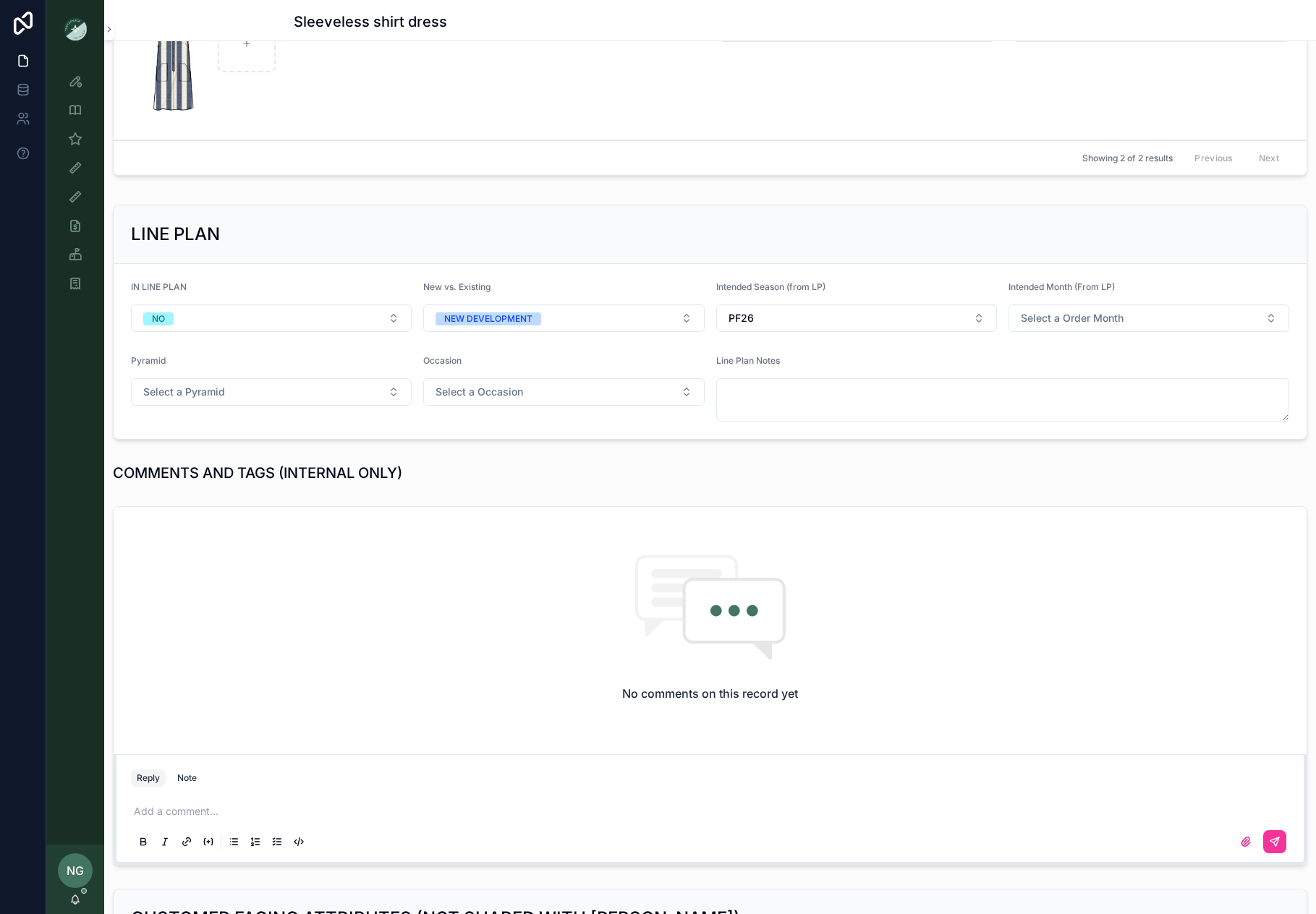
click at [232, 808] on p "scrollable content" at bounding box center [713, 811] width 1159 height 15
click at [1269, 842] on icon "scrollable content" at bounding box center [1275, 842] width 12 height 12
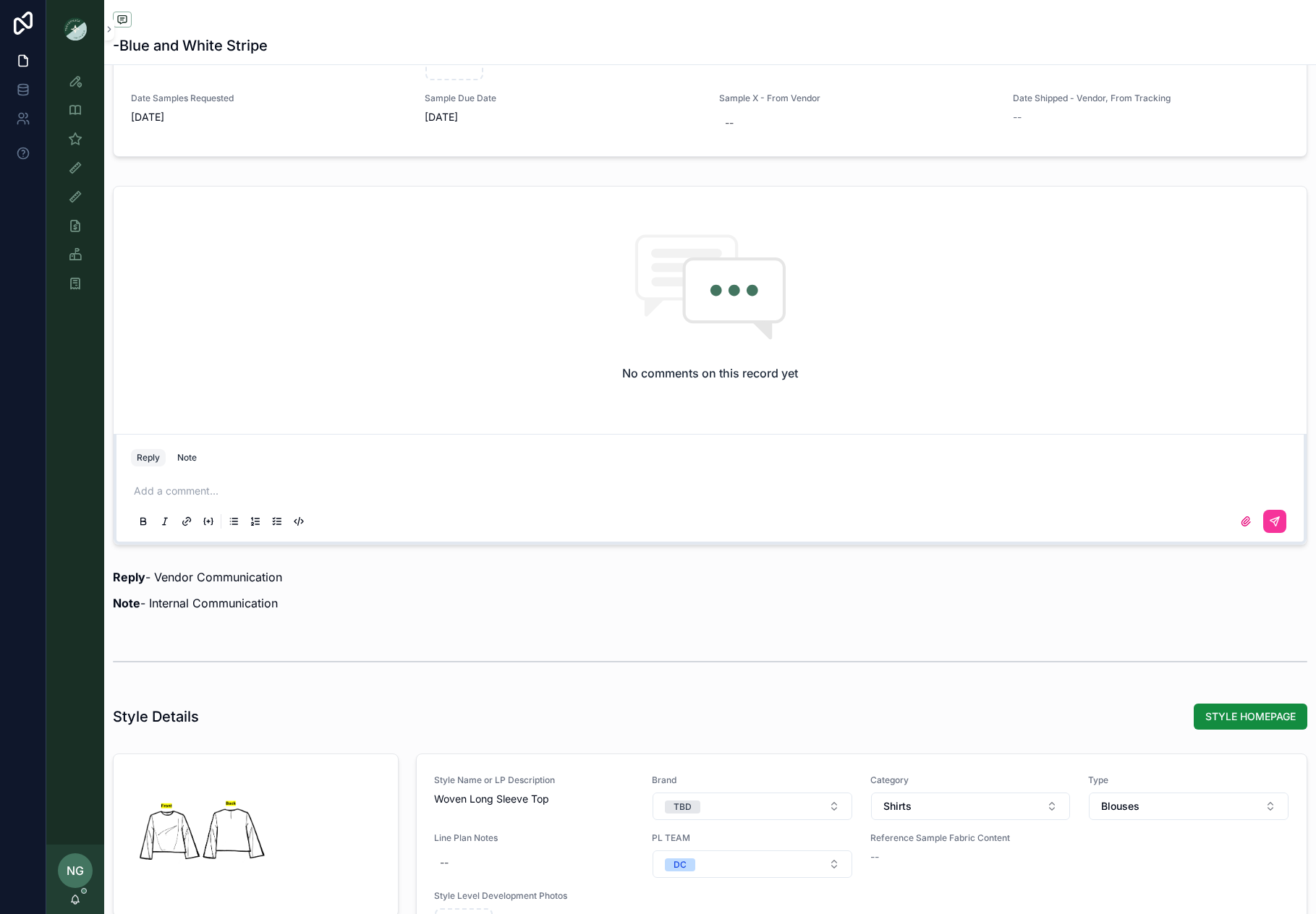
scroll to position [1218, 0]
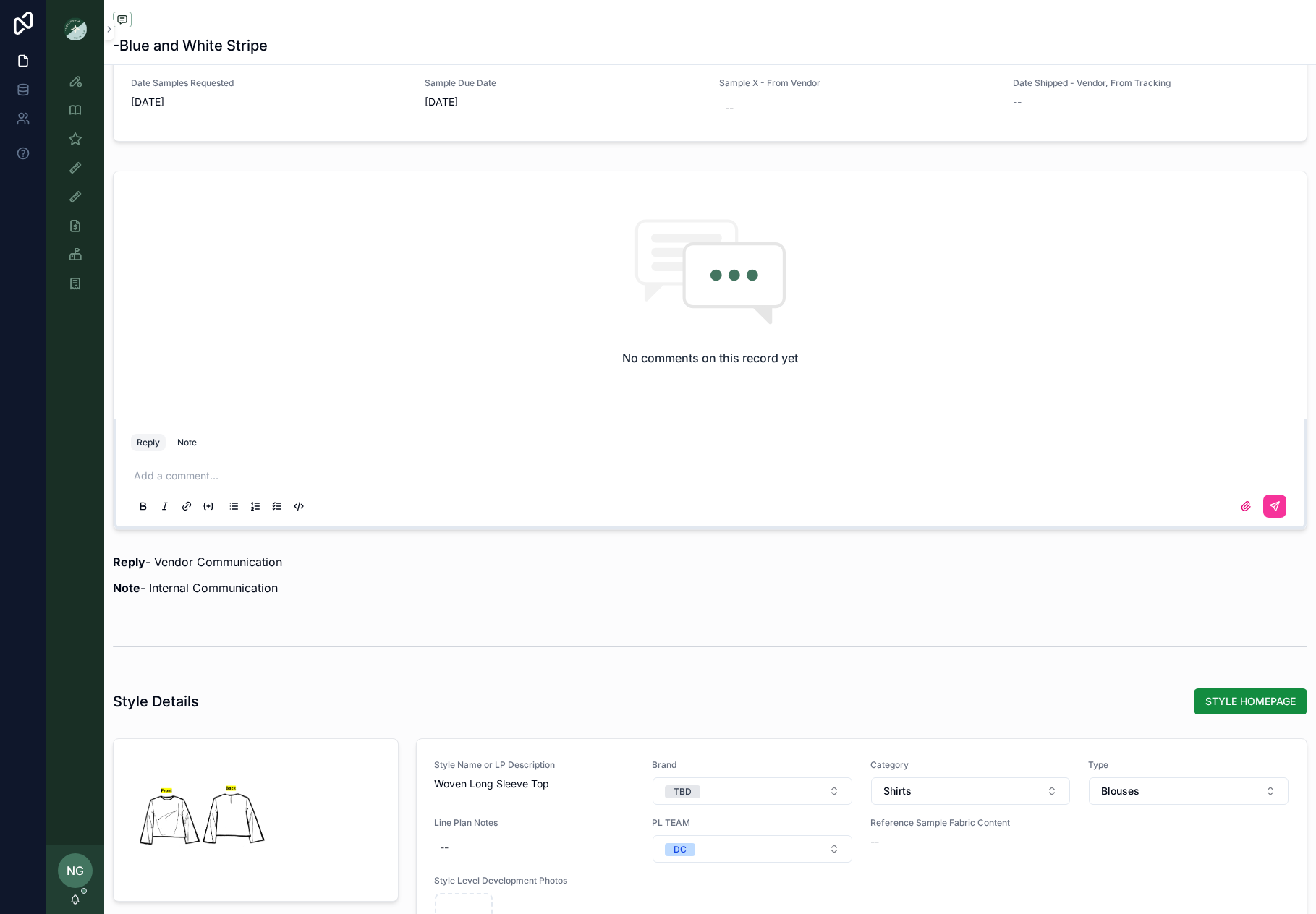
click at [220, 471] on p "scrollable content" at bounding box center [713, 476] width 1159 height 15
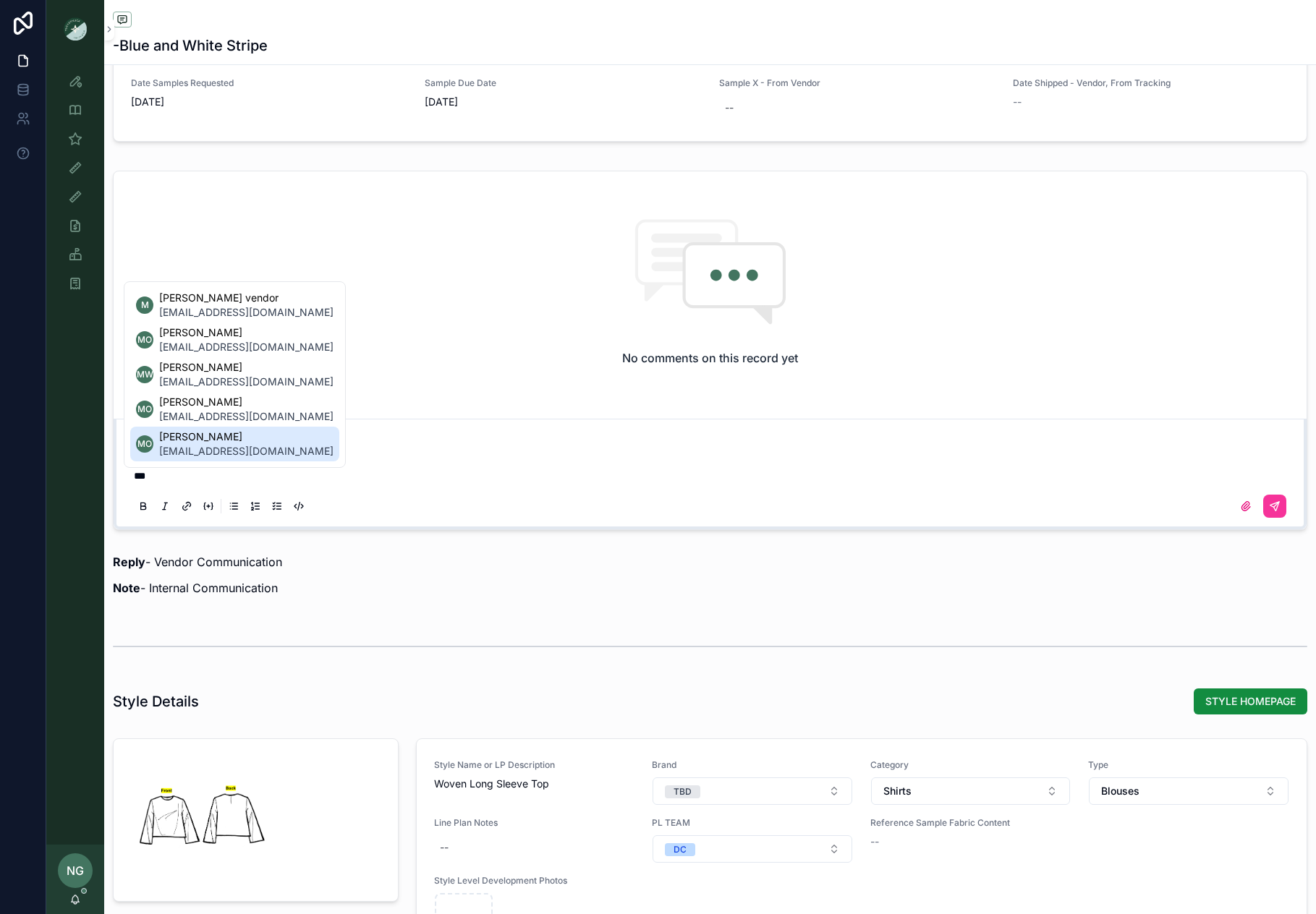
click at [237, 433] on span "[PERSON_NAME]" at bounding box center [246, 437] width 174 height 15
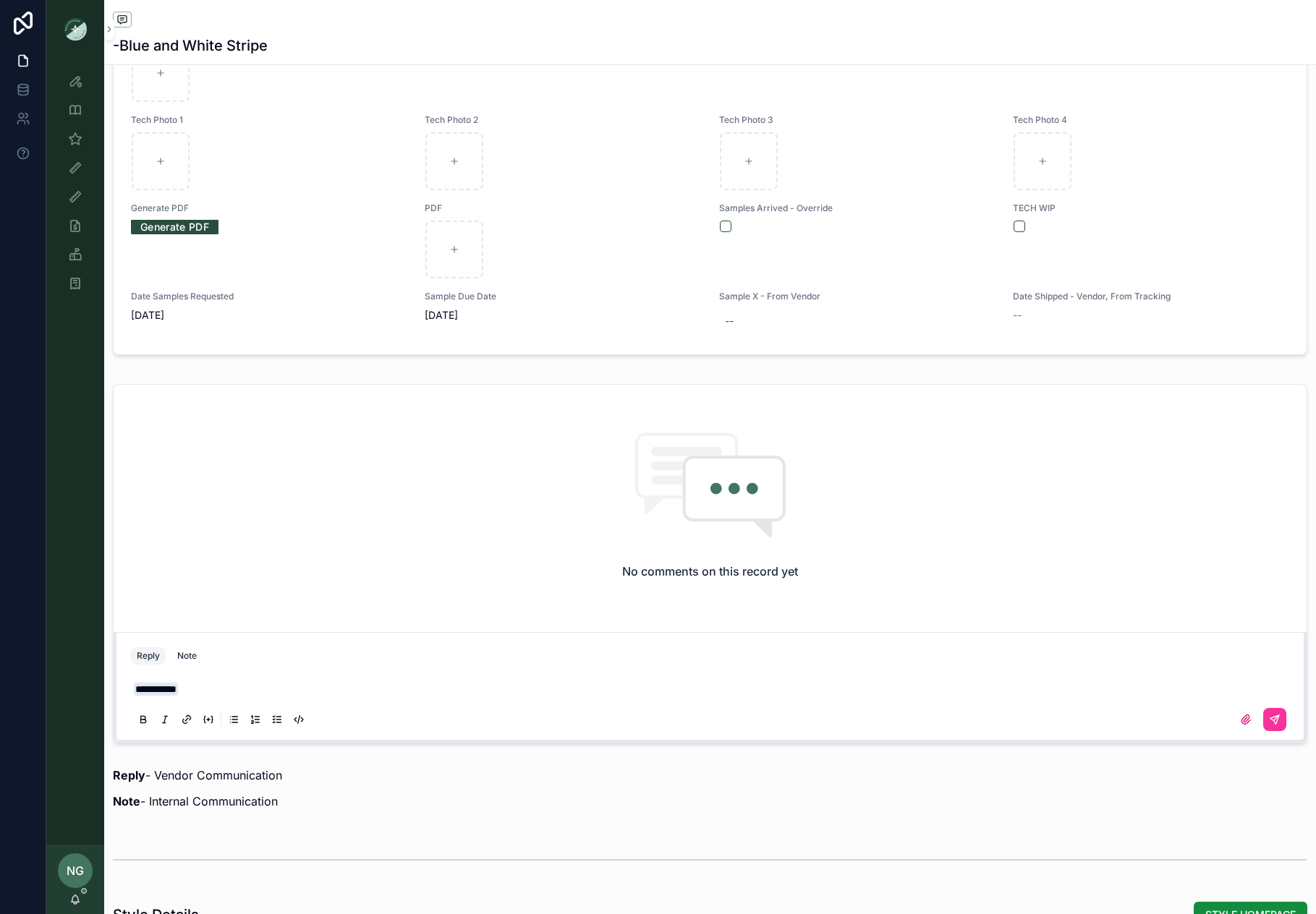
scroll to position [964, 0]
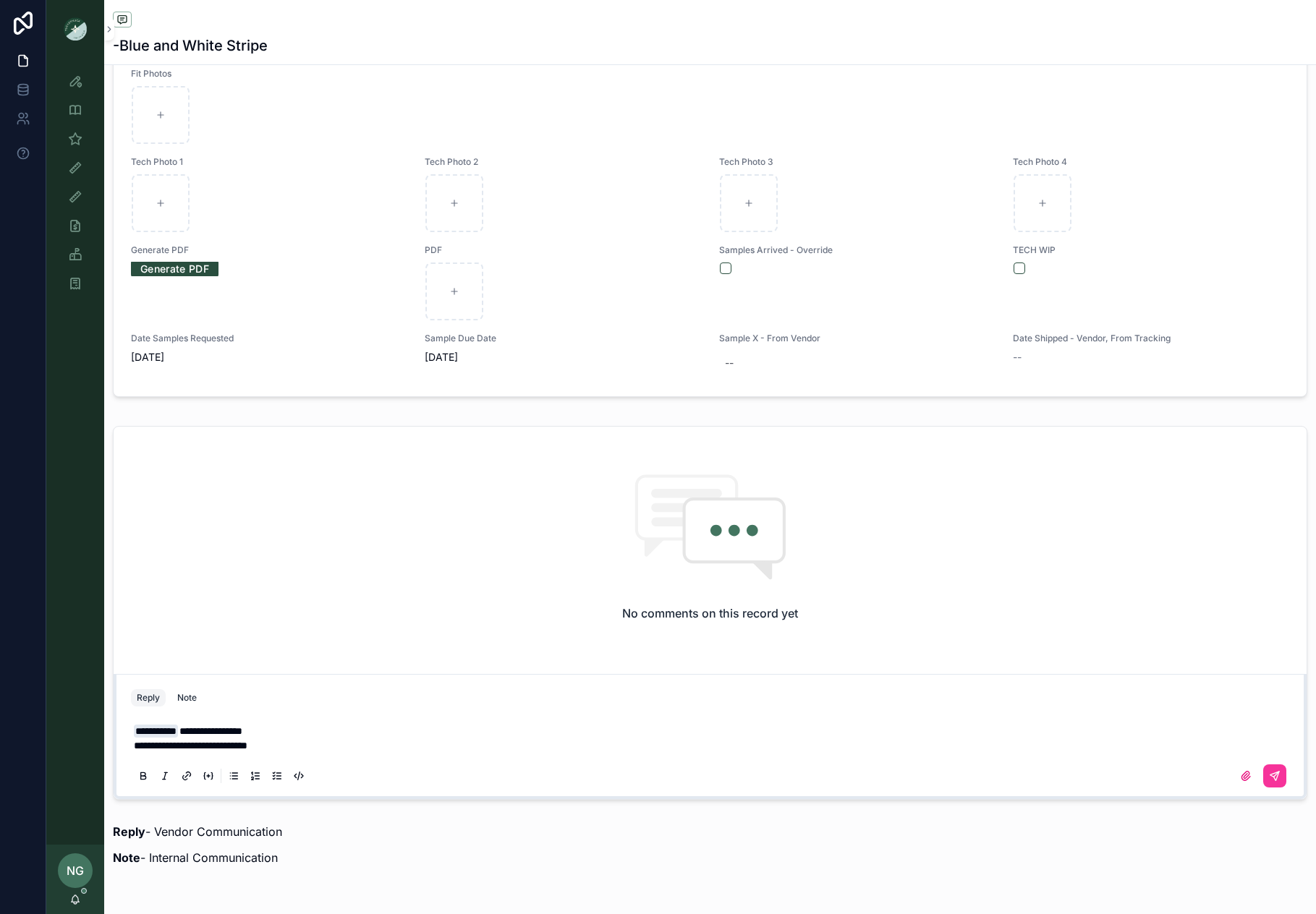
click at [416, 725] on div "**********" at bounding box center [710, 752] width 1159 height 75
click at [396, 746] on p "**********" at bounding box center [713, 738] width 1159 height 29
click at [1272, 779] on icon "scrollable content" at bounding box center [1275, 776] width 12 height 12
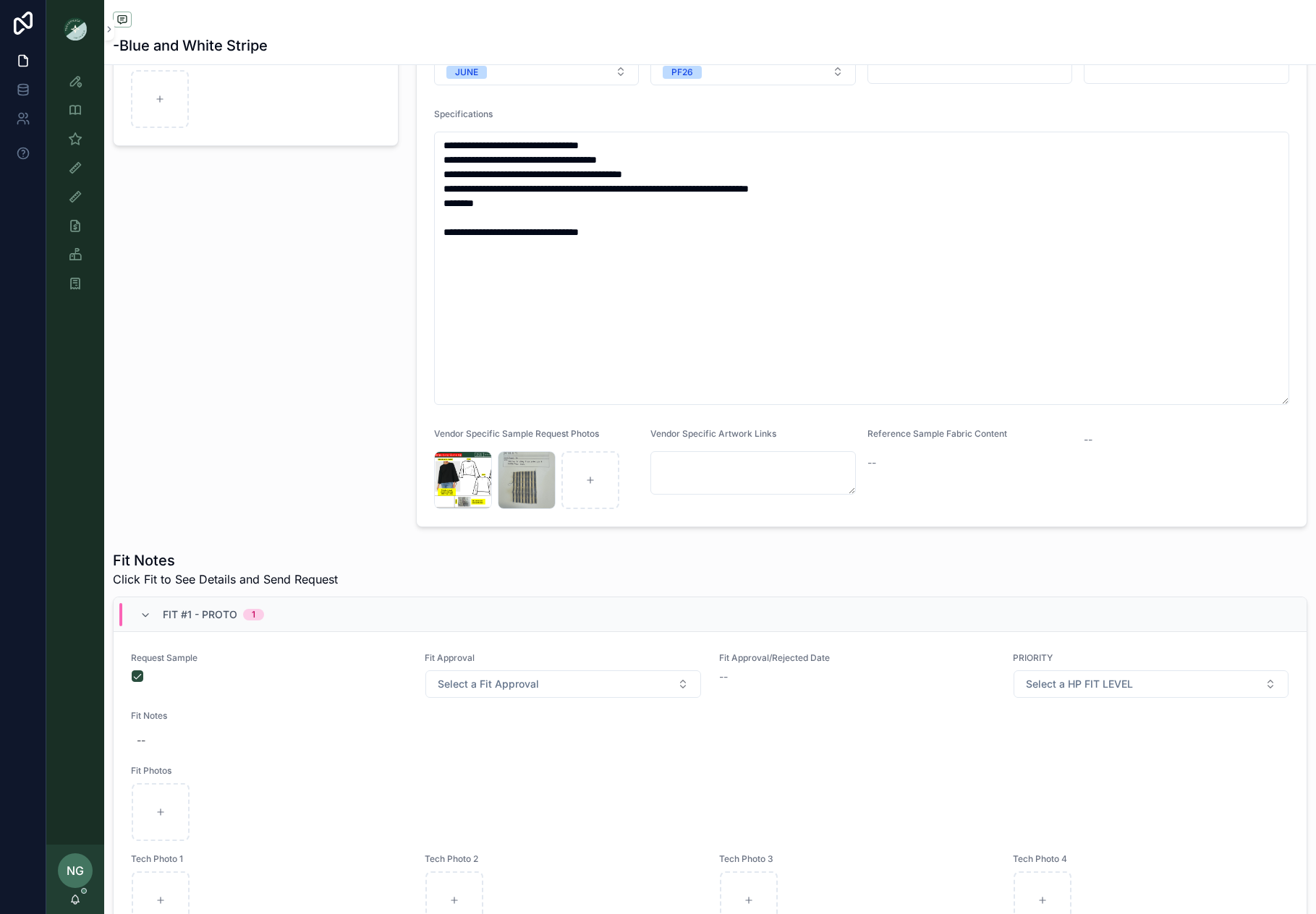
scroll to position [0, 0]
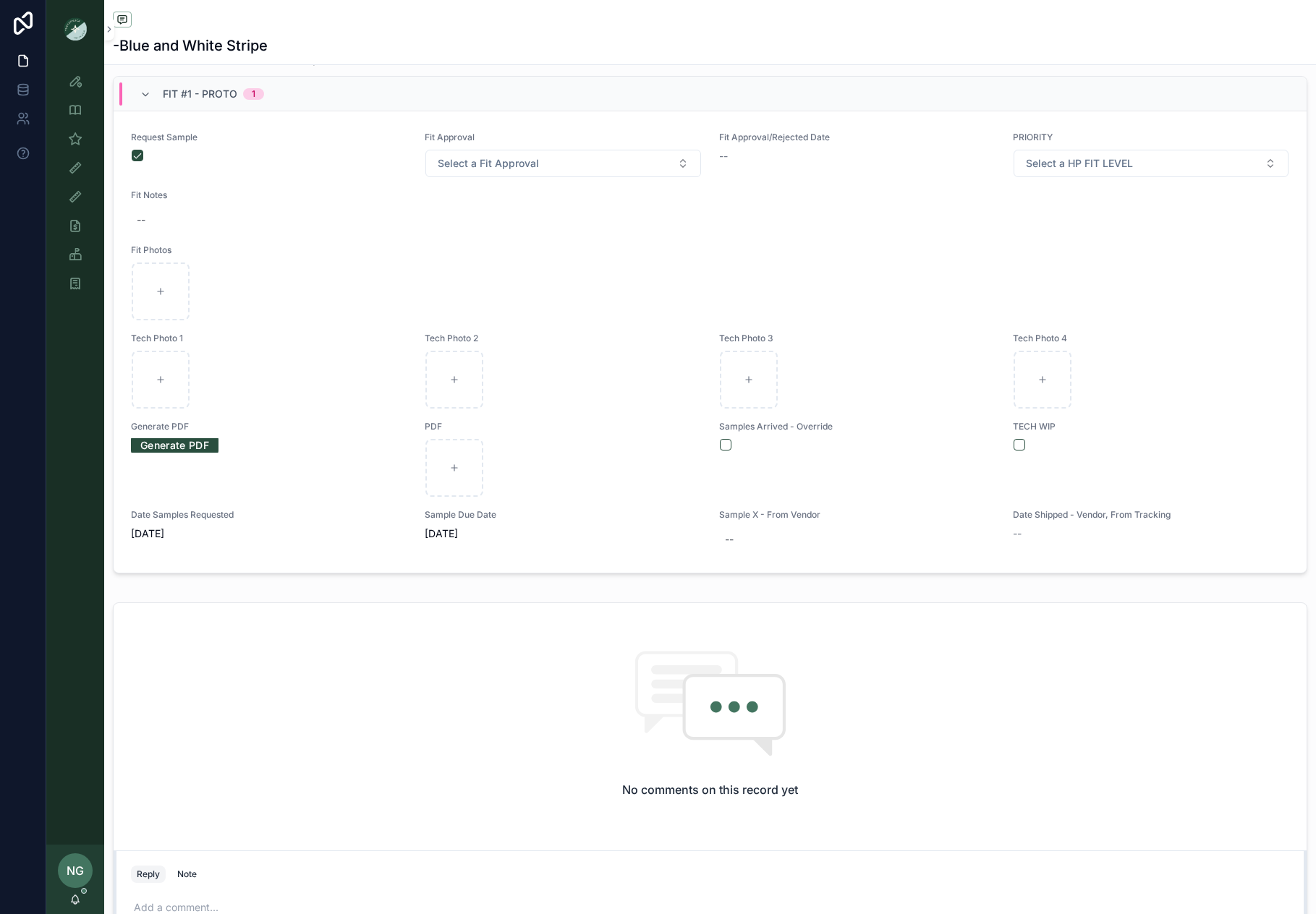
scroll to position [1273, 0]
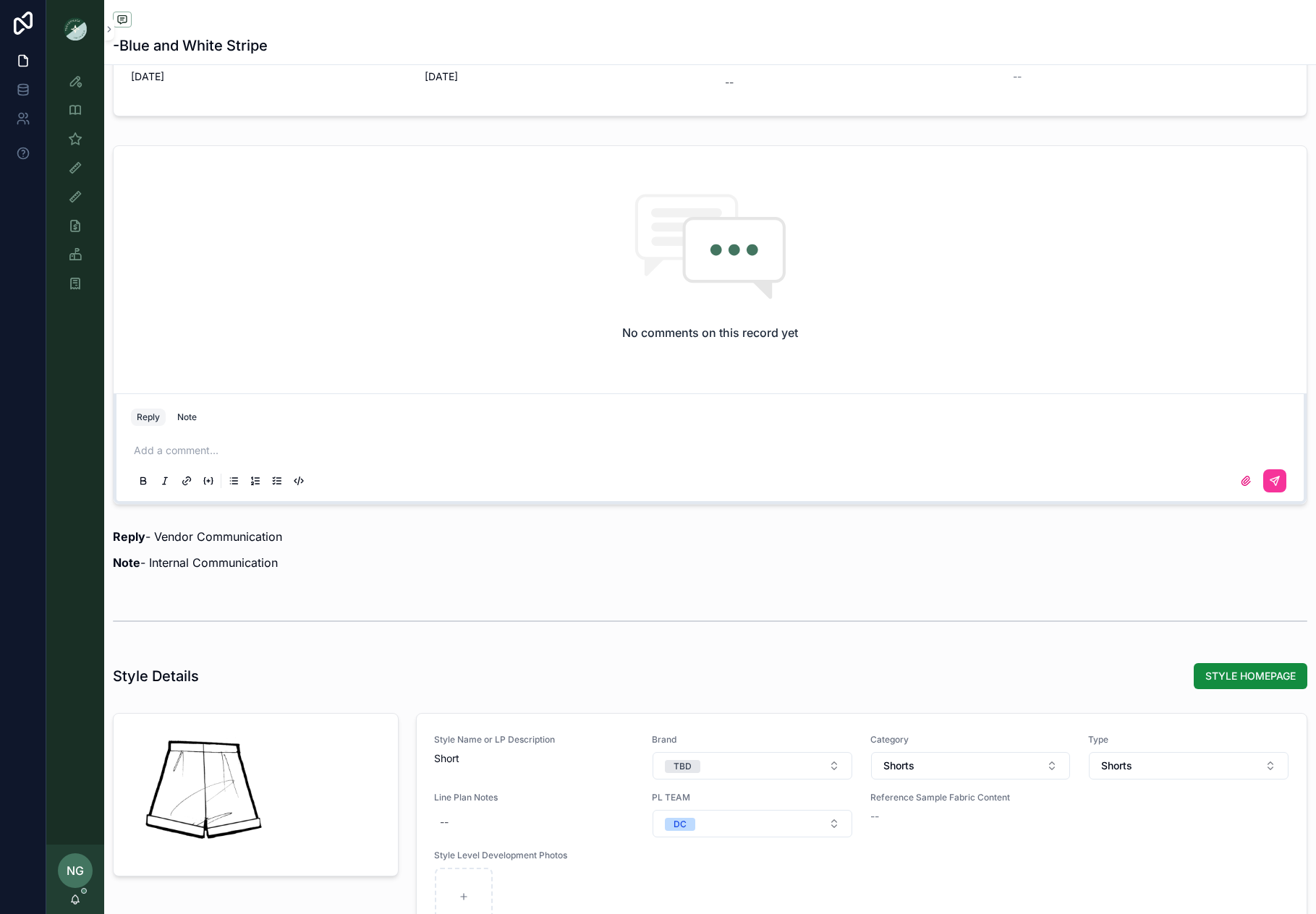
click at [232, 437] on div "Add a comment..." at bounding box center [710, 465] width 1159 height 60
click at [228, 444] on p "scrollable content" at bounding box center [713, 451] width 1159 height 15
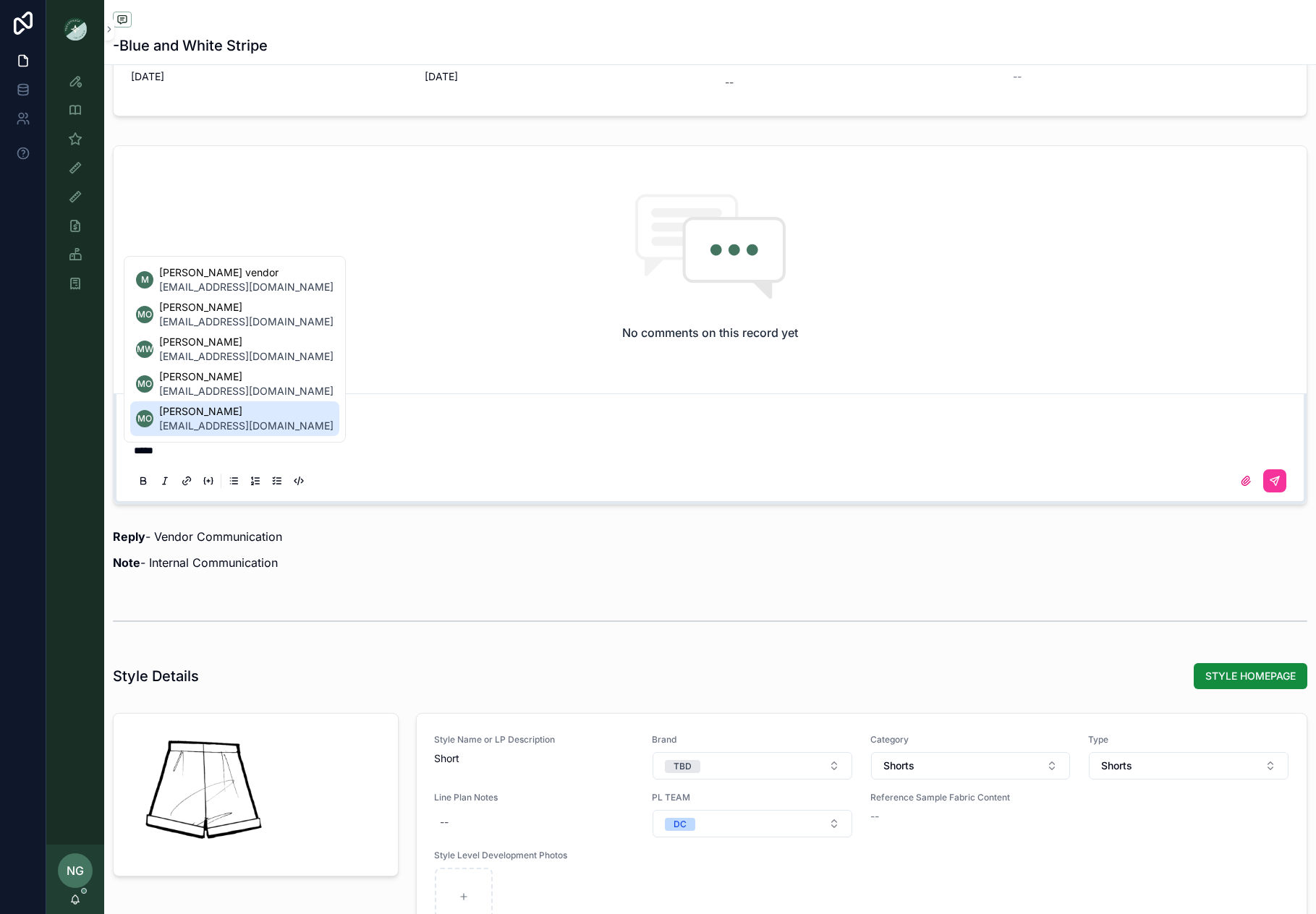
click at [282, 430] on li "MO Maggie Oaks moaks@tnuck.com" at bounding box center [235, 419] width 209 height 35
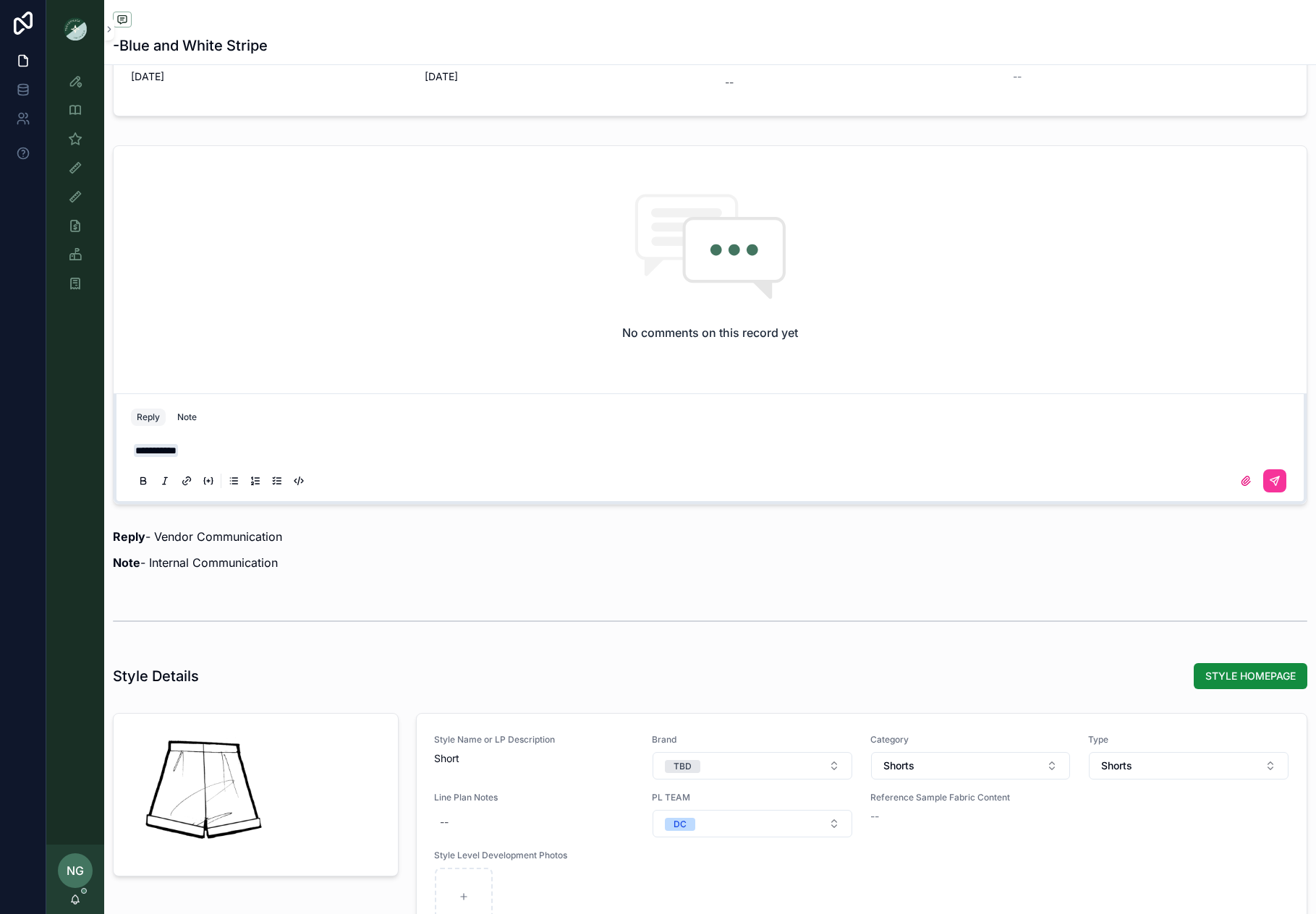
click at [187, 416] on div "Note" at bounding box center [187, 417] width 20 height 12
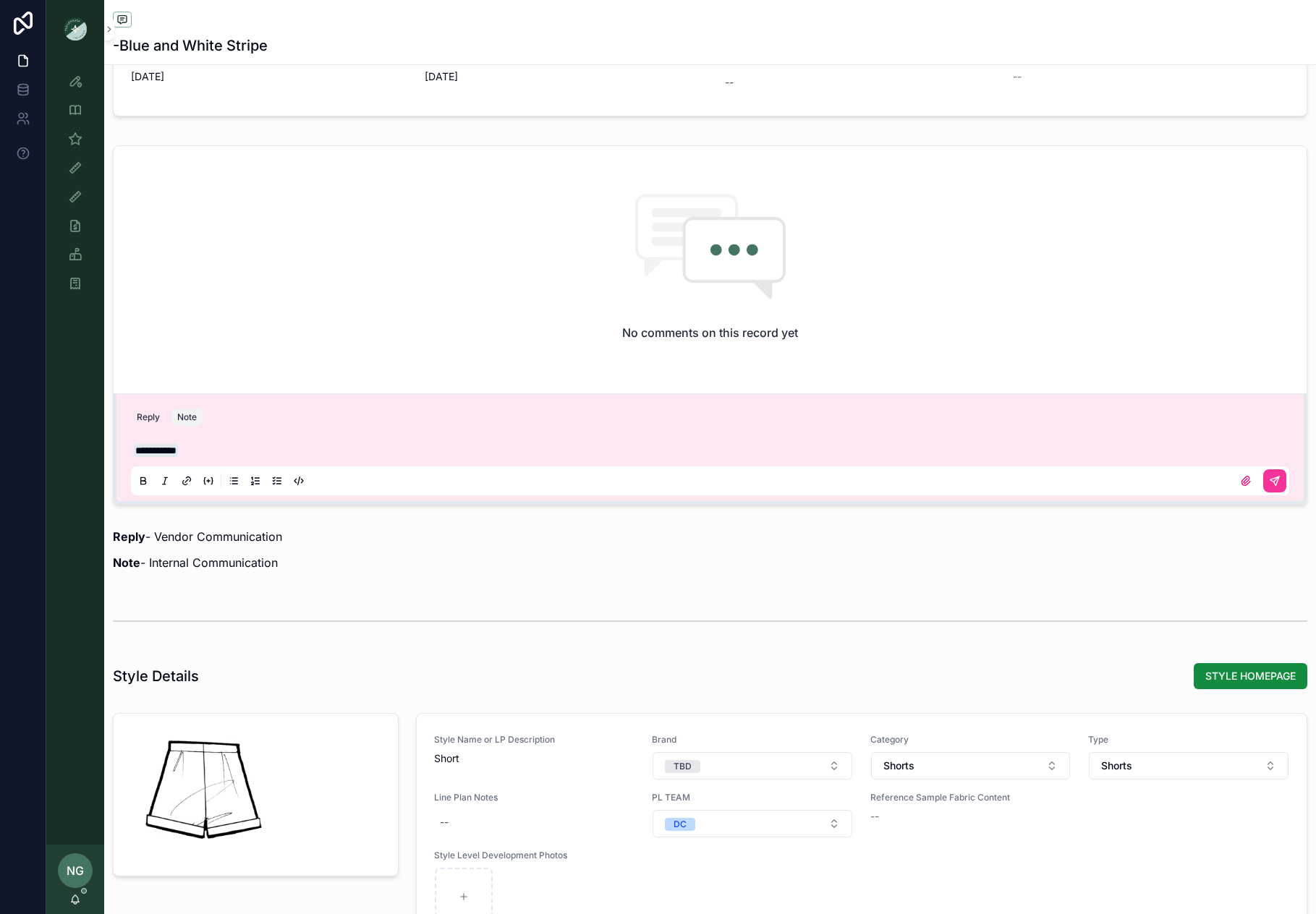
click at [251, 445] on p "**********" at bounding box center [713, 451] width 1159 height 15
click at [1280, 480] on icon "scrollable content" at bounding box center [1275, 481] width 12 height 12
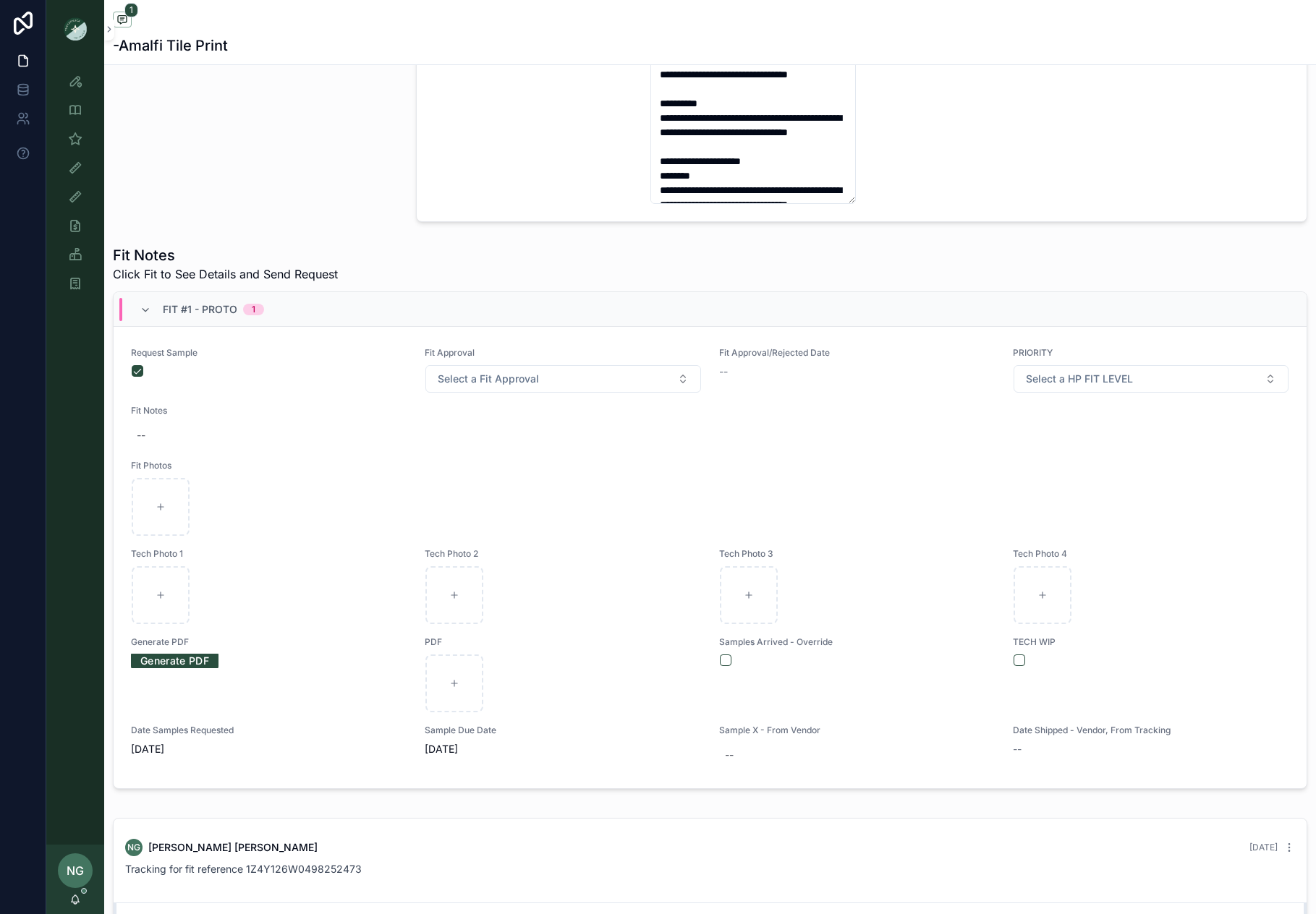
scroll to position [1472, 0]
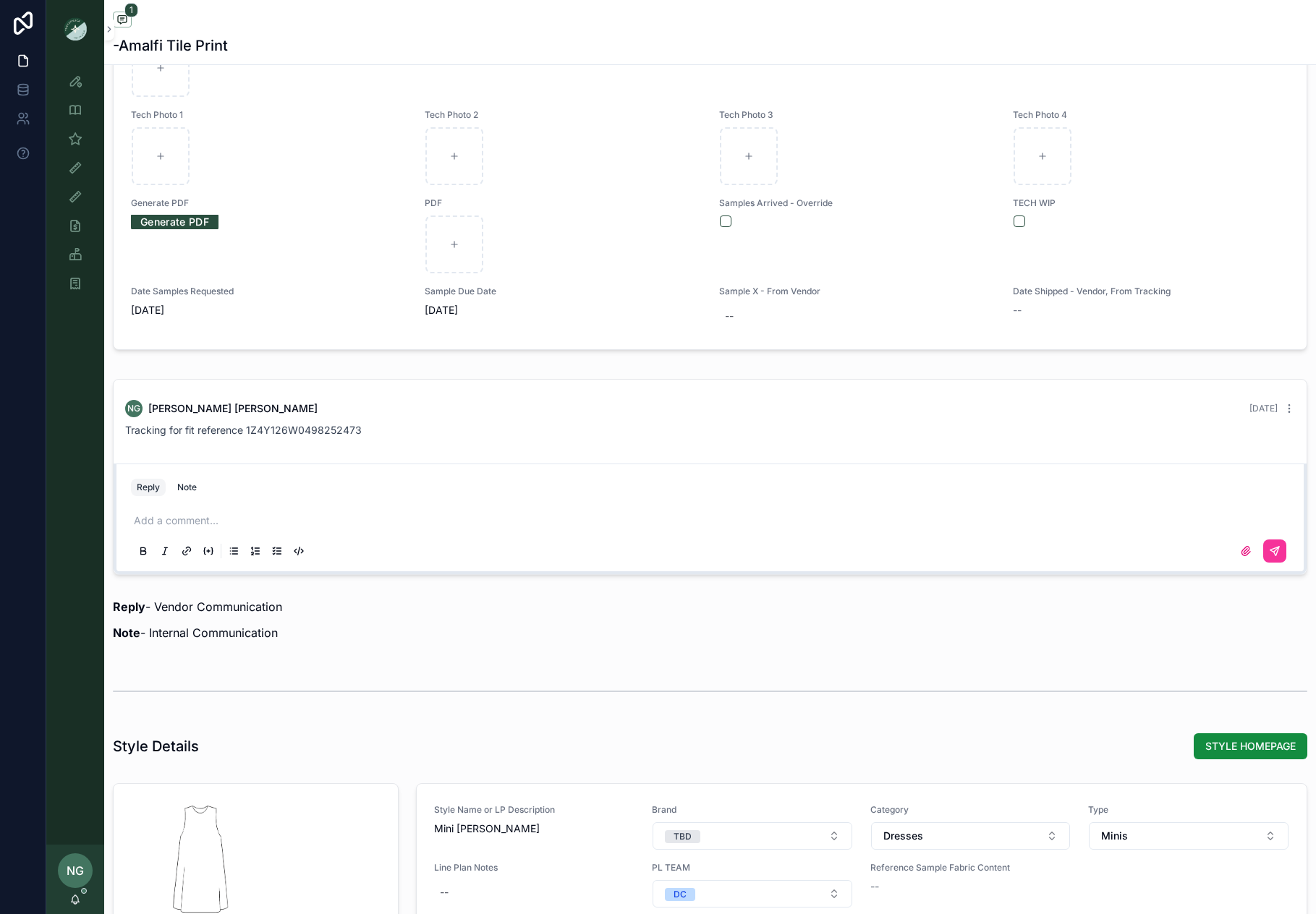
click at [1272, 745] on span "STYLE HOMEPAGE" at bounding box center [1250, 746] width 90 height 15
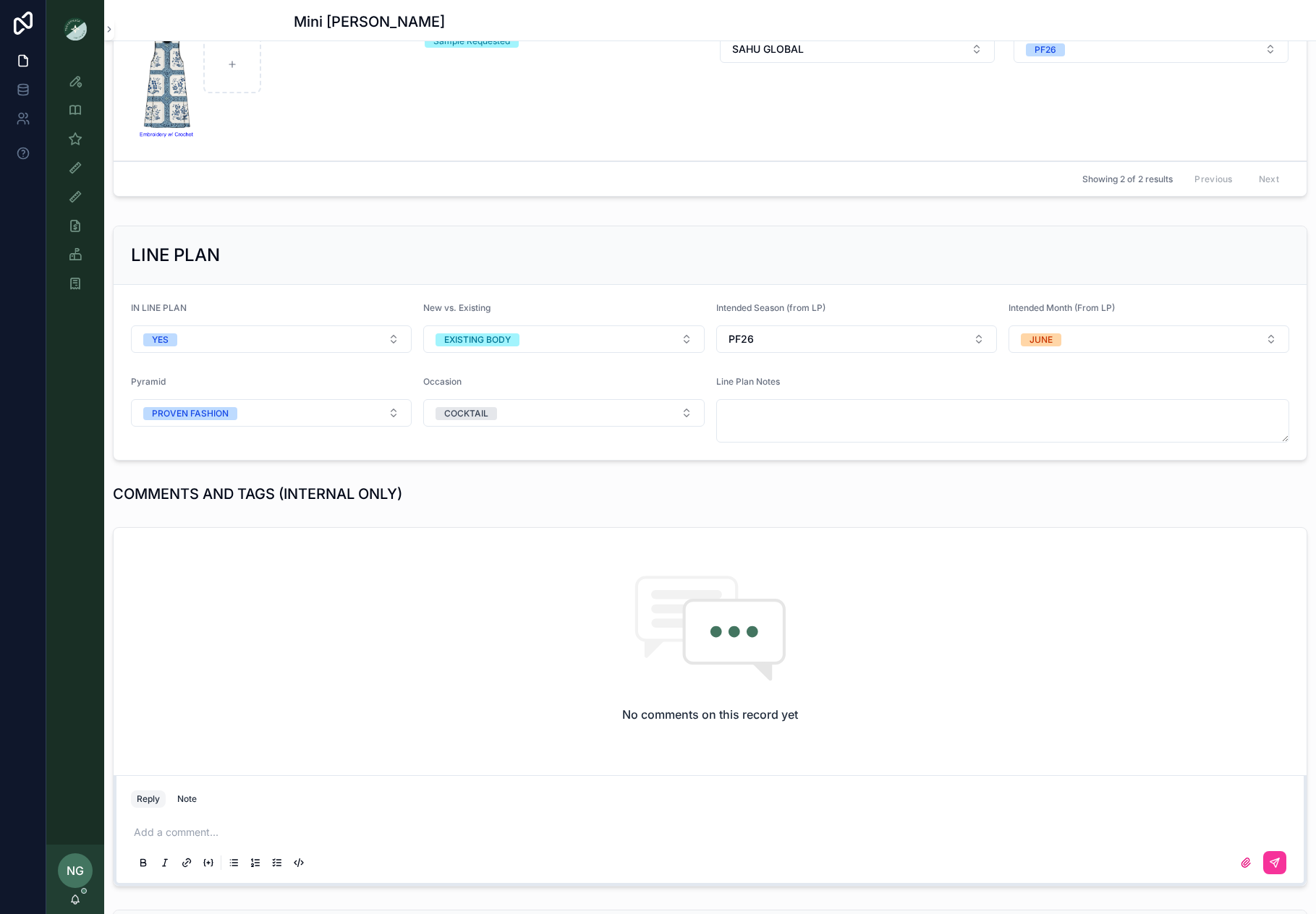
scroll to position [745, 0]
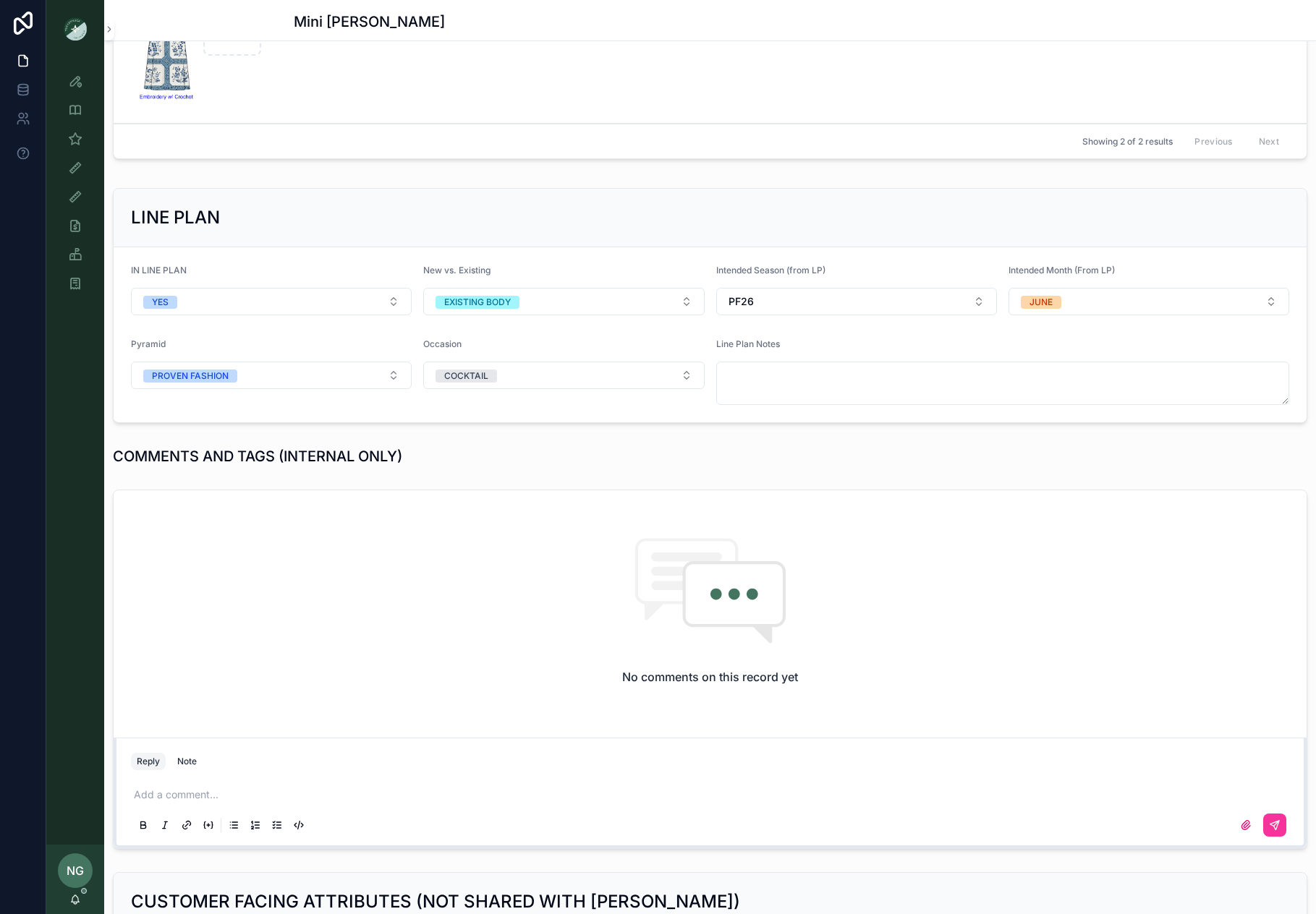
click at [354, 774] on div "Reply Note Add a comment..." at bounding box center [710, 793] width 1194 height 111
click at [352, 784] on div "Add a comment..." at bounding box center [710, 809] width 1159 height 60
click at [348, 794] on p "scrollable content" at bounding box center [713, 795] width 1159 height 15
click at [1277, 826] on icon "scrollable content" at bounding box center [1275, 825] width 12 height 12
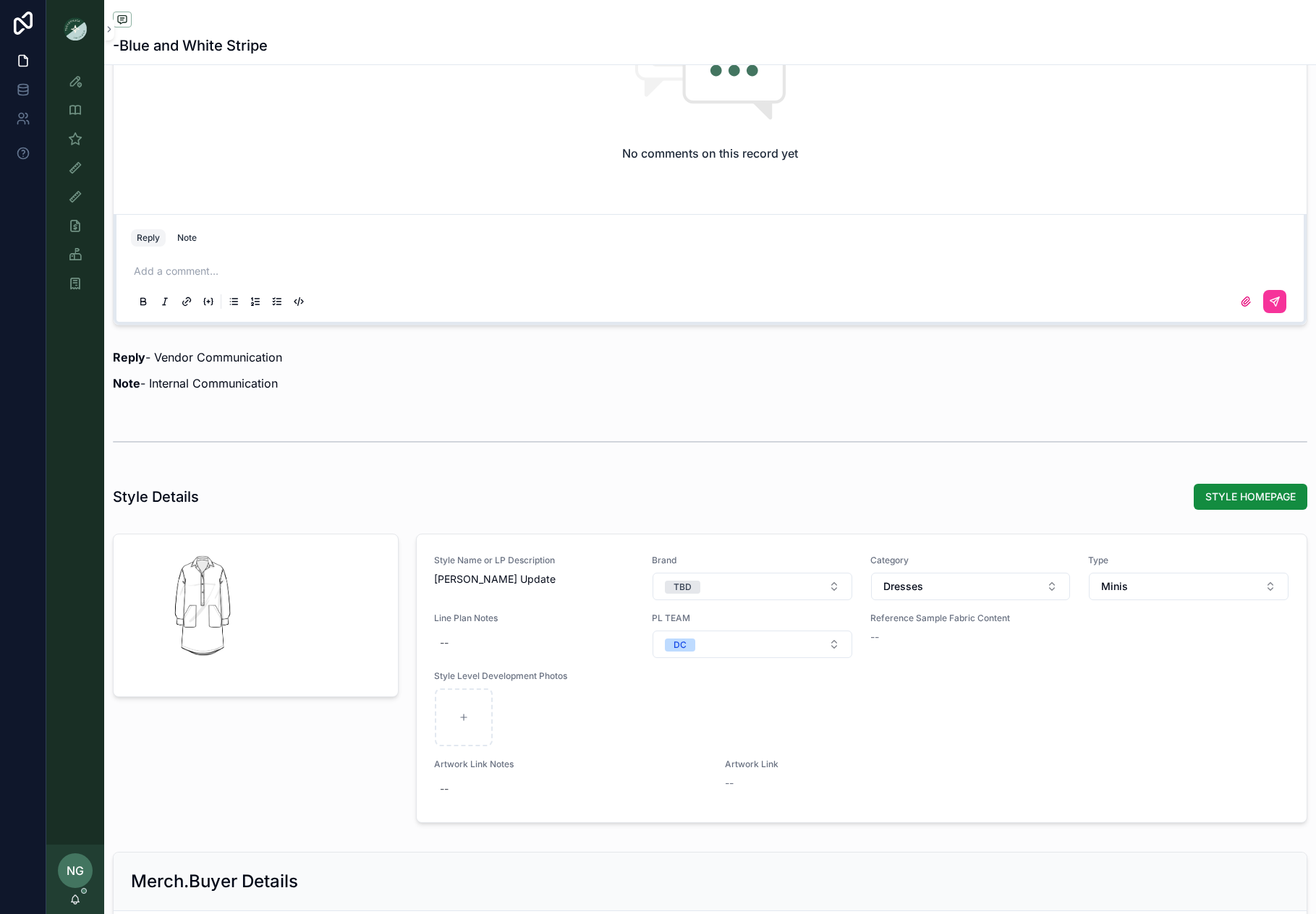
scroll to position [1628, 0]
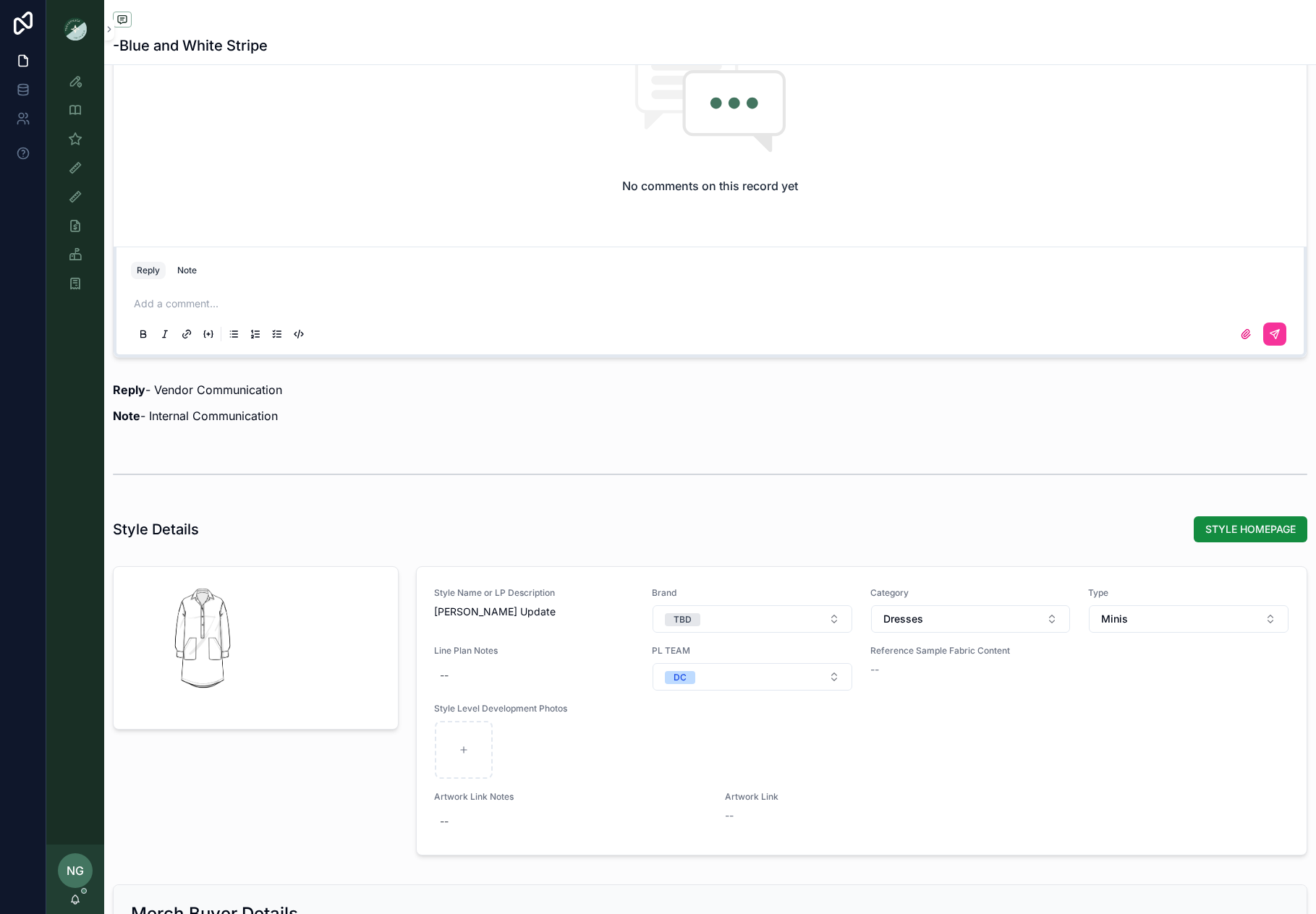
click at [1240, 529] on span "STYLE HOMEPAGE" at bounding box center [1250, 529] width 90 height 15
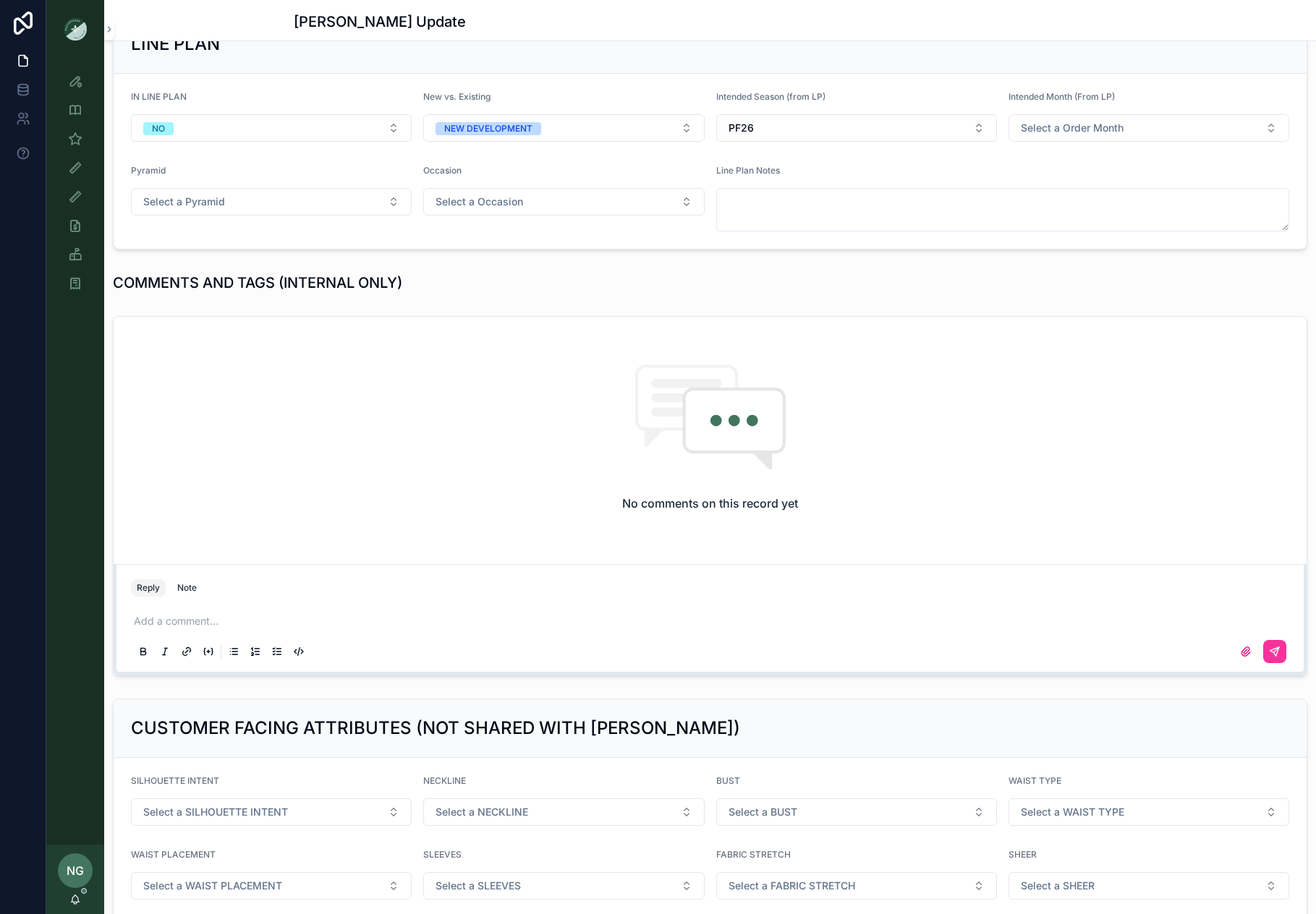
scroll to position [1048, 0]
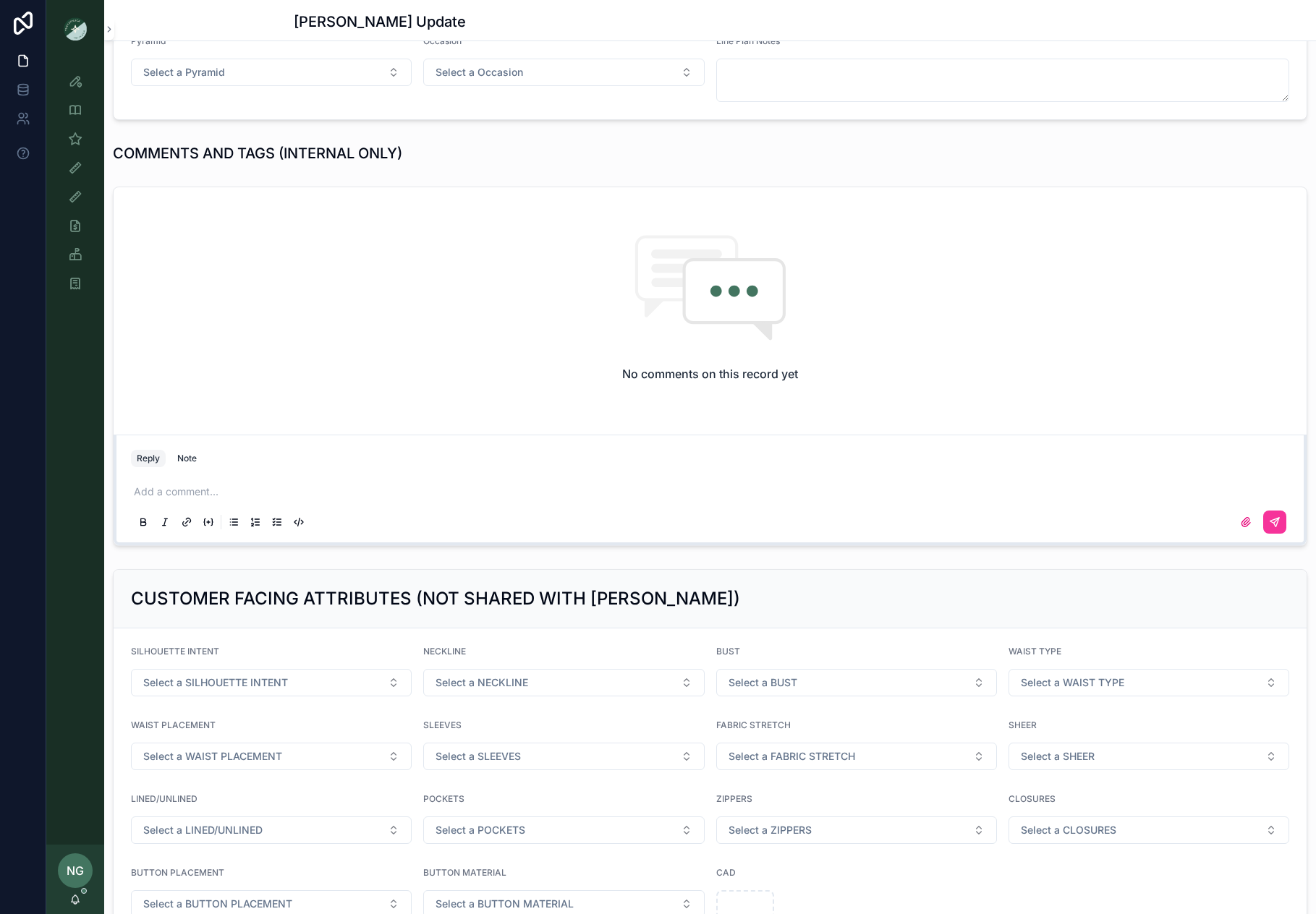
click at [321, 485] on p "scrollable content" at bounding box center [713, 492] width 1159 height 15
click at [1269, 523] on button "scrollable content" at bounding box center [1275, 522] width 23 height 23
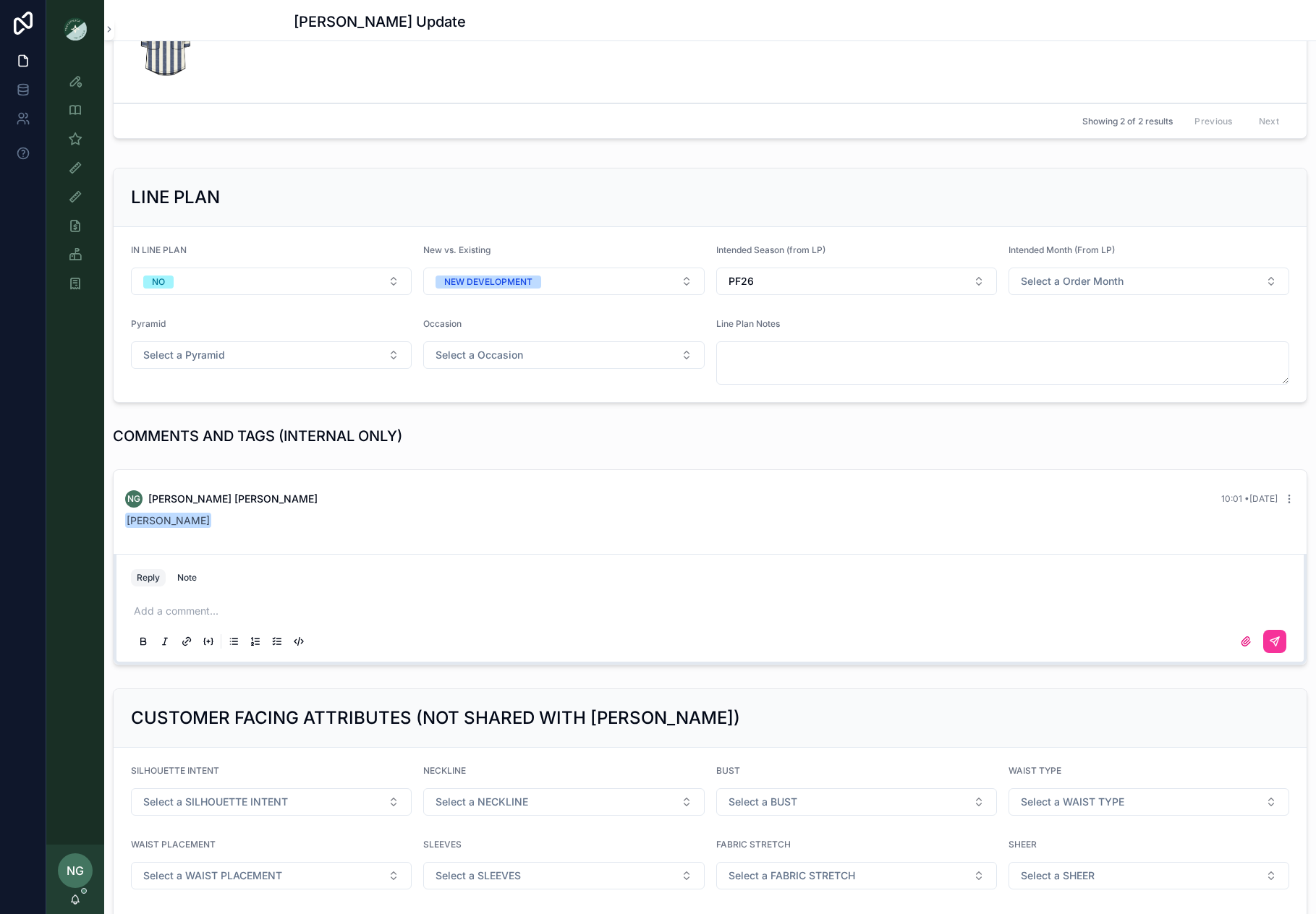
scroll to position [729, 0]
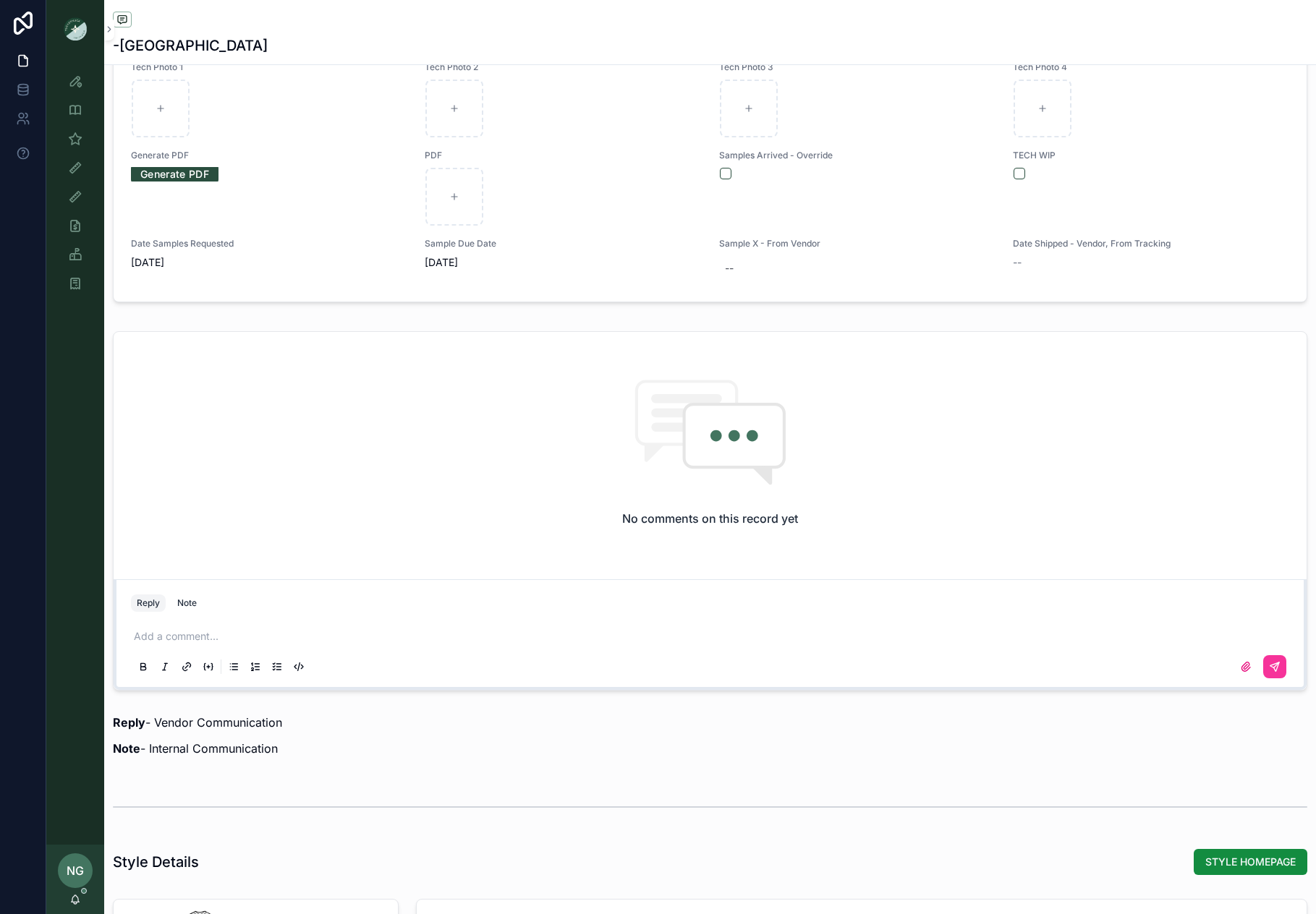
scroll to position [1234, 0]
drag, startPoint x: 195, startPoint y: 603, endPoint x: 200, endPoint y: 610, distance: 8.6
click at [195, 603] on div "Note" at bounding box center [187, 601] width 20 height 12
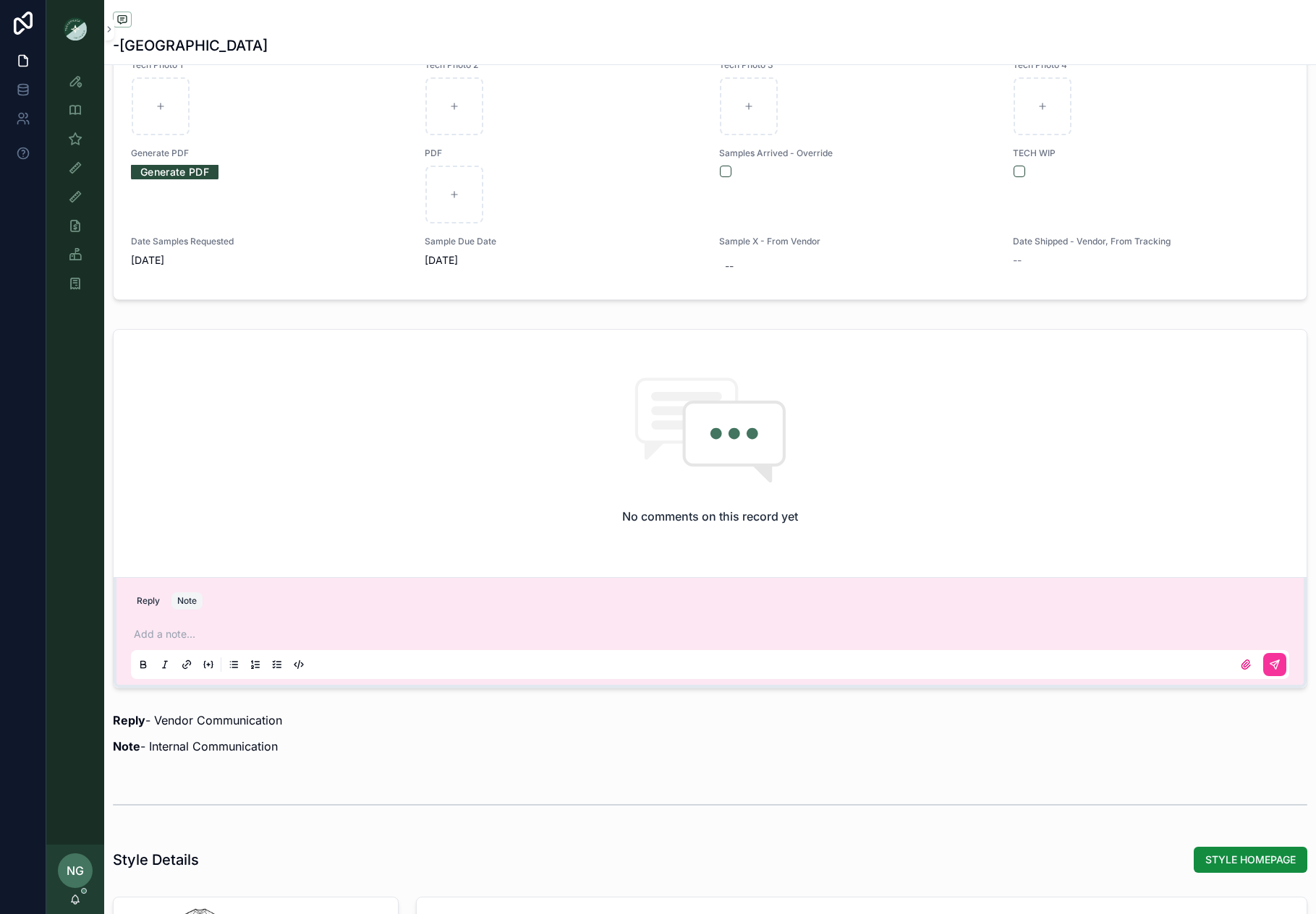
click at [195, 629] on p "scrollable content" at bounding box center [713, 634] width 1159 height 15
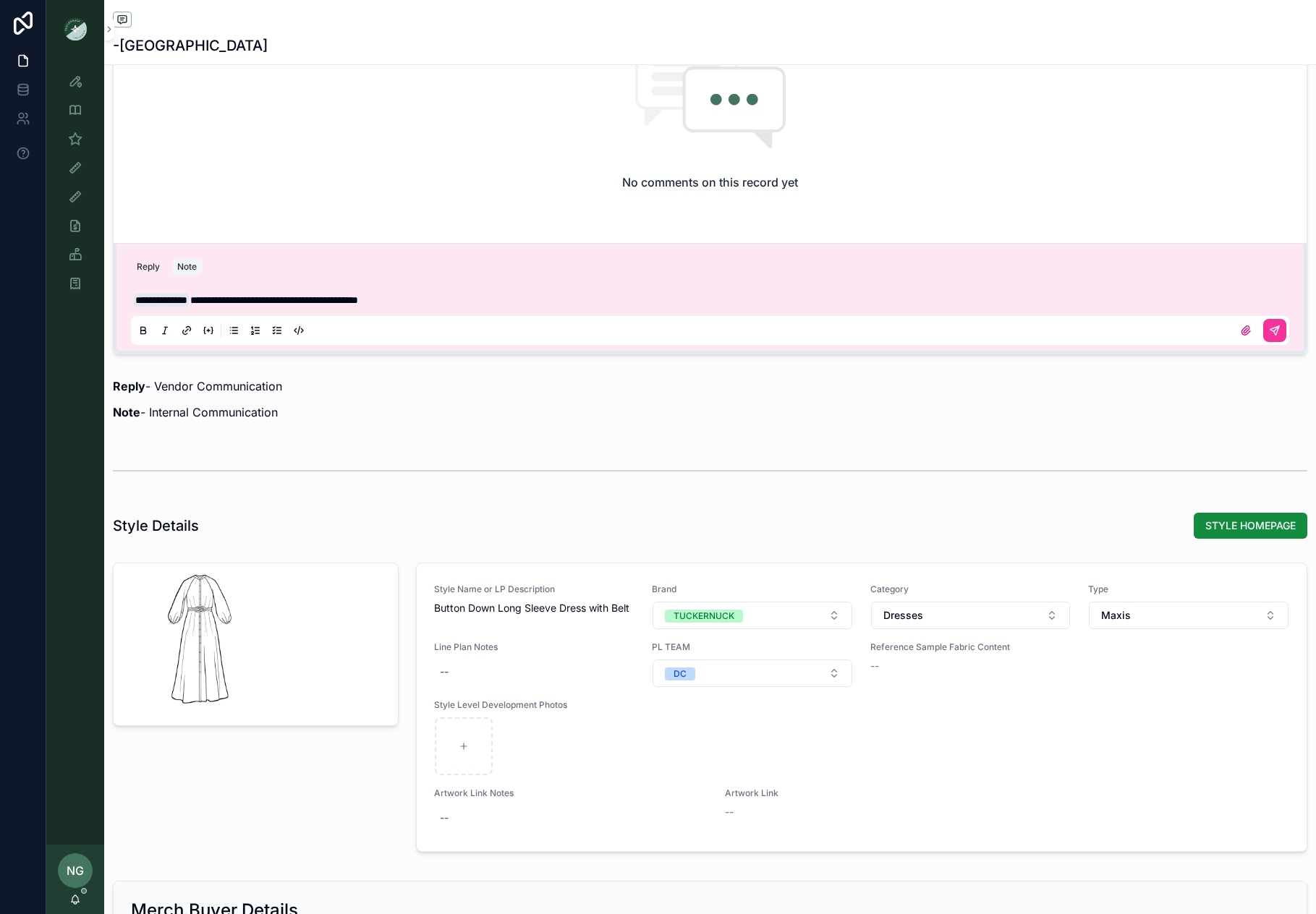
scroll to position [1607, 0]
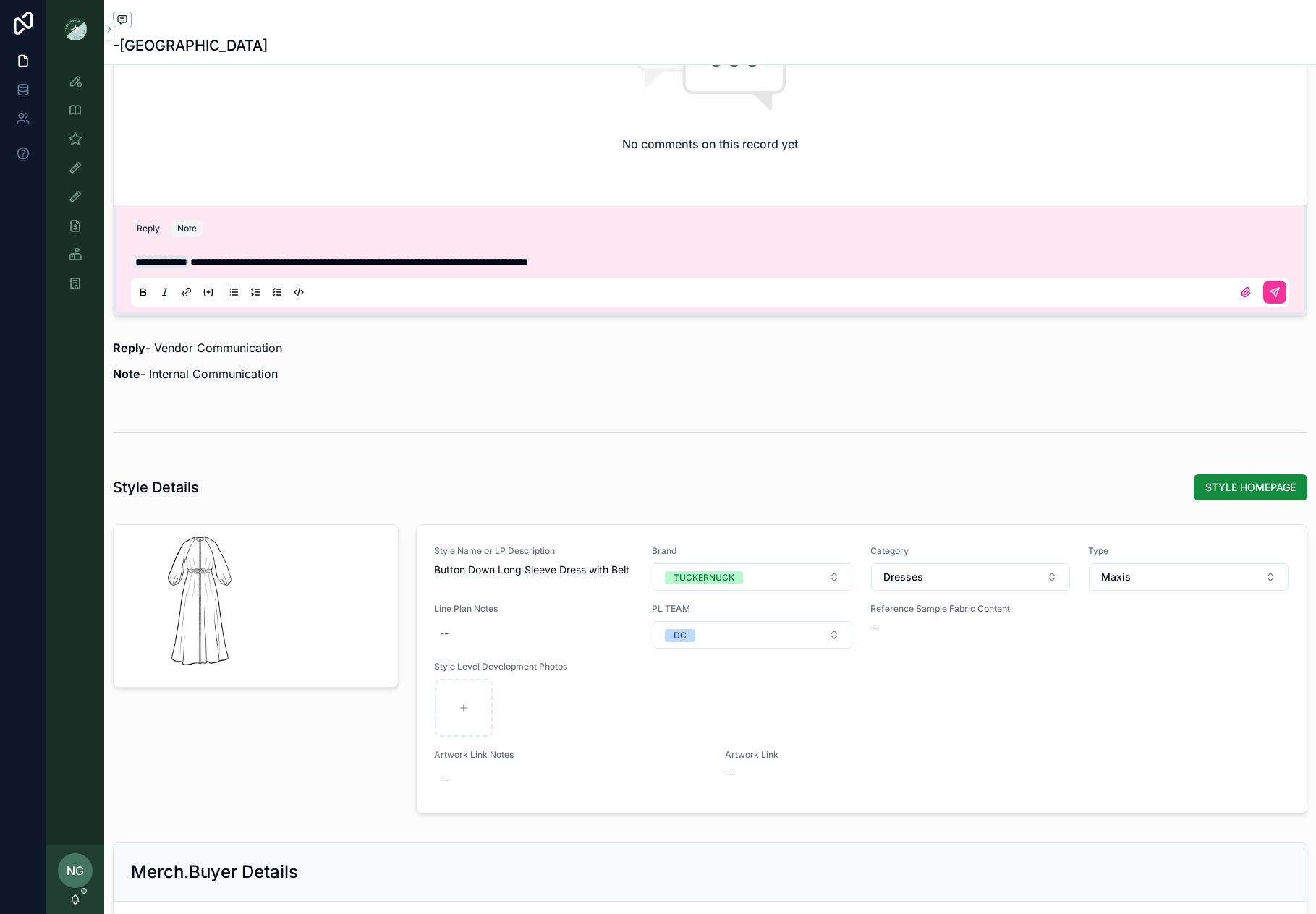
drag, startPoint x: 441, startPoint y: 260, endPoint x: 423, endPoint y: 260, distance: 18.0
click at [441, 259] on span "**********" at bounding box center [359, 262] width 338 height 10
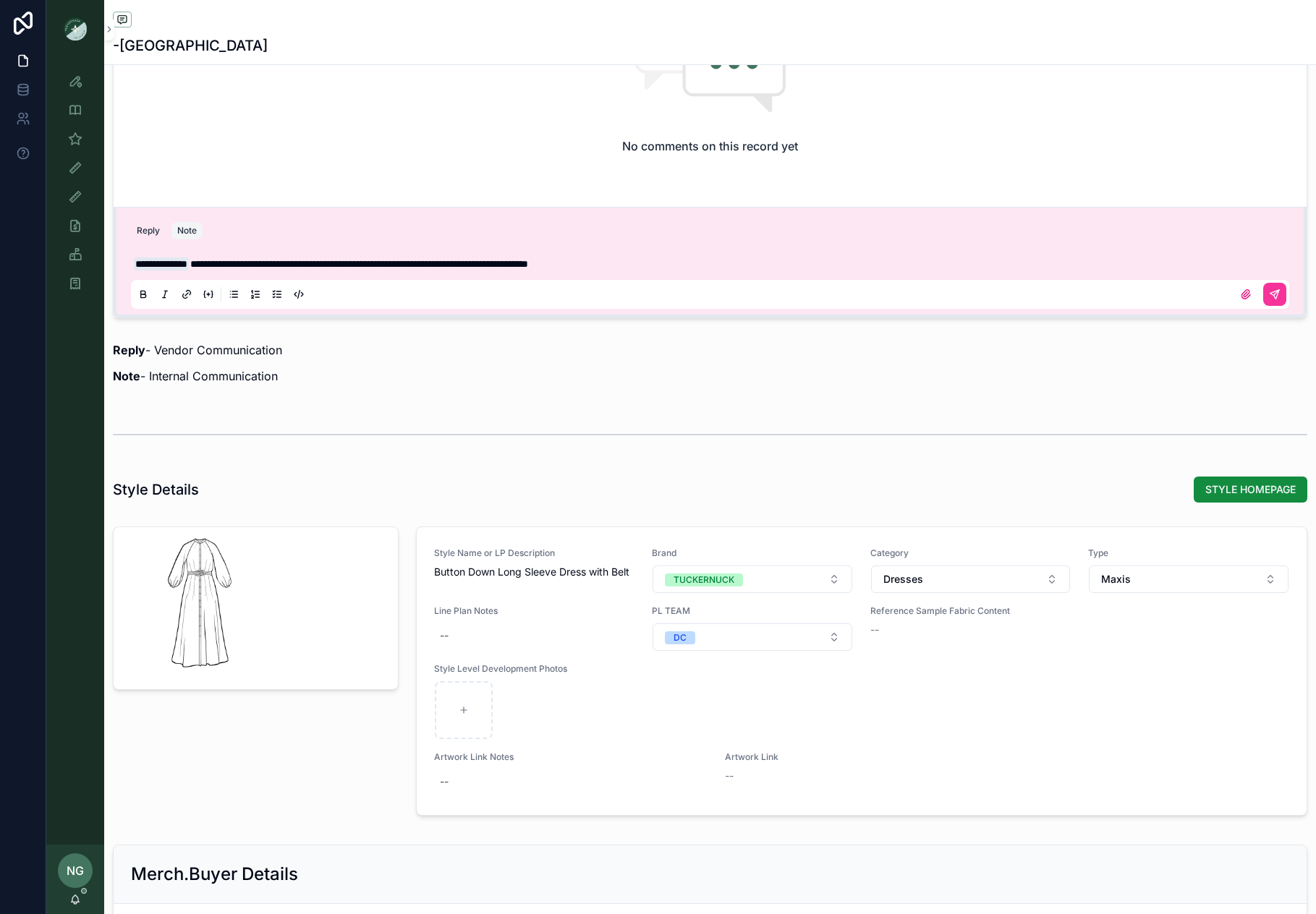
scroll to position [1608, 0]
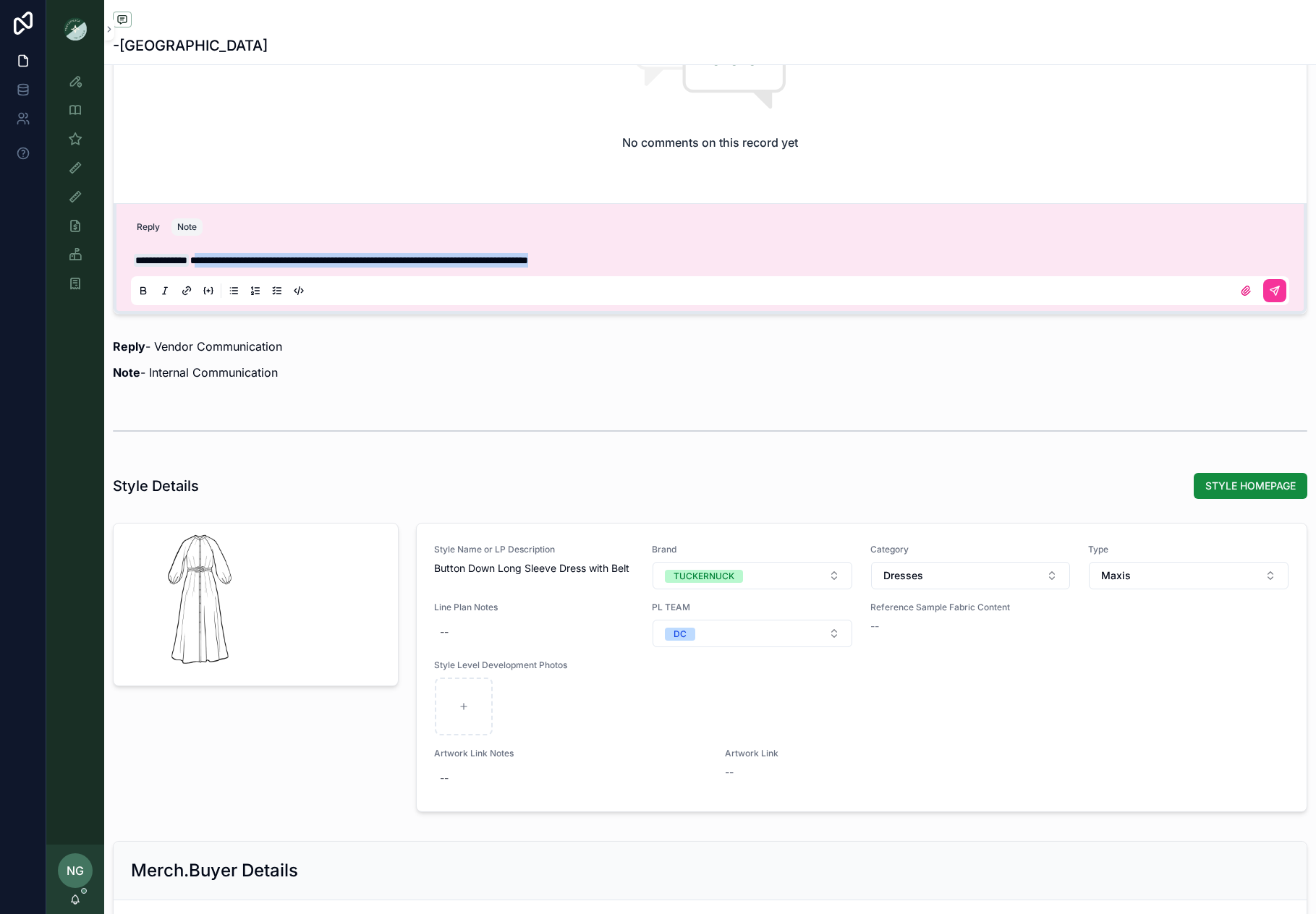
drag, startPoint x: 216, startPoint y: 261, endPoint x: 743, endPoint y: 257, distance: 527.0
click at [743, 257] on p "**********" at bounding box center [713, 261] width 1159 height 15
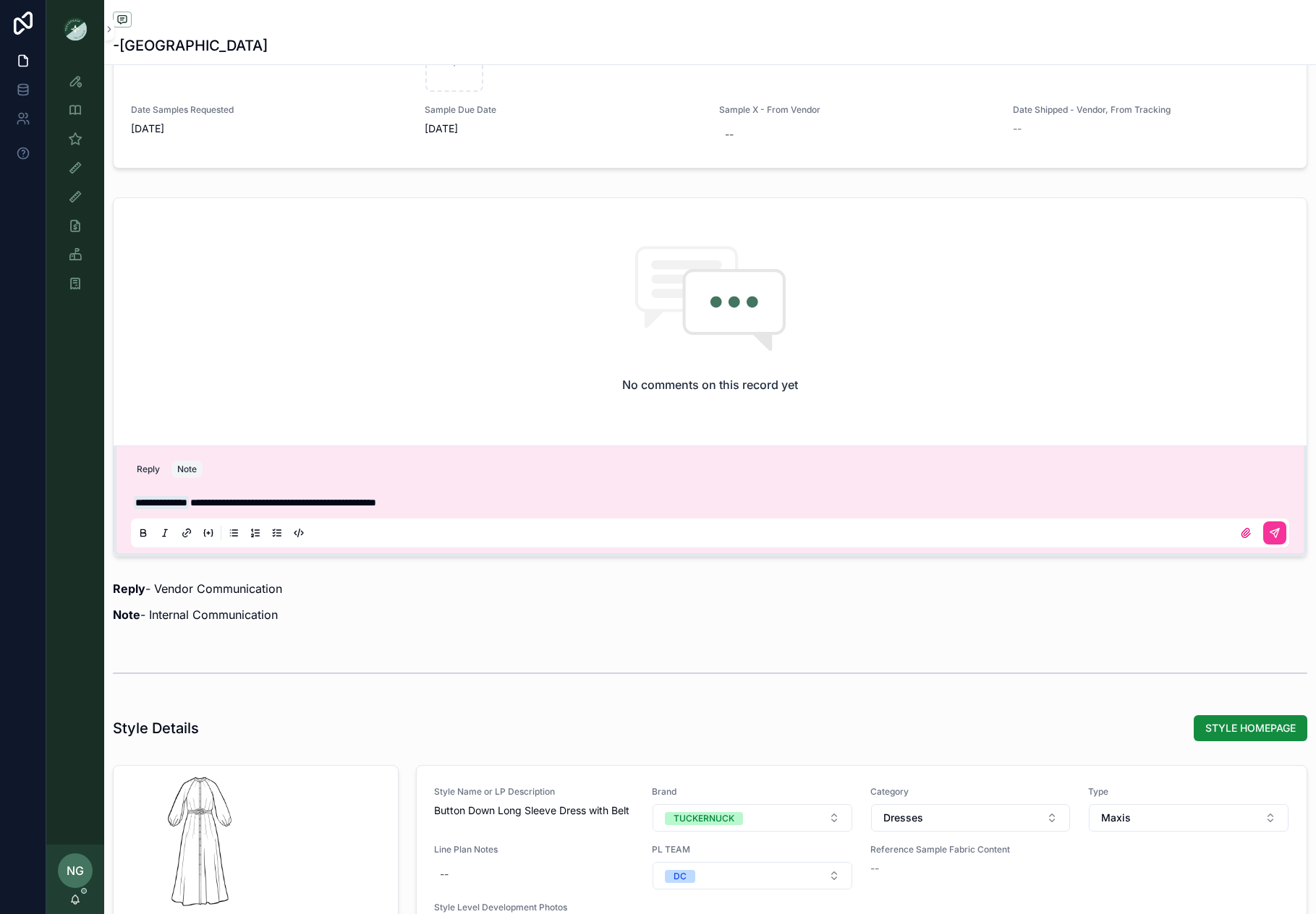
scroll to position [1496, 0]
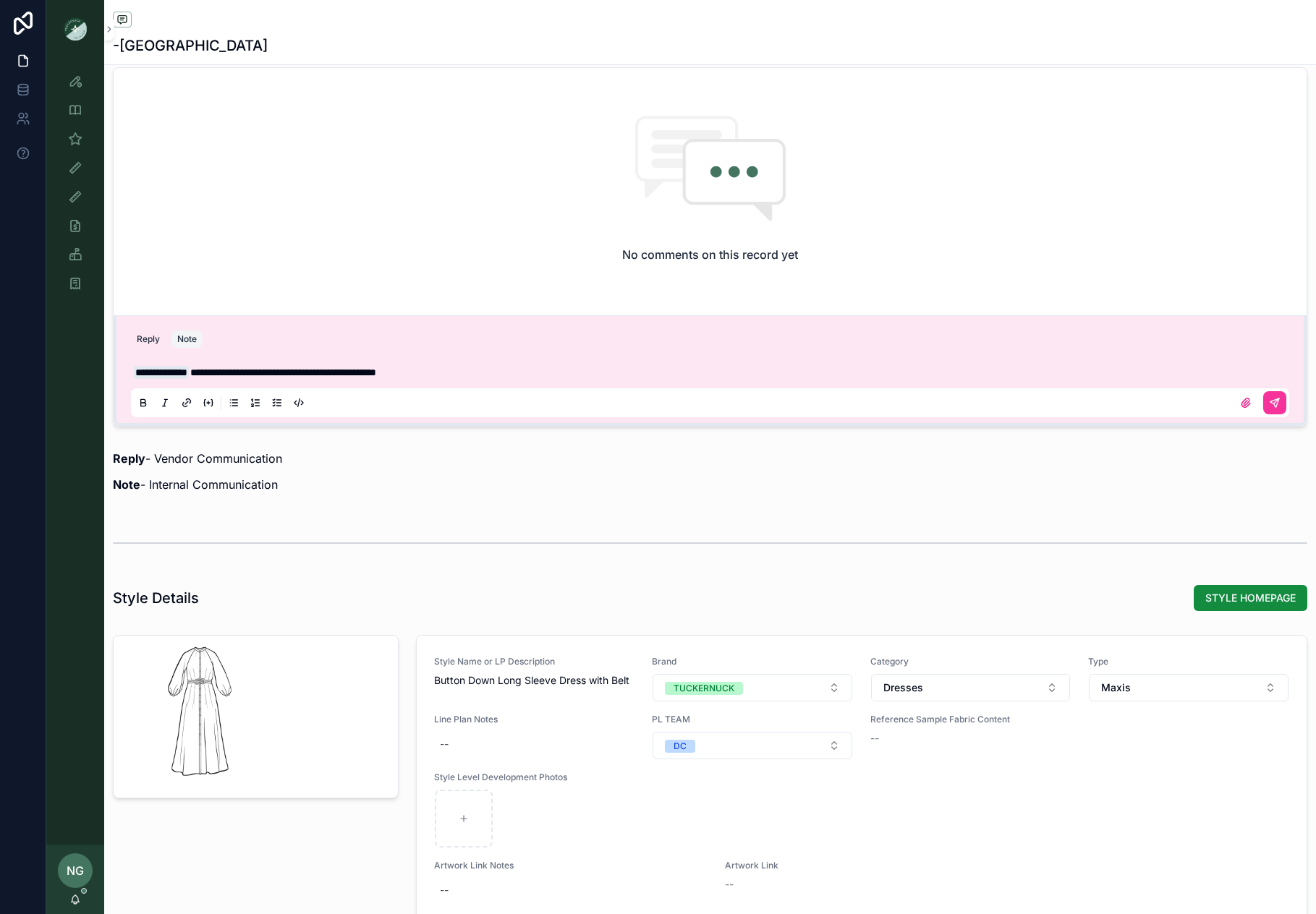
click at [1276, 406] on icon "scrollable content" at bounding box center [1275, 403] width 12 height 12
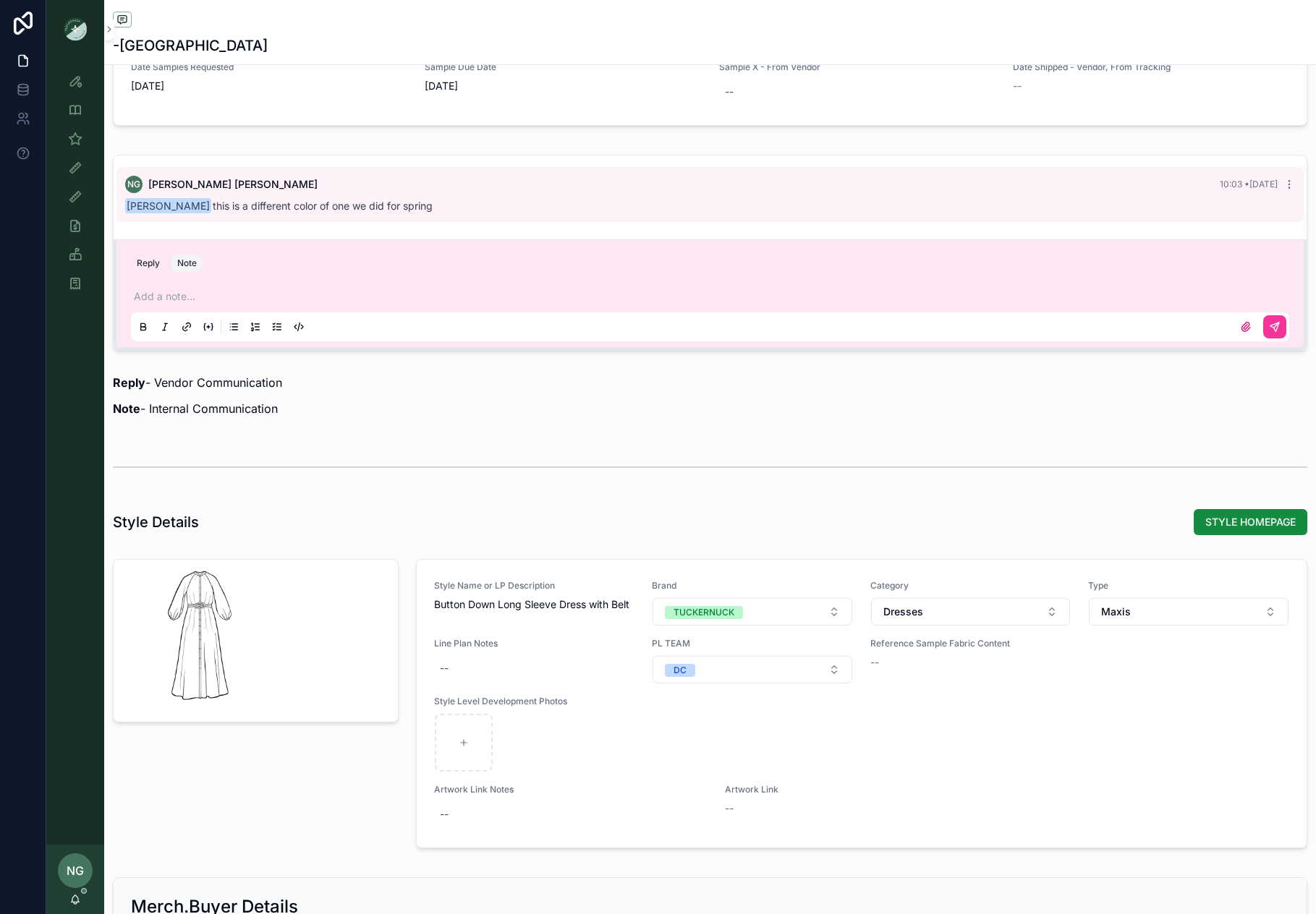
scroll to position [1403, 0]
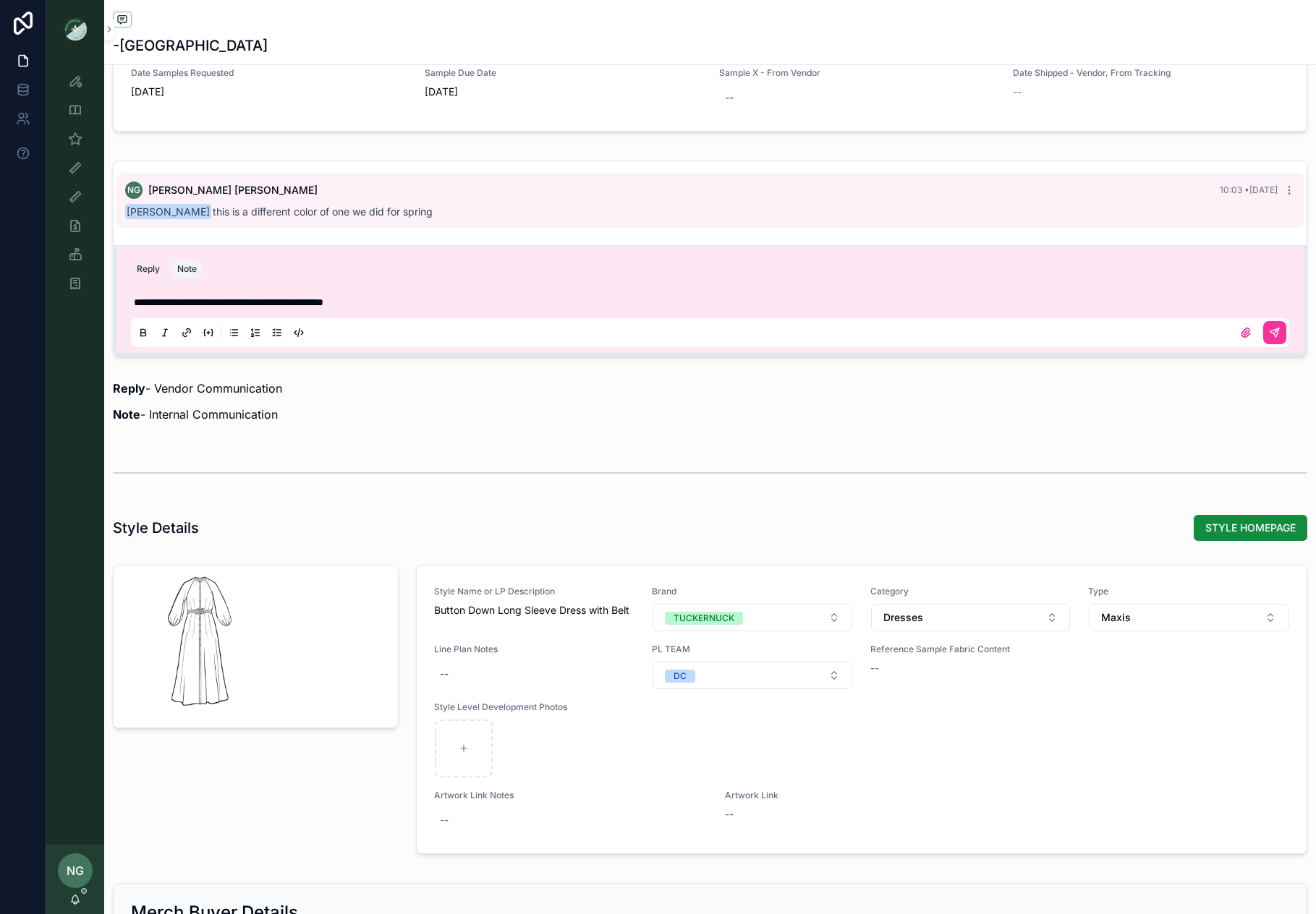
click at [1280, 335] on icon "scrollable content" at bounding box center [1275, 333] width 12 height 12
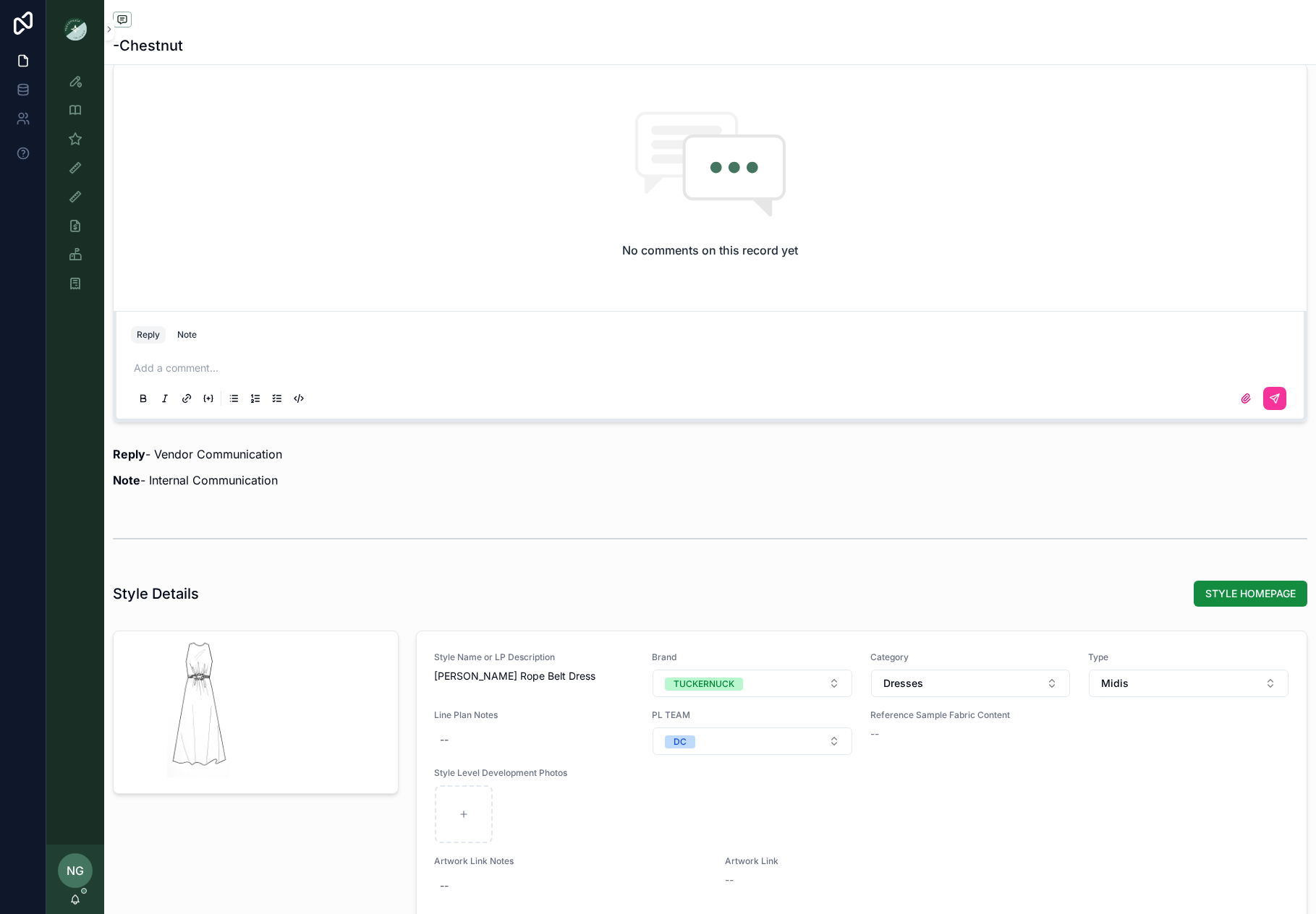
scroll to position [1894, 0]
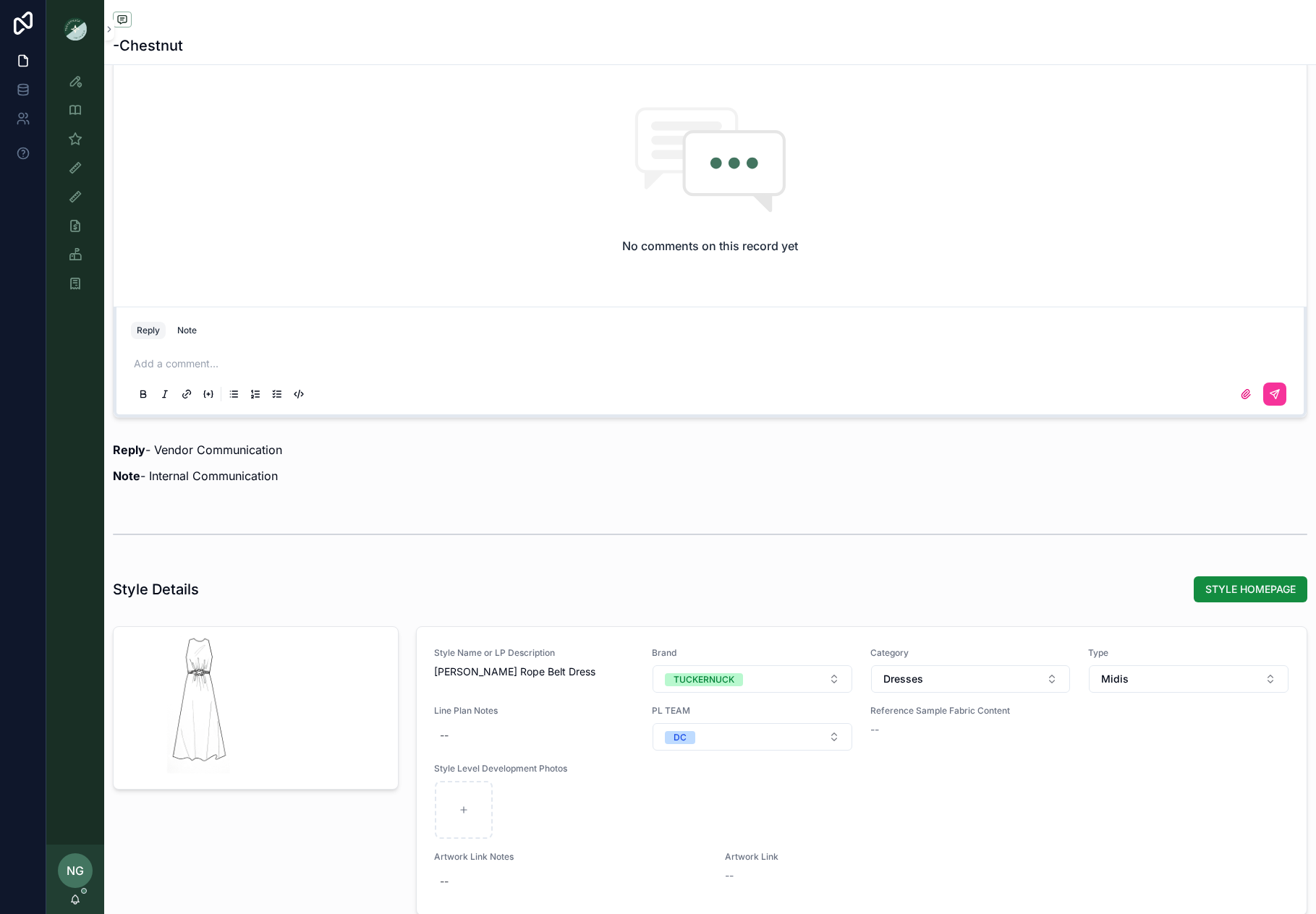
click at [197, 331] on button "Note" at bounding box center [187, 331] width 31 height 17
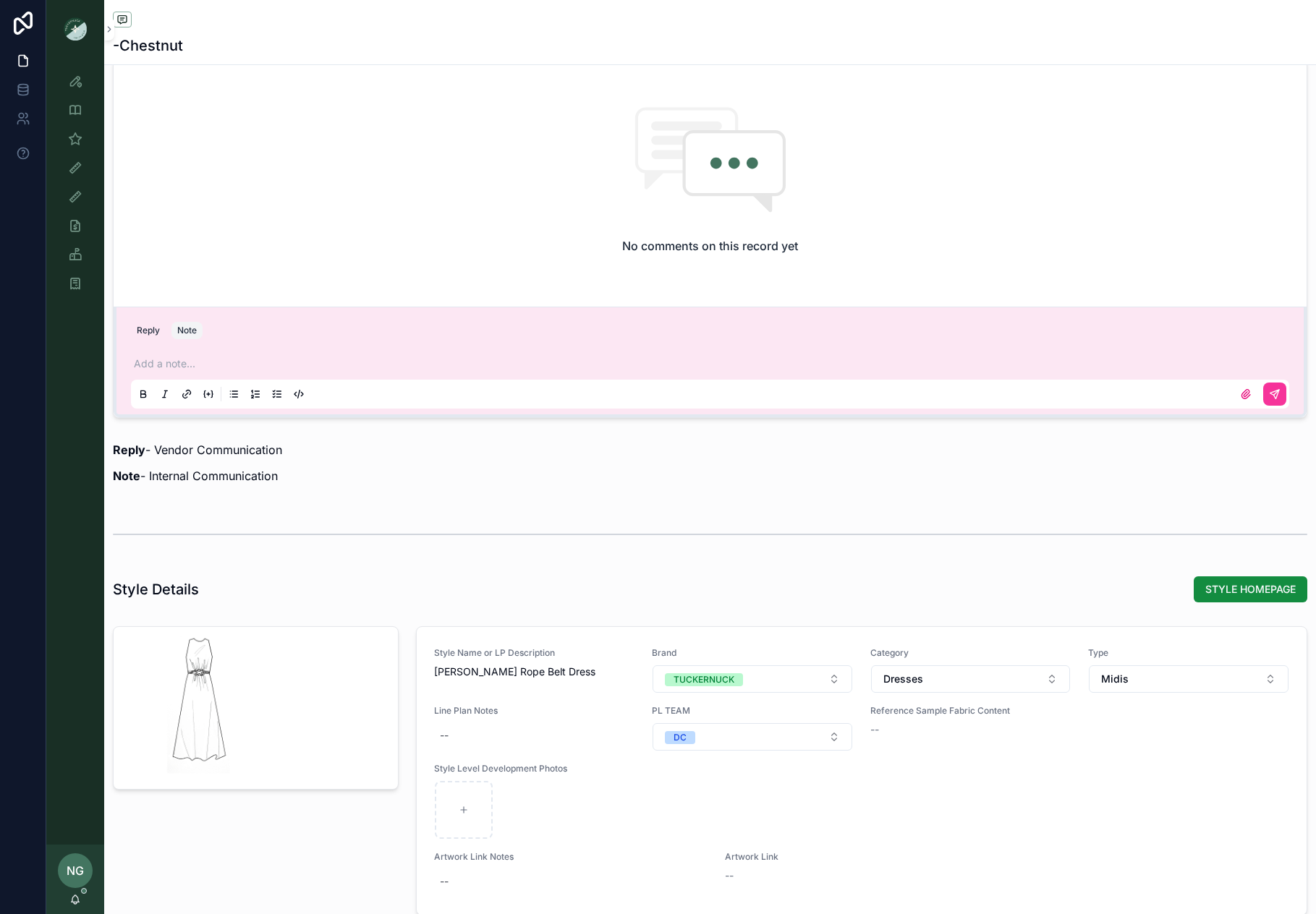
click at [212, 361] on p "scrollable content" at bounding box center [713, 364] width 1159 height 15
click at [1279, 390] on icon "scrollable content" at bounding box center [1275, 394] width 9 height 9
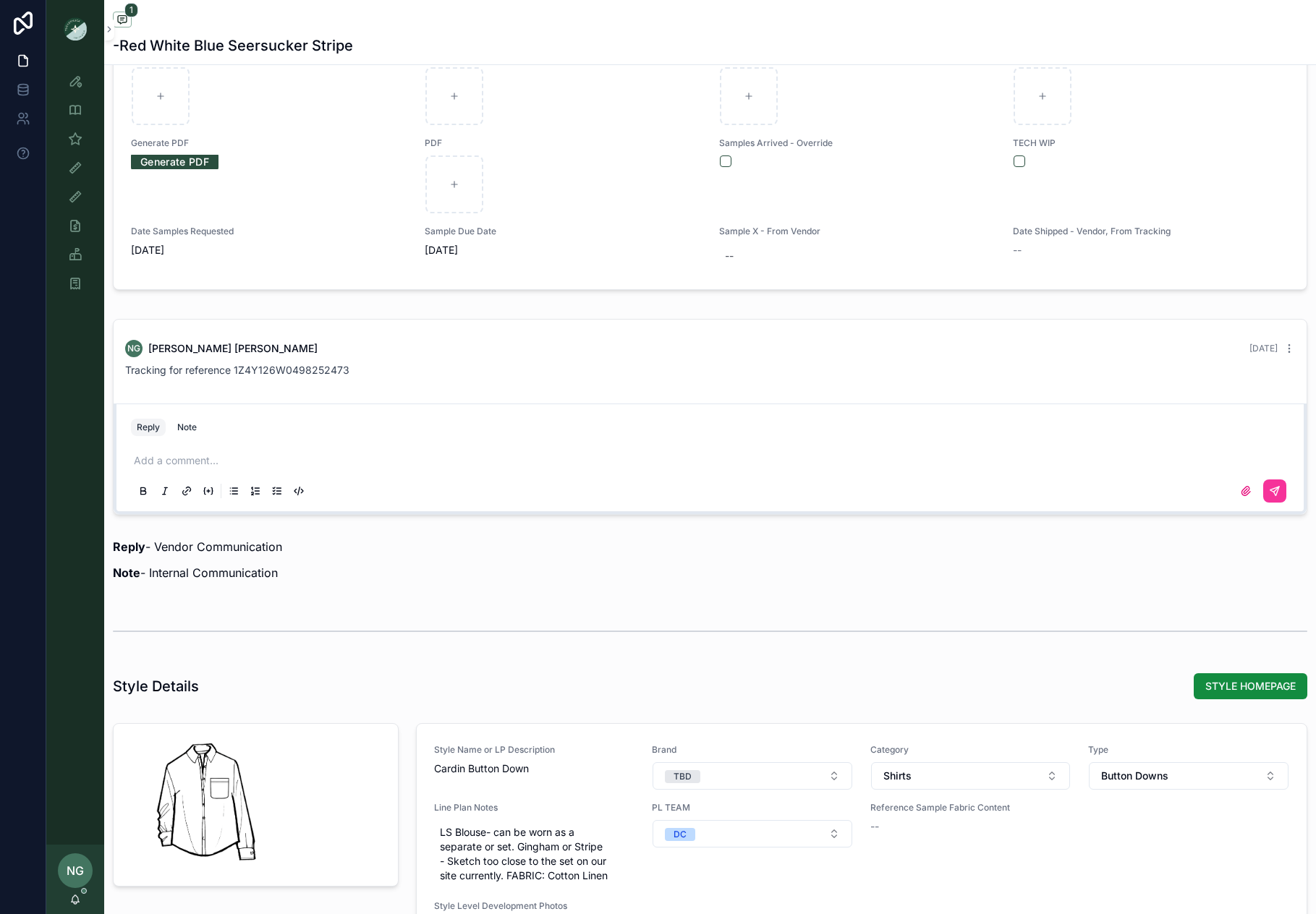
scroll to position [1184, 0]
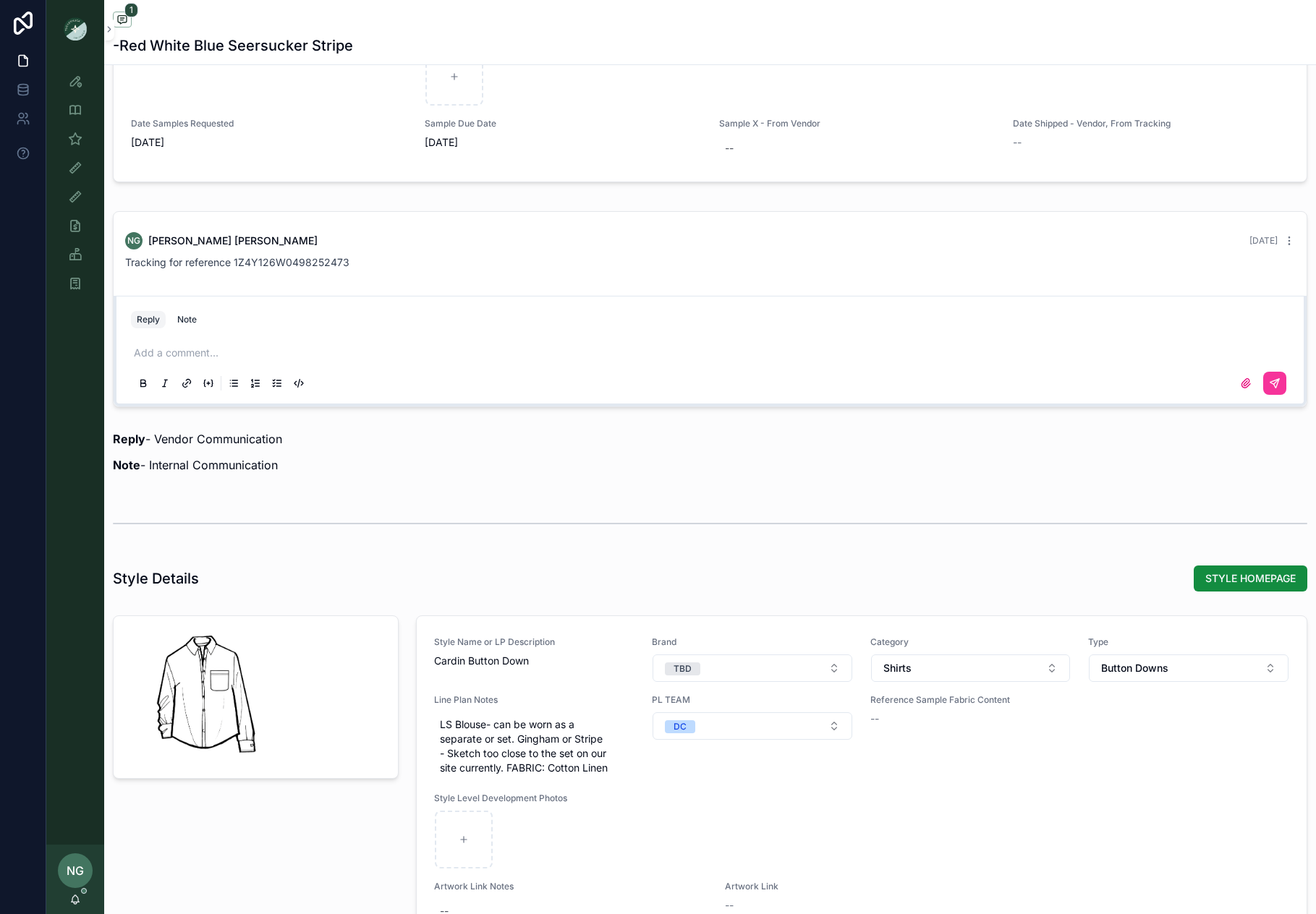
drag, startPoint x: 188, startPoint y: 320, endPoint x: 189, endPoint y: 344, distance: 24.0
click at [188, 320] on div "Note" at bounding box center [187, 320] width 20 height 12
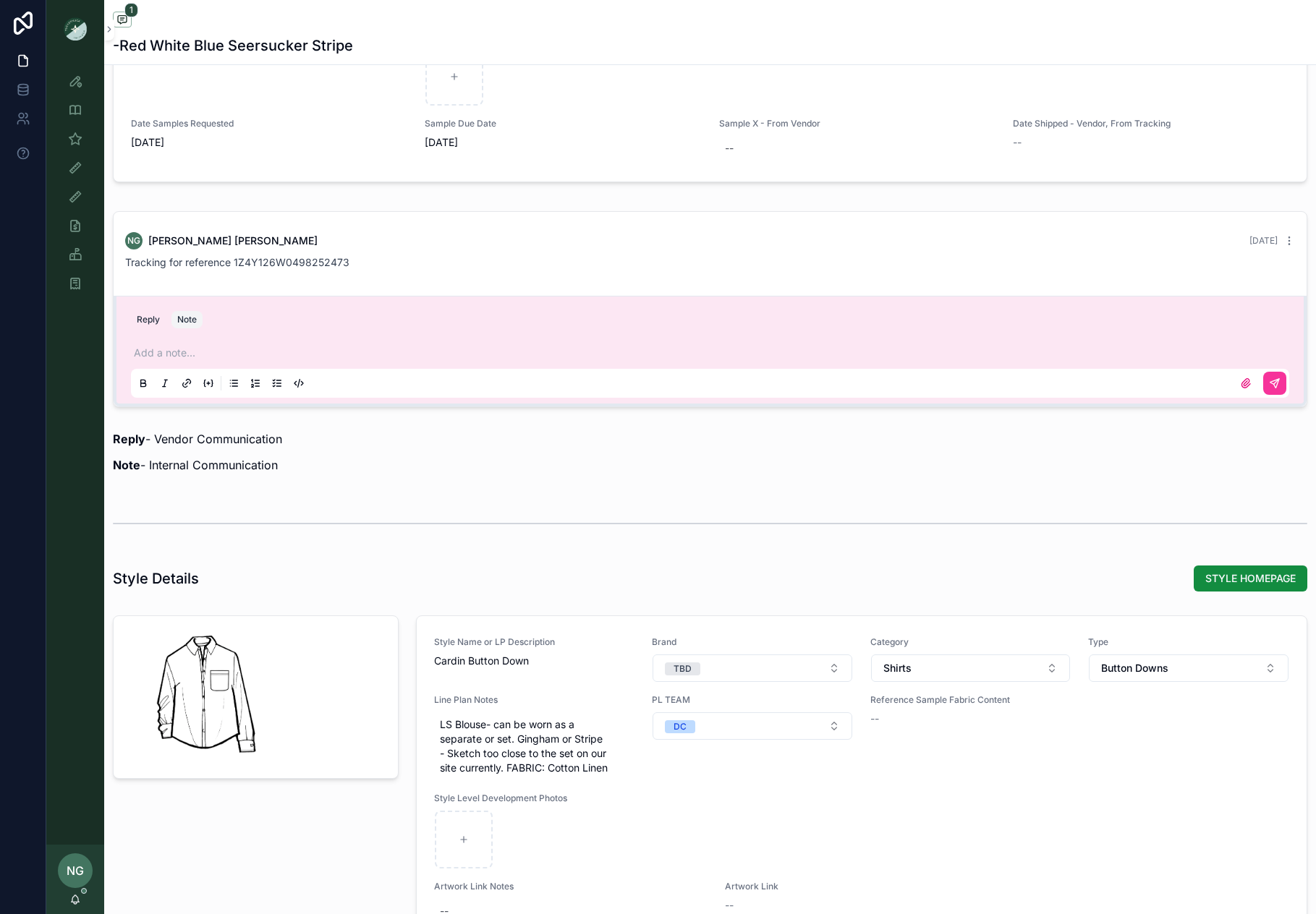
click at [189, 344] on div "Add a note..." at bounding box center [710, 367] width 1159 height 60
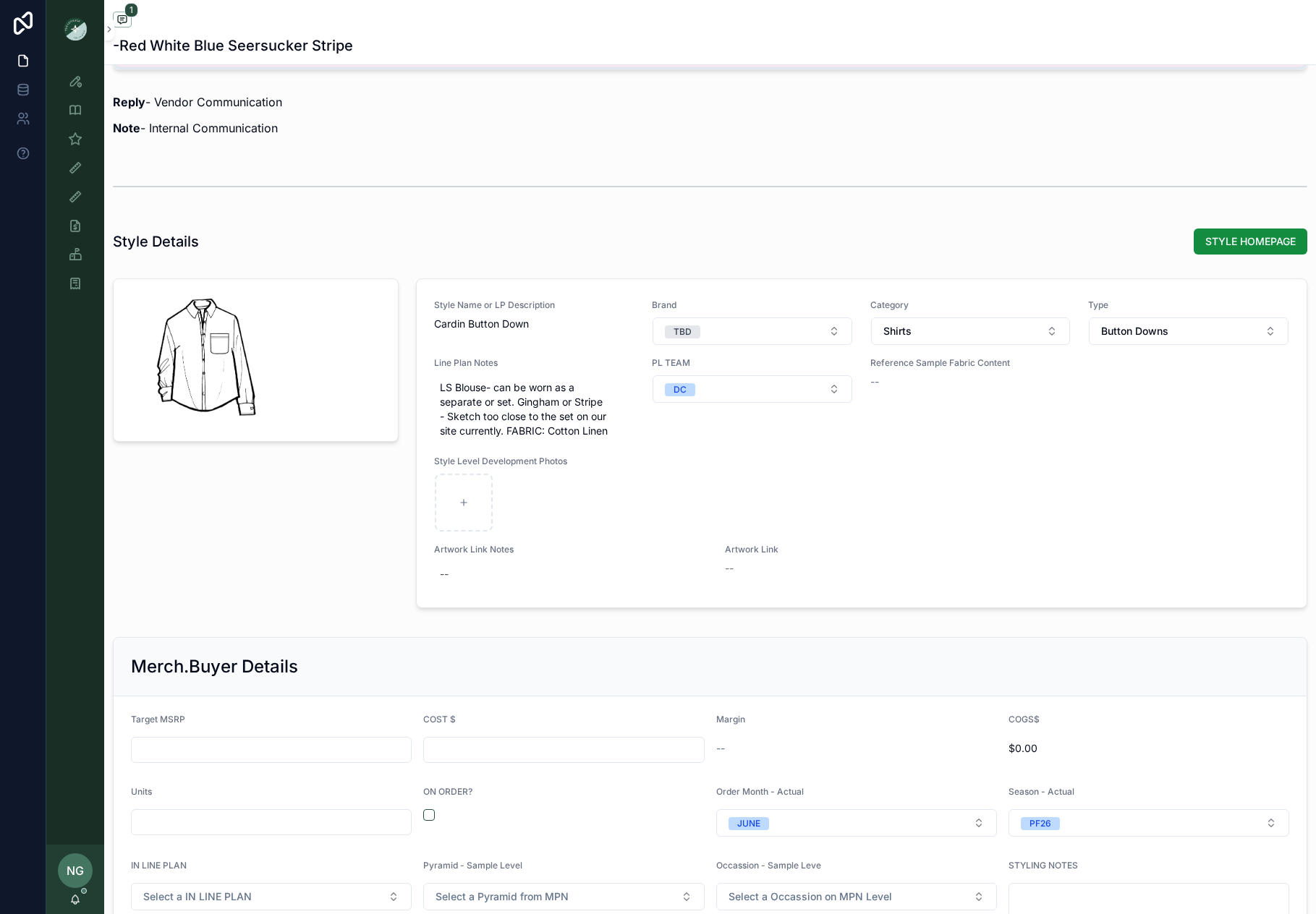
scroll to position [1540, 0]
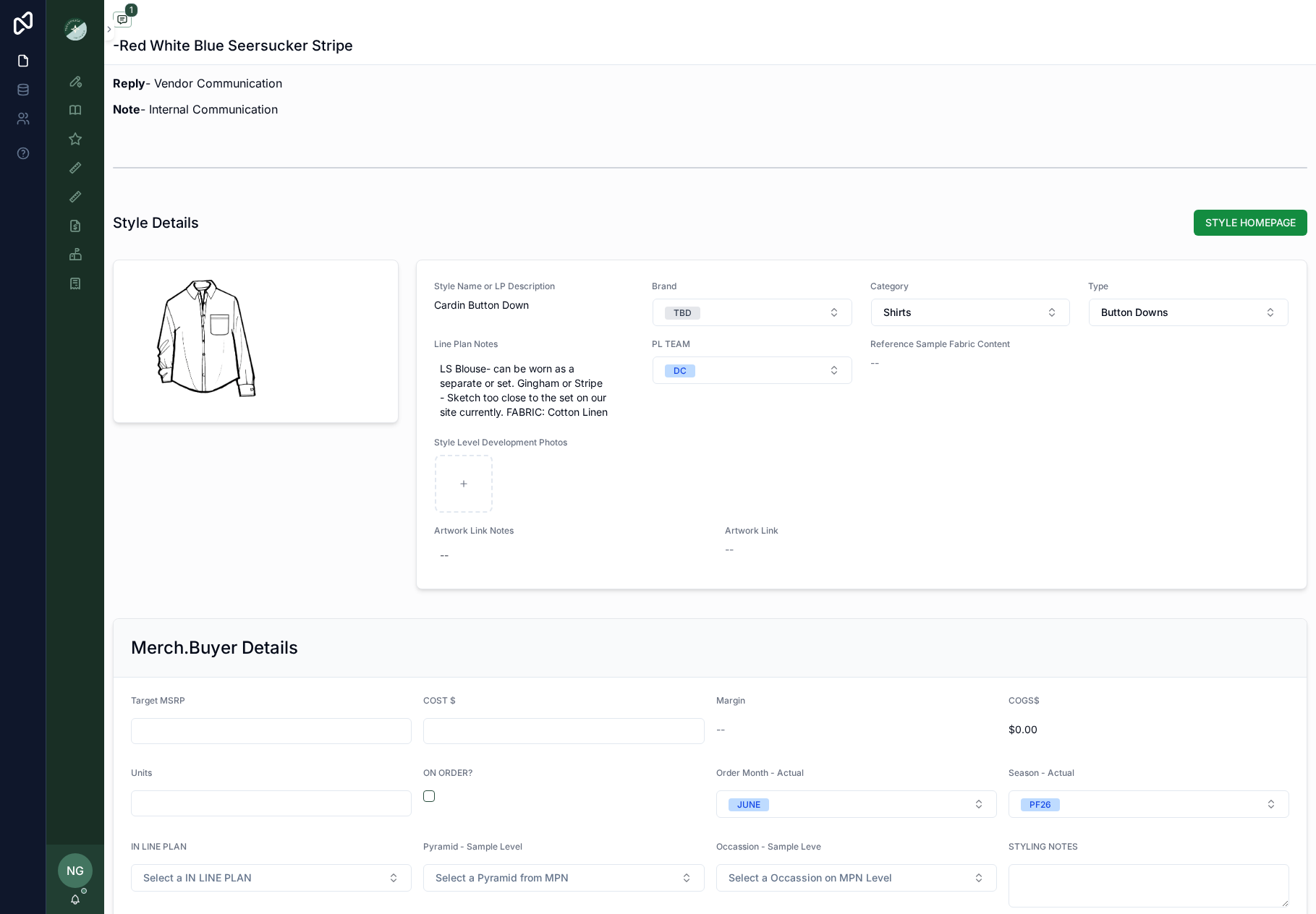
click at [1234, 229] on span "STYLE HOMEPAGE" at bounding box center [1250, 223] width 90 height 15
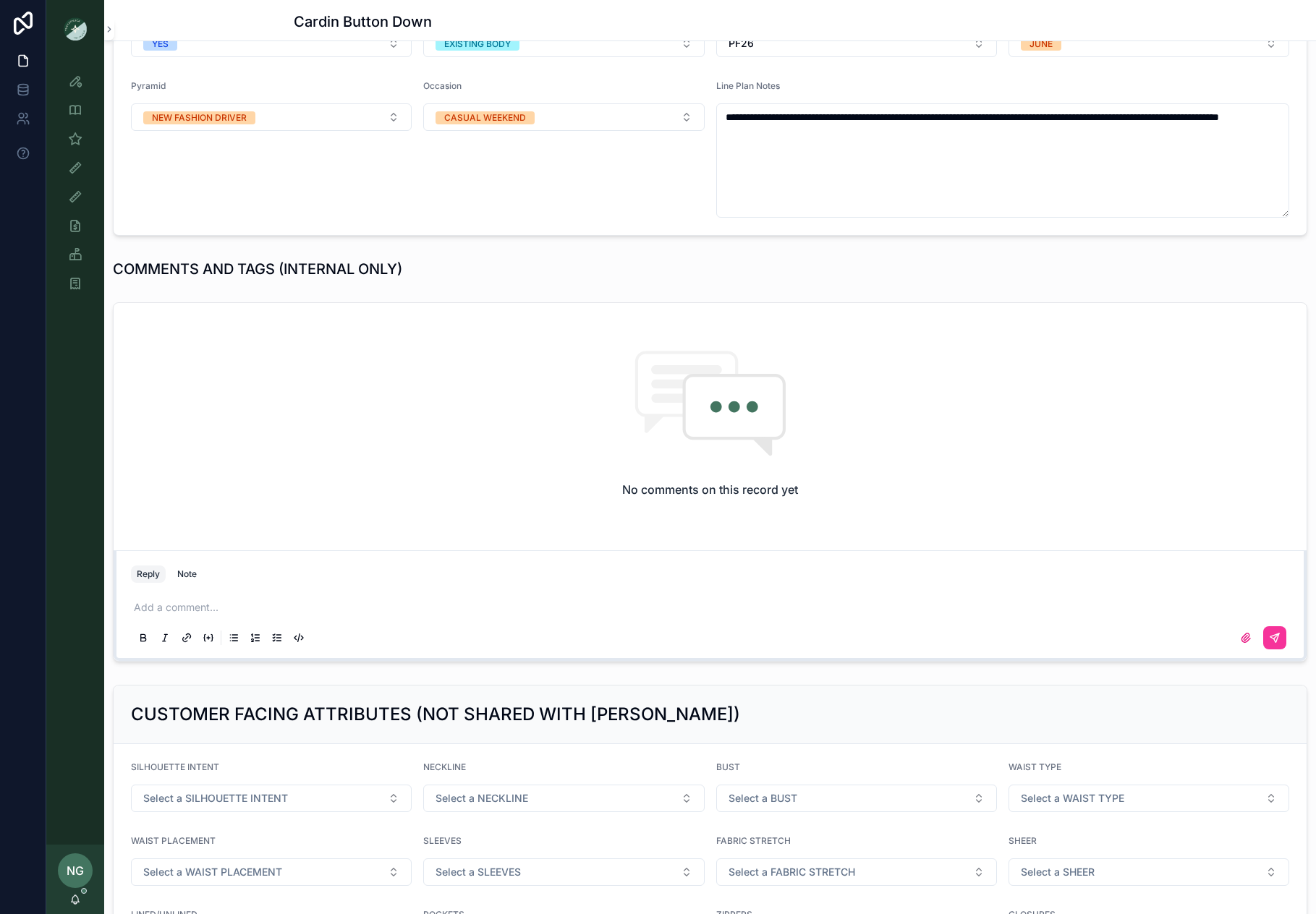
scroll to position [1190, 0]
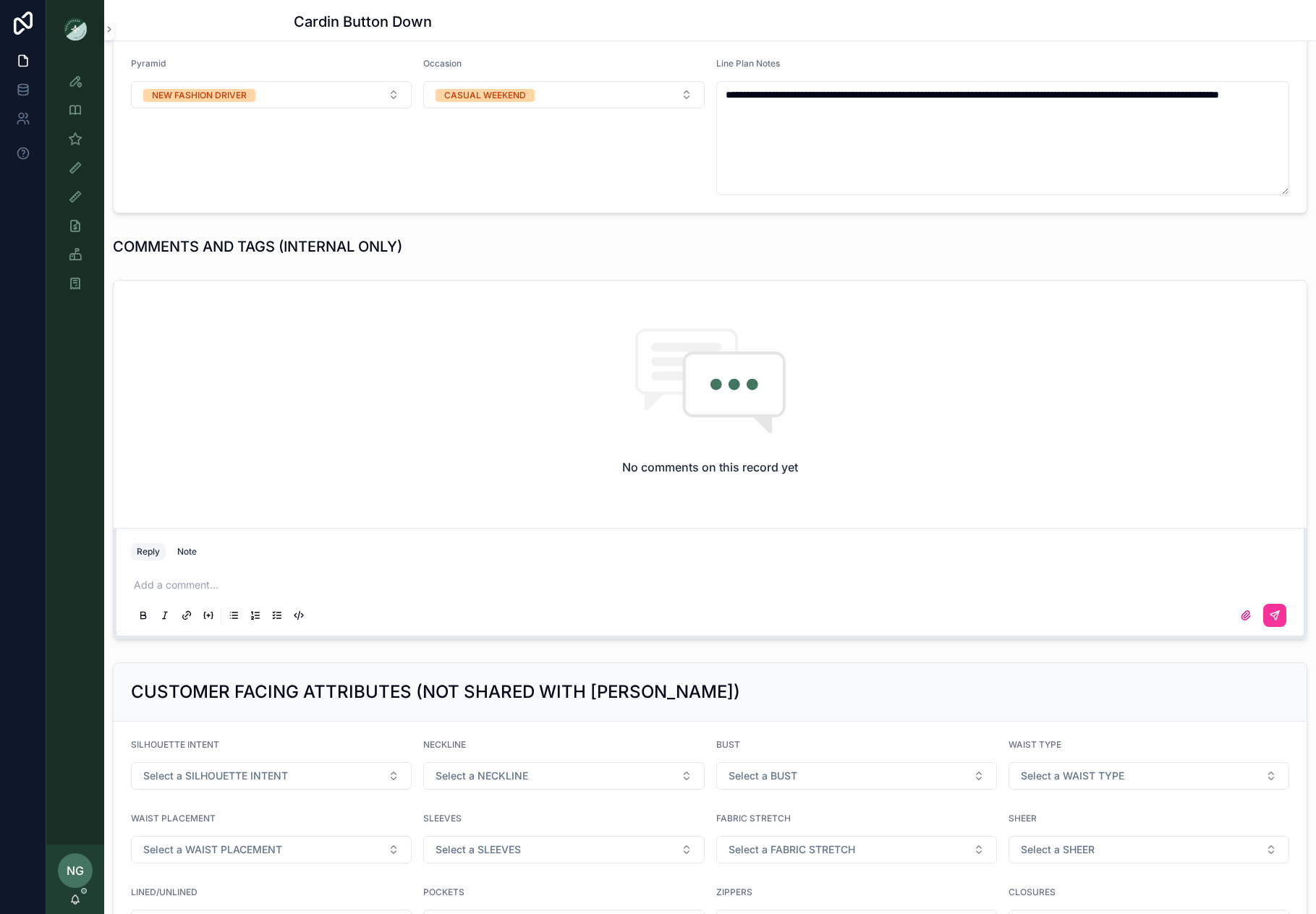
click at [205, 590] on p "scrollable content" at bounding box center [713, 585] width 1159 height 15
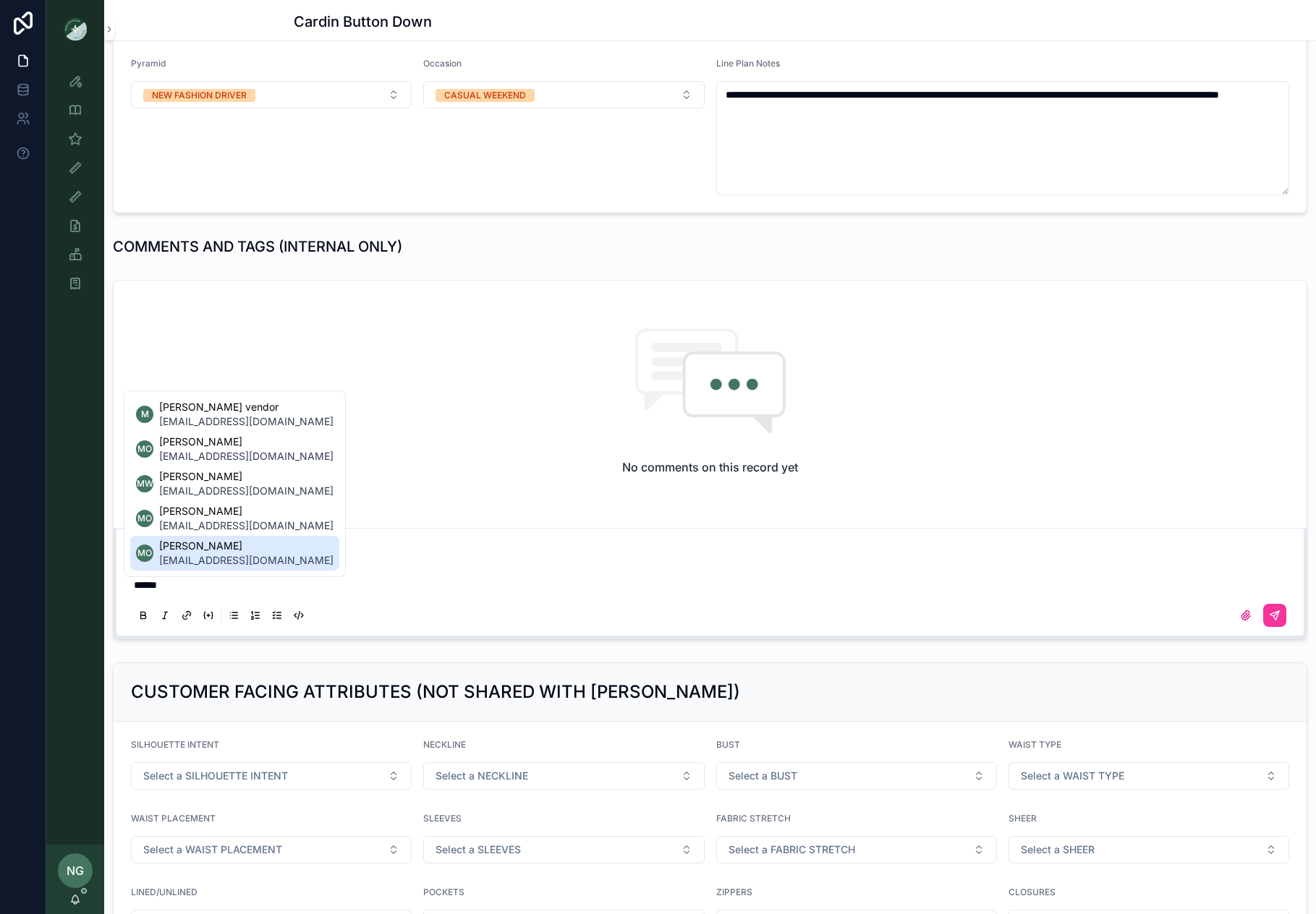
drag, startPoint x: 256, startPoint y: 564, endPoint x: 375, endPoint y: 564, distance: 119.0
click at [256, 564] on li "MO Maggie Oaks moaks@tnuck.com" at bounding box center [235, 553] width 209 height 35
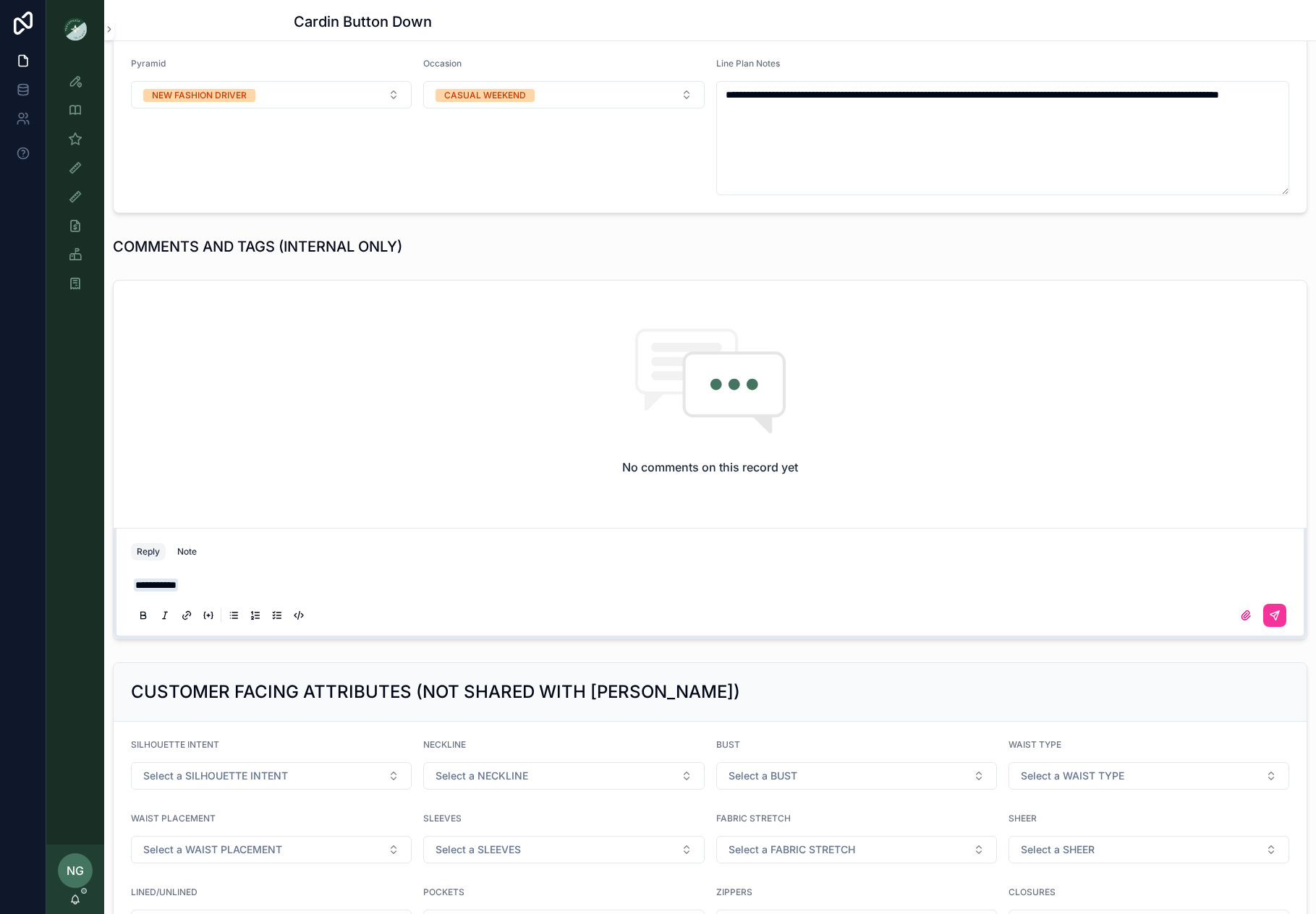
click at [1281, 615] on button "scrollable content" at bounding box center [1275, 615] width 23 height 23
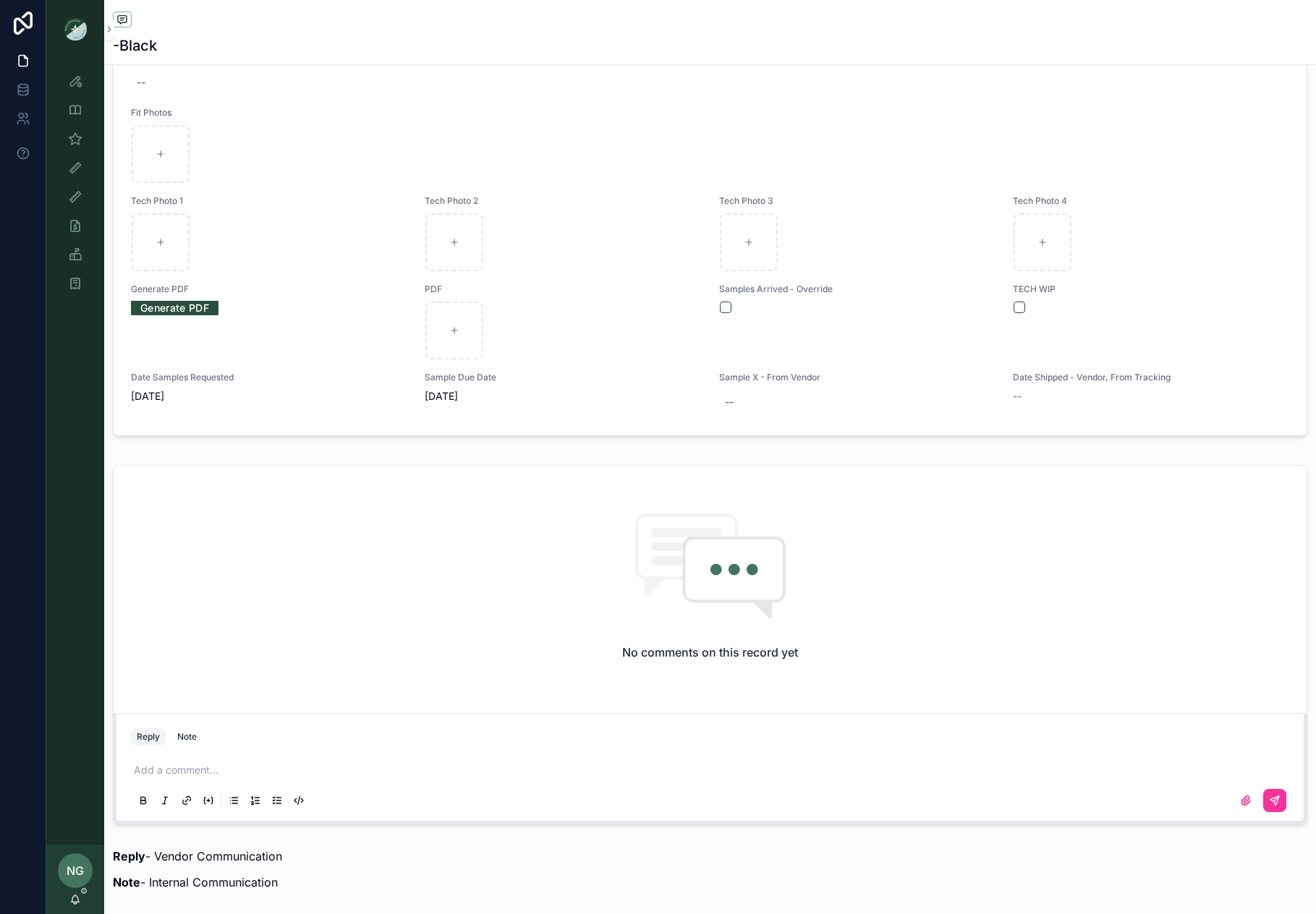
scroll to position [1030, 0]
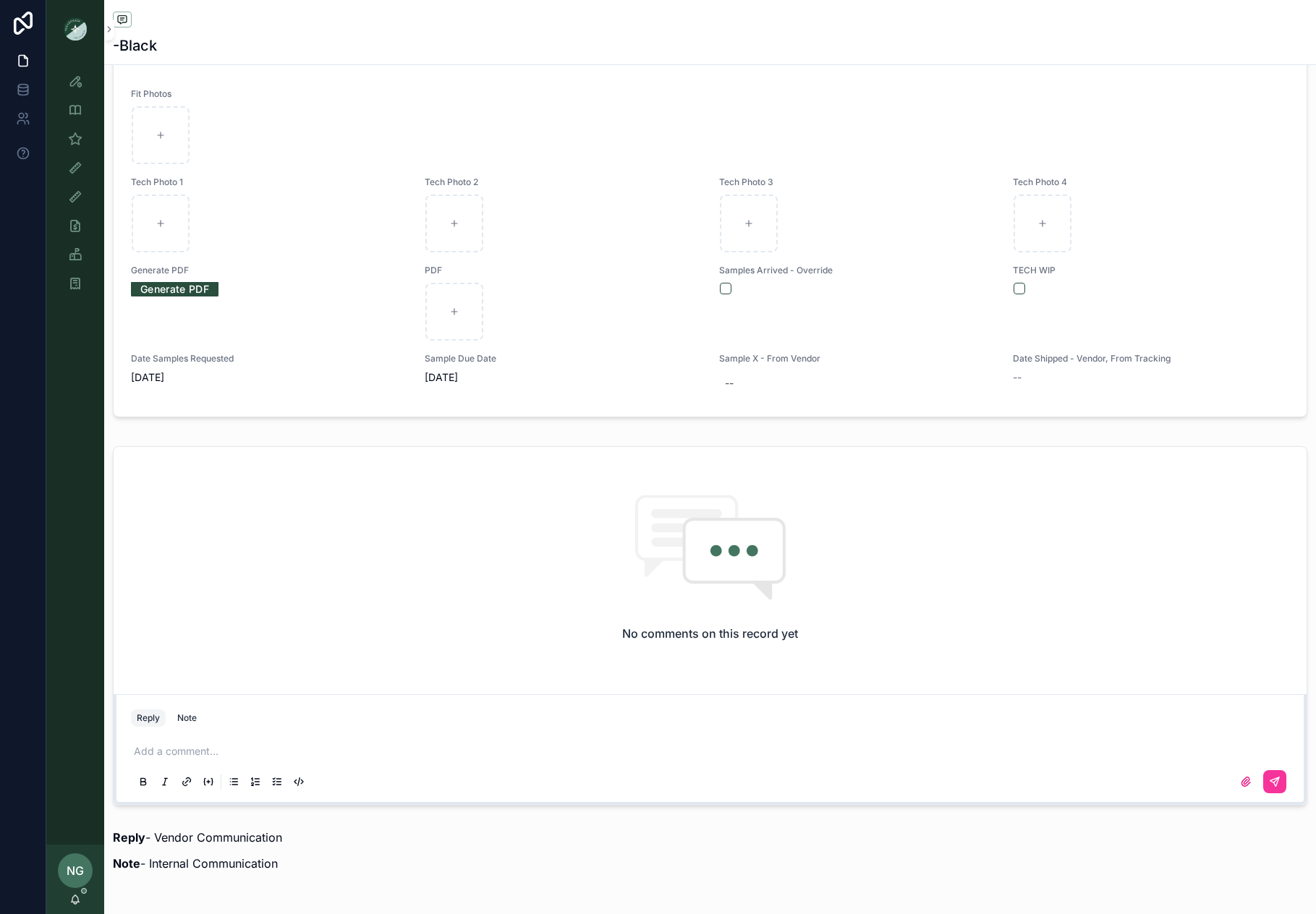
click at [310, 745] on p "scrollable content" at bounding box center [713, 752] width 1159 height 15
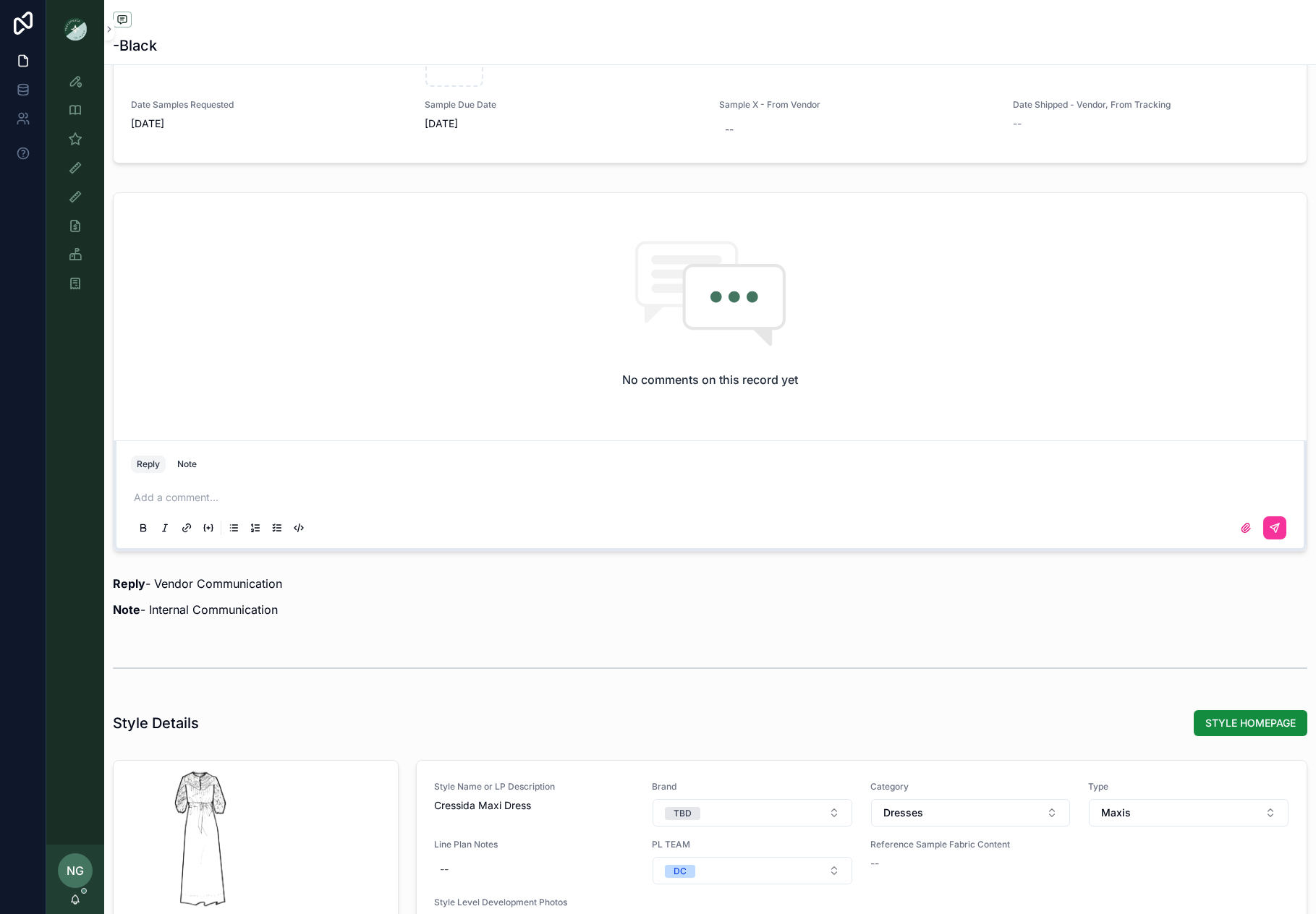
scroll to position [1319, 0]
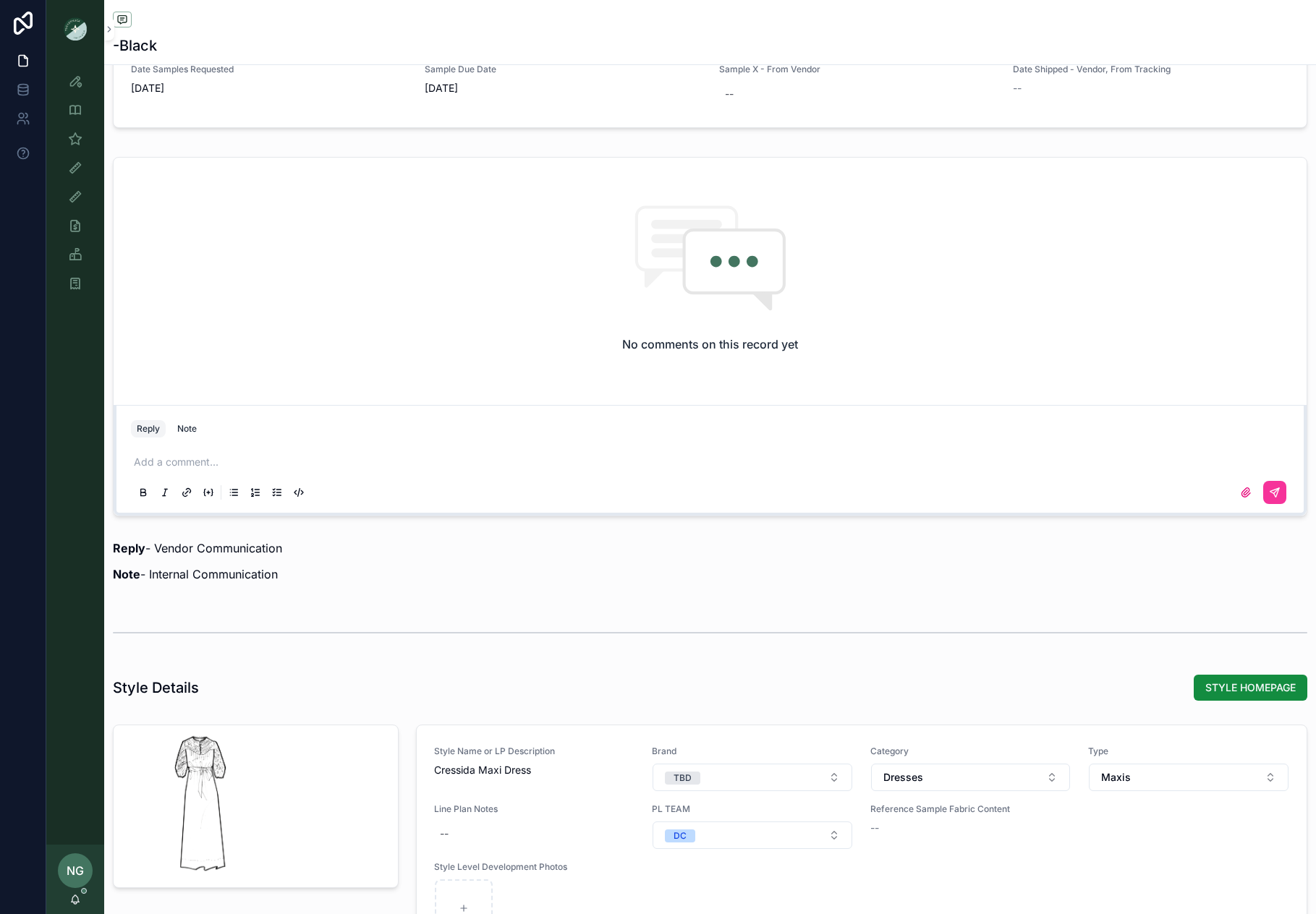
drag, startPoint x: 1218, startPoint y: 688, endPoint x: 1092, endPoint y: 676, distance: 126.6
click at [1218, 688] on span "STYLE HOMEPAGE" at bounding box center [1250, 688] width 90 height 15
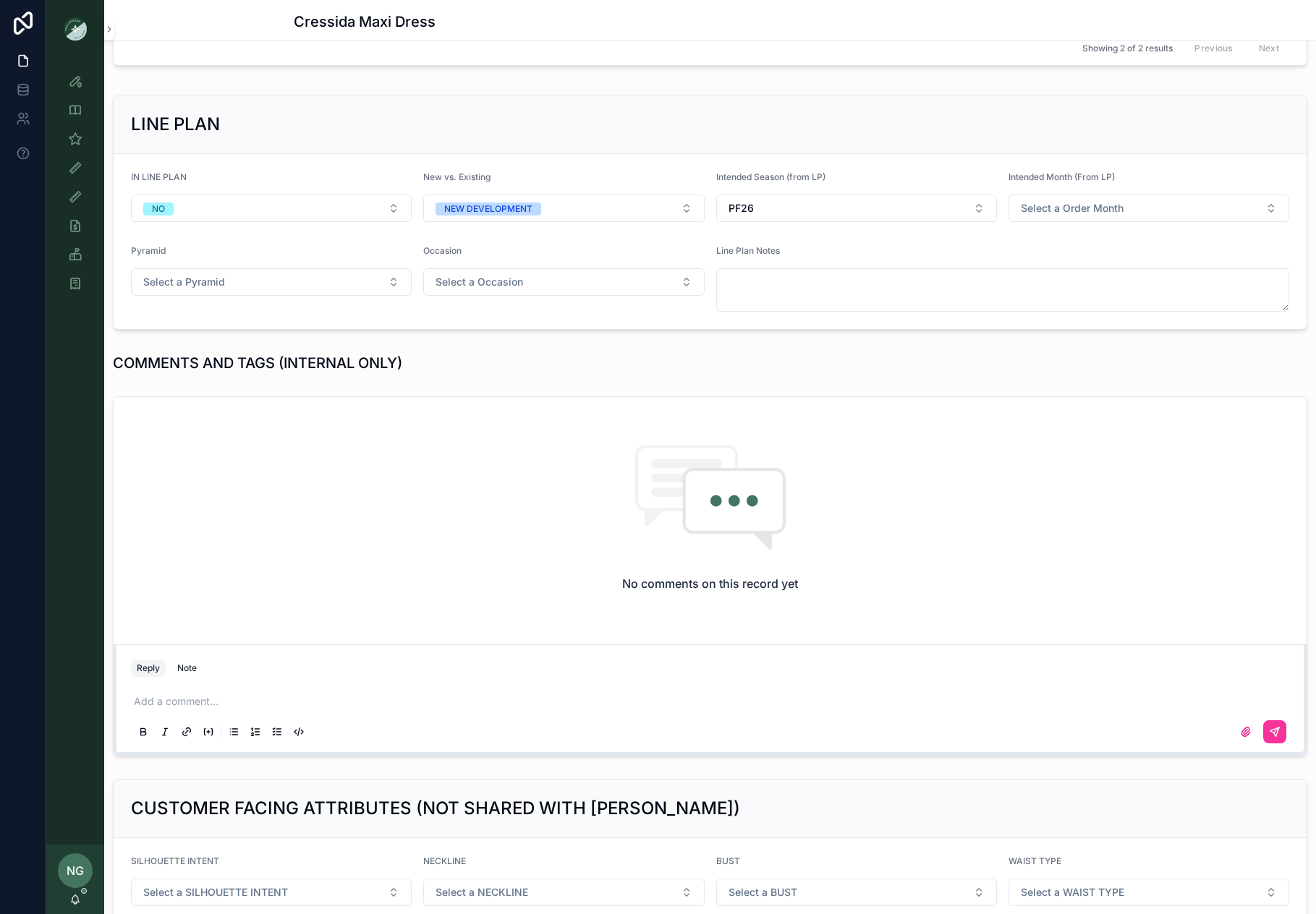
scroll to position [899, 0]
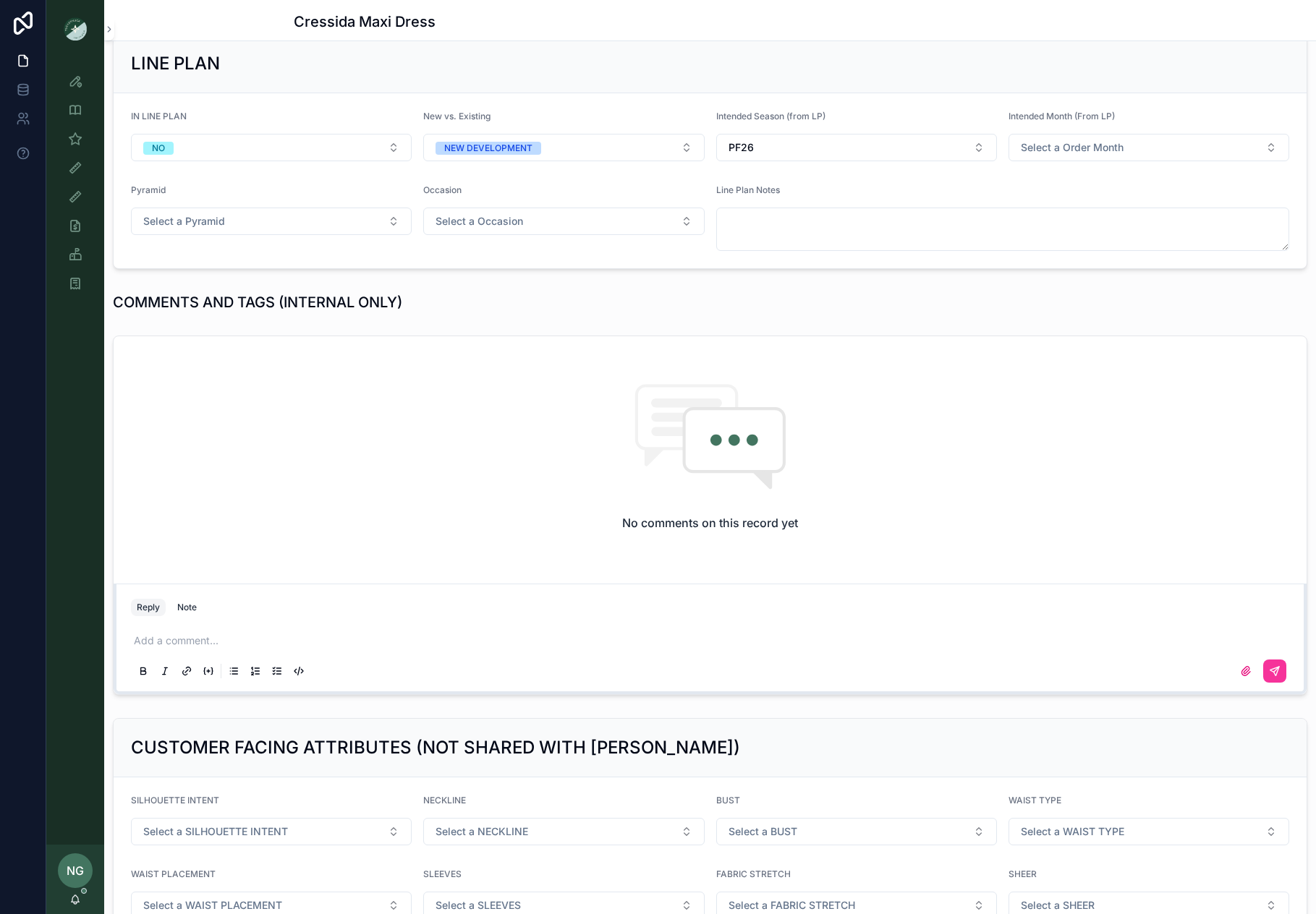
click at [350, 638] on p "scrollable content" at bounding box center [713, 641] width 1159 height 15
click at [1273, 668] on icon "scrollable content" at bounding box center [1275, 671] width 12 height 12
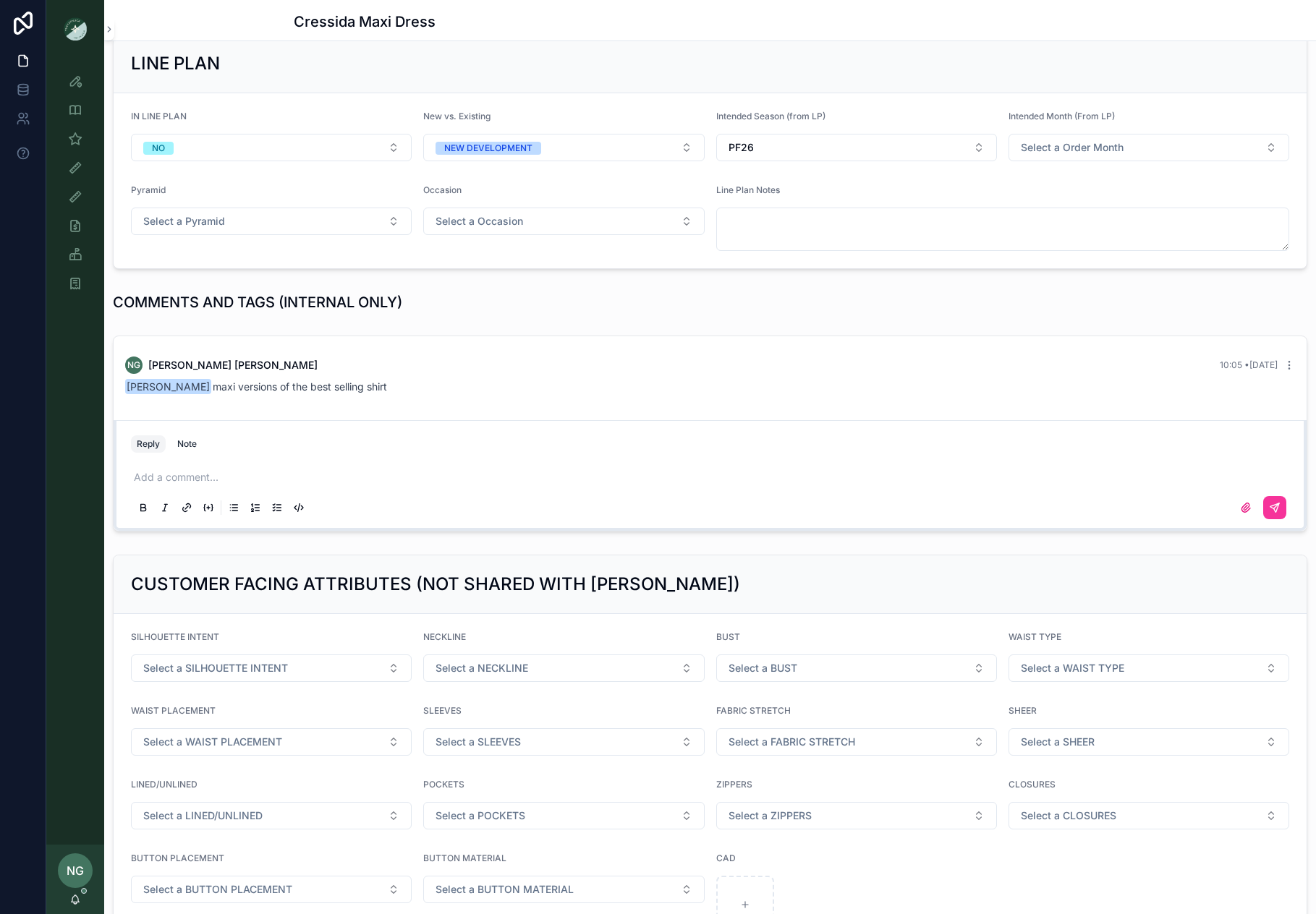
scroll to position [901, 0]
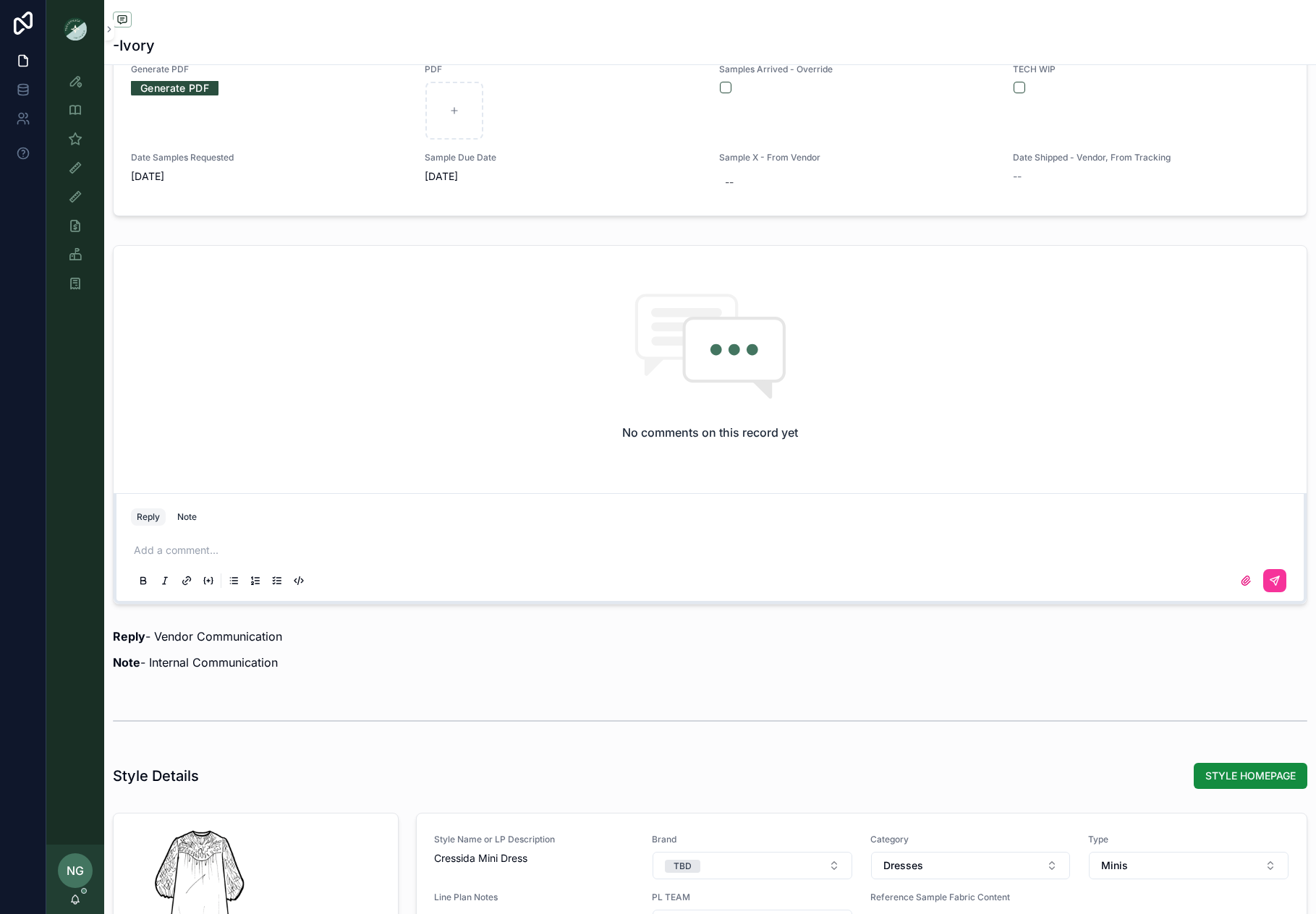
scroll to position [1127, 0]
click at [189, 520] on div "Note" at bounding box center [187, 519] width 20 height 12
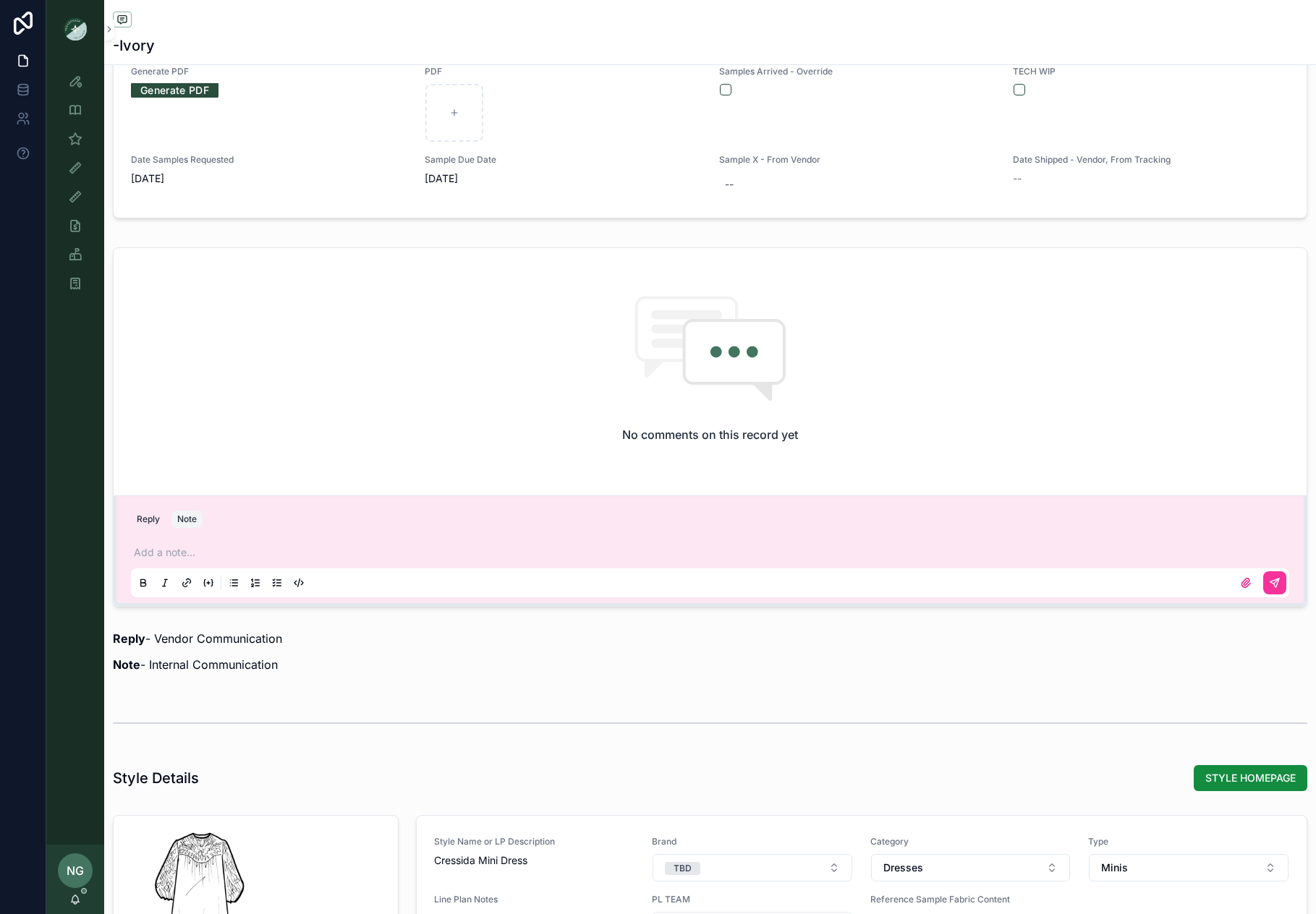
click at [187, 547] on p "scrollable content" at bounding box center [713, 553] width 1159 height 15
click at [1281, 578] on button "scrollable content" at bounding box center [1275, 583] width 23 height 23
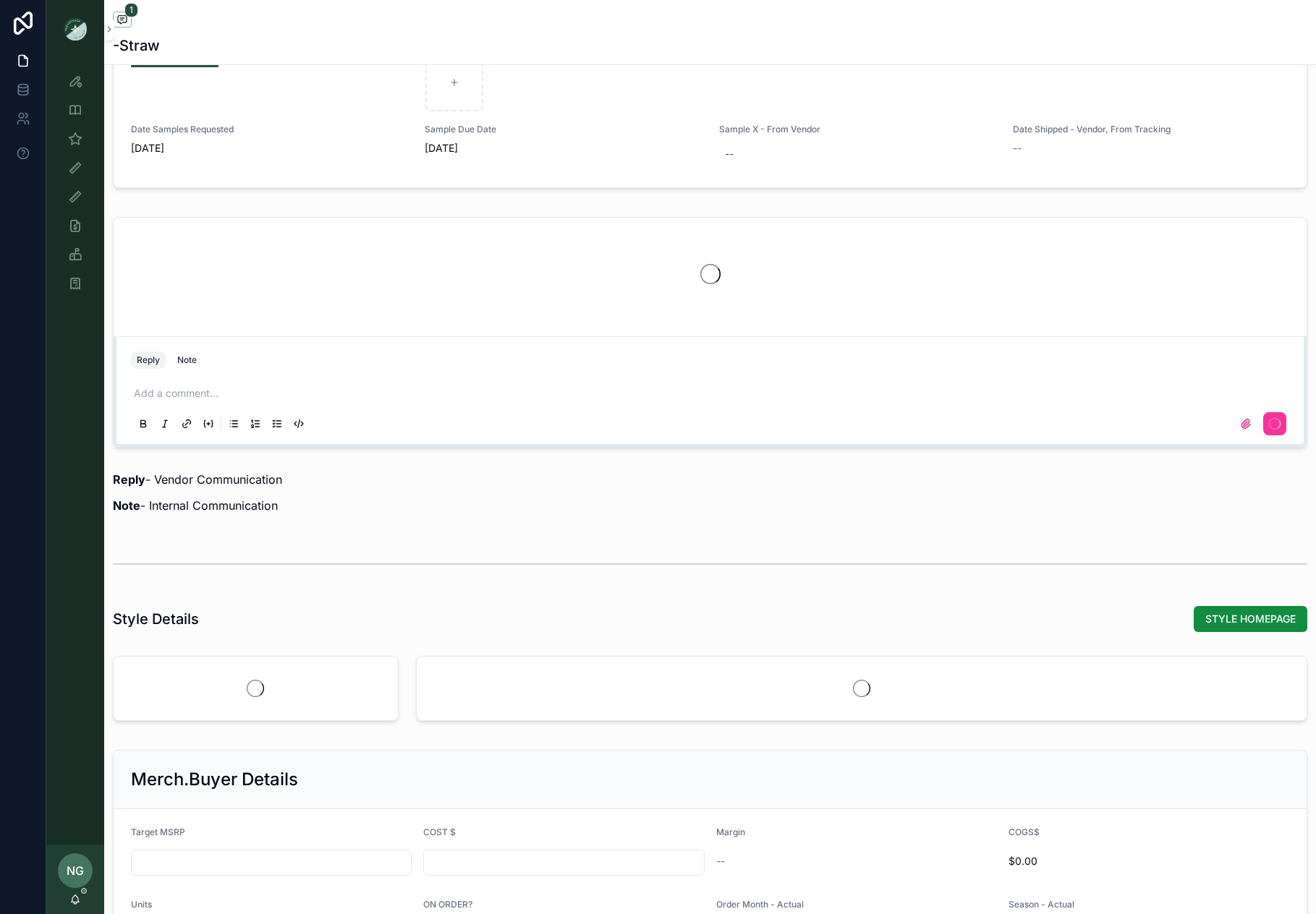
scroll to position [1918, 0]
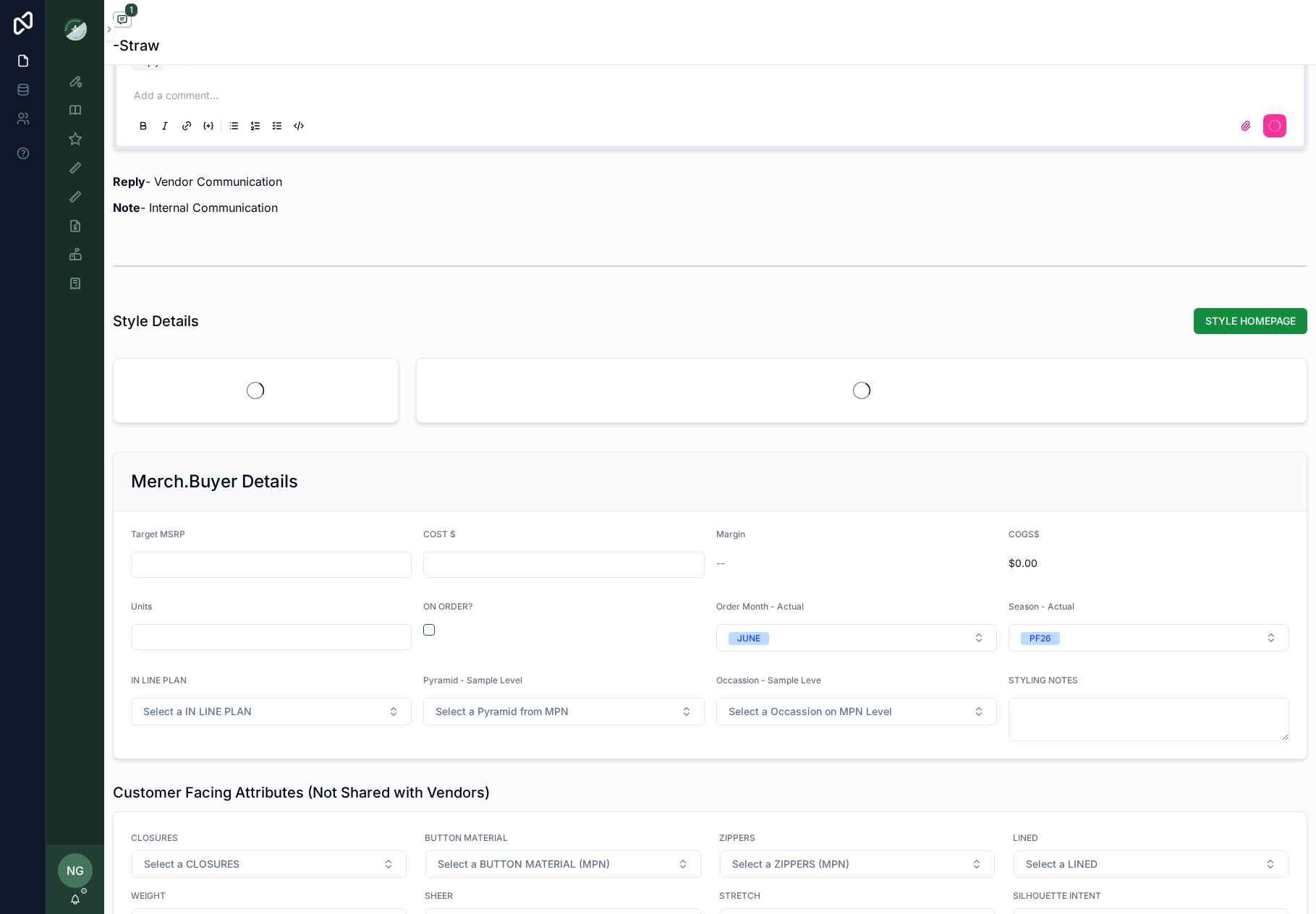
click at [1210, 323] on span "STYLE HOMEPAGE" at bounding box center [1250, 321] width 90 height 15
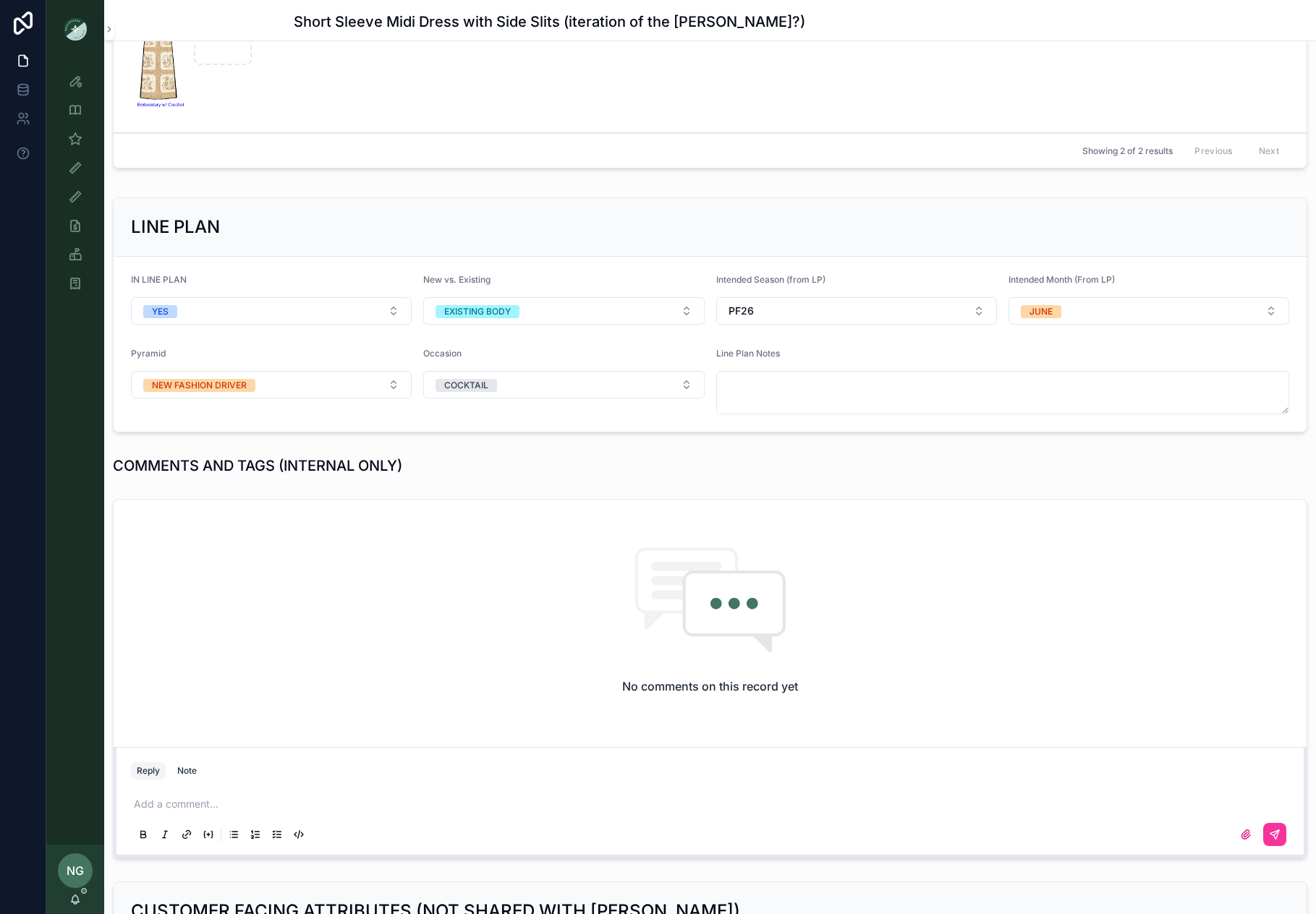
scroll to position [1018, 0]
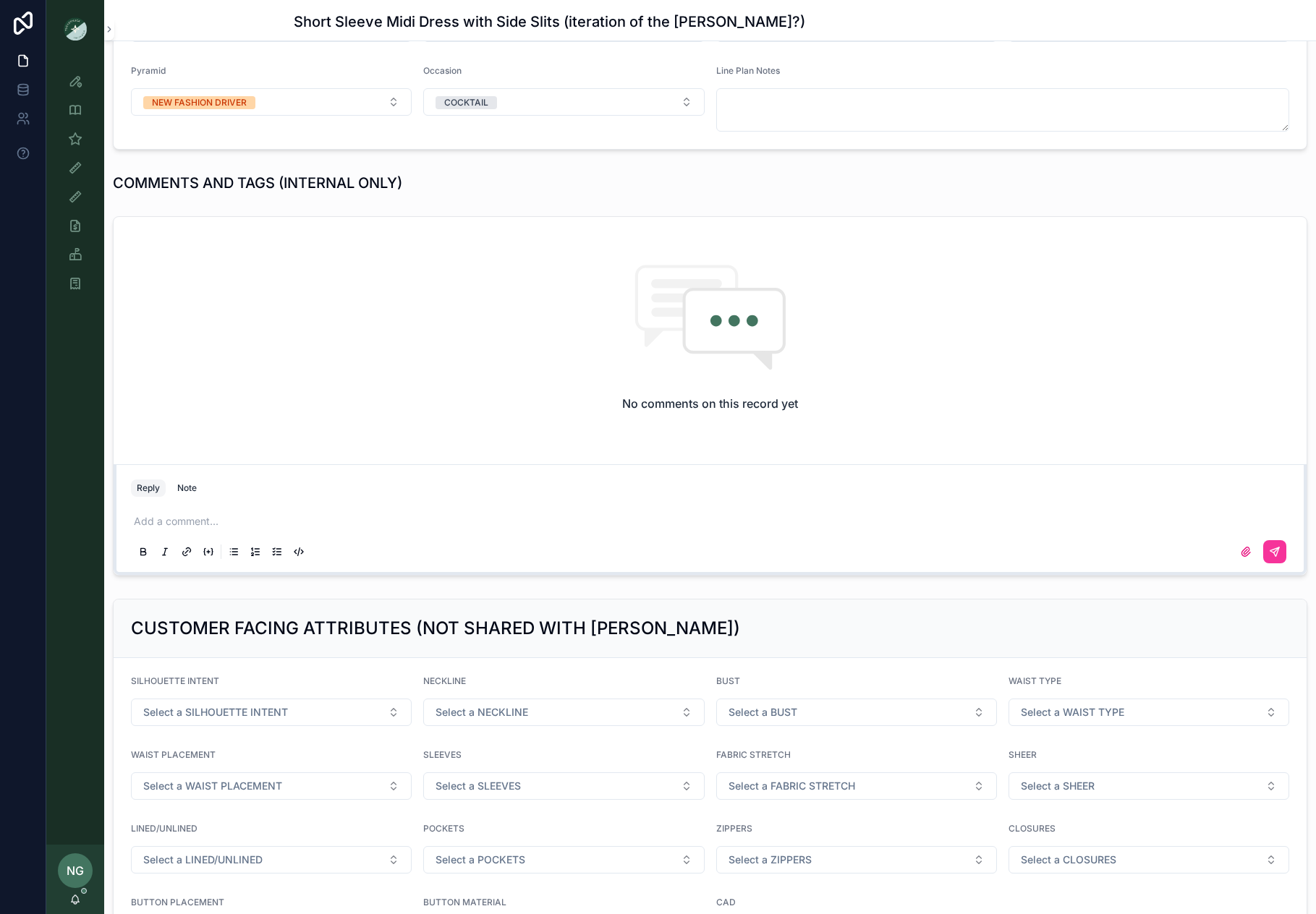
click at [228, 521] on p "scrollable content" at bounding box center [713, 521] width 1159 height 15
click at [1285, 549] on button "scrollable content" at bounding box center [1275, 552] width 23 height 23
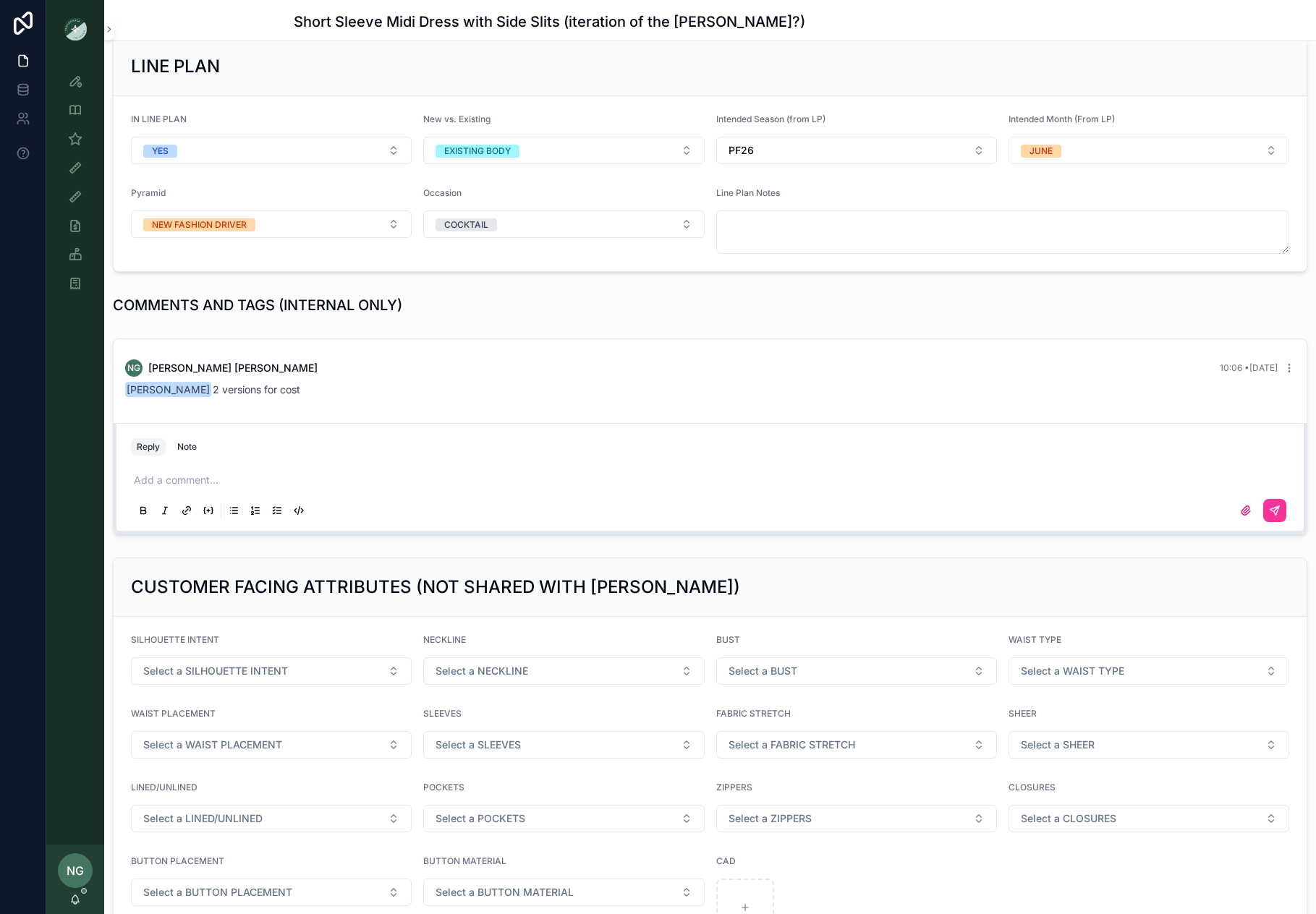
scroll to position [841, 0]
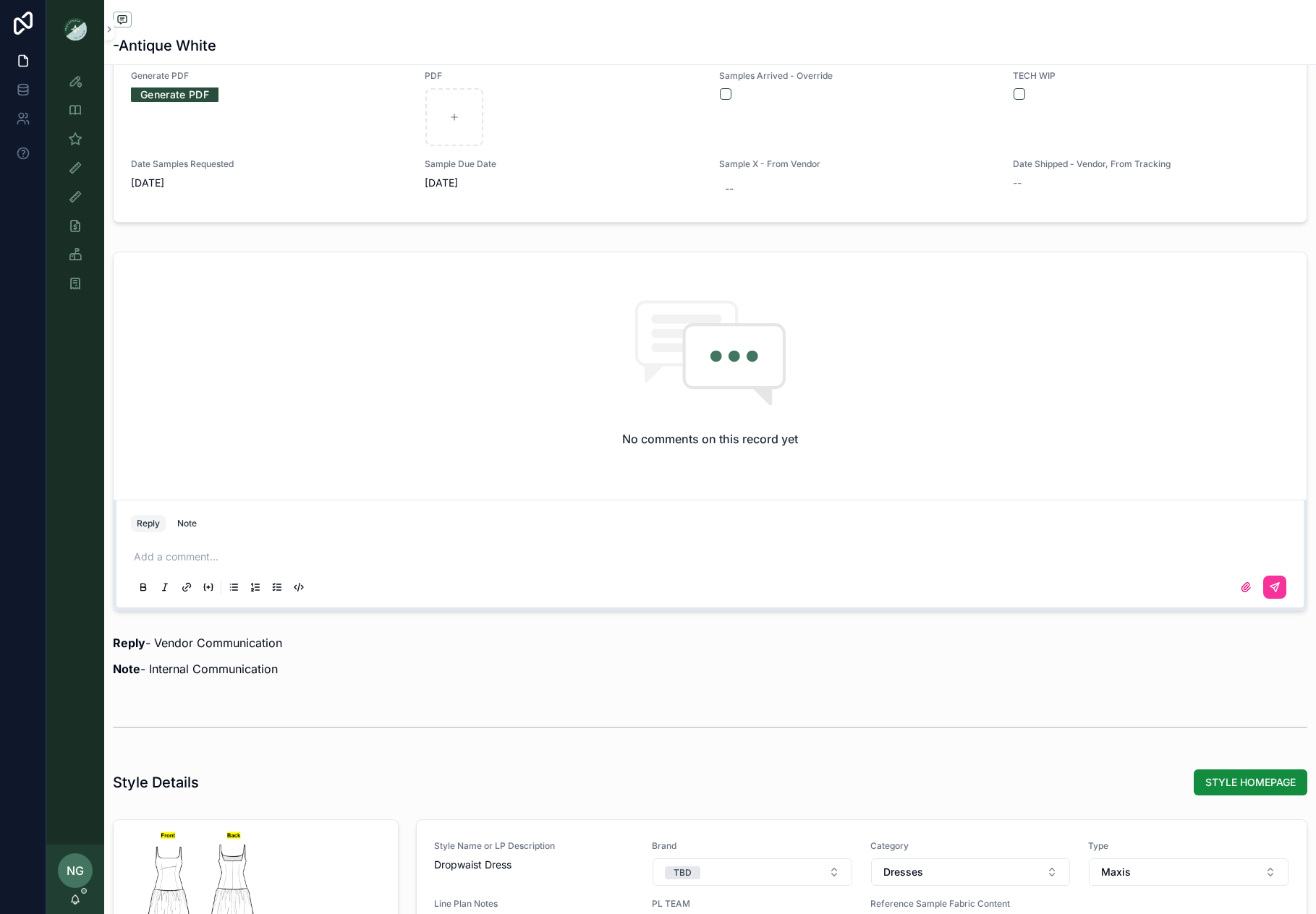
scroll to position [1423, 0]
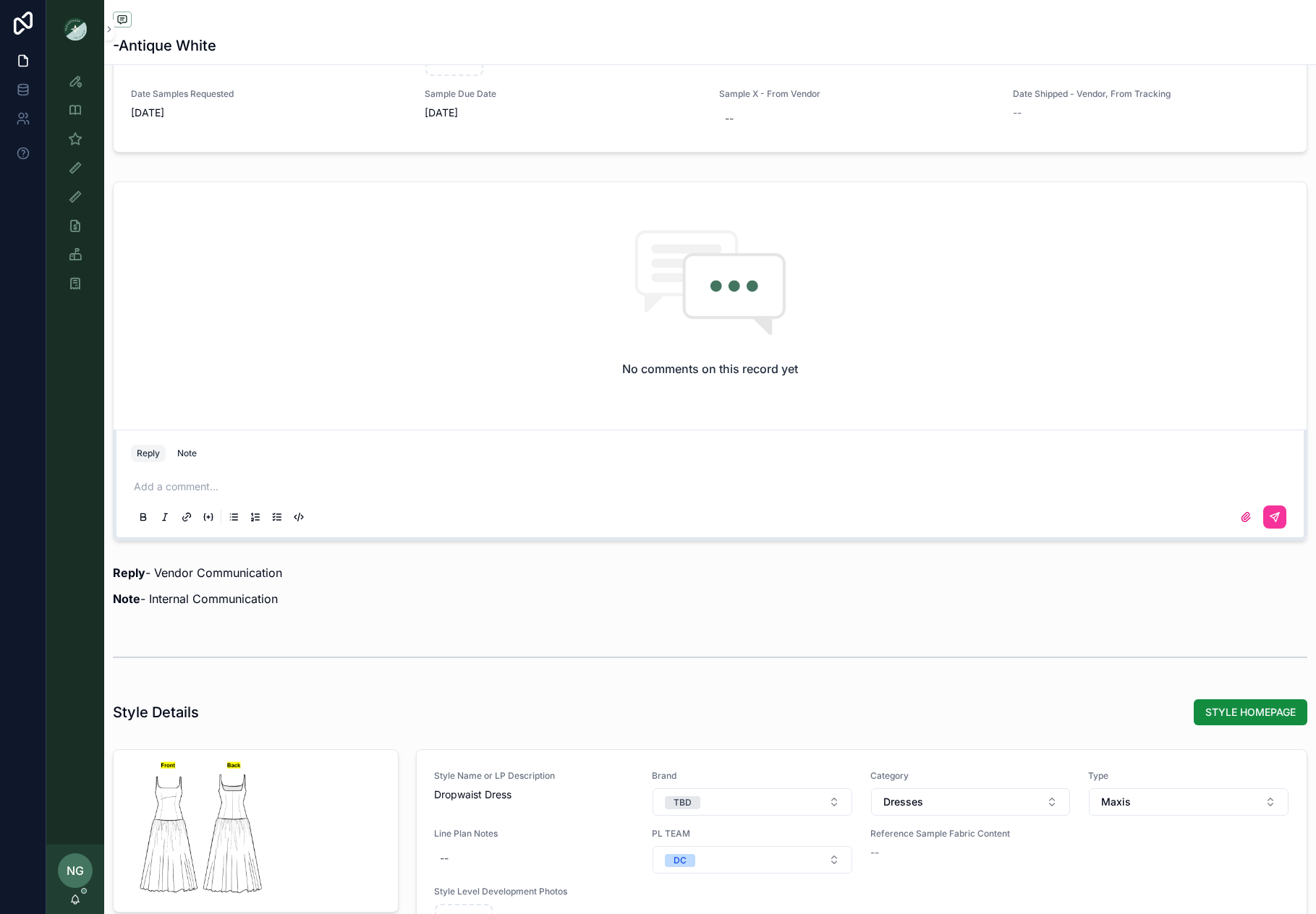
click at [1248, 710] on span "STYLE HOMEPAGE" at bounding box center [1250, 712] width 90 height 15
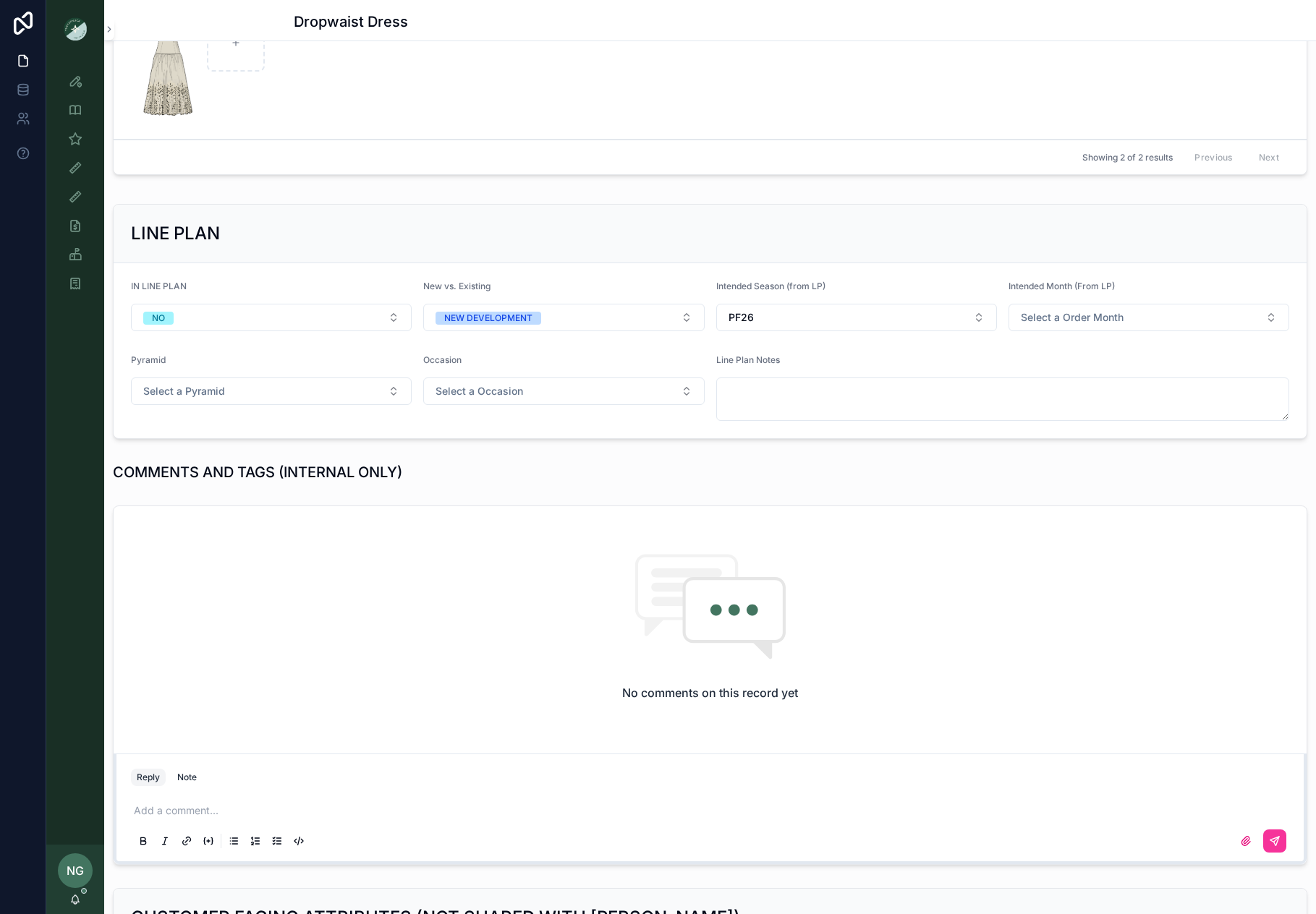
scroll to position [793, 0]
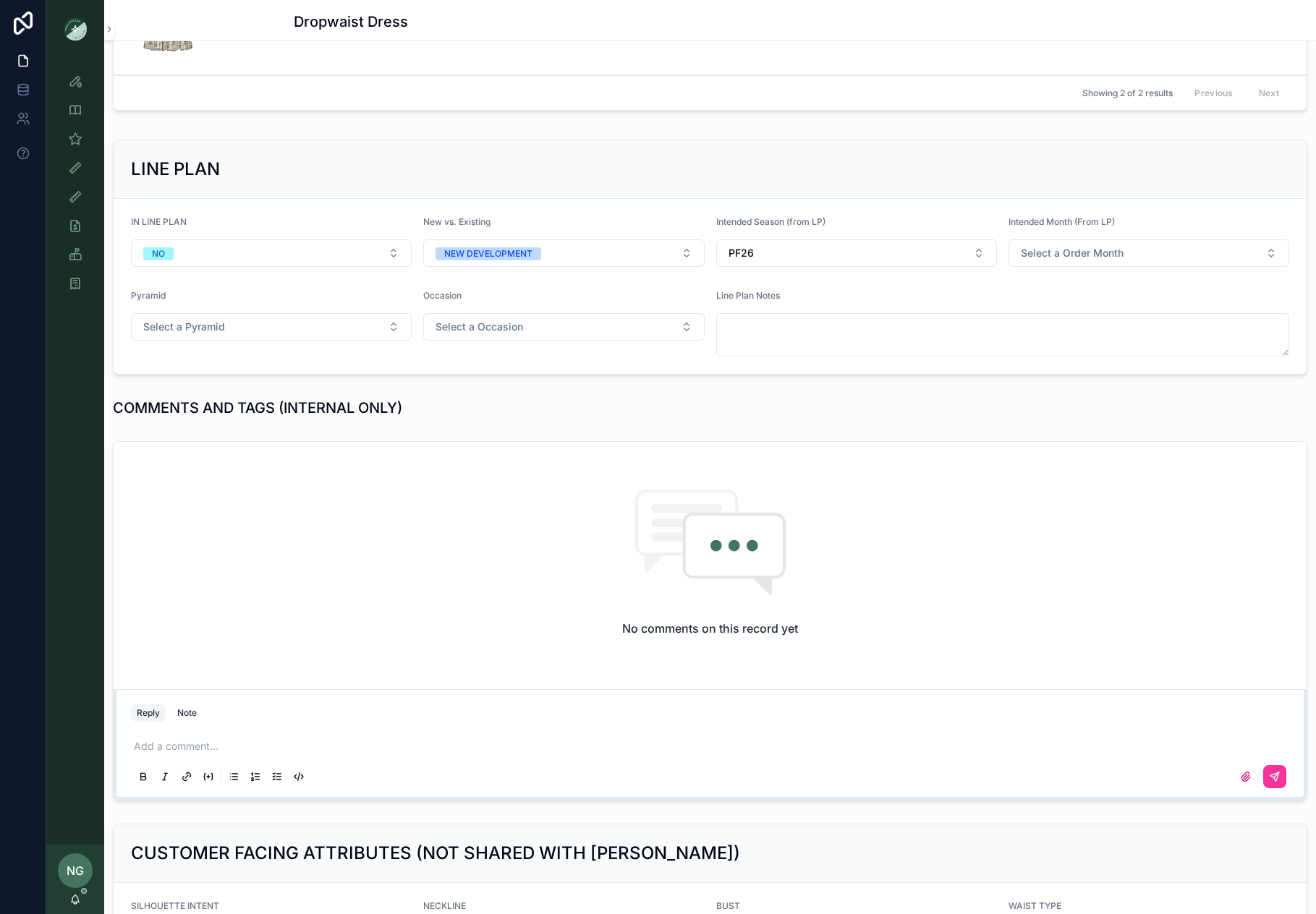
drag, startPoint x: 306, startPoint y: 723, endPoint x: 302, endPoint y: 738, distance: 15.5
click at [306, 725] on div "Add a comment..." at bounding box center [710, 760] width 1176 height 72
click at [302, 739] on p "scrollable content" at bounding box center [713, 746] width 1159 height 15
drag, startPoint x: 1280, startPoint y: 781, endPoint x: 1235, endPoint y: 747, distance: 56.4
click at [1280, 781] on icon "scrollable content" at bounding box center [1275, 777] width 12 height 12
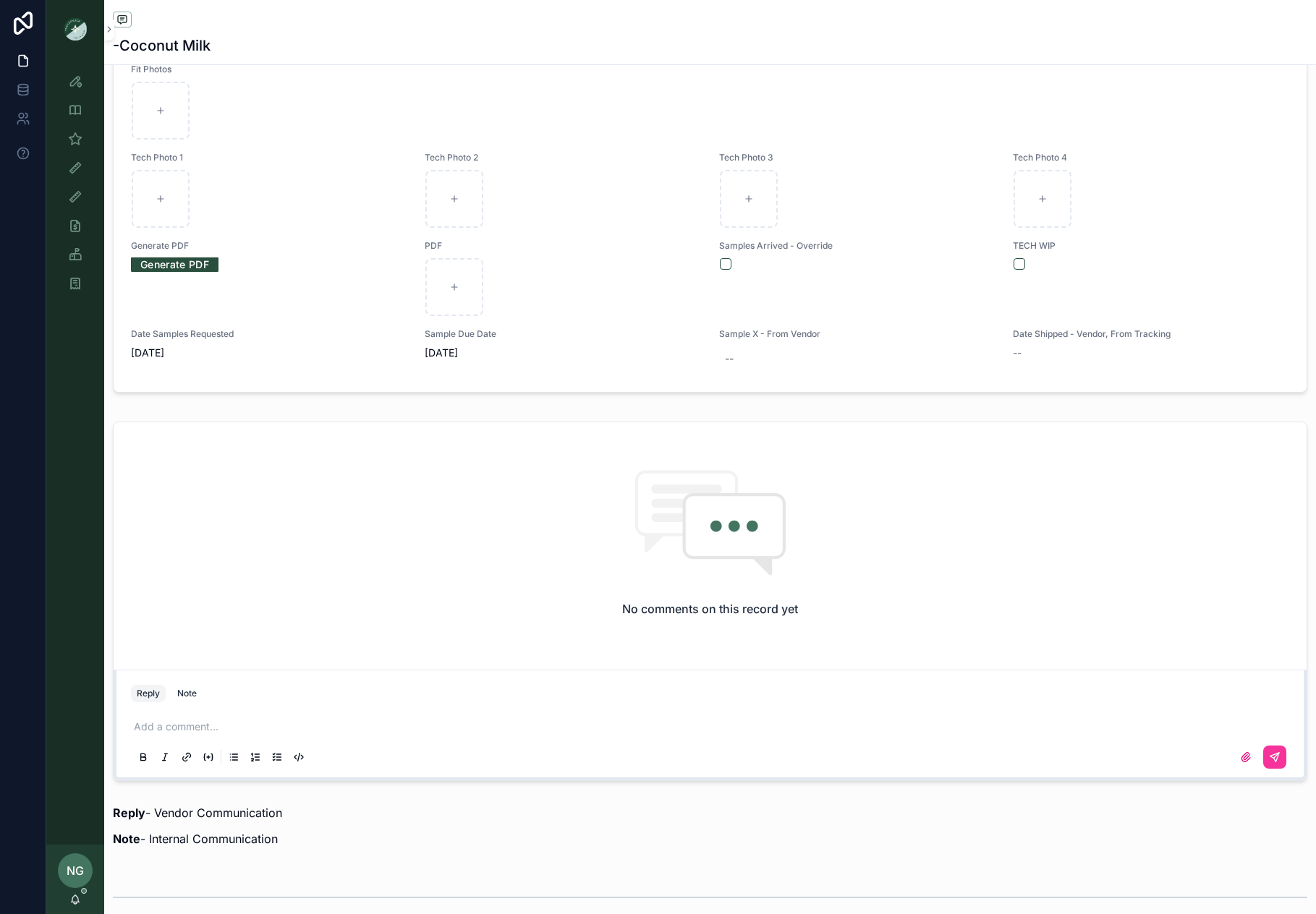
scroll to position [1131, 0]
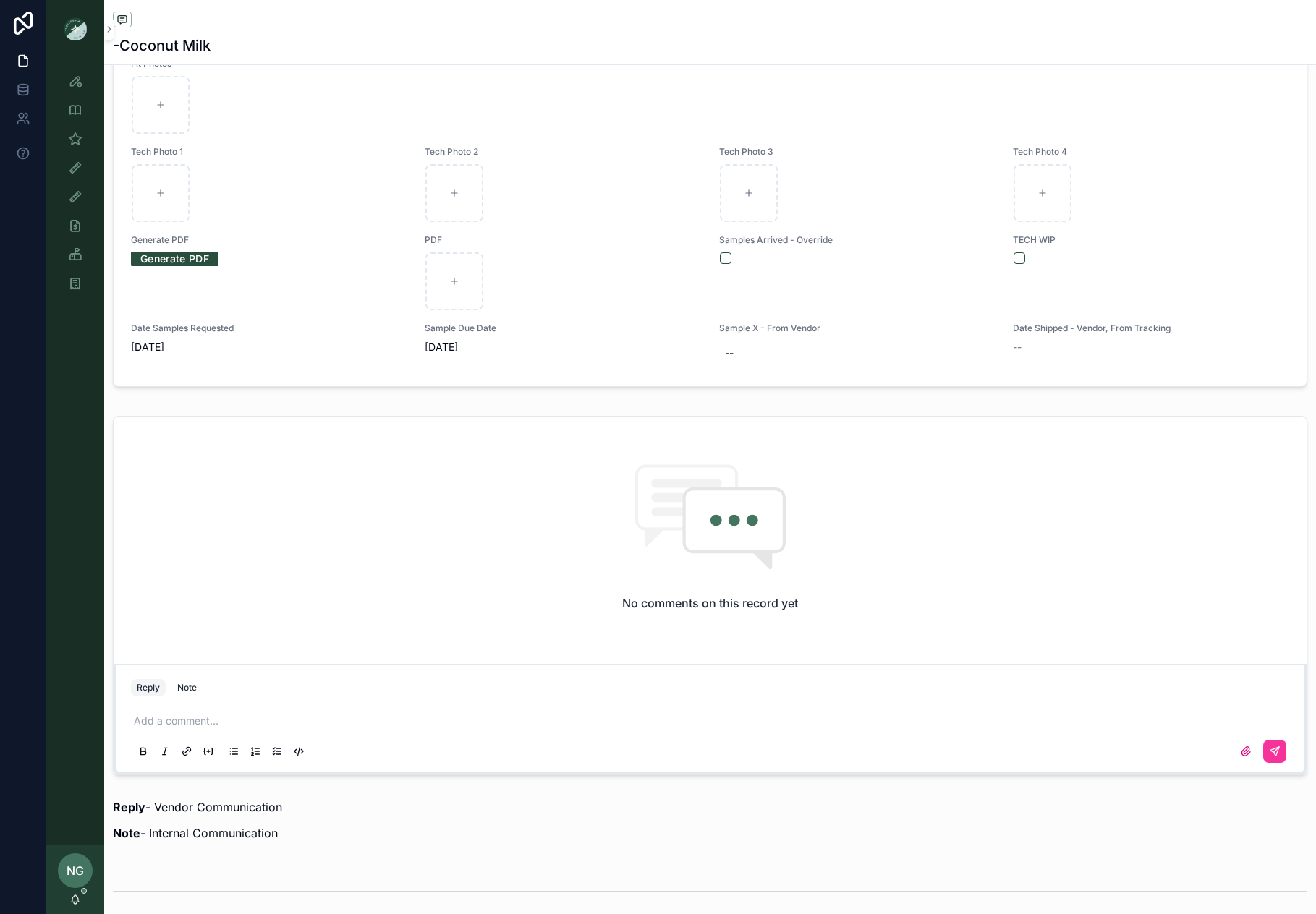
click at [259, 707] on div "Add a comment..." at bounding box center [710, 735] width 1159 height 60
click at [258, 712] on div "Add a comment..." at bounding box center [710, 735] width 1159 height 60
click at [172, 706] on div "Add a comment..." at bounding box center [710, 735] width 1159 height 60
click at [171, 718] on p "scrollable content" at bounding box center [713, 721] width 1159 height 15
drag, startPoint x: 450, startPoint y: 746, endPoint x: 469, endPoint y: 690, distance: 59.1
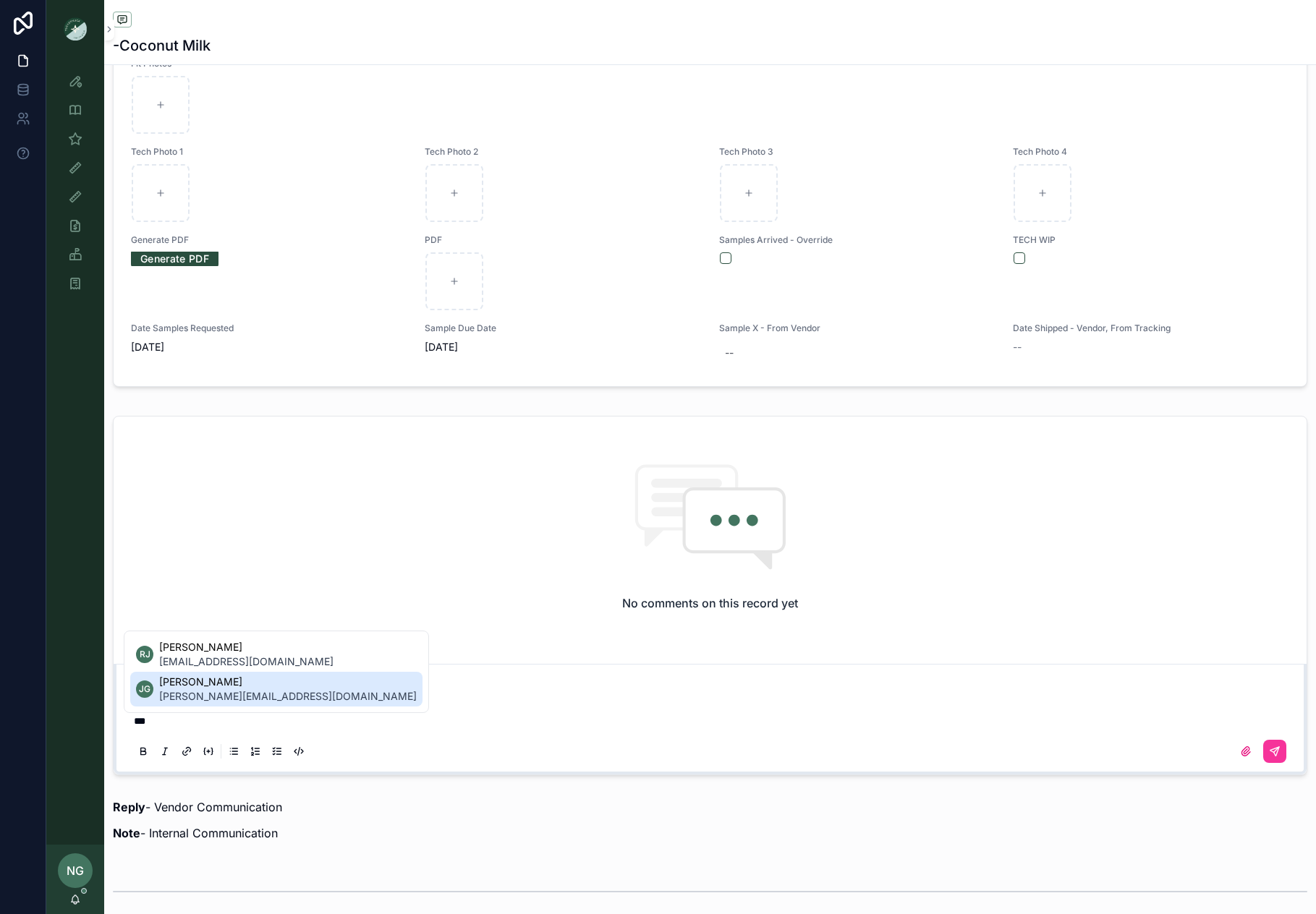
click at [450, 746] on div "scrollable content" at bounding box center [710, 752] width 1159 height 29
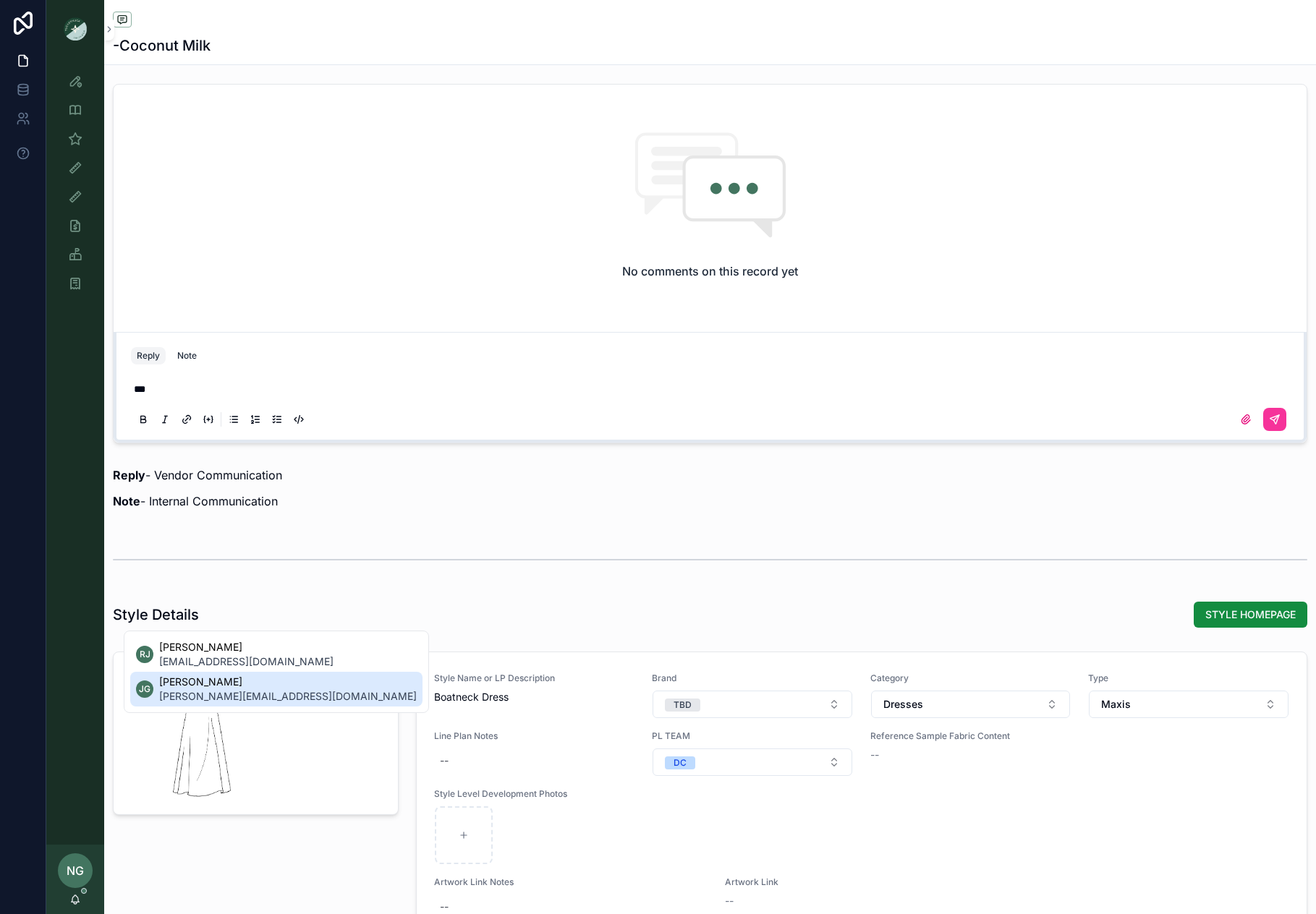
scroll to position [1466, 0]
click at [1242, 604] on span "STYLE HOMEPAGE" at bounding box center [1250, 612] width 90 height 15
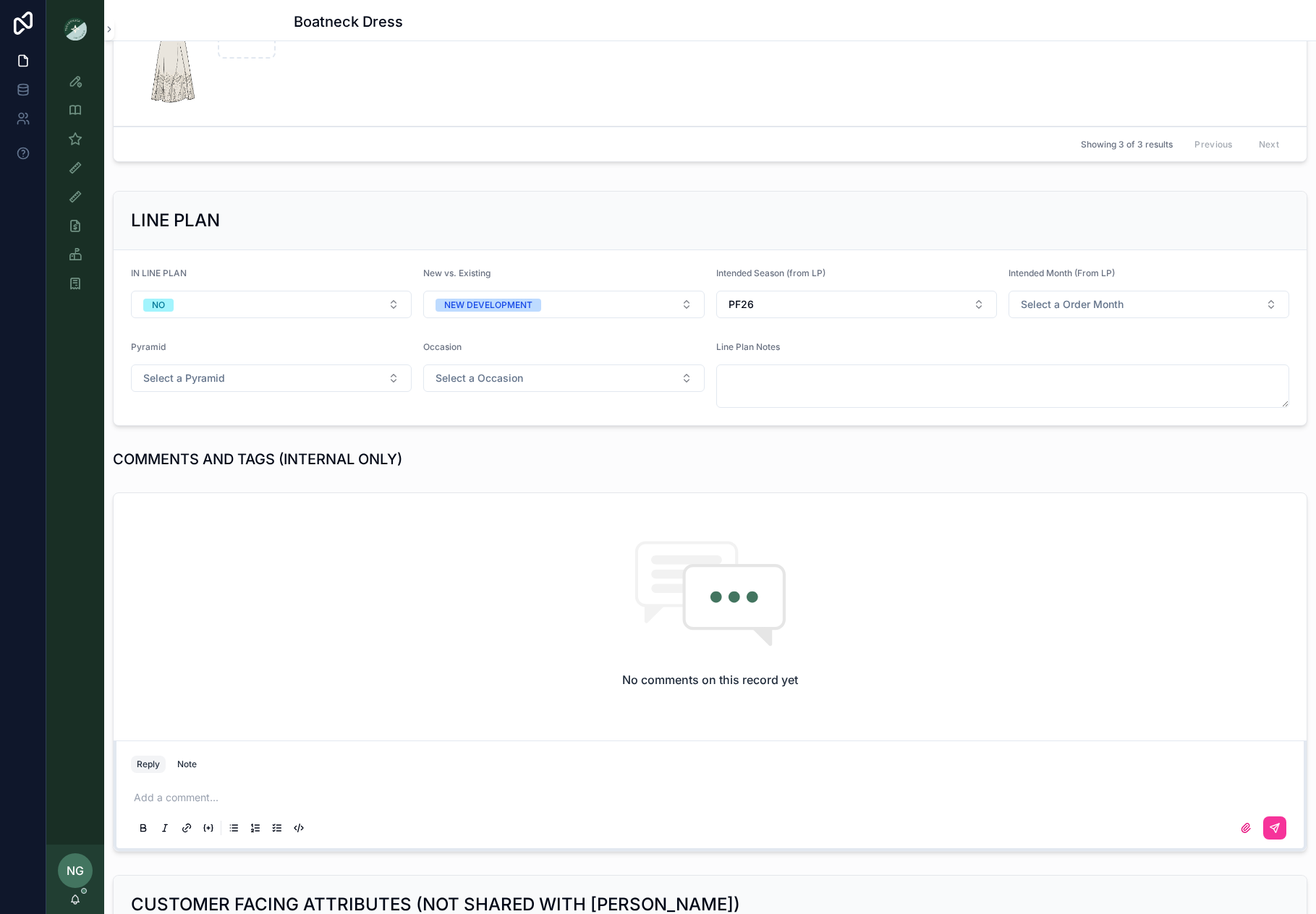
scroll to position [907, 0]
drag, startPoint x: 257, startPoint y: 787, endPoint x: 221, endPoint y: 790, distance: 36.1
click at [257, 788] on div "Add a comment..." at bounding box center [710, 811] width 1159 height 60
click at [181, 786] on div "Add a comment..." at bounding box center [710, 811] width 1159 height 60
click at [178, 797] on p "scrollable content" at bounding box center [713, 797] width 1159 height 15
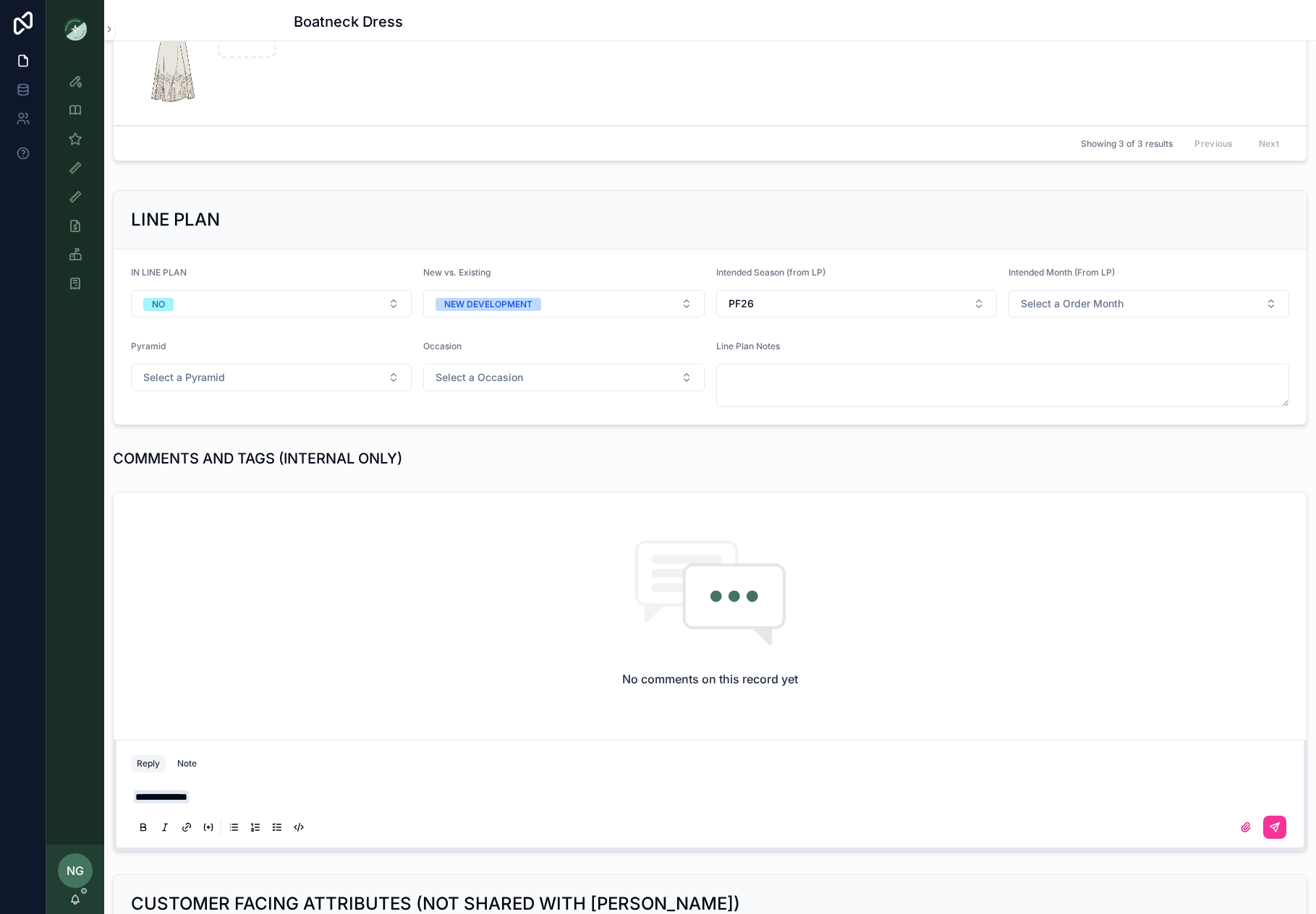
click at [1283, 822] on button "scrollable content" at bounding box center [1275, 827] width 23 height 23
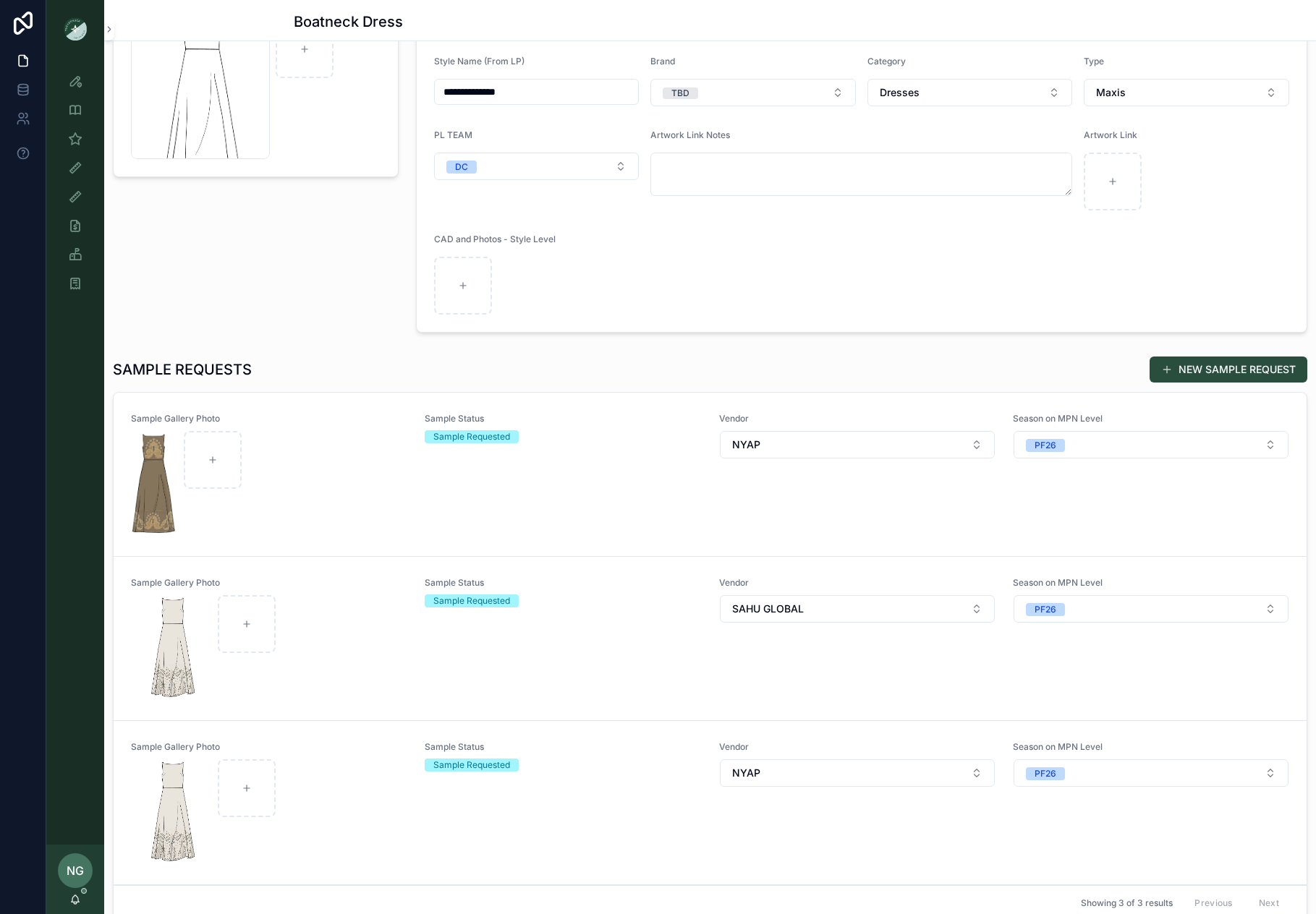
scroll to position [107, 0]
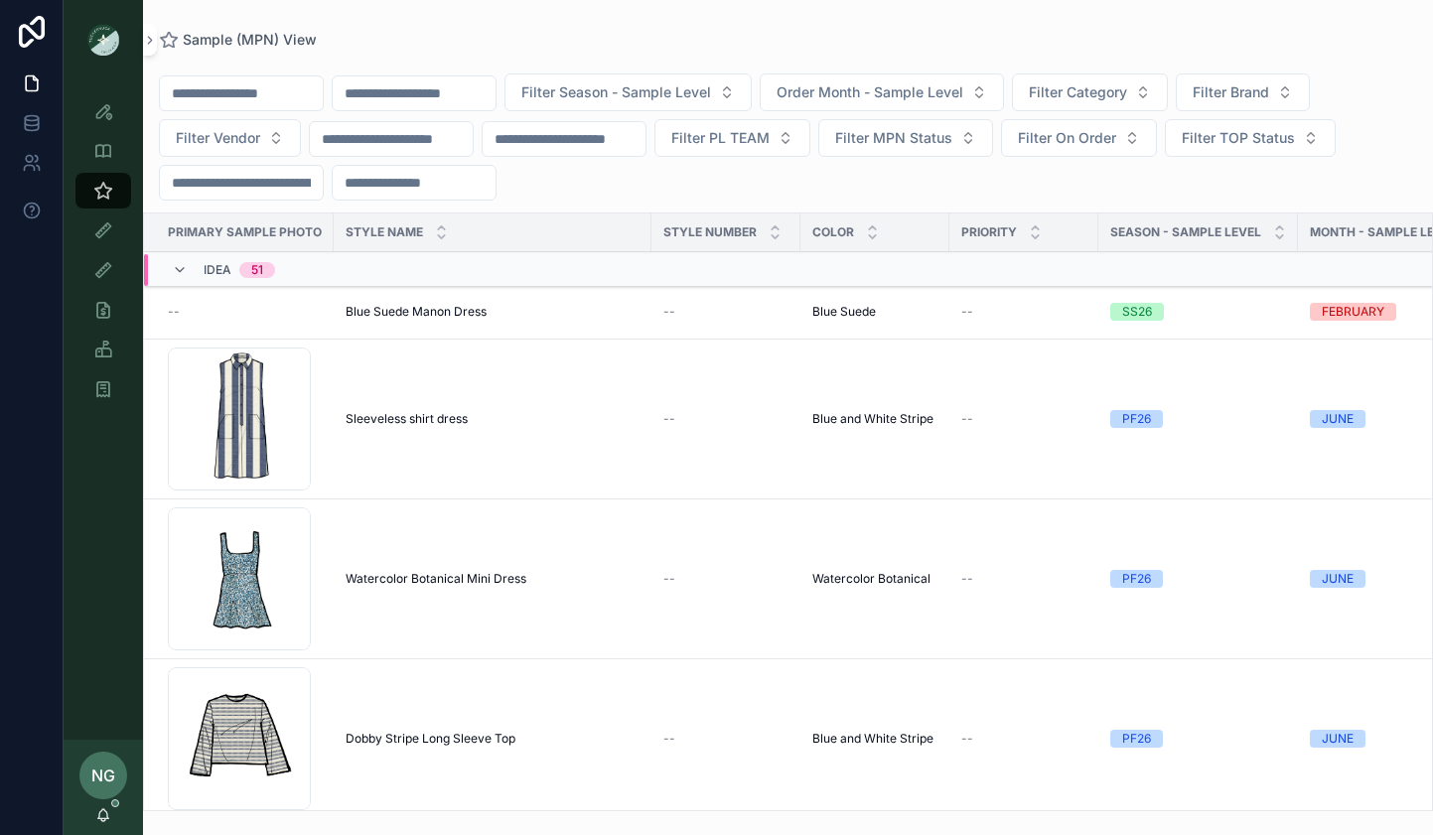
click at [441, 311] on span "Blue Suede Manon Dress" at bounding box center [416, 312] width 141 height 16
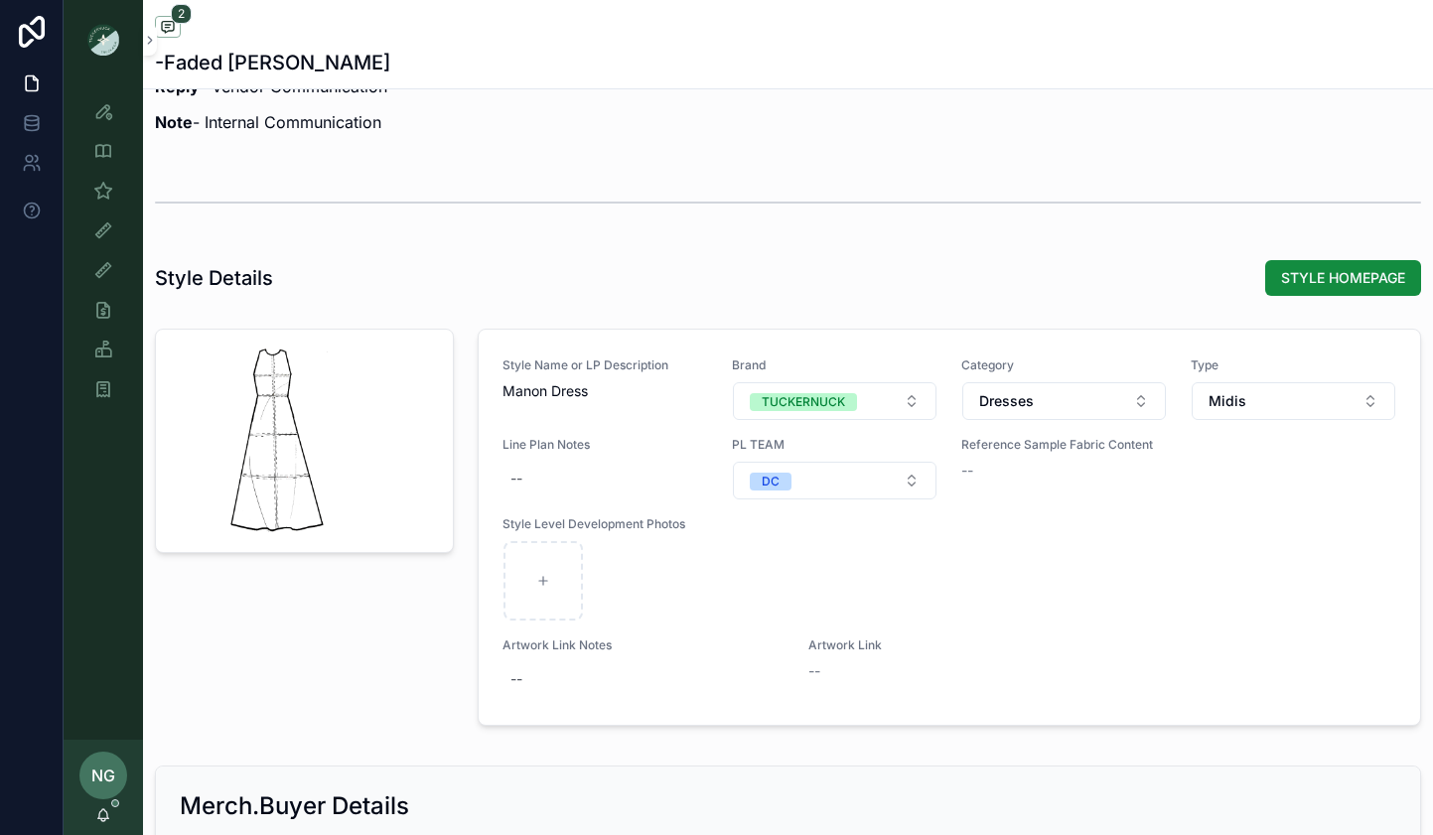
scroll to position [1909, 0]
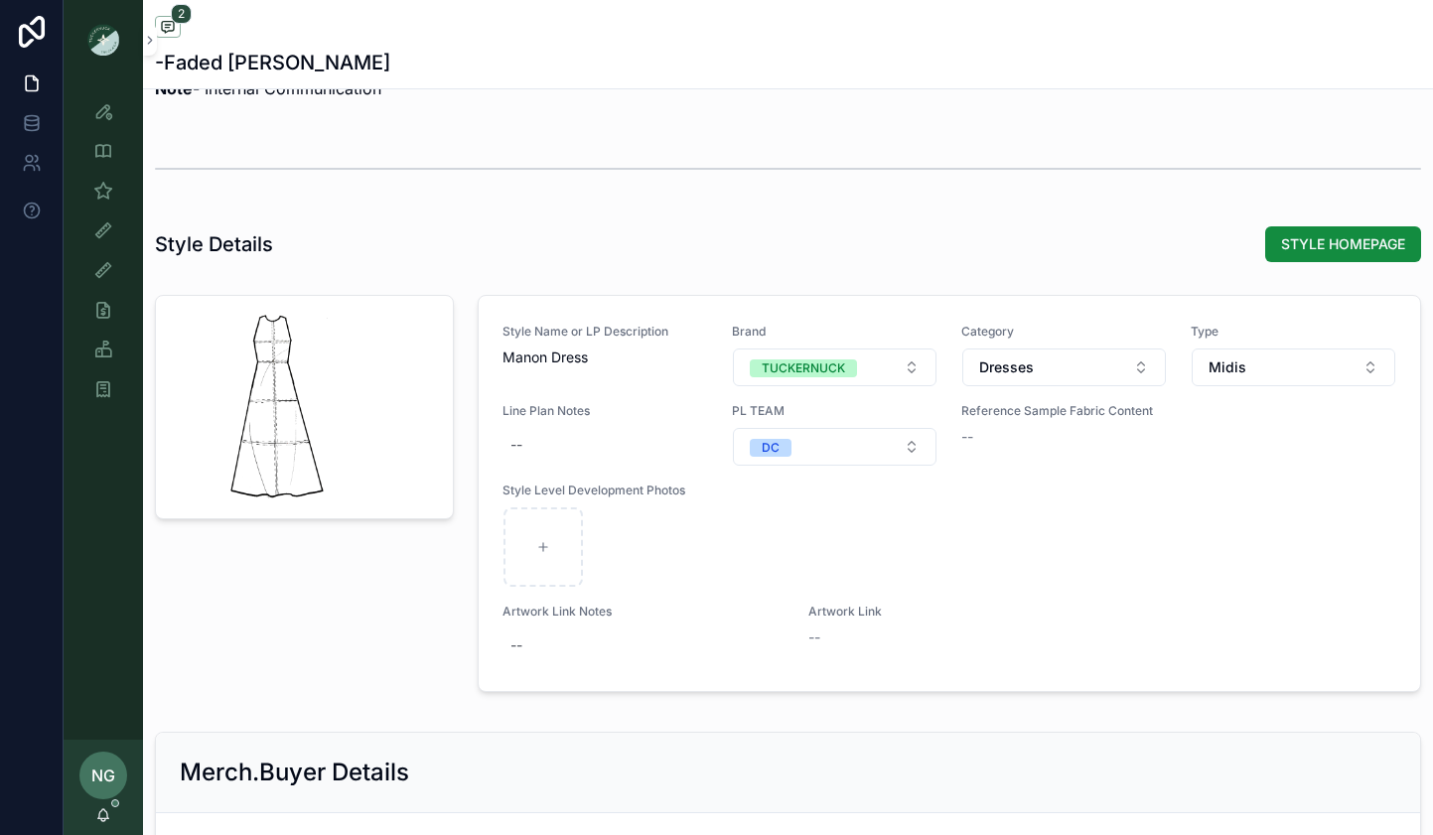
click at [1022, 497] on span "Style Level Development Photos" at bounding box center [949, 491] width 894 height 16
click at [1299, 247] on span "STYLE HOMEPAGE" at bounding box center [1343, 244] width 124 height 20
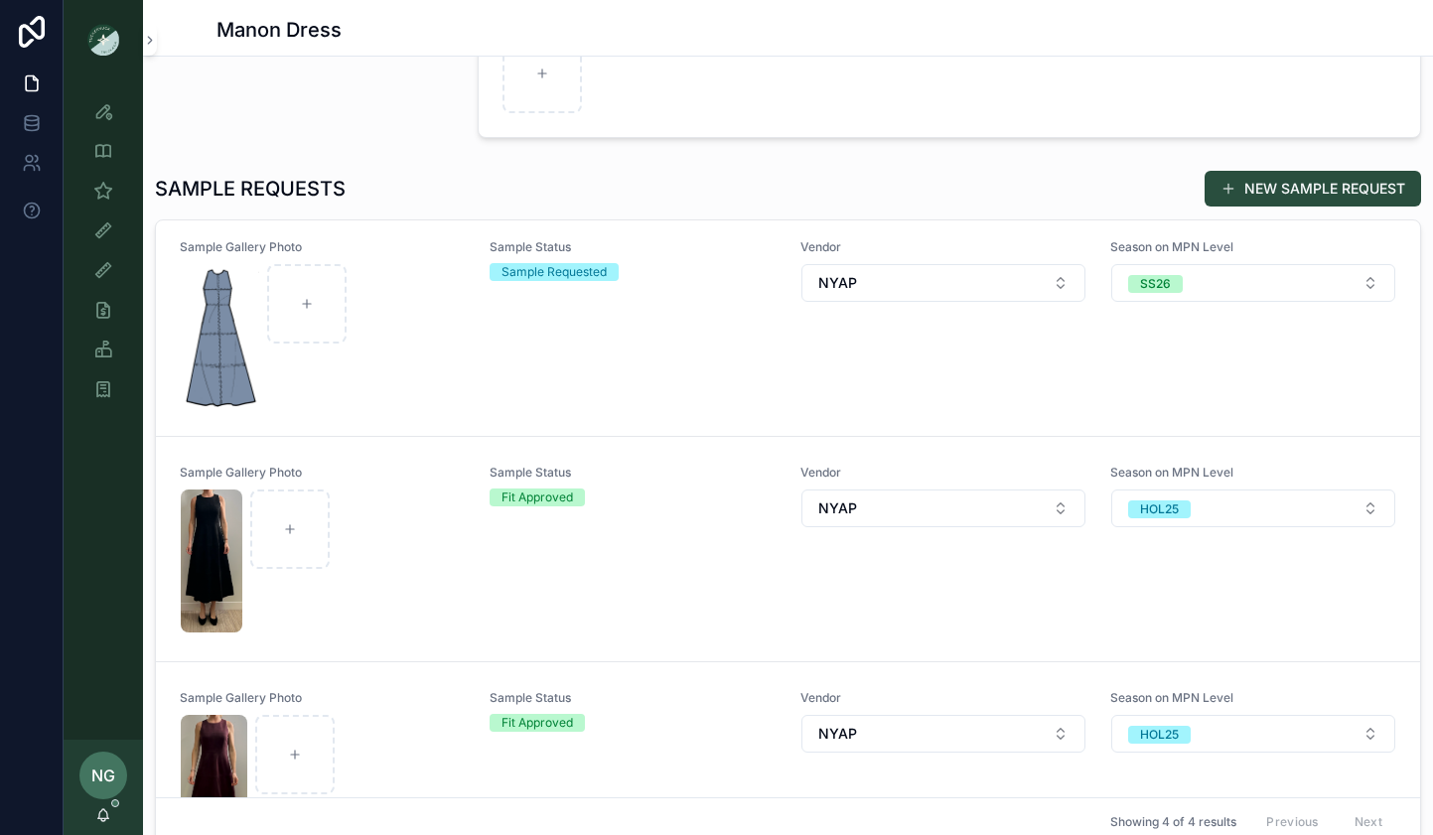
scroll to position [325, 0]
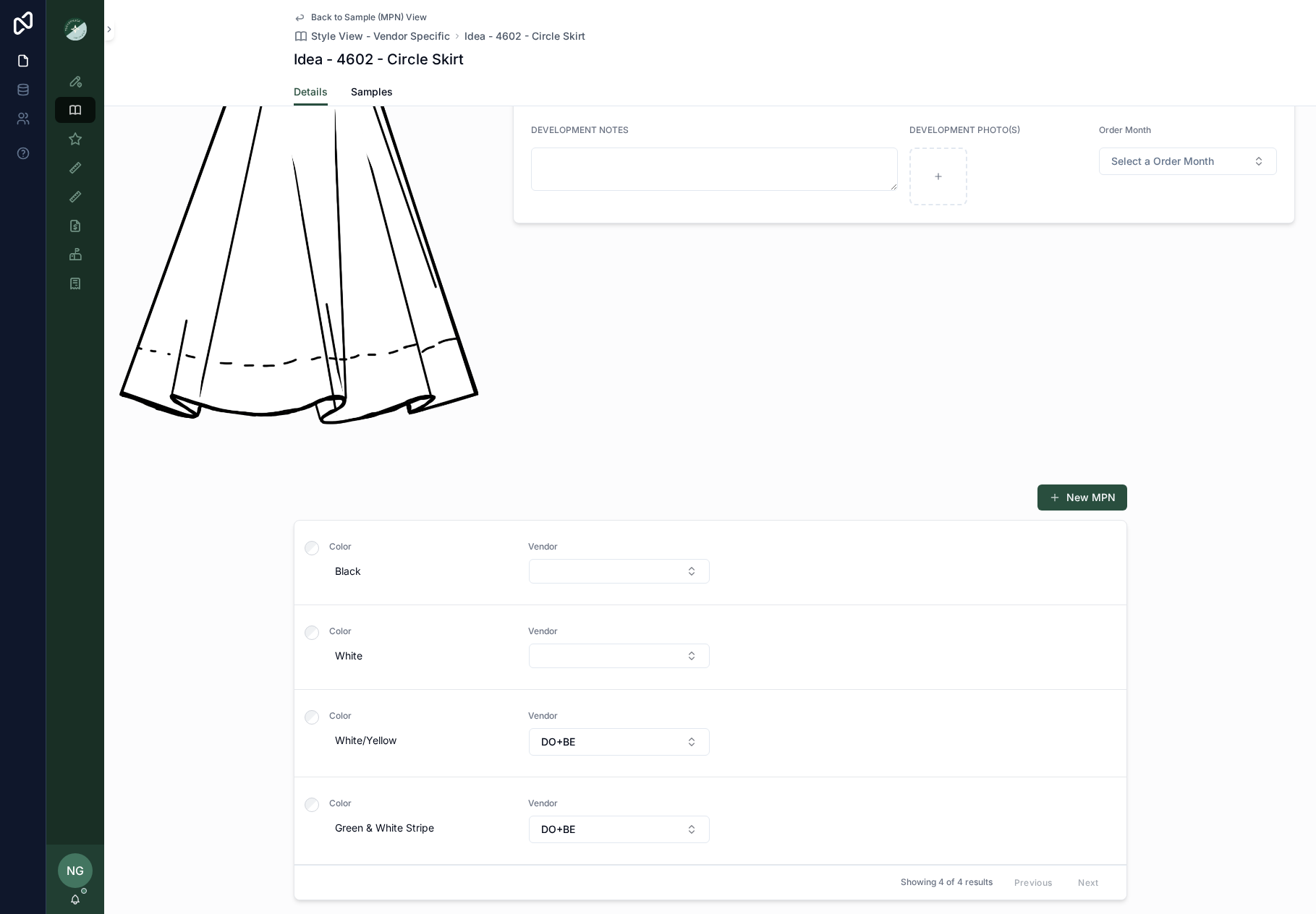
scroll to position [237, 0]
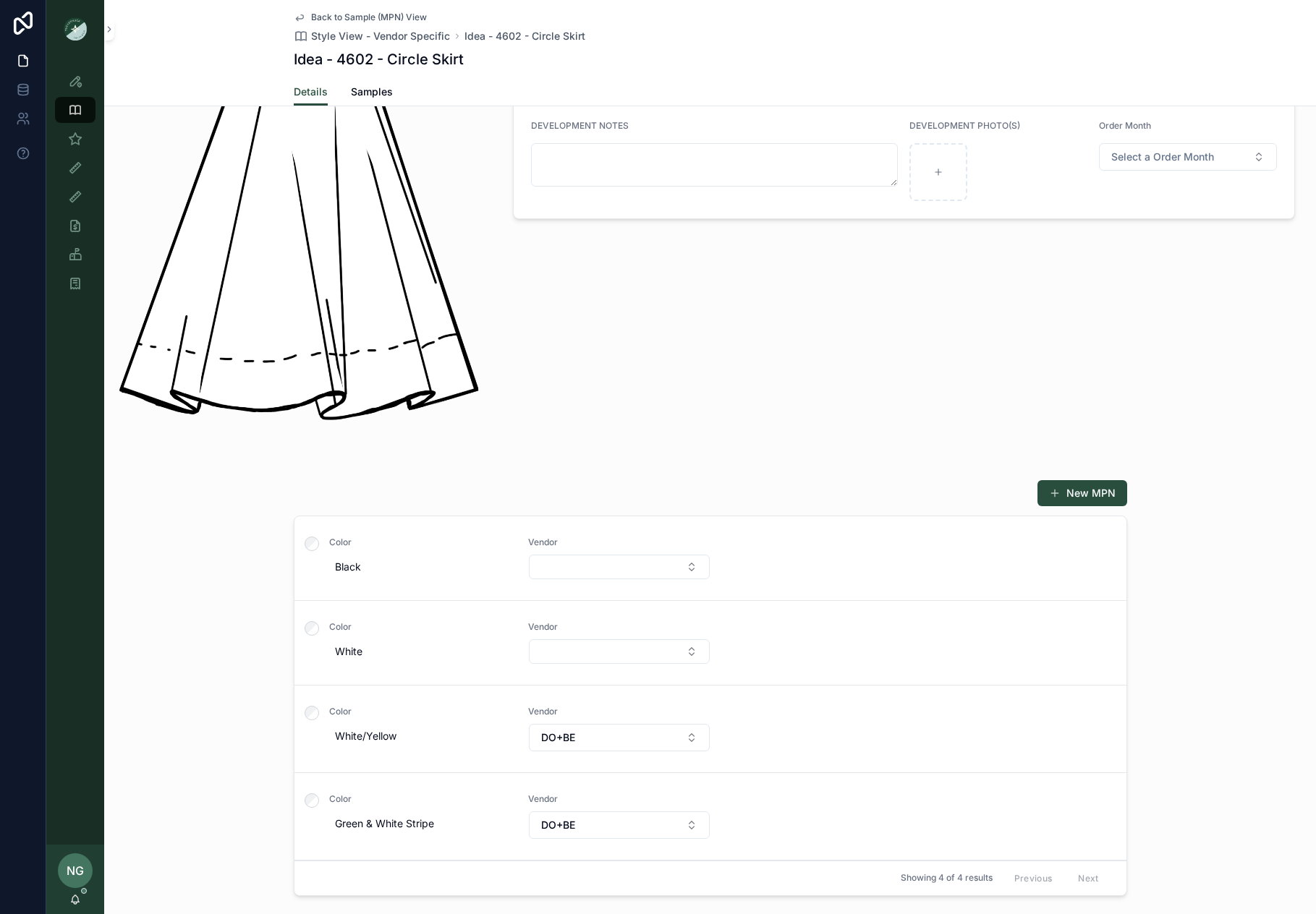
click at [808, 788] on link "Color Green & White Stripe Vendor DO+BE" at bounding box center [710, 817] width 832 height 87
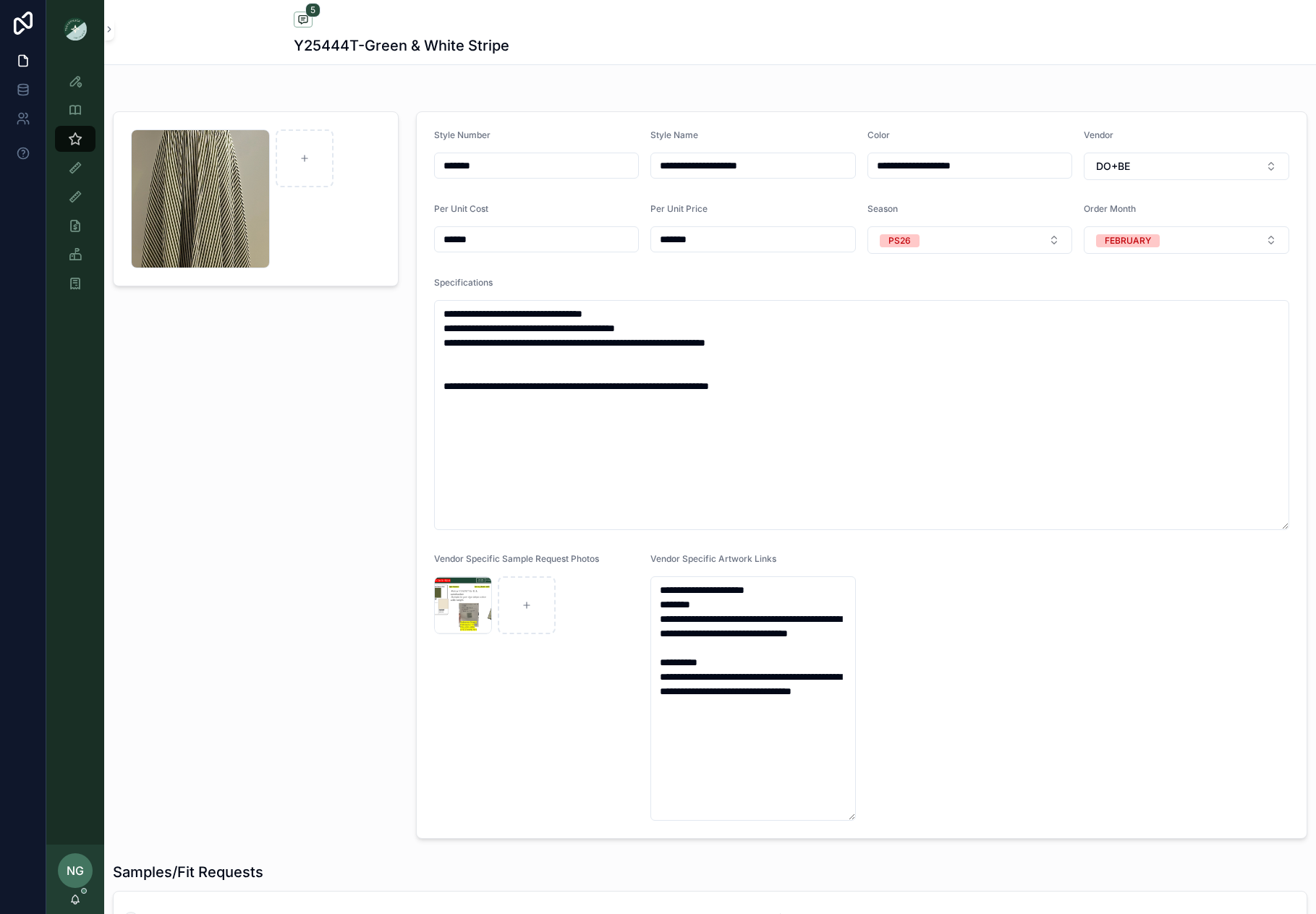
drag, startPoint x: 500, startPoint y: 163, endPoint x: 422, endPoint y: 159, distance: 78.1
click at [423, 159] on form "**********" at bounding box center [861, 475] width 890 height 726
click at [152, 192] on div "Screenshot-2025-09-16-at-10.34.24-AM .png" at bounding box center [200, 199] width 139 height 139
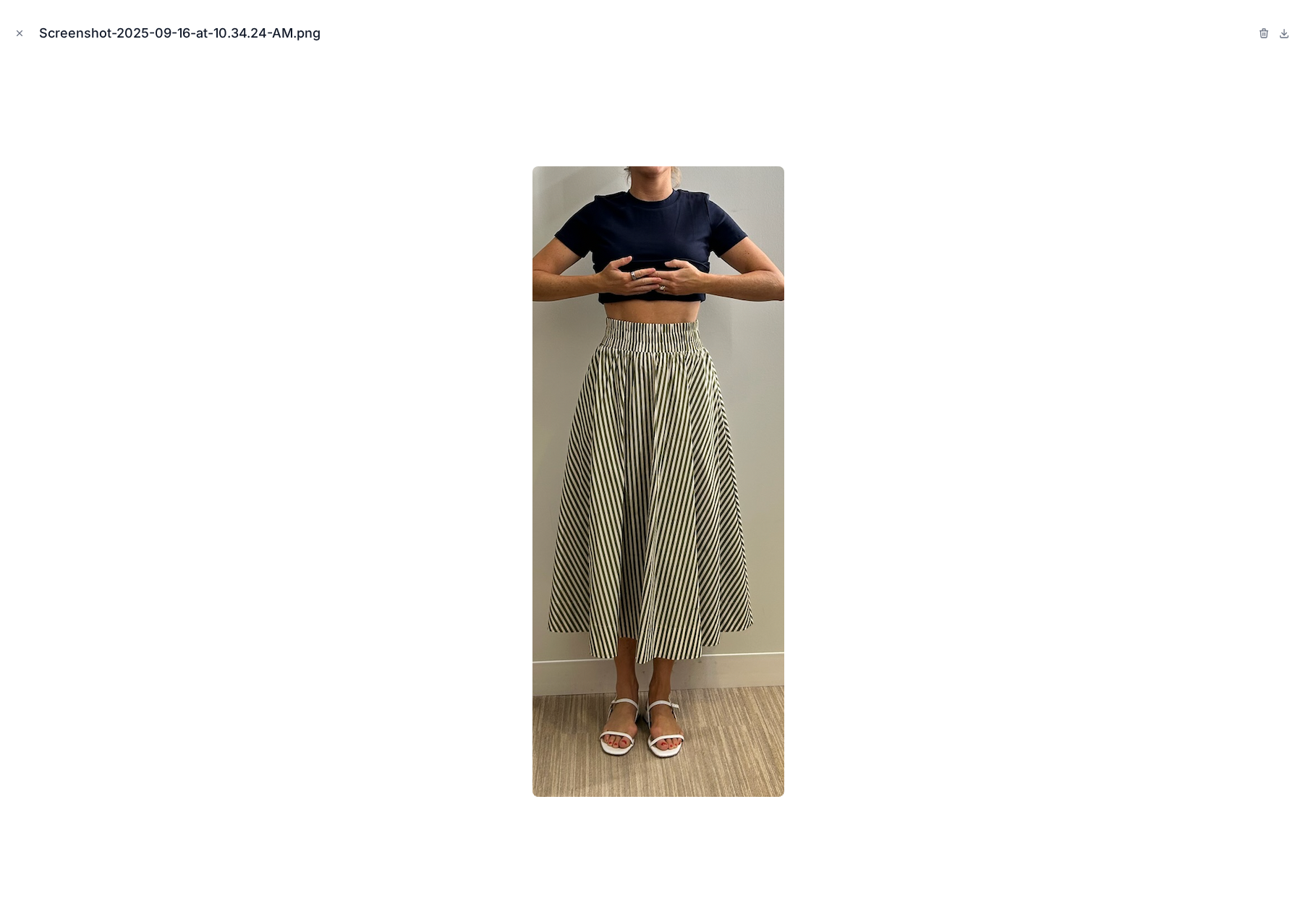
click at [17, 35] on icon "Close modal" at bounding box center [20, 34] width 5 height 5
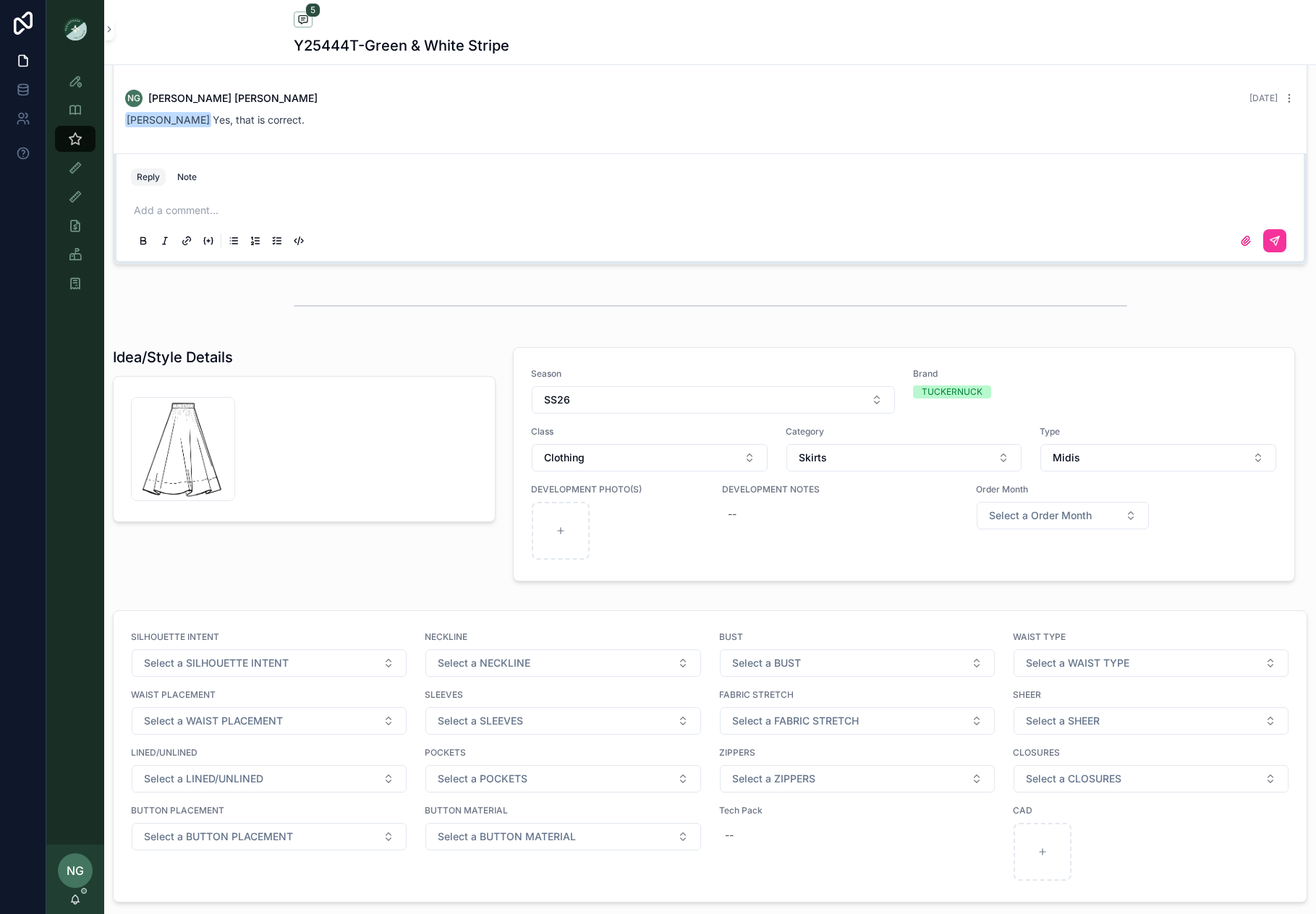
scroll to position [1324, 0]
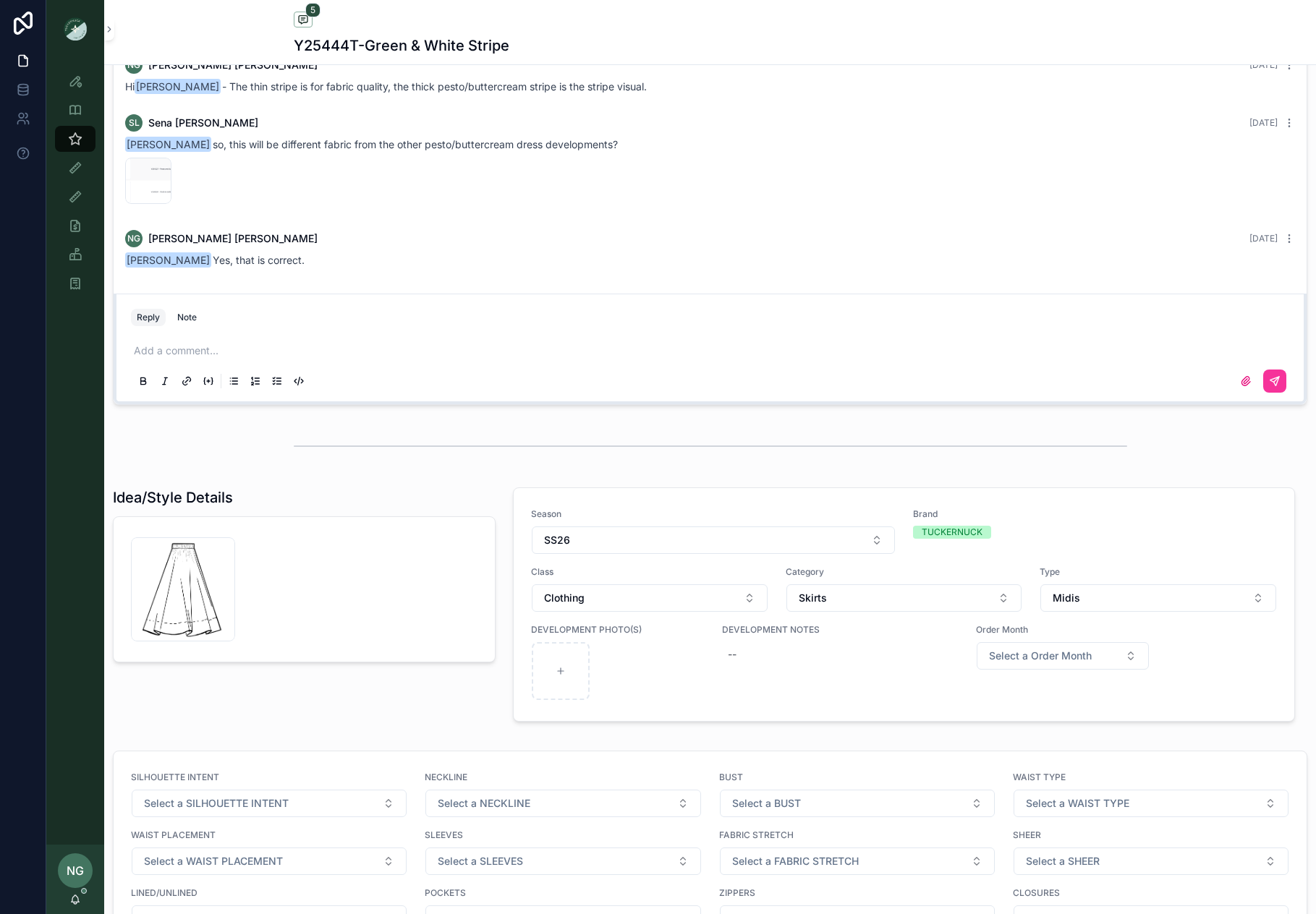
click at [1098, 529] on div "TUCKERNUCK" at bounding box center [1095, 532] width 365 height 13
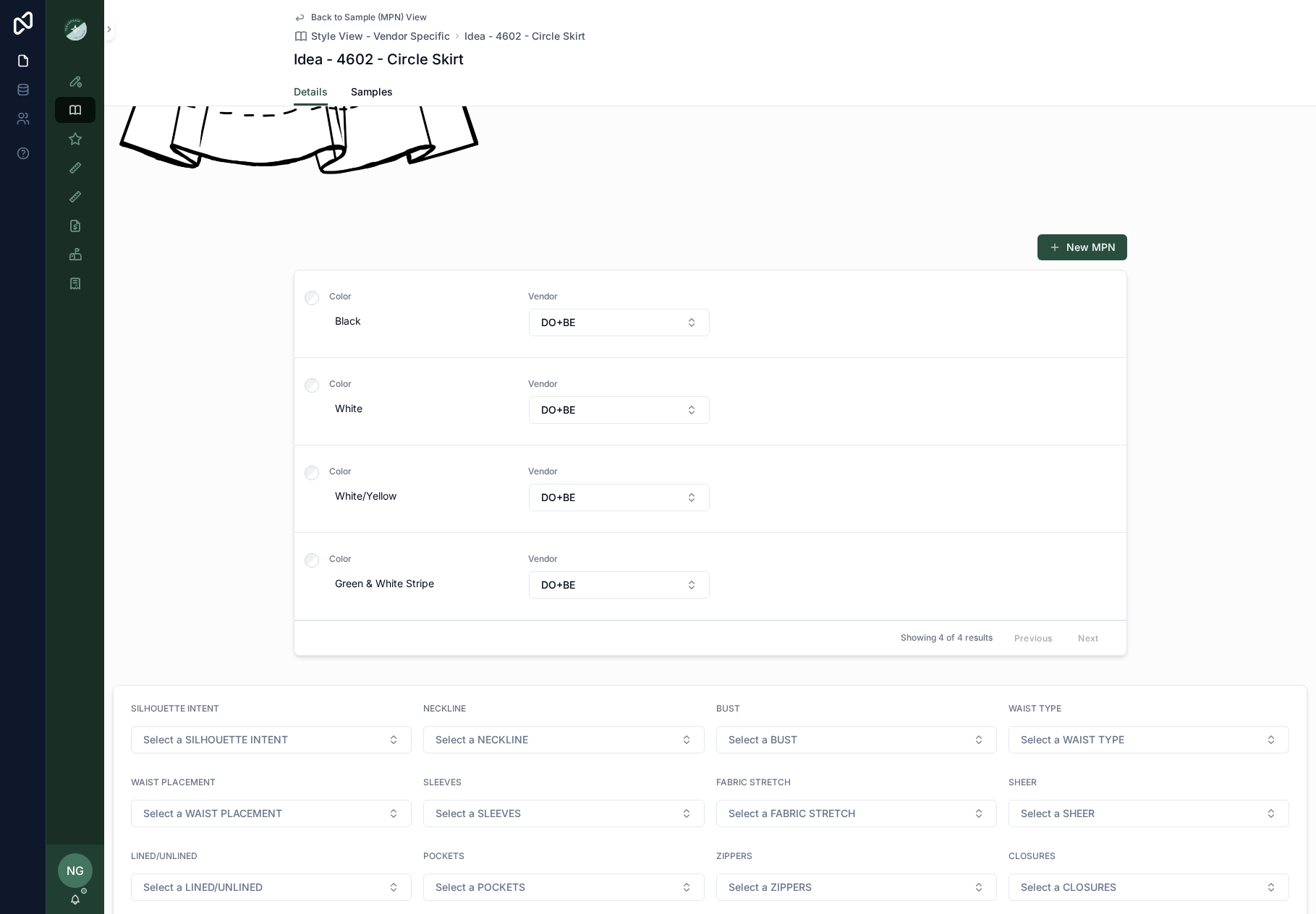
scroll to position [553, 0]
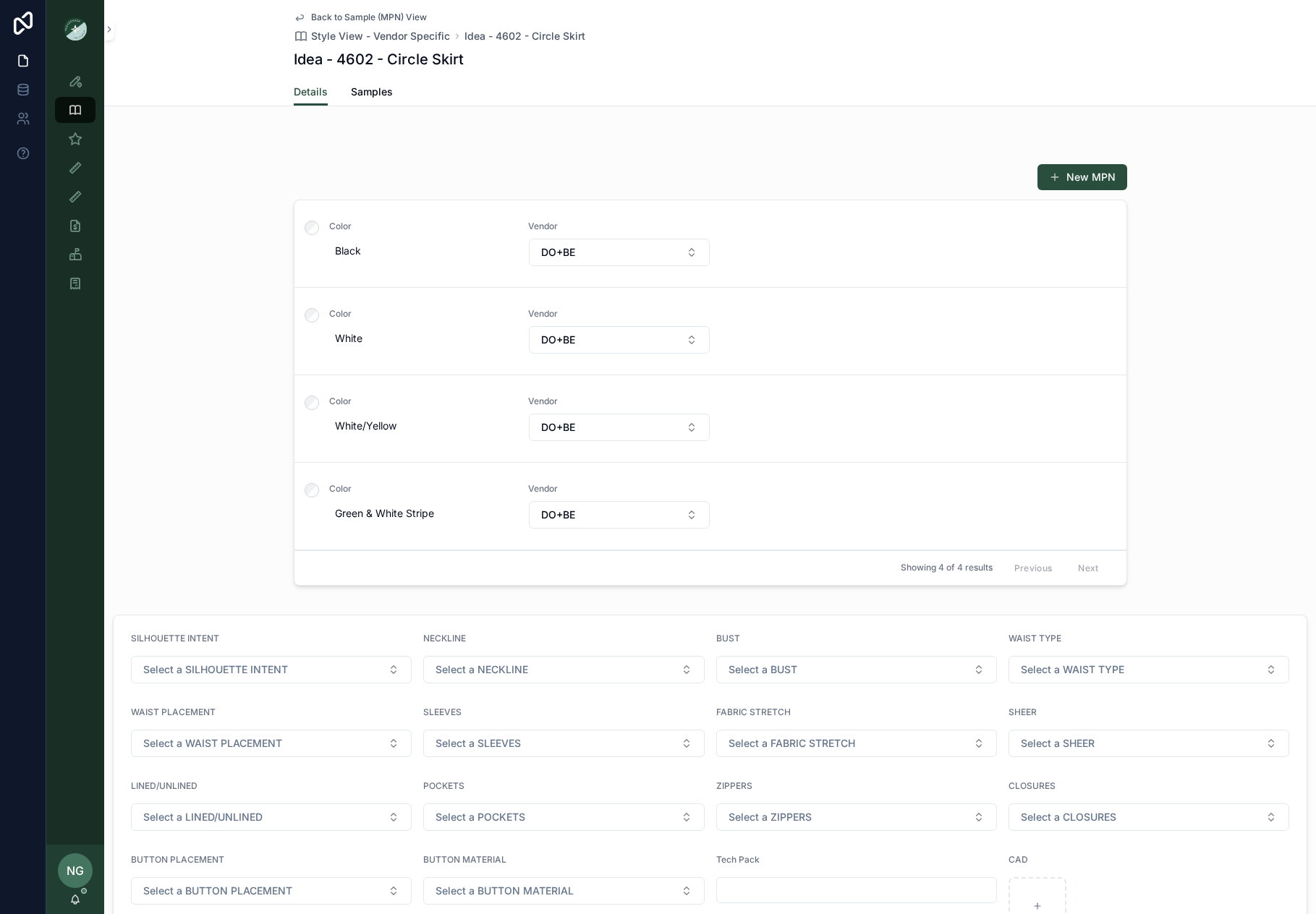
click at [858, 350] on div "Color White Vendor DO+BE" at bounding box center [710, 331] width 797 height 47
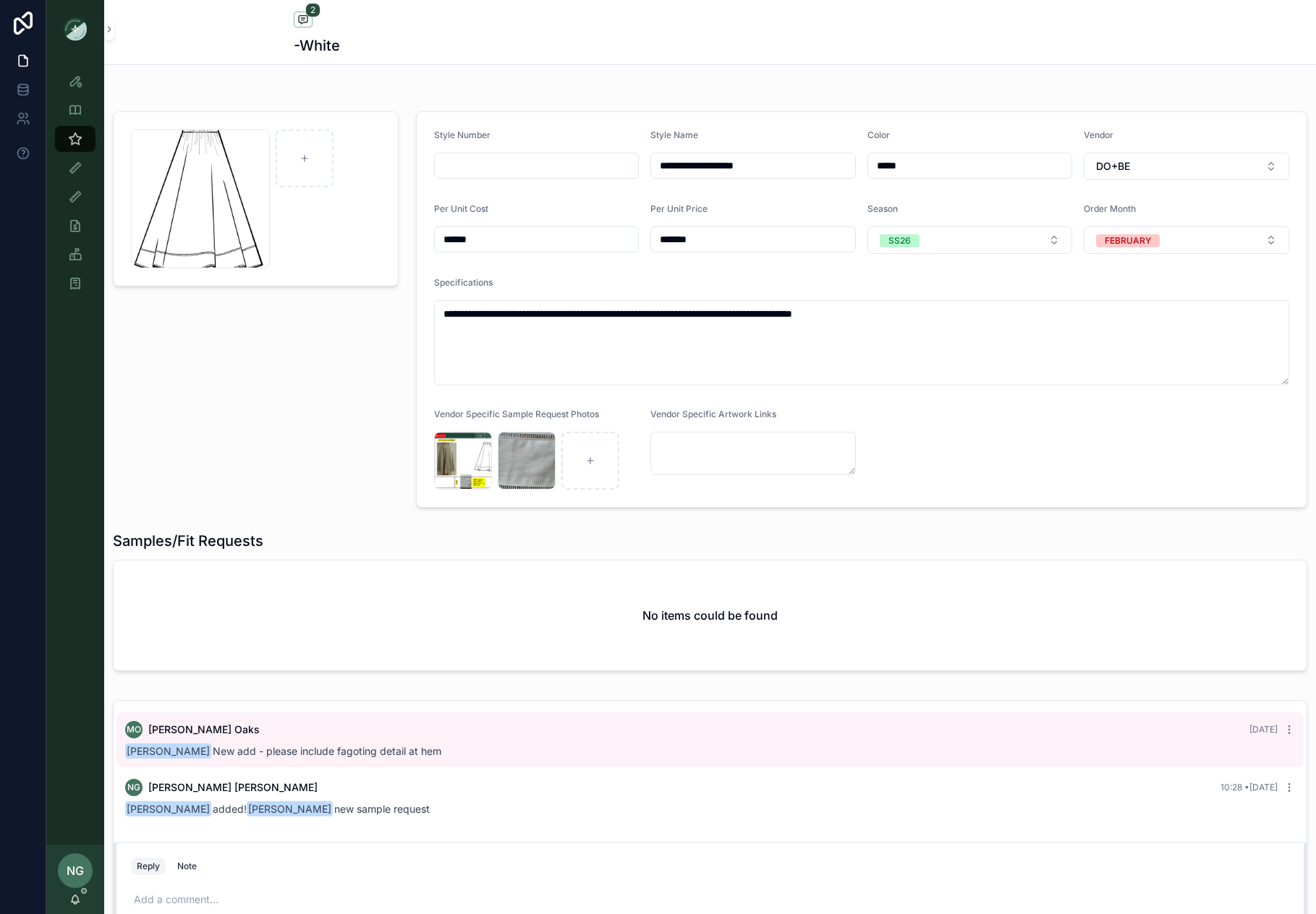
drag, startPoint x: 962, startPoint y: 322, endPoint x: 445, endPoint y: 293, distance: 517.8
click at [445, 293] on div "**********" at bounding box center [862, 331] width 855 height 109
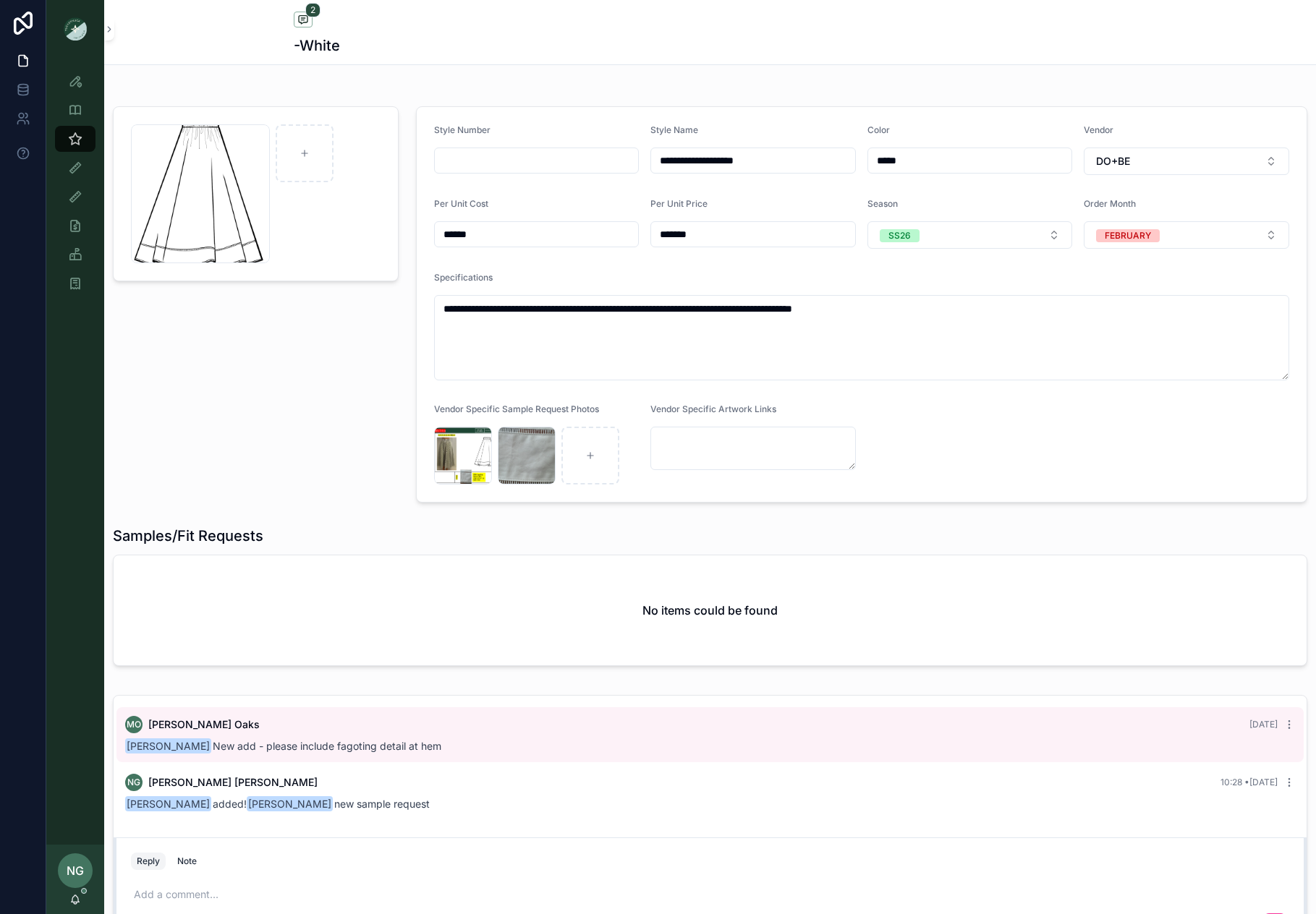
click at [622, 353] on textarea "**********" at bounding box center [862, 337] width 855 height 85
click at [74, 82] on icon "scrollable content" at bounding box center [75, 81] width 15 height 15
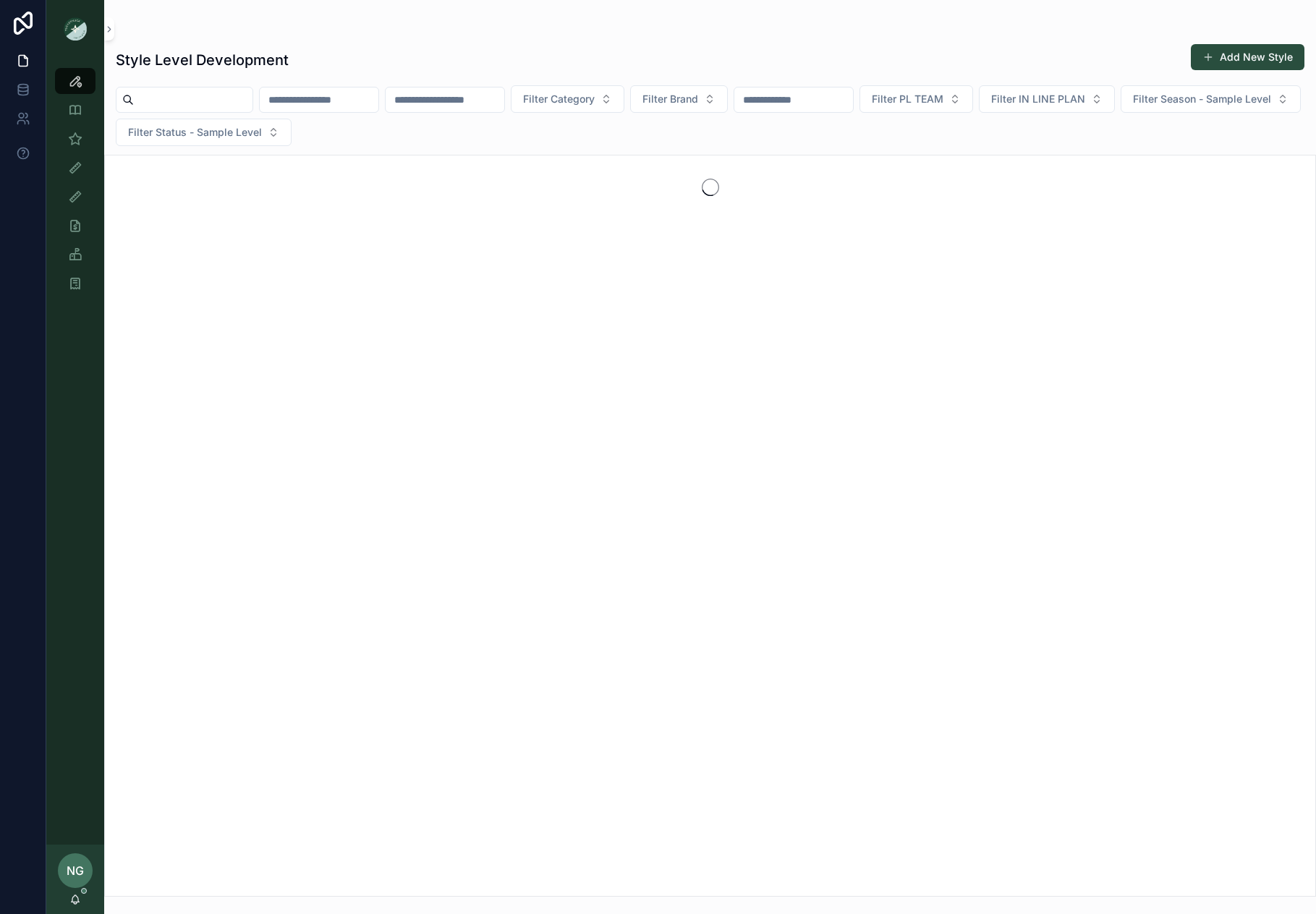
click at [1133, 106] on span "Filter Season - Sample Level" at bounding box center [1202, 99] width 138 height 15
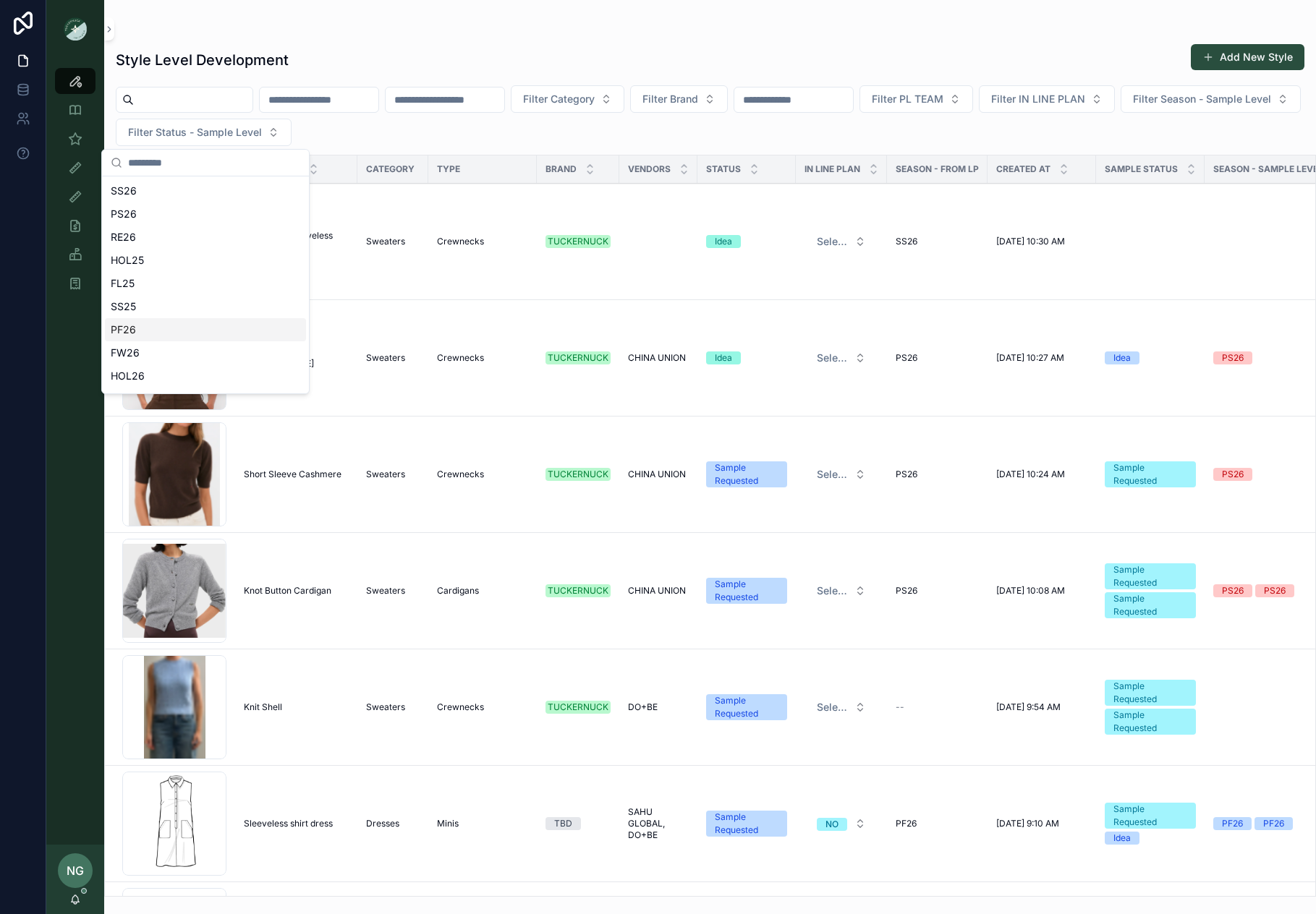
click at [208, 334] on div "PF26" at bounding box center [205, 330] width 201 height 23
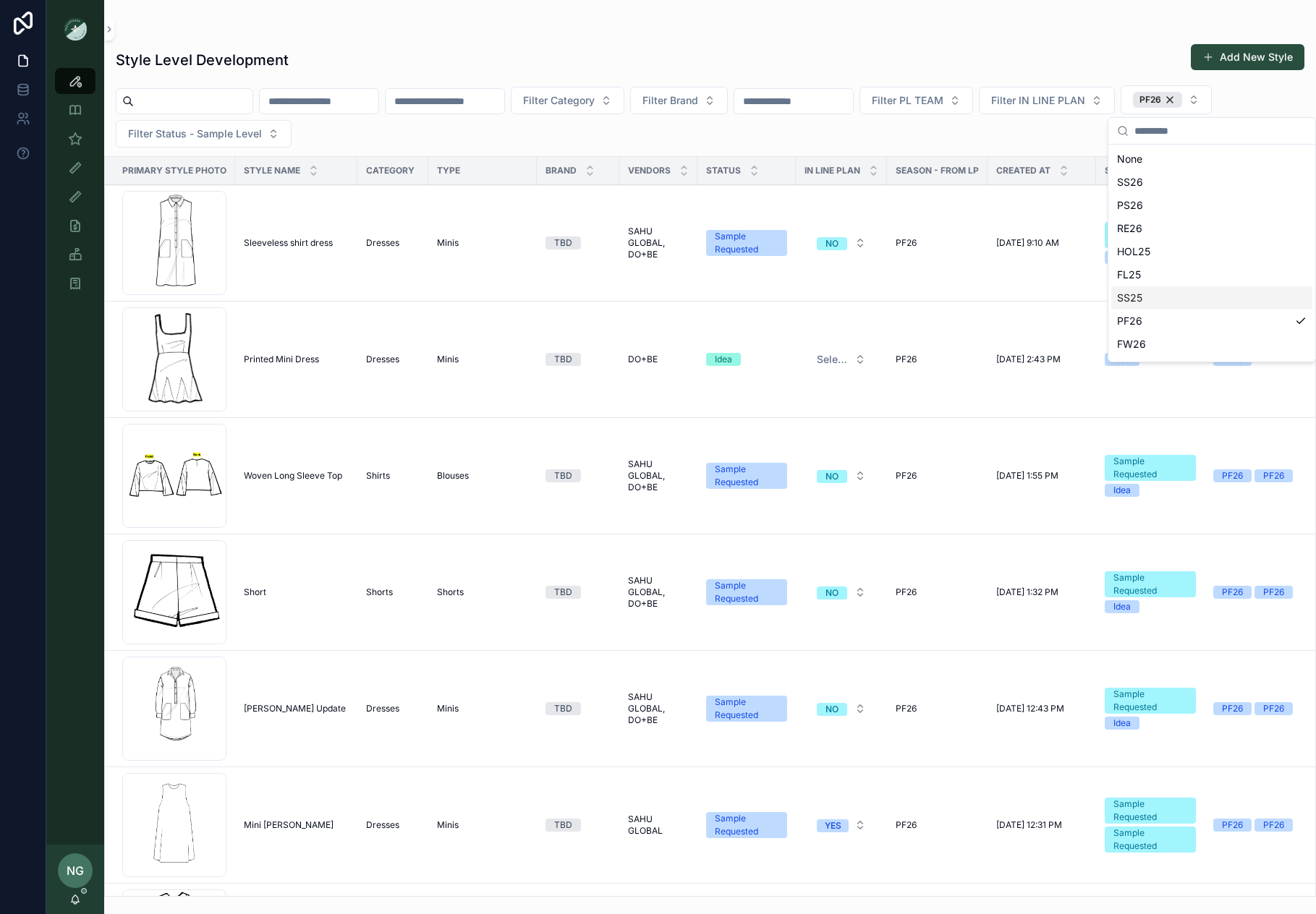
click at [728, 101] on button "Filter Brand" at bounding box center [679, 101] width 98 height 28
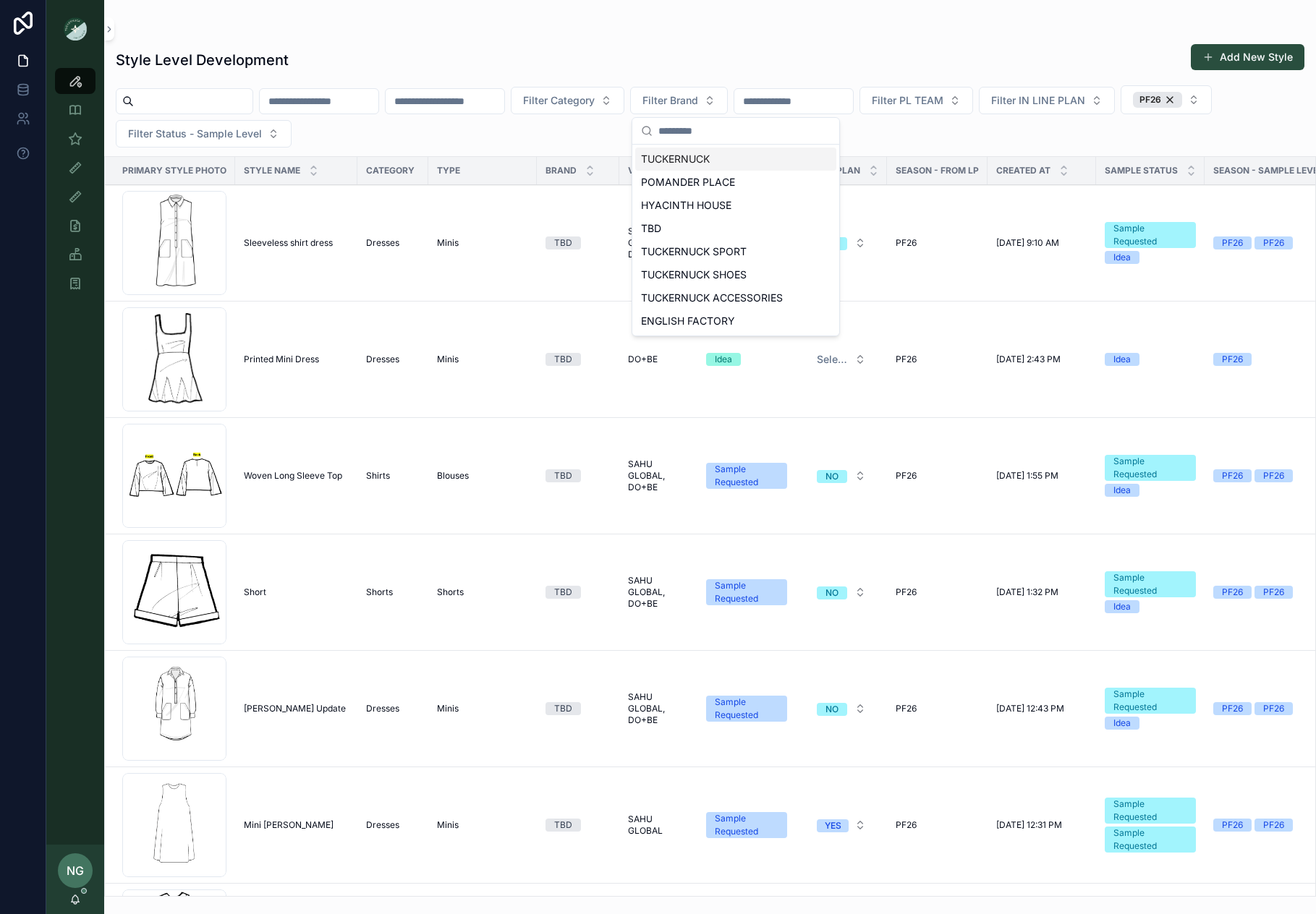
click at [814, 99] on input "scrollable content" at bounding box center [794, 101] width 119 height 20
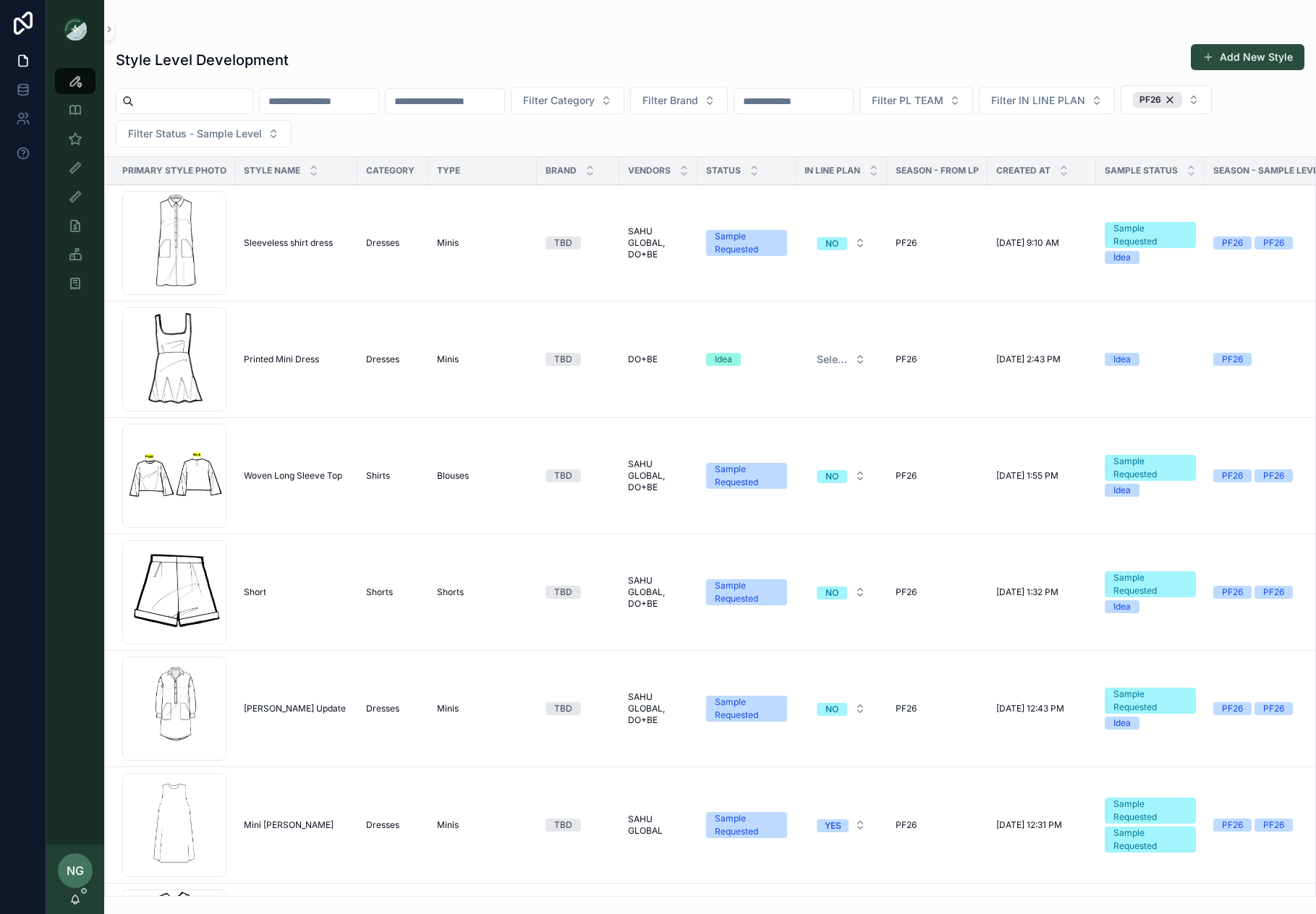
type input "*****"
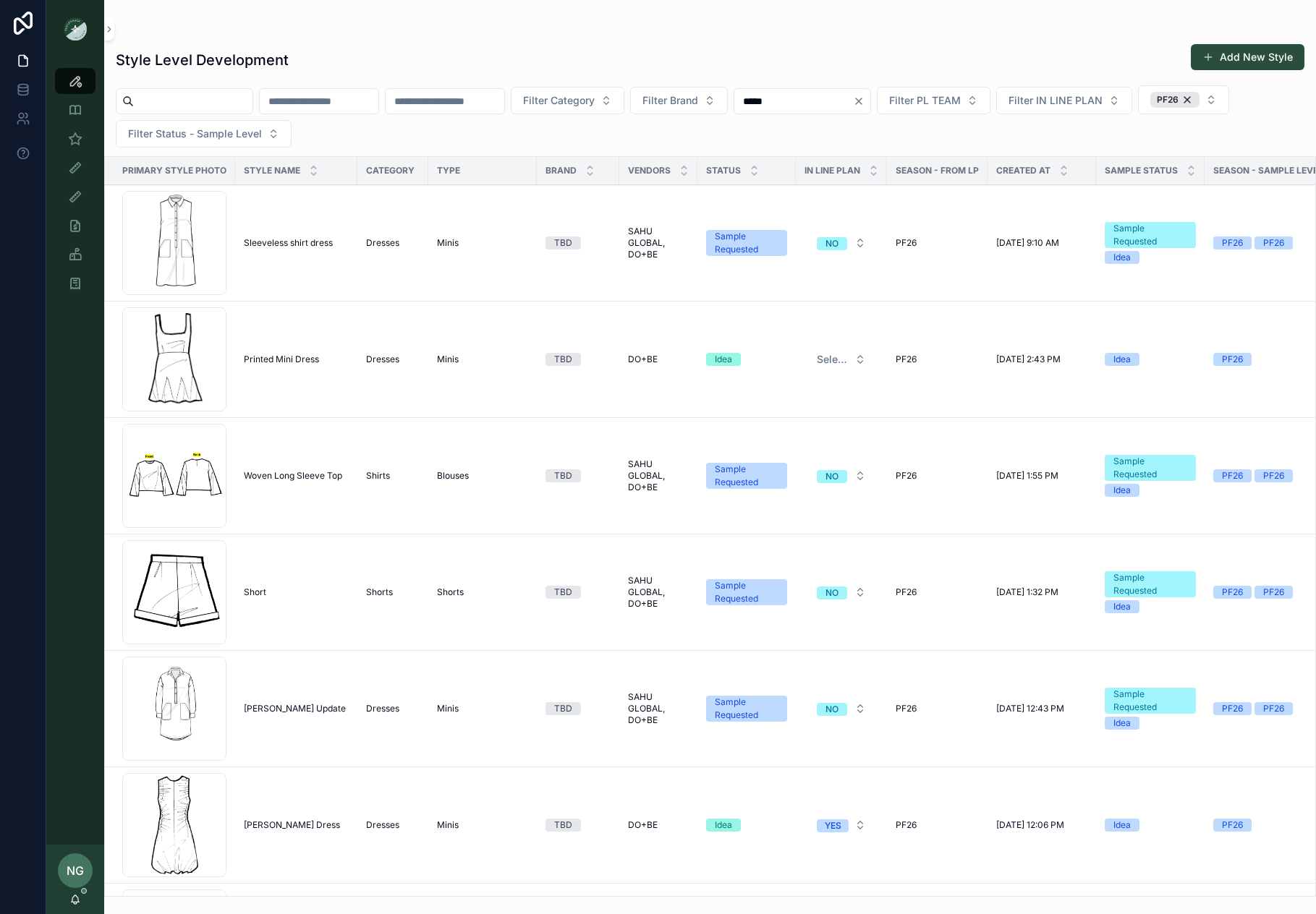
click at [595, 101] on span "Filter Category" at bounding box center [559, 101] width 71 height 15
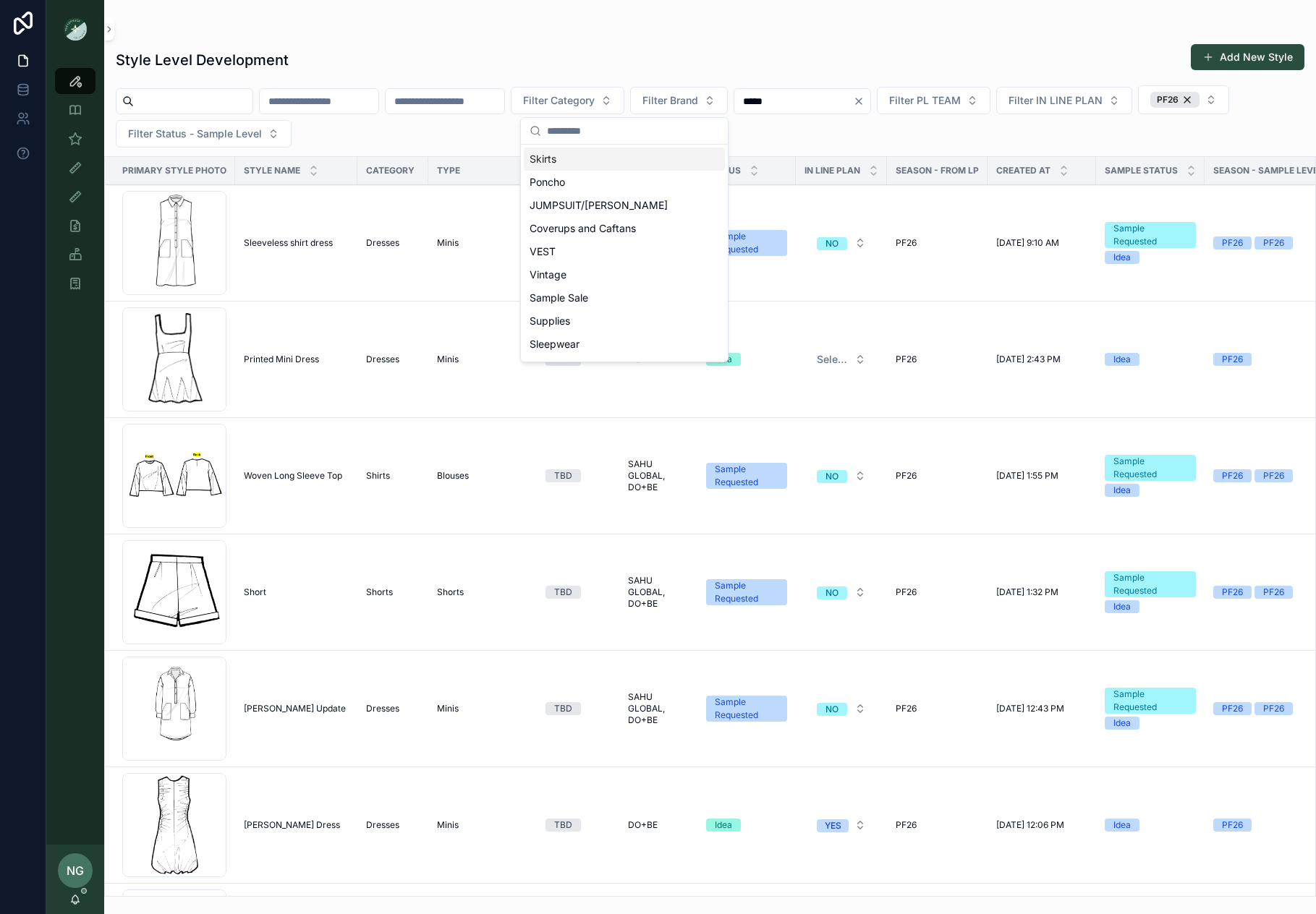
click at [609, 156] on div "Skirts" at bounding box center [624, 159] width 201 height 23
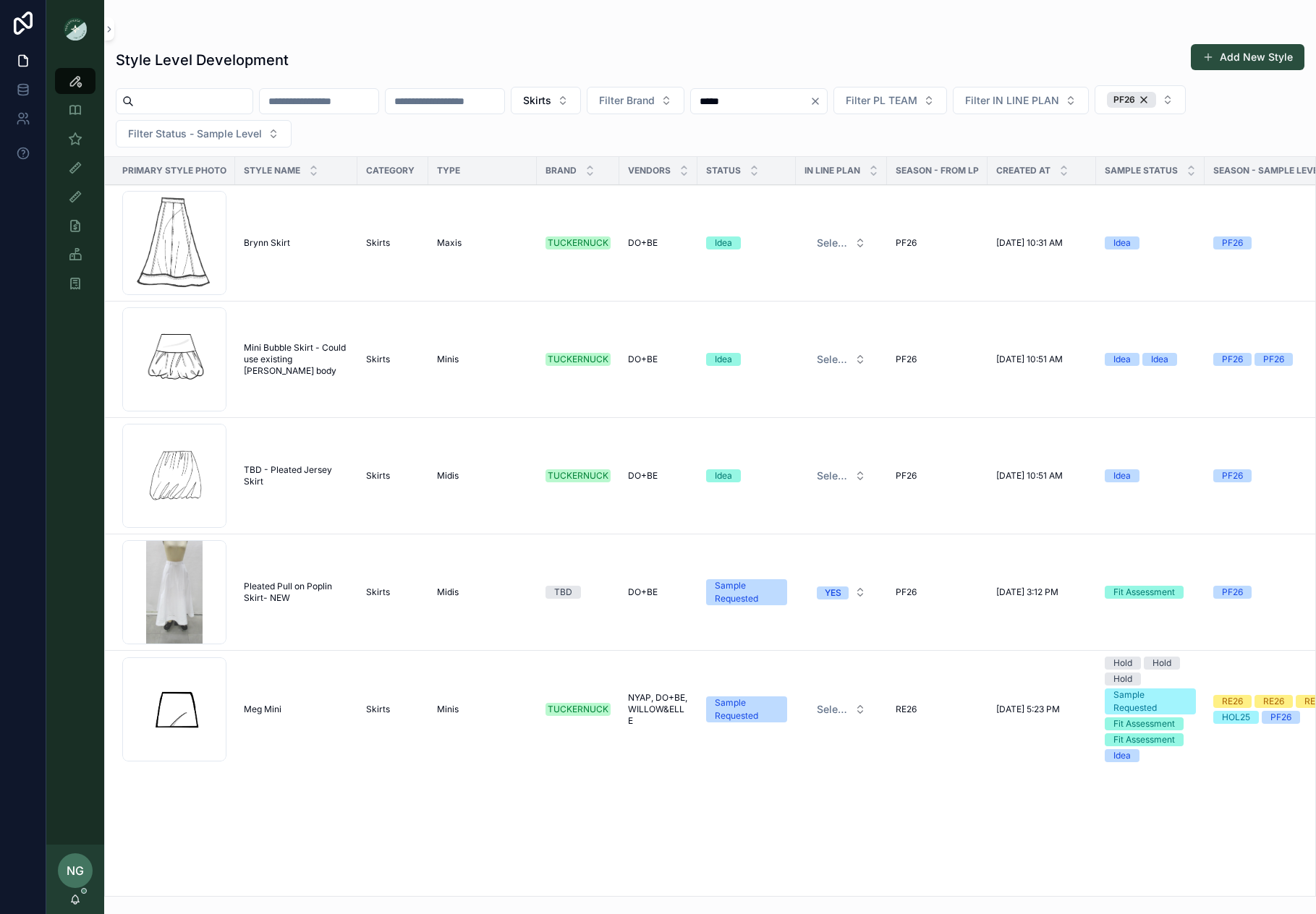
click at [263, 596] on span "Pleated Pull on Poplin Skirt- NEW" at bounding box center [297, 592] width 105 height 23
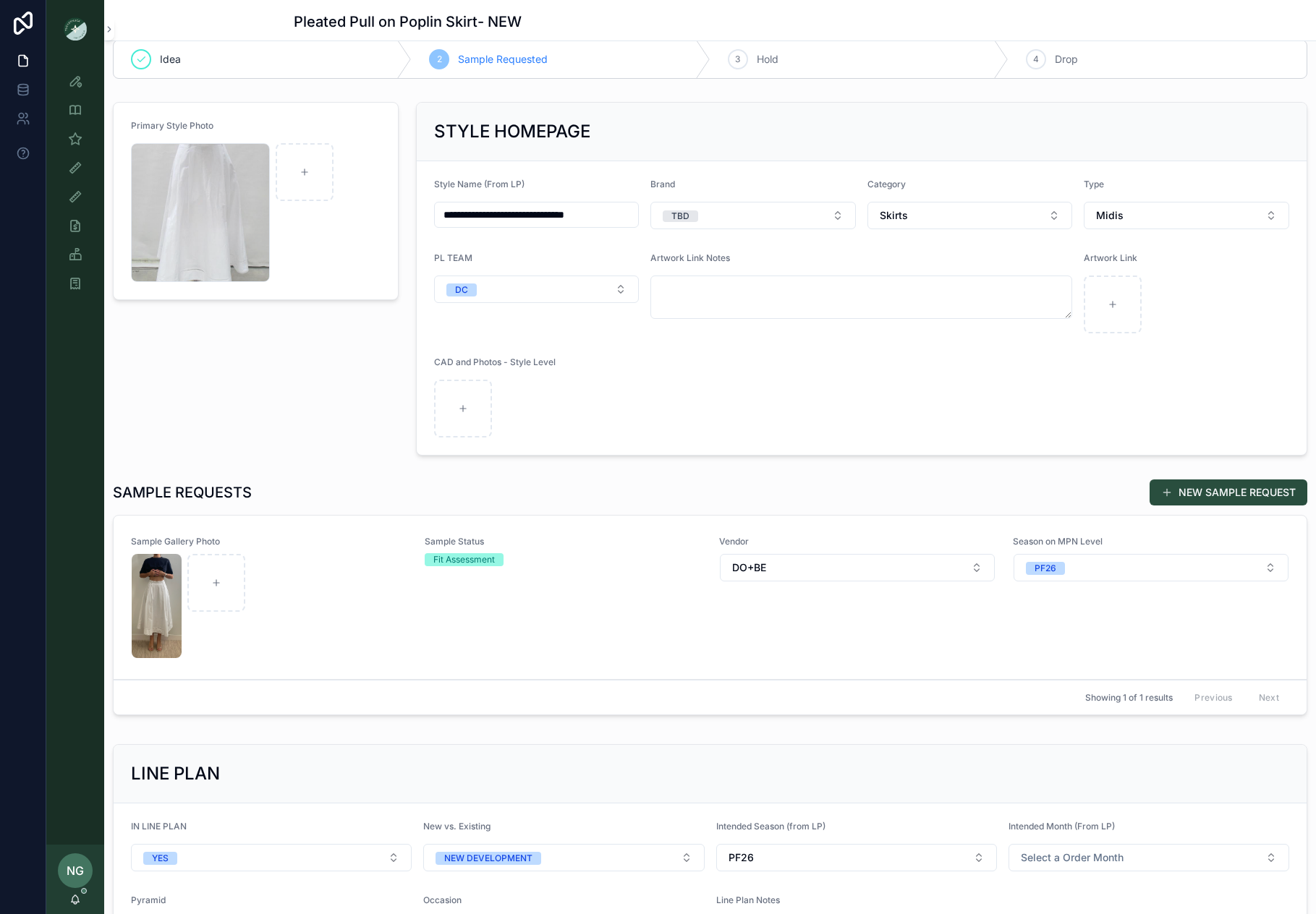
scroll to position [42, 0]
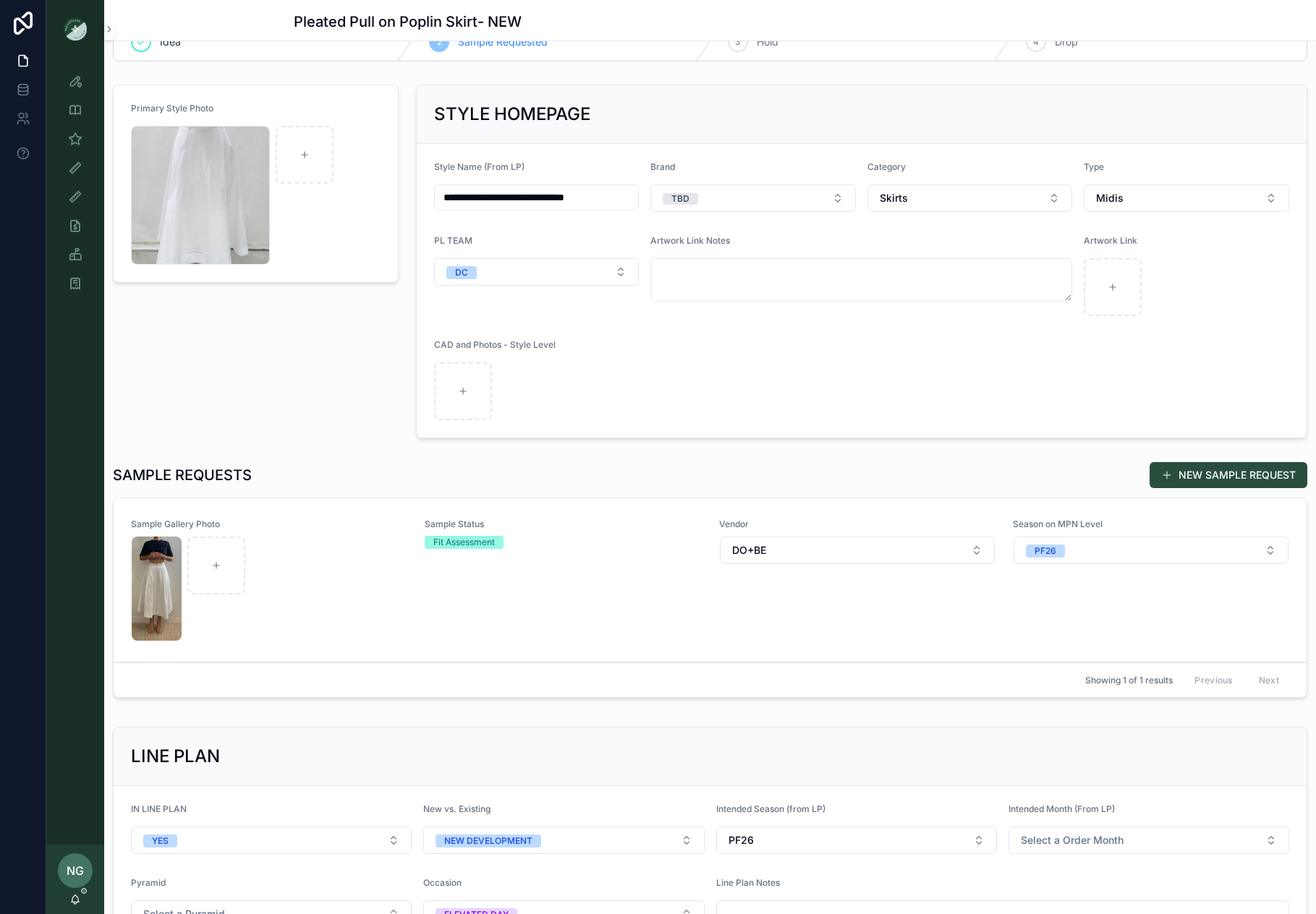
click at [627, 599] on div "Sample Status Fit Assessment" at bounding box center [563, 580] width 276 height 123
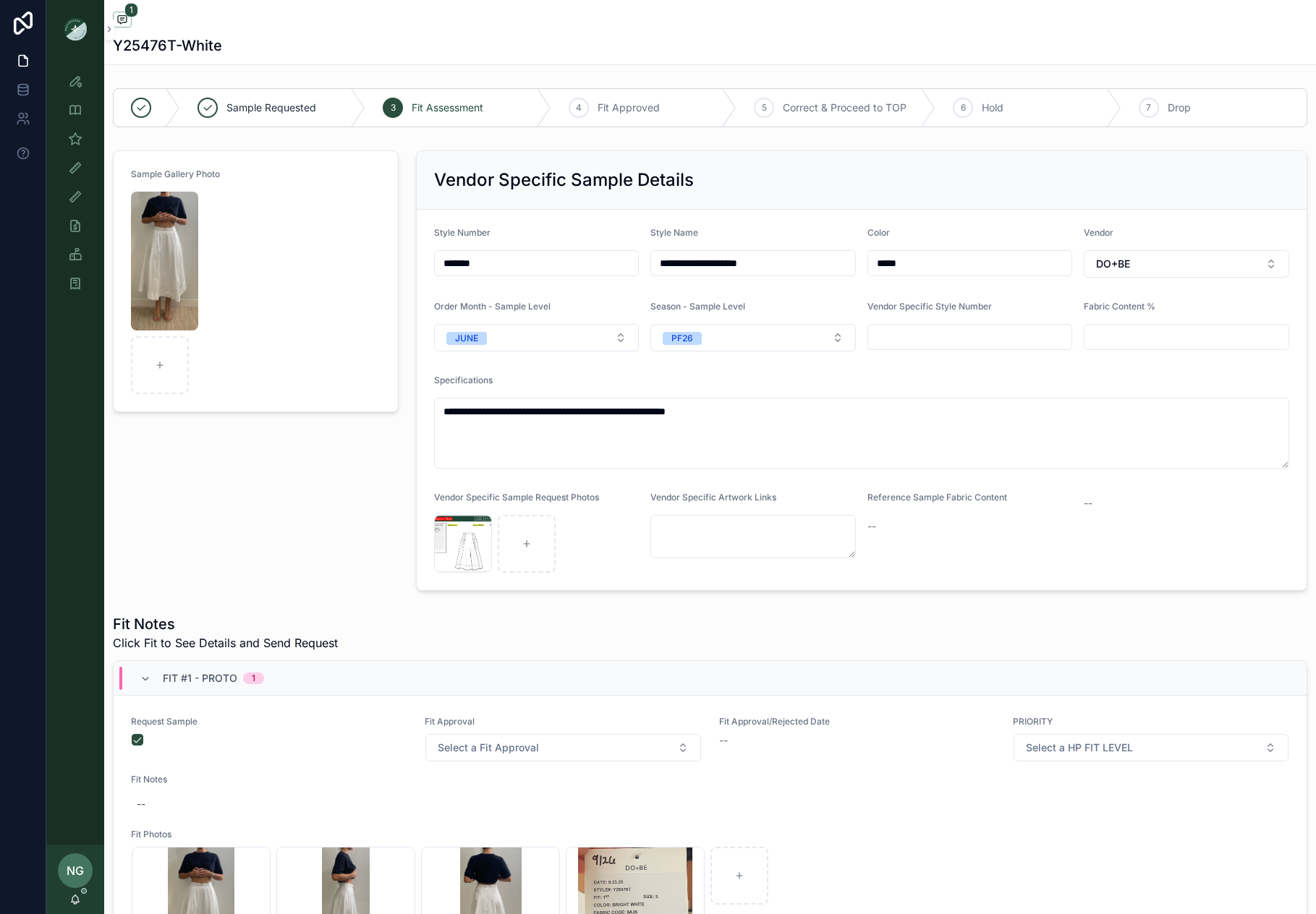
drag, startPoint x: 466, startPoint y: 256, endPoint x: 408, endPoint y: 256, distance: 58.0
click at [408, 252] on div "**********" at bounding box center [861, 371] width 909 height 452
click at [136, 306] on img "scrollable content" at bounding box center [165, 261] width 67 height 139
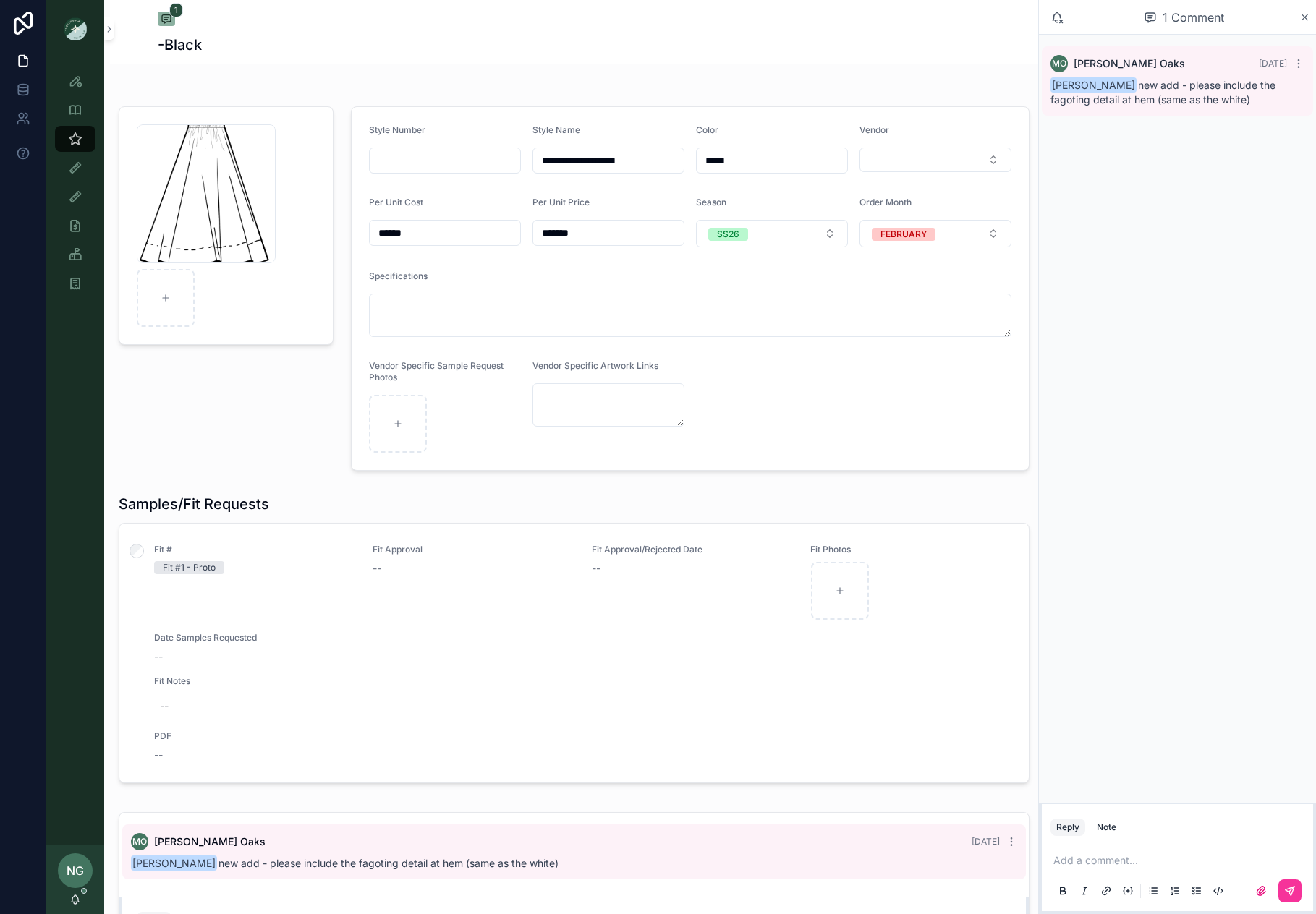
click at [0, 0] on icon "scrollable content" at bounding box center [0, 0] width 0 height 0
drag, startPoint x: 281, startPoint y: 106, endPoint x: 355, endPoint y: 109, distance: 74.1
click at [281, 106] on icon "scrollable content" at bounding box center [279, 111] width 12 height 12
click at [914, 157] on button "Select Button" at bounding box center [936, 161] width 152 height 25
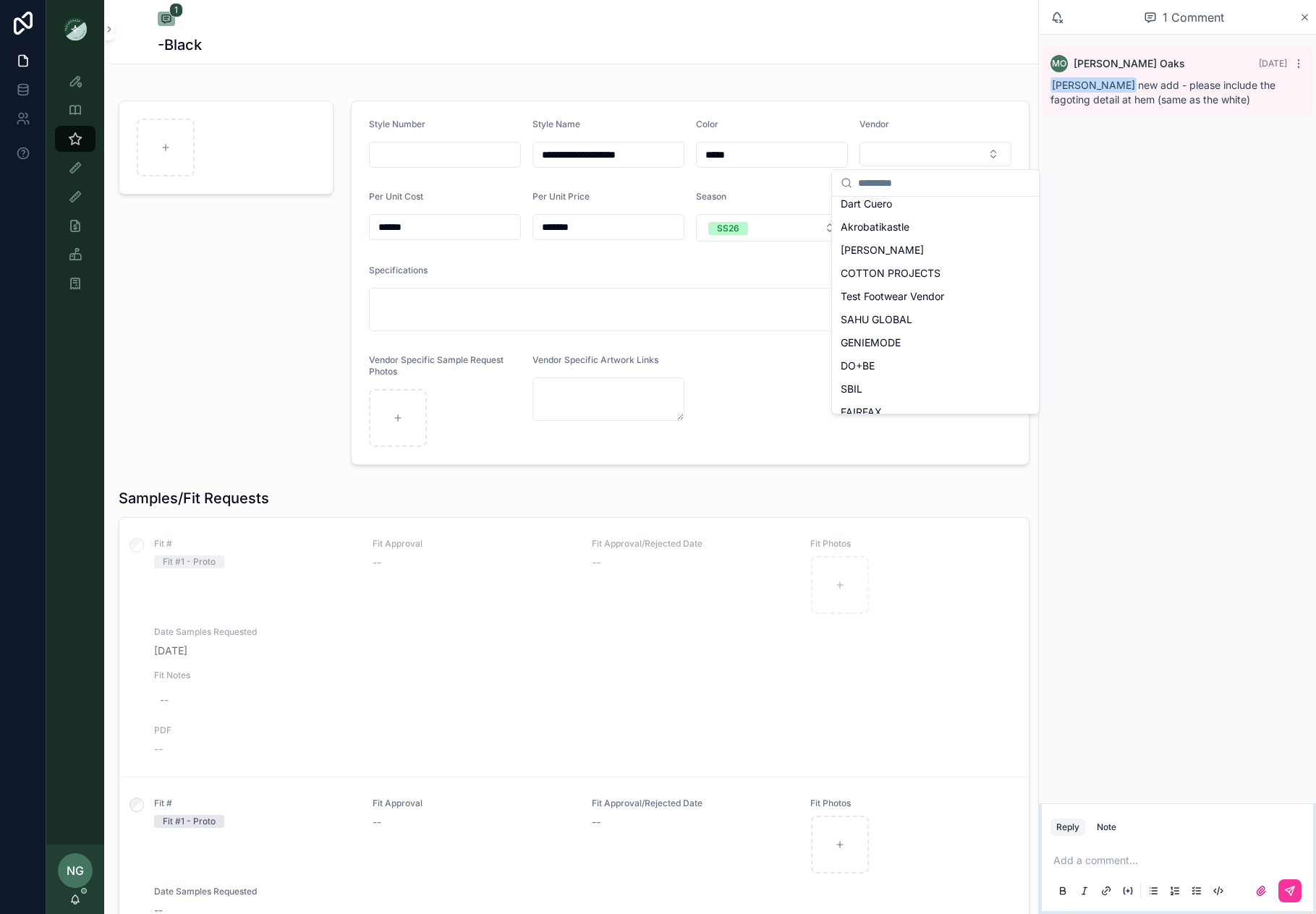
scroll to position [127, 0]
click at [904, 401] on div "DO+BE" at bounding box center [936, 408] width 201 height 23
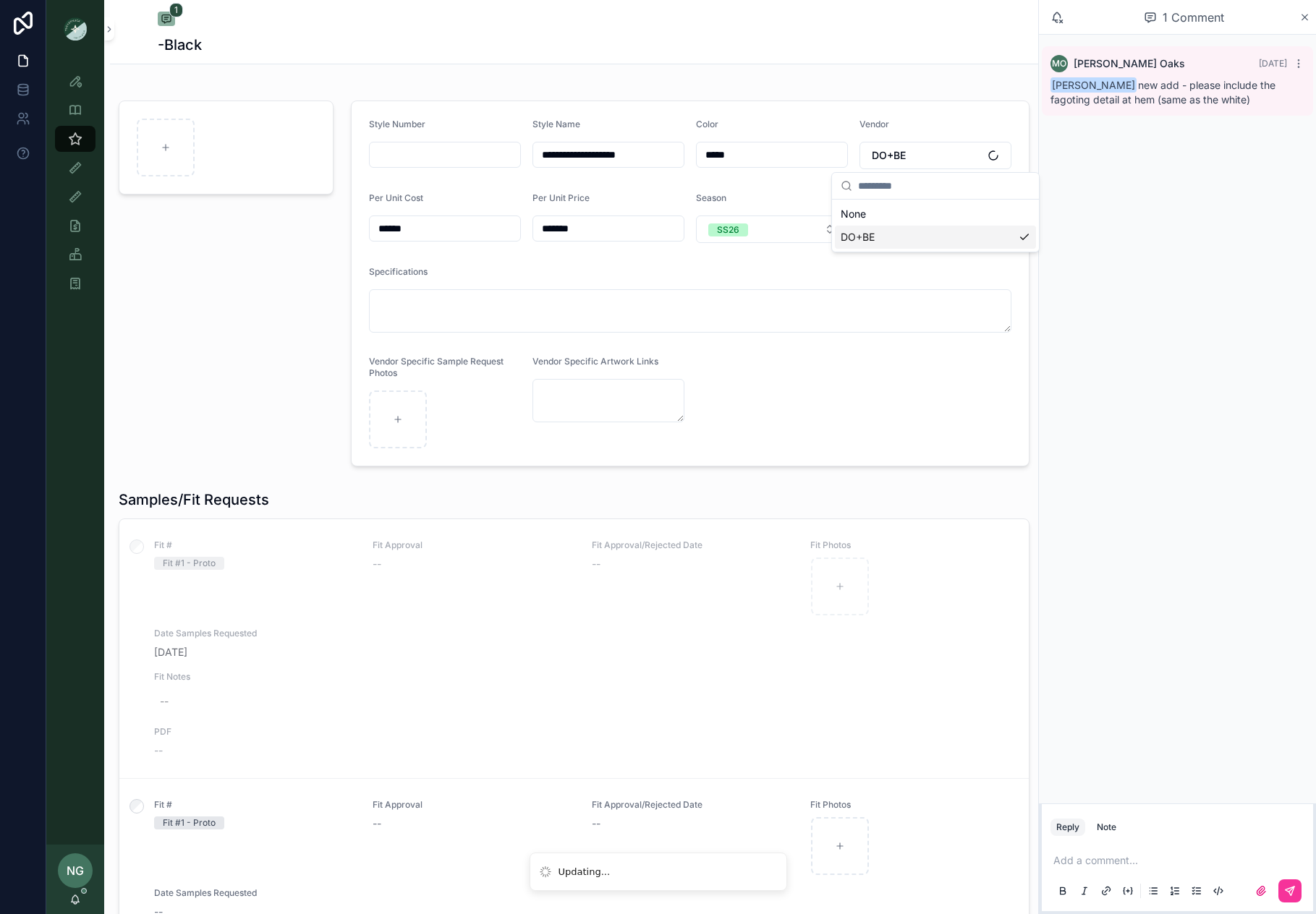
scroll to position [0, 0]
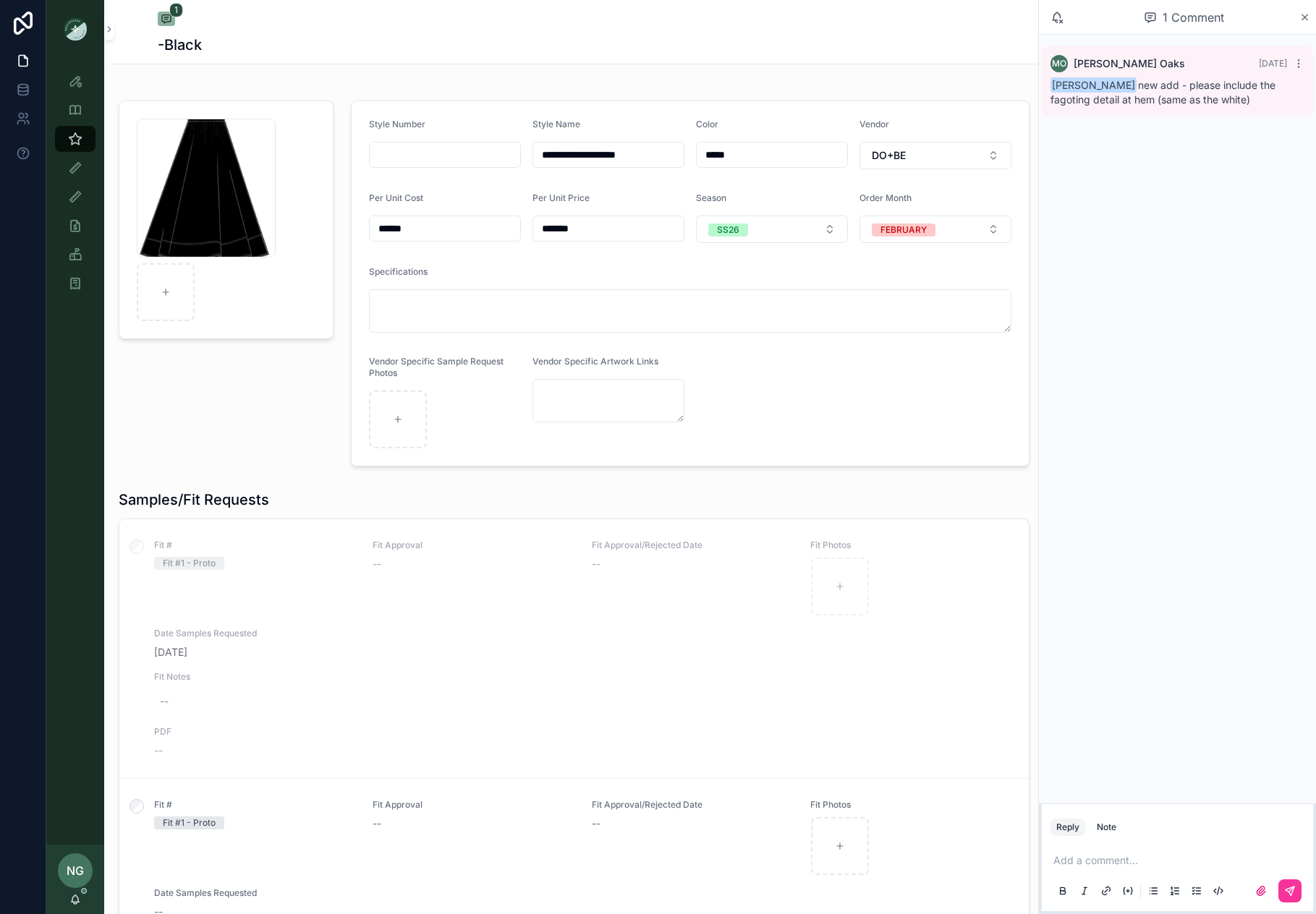
click at [526, 300] on textarea "scrollable content" at bounding box center [690, 311] width 643 height 44
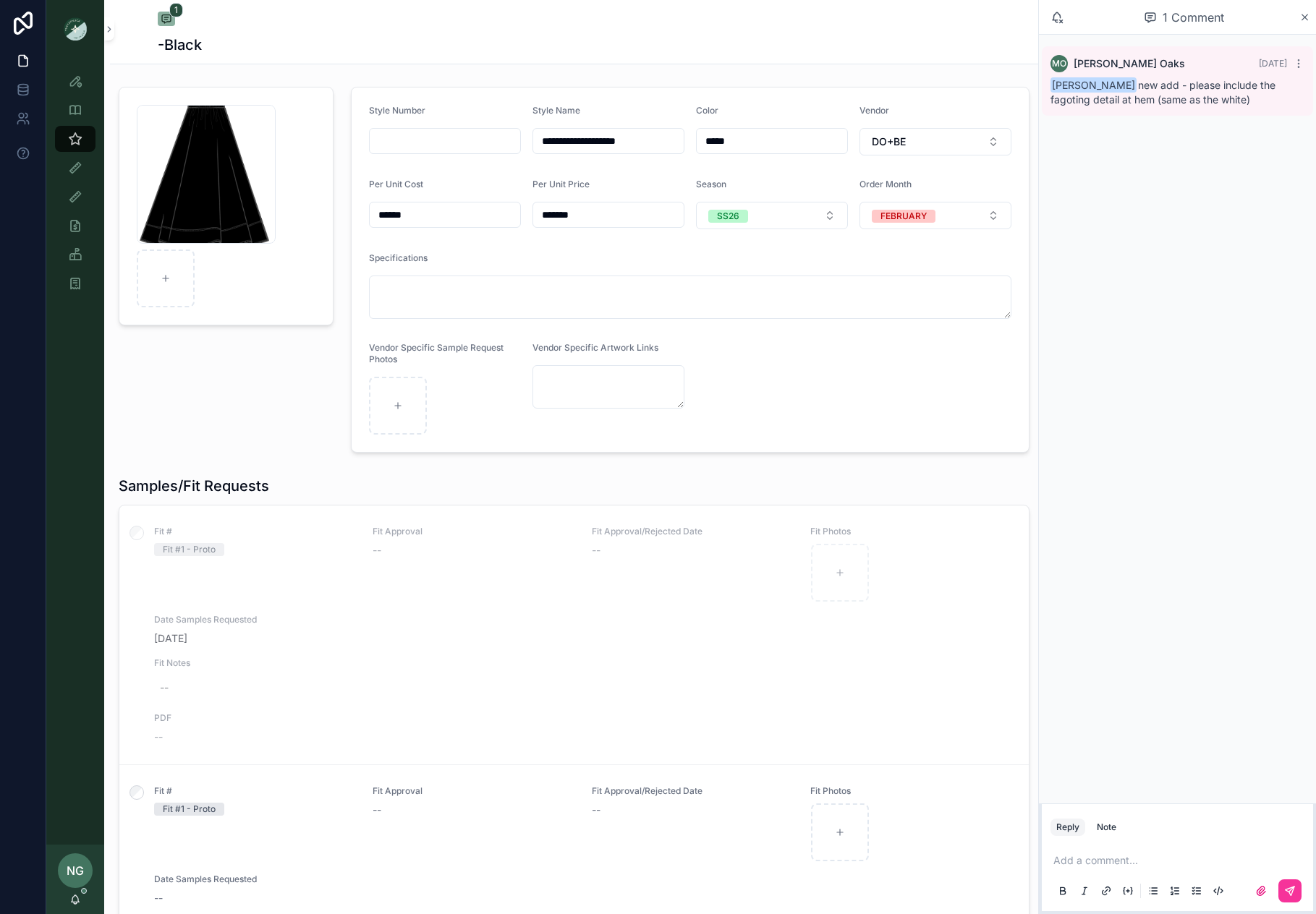
paste textarea "**********"
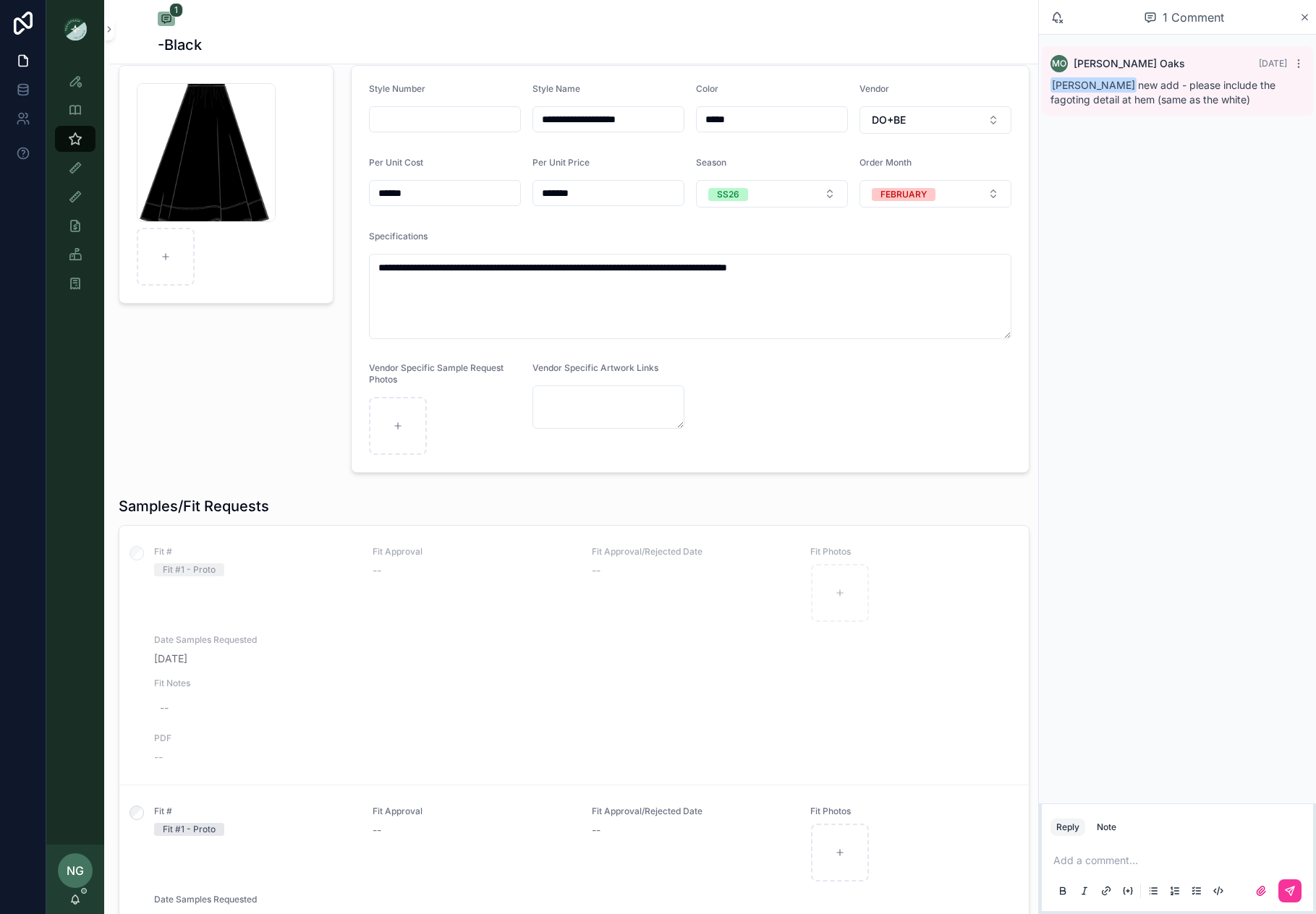
scroll to position [47, 0]
click at [468, 263] on textarea "**********" at bounding box center [690, 295] width 643 height 85
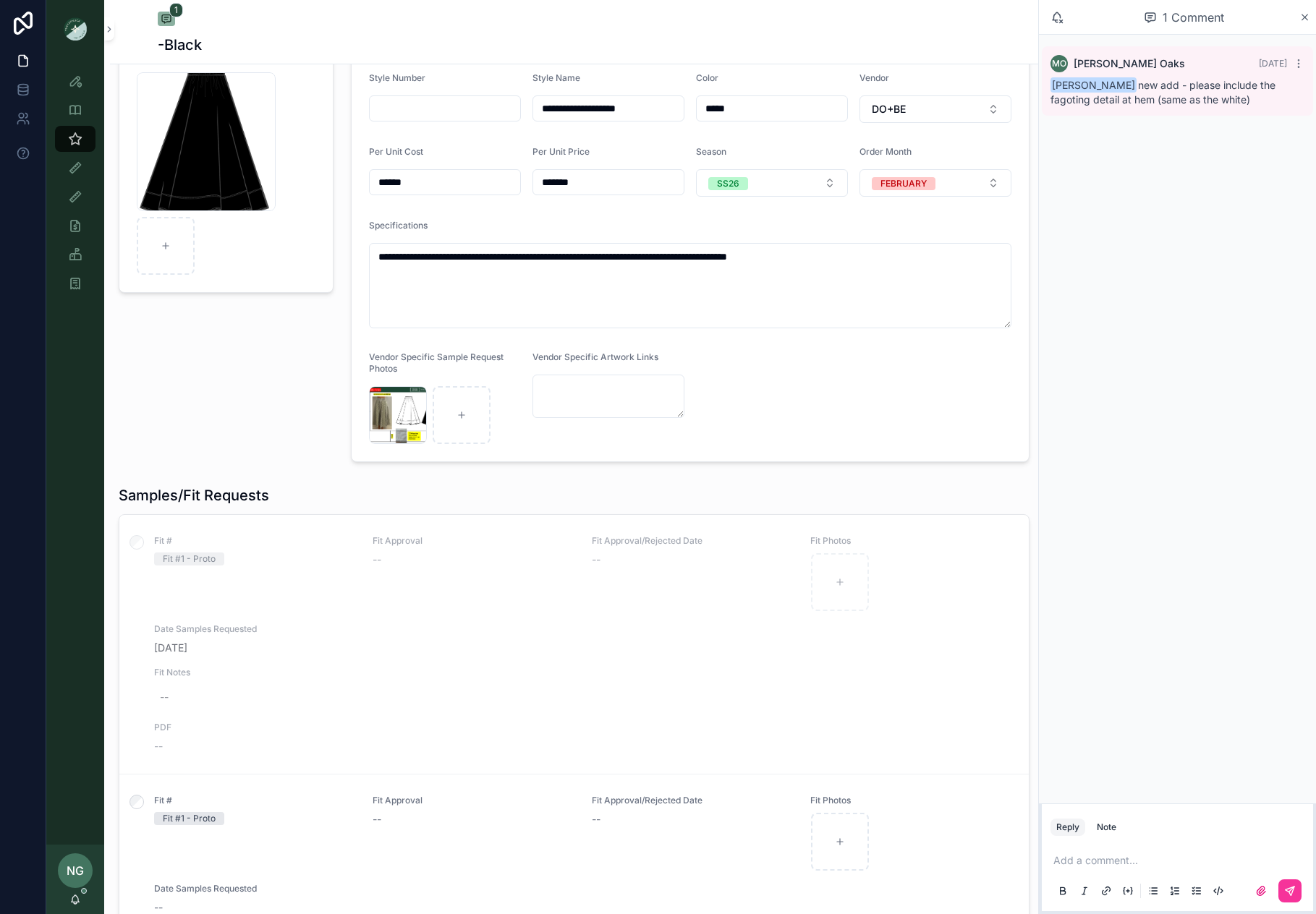
click at [884, 259] on textarea "**********" at bounding box center [690, 285] width 643 height 85
drag, startPoint x: 590, startPoint y: 256, endPoint x: 611, endPoint y: 255, distance: 21.0
click at [611, 255] on textarea "**********" at bounding box center [690, 285] width 643 height 85
click at [881, 269] on textarea "**********" at bounding box center [690, 285] width 643 height 85
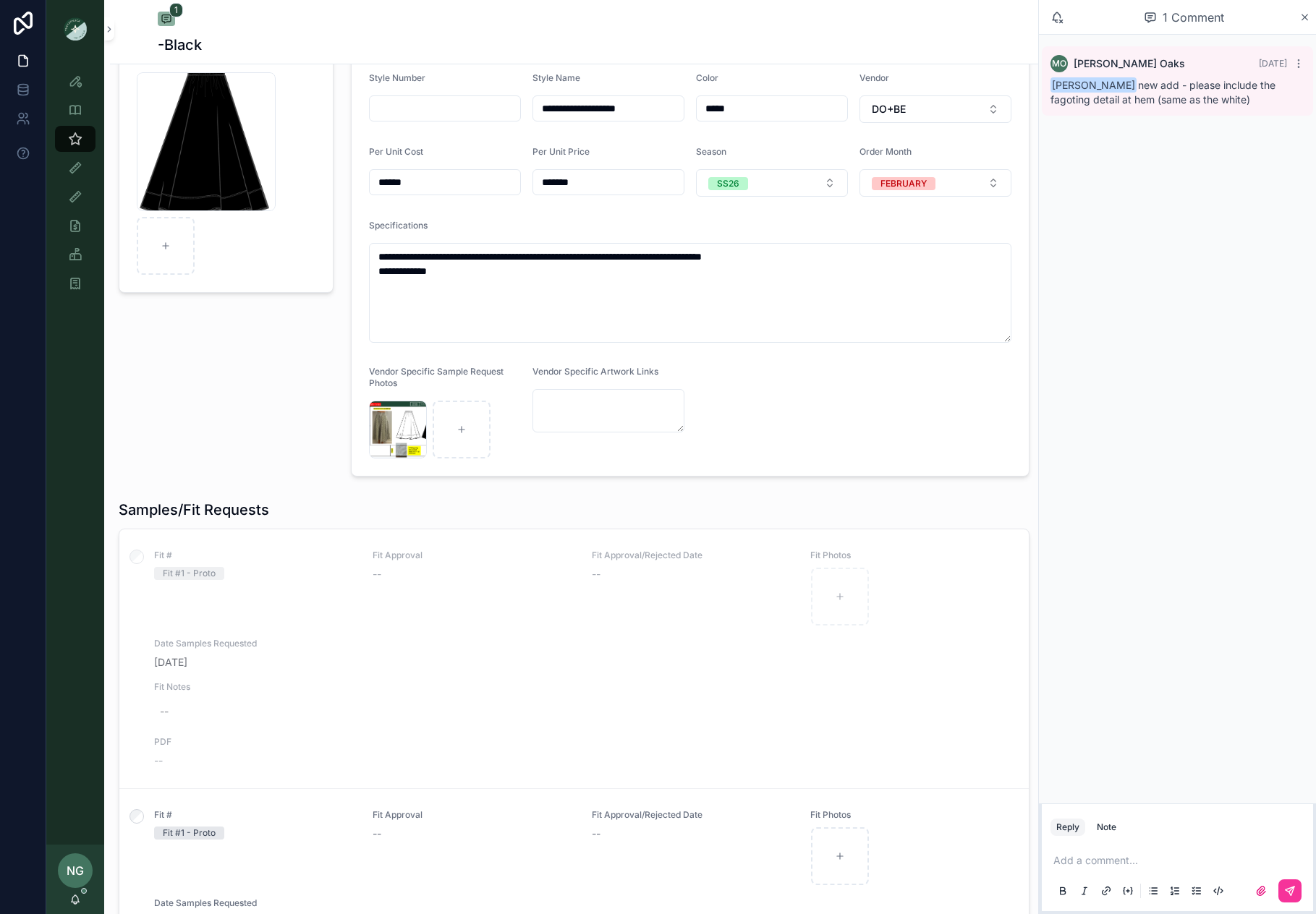
paste textarea "********"
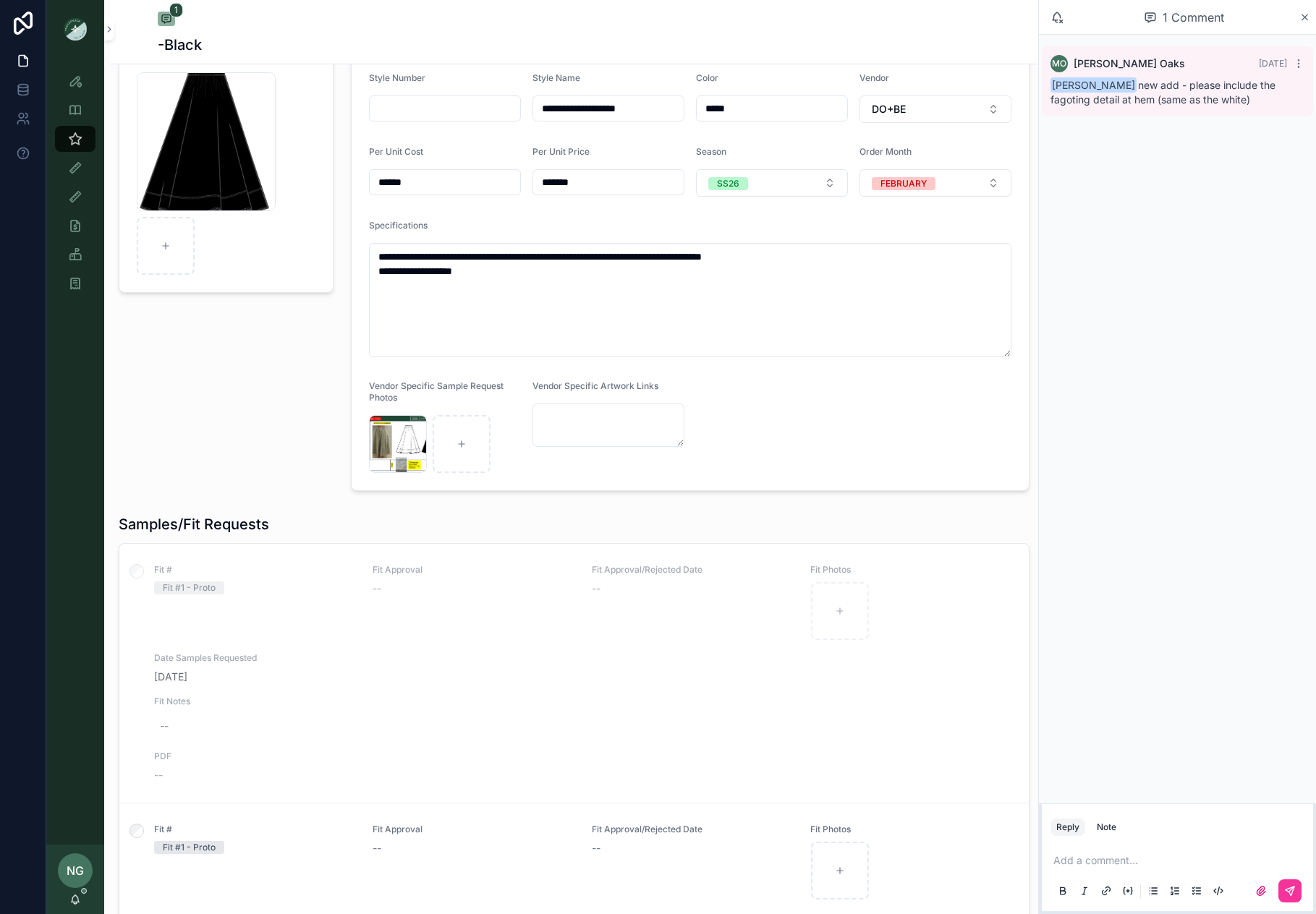
click at [377, 256] on textarea "**********" at bounding box center [690, 300] width 643 height 114
click at [376, 270] on textarea "**********" at bounding box center [690, 300] width 643 height 114
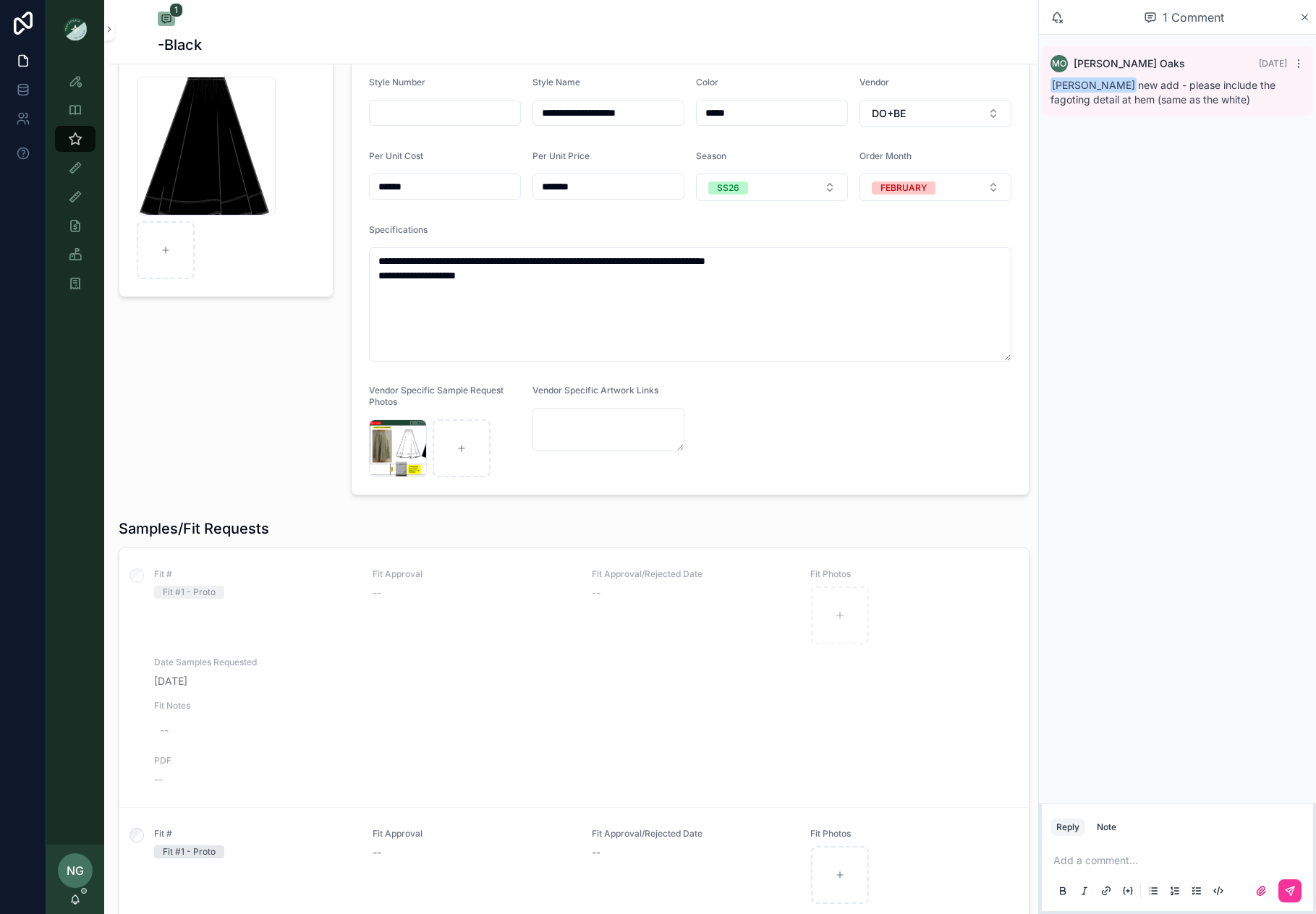
scroll to position [0, 0]
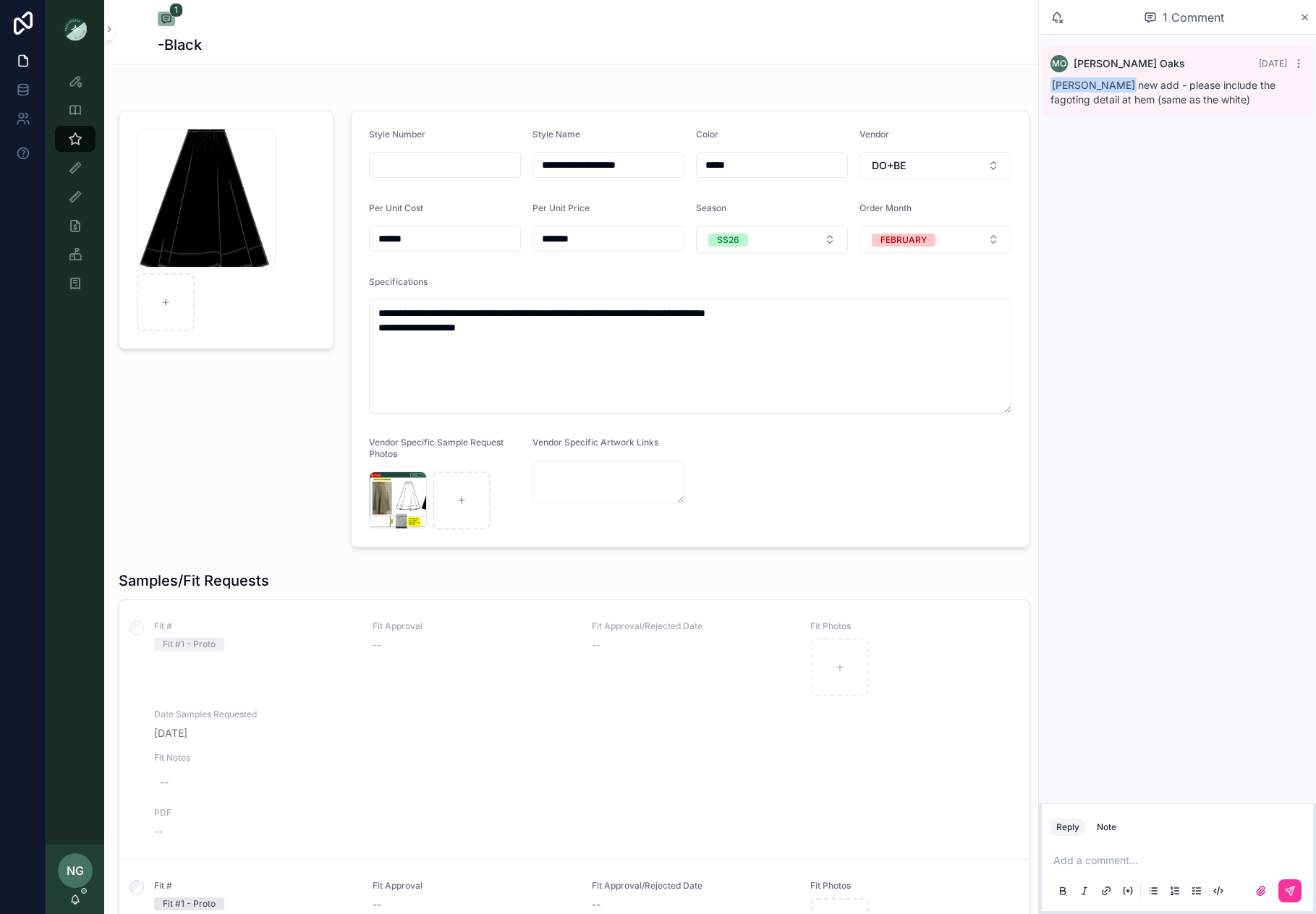
drag, startPoint x: 498, startPoint y: 326, endPoint x: 359, endPoint y: 318, distance: 139.2
click at [359, 318] on form "**********" at bounding box center [691, 329] width 678 height 436
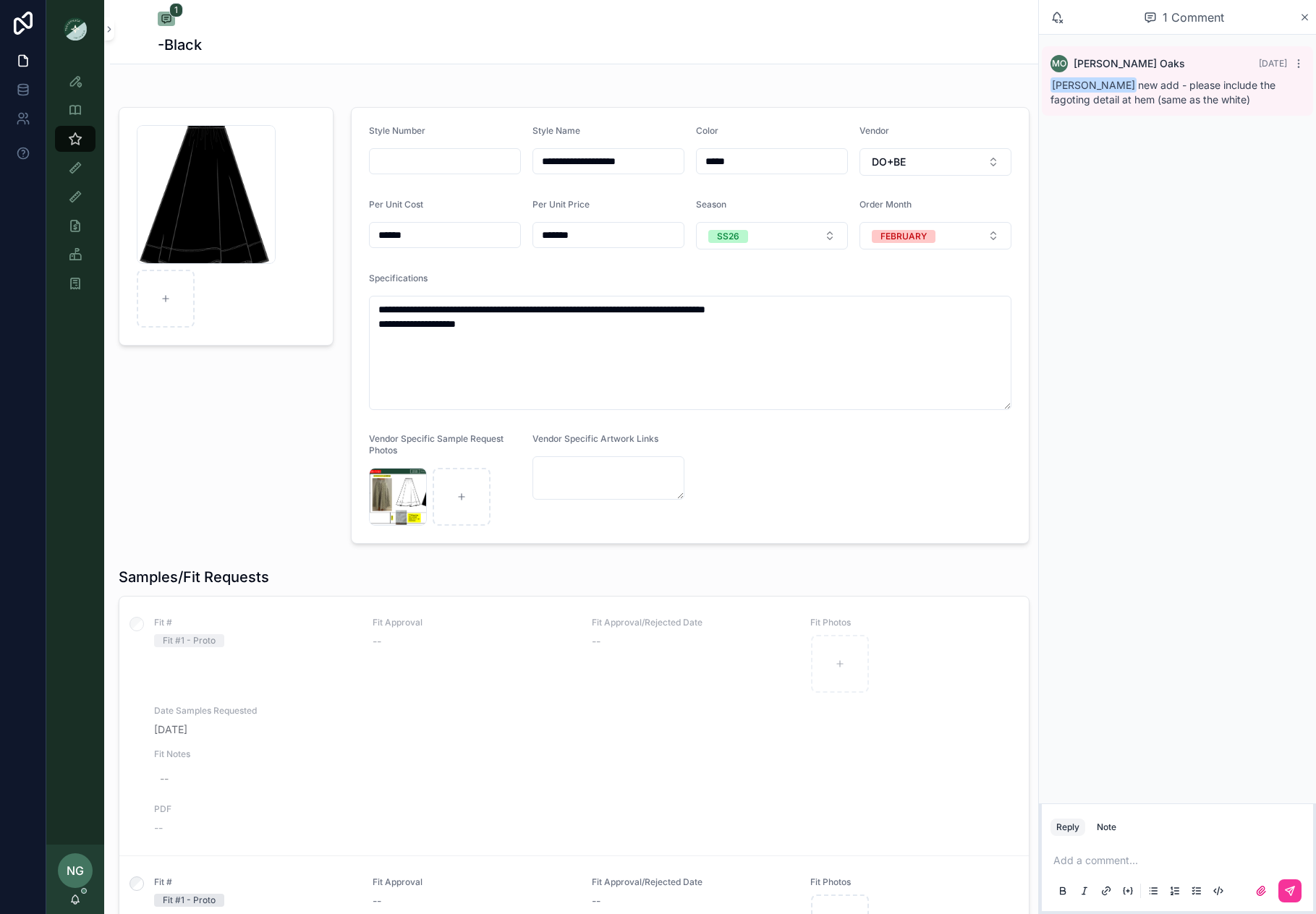
click at [511, 340] on textarea "**********" at bounding box center [690, 352] width 643 height 114
drag, startPoint x: 396, startPoint y: 328, endPoint x: 357, endPoint y: 324, distance: 39.2
click at [357, 324] on form "**********" at bounding box center [691, 327] width 678 height 436
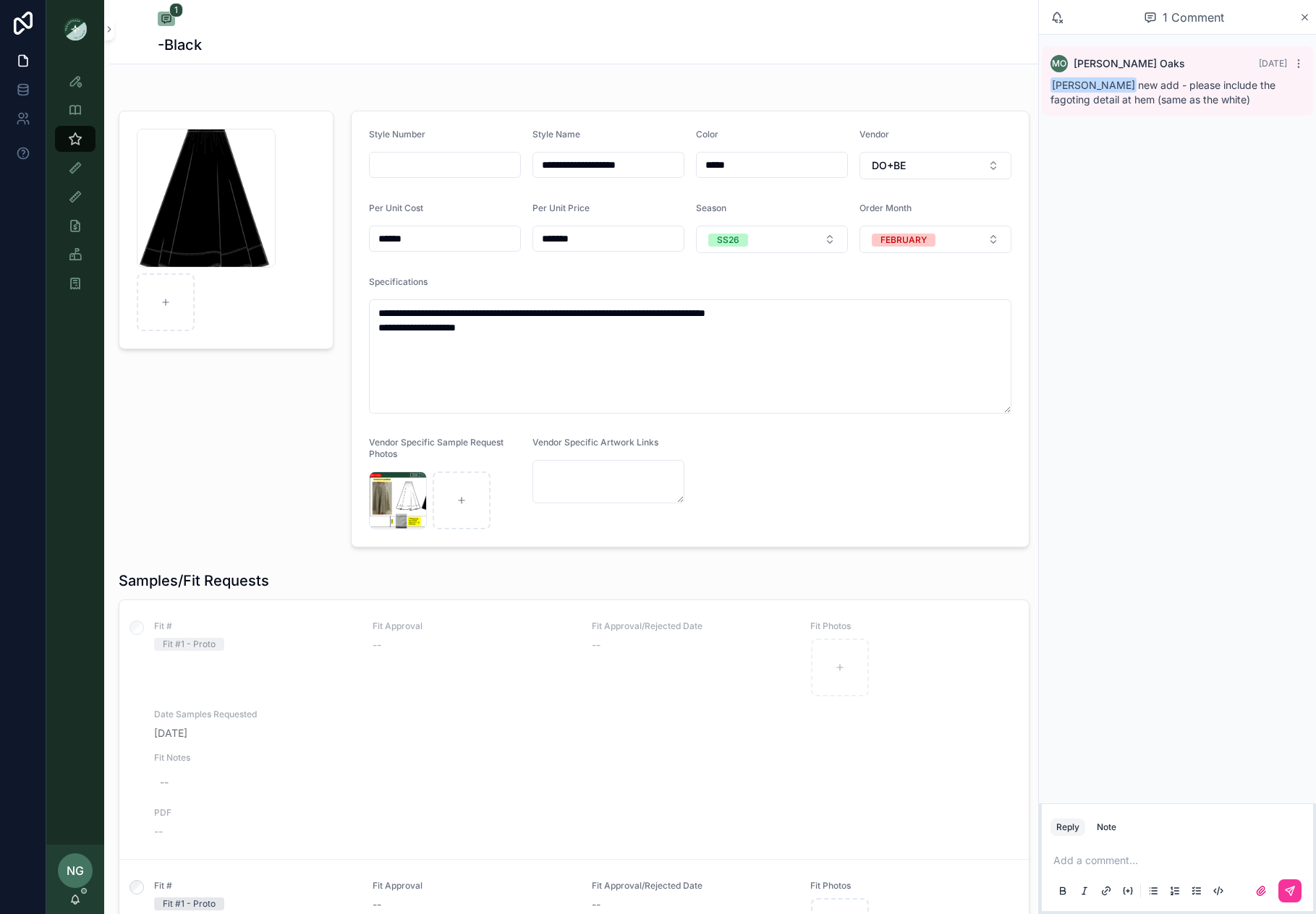
scroll to position [3, 0]
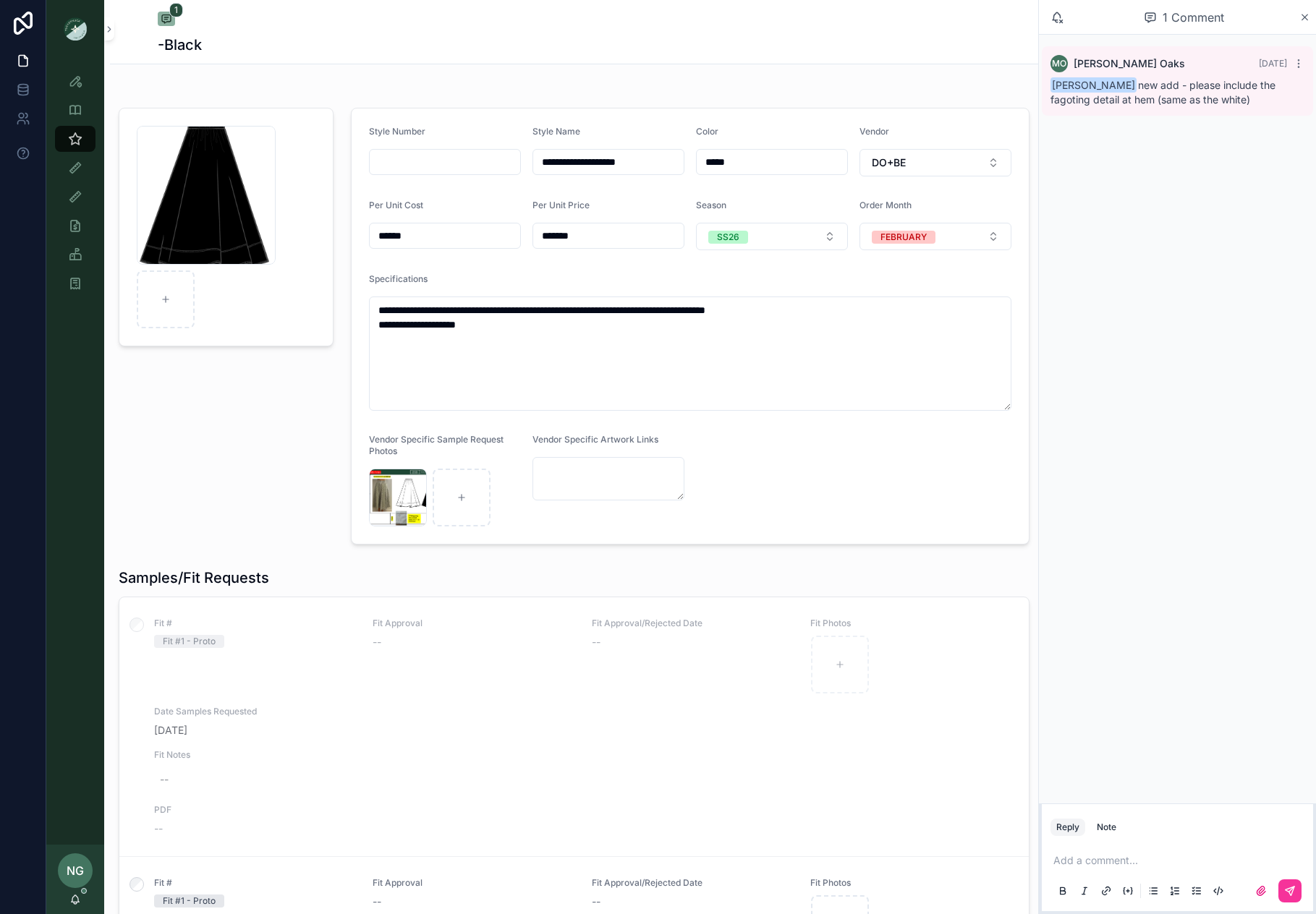
type textarea "**********"
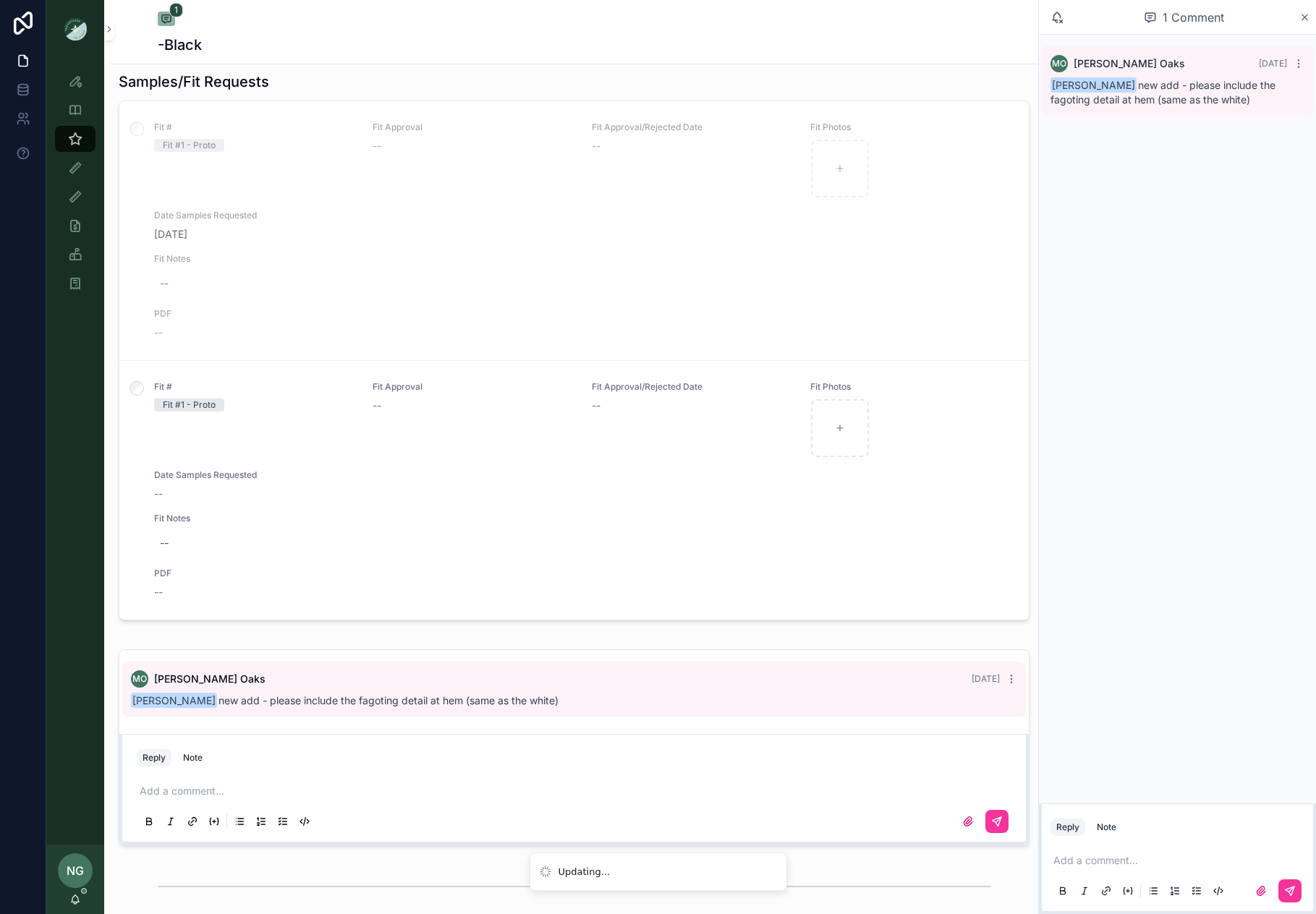
scroll to position [693, 0]
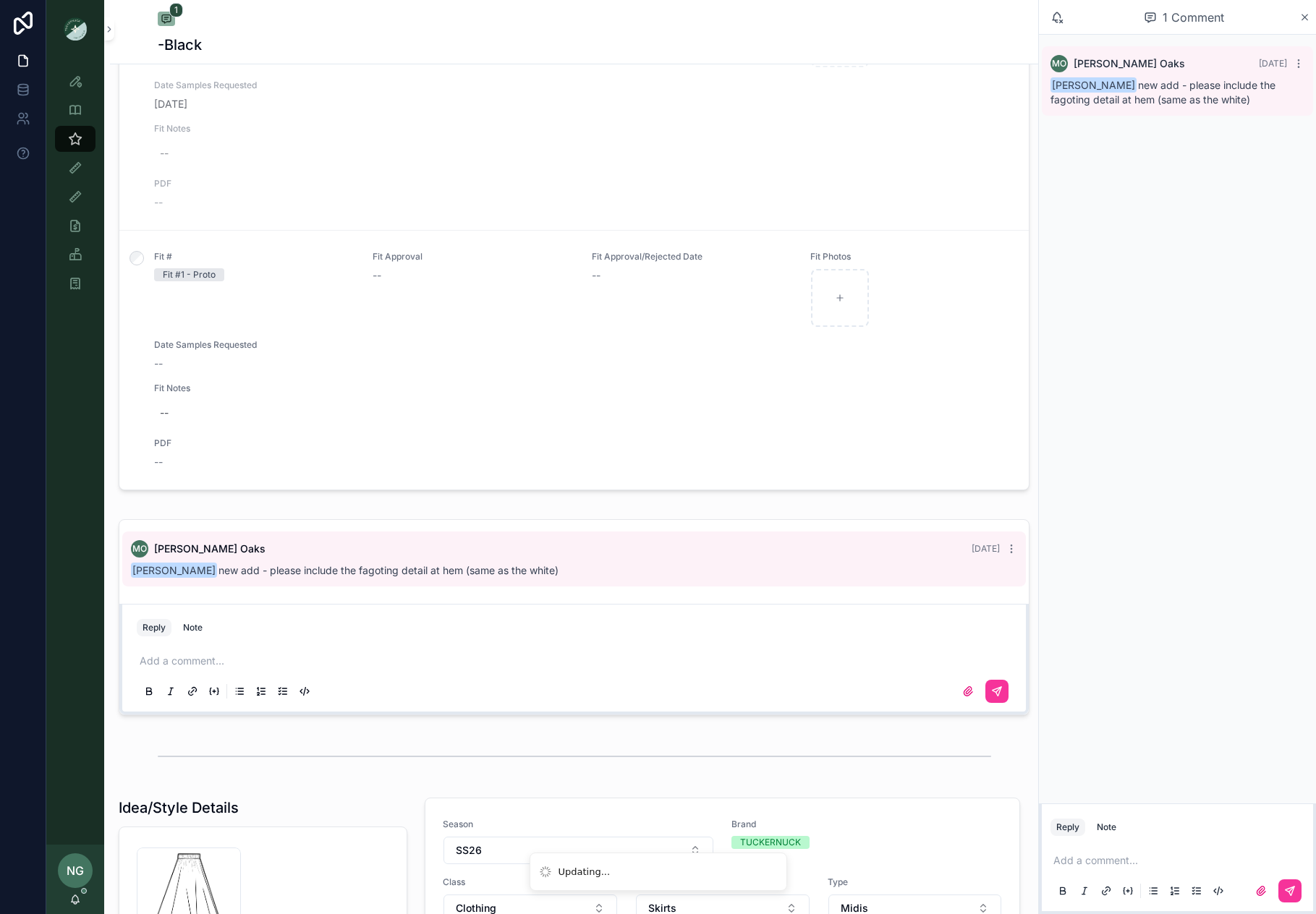
click at [258, 660] on p "scrollable content" at bounding box center [577, 661] width 875 height 15
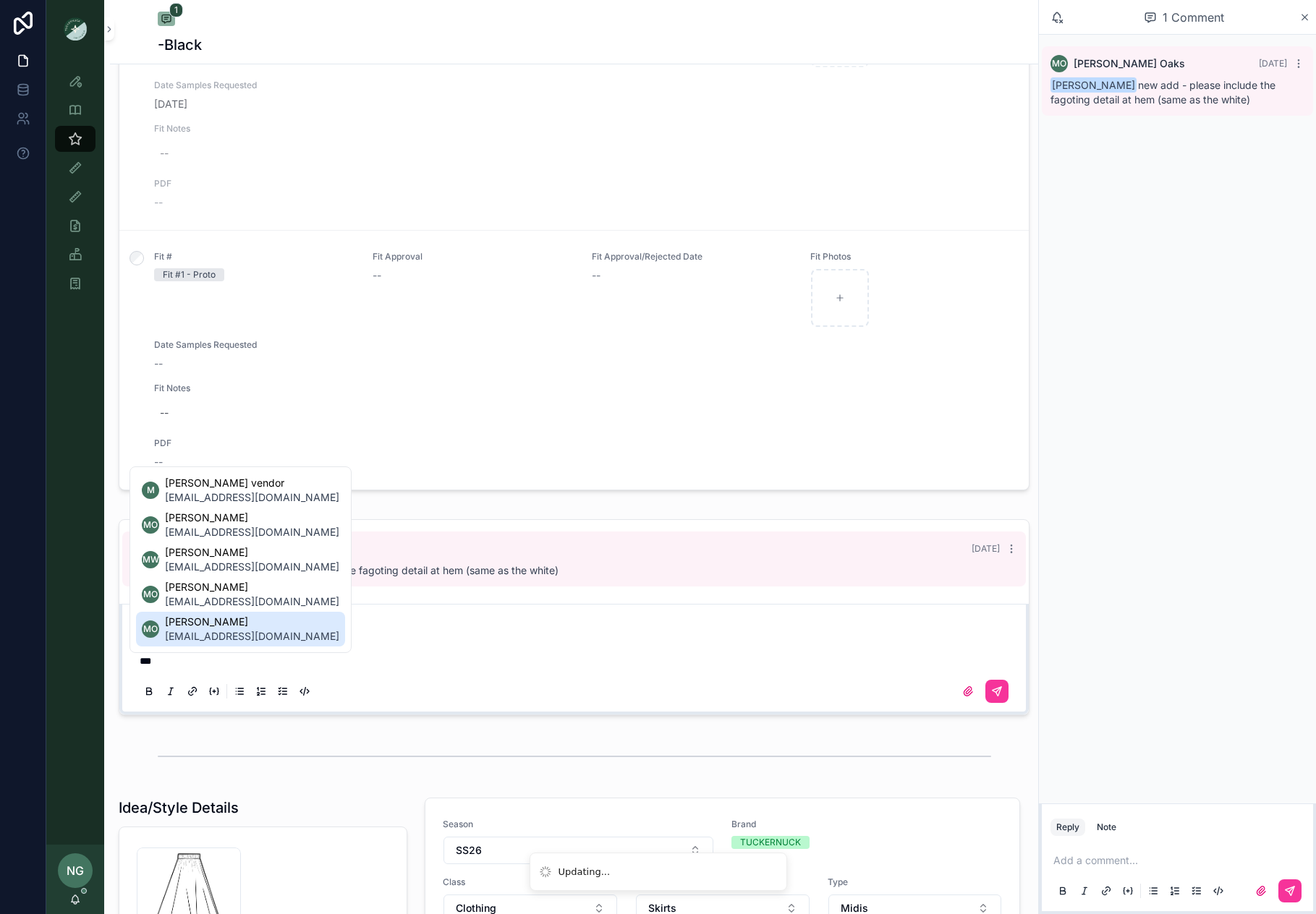
click at [256, 634] on span "moaks@tnuck.com" at bounding box center [251, 637] width 174 height 15
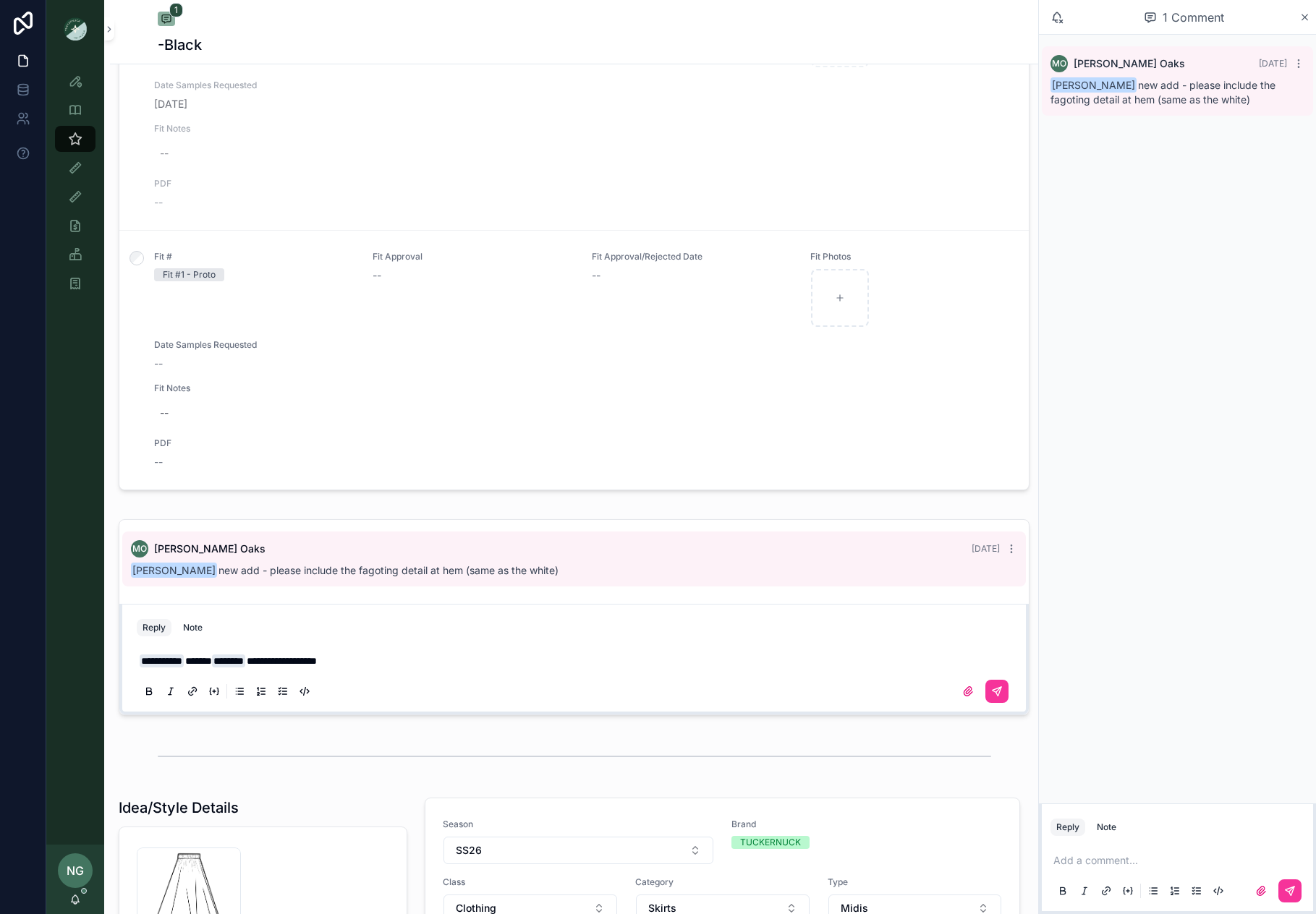
click at [986, 692] on button "scrollable content" at bounding box center [998, 691] width 23 height 23
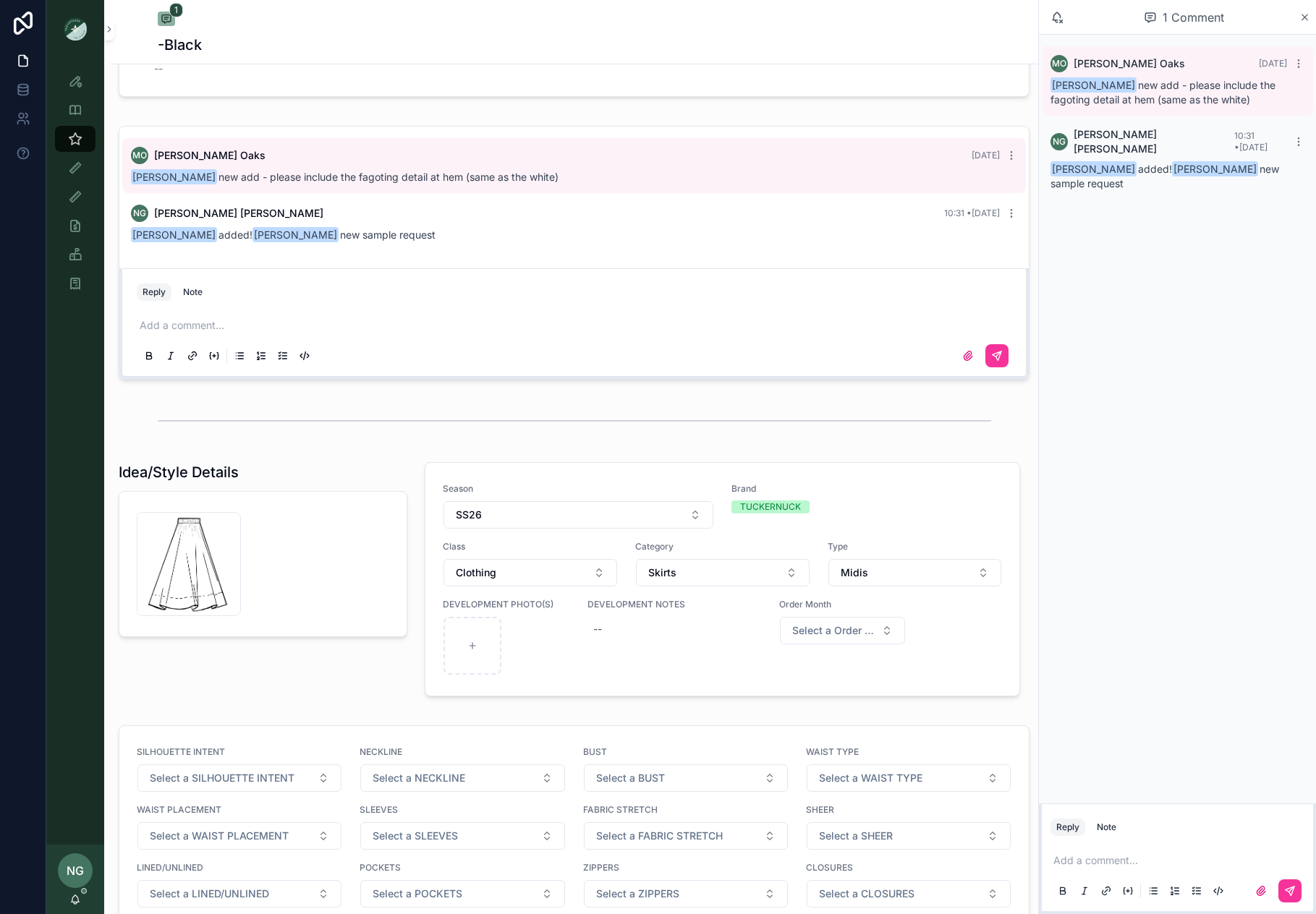
scroll to position [1154, 0]
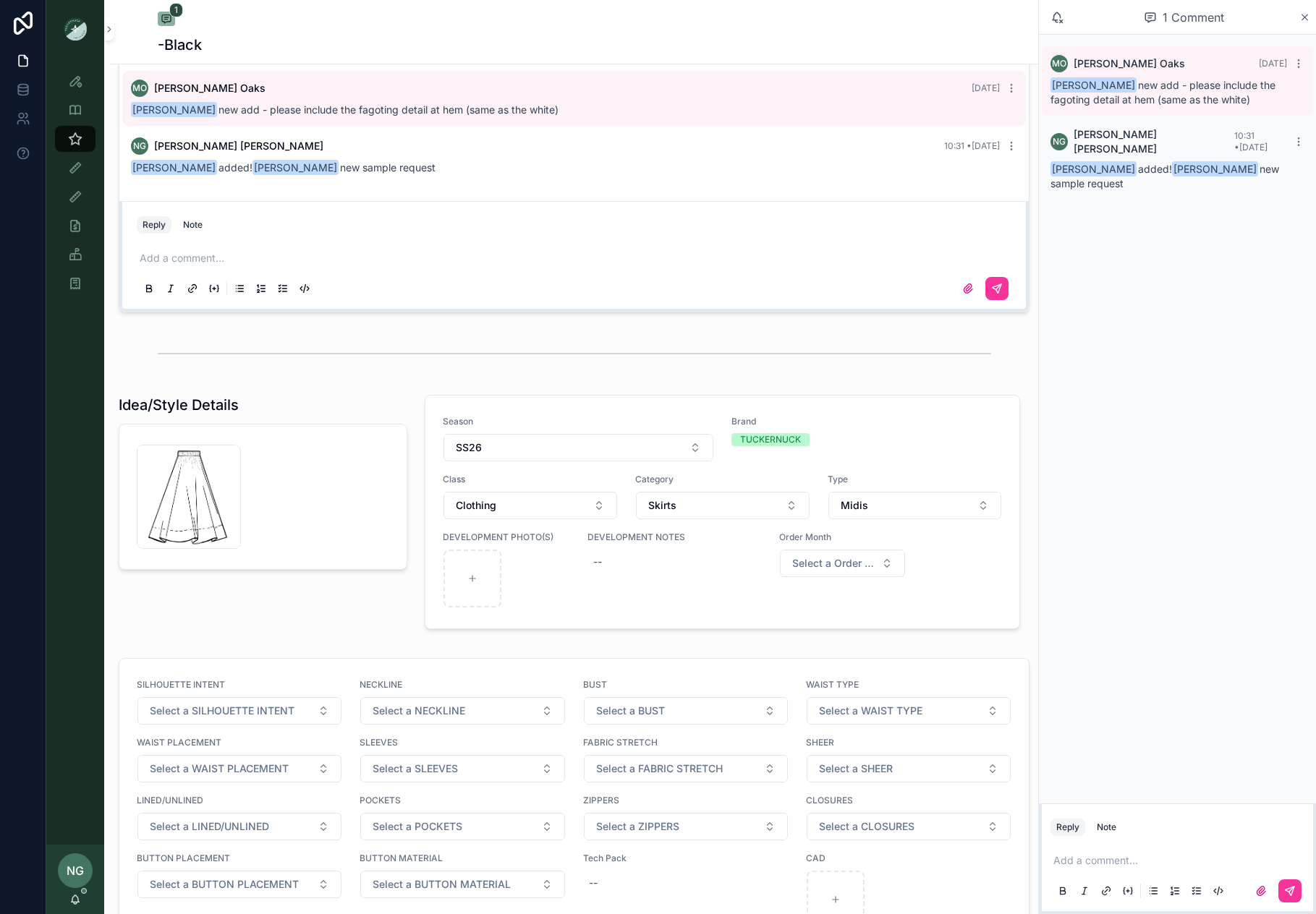
click at [869, 444] on div "TUCKERNUCK" at bounding box center [866, 440] width 270 height 13
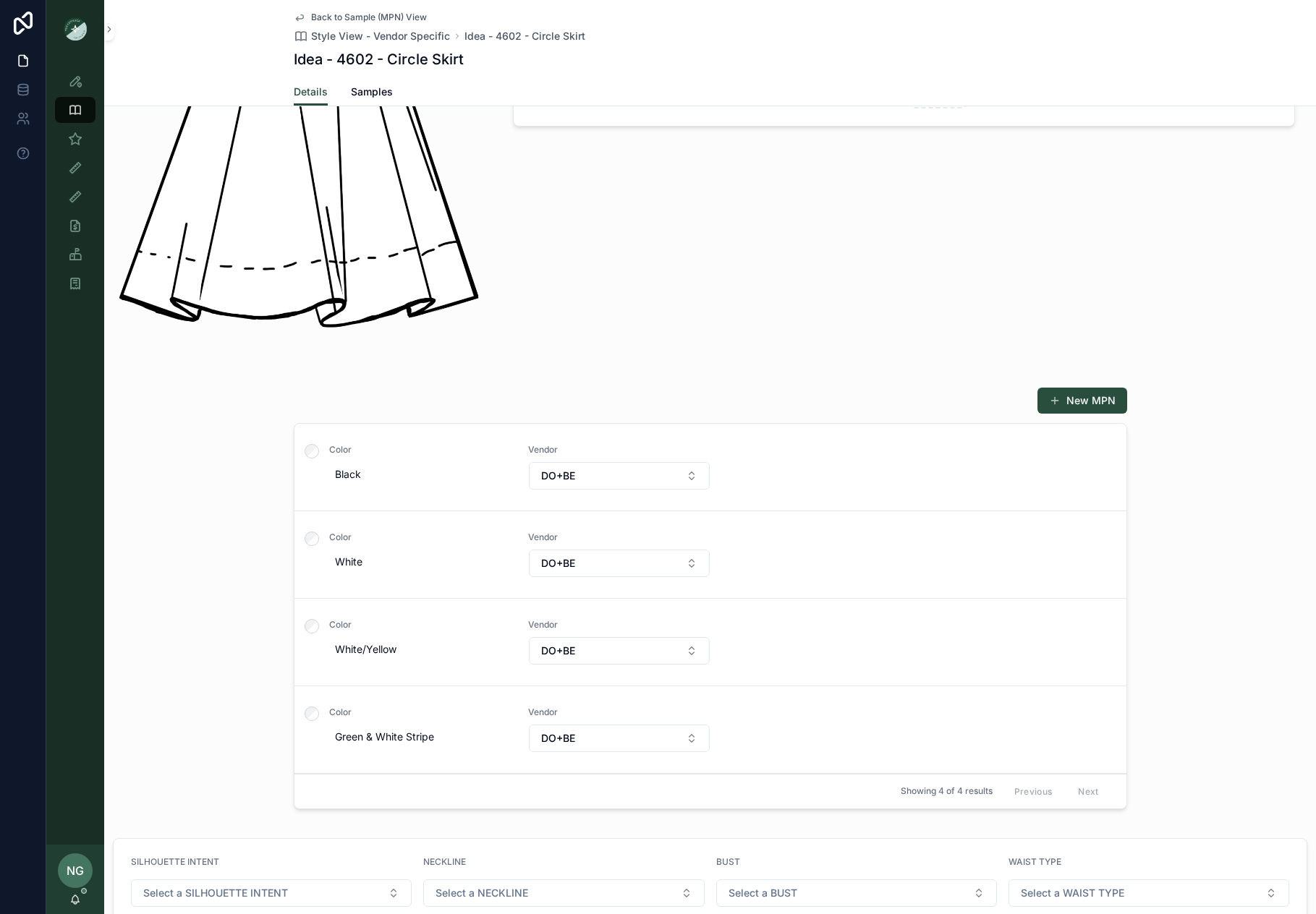
scroll to position [354, 0]
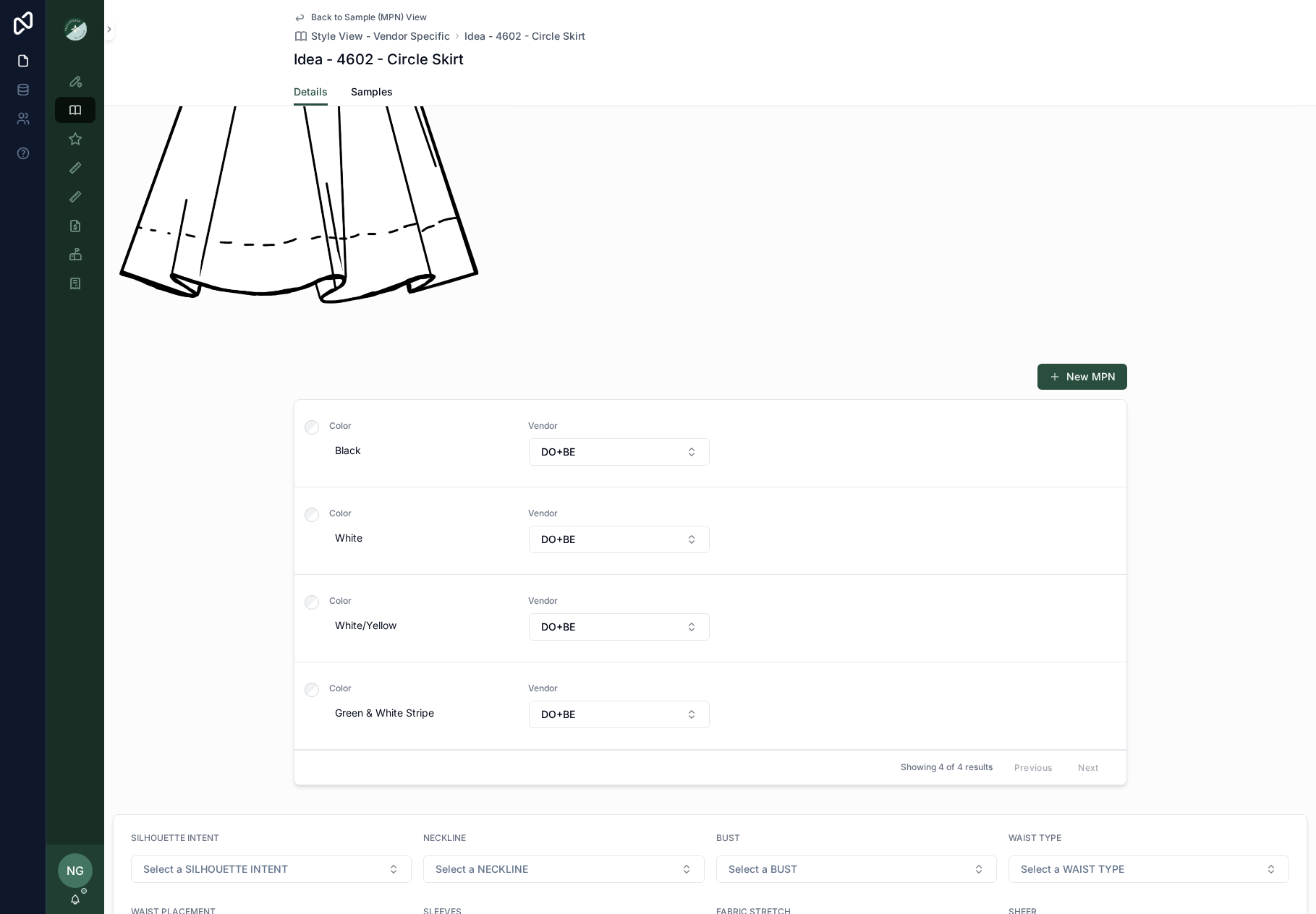
click at [787, 545] on div "Color White Vendor DO+BE" at bounding box center [710, 531] width 797 height 47
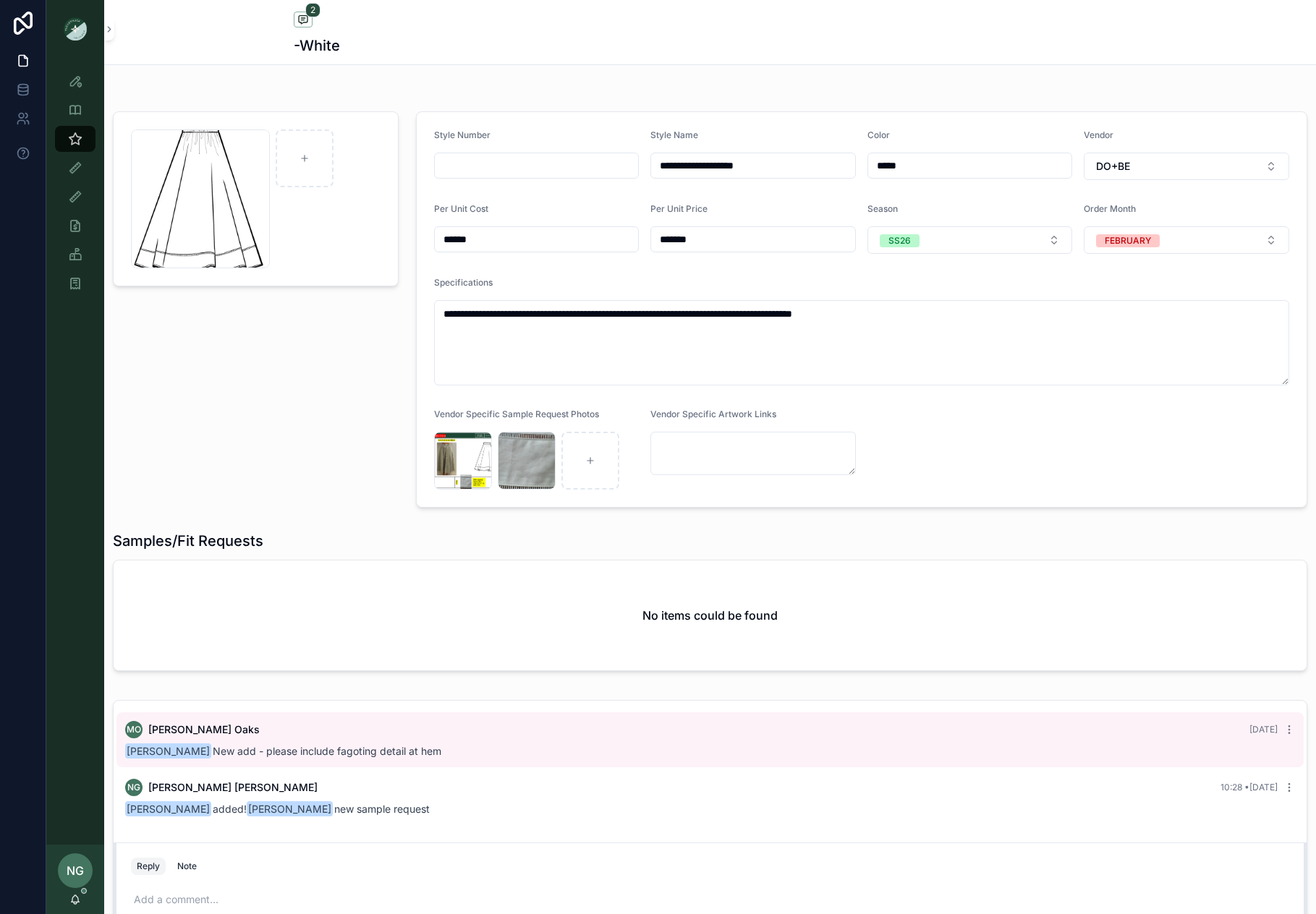
click at [673, 366] on textarea "**********" at bounding box center [862, 342] width 855 height 85
drag, startPoint x: 674, startPoint y: 315, endPoint x: 654, endPoint y: 318, distance: 20.2
click at [654, 318] on textarea "**********" at bounding box center [862, 342] width 855 height 85
click at [903, 316] on textarea "**********" at bounding box center [862, 342] width 855 height 85
paste textarea "**********"
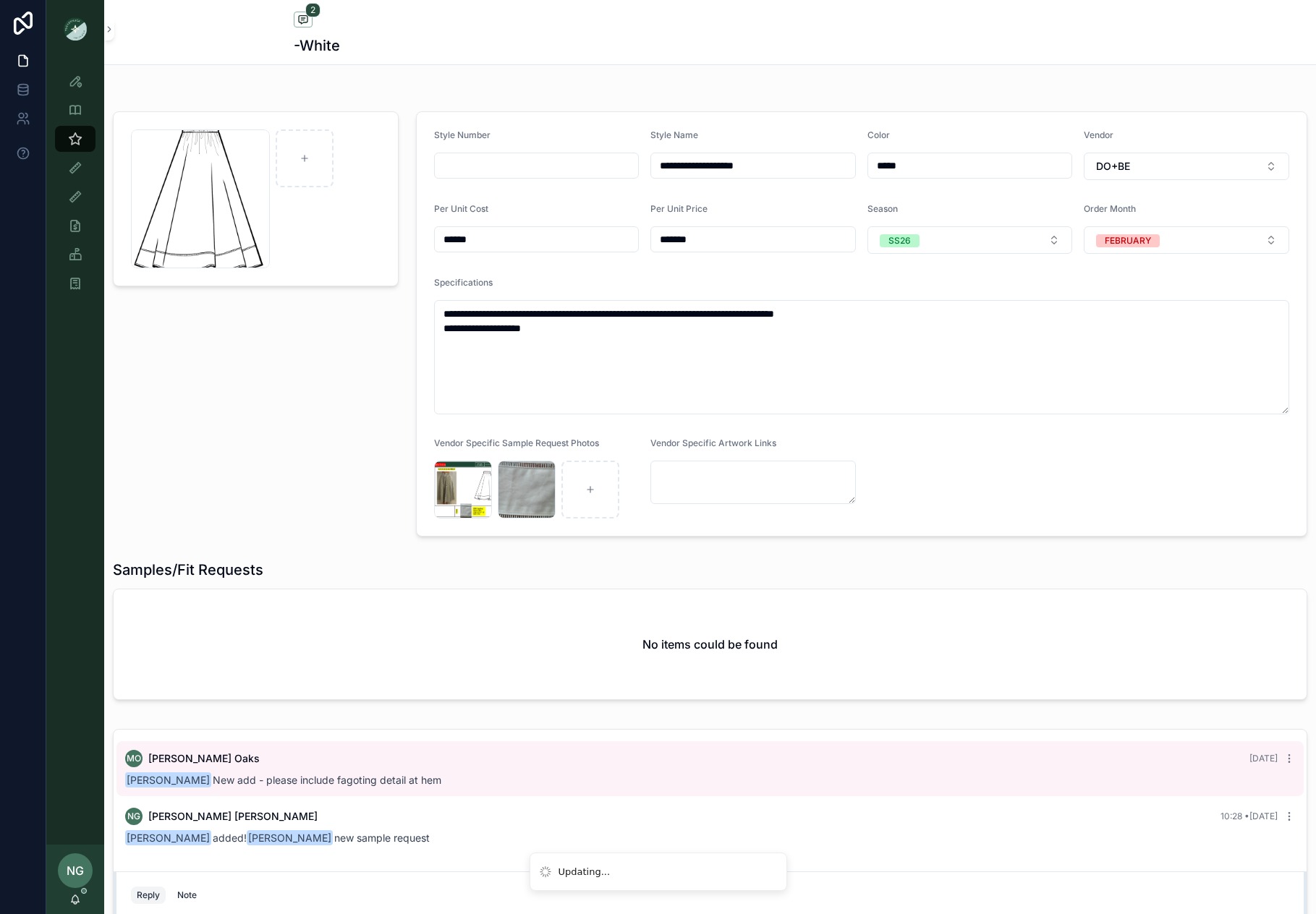
click at [439, 316] on textarea "**********" at bounding box center [862, 357] width 855 height 114
type textarea "**********"
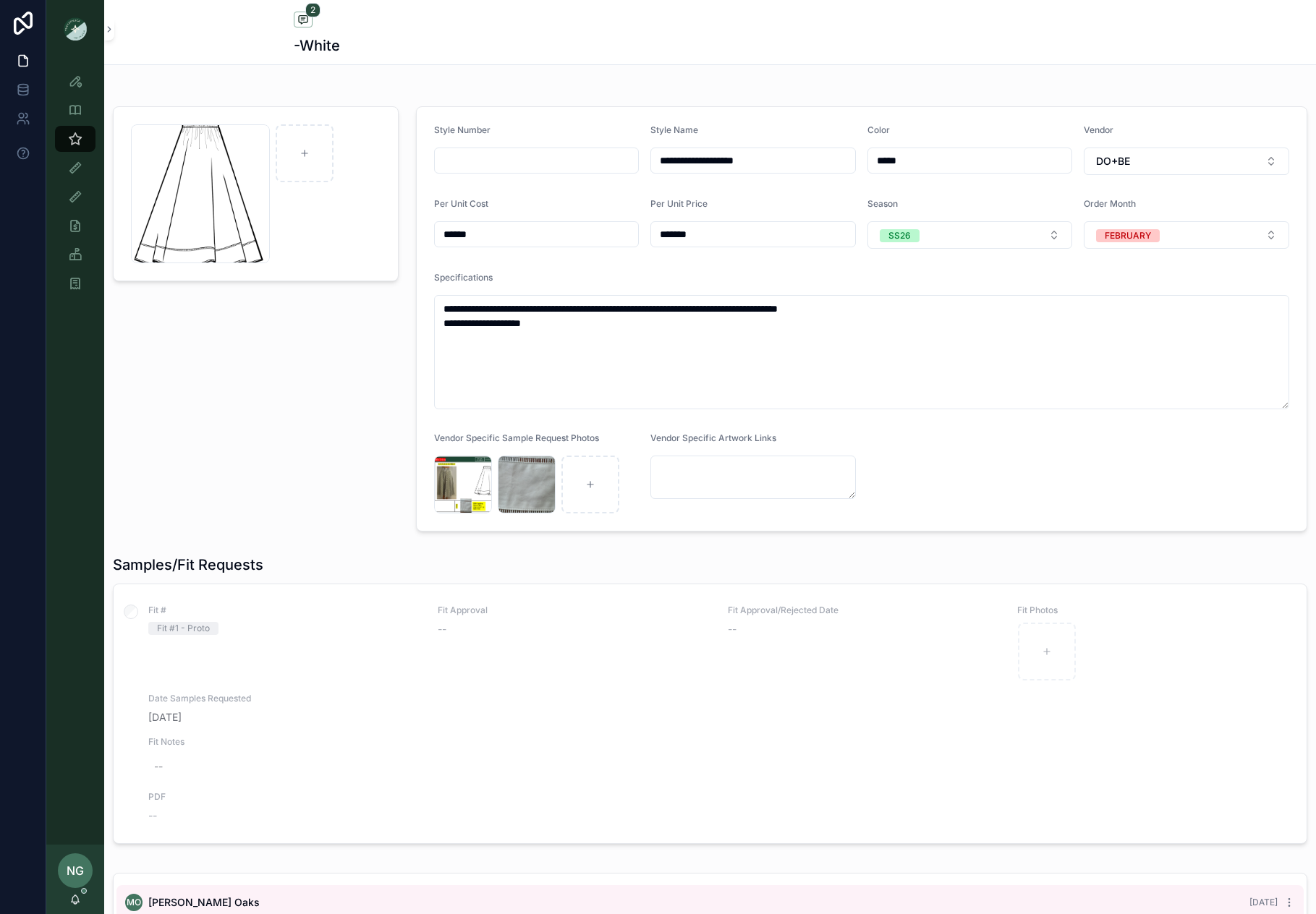
scroll to position [6, 0]
click at [381, 428] on div "Poplin_Skirt-w-trim-BW .png" at bounding box center [256, 318] width 303 height 437
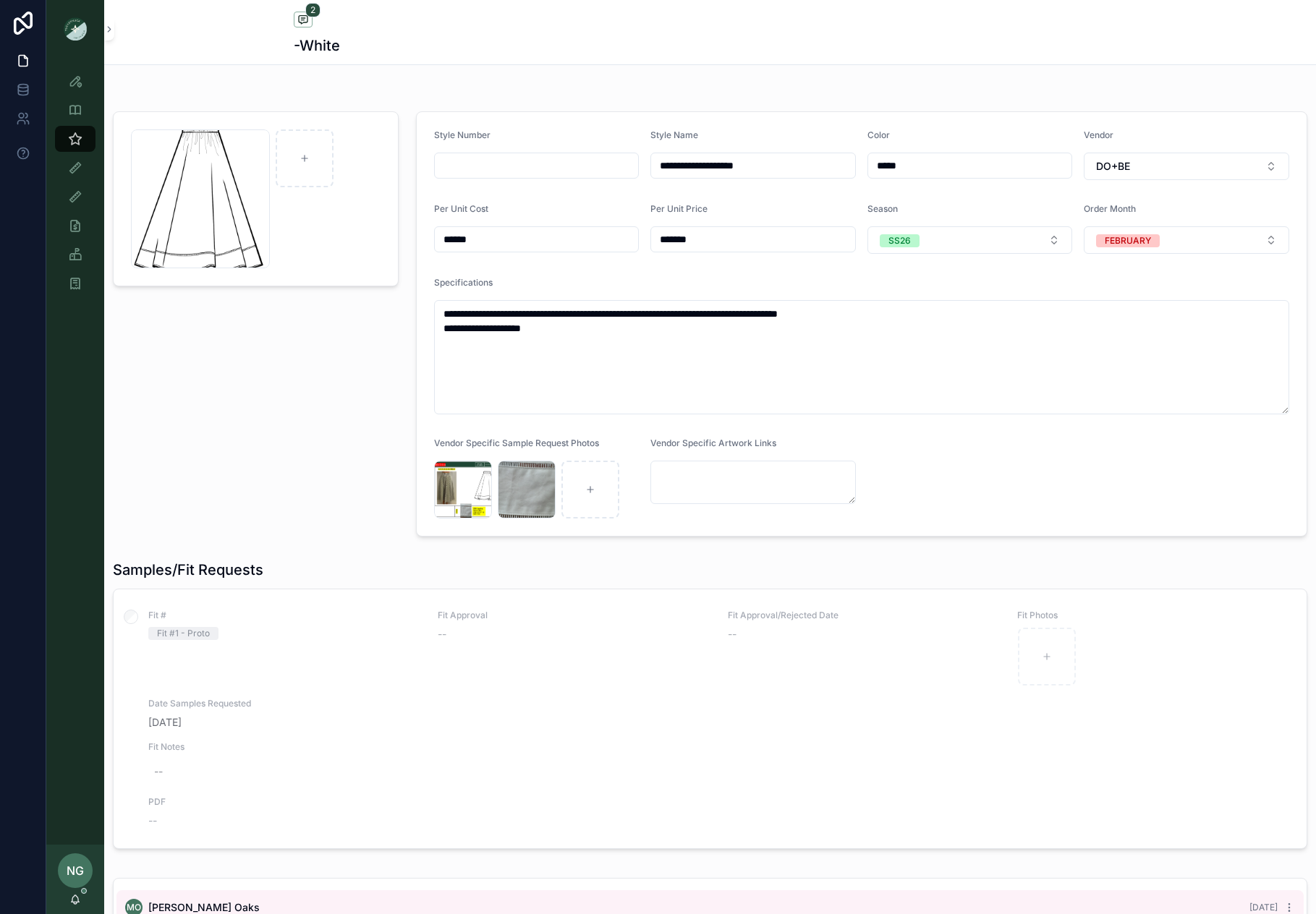
scroll to position [1, 0]
drag, startPoint x: 74, startPoint y: 83, endPoint x: 100, endPoint y: 66, distance: 31.1
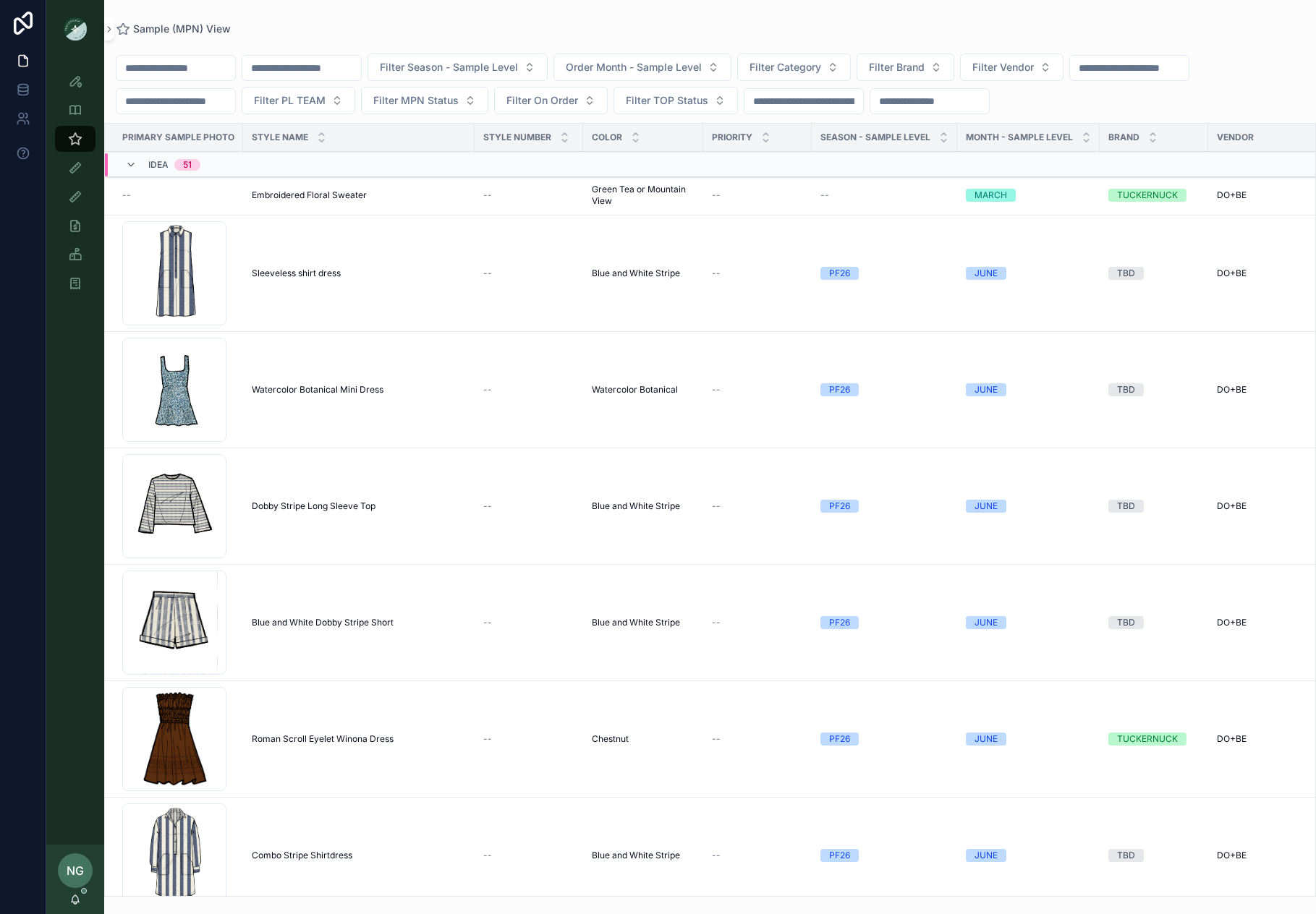
drag, startPoint x: 510, startPoint y: 82, endPoint x: 511, endPoint y: 74, distance: 8.1
click at [510, 82] on div "Filter Season - Sample Level Order Month - Sample Level Filter Category Filter …" at bounding box center [710, 83] width 1212 height 60
click at [513, 70] on span "Filter Season - Sample Level" at bounding box center [449, 67] width 138 height 15
click at [455, 259] on div "PF26" at bounding box center [495, 265] width 201 height 23
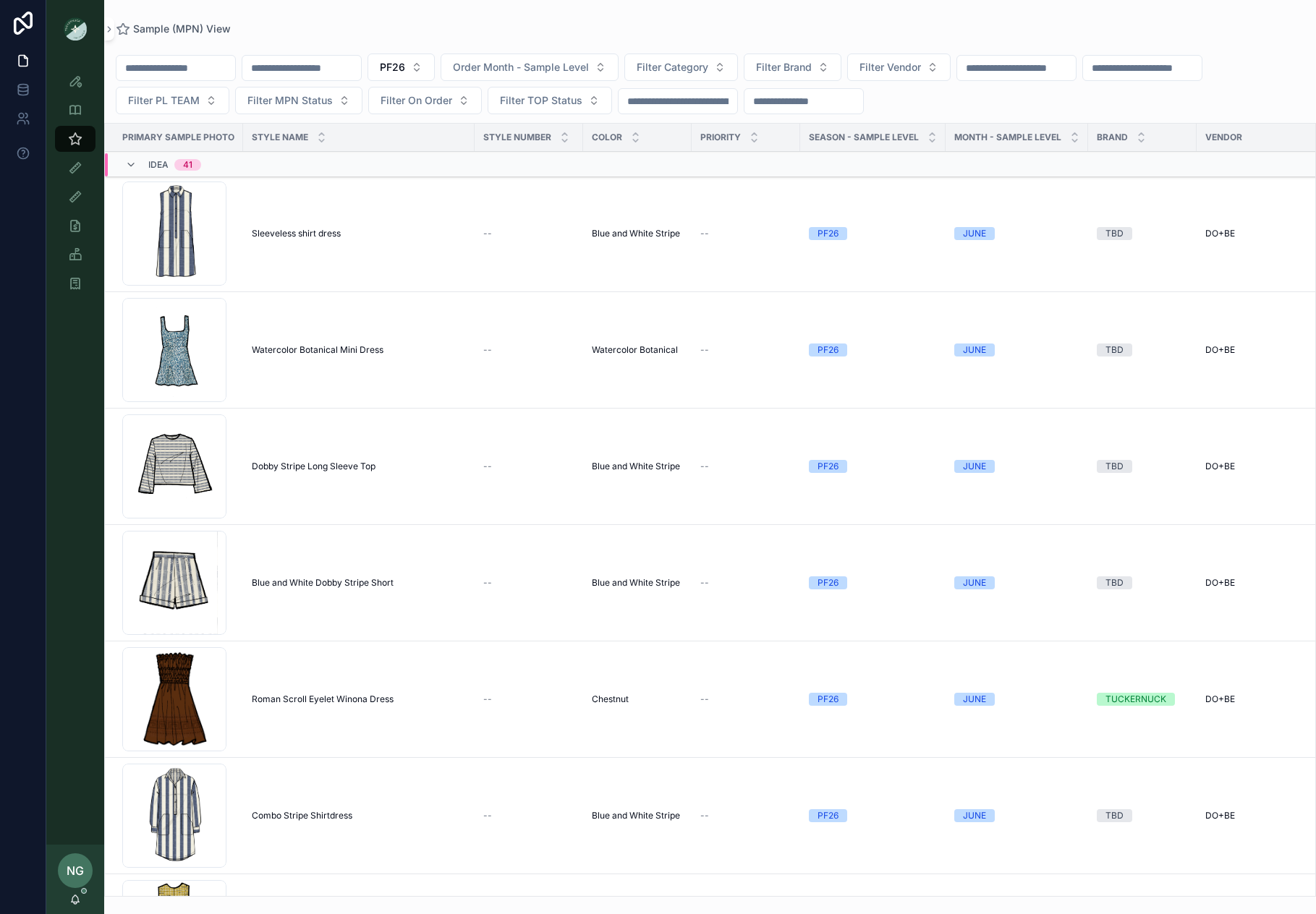
drag, startPoint x: 441, startPoint y: 66, endPoint x: 445, endPoint y: 82, distance: 16.5
click at [405, 66] on span "PF26" at bounding box center [392, 67] width 26 height 15
click at [441, 141] on div "SS26" at bounding box center [439, 149] width 201 height 23
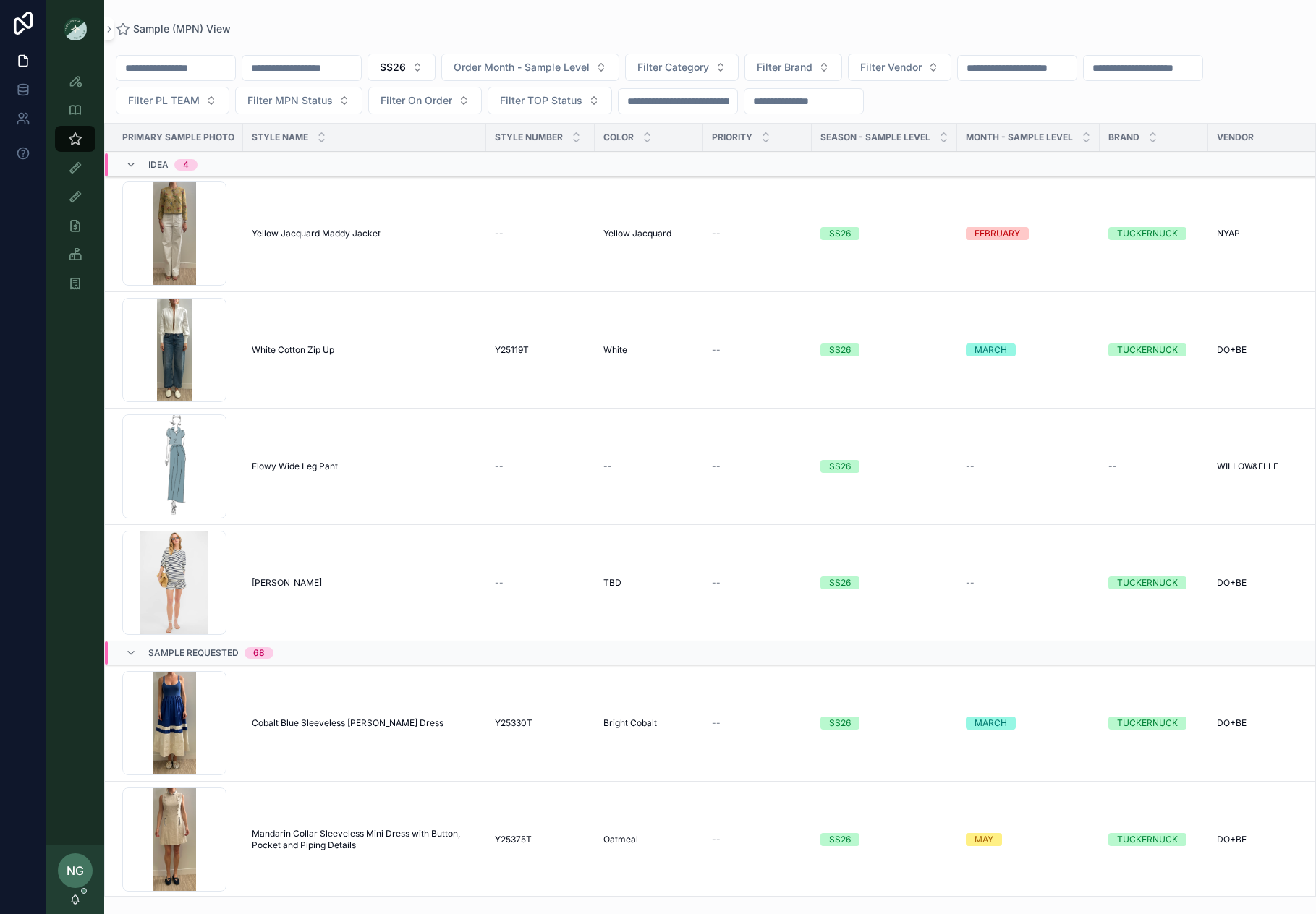
click at [436, 72] on button "SS26" at bounding box center [401, 67] width 68 height 28
click at [432, 169] on div "PS26" at bounding box center [439, 172] width 201 height 23
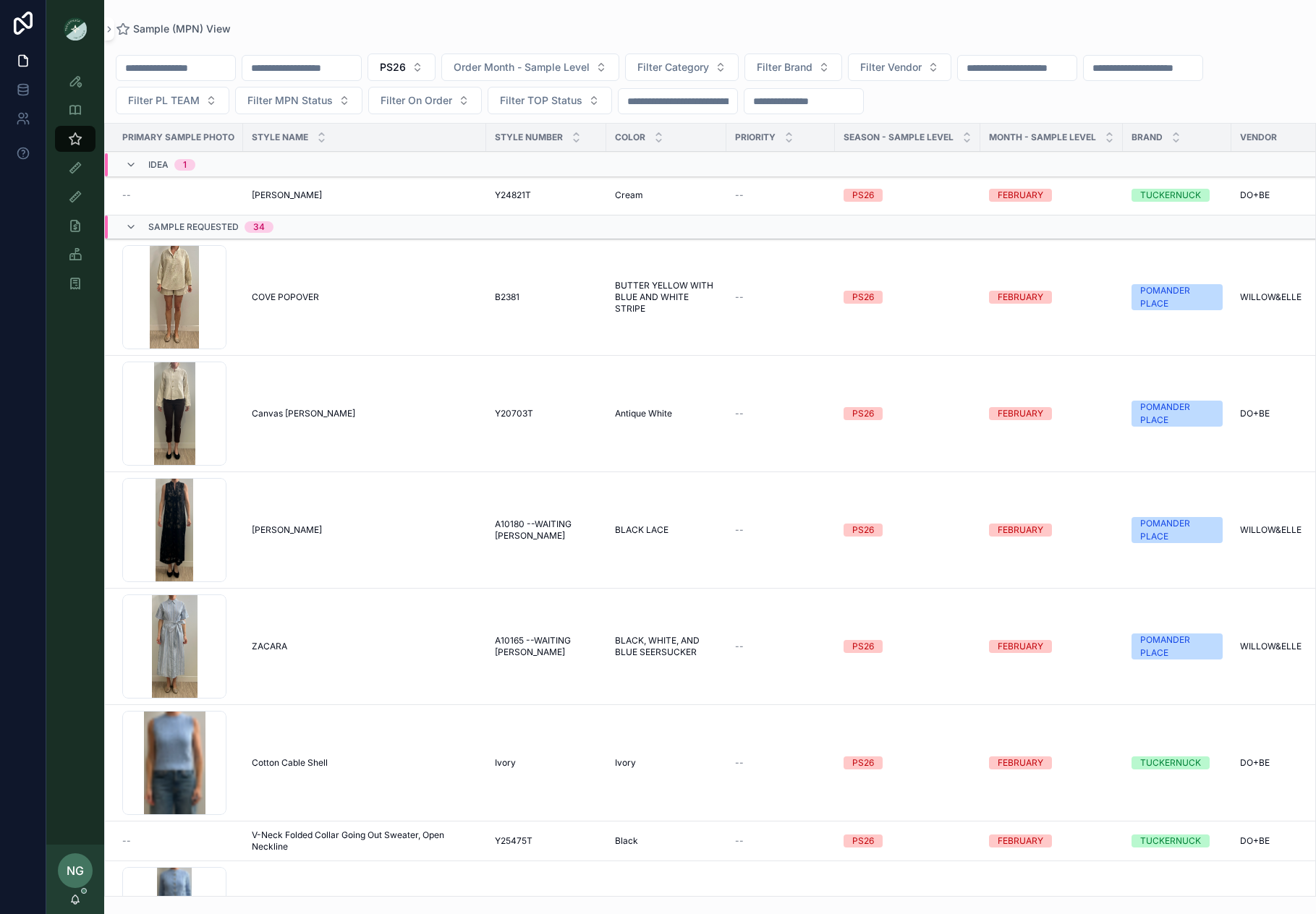
click at [739, 55] on button "Filter Category" at bounding box center [682, 67] width 114 height 28
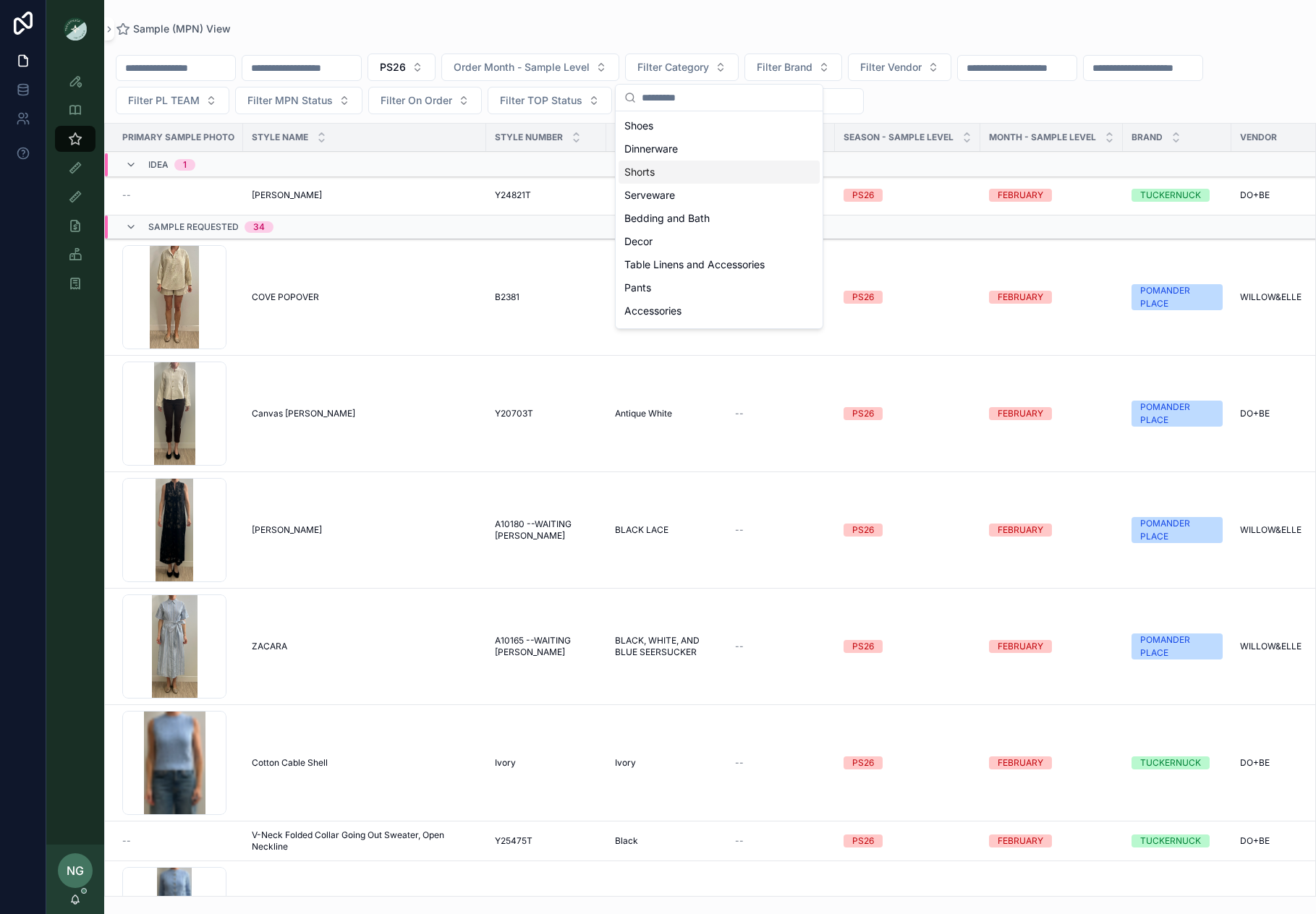
scroll to position [447, 0]
click at [658, 280] on div "Shirts" at bounding box center [719, 280] width 201 height 23
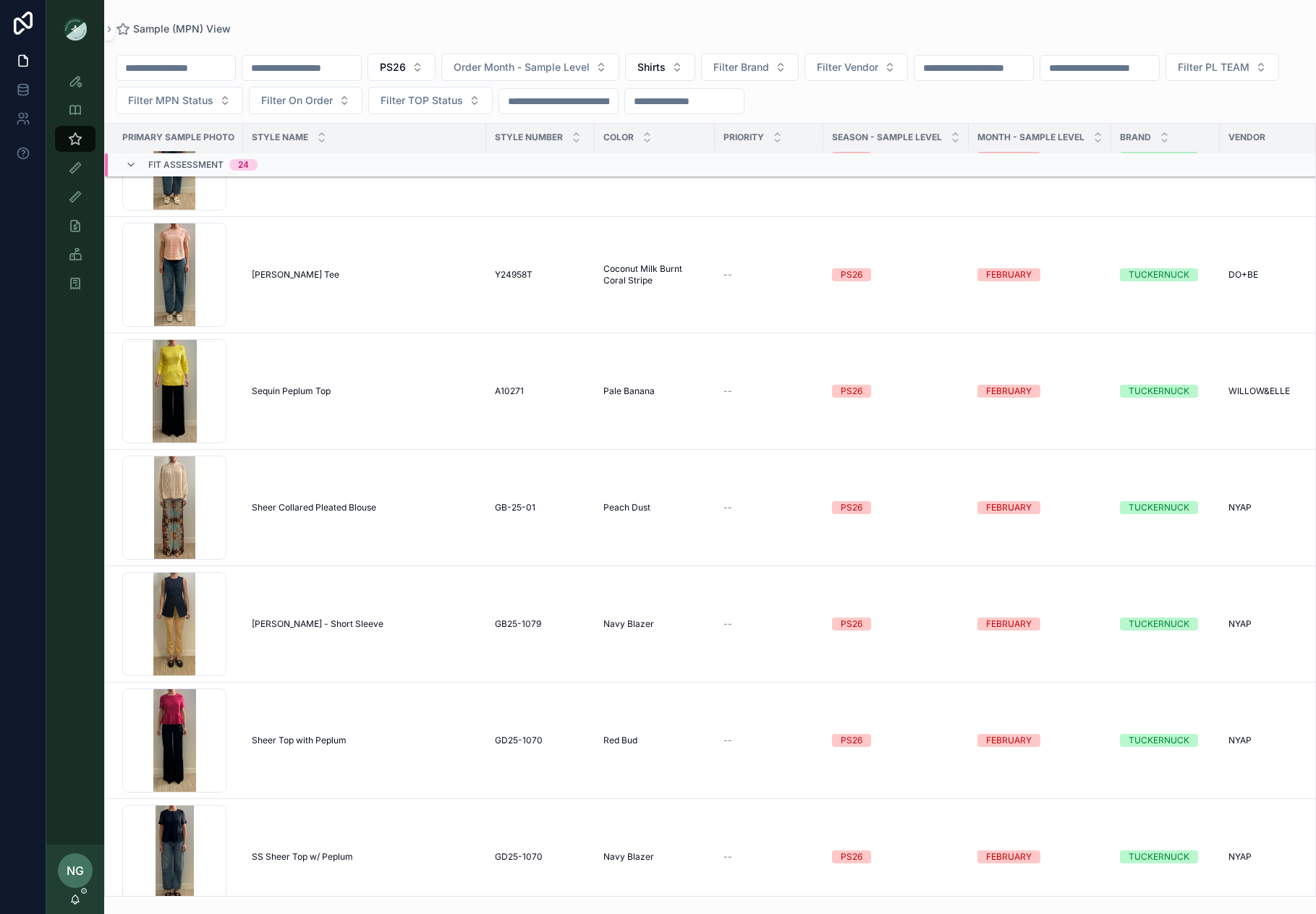
scroll to position [0, 81]
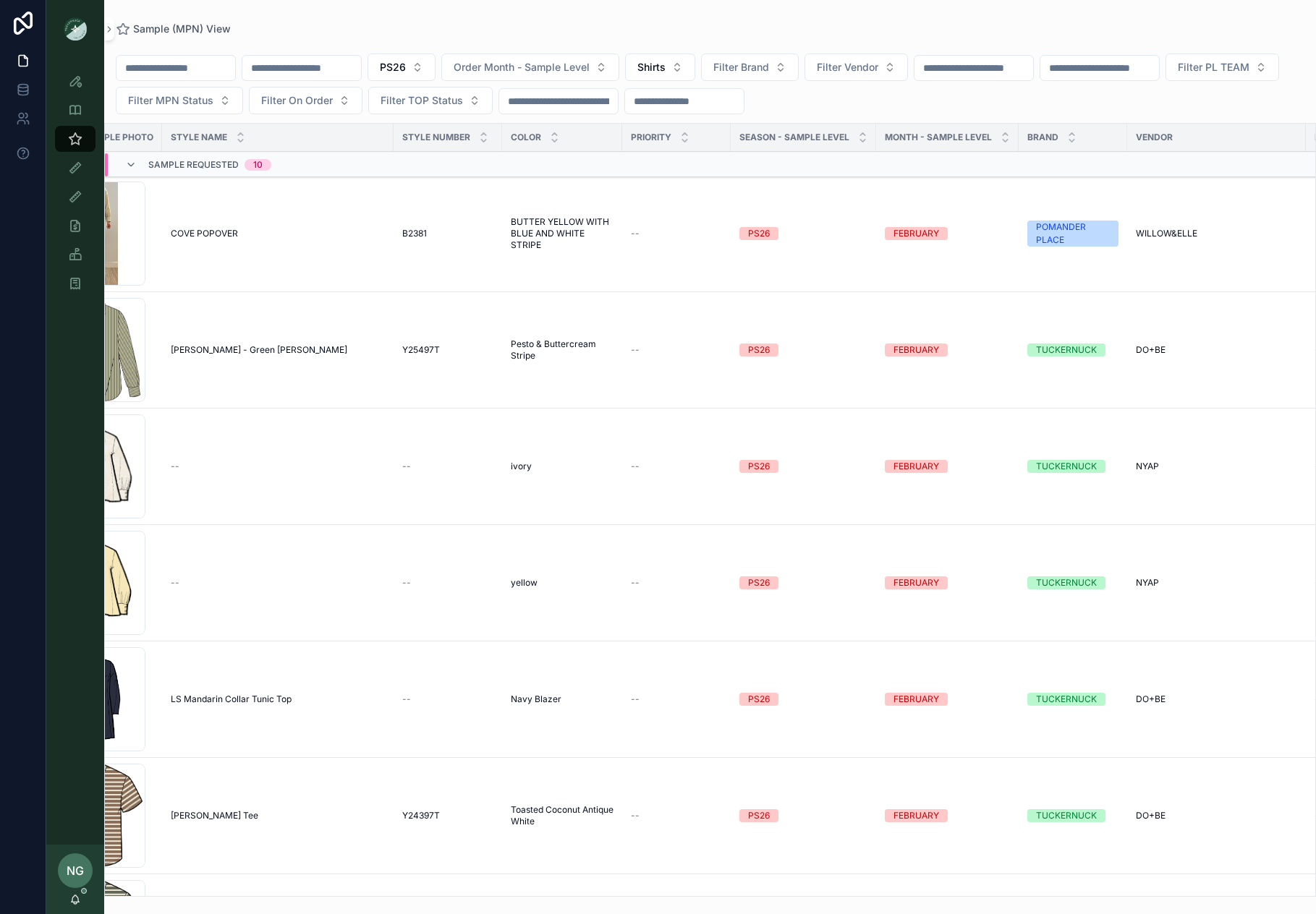
click at [436, 66] on button "PS26" at bounding box center [401, 67] width 68 height 28
click at [423, 151] on div "SS26" at bounding box center [439, 149] width 201 height 23
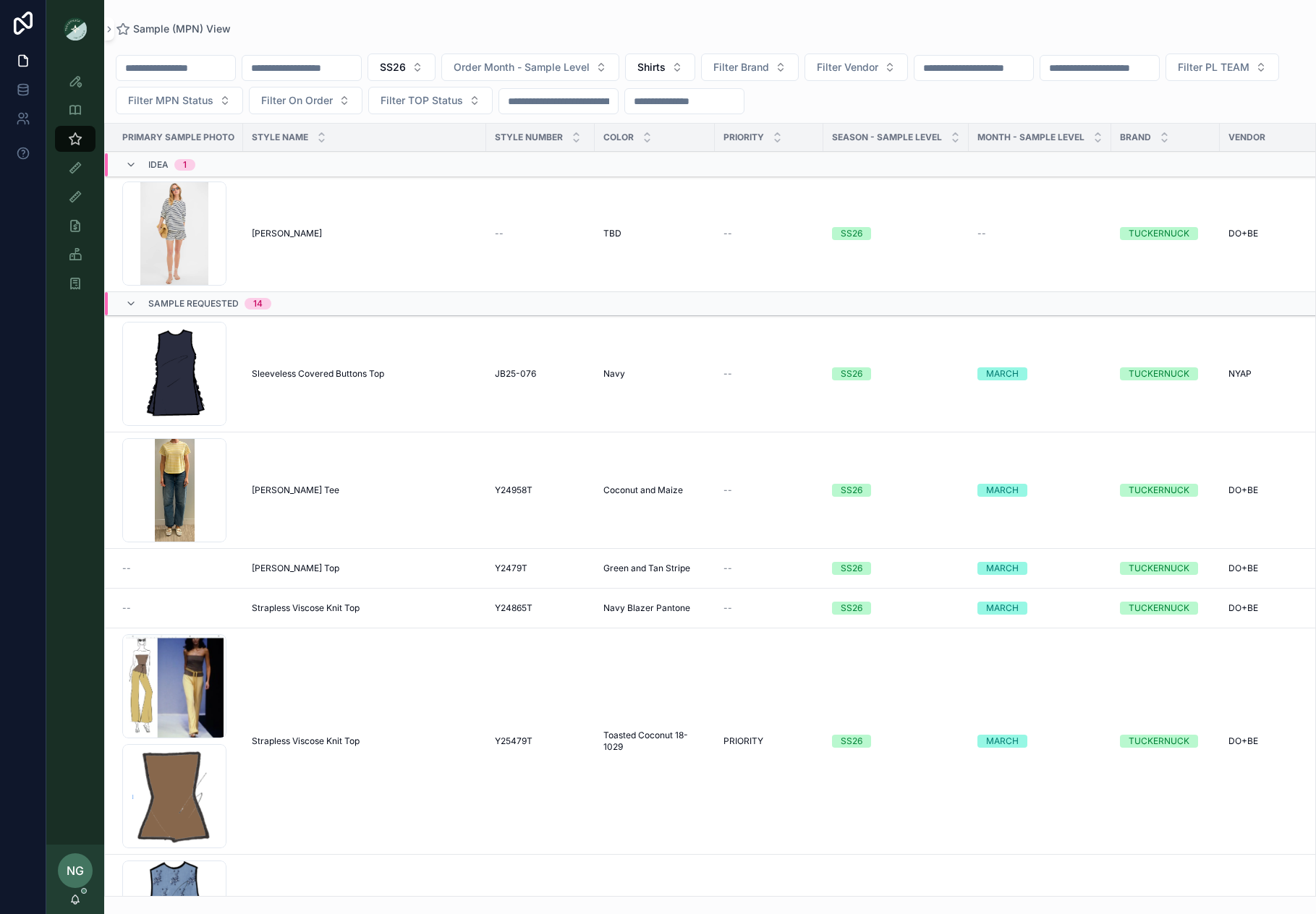
drag, startPoint x: 687, startPoint y: 66, endPoint x: 689, endPoint y: 74, distance: 8.2
click at [666, 66] on span "Shirts" at bounding box center [651, 67] width 28 height 15
click at [665, 216] on div "Dresses" at bounding box center [697, 218] width 201 height 23
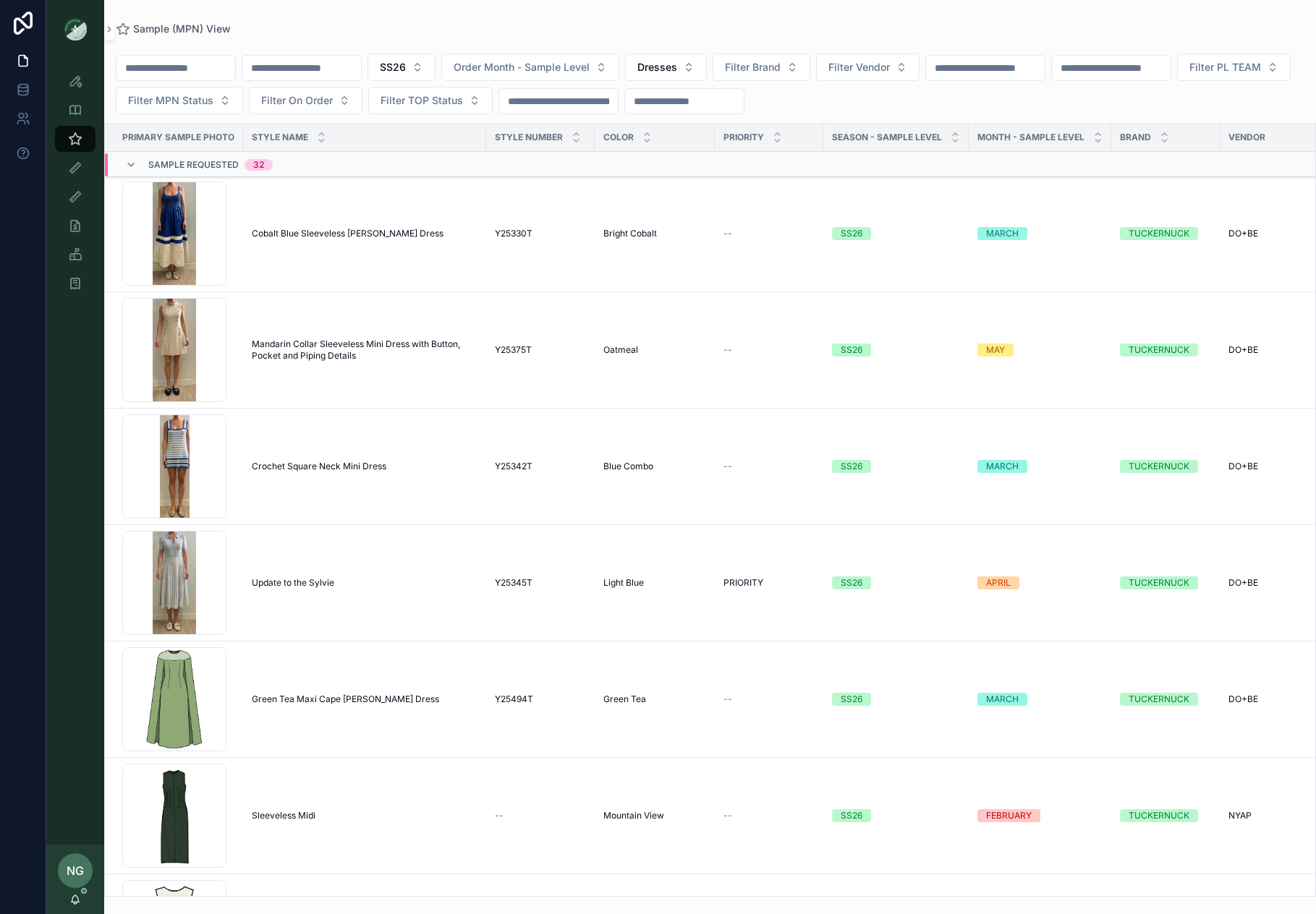
click at [337, 816] on div "Sleeveless Midi Sleeveless Midi" at bounding box center [365, 816] width 226 height 12
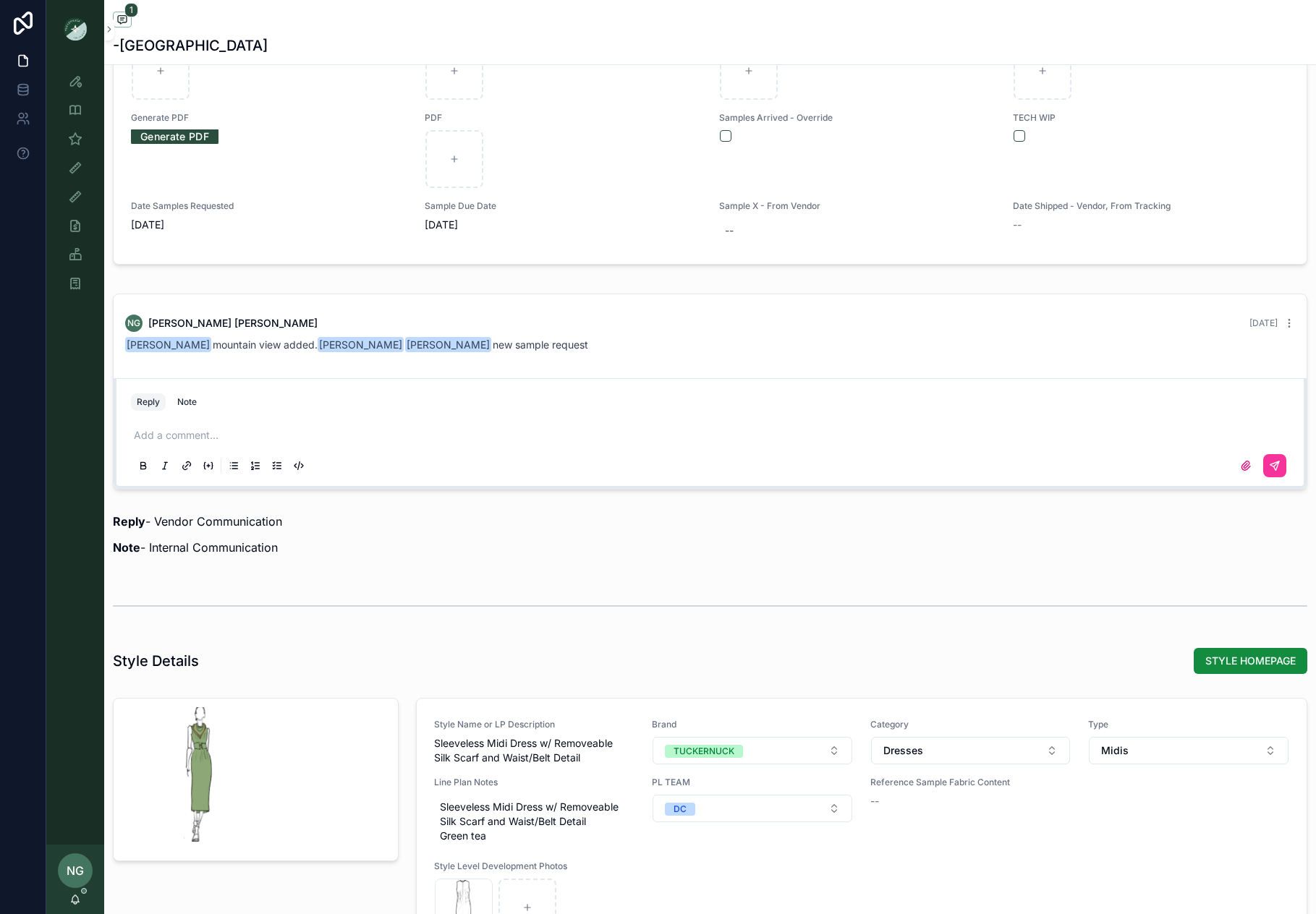
scroll to position [880, 0]
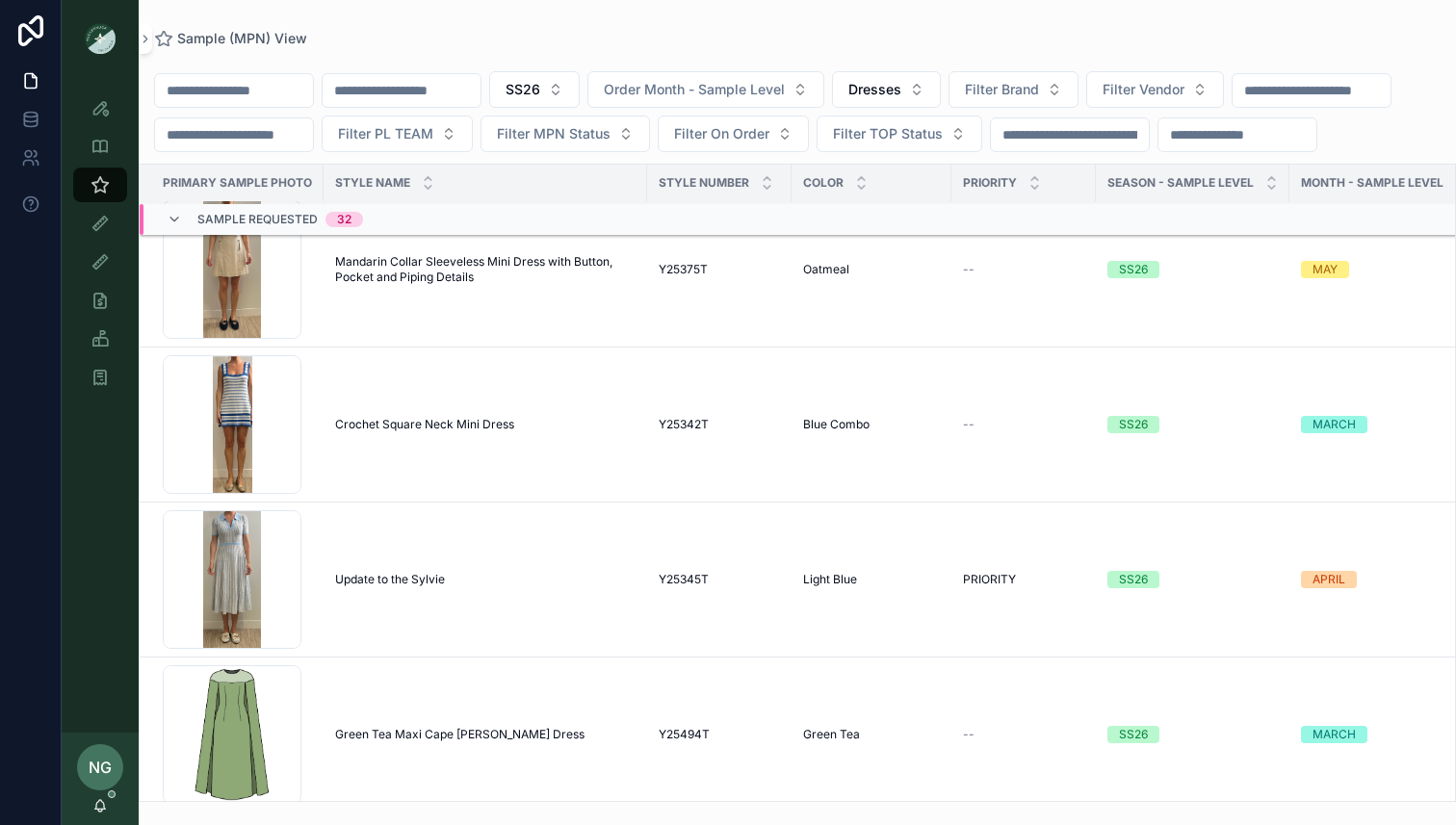
scroll to position [179, 0]
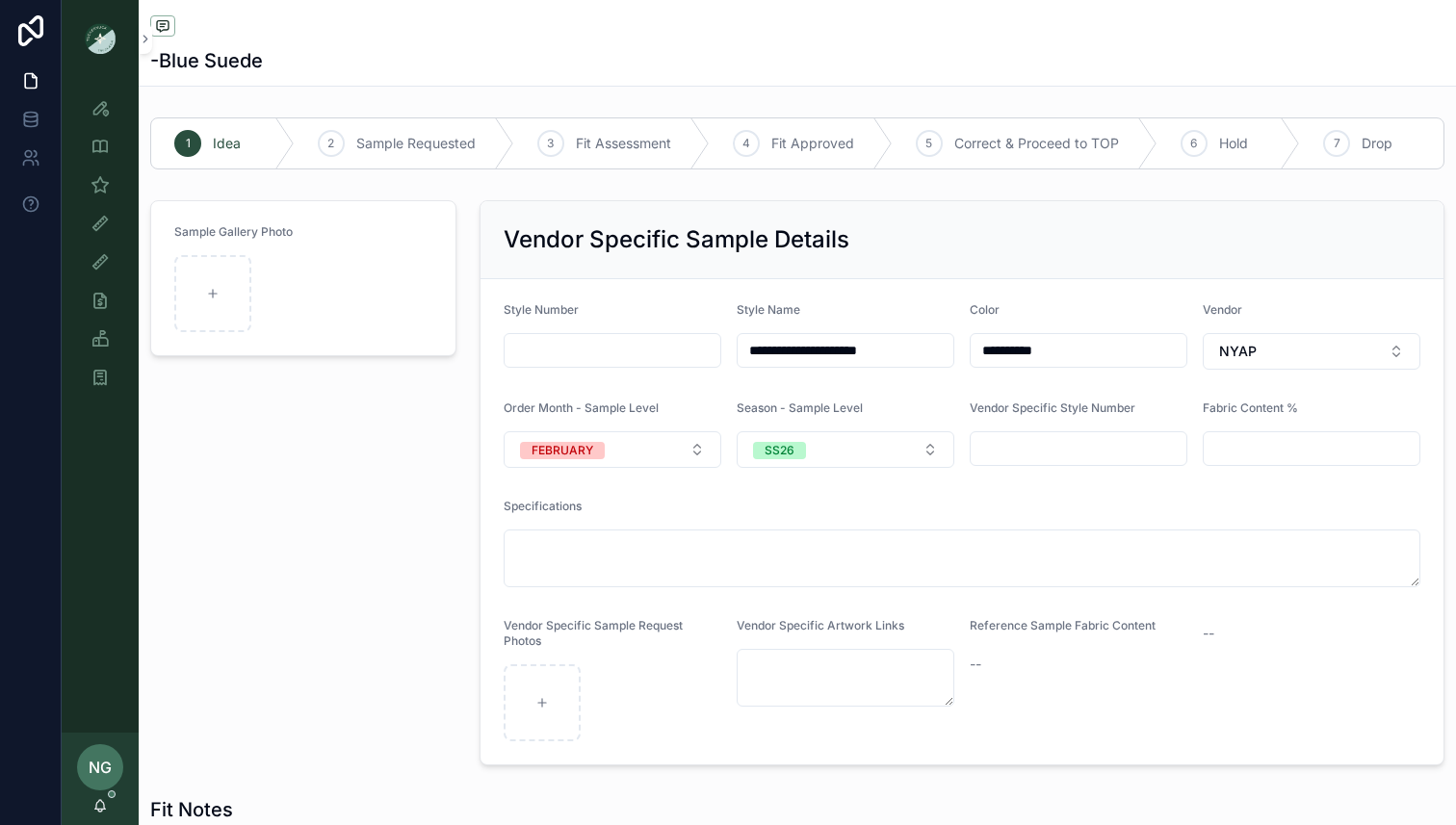
type input "*******"
type input "******"
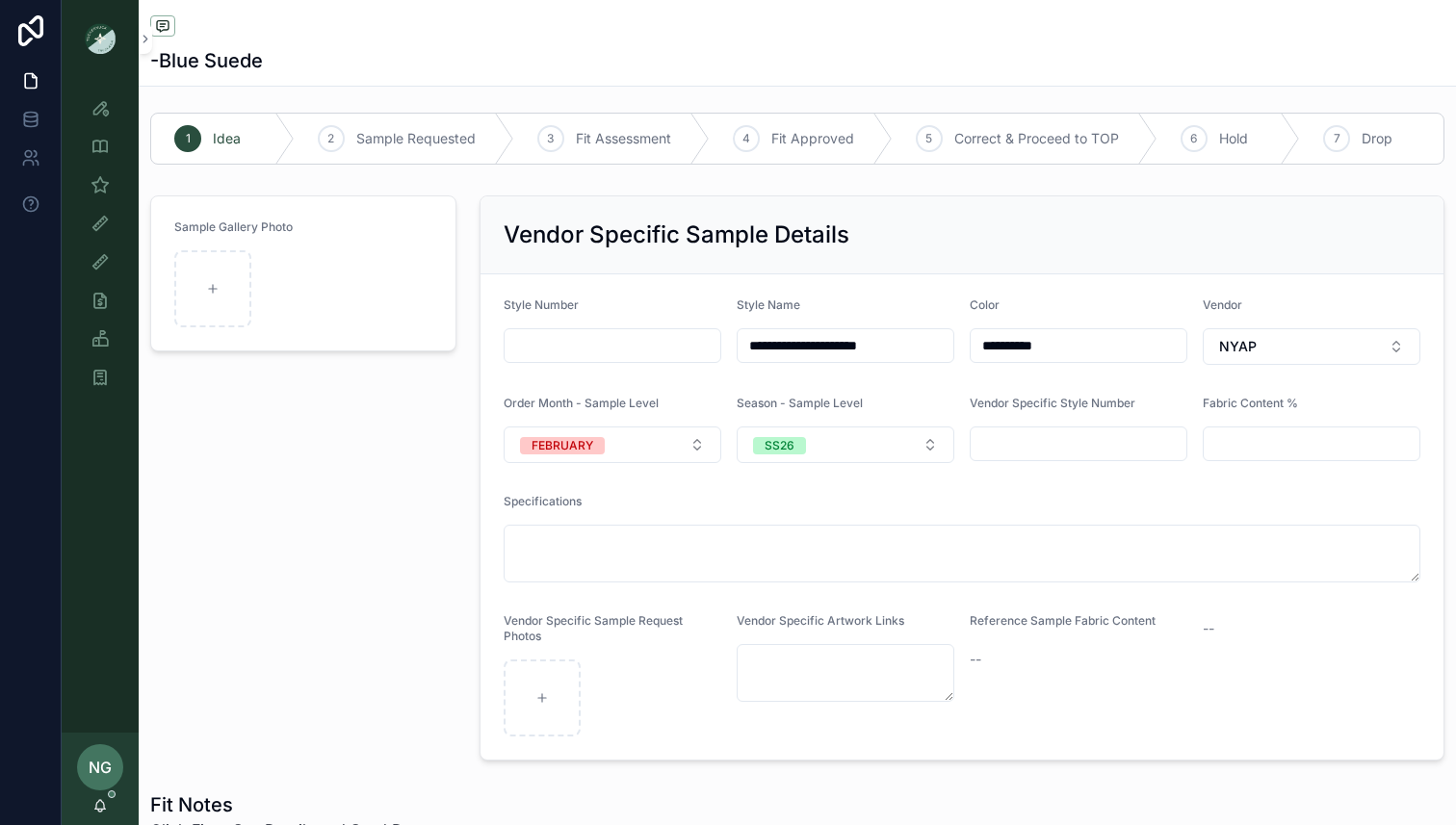
drag, startPoint x: 977, startPoint y: 348, endPoint x: 1131, endPoint y: 375, distance: 156.3
click at [1131, 375] on form "**********" at bounding box center [962, 517] width 963 height 486
type input "**********"
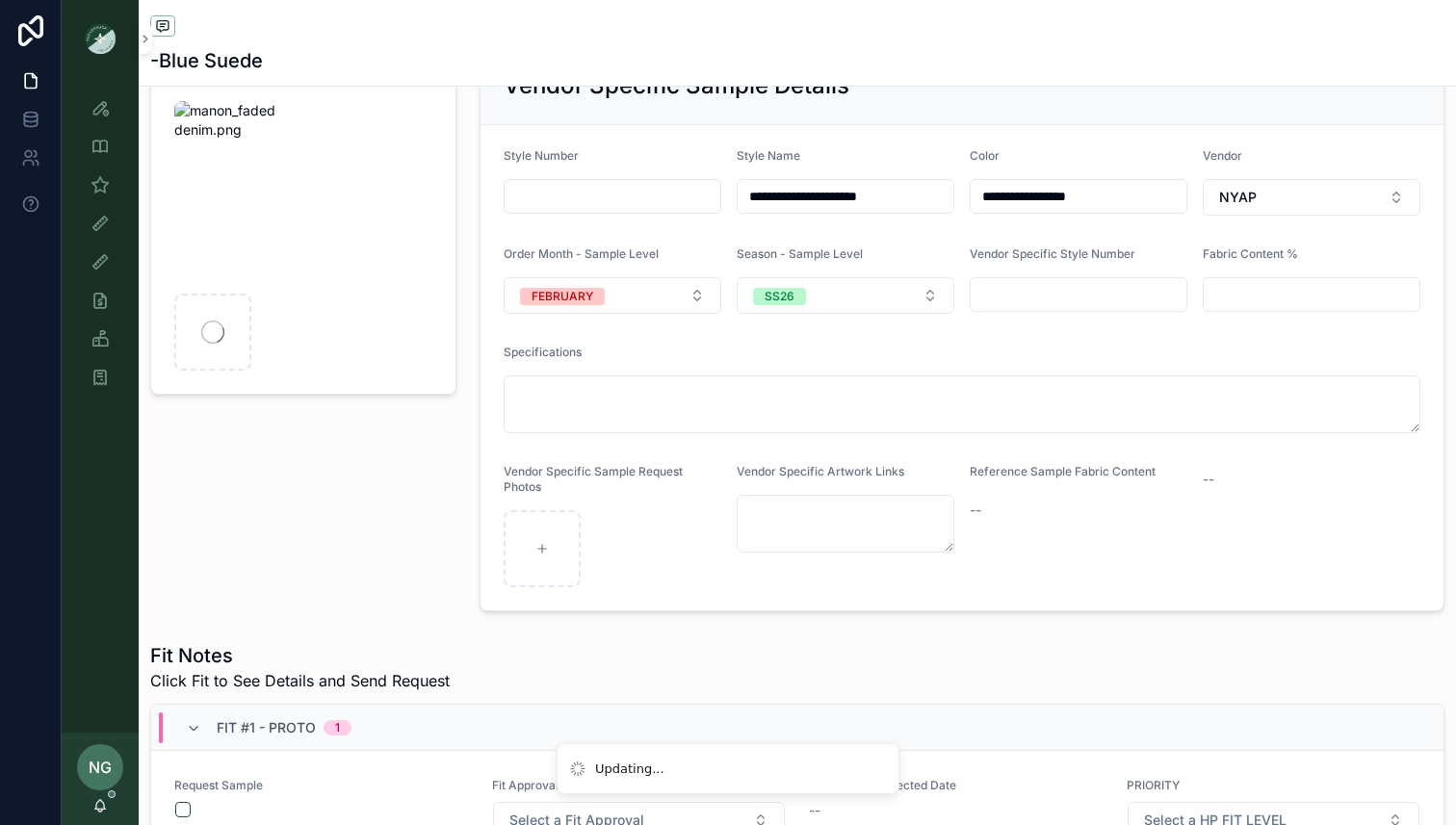
scroll to position [164, 0]
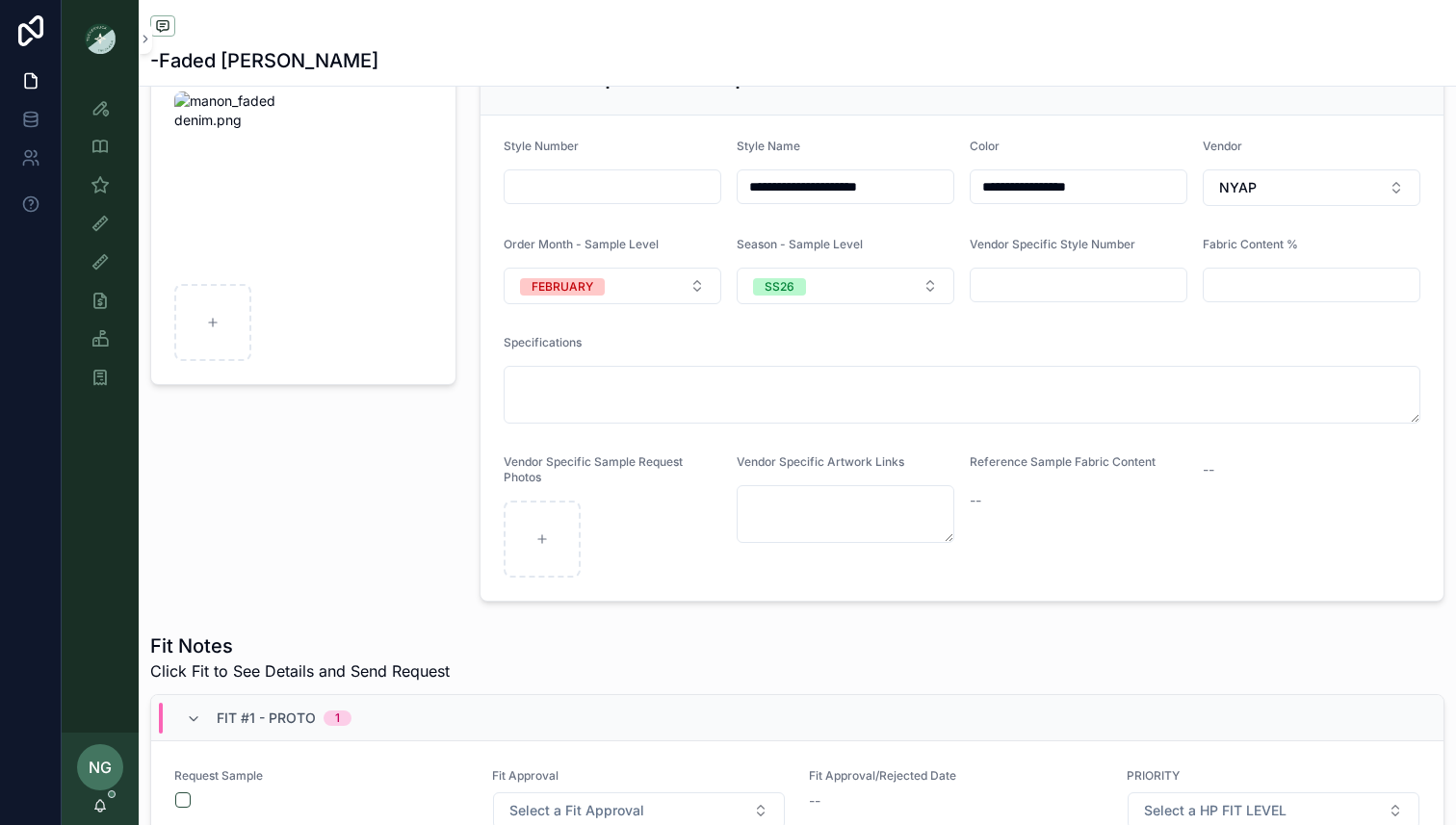
click at [589, 388] on textarea "scrollable content" at bounding box center [961, 395] width 916 height 58
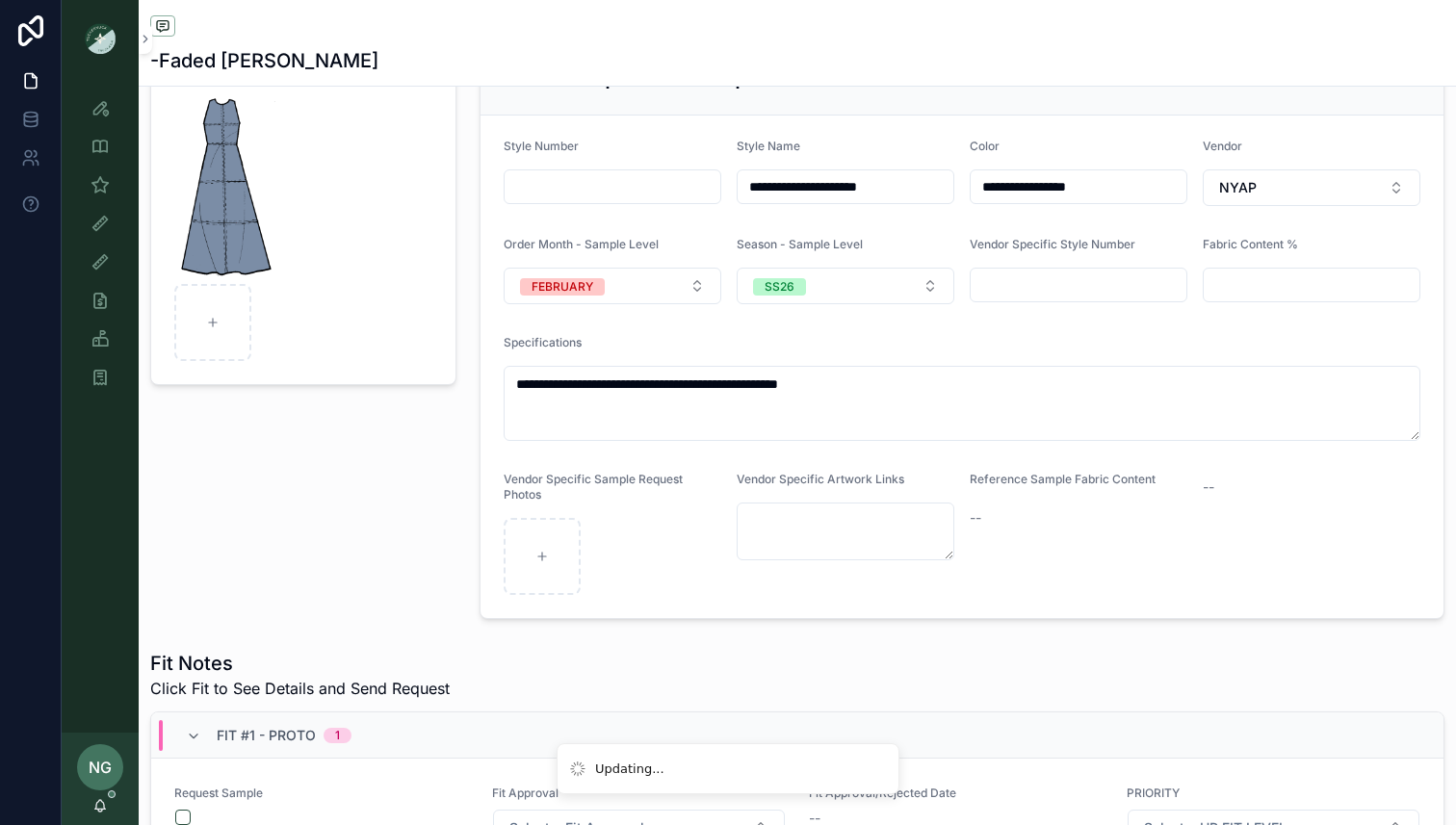
type textarea "**********"
click at [734, 654] on div "Fit Notes Click Fit to See Details and Send Request" at bounding box center [797, 675] width 1294 height 50
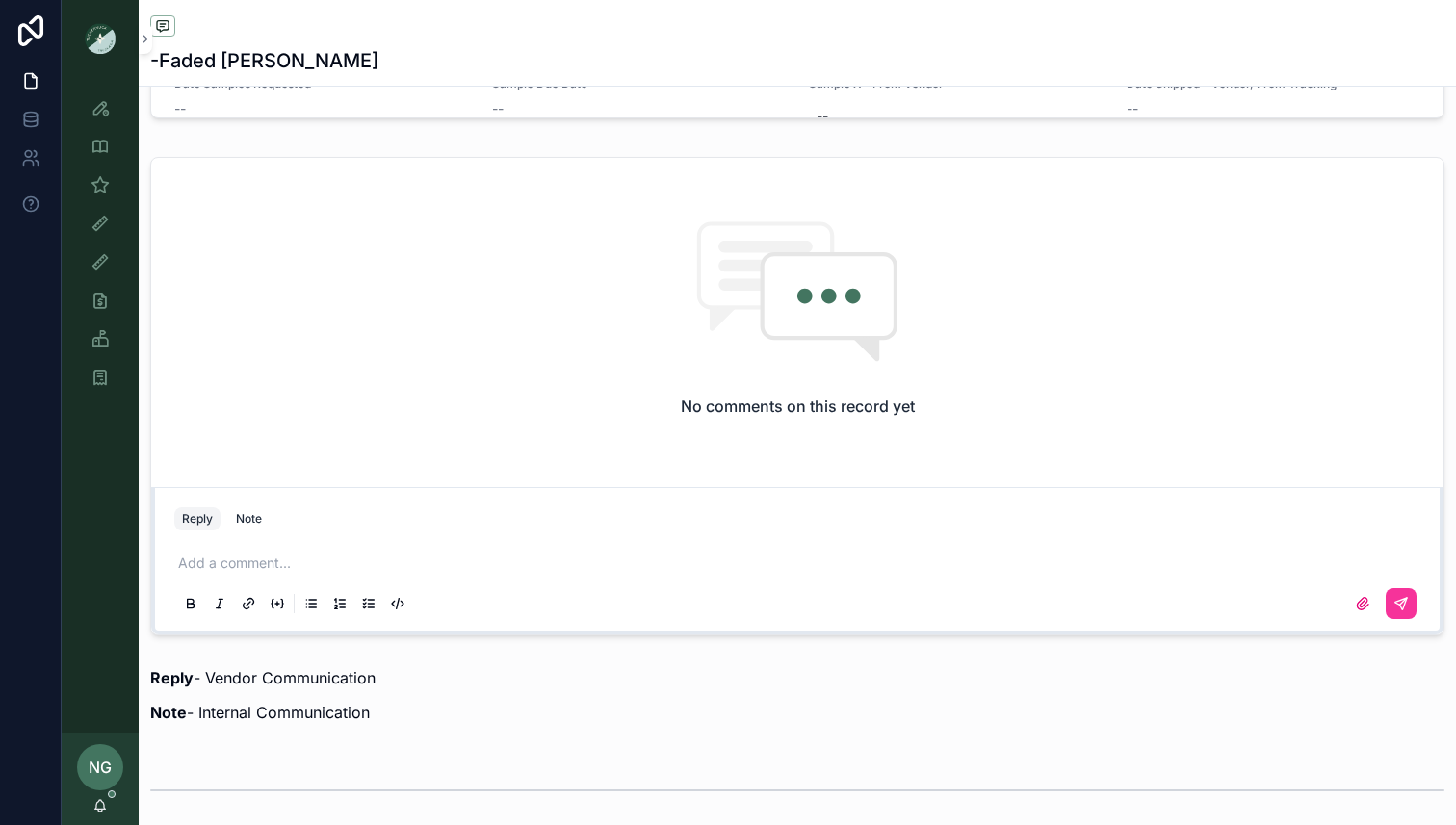
scroll to position [1367, 0]
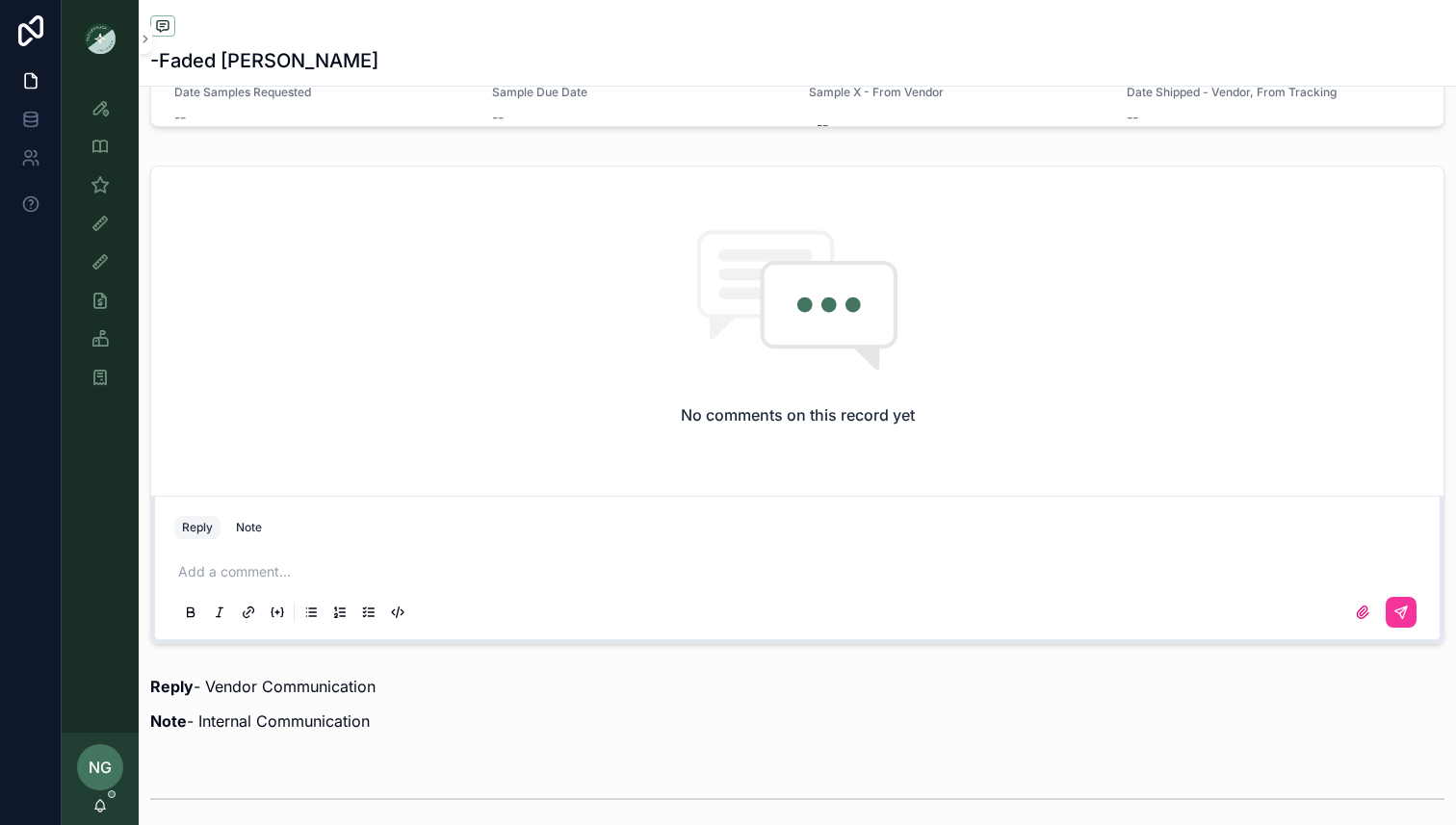
click at [253, 523] on div "Note" at bounding box center [248, 527] width 26 height 16
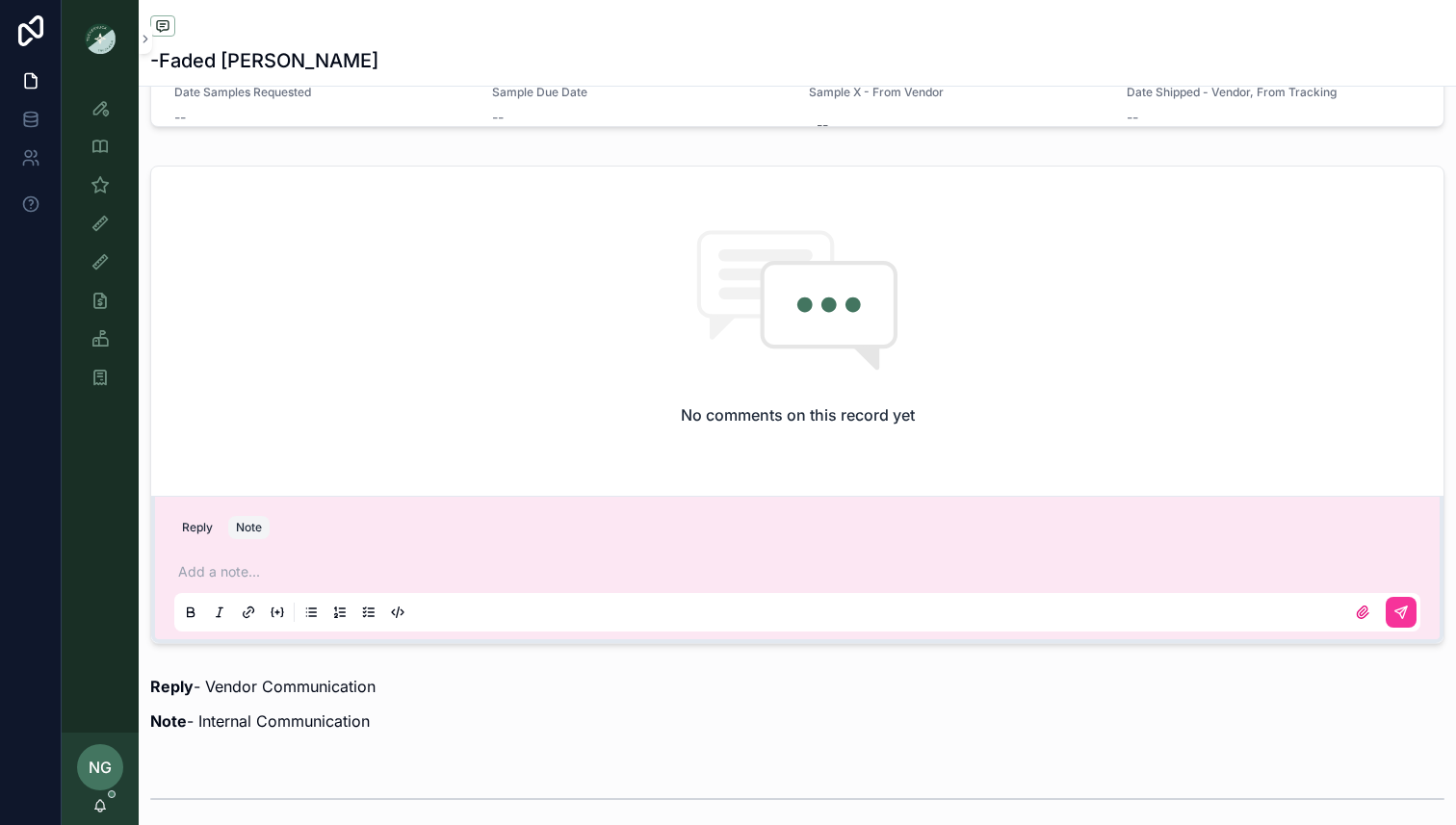
click at [255, 568] on p "scrollable content" at bounding box center [801, 572] width 1246 height 19
click at [1399, 606] on icon "scrollable content" at bounding box center [1401, 613] width 16 height 16
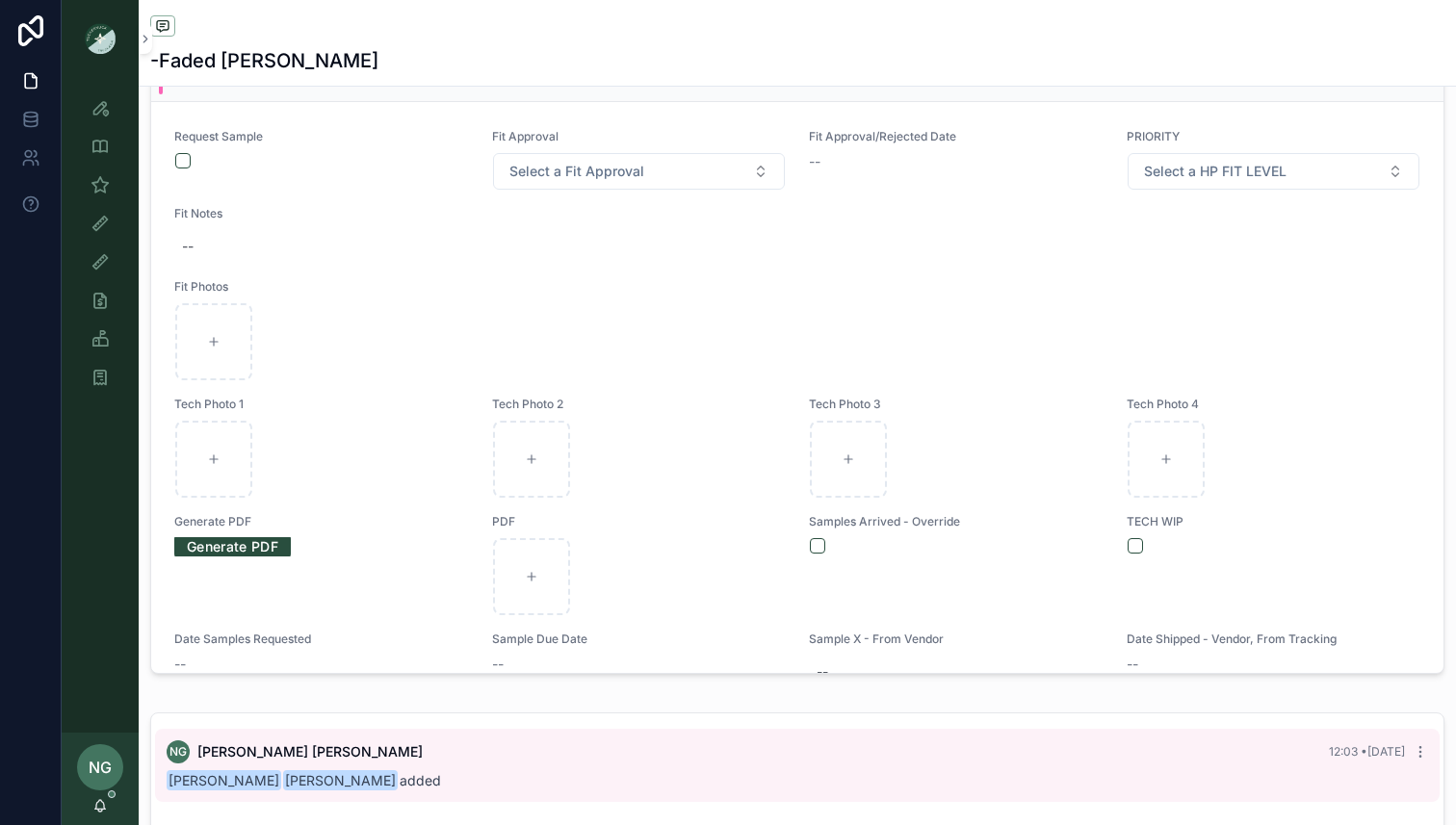
scroll to position [204, 0]
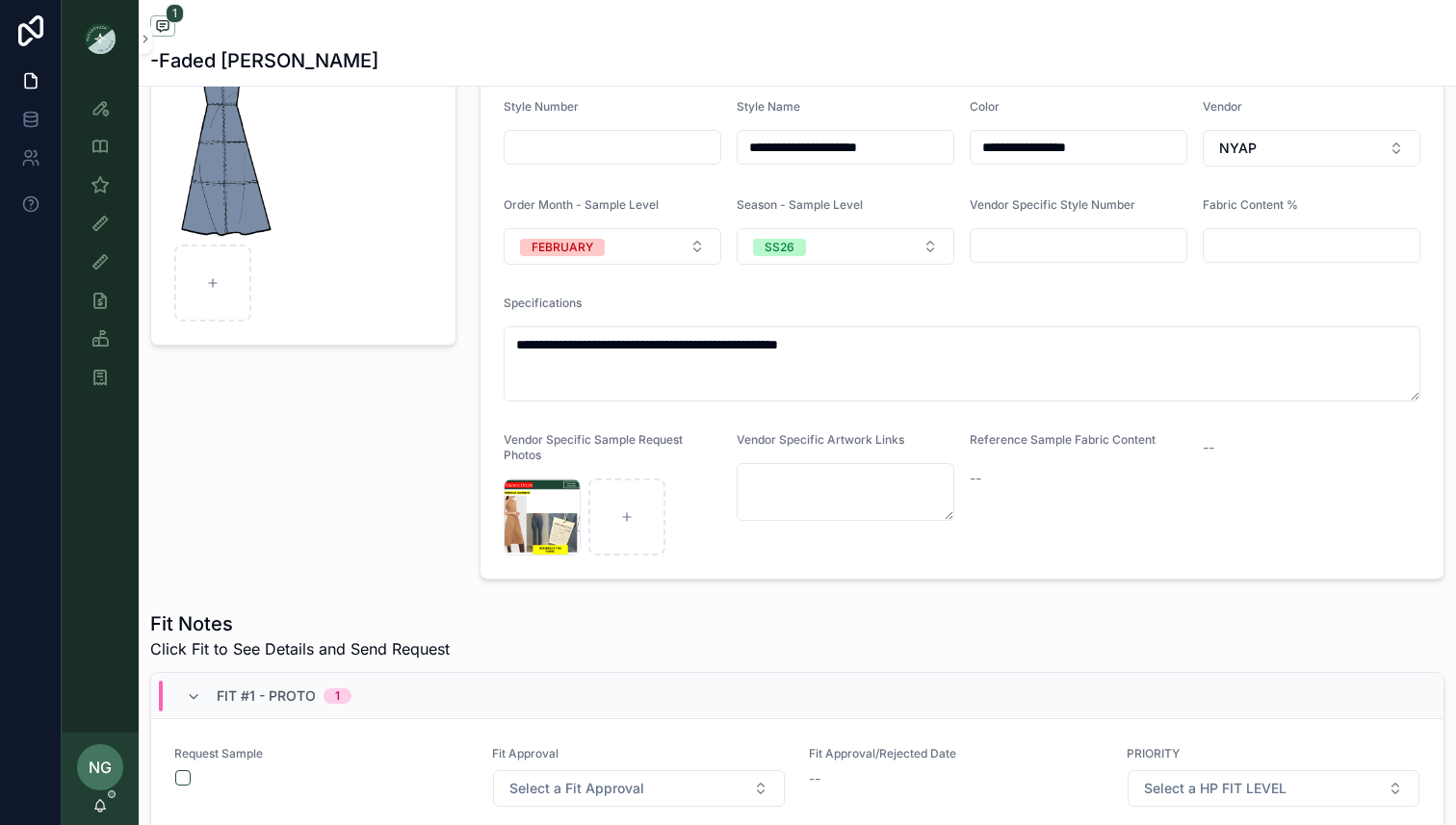
click at [184, 775] on button "scrollable content" at bounding box center [183, 777] width 16 height 16
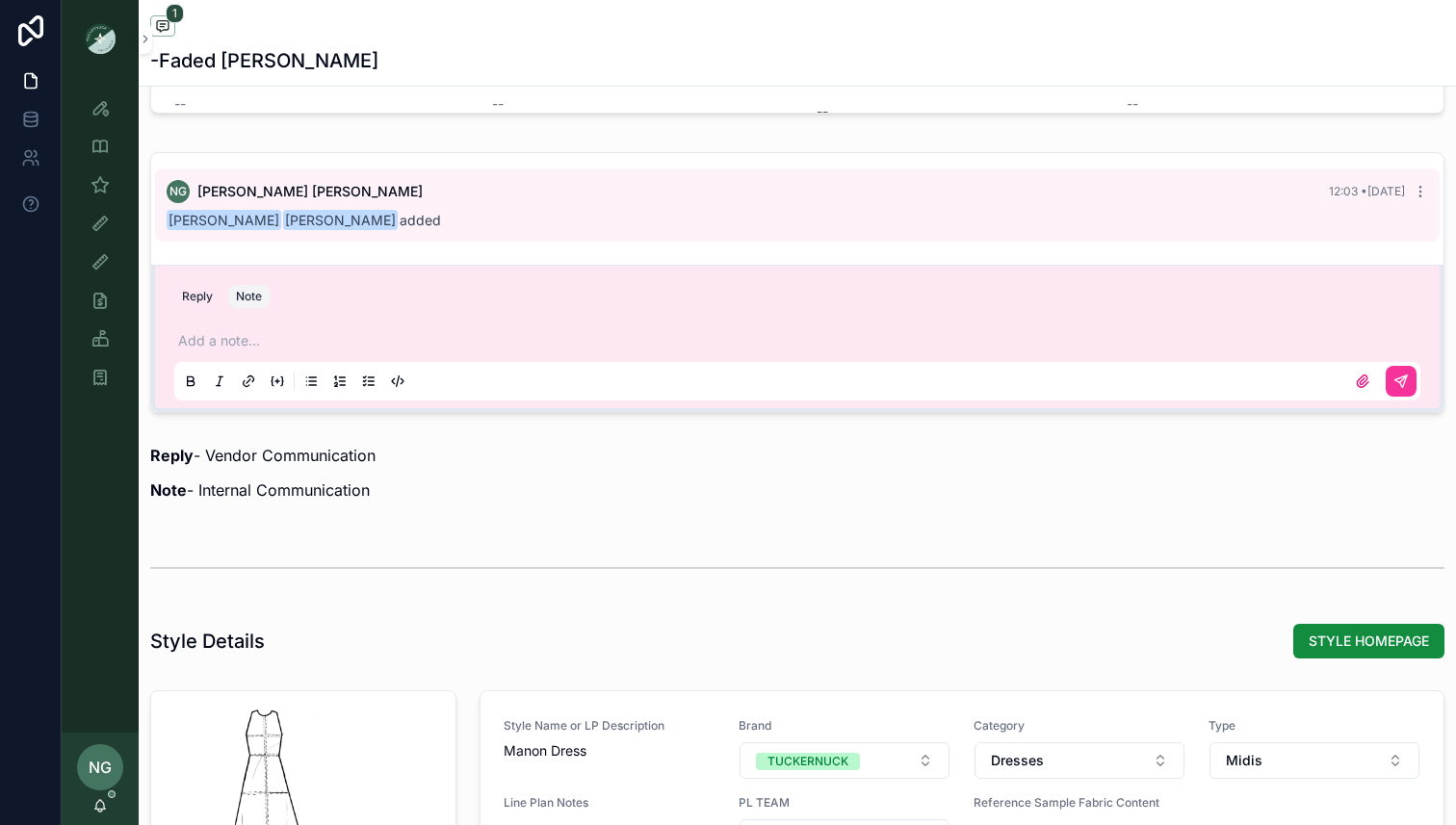
scroll to position [1391, 0]
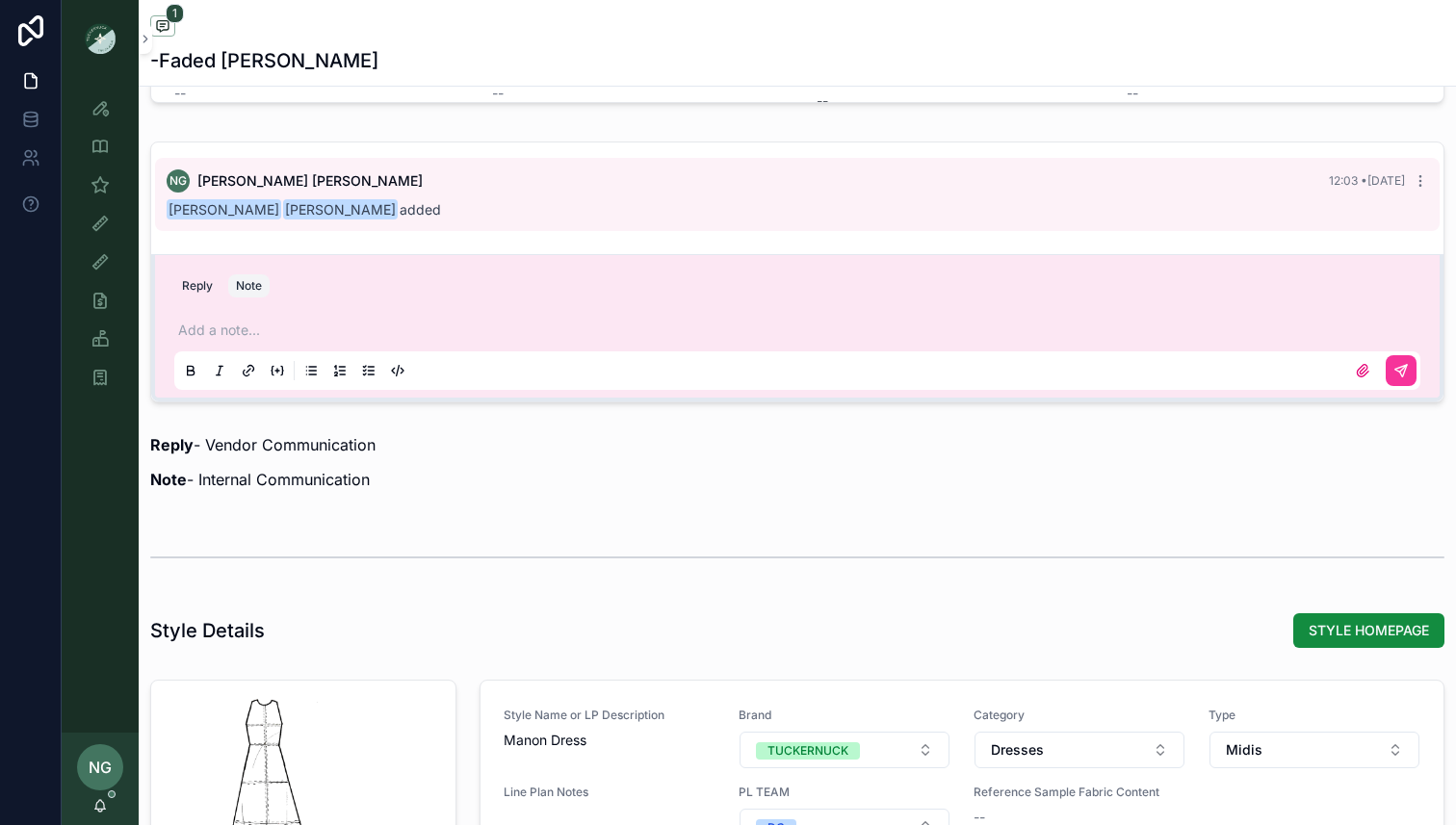
click at [581, 335] on p "scrollable content" at bounding box center [801, 331] width 1246 height 19
click at [194, 285] on button "Reply" at bounding box center [198, 286] width 47 height 23
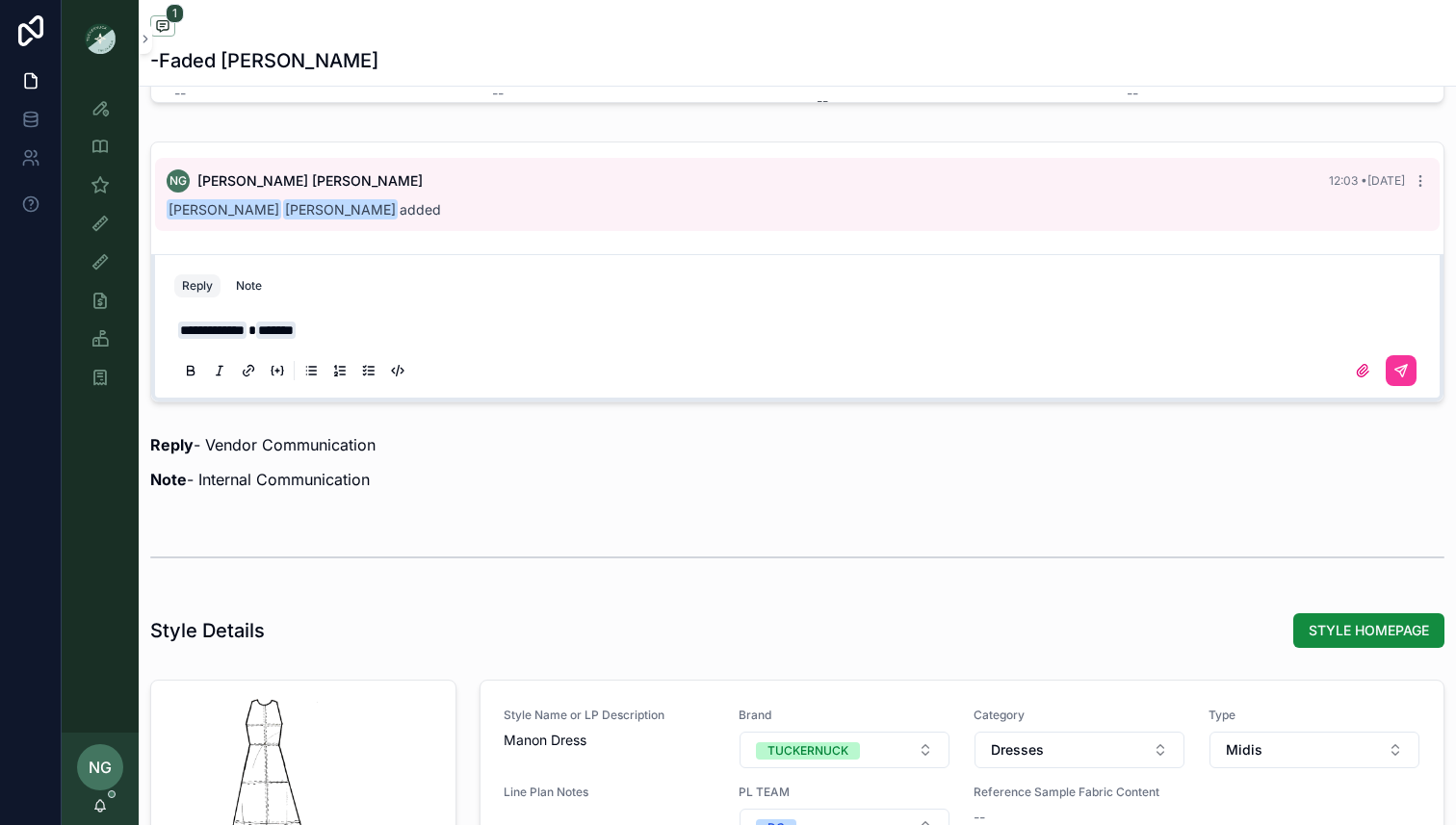
click at [455, 340] on p "**********" at bounding box center [801, 331] width 1246 height 19
click at [1395, 373] on icon "scrollable content" at bounding box center [1401, 370] width 16 height 16
